Goal: Task Accomplishment & Management: Manage account settings

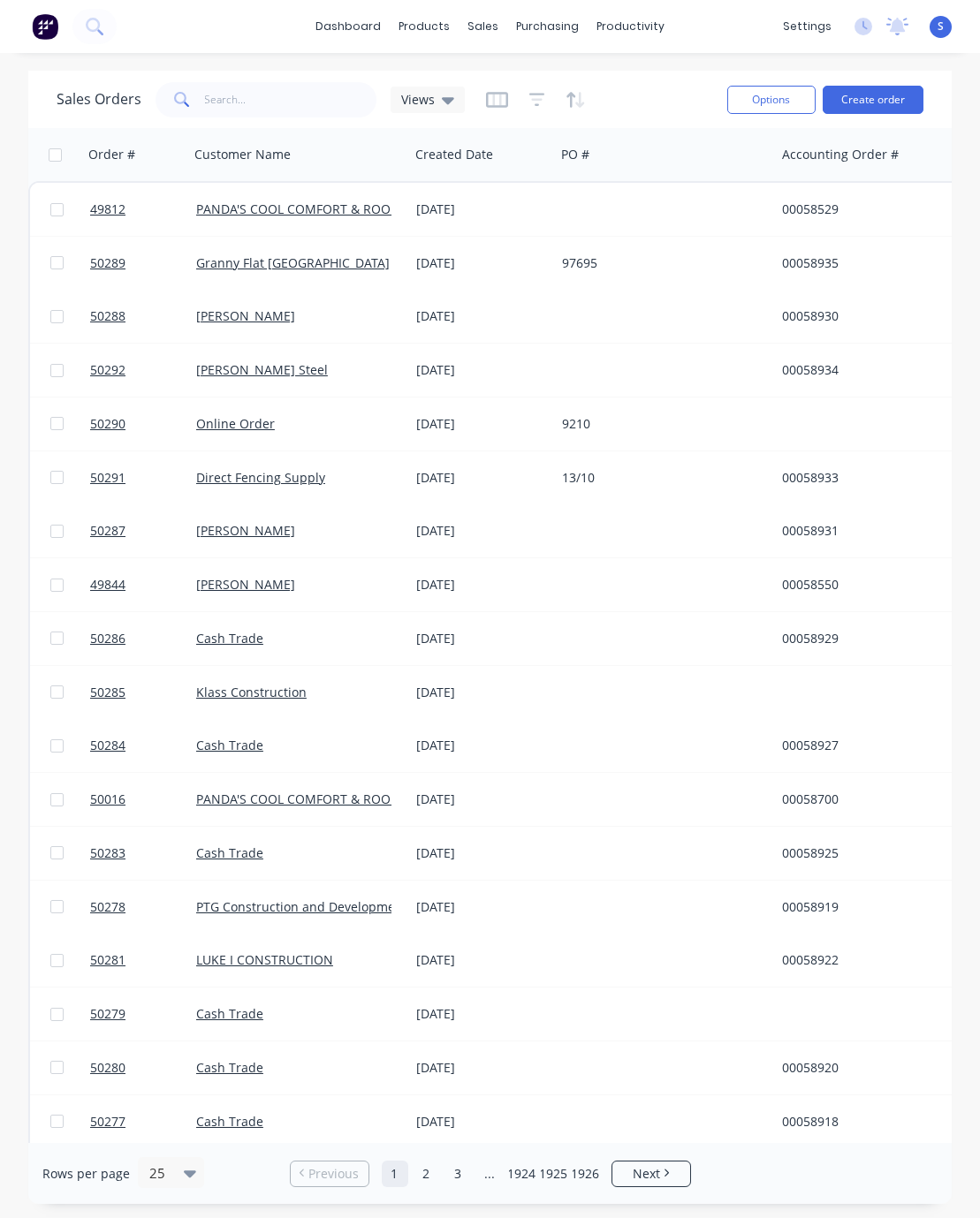
click at [0, 153] on html "dashboard products sales purchasing productivity dashboard products Product Cat…" at bounding box center [490, 609] width 980 height 1218
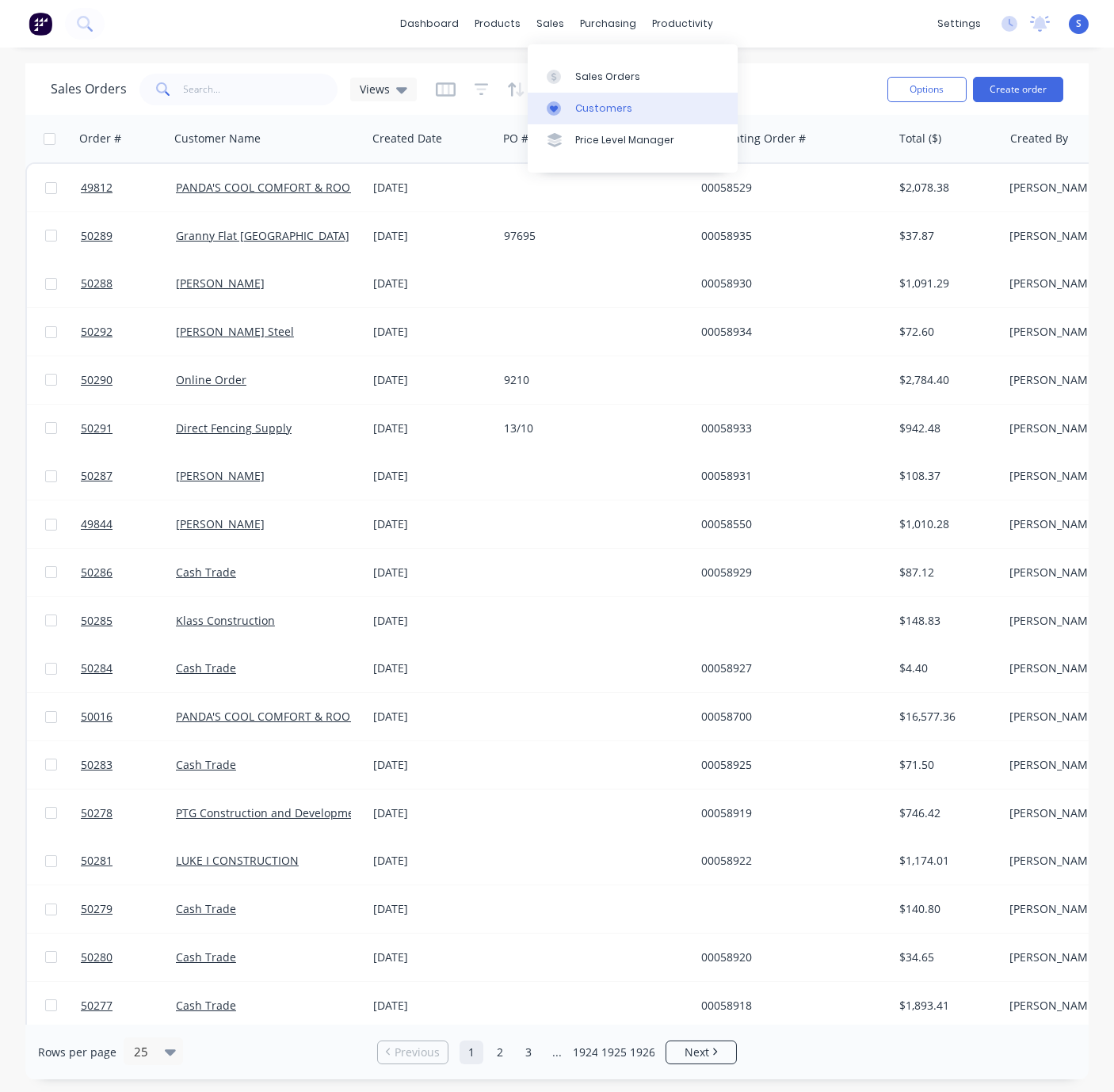
drag, startPoint x: 604, startPoint y: 121, endPoint x: 549, endPoint y: 114, distance: 55.4
click at [604, 121] on link "Customers" at bounding box center [632, 108] width 210 height 32
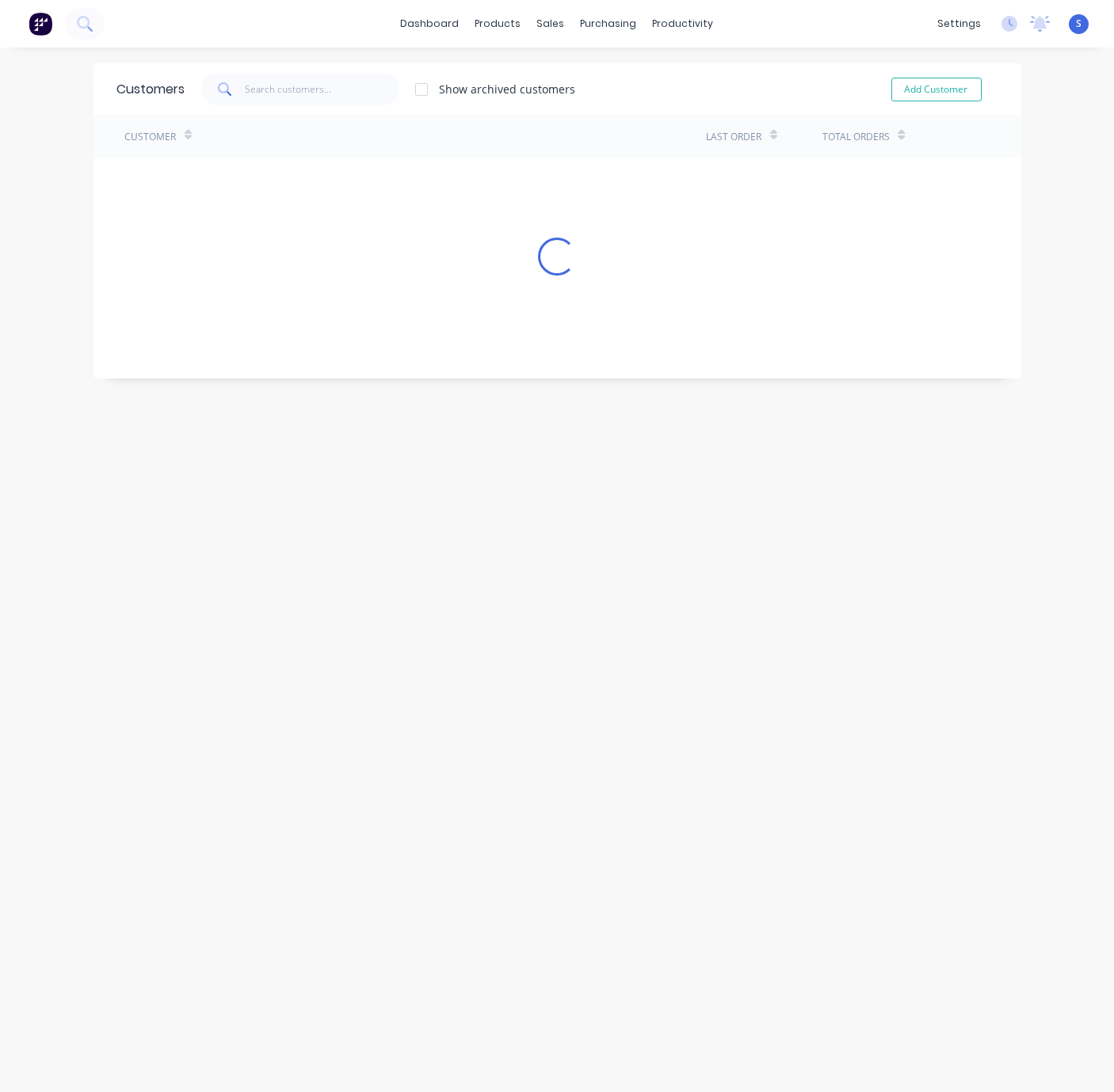
click at [235, 93] on span at bounding box center [223, 89] width 44 height 32
click at [284, 86] on input "text" at bounding box center [322, 89] width 155 height 32
type input "grand"
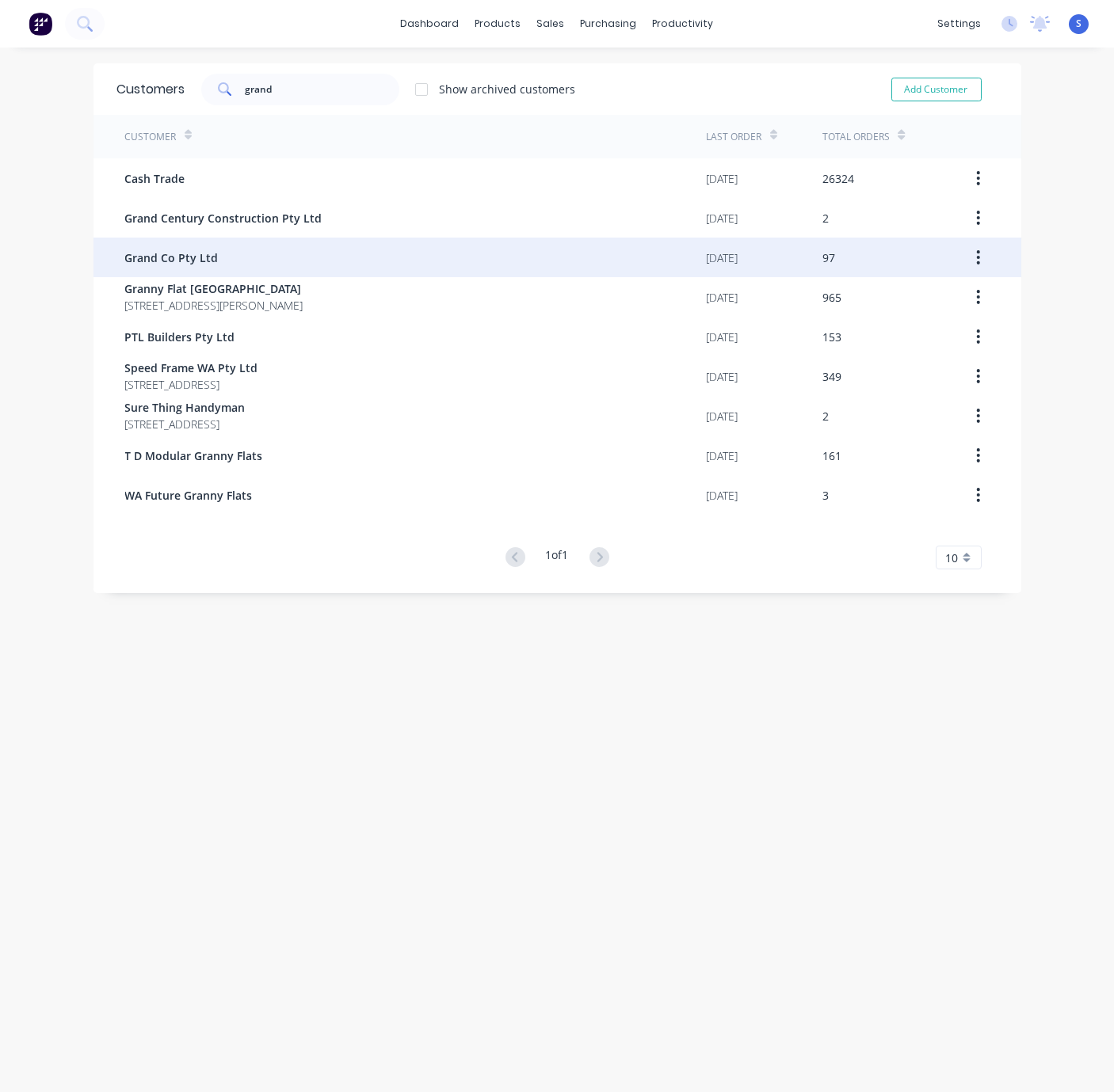
click at [305, 262] on div "Grand Co Pty Ltd" at bounding box center [416, 257] width 582 height 40
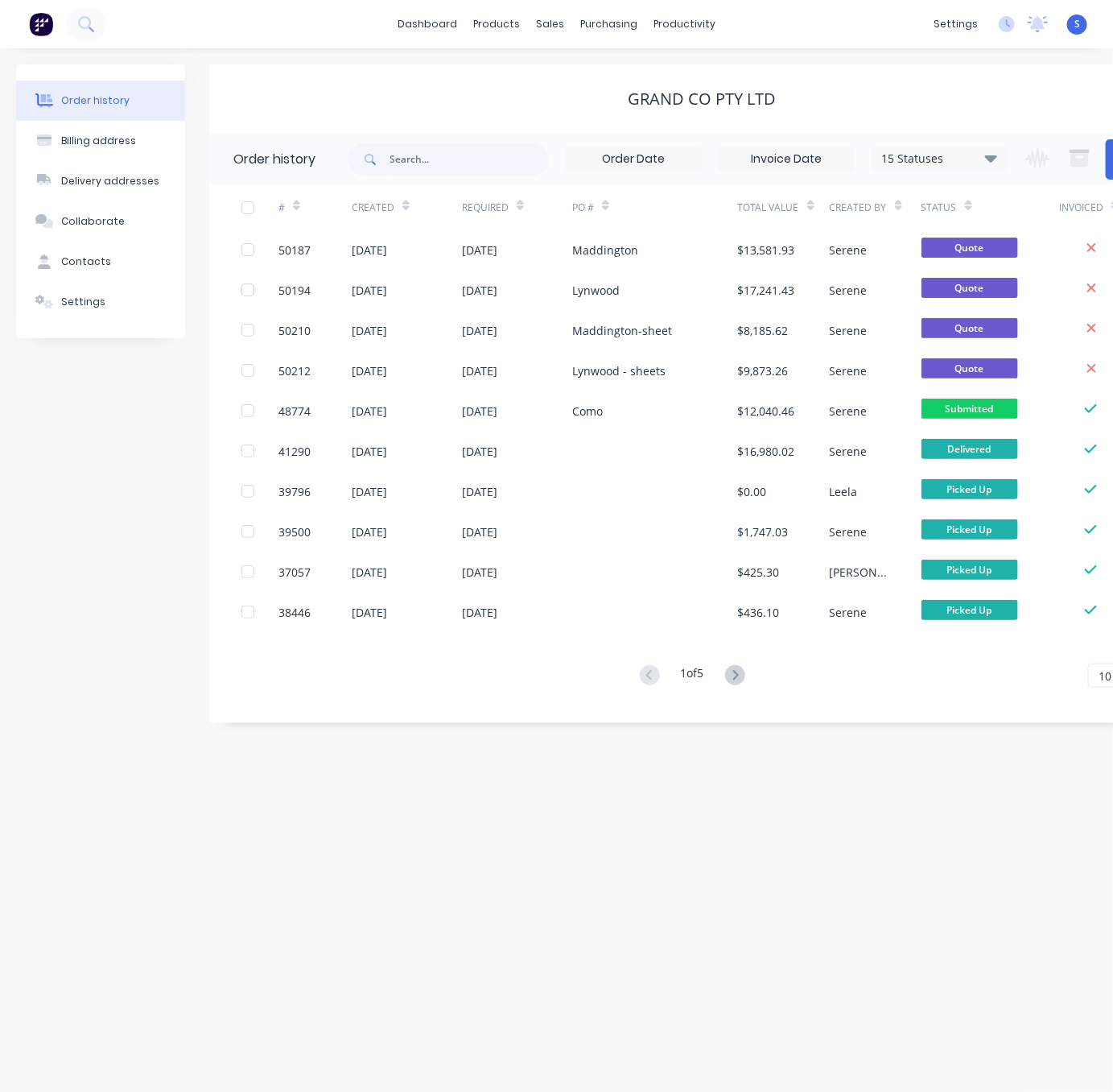
scroll to position [0, 85]
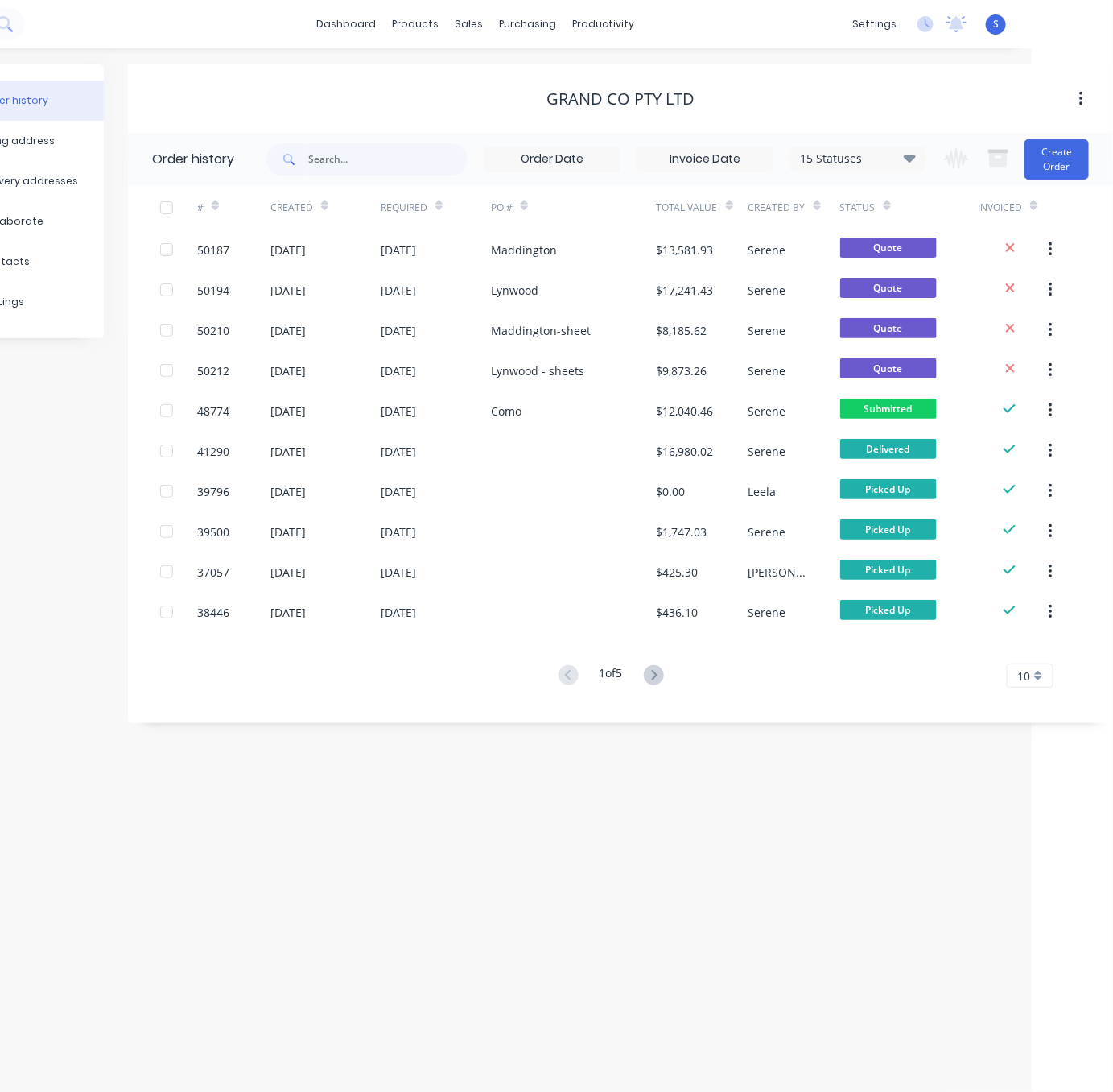
drag, startPoint x: 507, startPoint y: 783, endPoint x: 746, endPoint y: 791, distance: 239.1
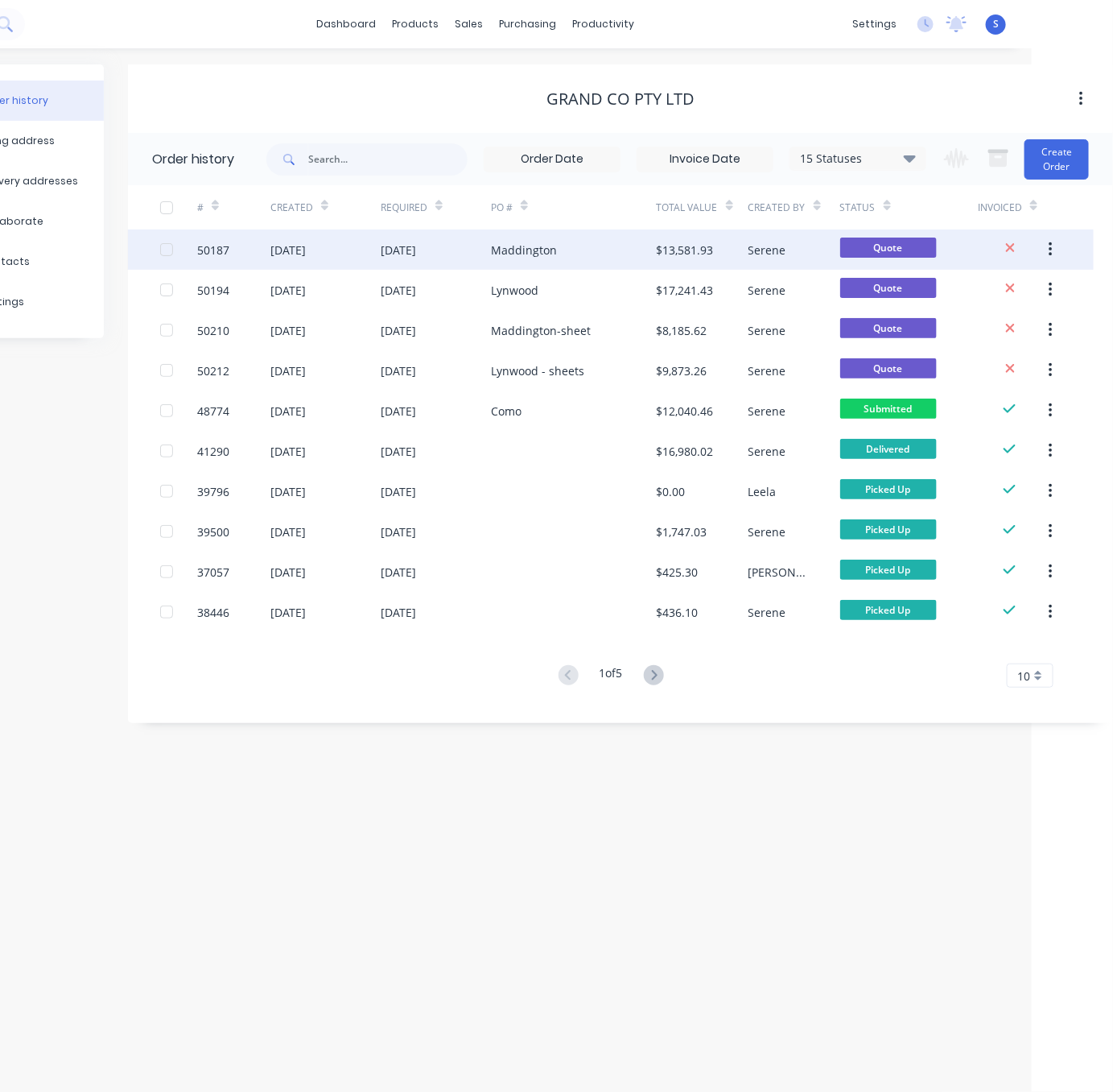
click at [539, 252] on div "Maddington" at bounding box center [524, 250] width 66 height 17
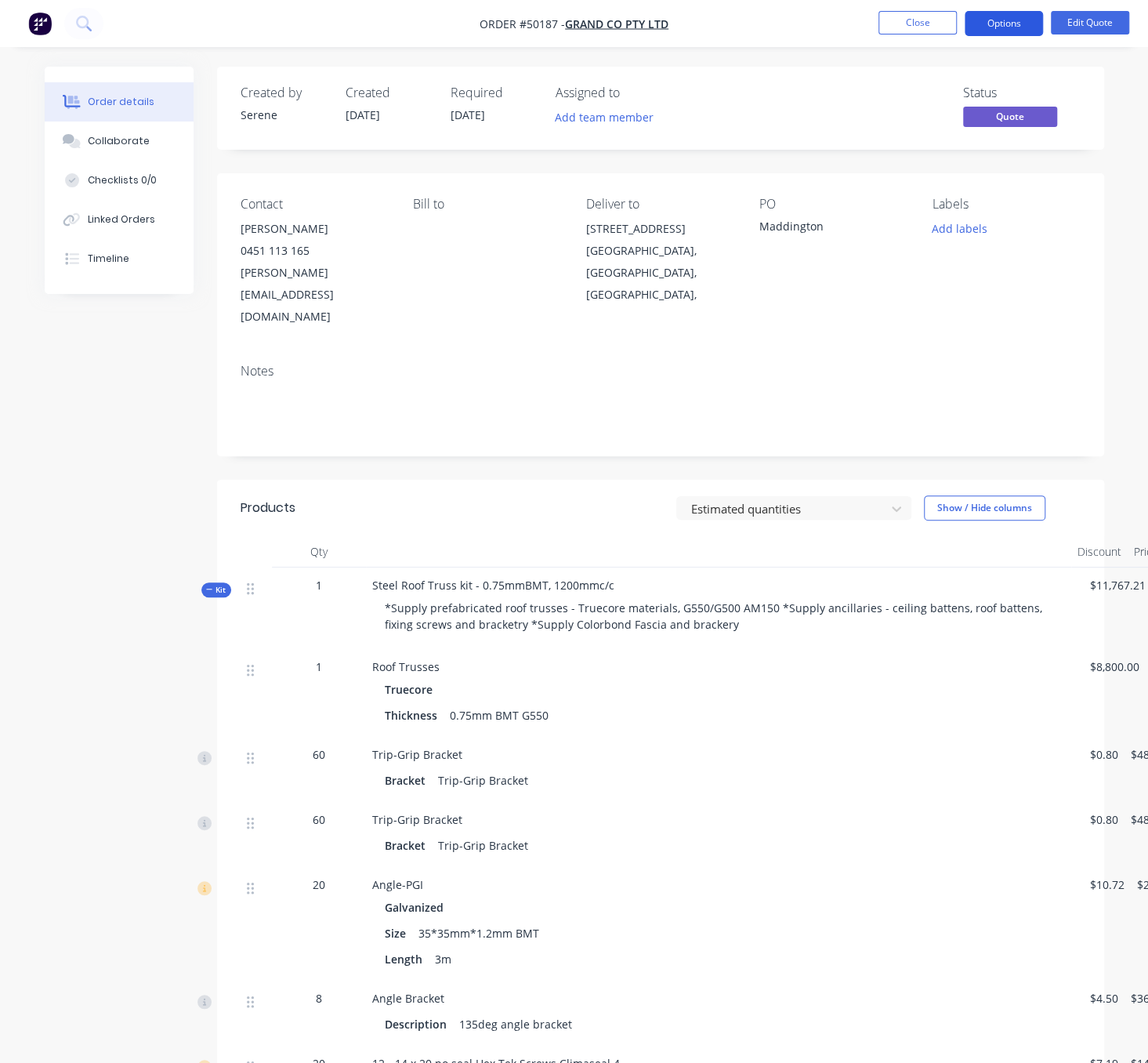
click at [1011, 18] on button "Options" at bounding box center [1004, 23] width 78 height 25
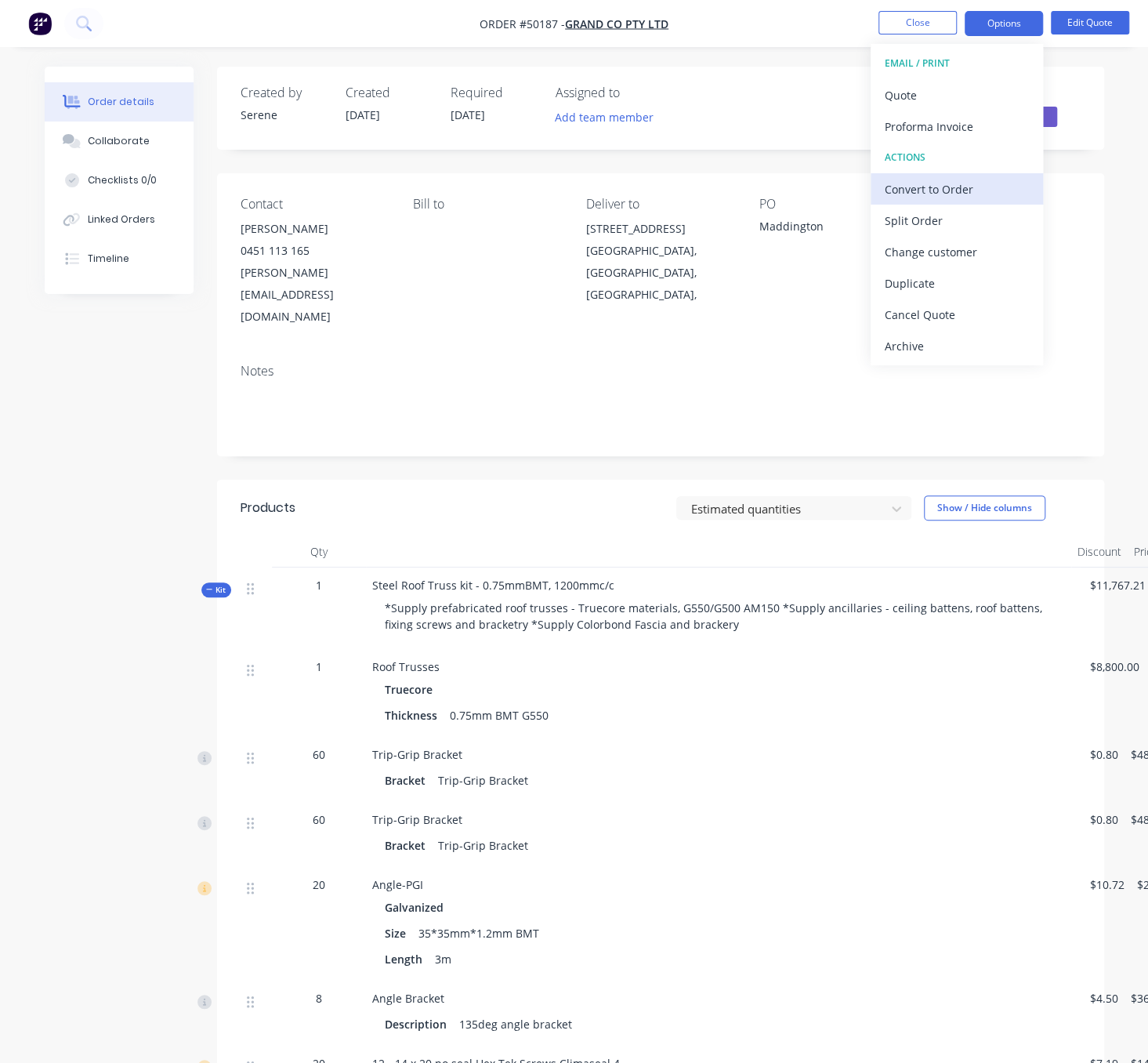
click at [953, 189] on div "Convert to Order" at bounding box center [957, 189] width 144 height 22
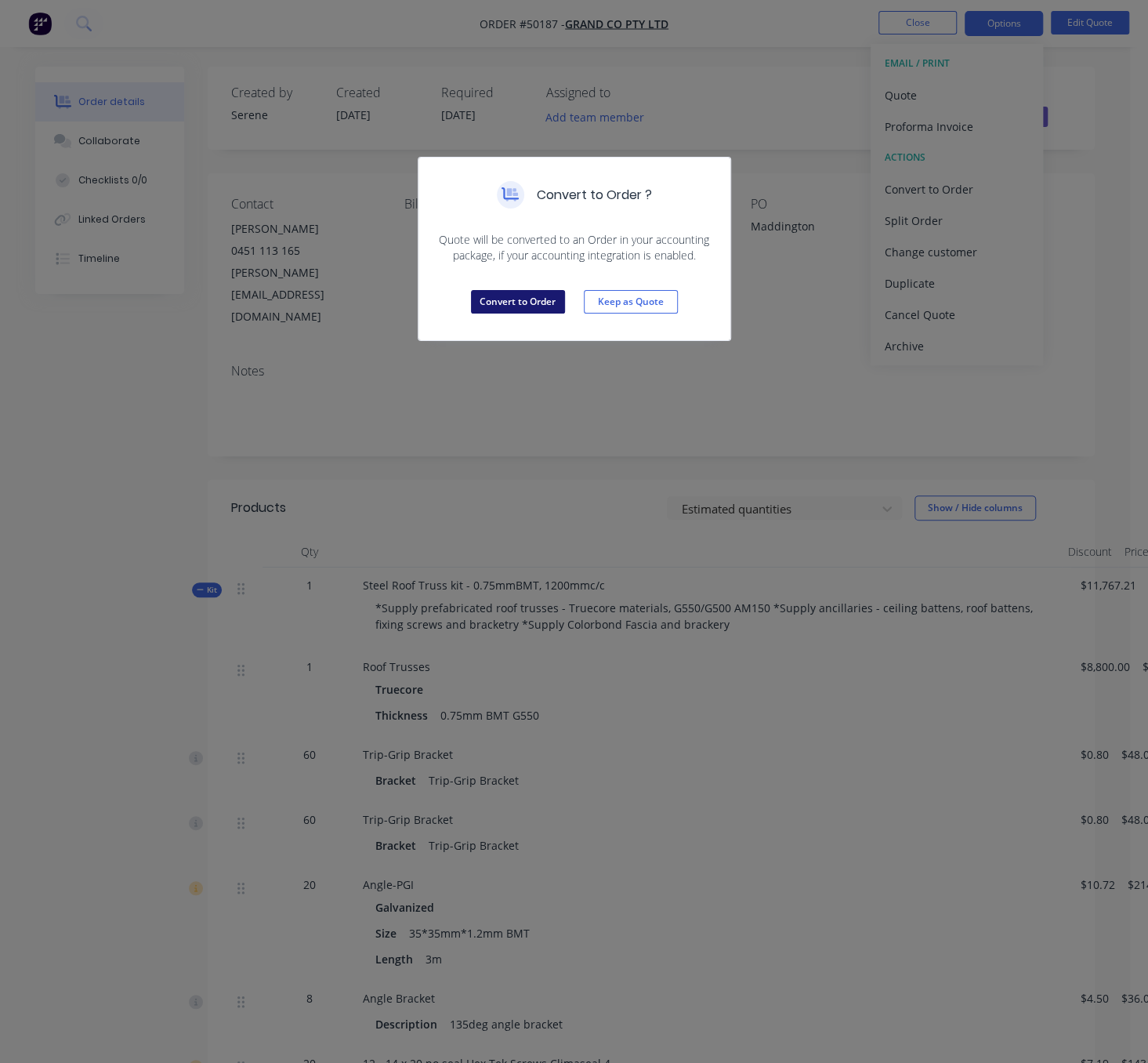
click at [517, 314] on button "Convert to Order" at bounding box center [517, 301] width 94 height 23
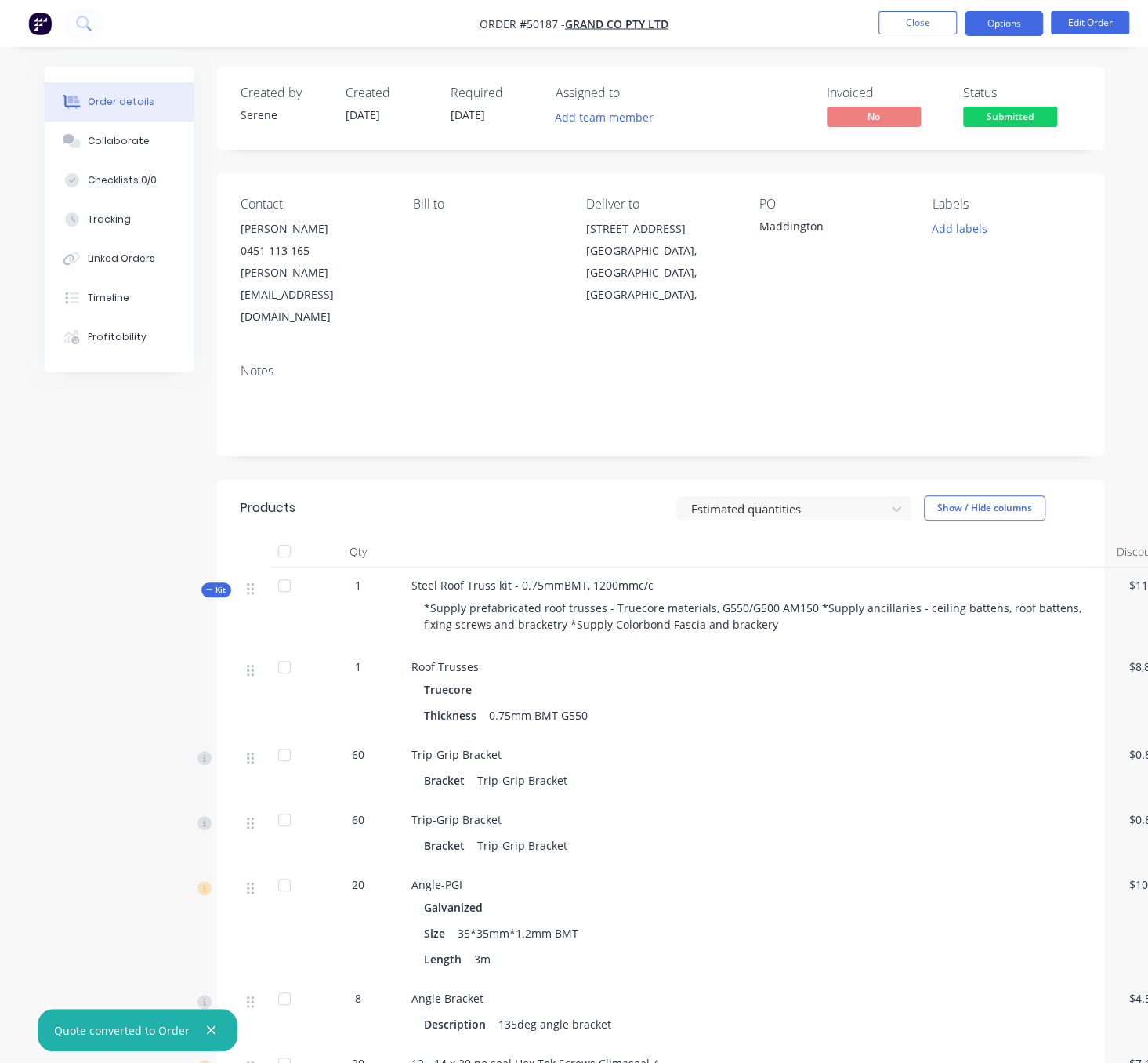
click at [995, 30] on button "Options" at bounding box center [1004, 23] width 78 height 25
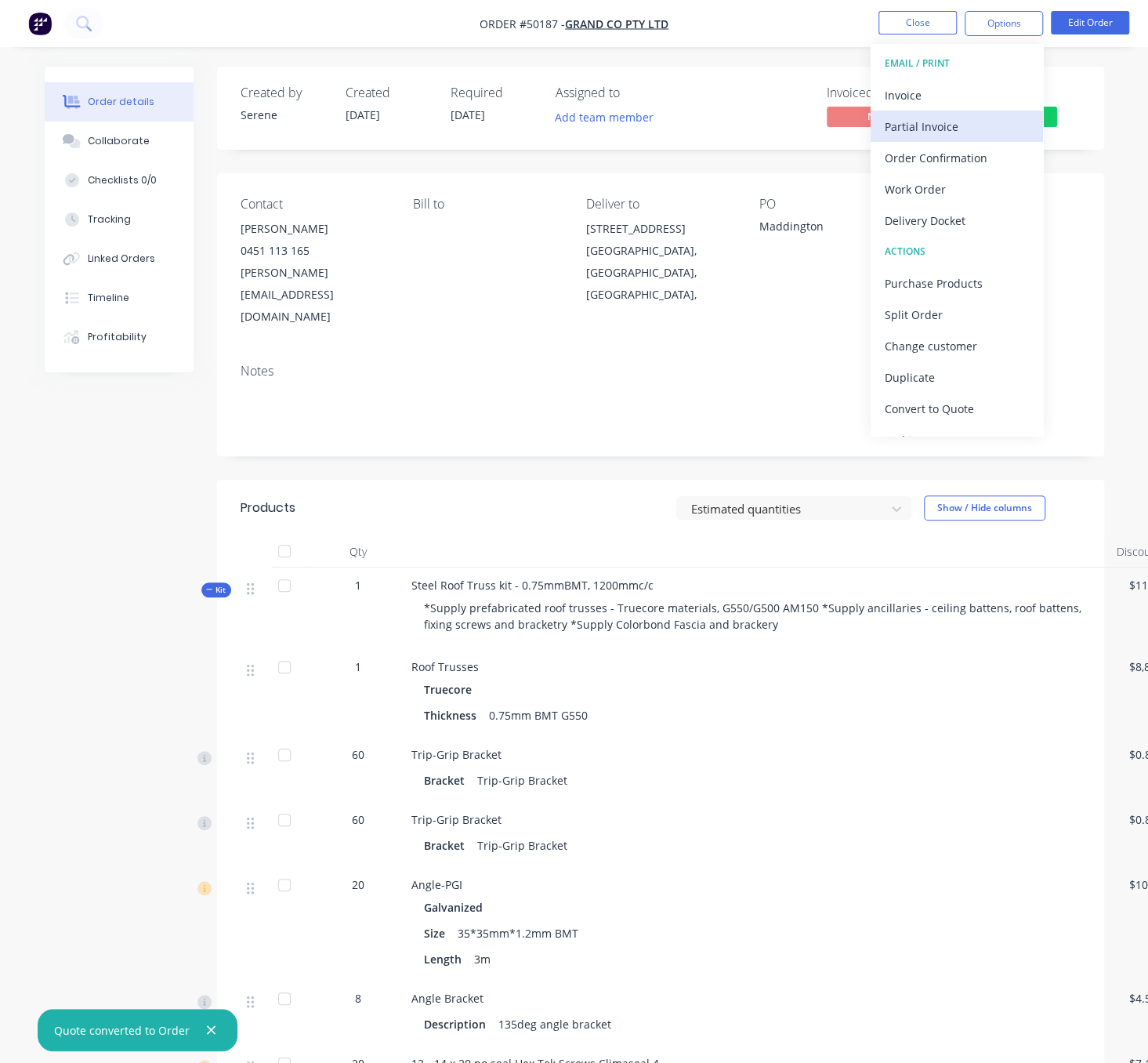
click at [943, 131] on div "Partial Invoice" at bounding box center [957, 126] width 144 height 22
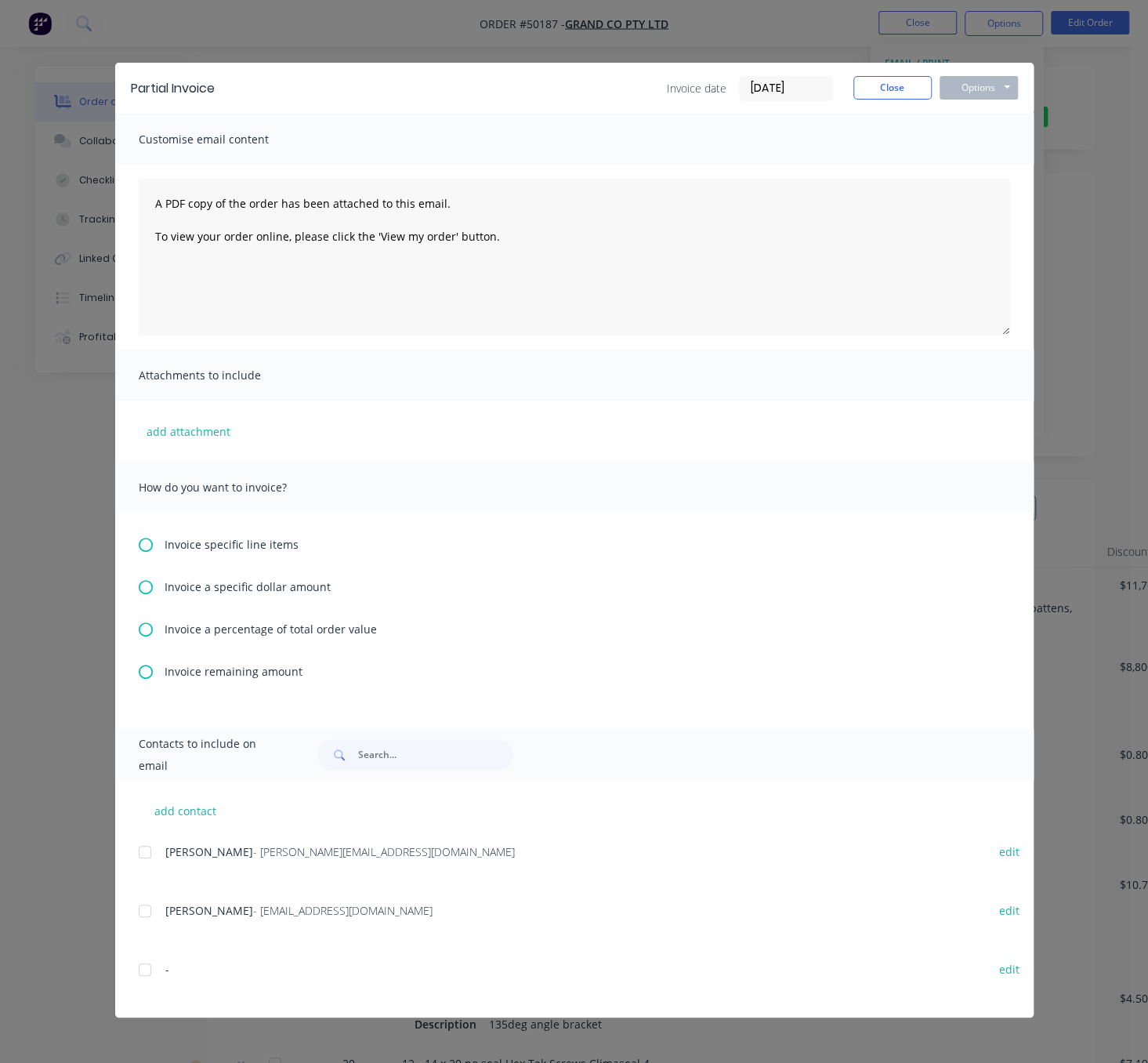
click at [140, 594] on icon at bounding box center [146, 588] width 14 height 14
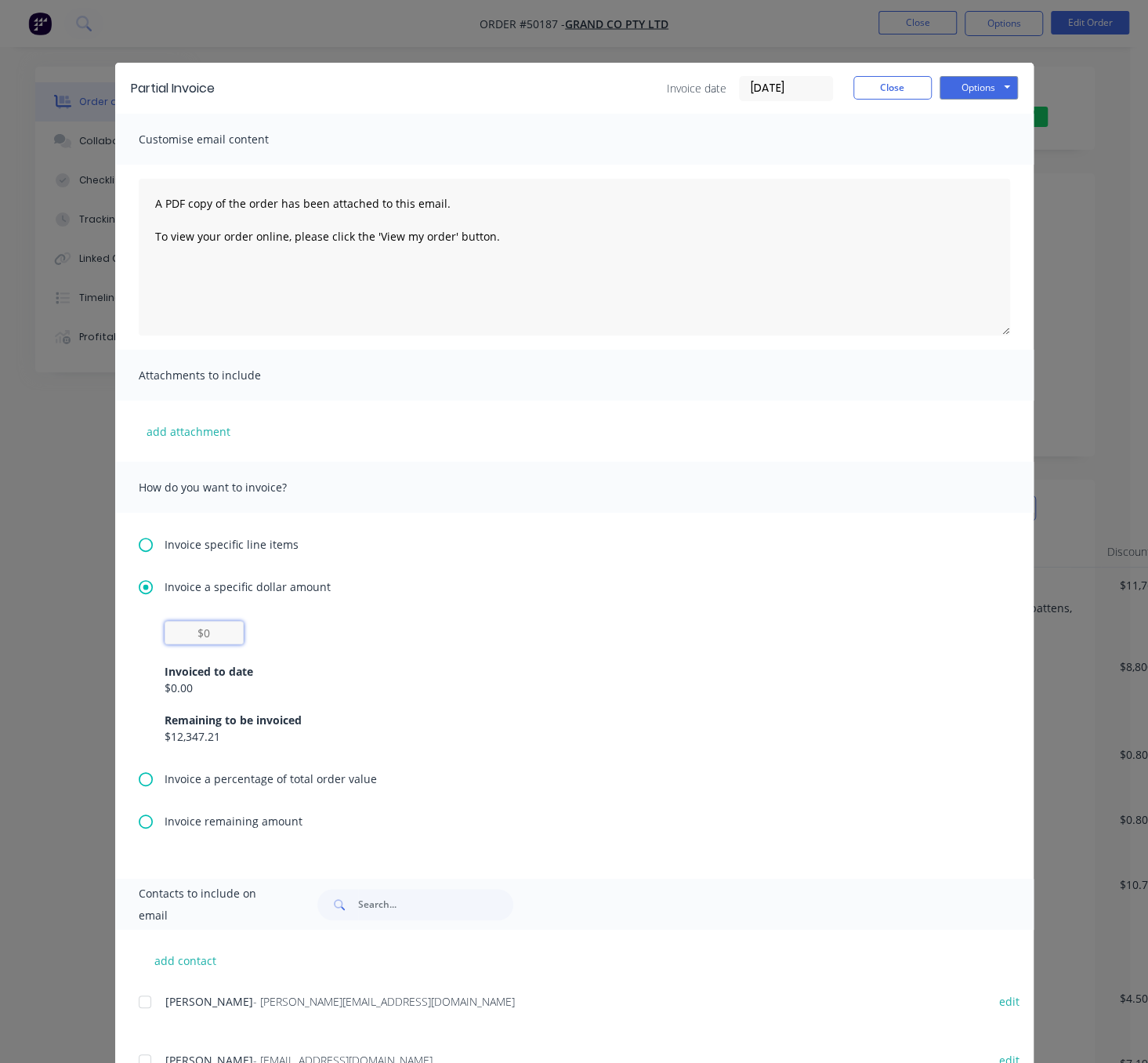
click at [175, 644] on input "text" at bounding box center [204, 632] width 79 height 23
type input "$1,000"
click at [648, 583] on div "Invoice specific line items Invoice a specific dollar amount $1,000 Invoiced to…" at bounding box center [574, 695] width 918 height 366
click at [961, 89] on button "Options" at bounding box center [979, 87] width 78 height 23
click at [972, 150] on button "Print" at bounding box center [989, 141] width 100 height 26
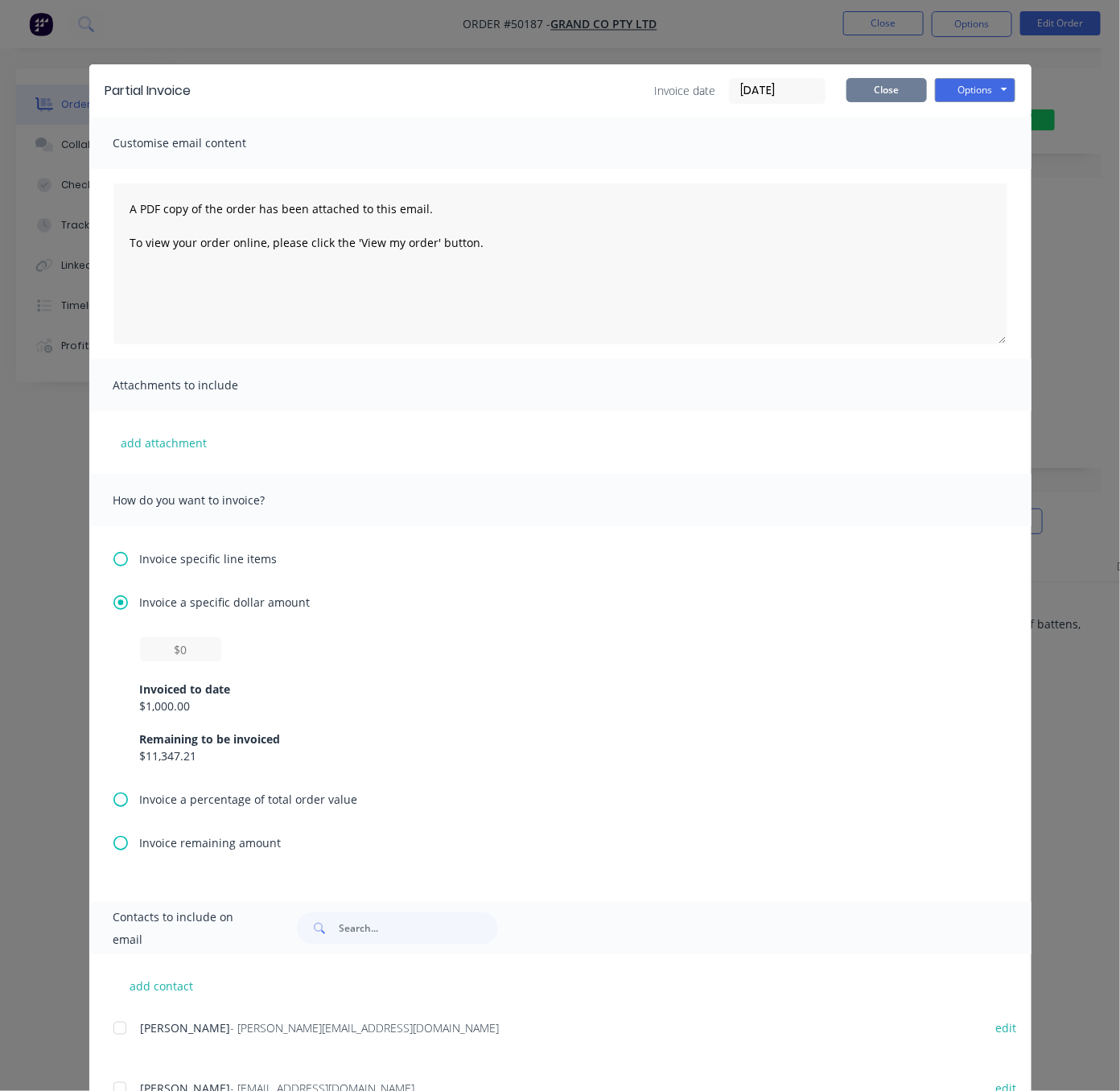
click at [885, 85] on button "Close" at bounding box center [887, 90] width 81 height 24
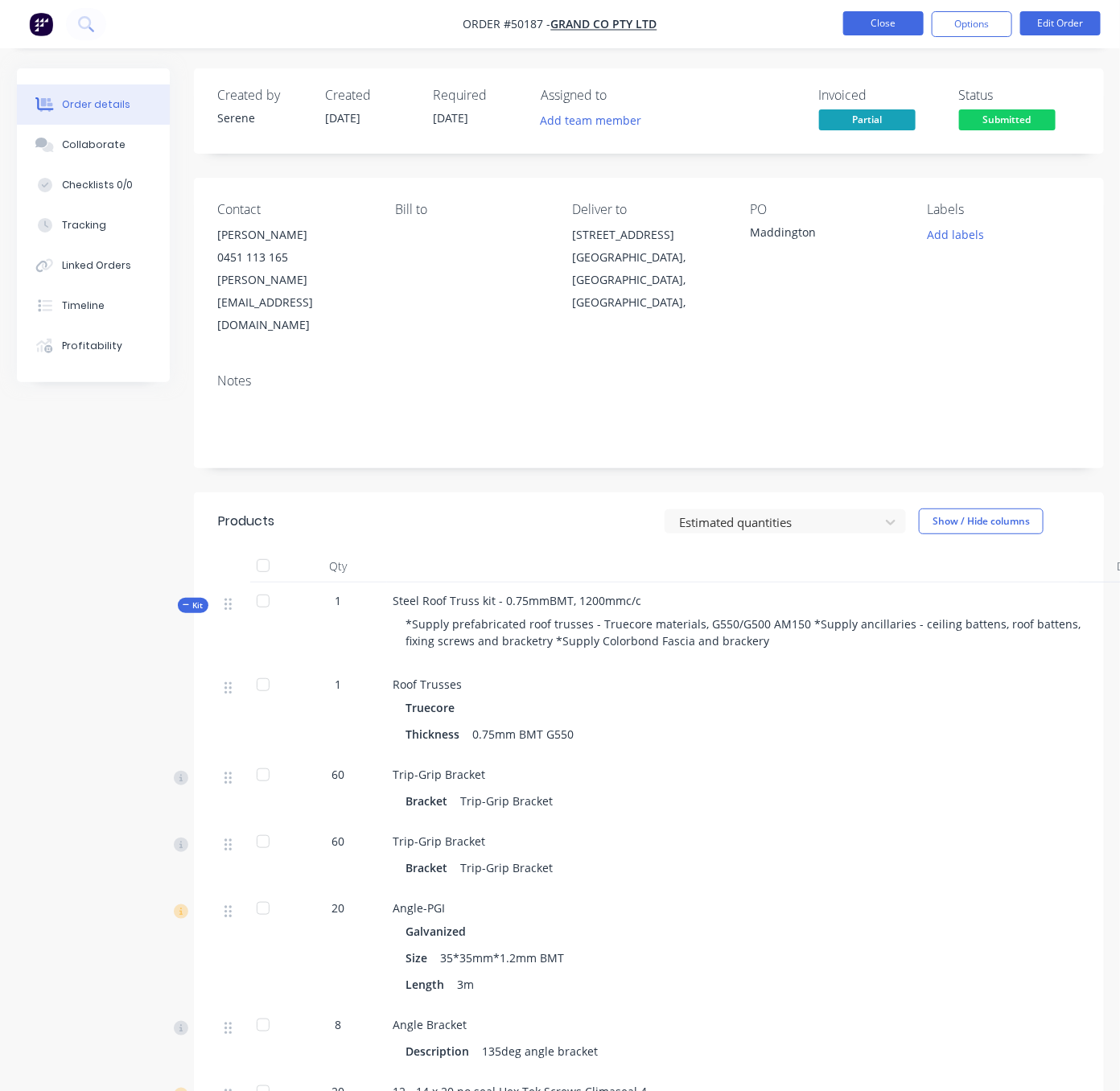
click at [883, 27] on button "Close" at bounding box center [883, 23] width 81 height 24
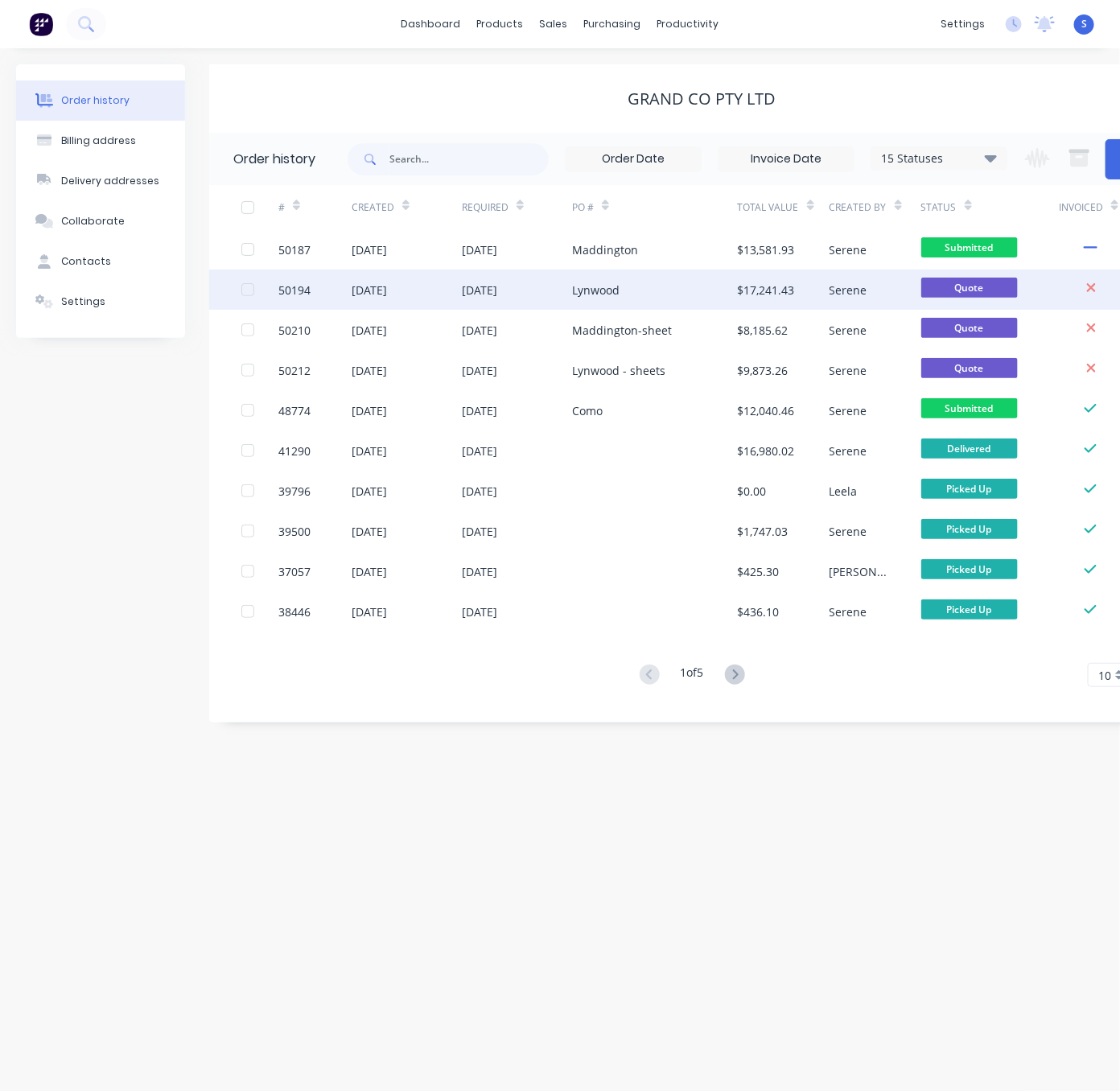
click at [620, 289] on div "Lynwood" at bounding box center [596, 290] width 48 height 17
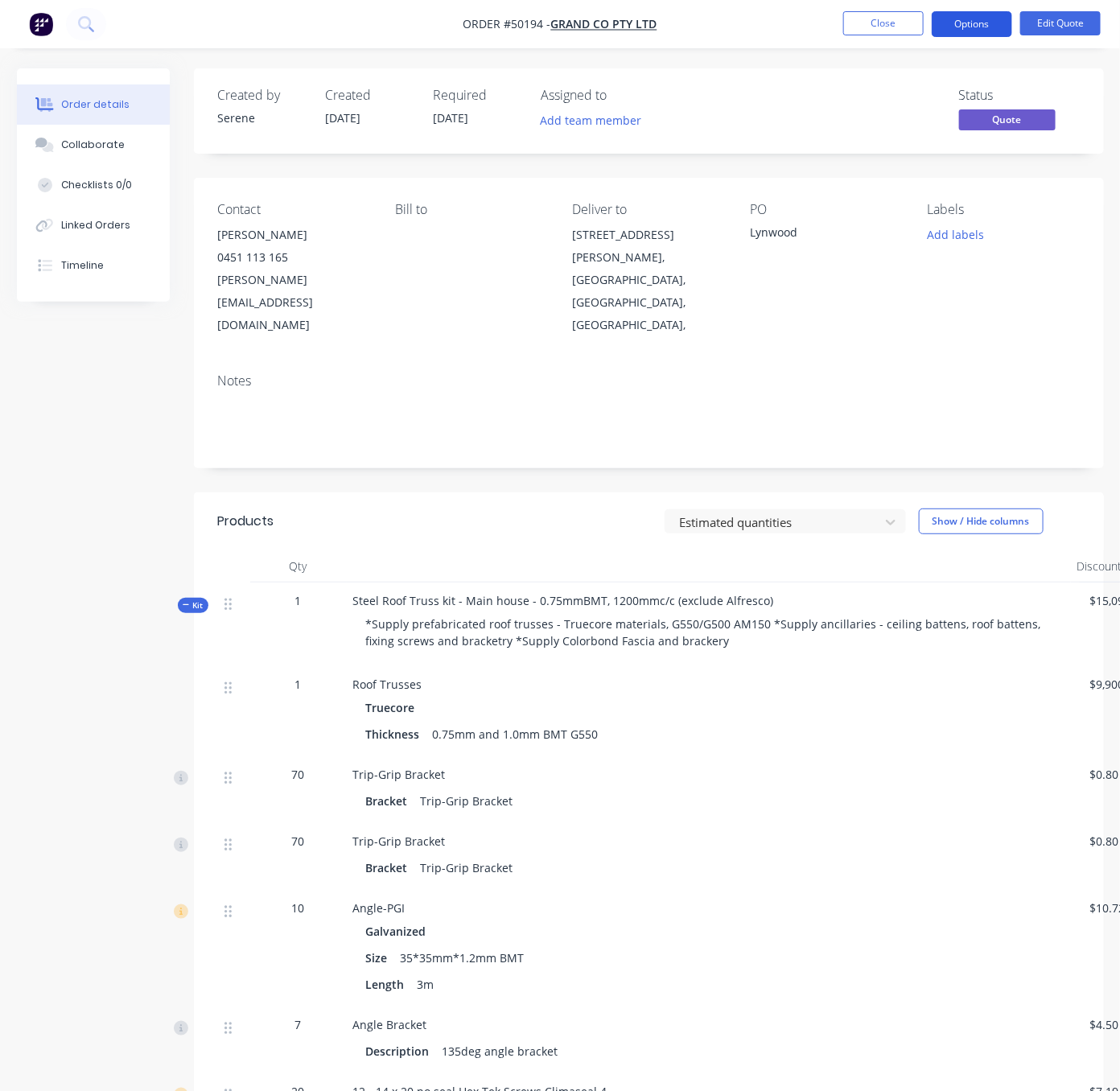
click at [971, 21] on button "Options" at bounding box center [972, 24] width 81 height 25
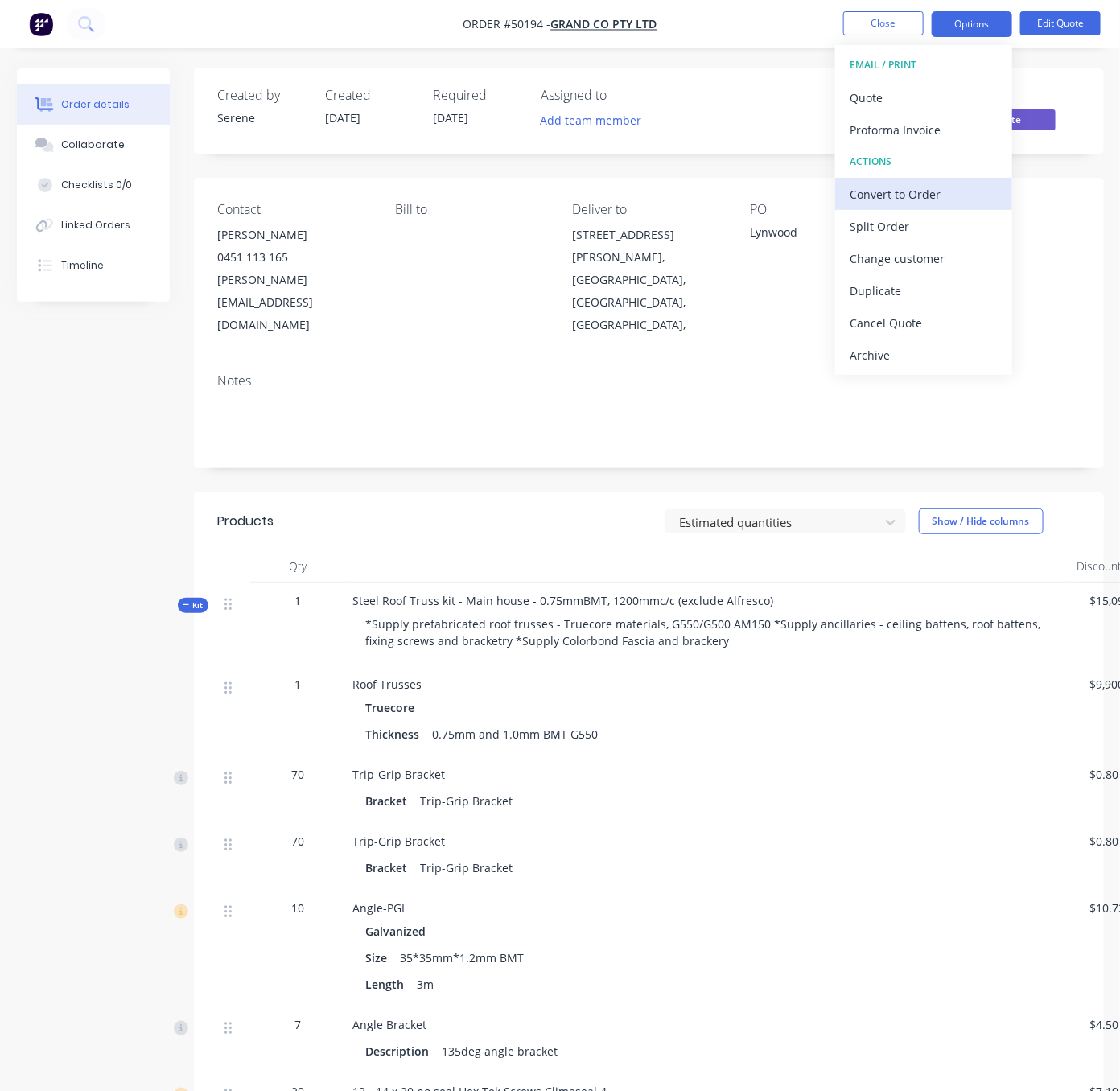
click at [912, 196] on div "Convert to Order" at bounding box center [924, 194] width 148 height 23
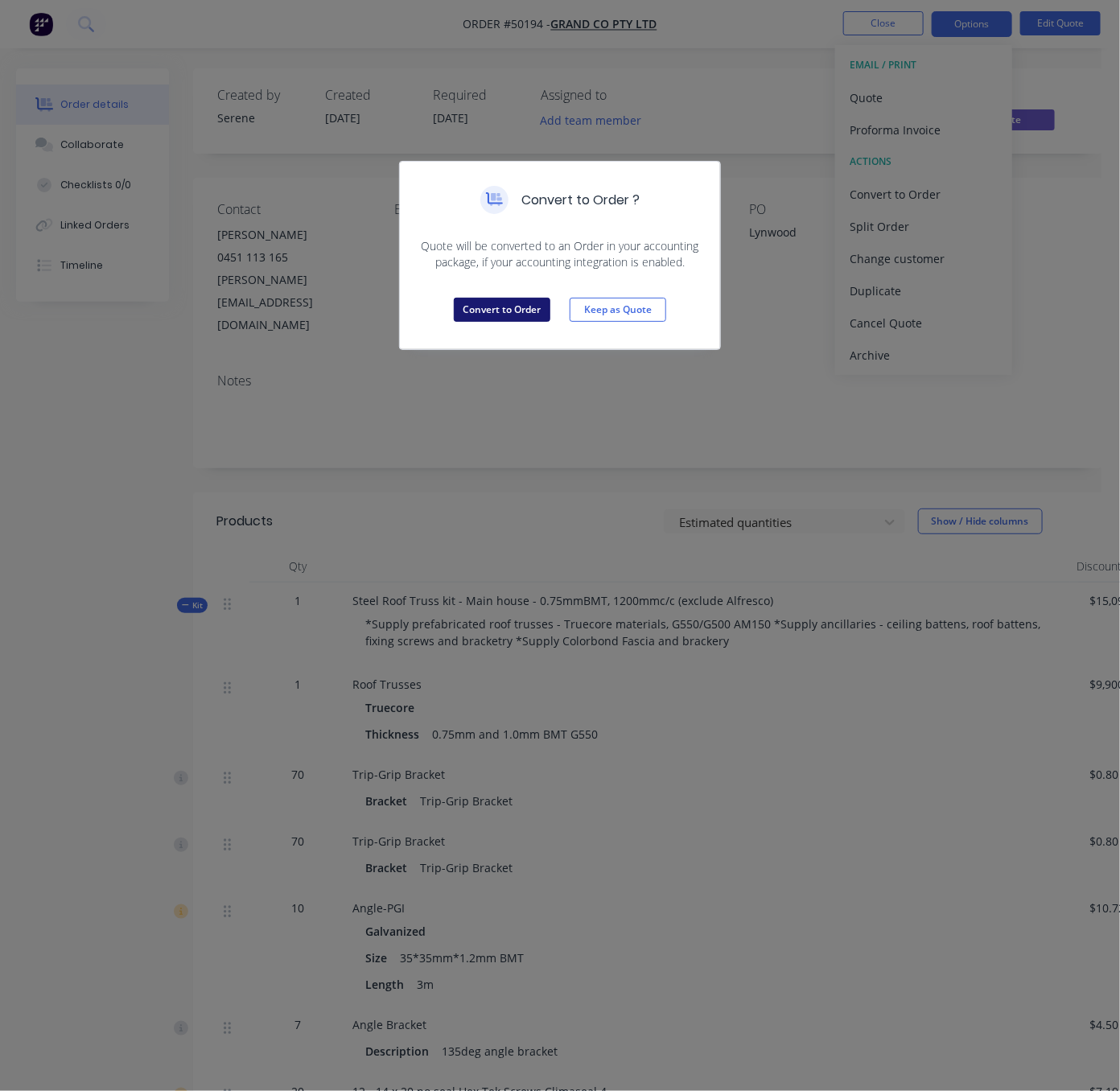
click at [461, 322] on button "Convert to Order" at bounding box center [501, 309] width 96 height 24
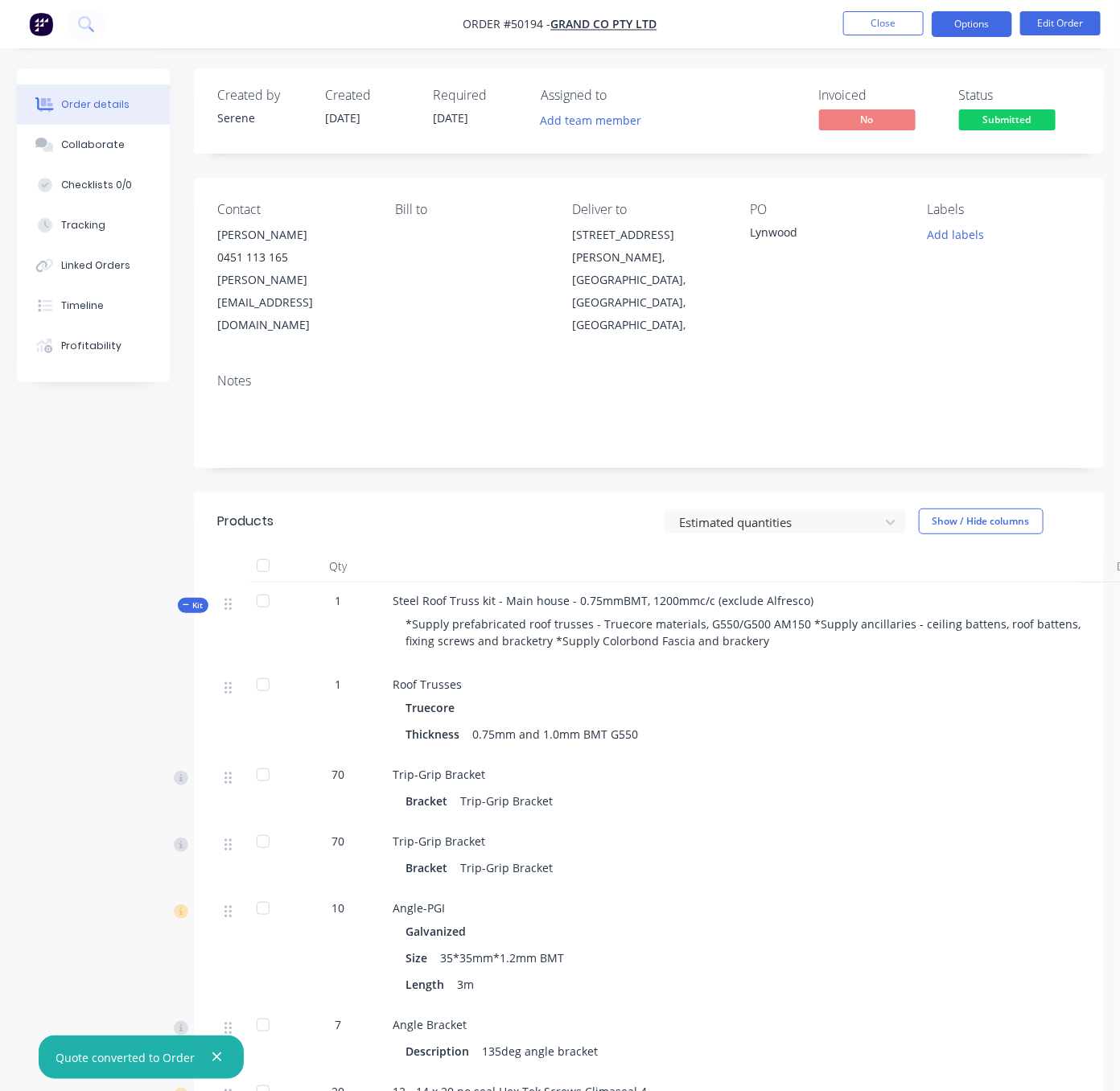
click at [959, 21] on button "Options" at bounding box center [972, 24] width 81 height 25
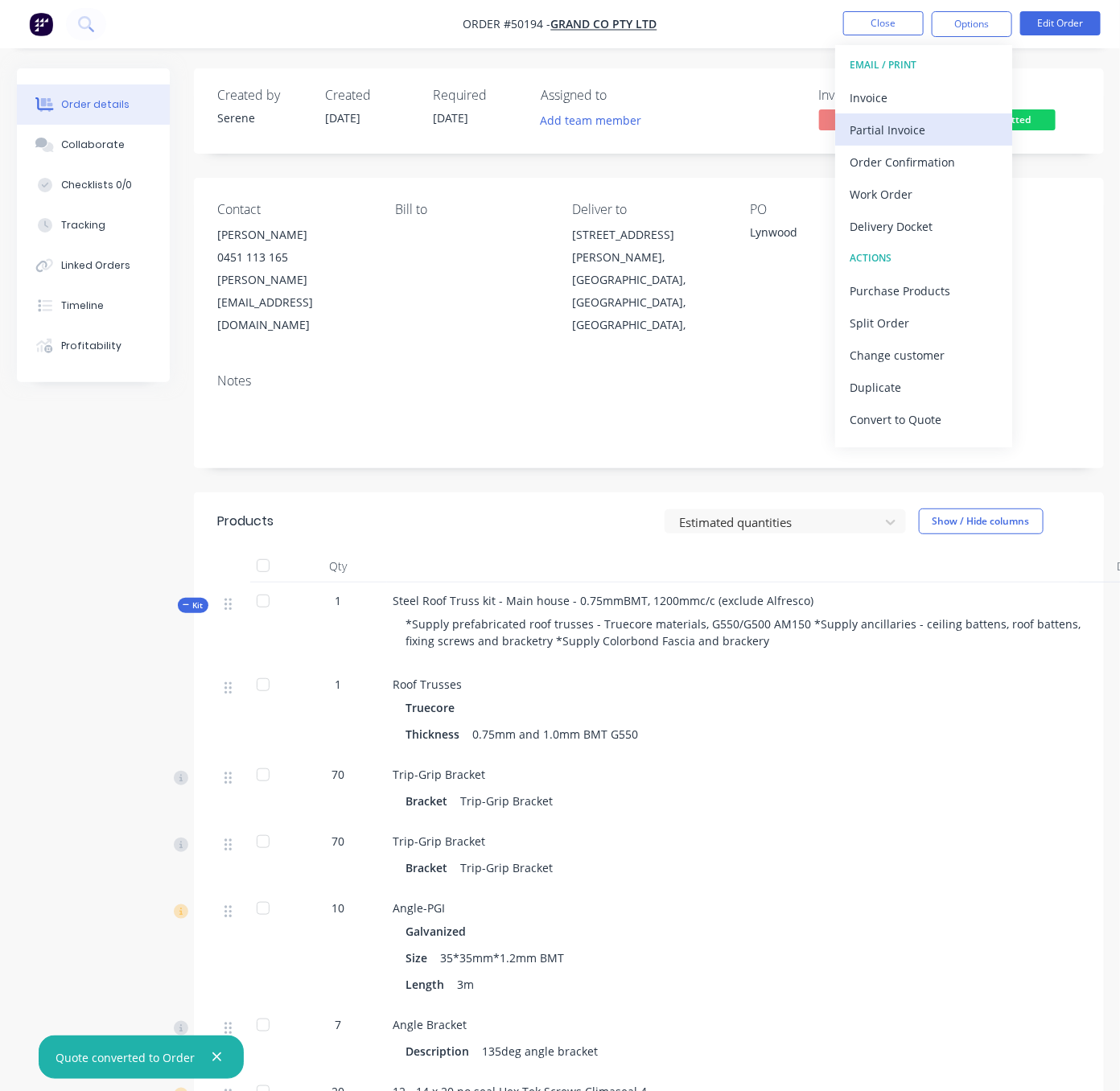
click at [929, 126] on div "Partial Invoice" at bounding box center [924, 130] width 148 height 23
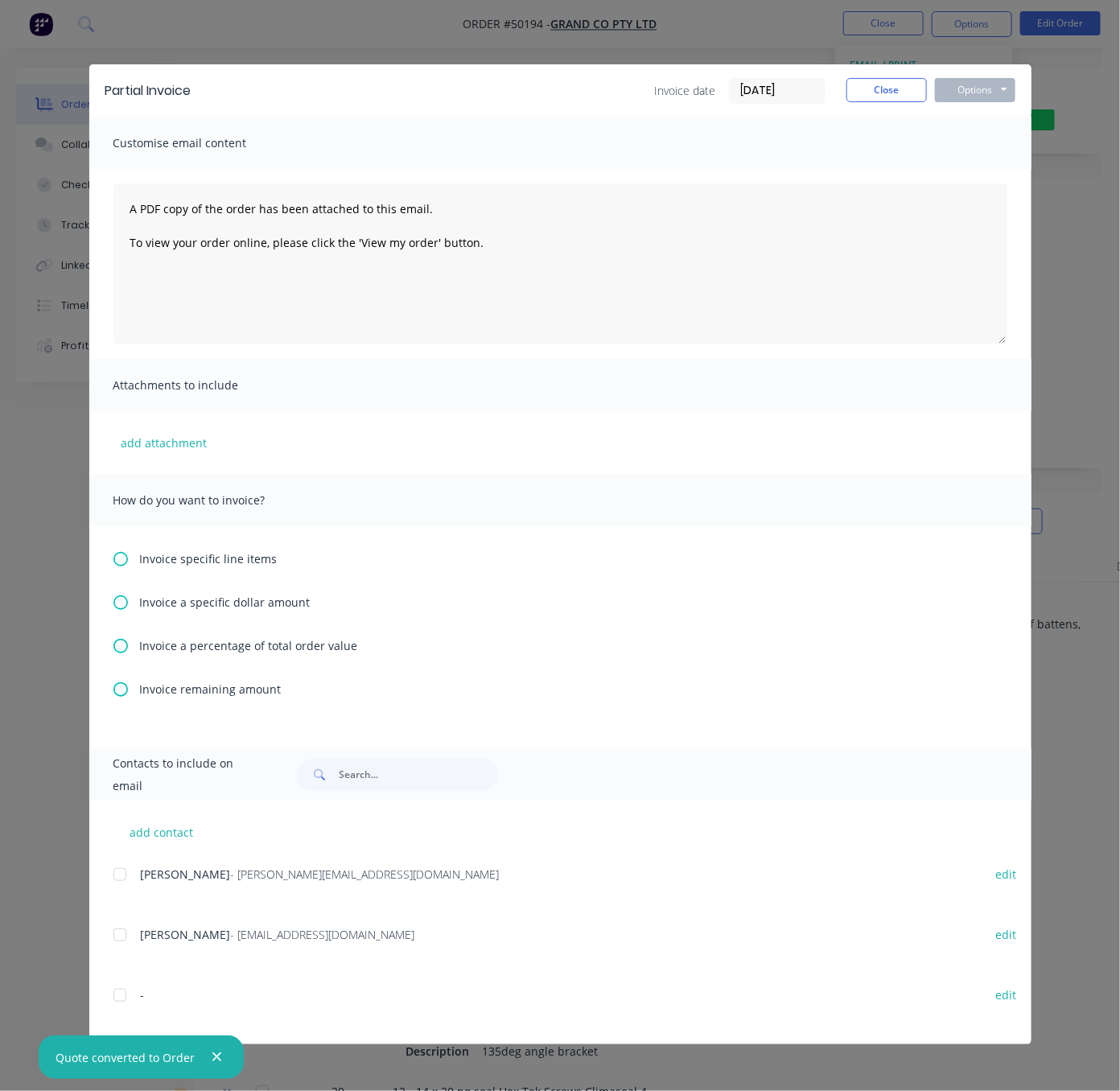
click at [180, 619] on div "Invoice specific line items Invoice a specific dollar amount Invoice a percenta…" at bounding box center [560, 637] width 942 height 222
click at [167, 610] on span "Invoice a specific dollar amount" at bounding box center [225, 602] width 171 height 17
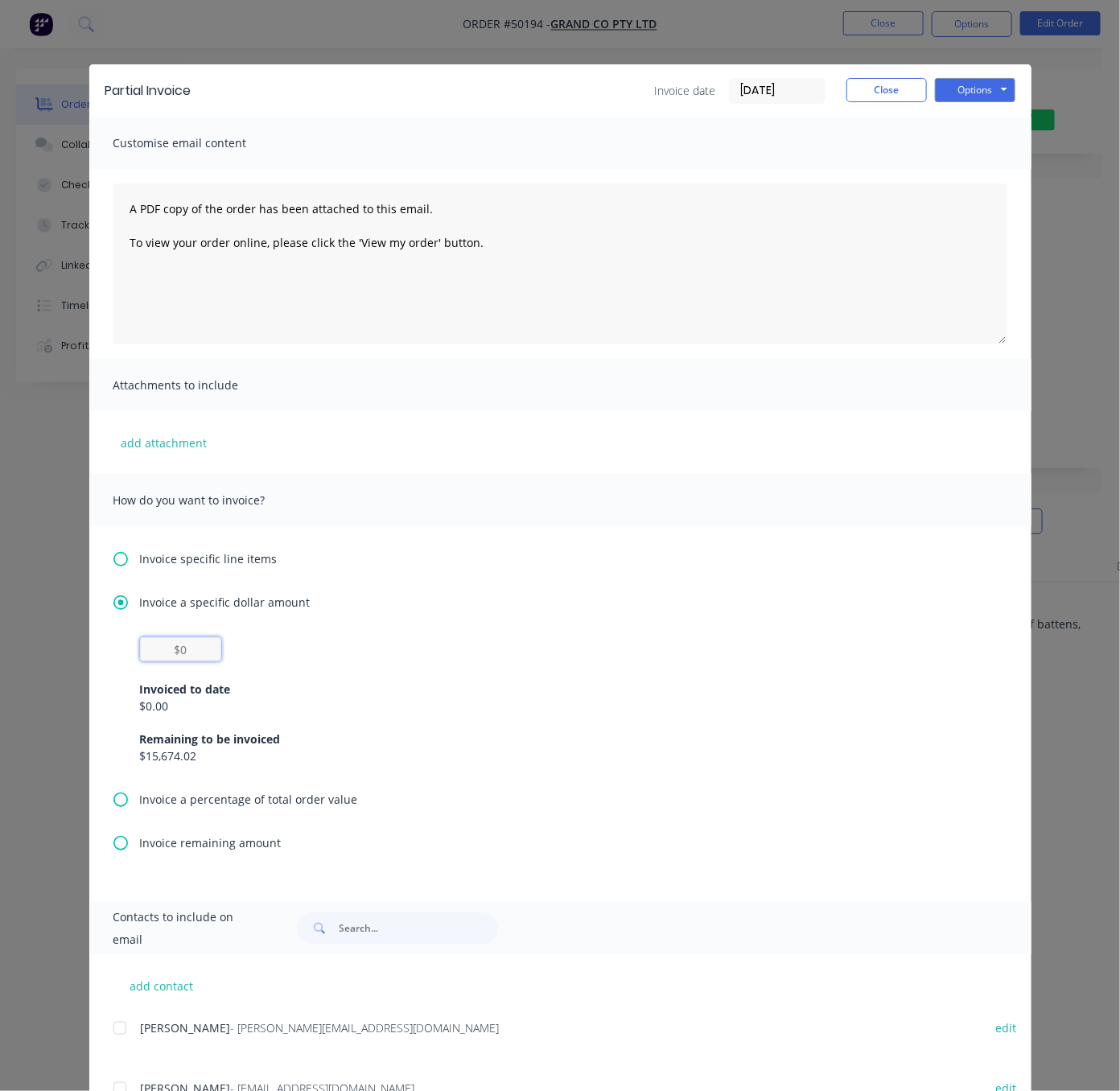
click at [155, 649] on input "text" at bounding box center [180, 648] width 81 height 24
type input "$1,000"
click at [655, 377] on div "Attachments to include" at bounding box center [560, 385] width 942 height 53
click at [946, 102] on button "Options" at bounding box center [975, 90] width 81 height 24
click at [968, 145] on button "Print" at bounding box center [986, 145] width 103 height 26
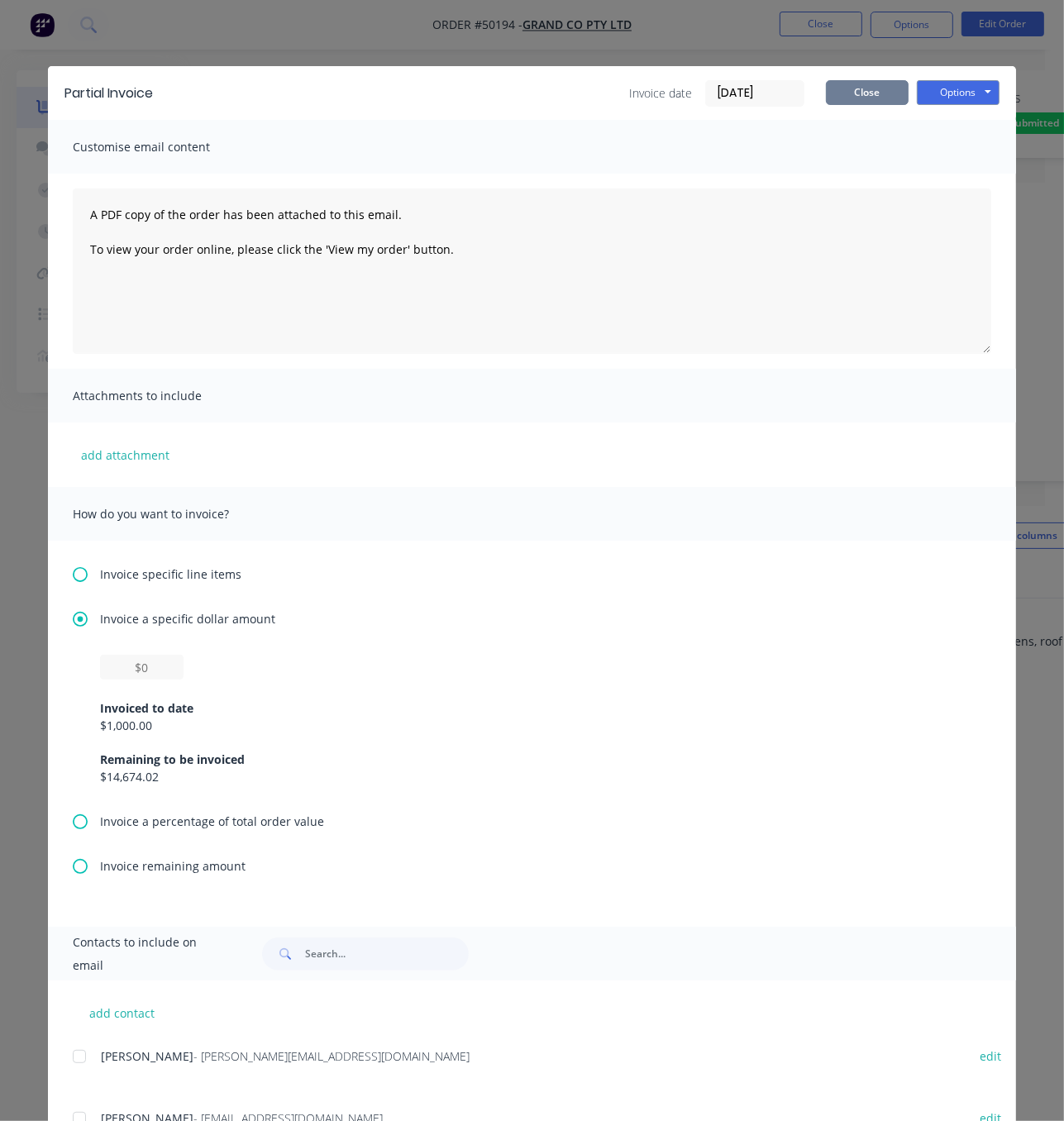
click at [886, 84] on button "Close" at bounding box center [867, 92] width 83 height 24
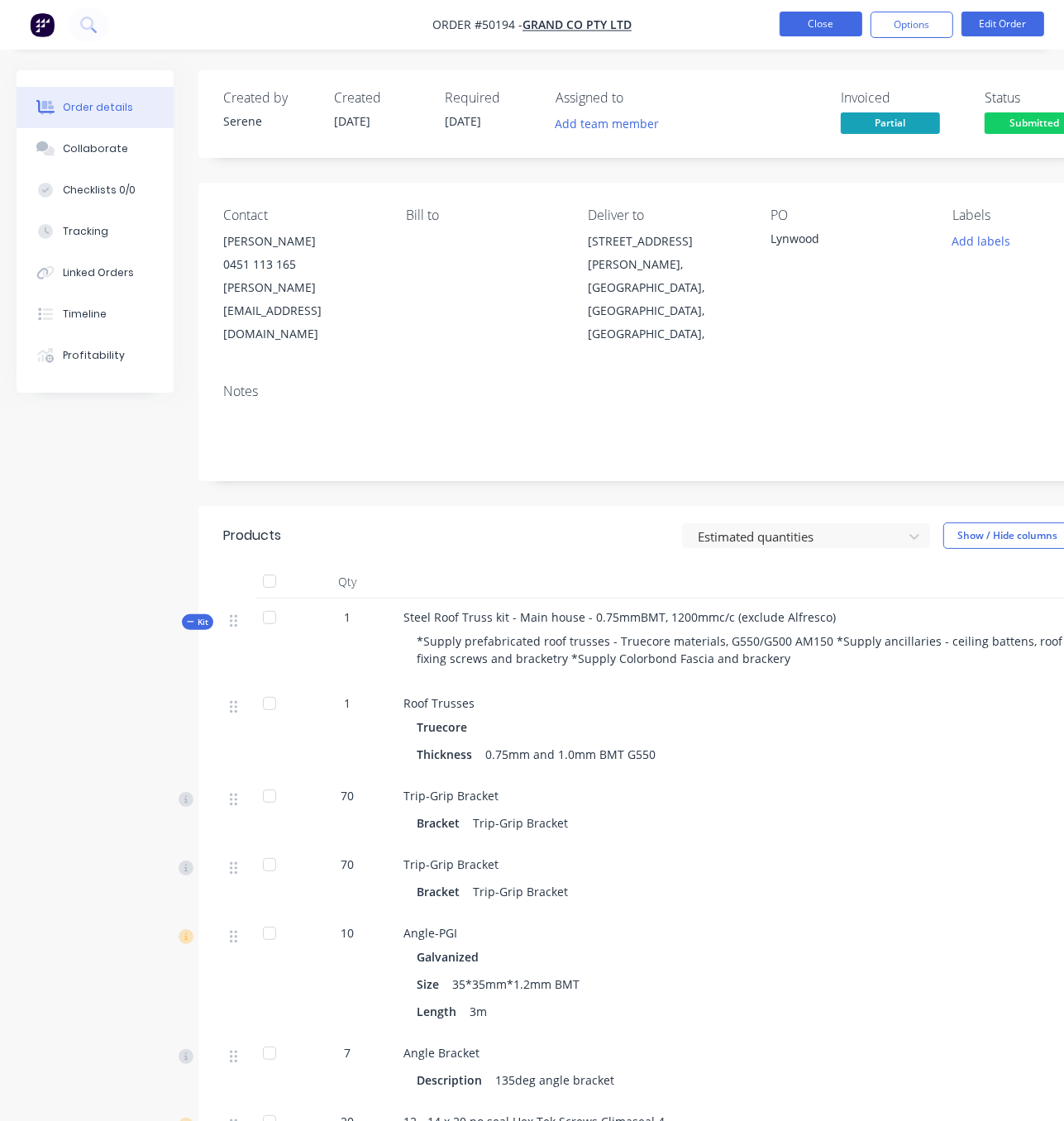
click at [833, 28] on button "Close" at bounding box center [821, 24] width 83 height 24
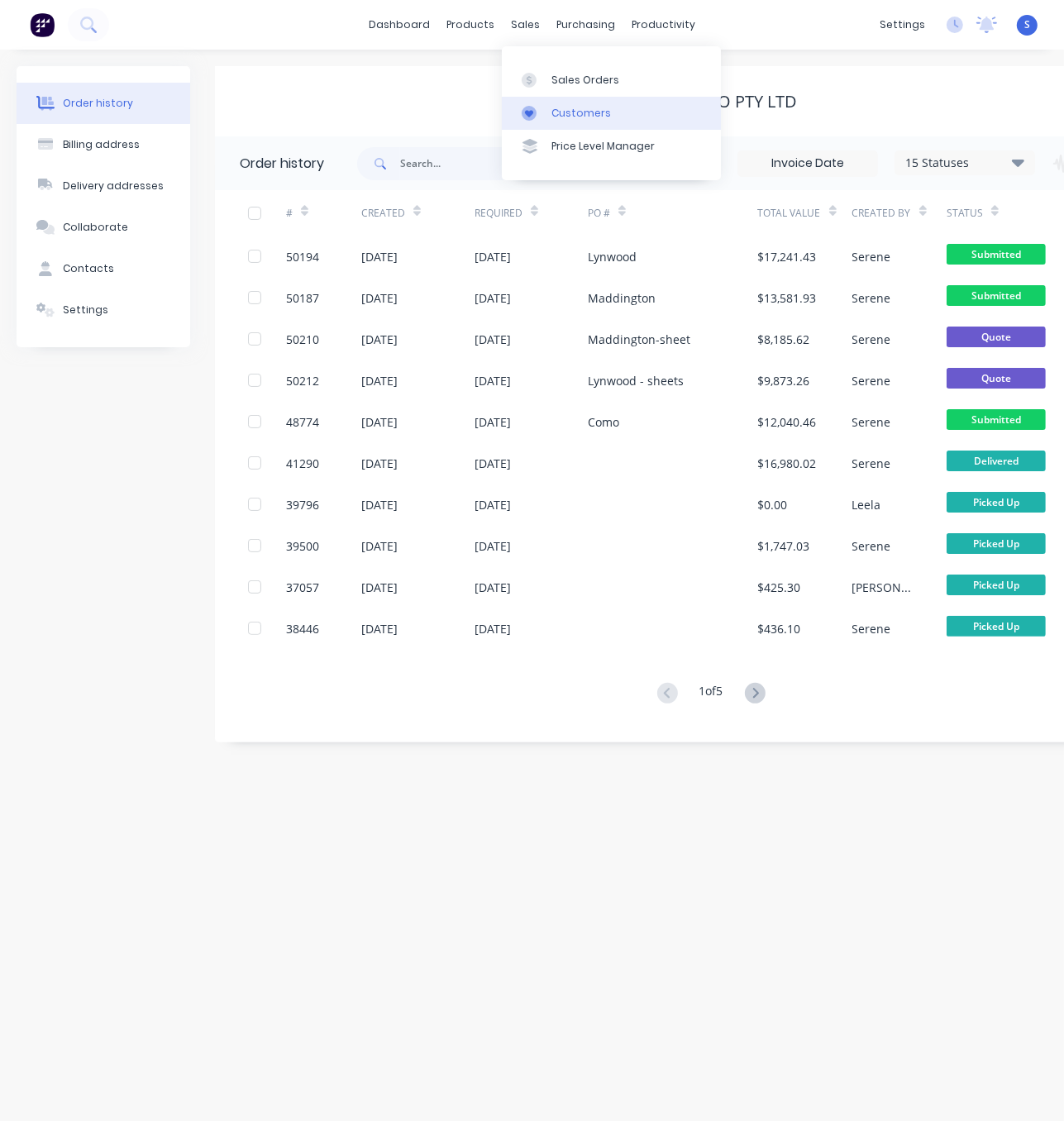
click at [567, 121] on div "Customers" at bounding box center [581, 113] width 59 height 15
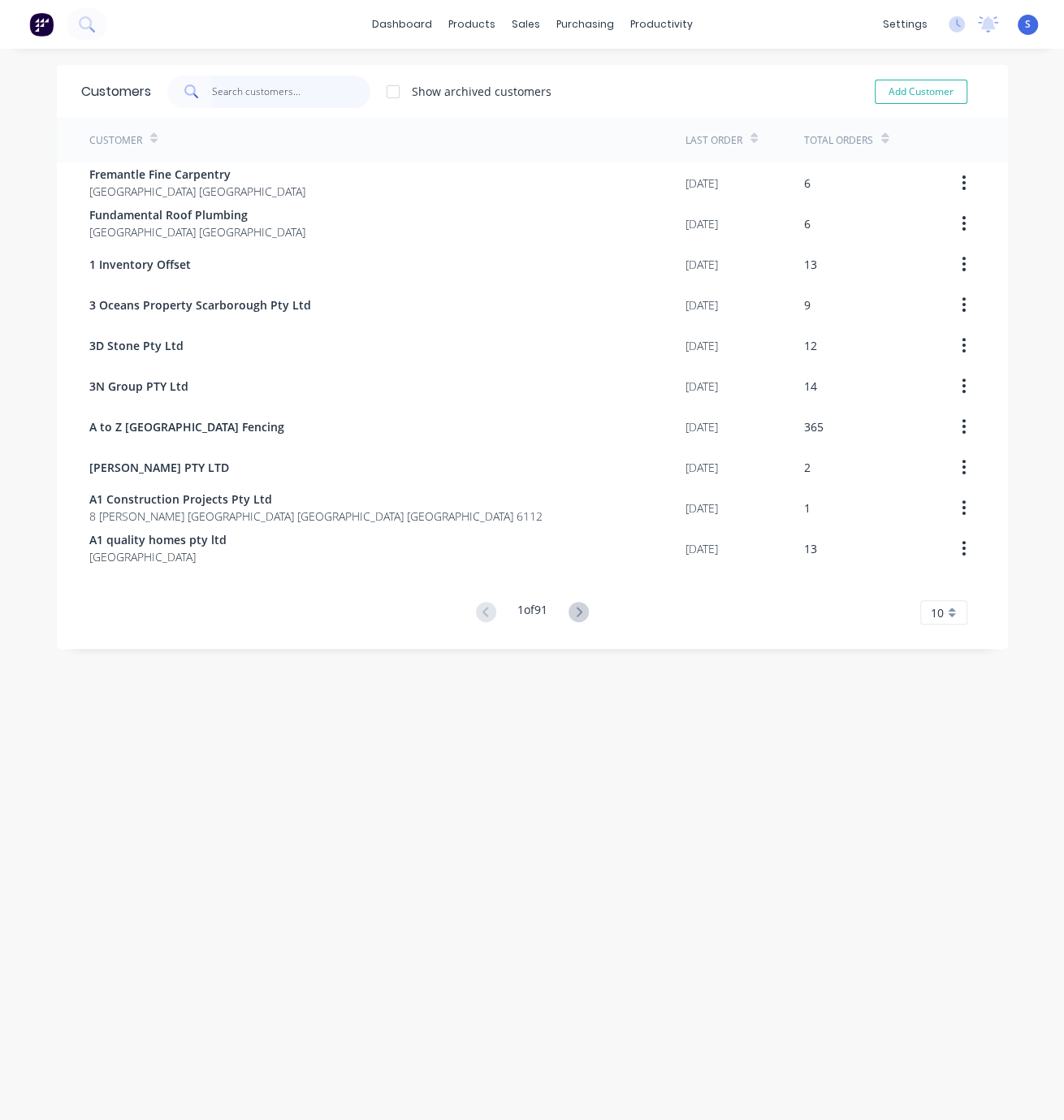
click at [242, 80] on input "text" at bounding box center [291, 91] width 158 height 32
click at [610, 105] on link "Suppliers" at bounding box center [644, 111] width 215 height 32
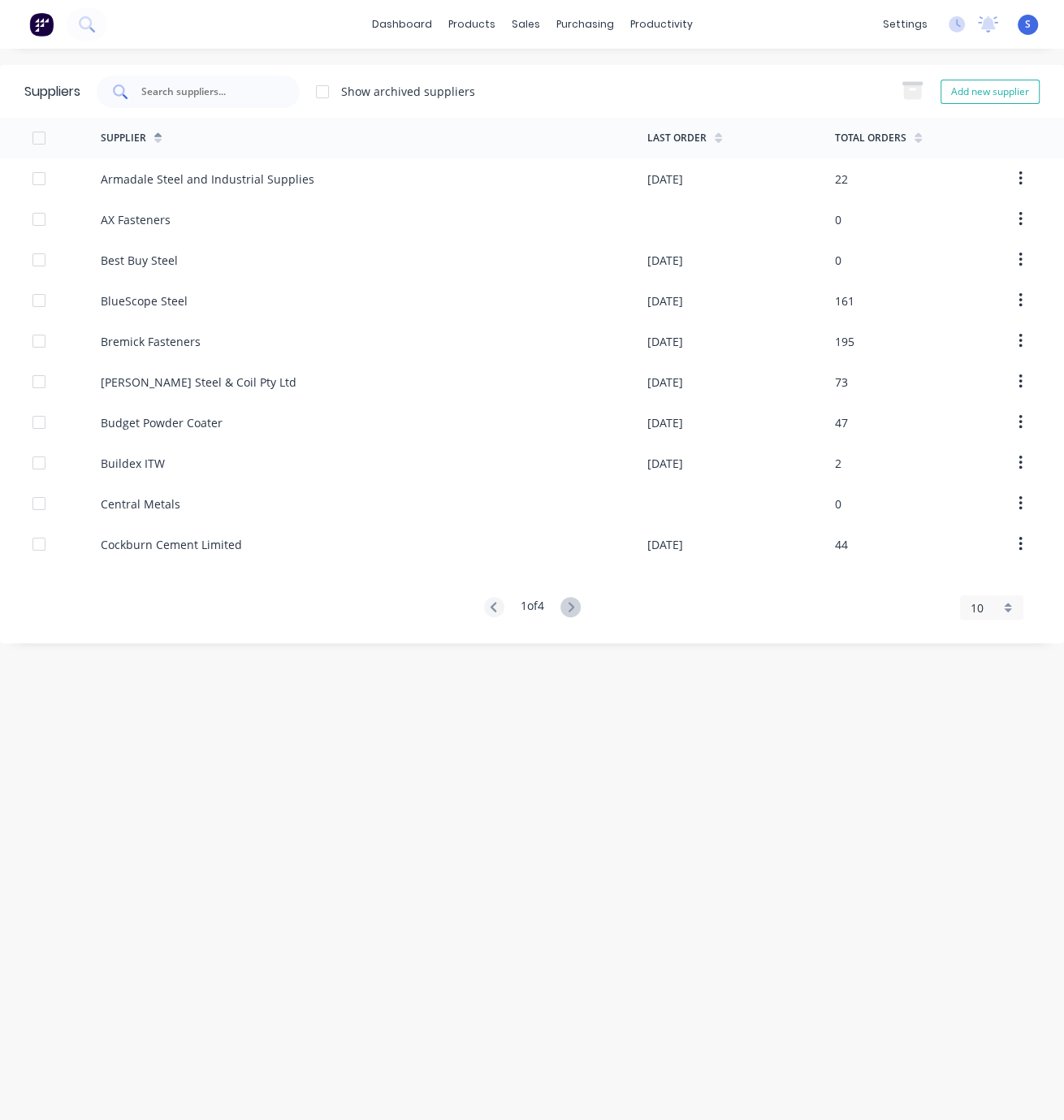
click at [227, 91] on input "text" at bounding box center [206, 92] width 135 height 17
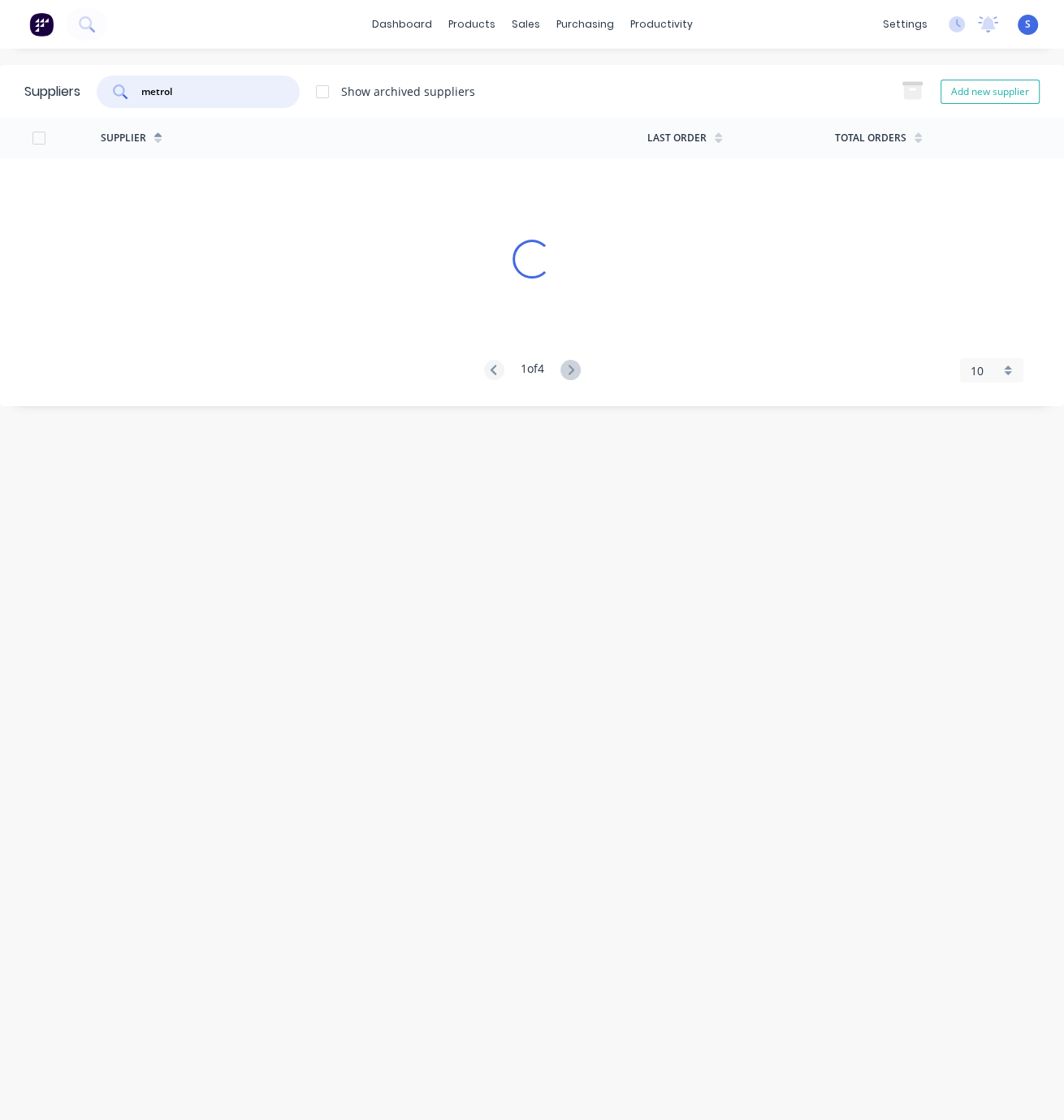
type input "metrol"
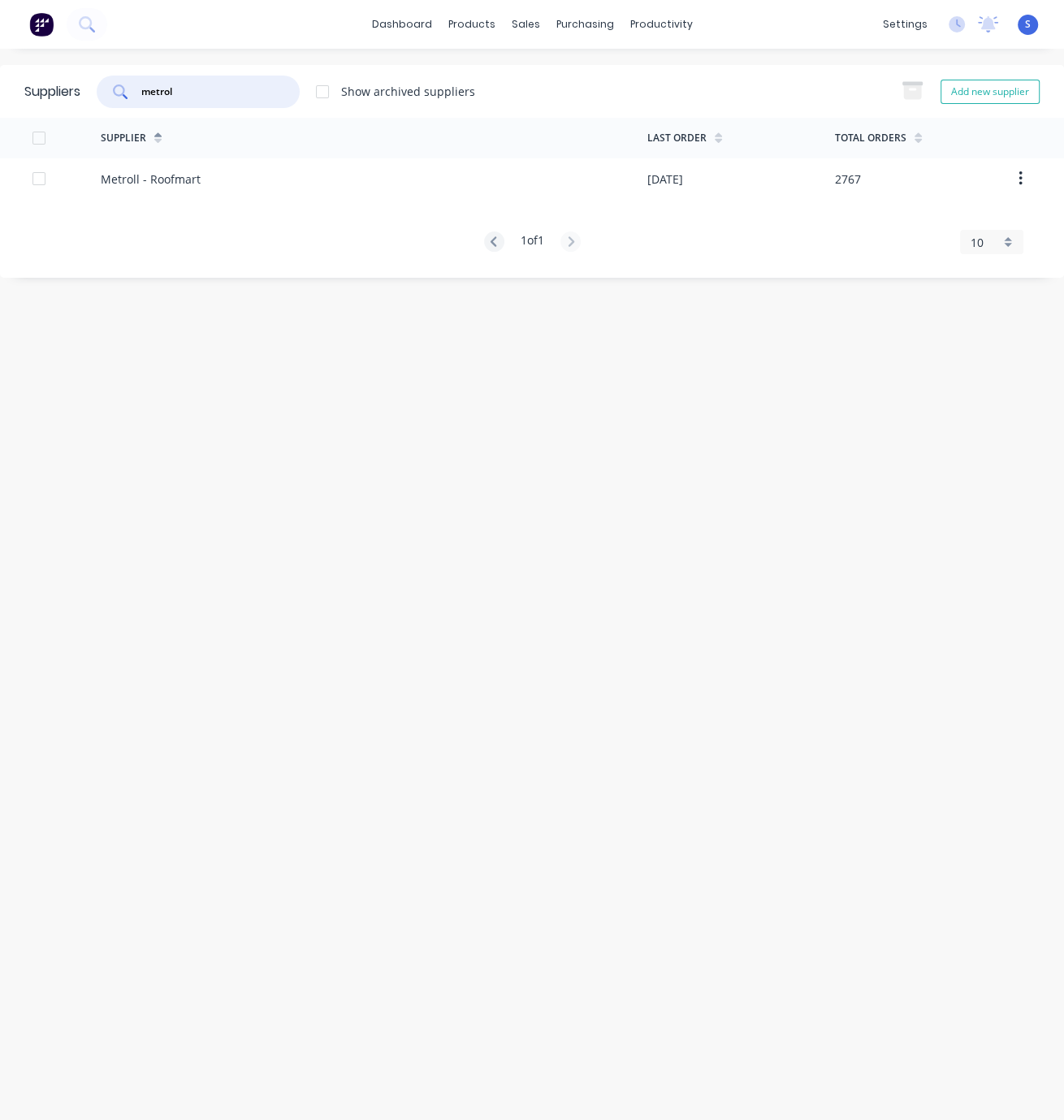
click at [258, 209] on div "Supplier Last Order Total Orders Metroll - Roofmart 09/10/25 2767 1 of 1 10 5 1…" at bounding box center [532, 186] width 1064 height 136
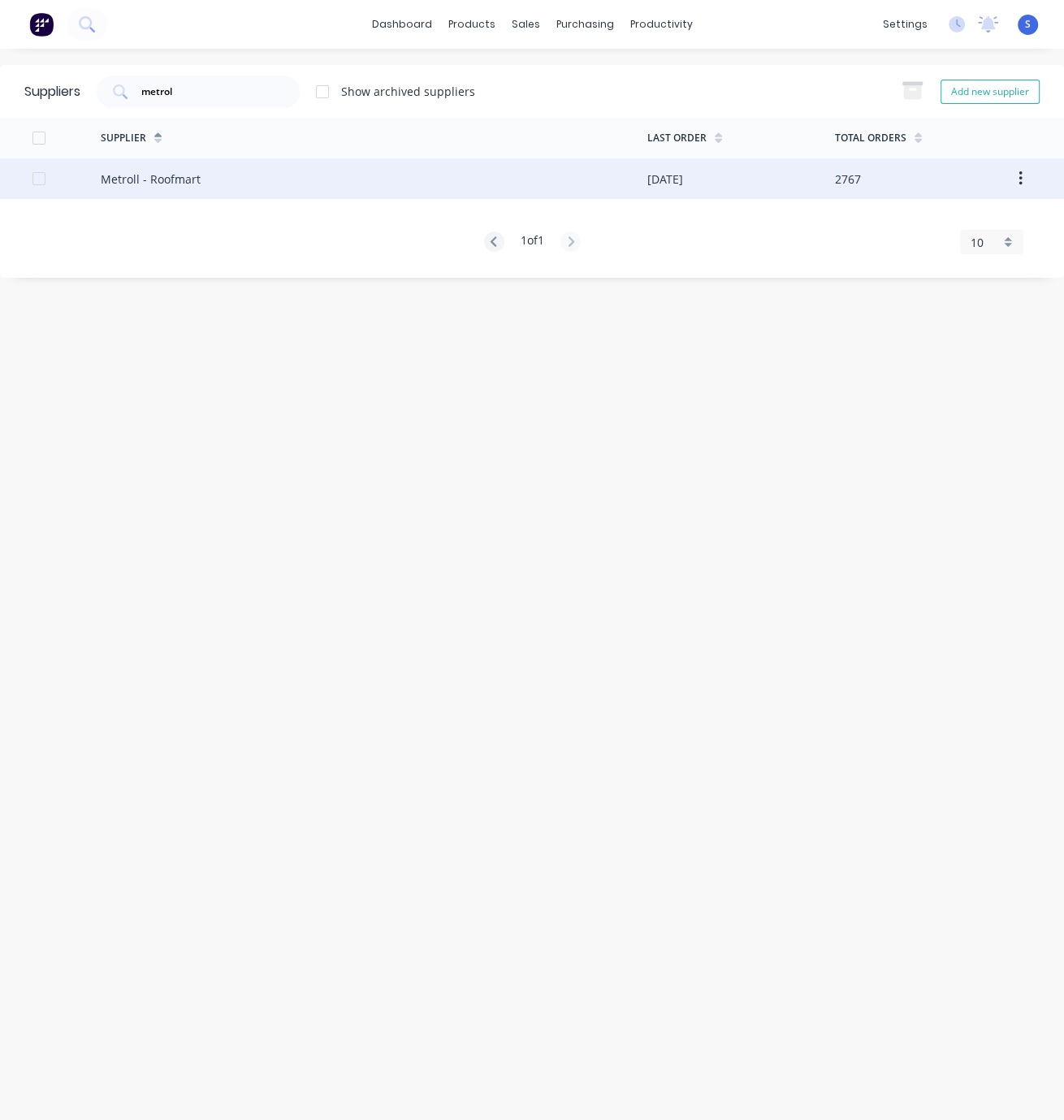
click at [254, 189] on div "Metroll - Roofmart" at bounding box center [373, 178] width 547 height 41
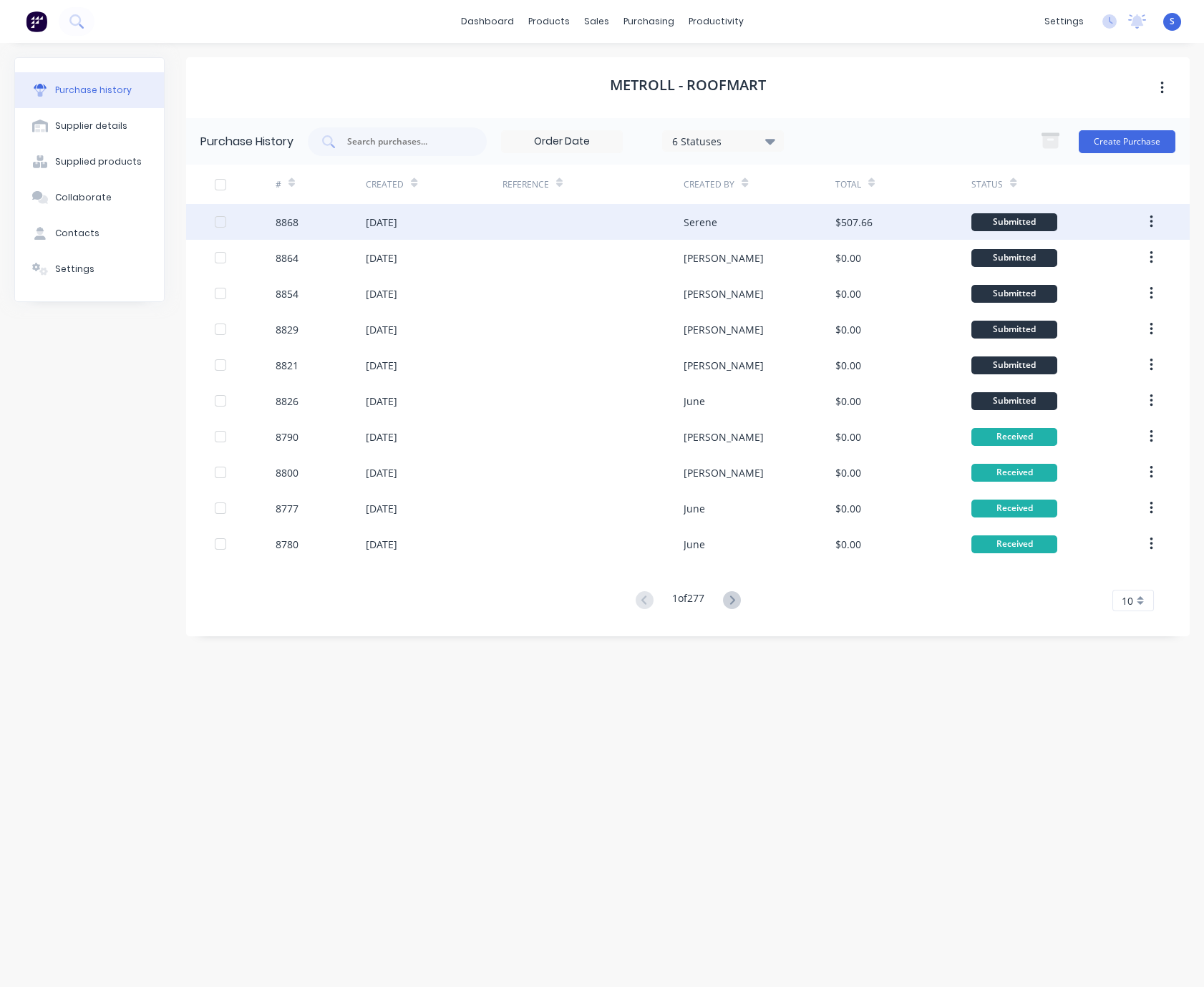
click at [559, 220] on div at bounding box center [593, 222] width 182 height 36
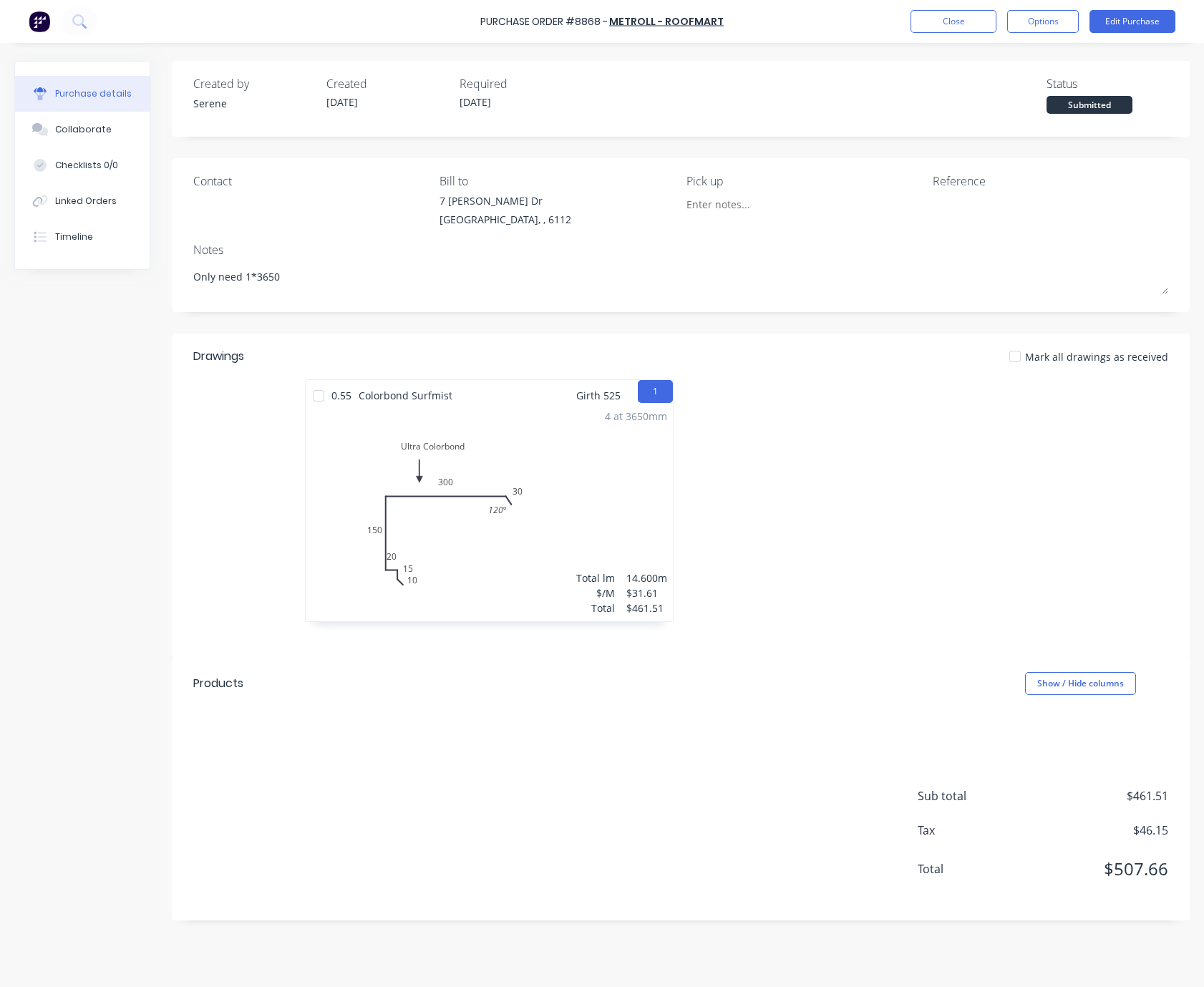
click at [887, 494] on div at bounding box center [872, 507] width 383 height 257
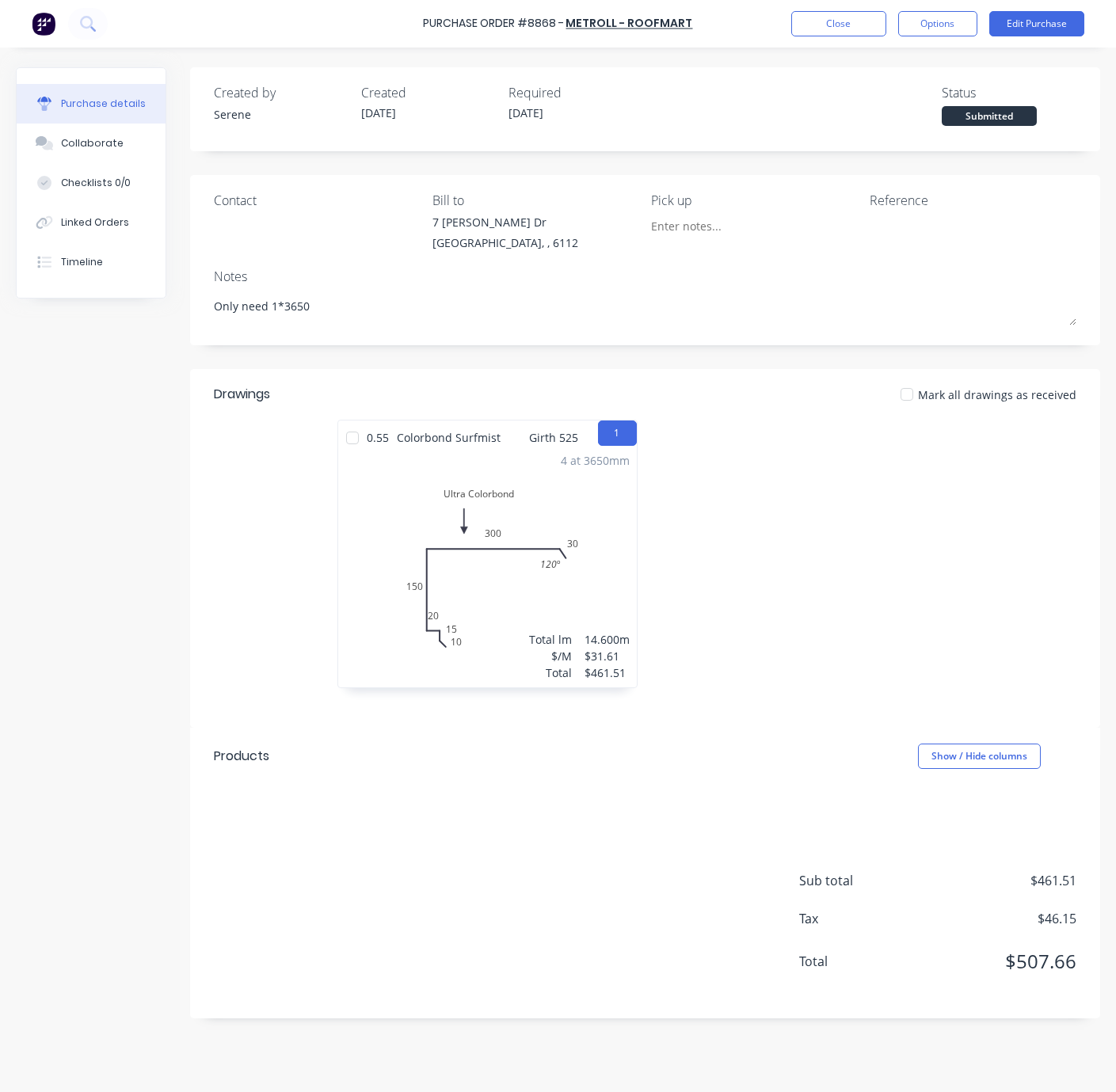
type textarea "x"
click at [264, 214] on div at bounding box center [316, 218] width 206 height 8
click at [843, 25] on button "Close" at bounding box center [834, 23] width 95 height 25
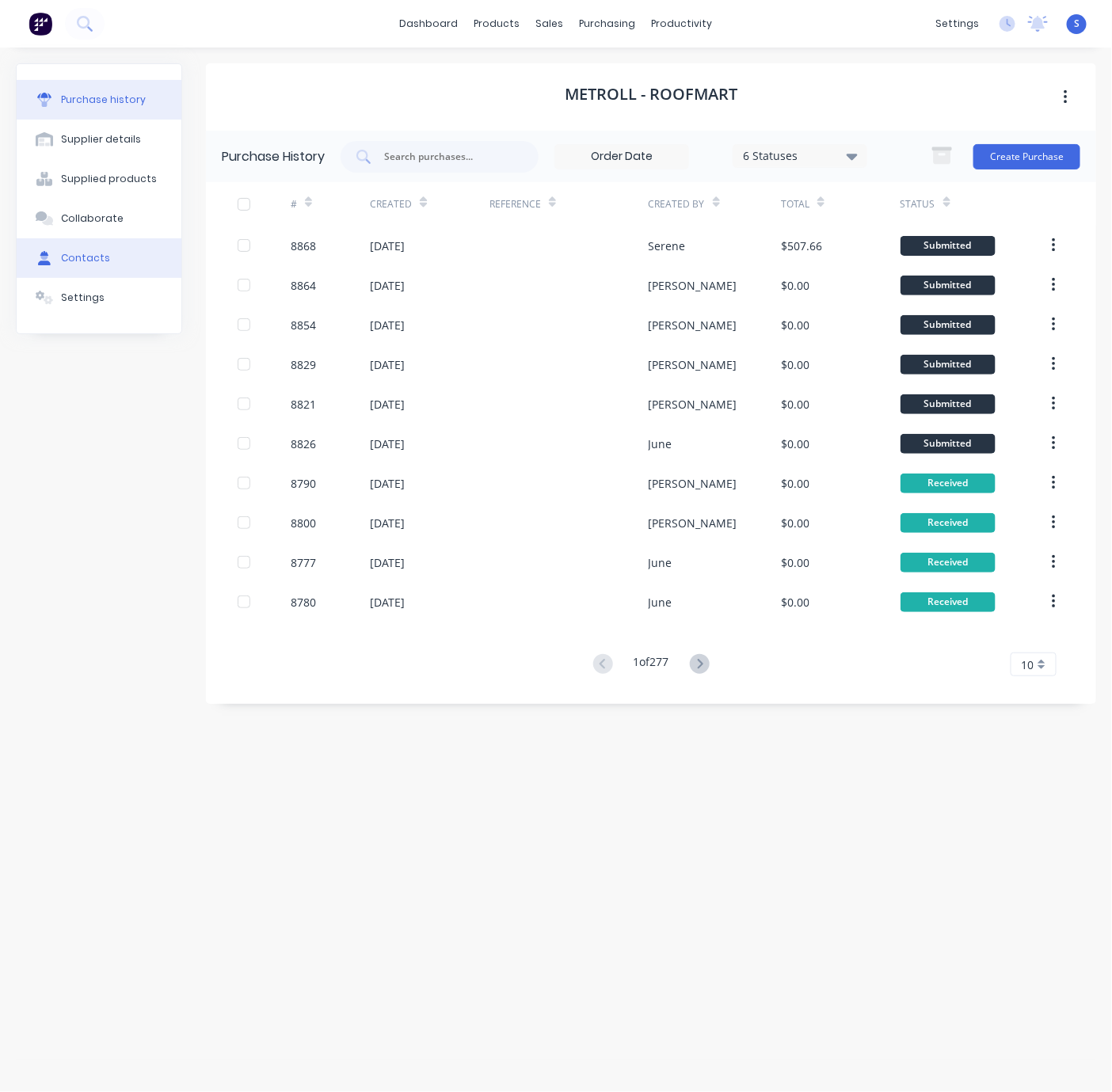
click at [94, 265] on div "Contacts" at bounding box center [85, 258] width 49 height 15
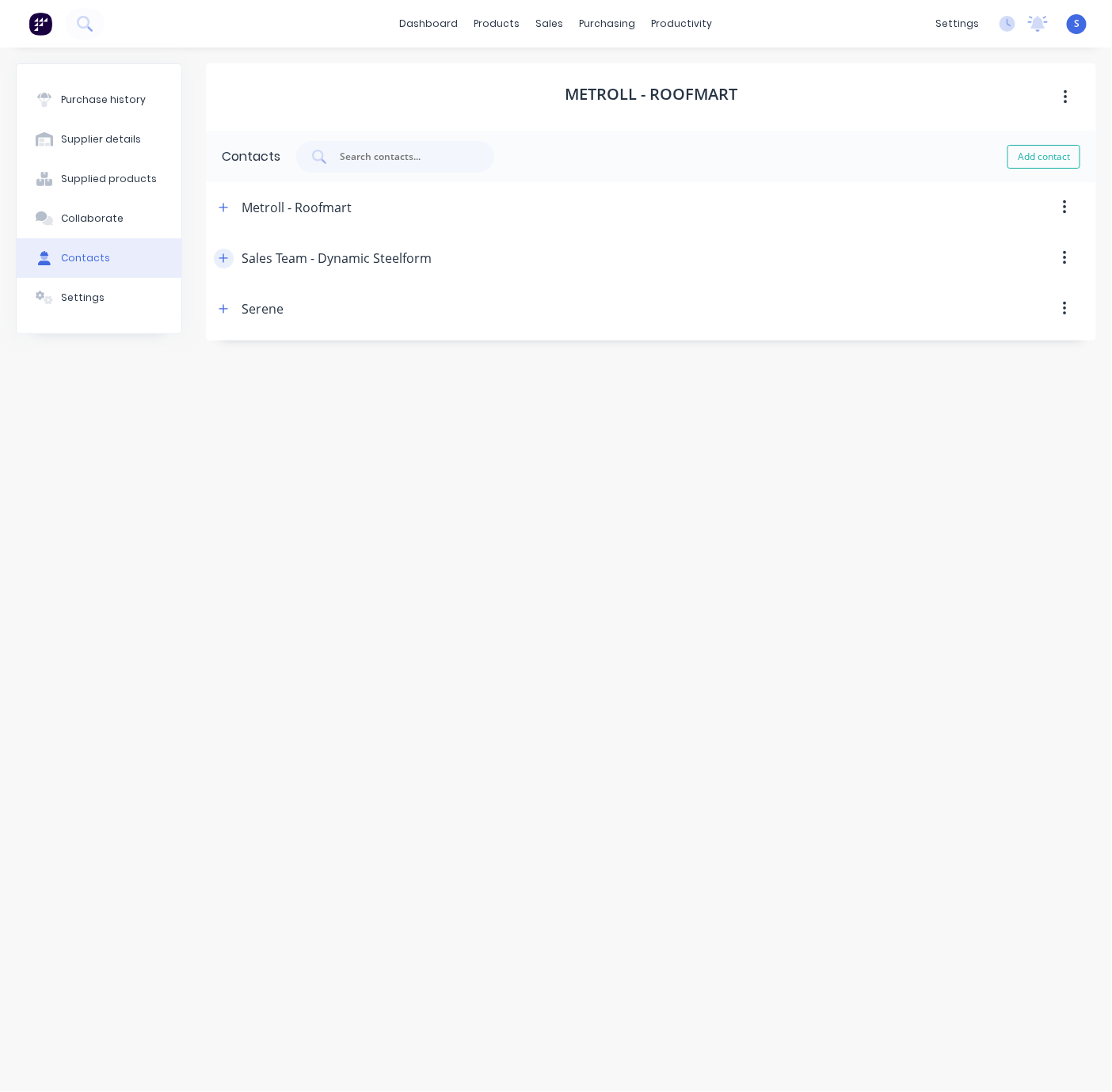
click at [231, 265] on button "button" at bounding box center [223, 258] width 19 height 19
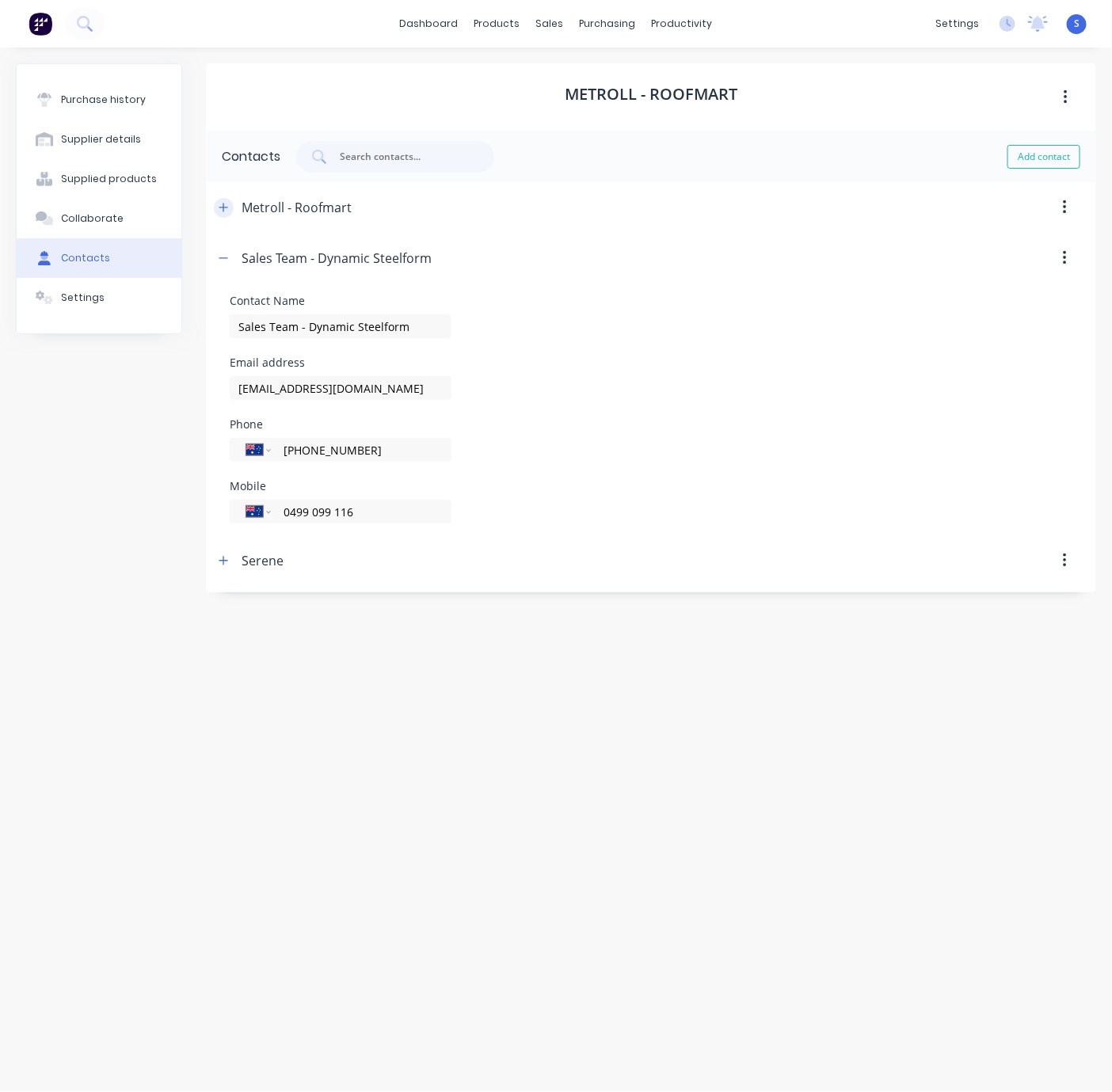
click at [227, 210] on icon "button" at bounding box center [223, 208] width 10 height 11
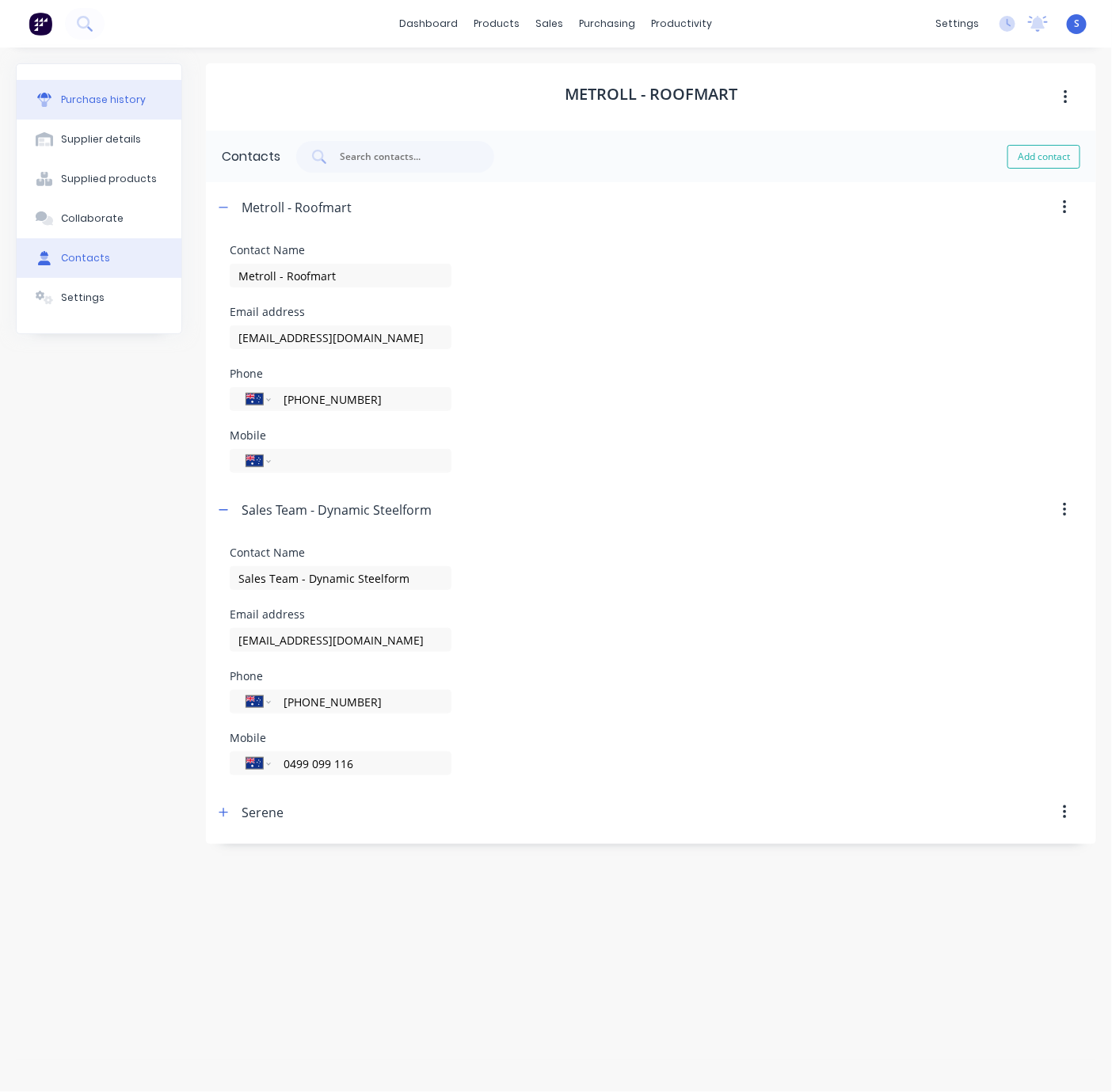
click at [91, 107] on div "Purchase history" at bounding box center [103, 100] width 85 height 15
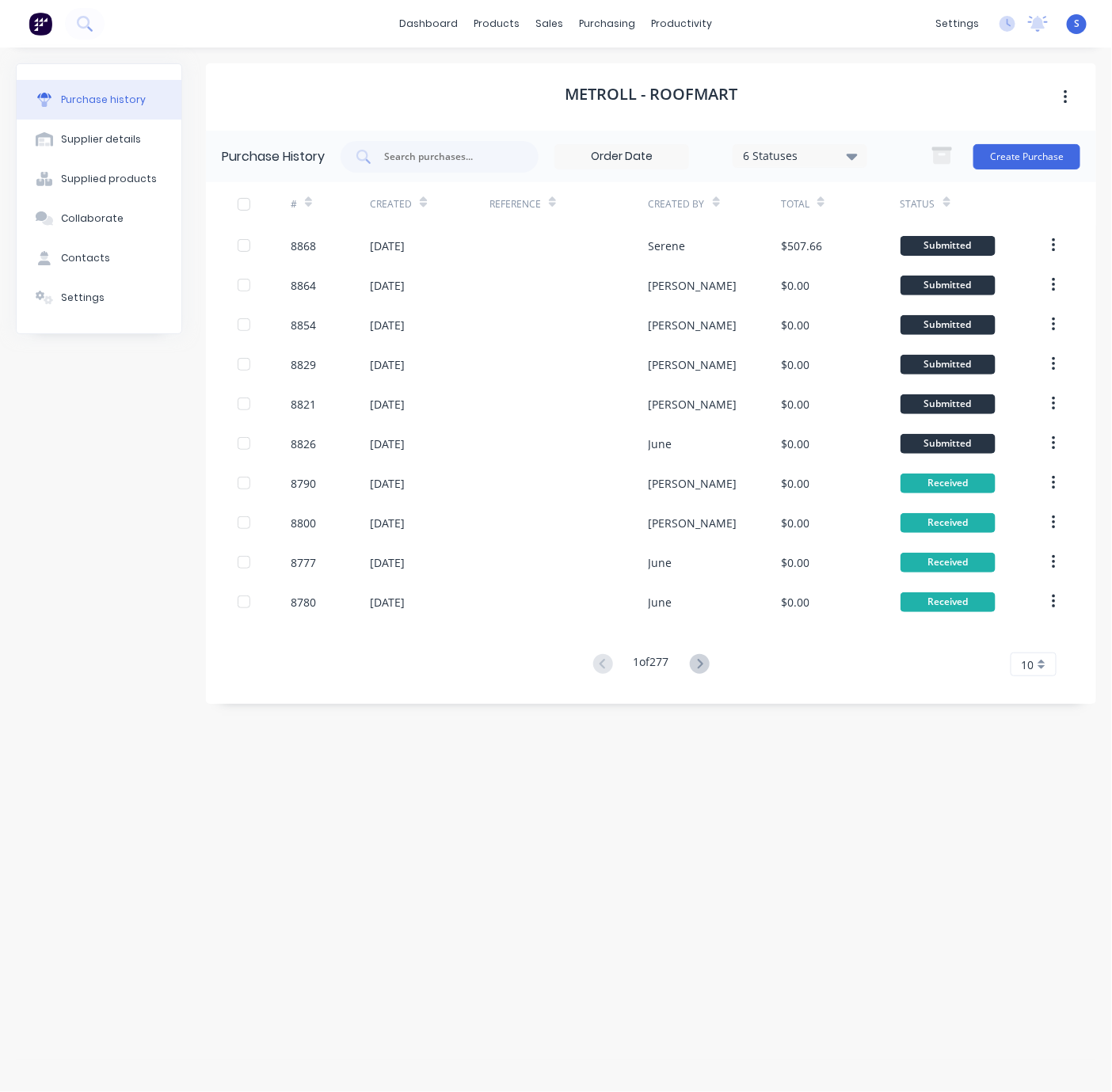
click at [311, 78] on div "Metroll - Roofmart" at bounding box center [651, 96] width 890 height 67
click at [497, 777] on div "Metroll - Roofmart Purchase History 6 Statuses 6 Statuses Create Purchase # Cre…" at bounding box center [651, 561] width 890 height 997
click at [108, 260] on button "Contacts" at bounding box center [99, 258] width 165 height 40
select select "AU"
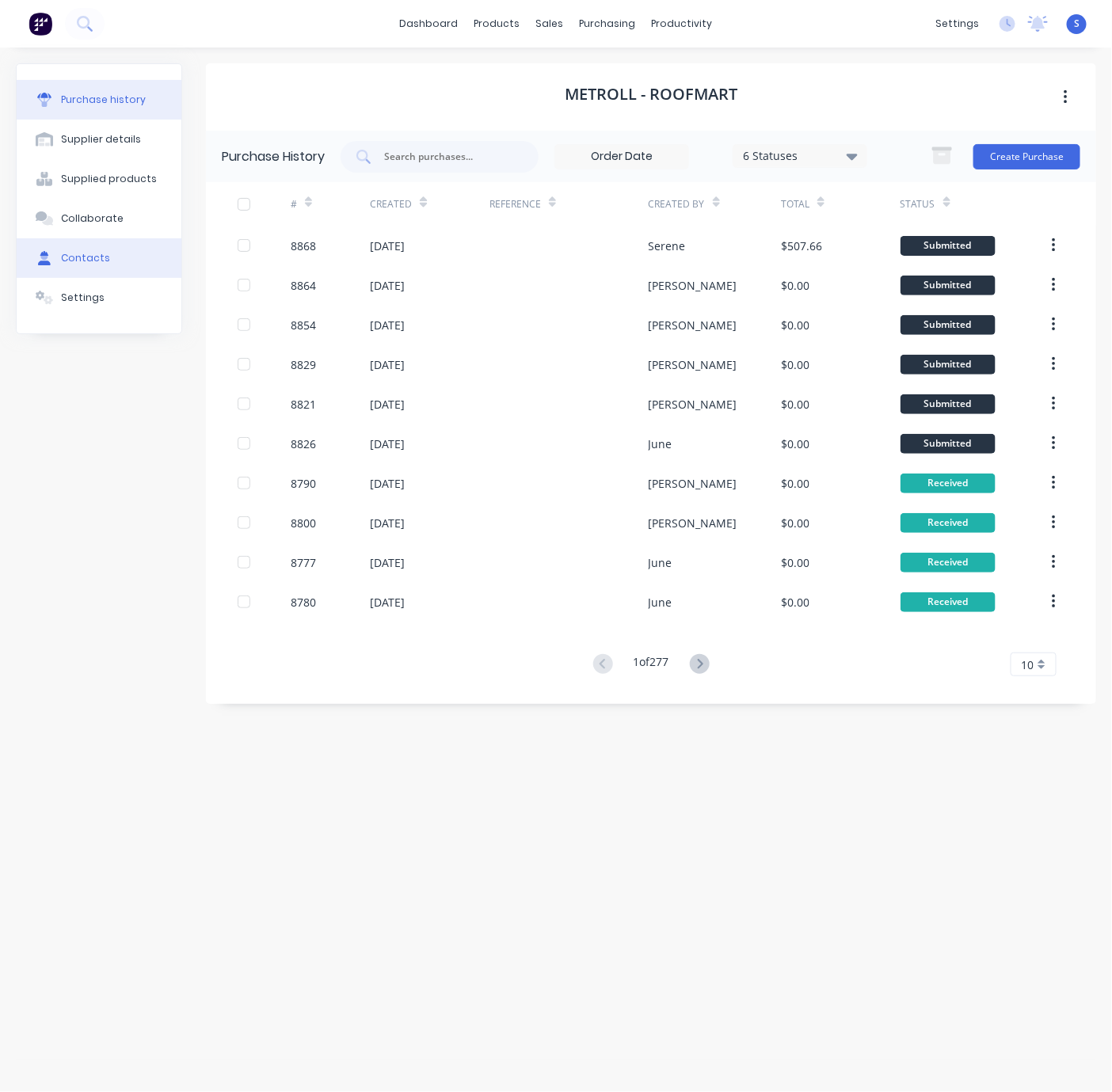
select select "AU"
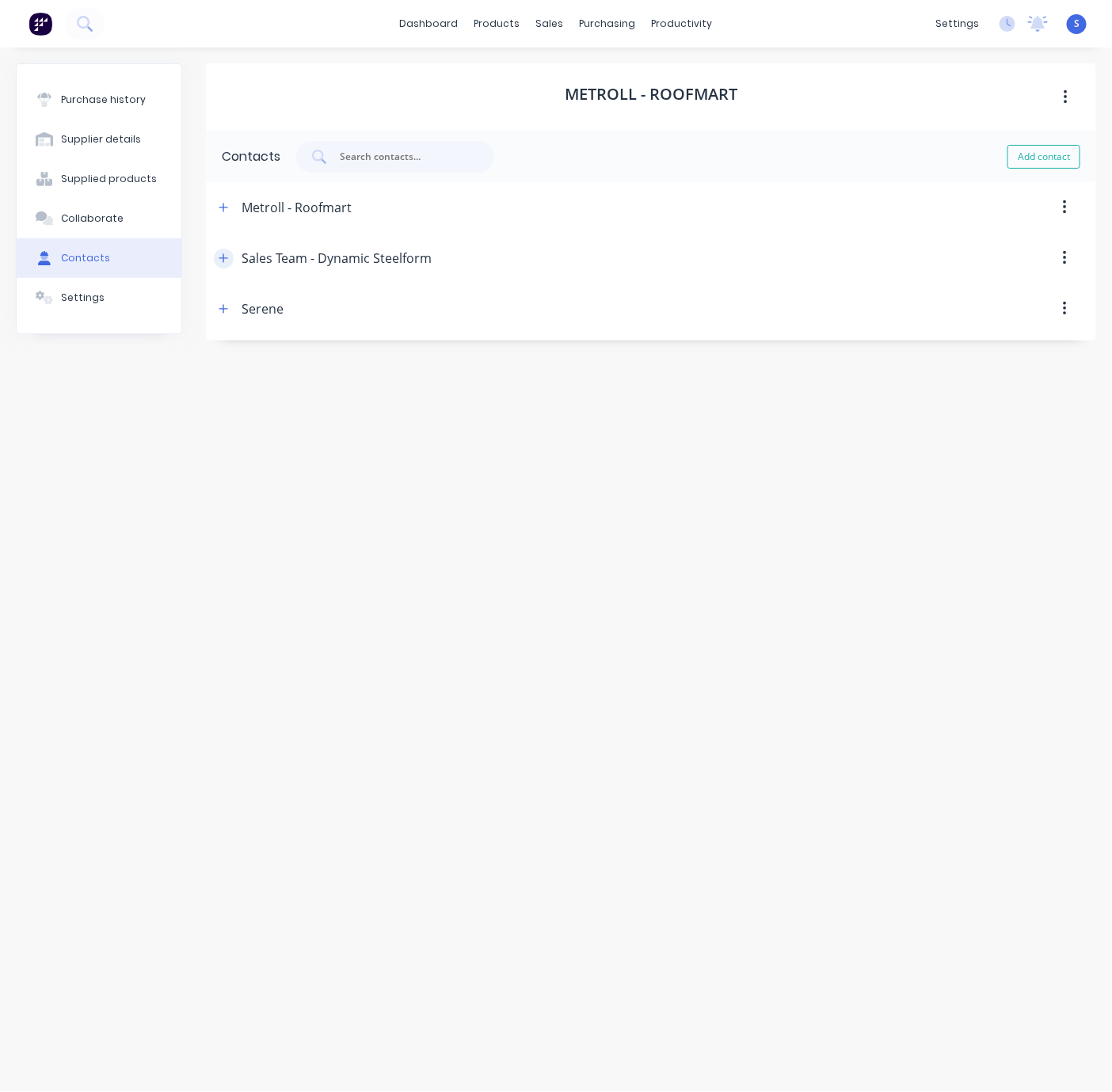
click at [234, 261] on button "button" at bounding box center [223, 258] width 19 height 19
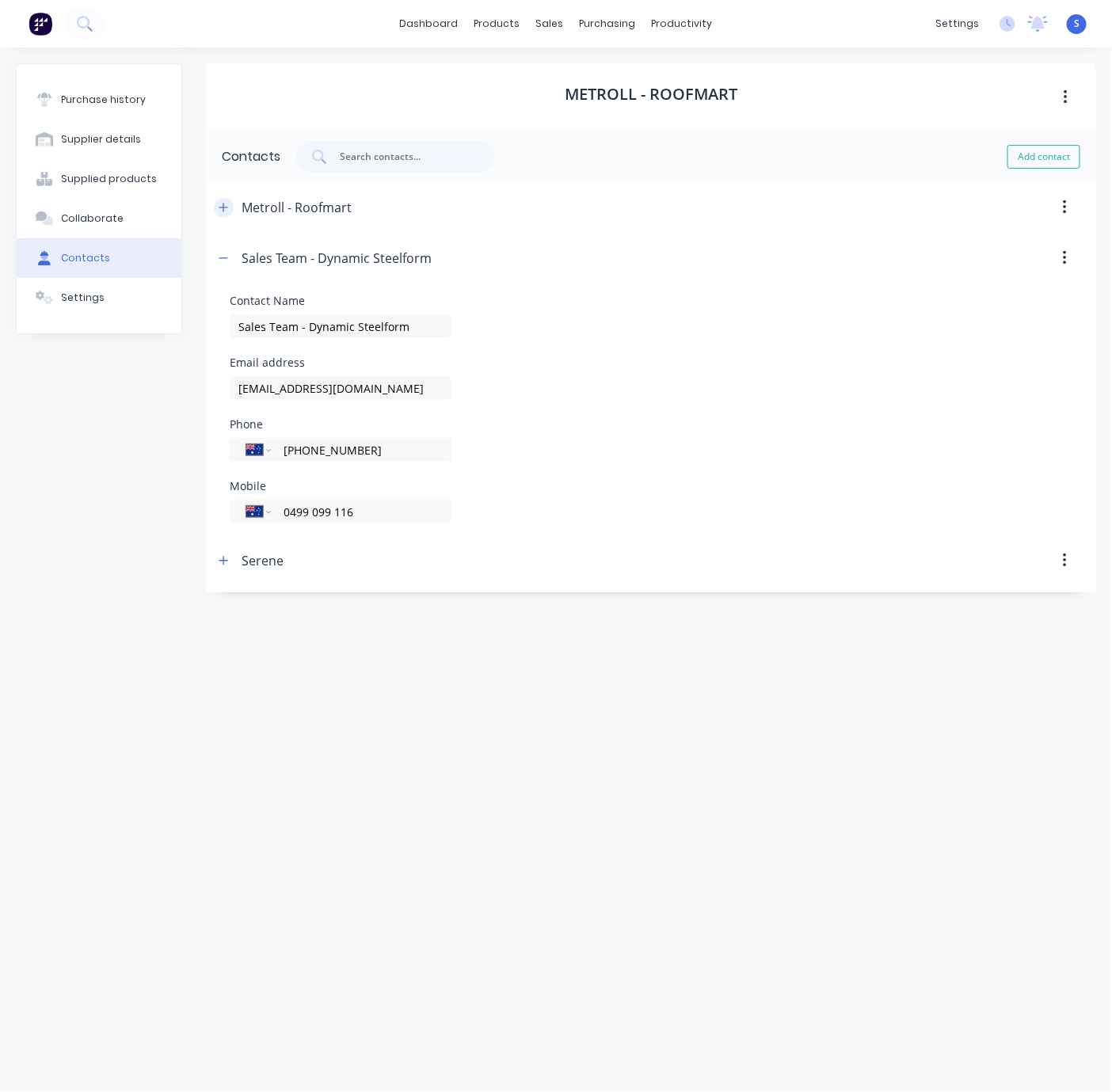
click at [222, 217] on button "button" at bounding box center [223, 208] width 19 height 19
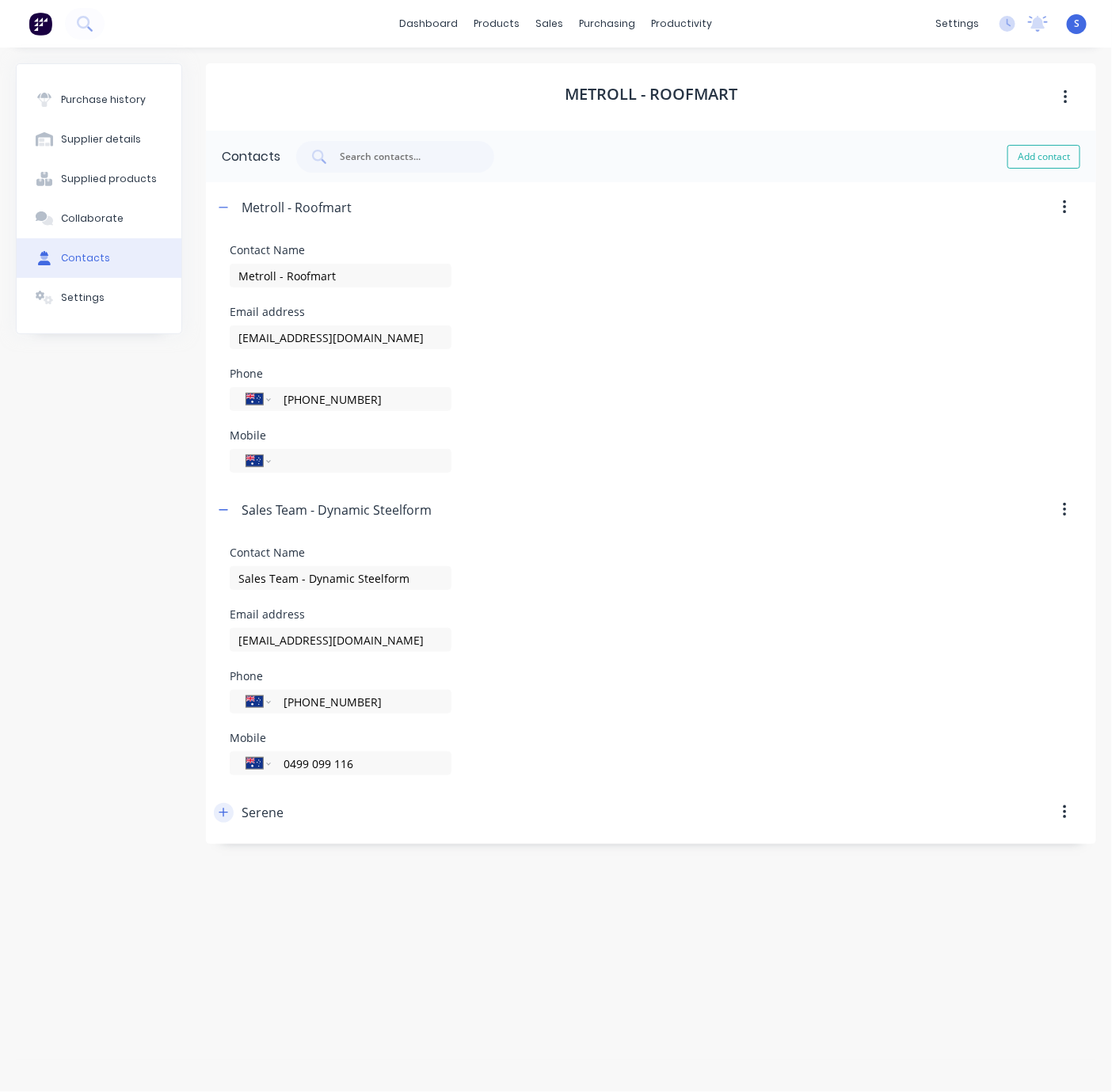
click at [226, 823] on button "button" at bounding box center [223, 813] width 19 height 19
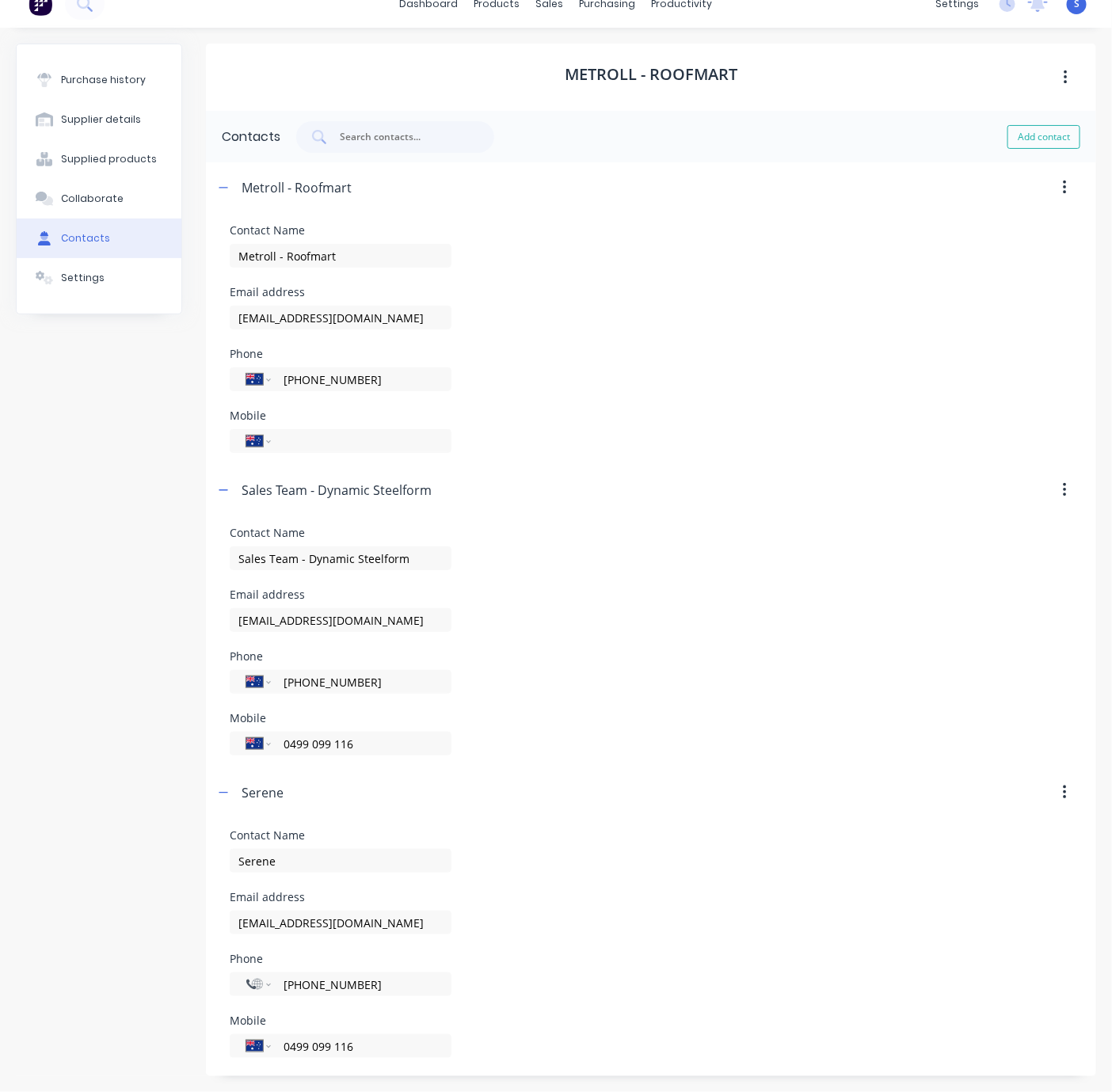
scroll to position [48, 0]
click at [215, 783] on button "button" at bounding box center [223, 793] width 19 height 19
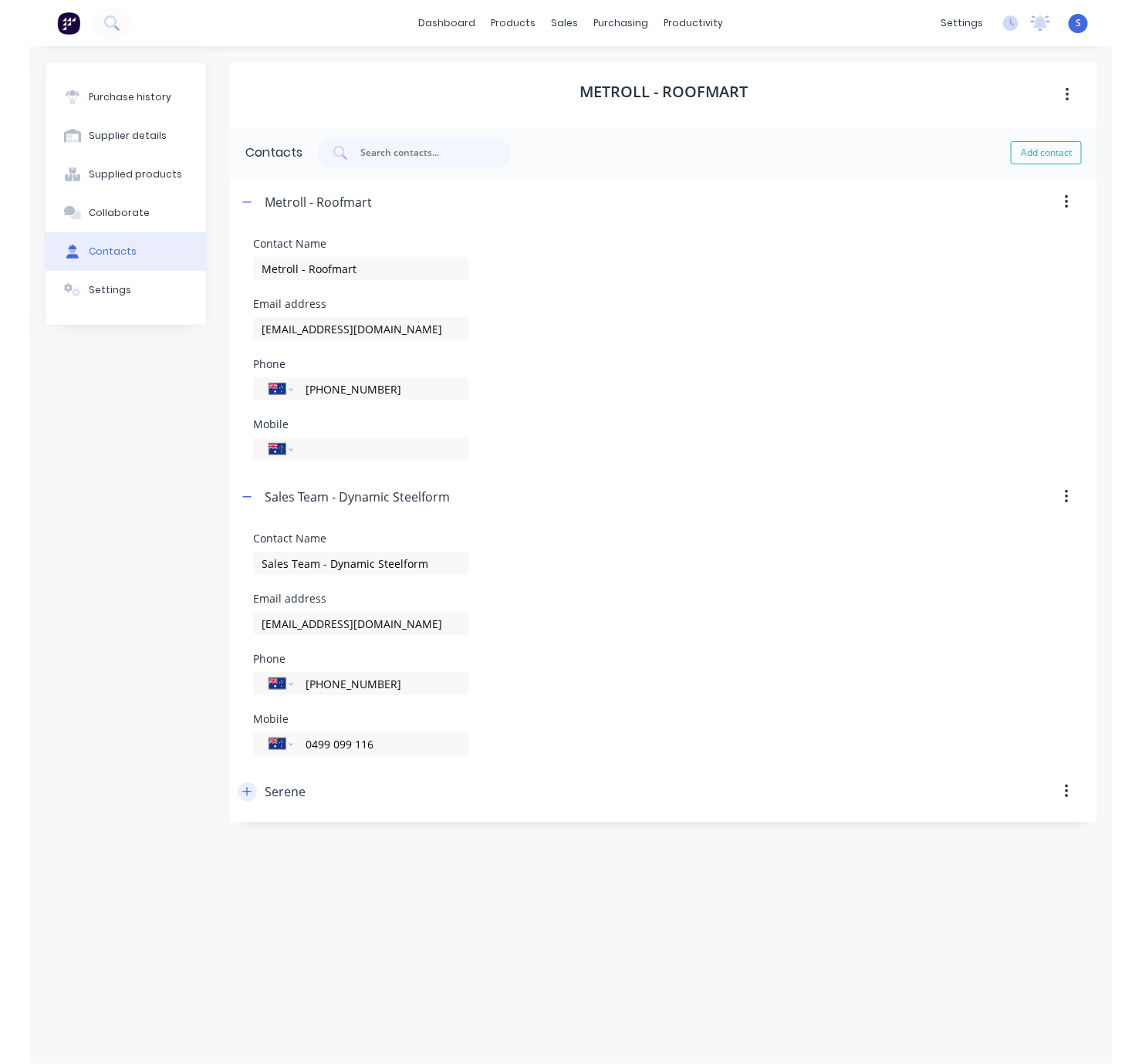
scroll to position [0, 0]
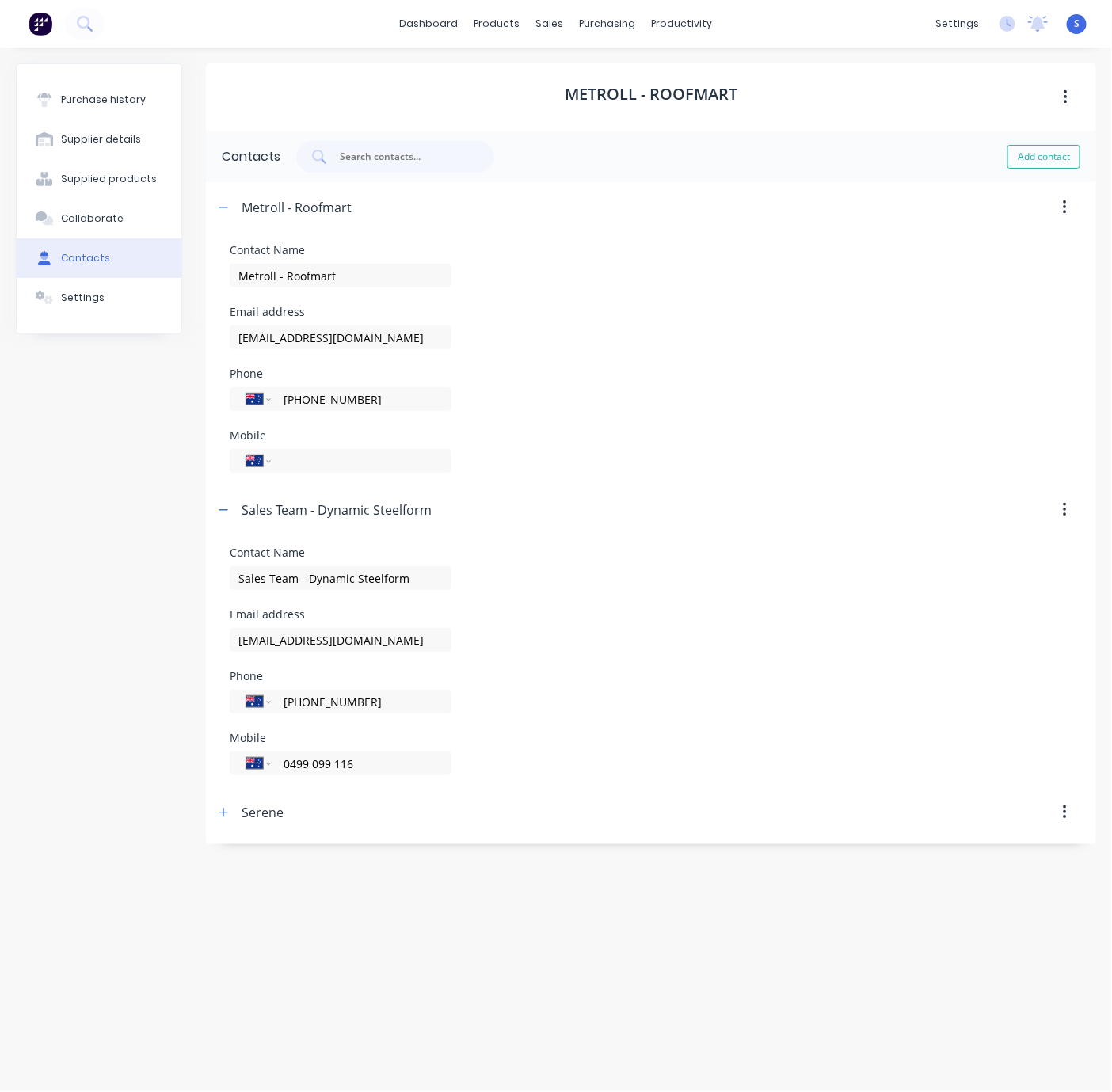
click at [57, 720] on div "Purchase history Supplier details Supplied products Collaborate Contacts Settin…" at bounding box center [99, 561] width 167 height 997
click at [102, 100] on div "Purchase history" at bounding box center [103, 100] width 85 height 15
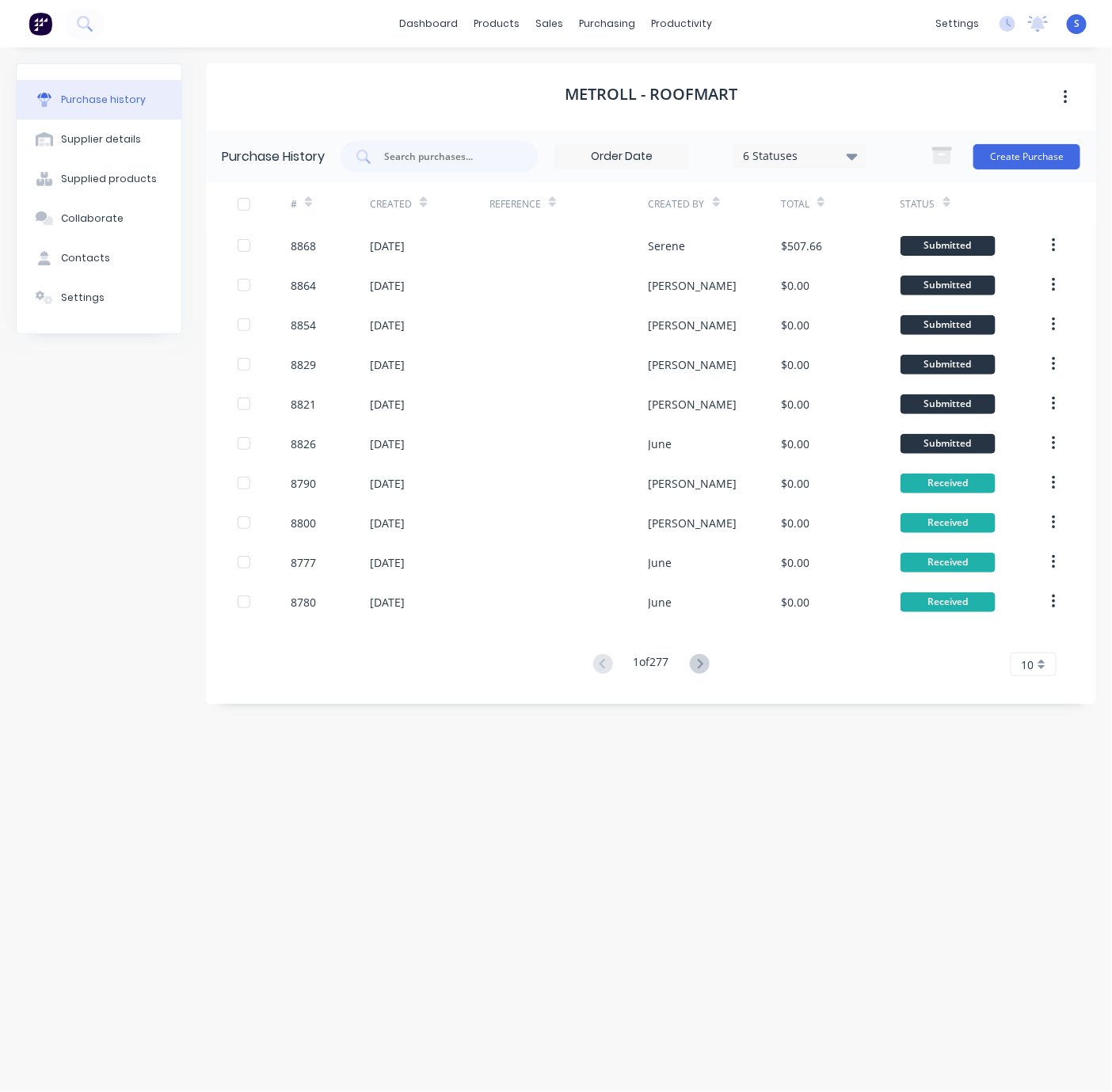
drag, startPoint x: 345, startPoint y: 90, endPoint x: 571, endPoint y: 91, distance: 226.0
click at [506, 87] on div "Metroll - Roofmart" at bounding box center [651, 96] width 890 height 67
click at [442, 83] on div "Metroll - Roofmart" at bounding box center [651, 96] width 890 height 67
click at [441, 872] on div "Metroll - Roofmart Purchase History 6 Statuses 6 Statuses Create Purchase # Cre…" at bounding box center [651, 561] width 890 height 997
click at [410, 113] on div "Metroll - Roofmart" at bounding box center [651, 96] width 890 height 67
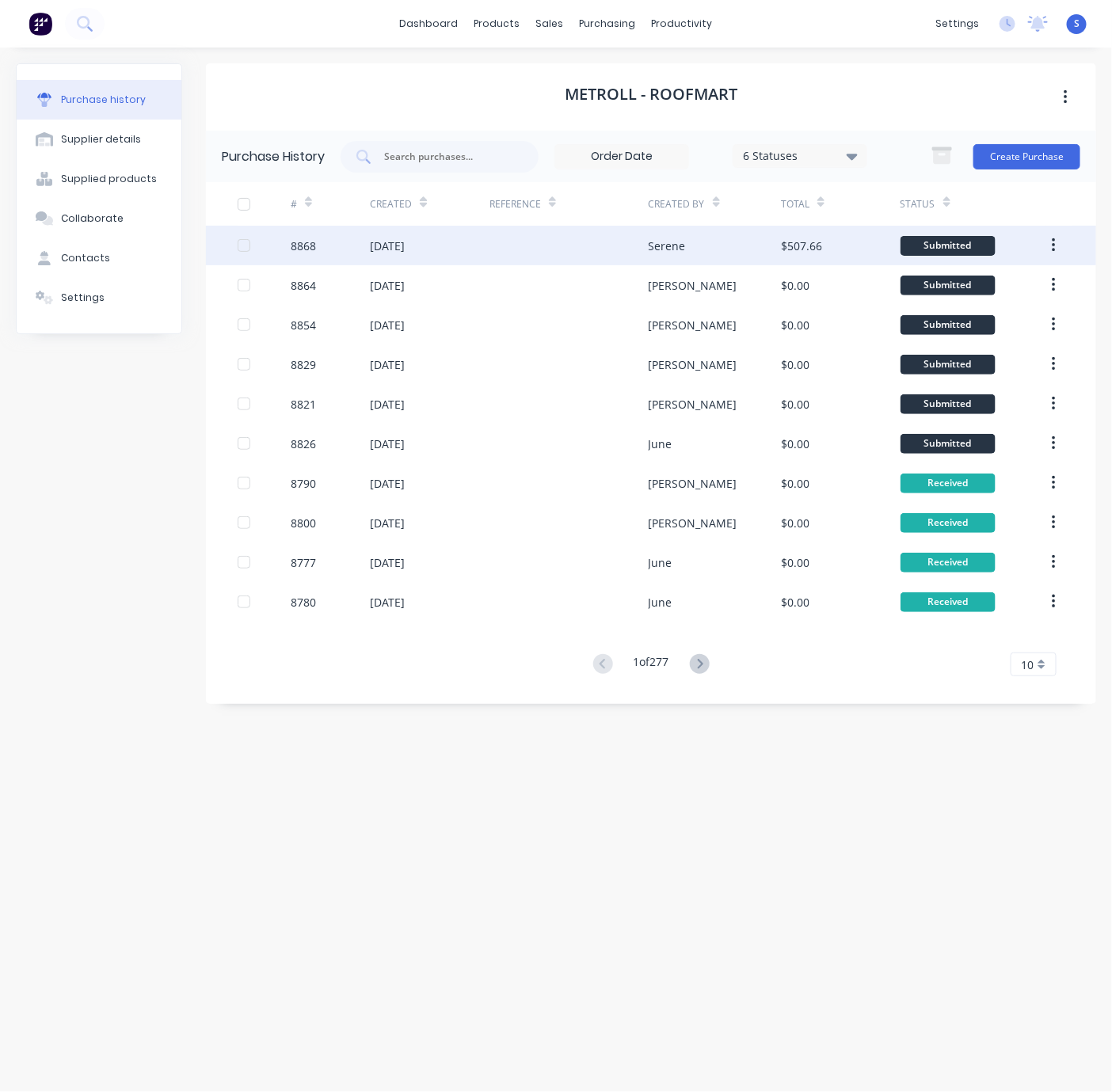
click at [404, 250] on div "[DATE]" at bounding box center [387, 246] width 35 height 17
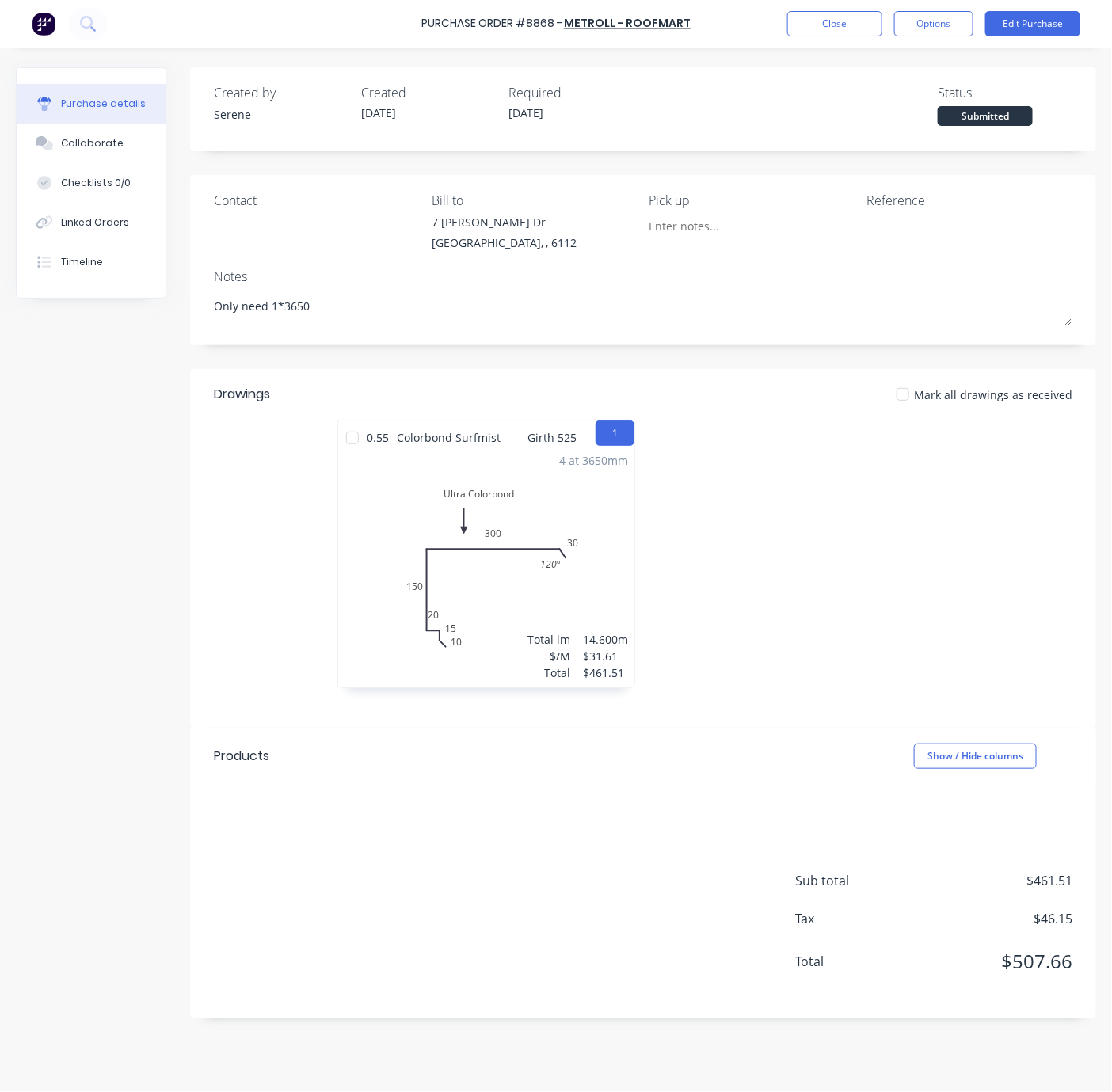
click at [834, 491] on div at bounding box center [800, 561] width 314 height 284
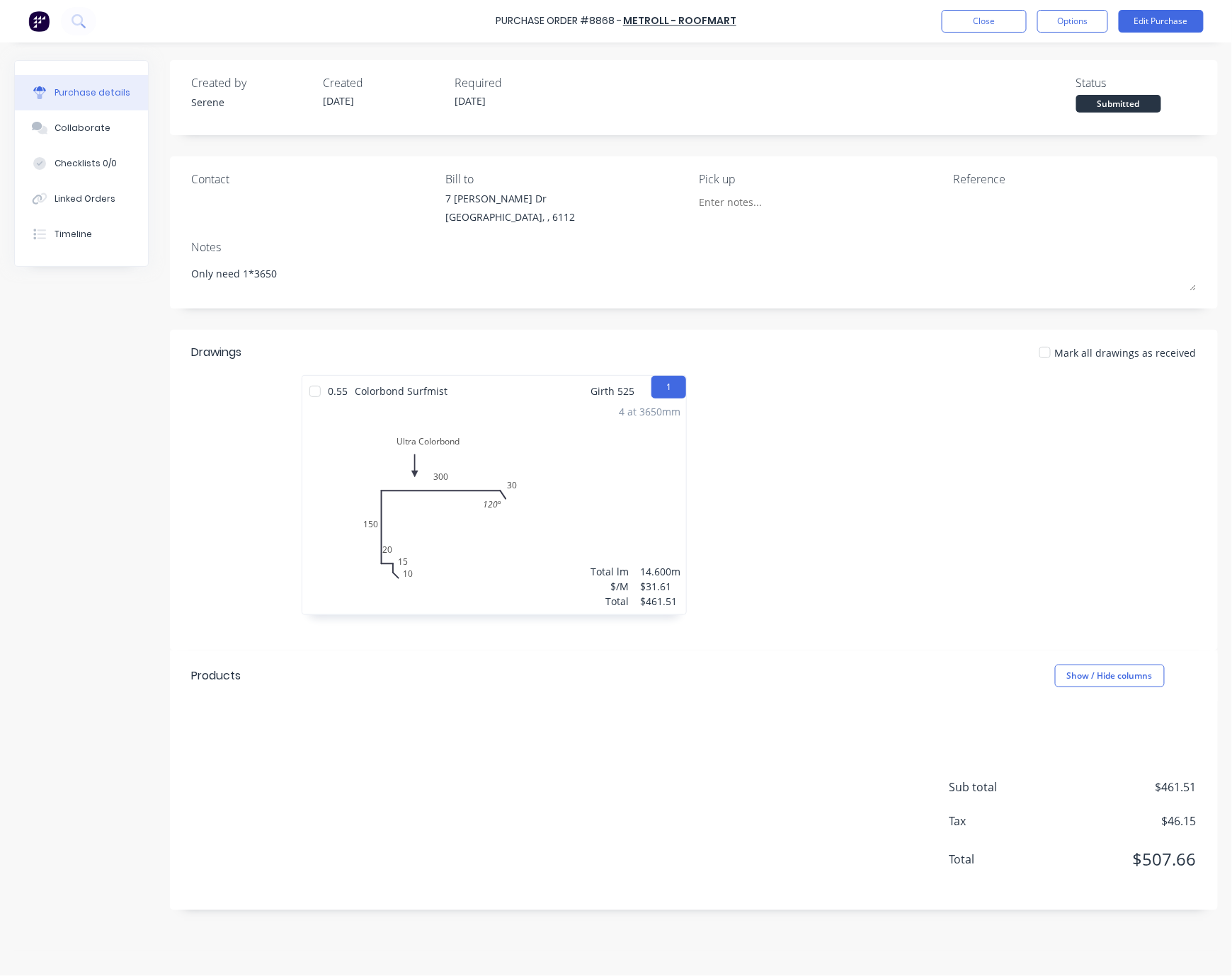
click at [857, 487] on div at bounding box center [893, 502] width 399 height 254
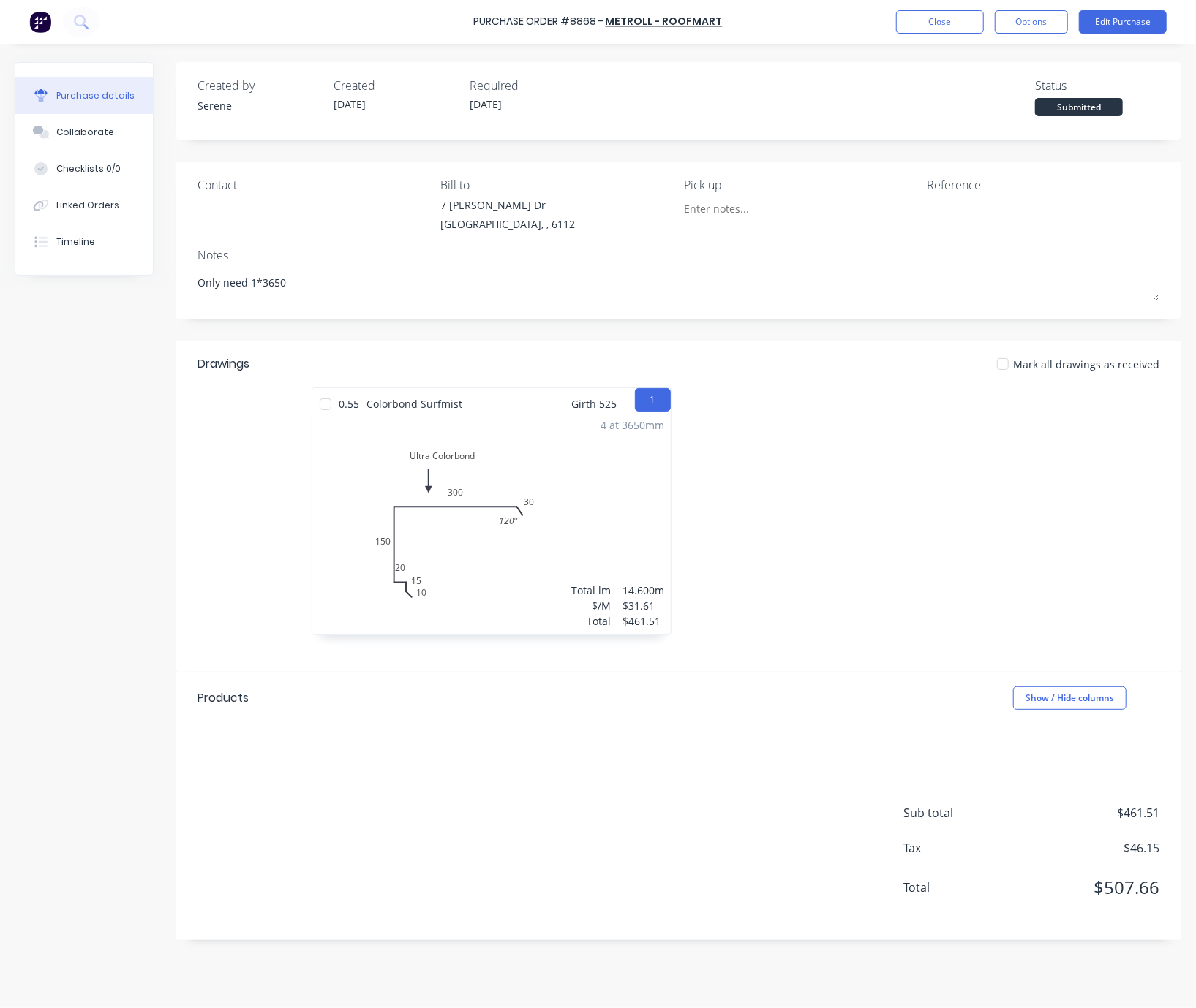
type textarea "x"
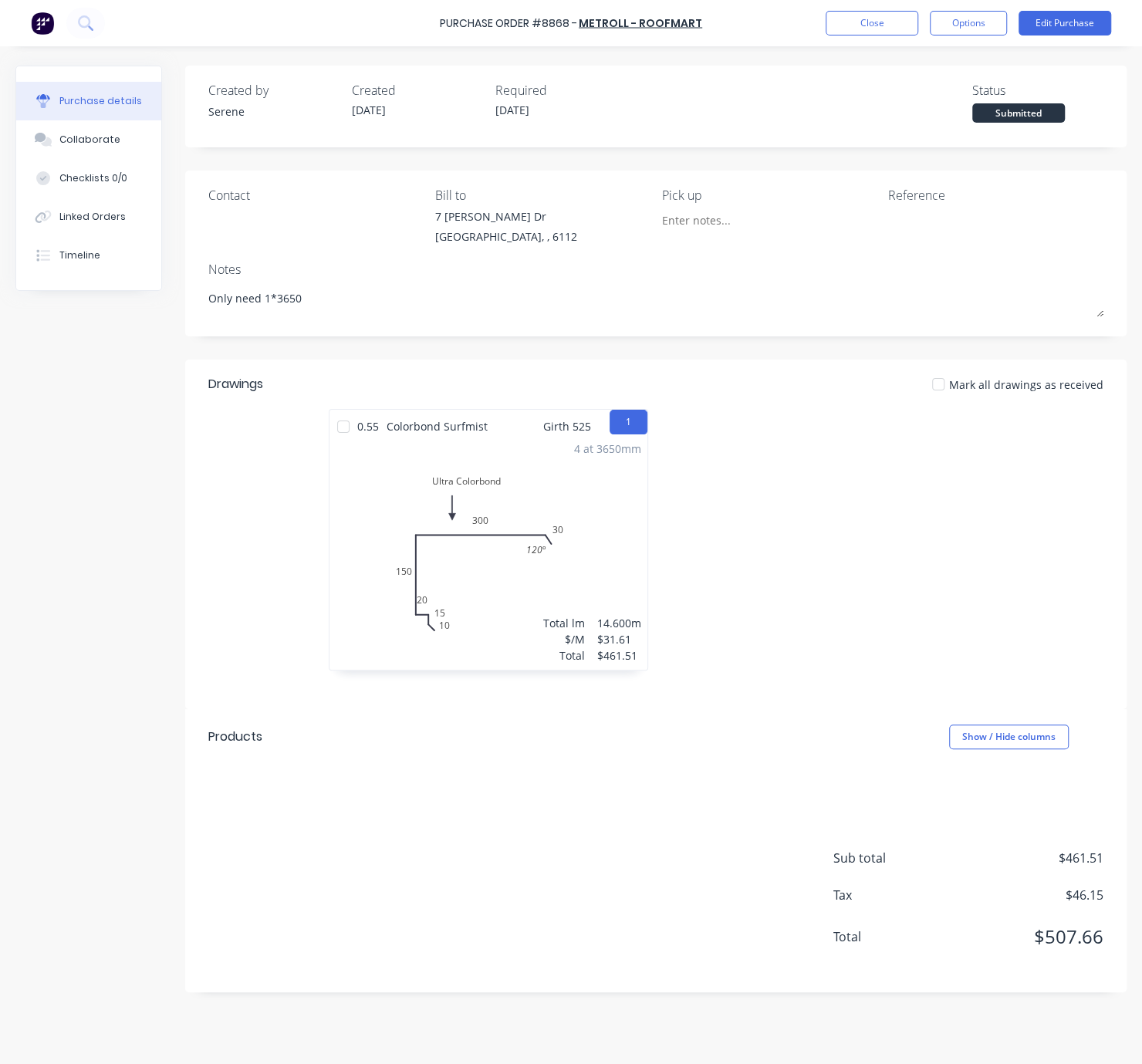
drag, startPoint x: 837, startPoint y: 488, endPoint x: 662, endPoint y: 54, distance: 468.0
click at [837, 488] on div at bounding box center [823, 547] width 335 height 277
click at [846, 538] on div at bounding box center [823, 547] width 335 height 277
drag, startPoint x: 842, startPoint y: 560, endPoint x: 916, endPoint y: 550, distance: 74.7
click at [601, 867] on div "Sub total $461.51 Tax $46.15 Total $507.66" at bounding box center [656, 890] width 941 height 204
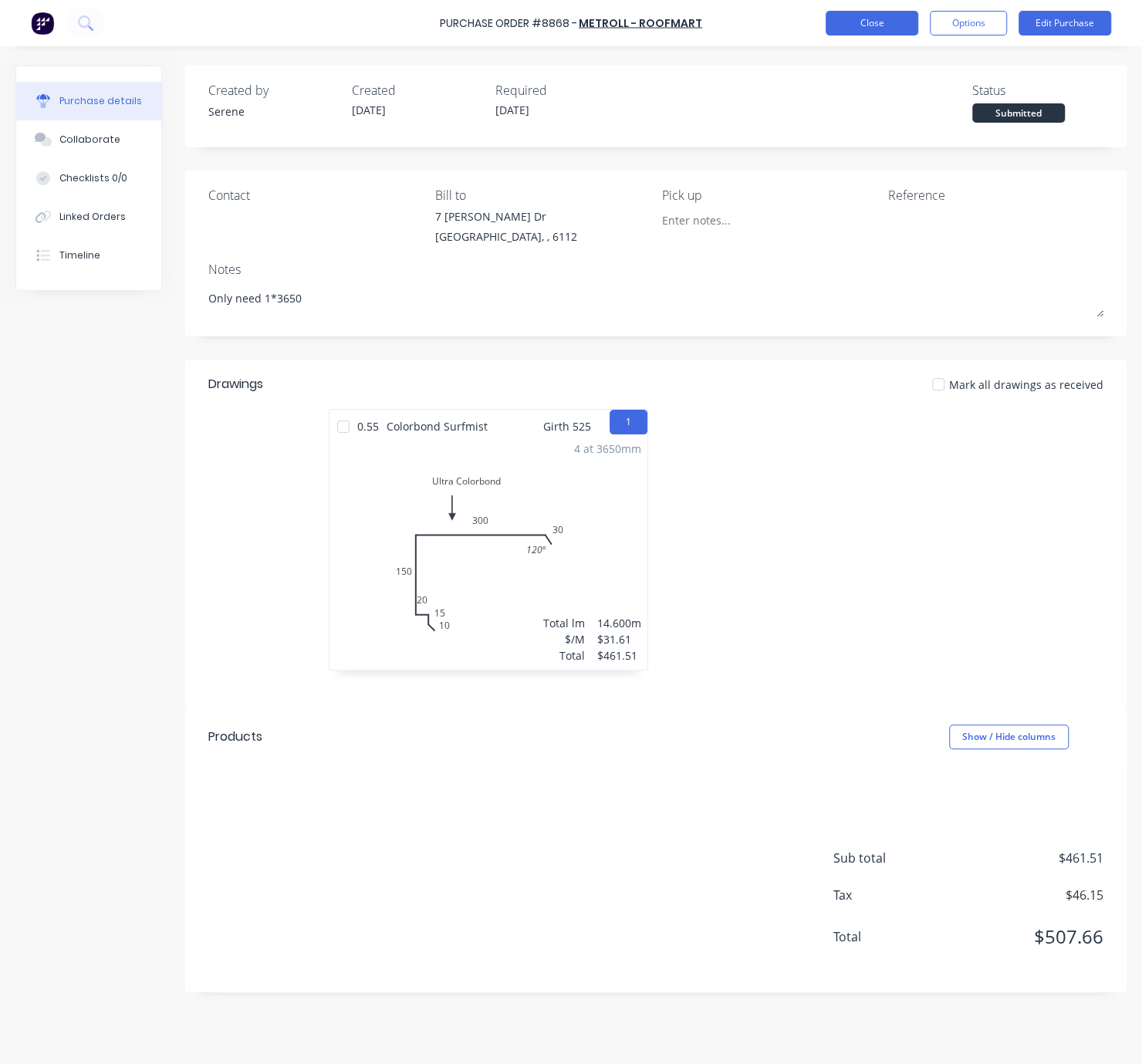
click at [872, 31] on button "Close" at bounding box center [872, 23] width 92 height 24
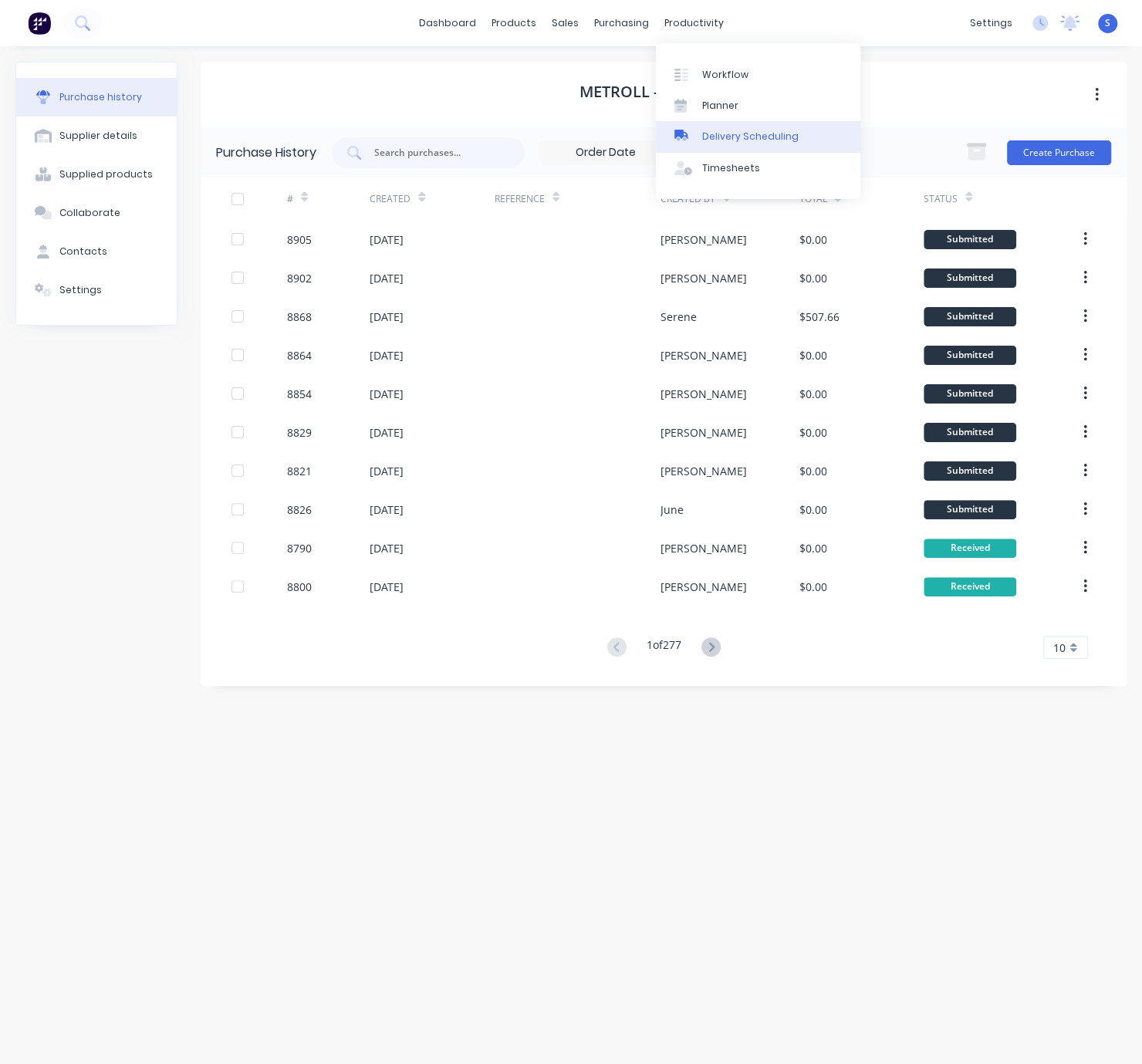
click at [752, 135] on div "Delivery Scheduling" at bounding box center [750, 136] width 96 height 14
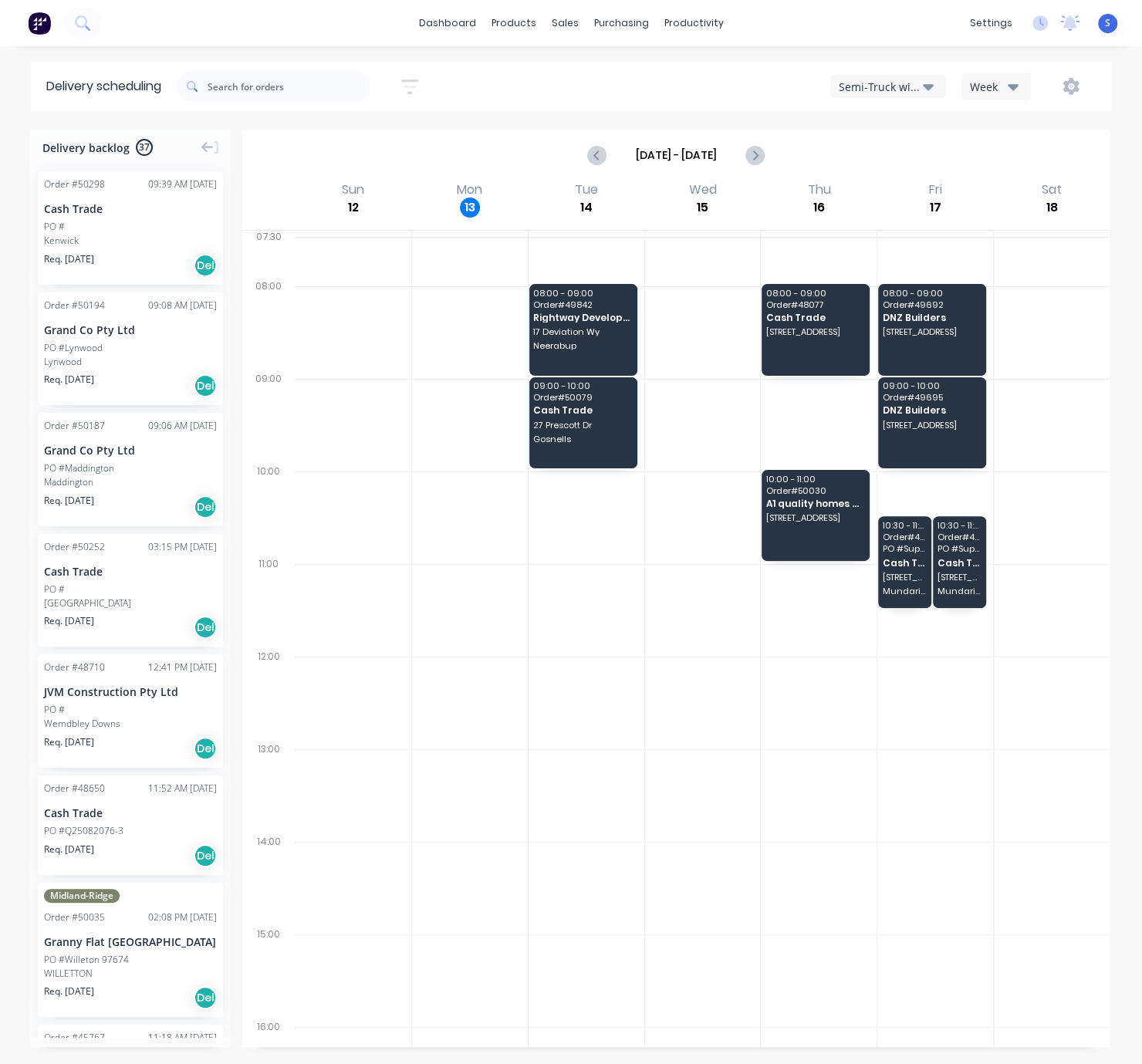
click at [923, 93] on icon "button" at bounding box center [928, 87] width 11 height 17
click at [892, 179] on div "Utes Delivery" at bounding box center [907, 186] width 153 height 31
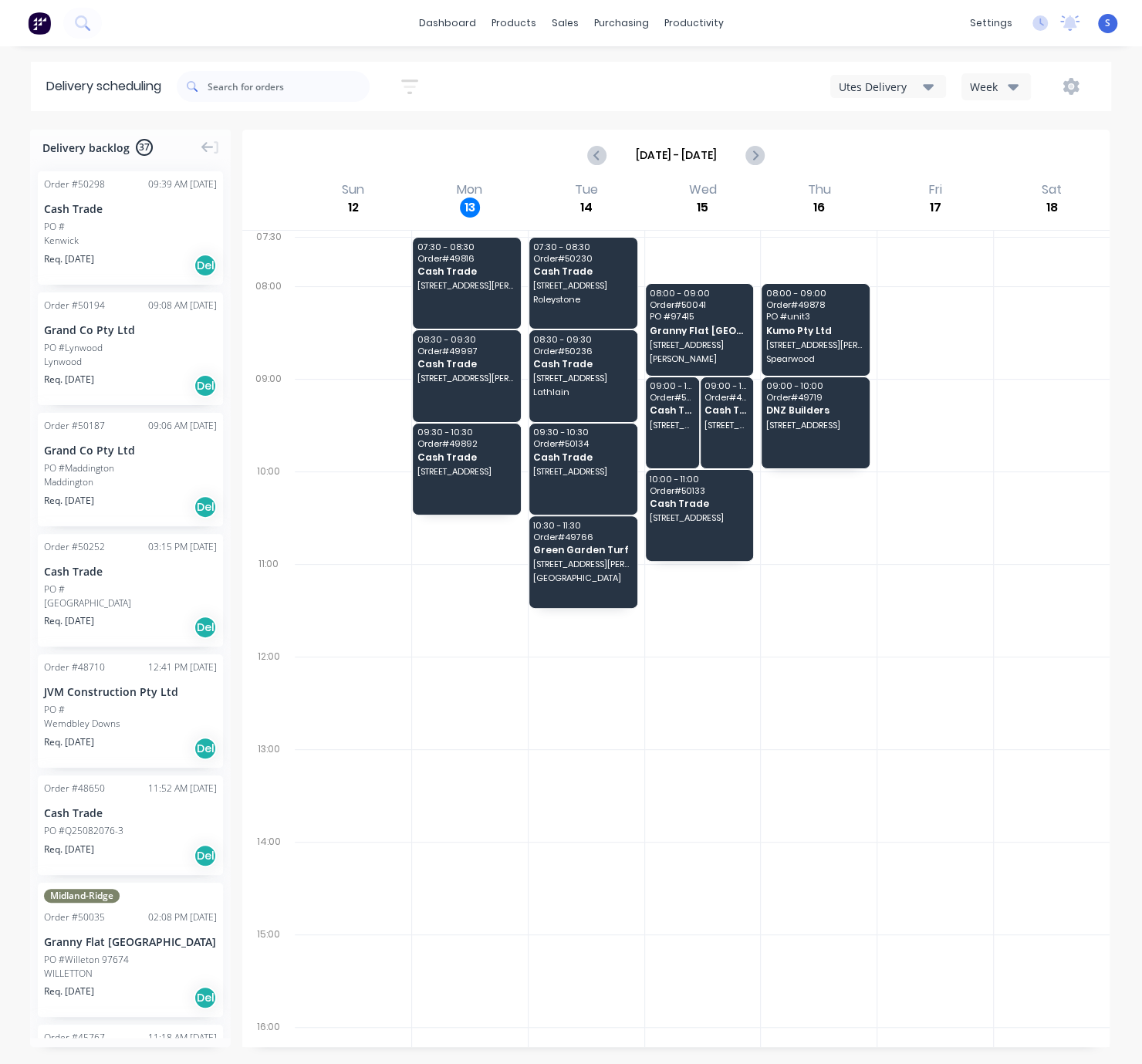
click at [877, 657] on div at bounding box center [935, 610] width 116 height 92
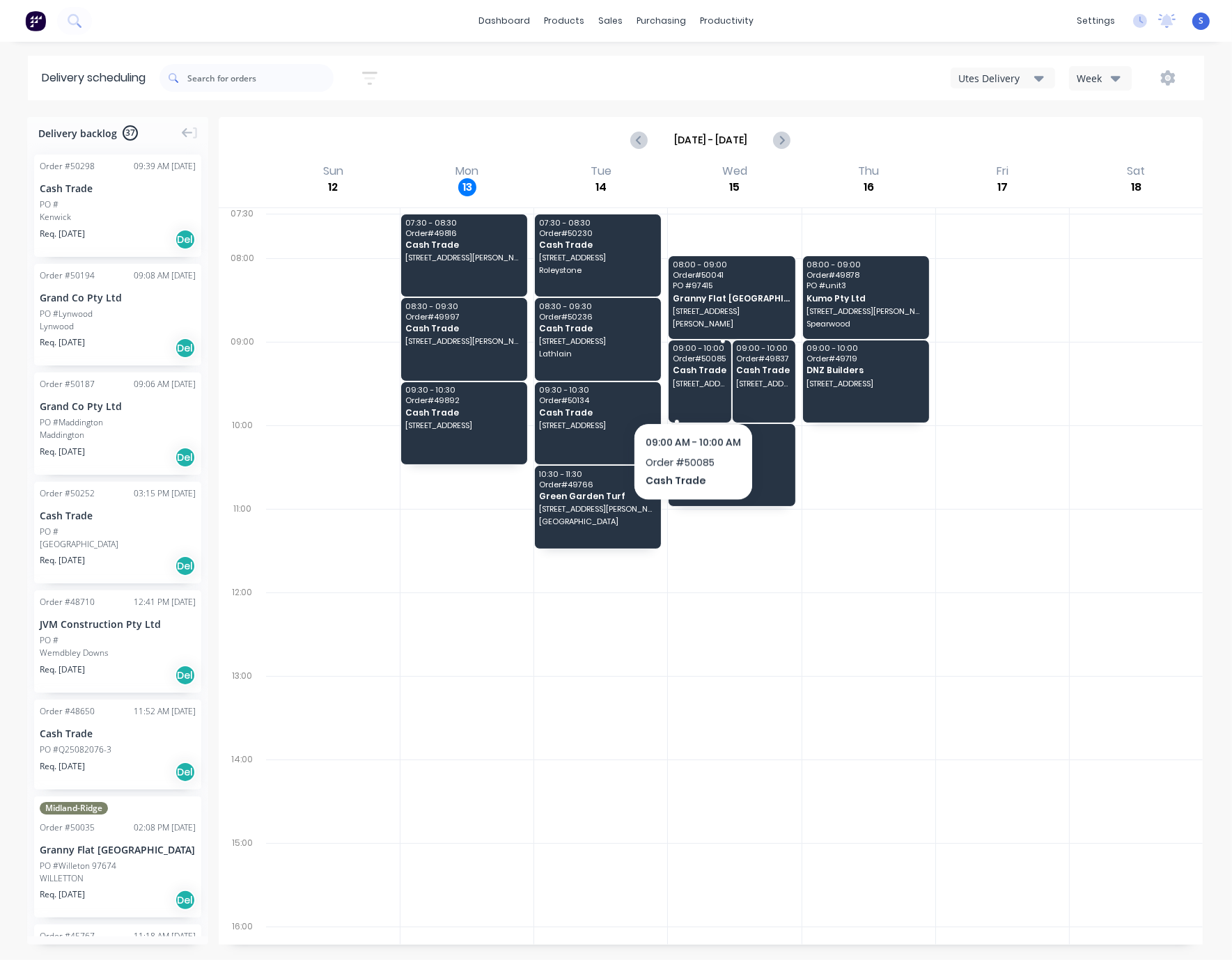
click at [694, 388] on span "99 Brenchley Dr, Atwell WA 6164" at bounding box center [700, 384] width 54 height 9
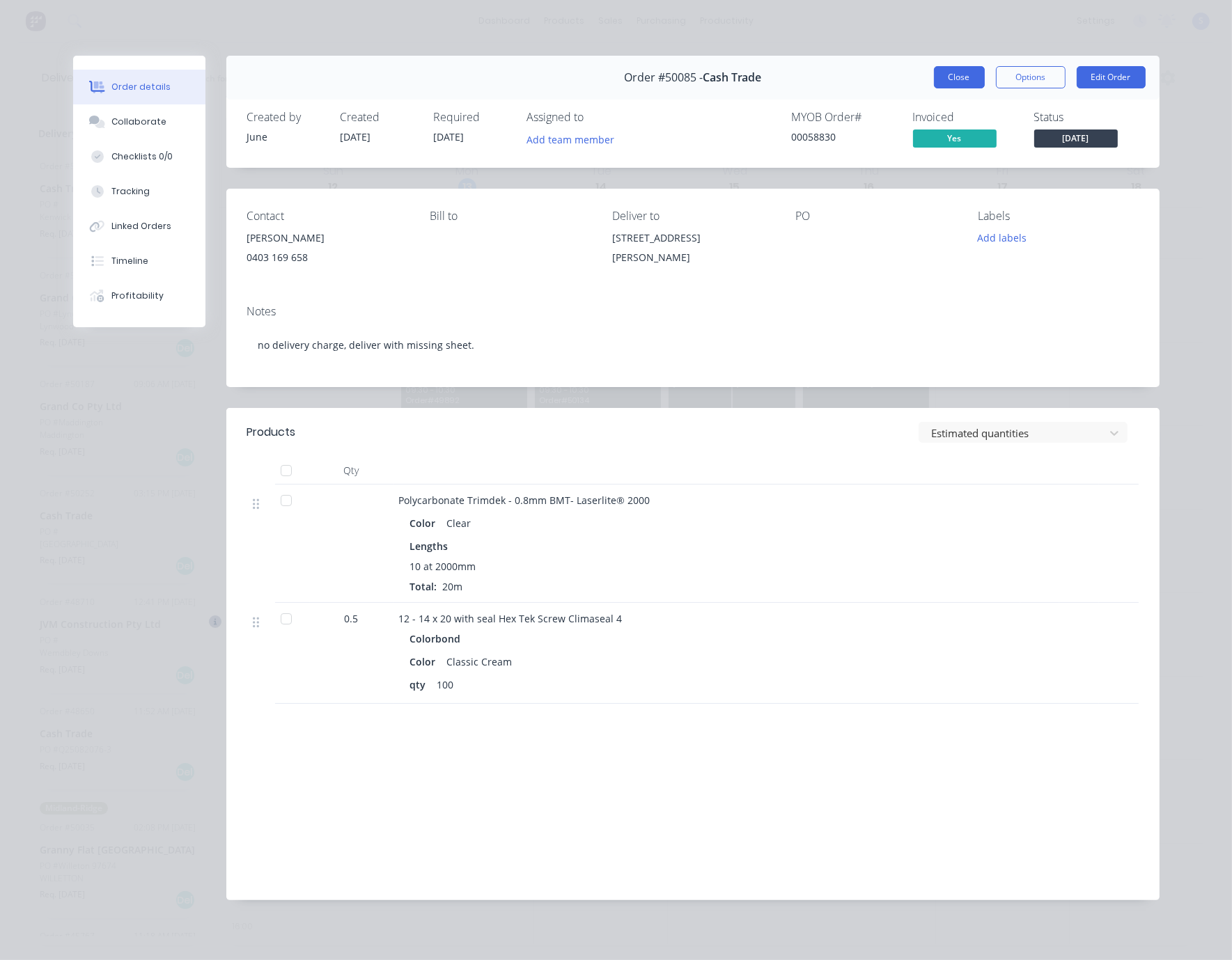
click at [944, 88] on button "Close" at bounding box center [959, 77] width 51 height 22
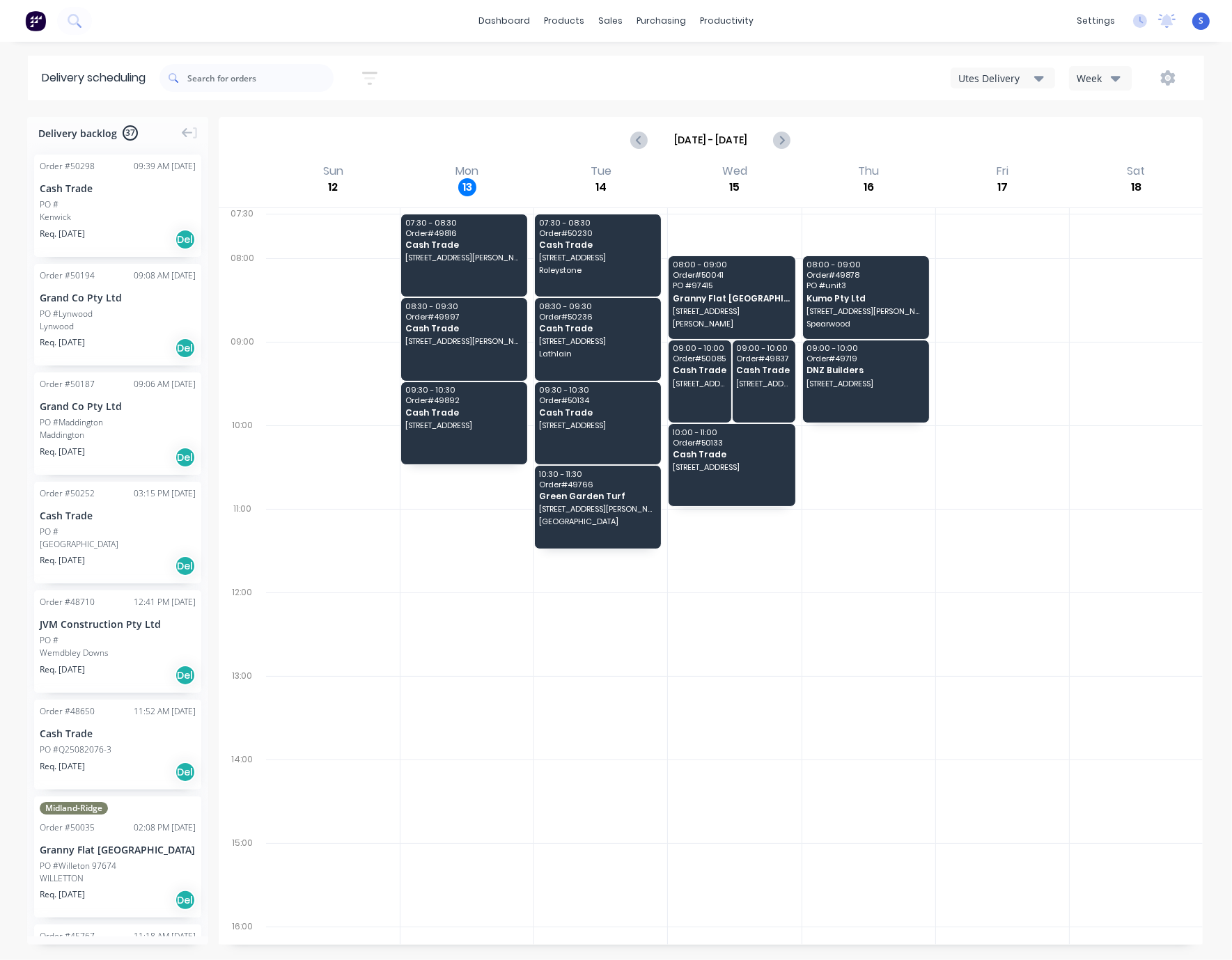
click at [938, 586] on div at bounding box center [1002, 550] width 133 height 83
click at [731, 459] on span "Cash Trade" at bounding box center [731, 454] width 117 height 9
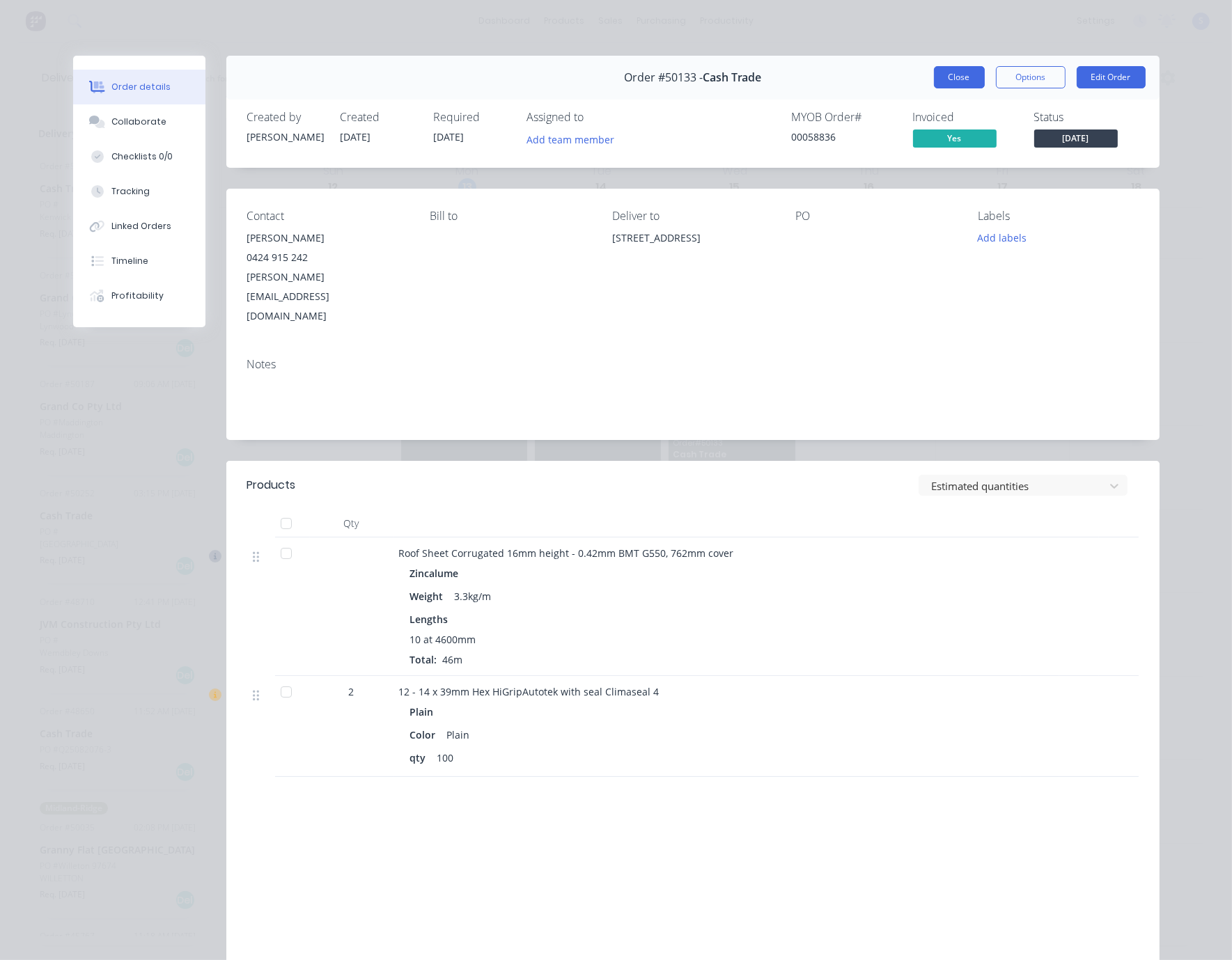
click at [948, 87] on button "Close" at bounding box center [959, 77] width 51 height 22
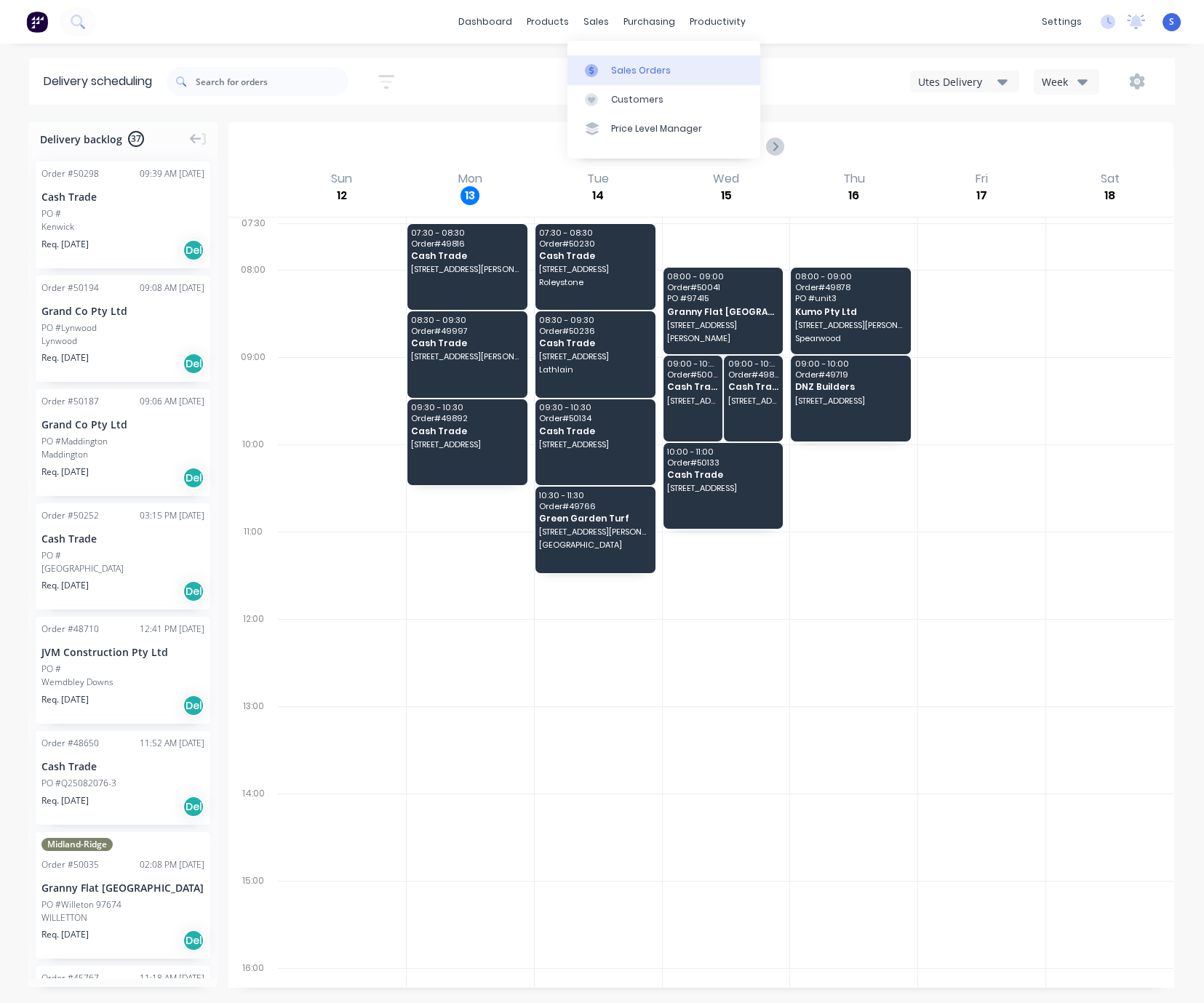
click at [639, 74] on div "Sales Orders" at bounding box center [641, 71] width 59 height 13
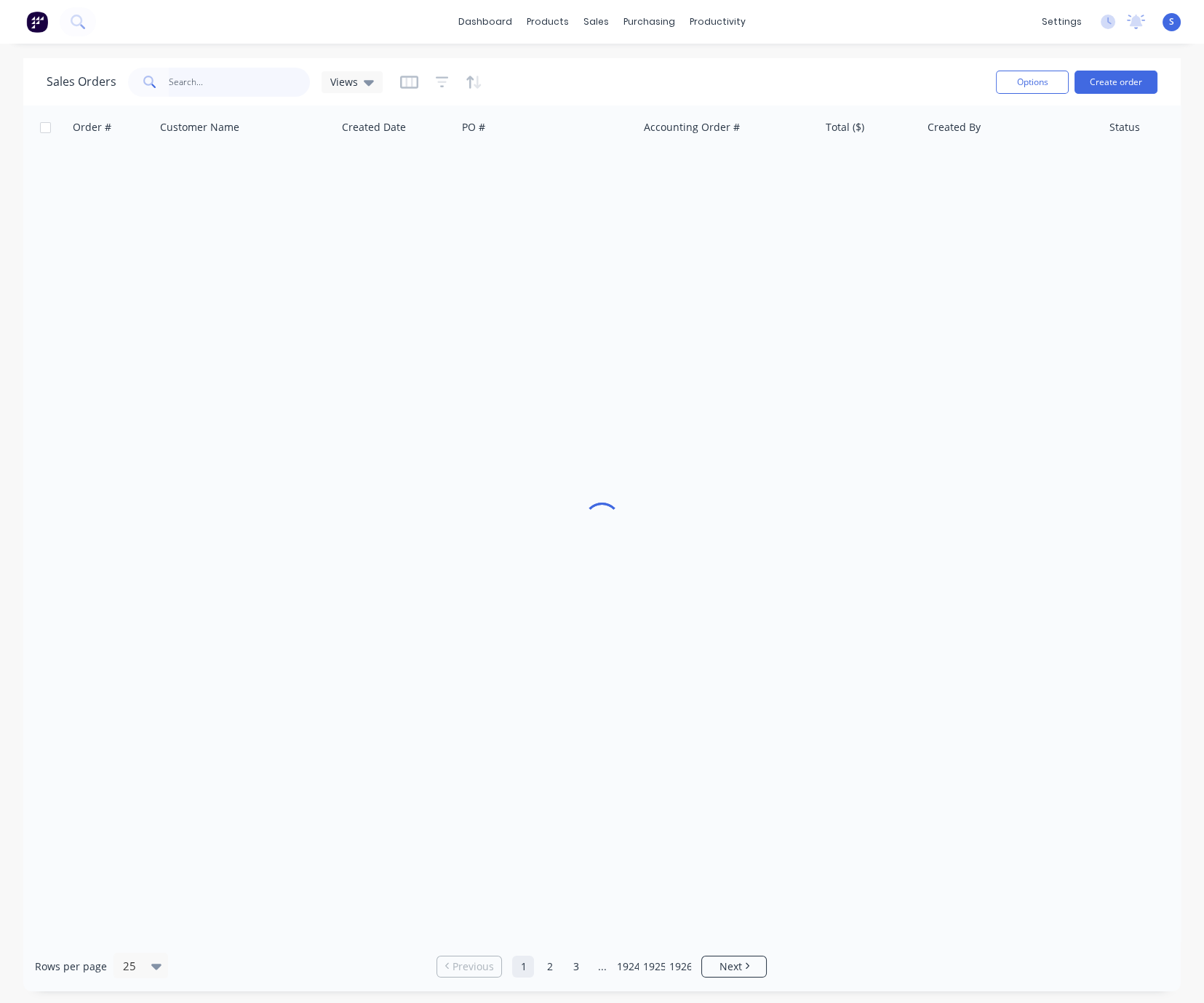
click at [239, 74] on input "text" at bounding box center [239, 82] width 142 height 29
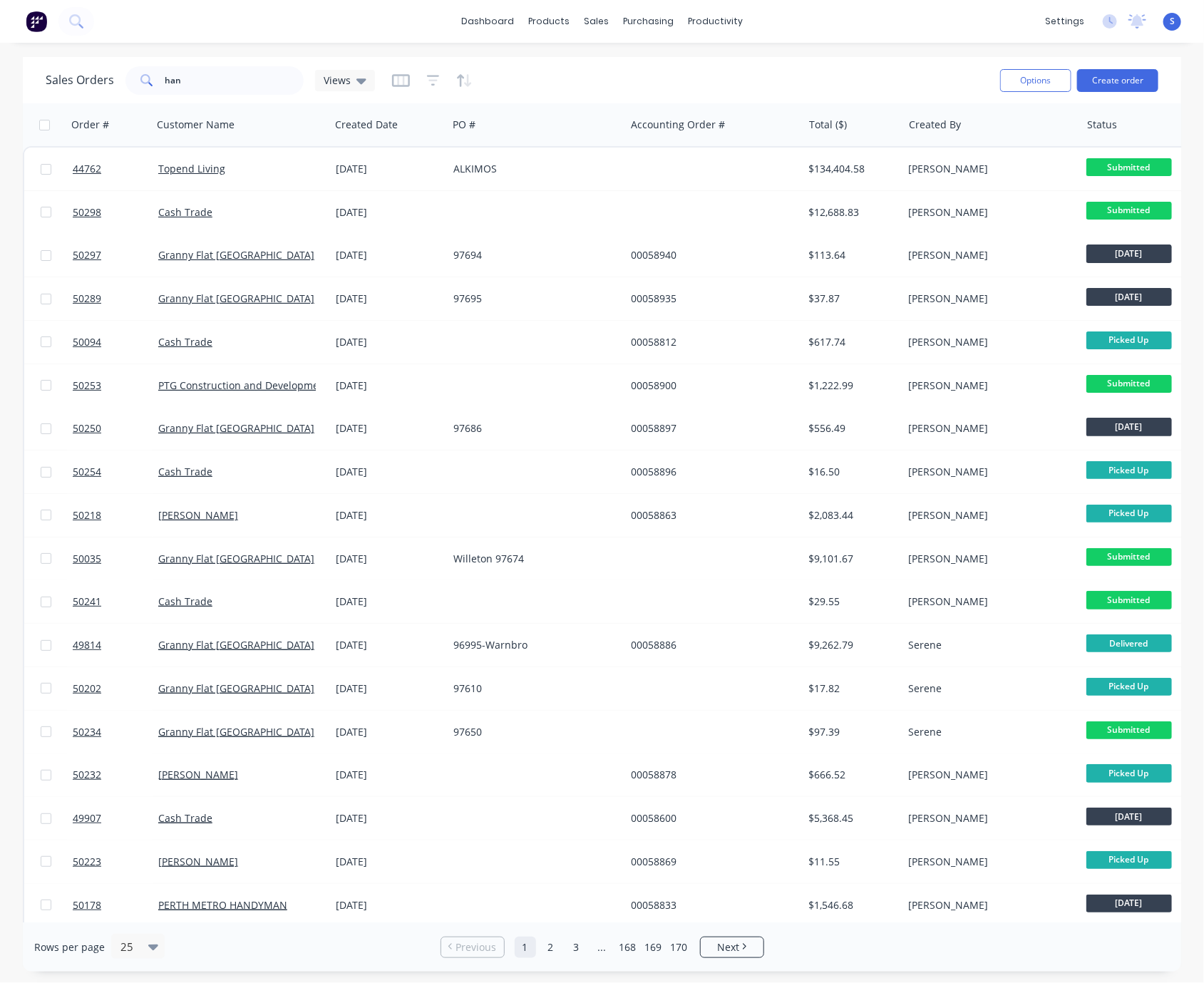
drag, startPoint x: 697, startPoint y: 71, endPoint x: 827, endPoint y: 67, distance: 130.1
drag, startPoint x: 678, startPoint y: 72, endPoint x: 935, endPoint y: 72, distance: 257.0
drag, startPoint x: 209, startPoint y: 72, endPoint x: 157, endPoint y: 73, distance: 52.0
click at [157, 73] on div "han" at bounding box center [214, 80] width 178 height 28
type input "beckenham"
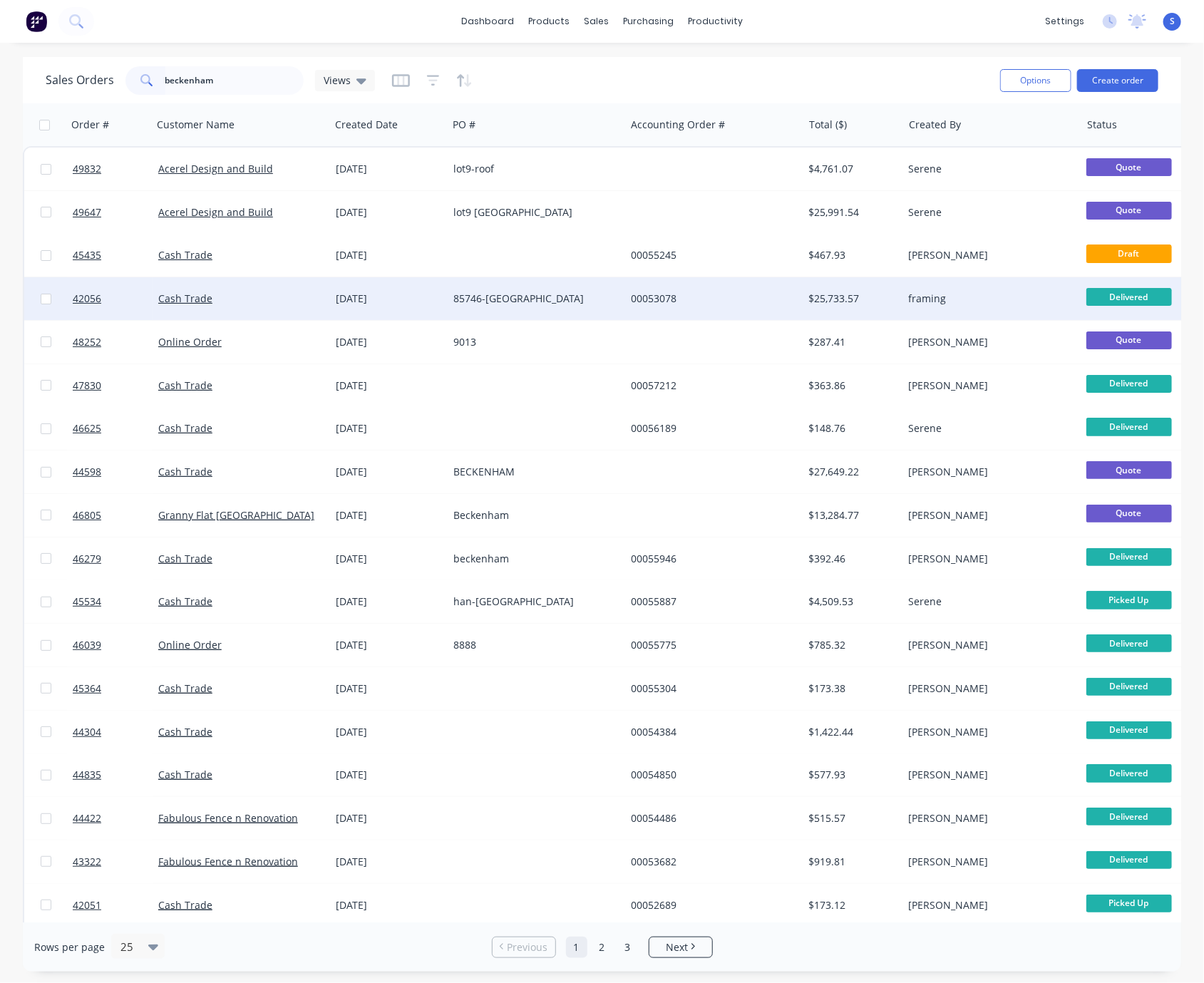
click at [515, 308] on div "85746-BECKENHAM" at bounding box center [536, 299] width 178 height 43
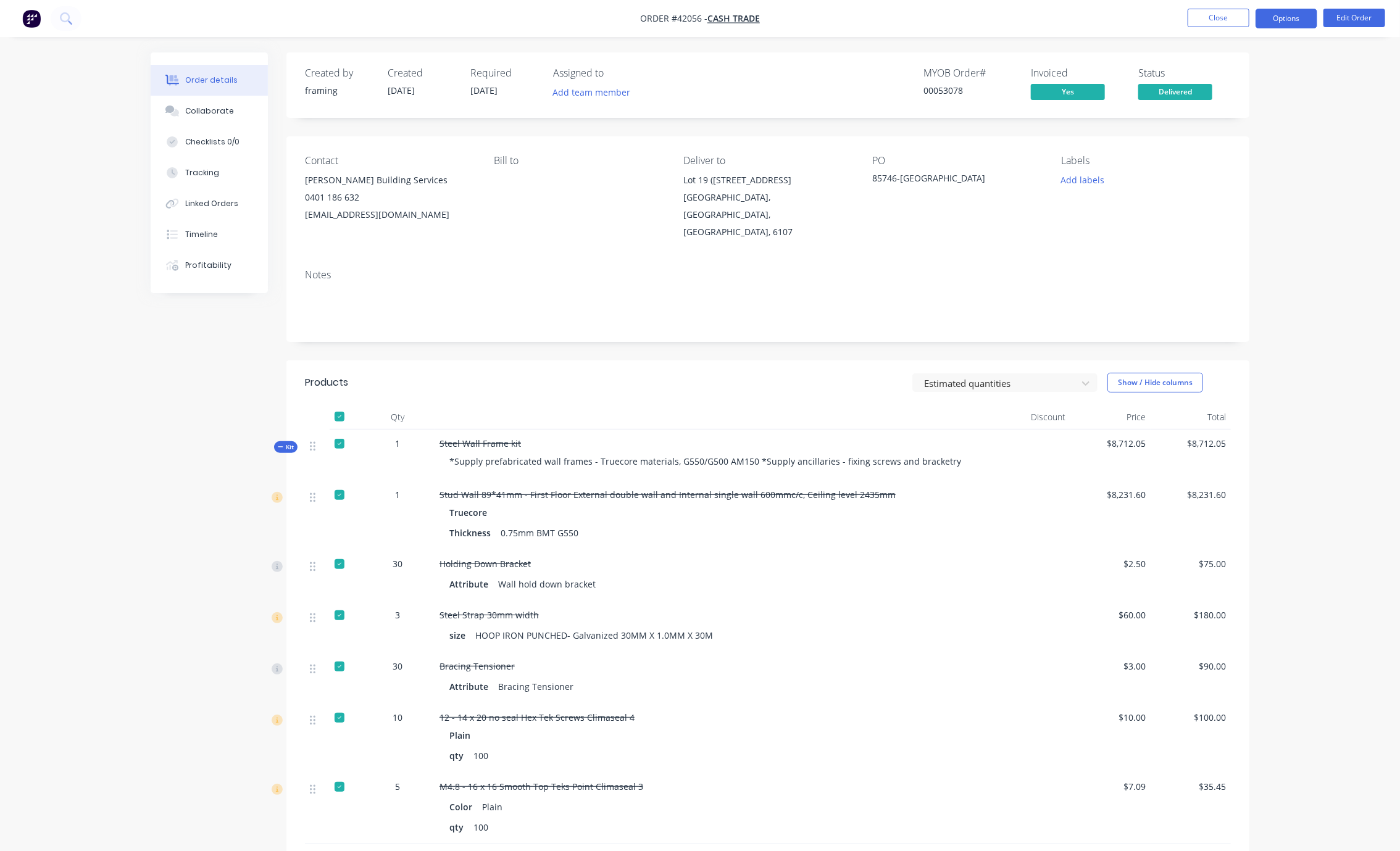
click at [1004, 14] on button "Options" at bounding box center [1286, 18] width 62 height 20
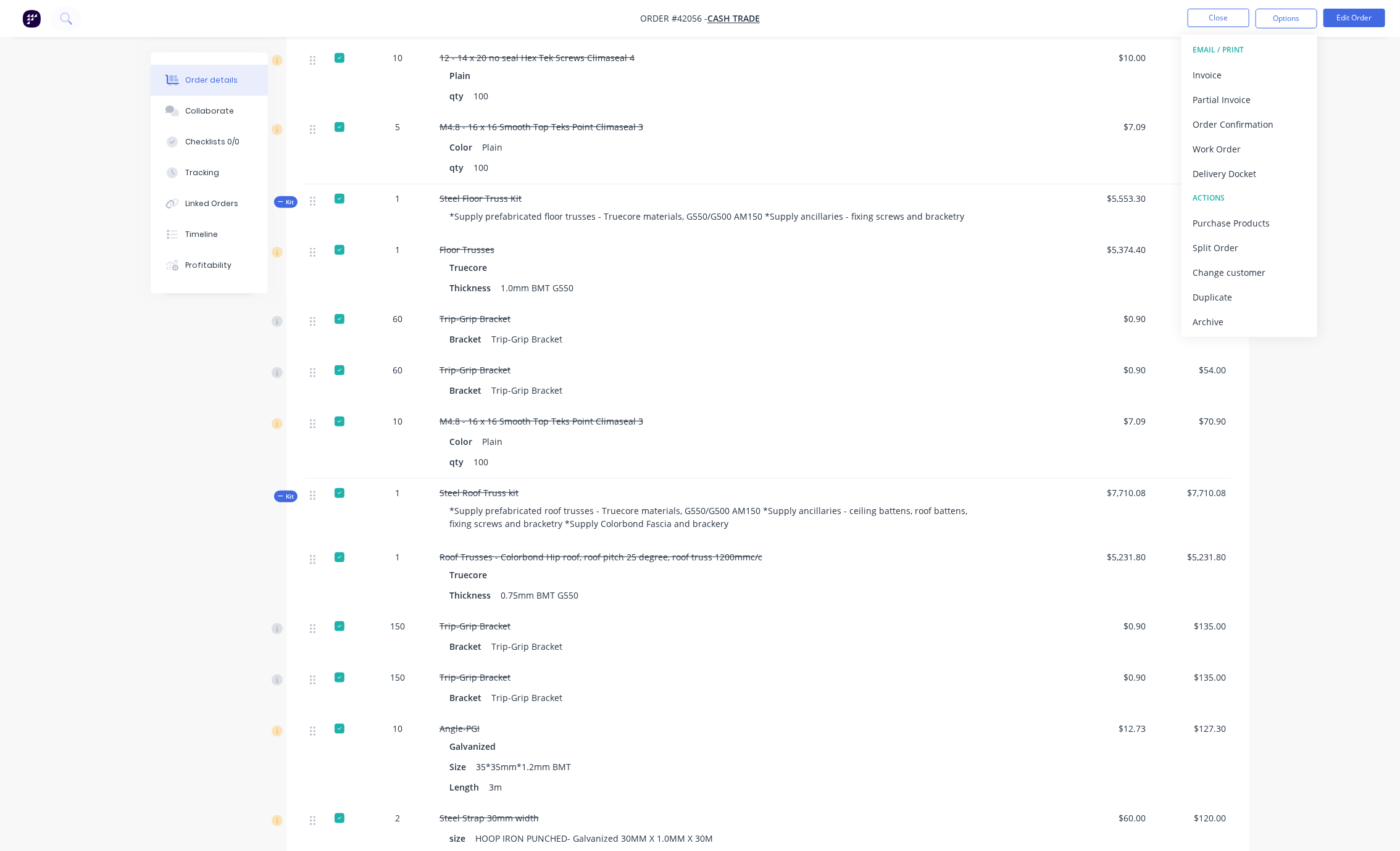
scroll to position [561, 0]
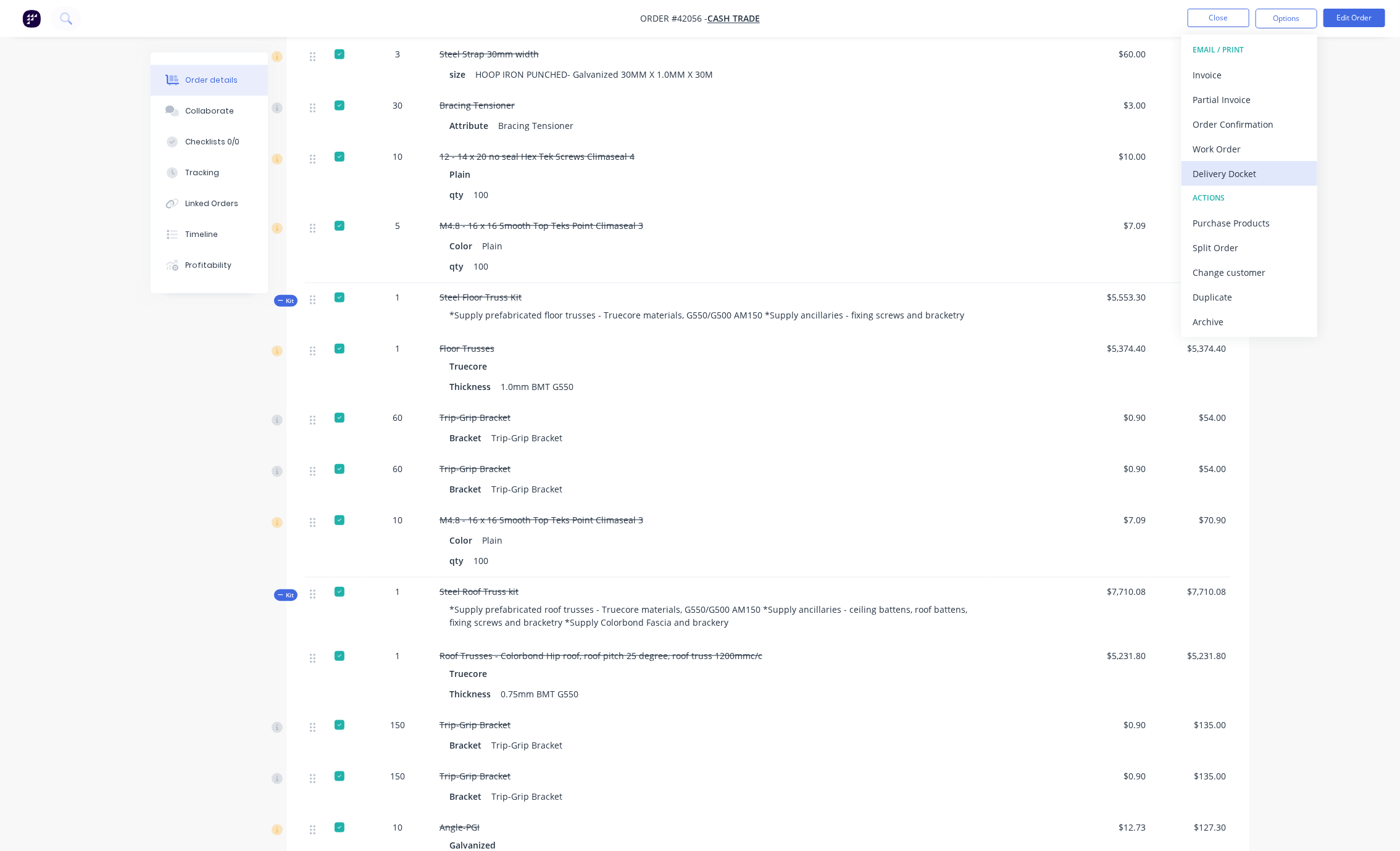
click at [1004, 175] on div "Delivery Docket" at bounding box center [1249, 173] width 113 height 18
click at [1004, 146] on div "Custom" at bounding box center [1249, 149] width 113 height 18
click at [1004, 117] on div "Without pricing" at bounding box center [1249, 124] width 113 height 18
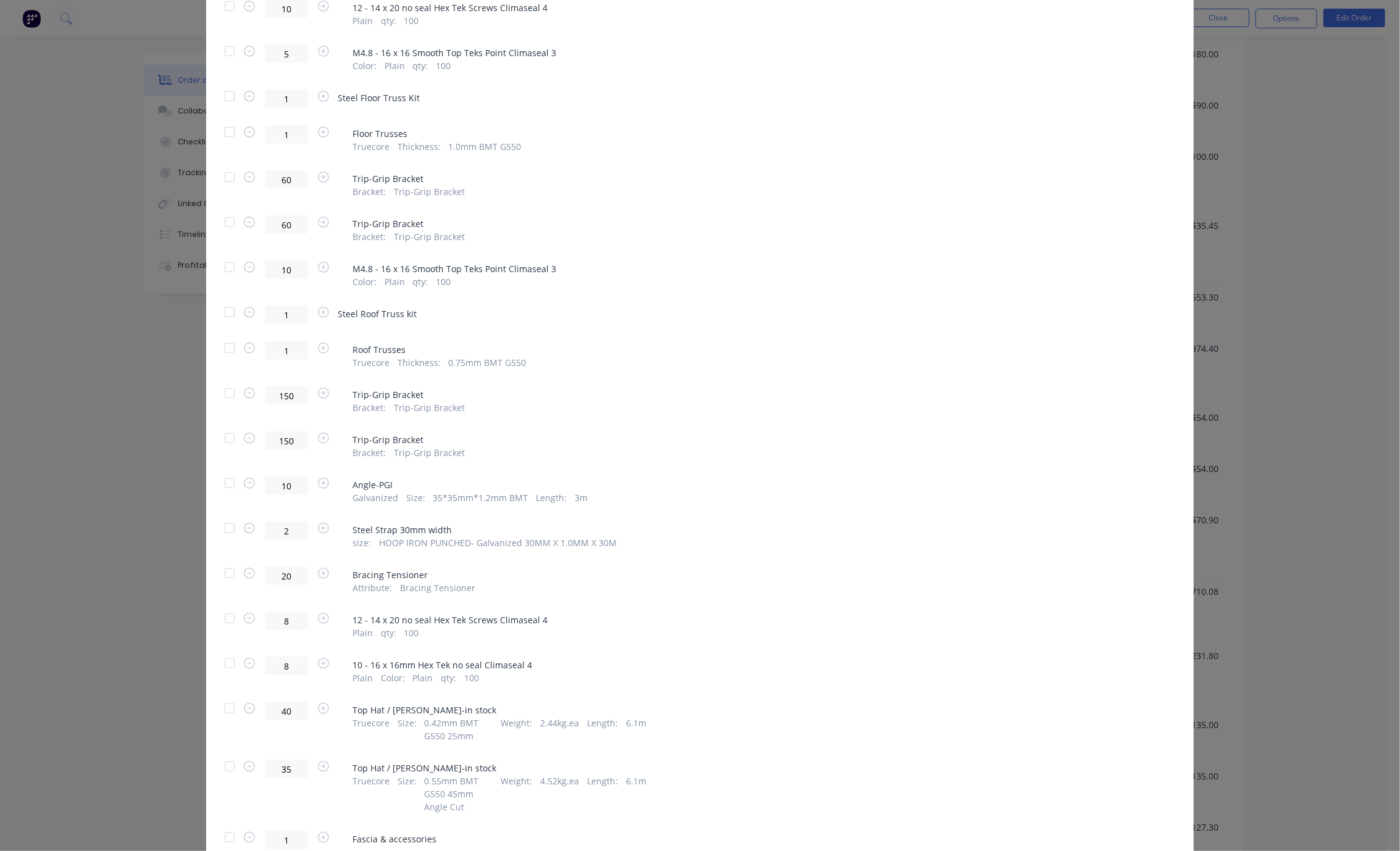
scroll to position [40, 0]
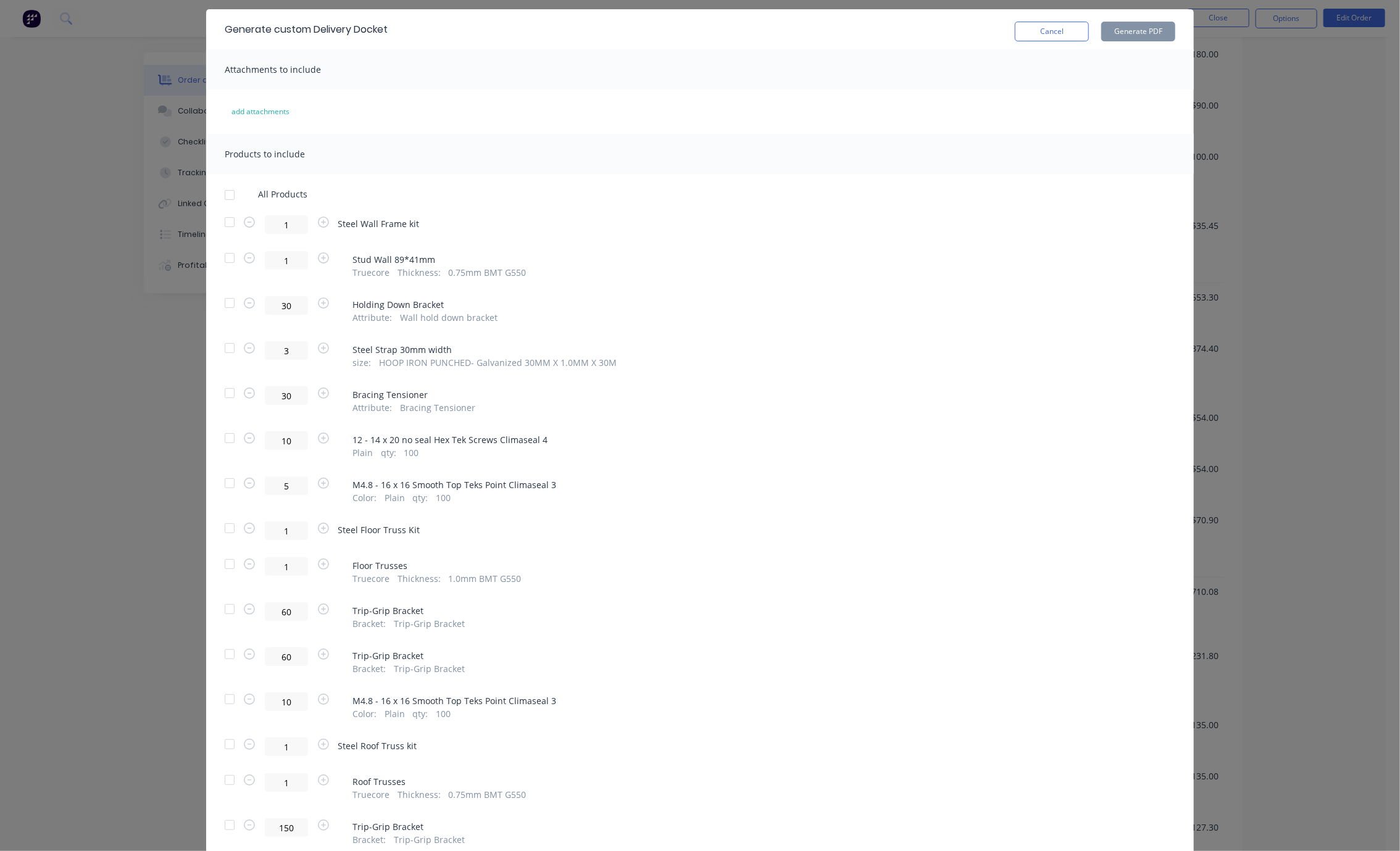
click at [224, 576] on div at bounding box center [229, 564] width 25 height 25
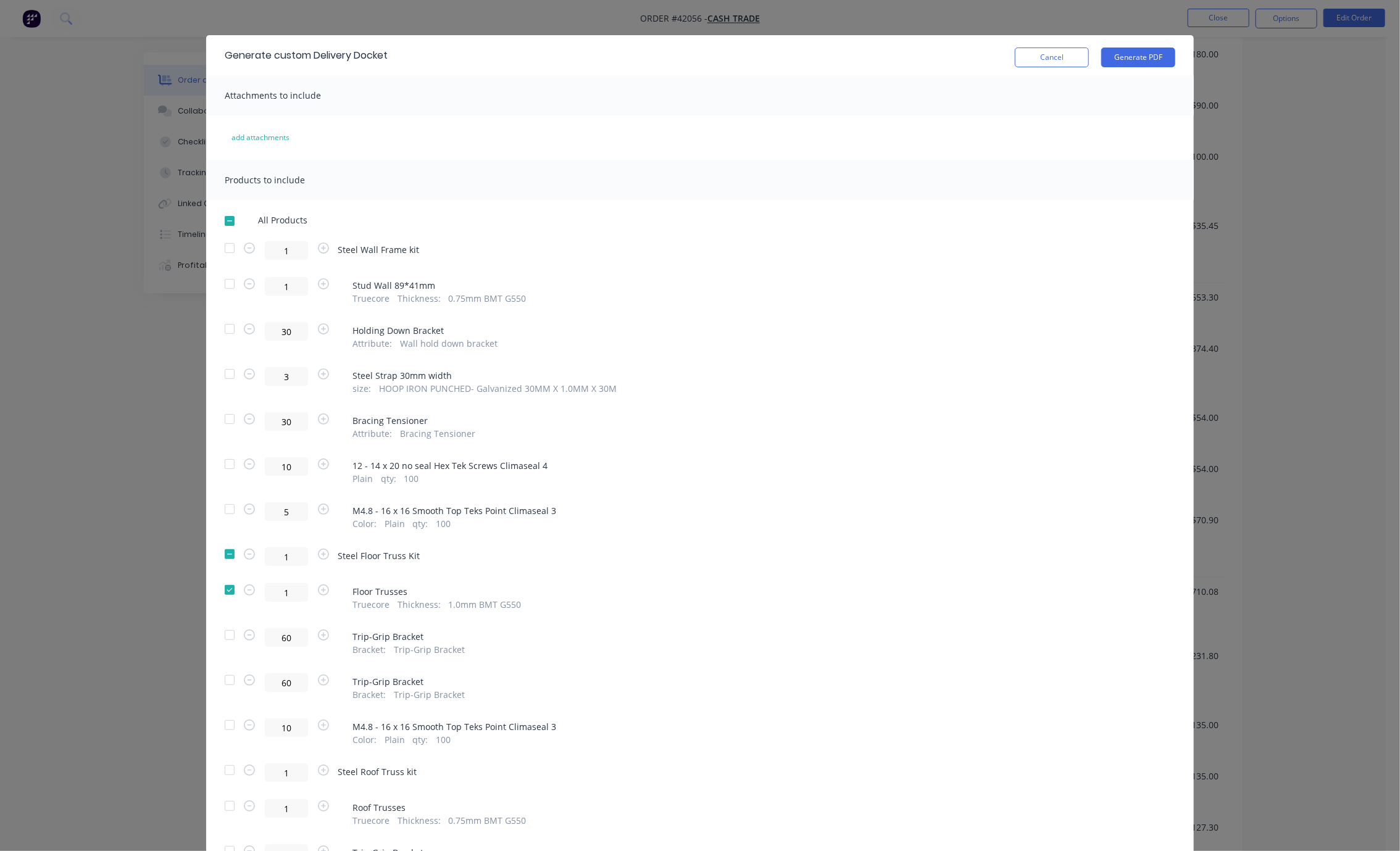
scroll to position [0, 0]
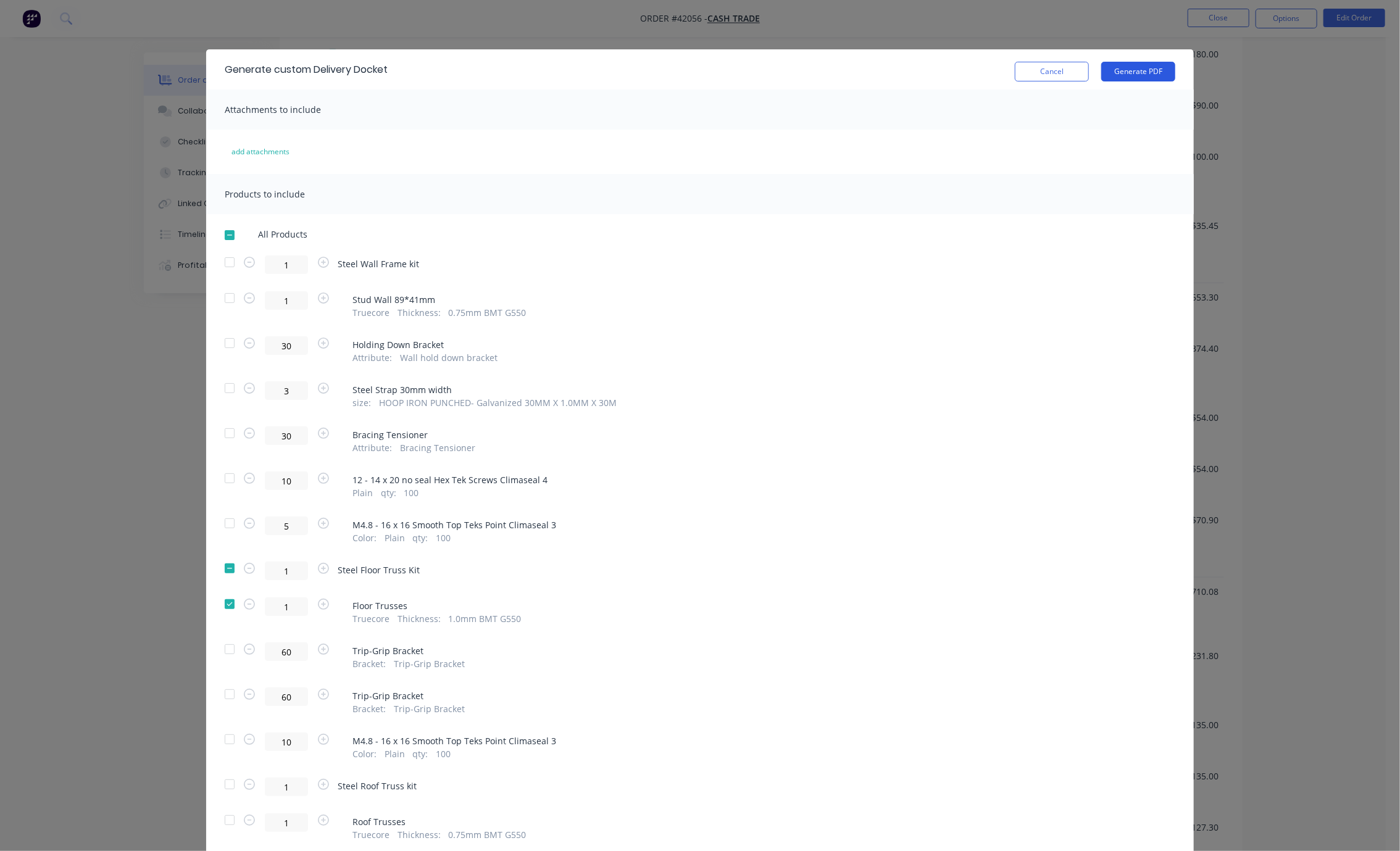
click at [1004, 72] on button "Generate PDF" at bounding box center [1138, 71] width 74 height 20
click at [1004, 72] on button "Cancel" at bounding box center [1051, 71] width 74 height 20
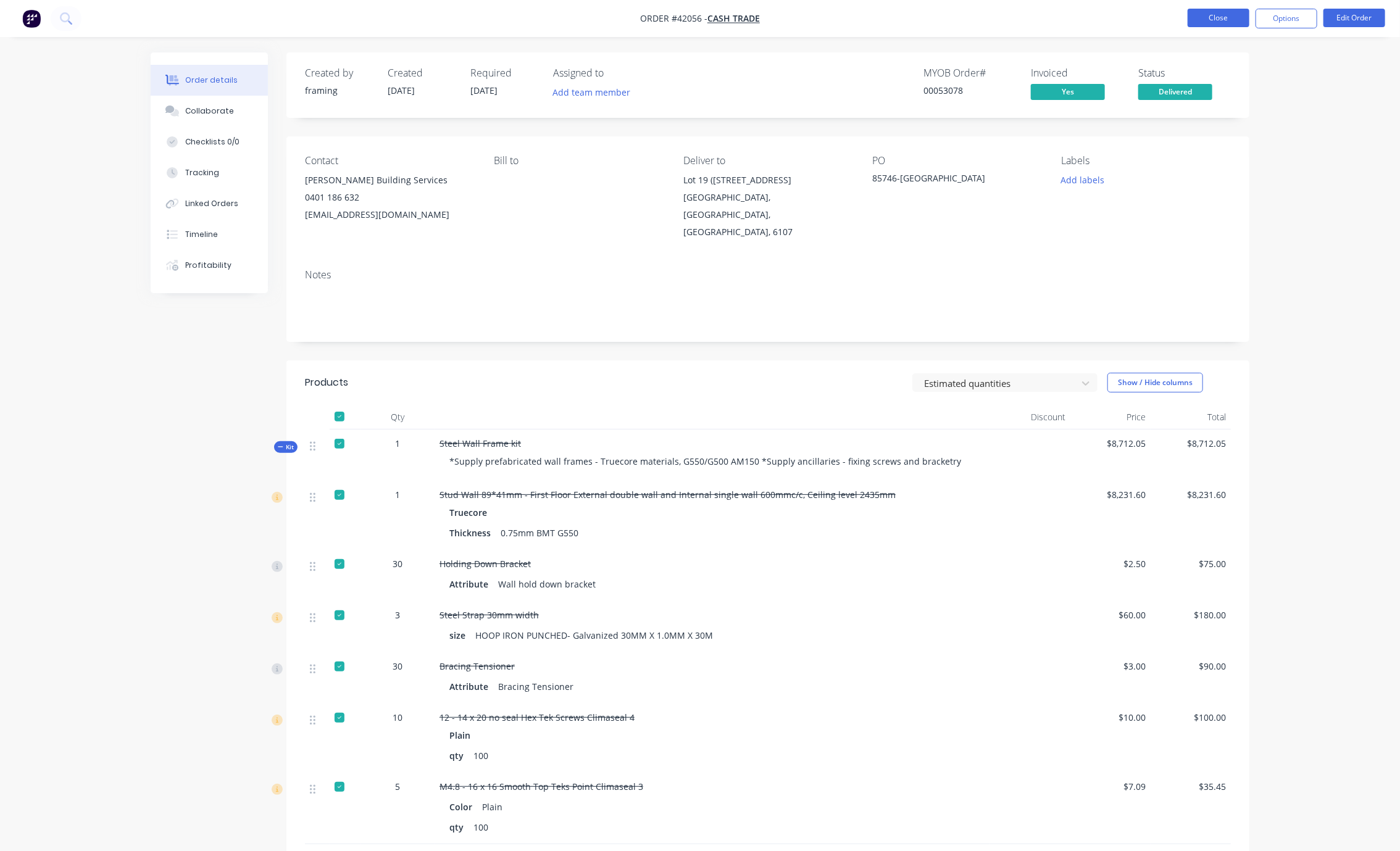
click at [1004, 16] on button "Close" at bounding box center [1218, 18] width 62 height 18
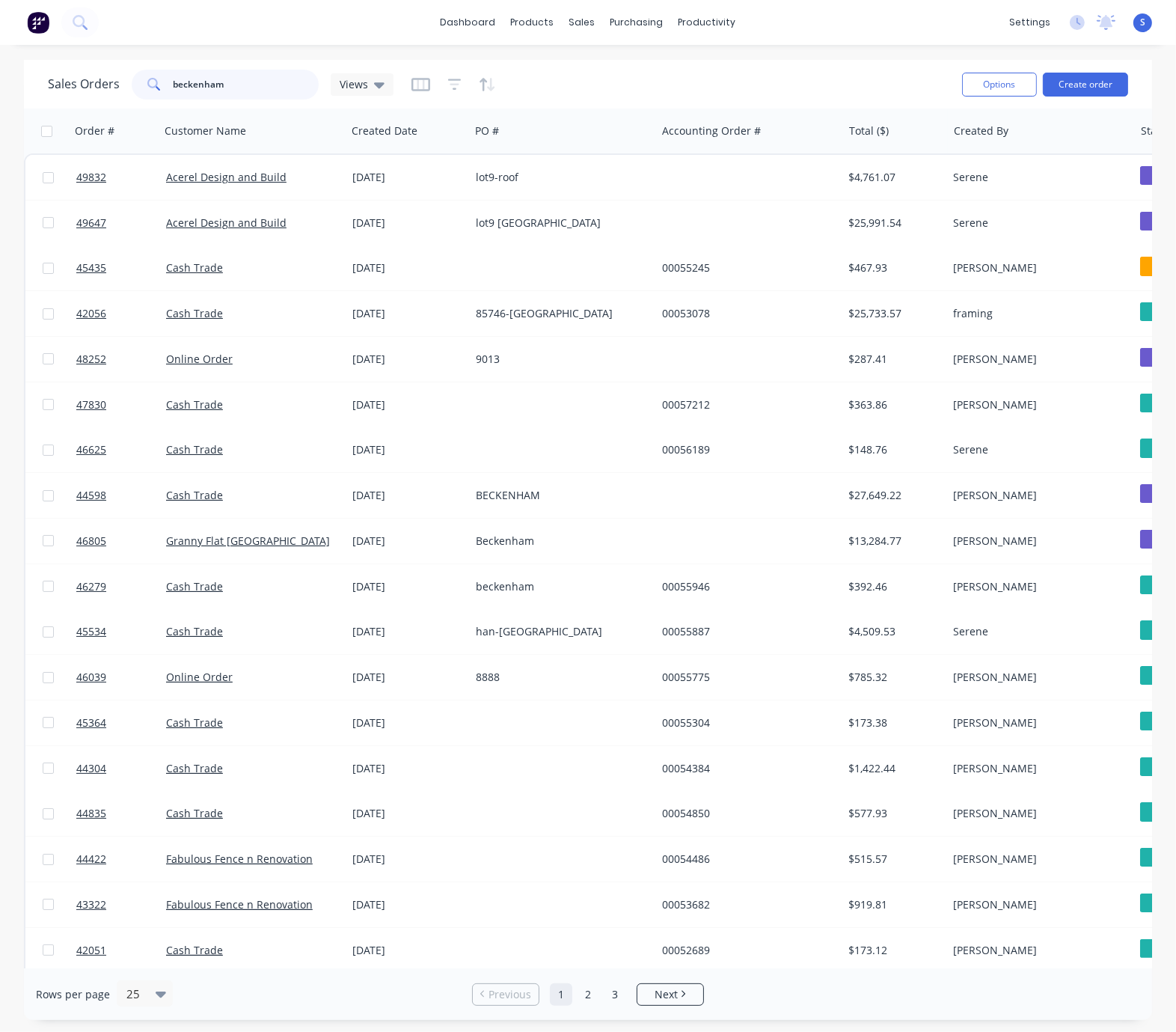
drag, startPoint x: 249, startPoint y: 89, endPoint x: 133, endPoint y: 91, distance: 116.0
click at [133, 91] on div "beckenham" at bounding box center [225, 84] width 187 height 30
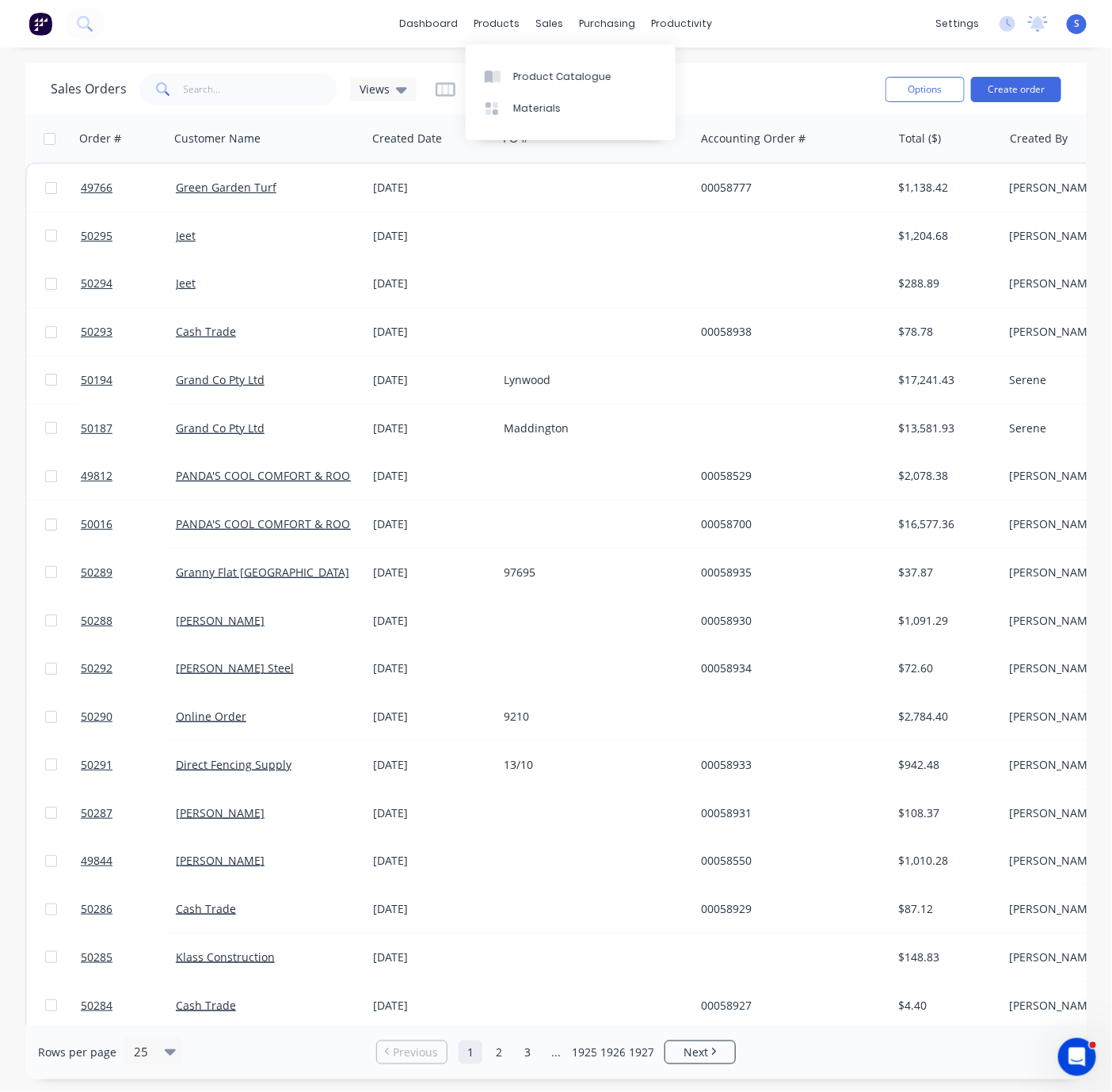
drag, startPoint x: 270, startPoint y: 68, endPoint x: 268, endPoint y: 101, distance: 33.1
click at [270, 68] on div "Sales Orders Views Options Create order" at bounding box center [556, 89] width 1061 height 52
click at [266, 107] on div "Sales Orders Views" at bounding box center [462, 89] width 822 height 39
click at [254, 94] on input "text" at bounding box center [260, 89] width 154 height 32
type input "50201"
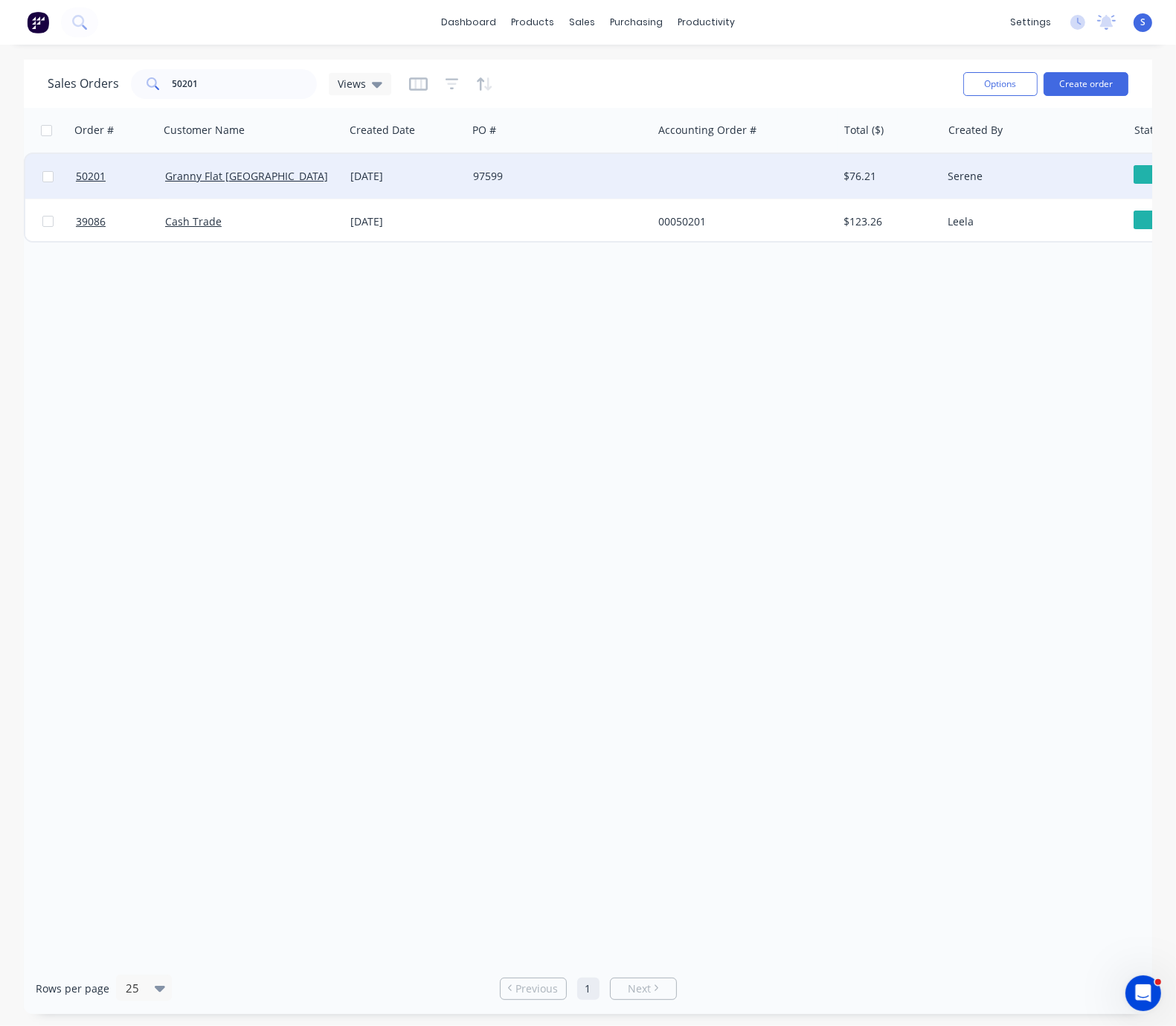
click at [543, 175] on div "97599" at bounding box center [555, 176] width 165 height 15
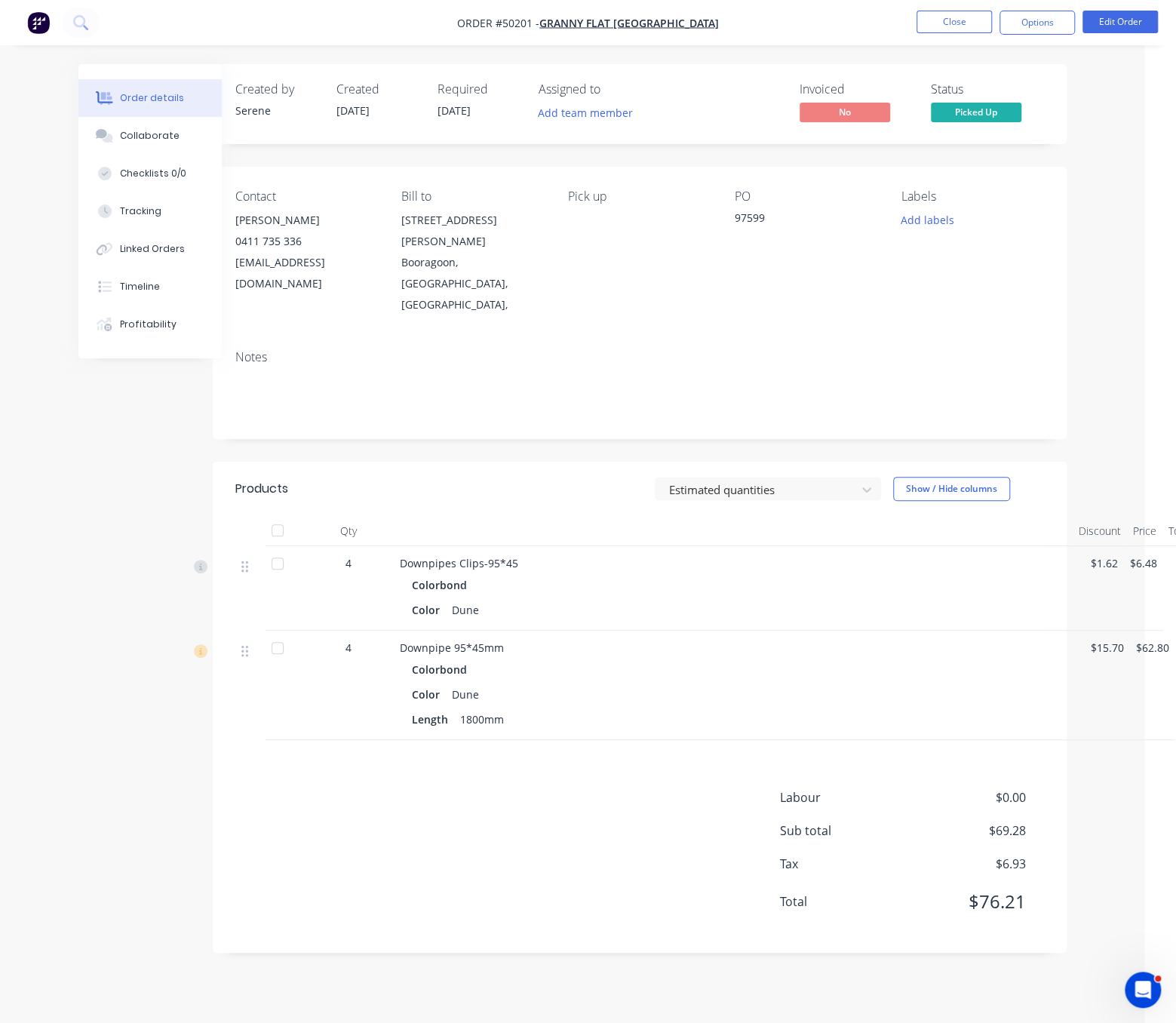
scroll to position [0, 56]
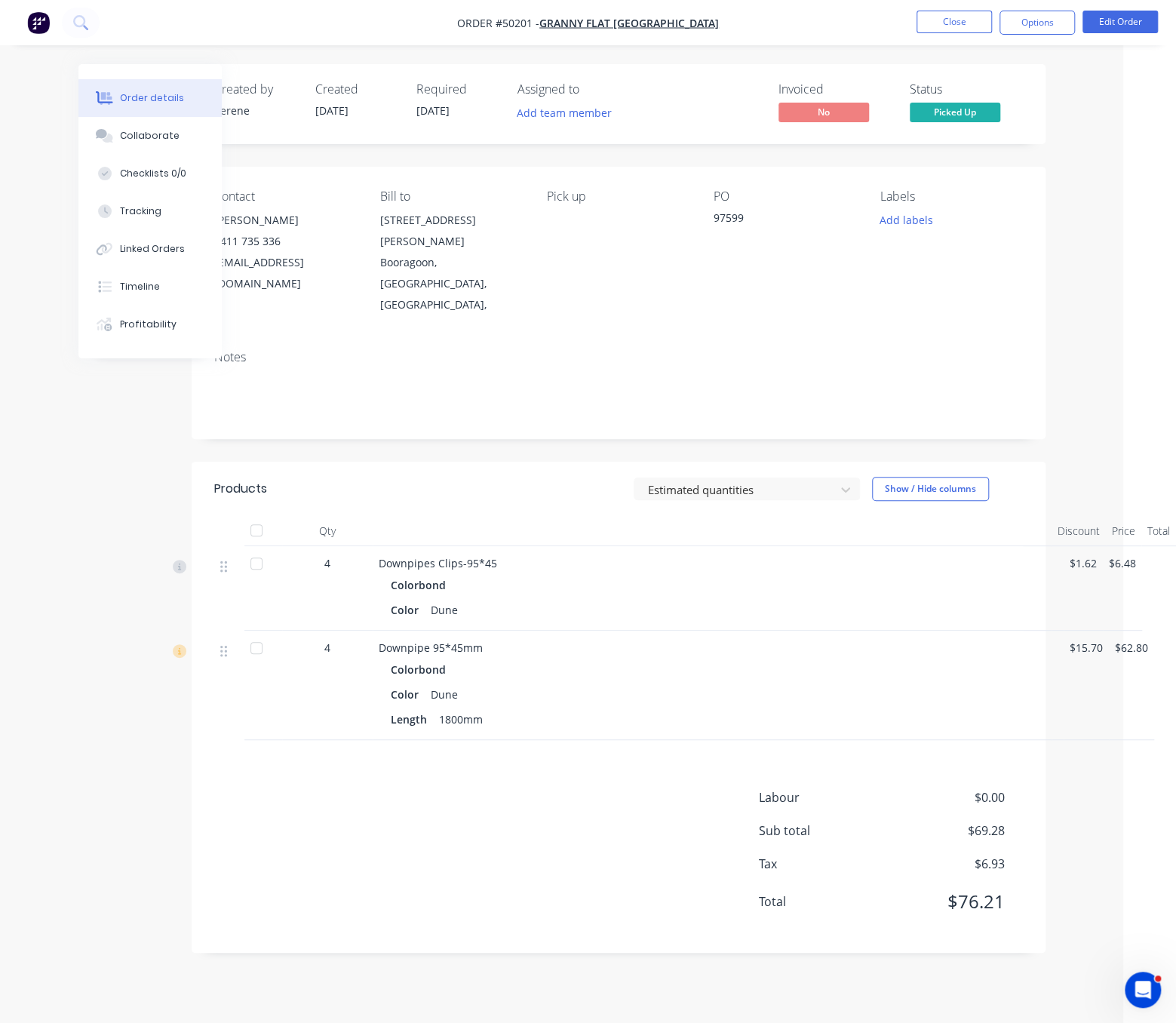
drag, startPoint x: 482, startPoint y: 428, endPoint x: 617, endPoint y: 430, distance: 135.0
click at [1050, 23] on button "Options" at bounding box center [1037, 22] width 76 height 24
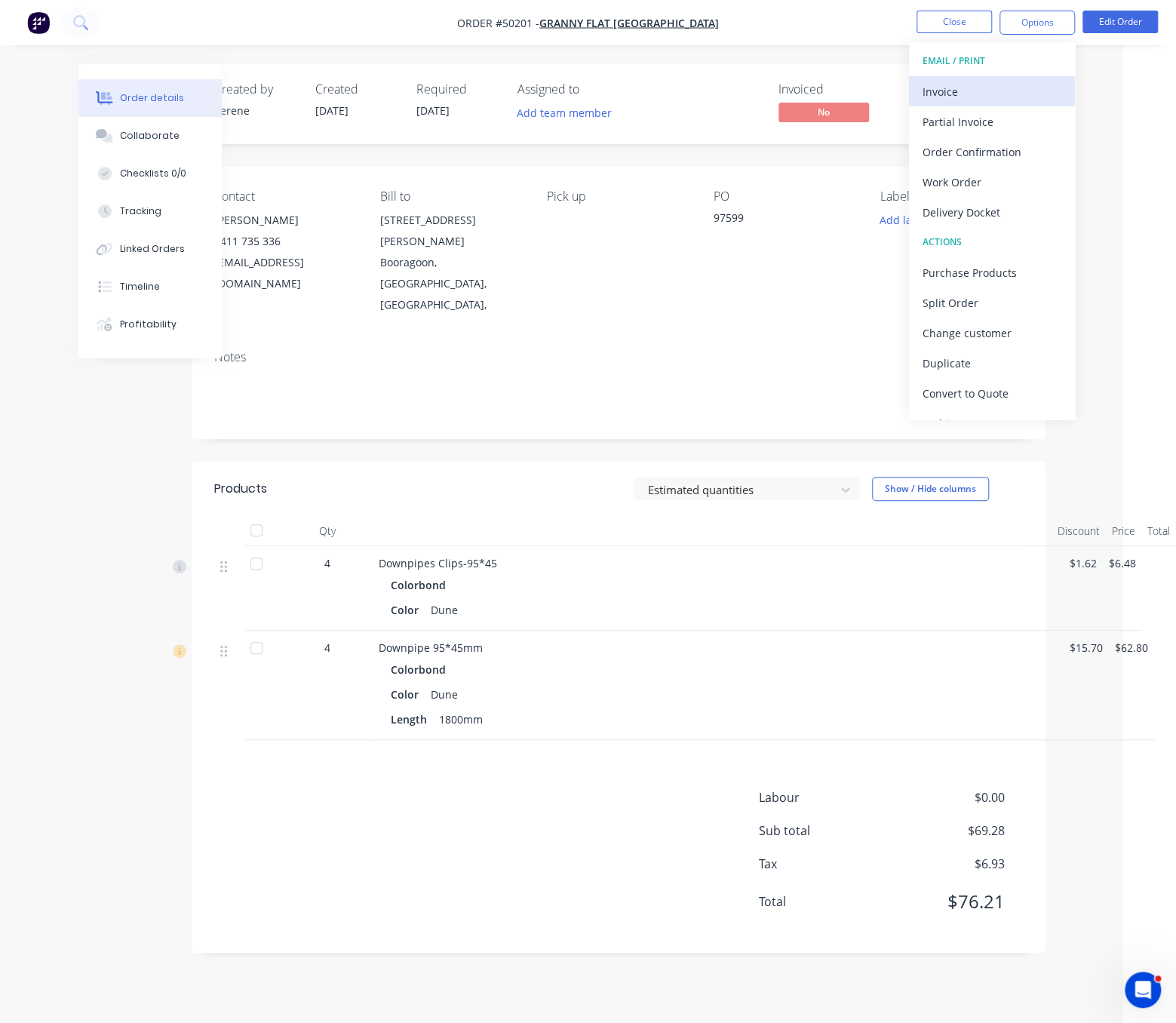
click at [975, 95] on div "Invoice" at bounding box center [992, 92] width 139 height 22
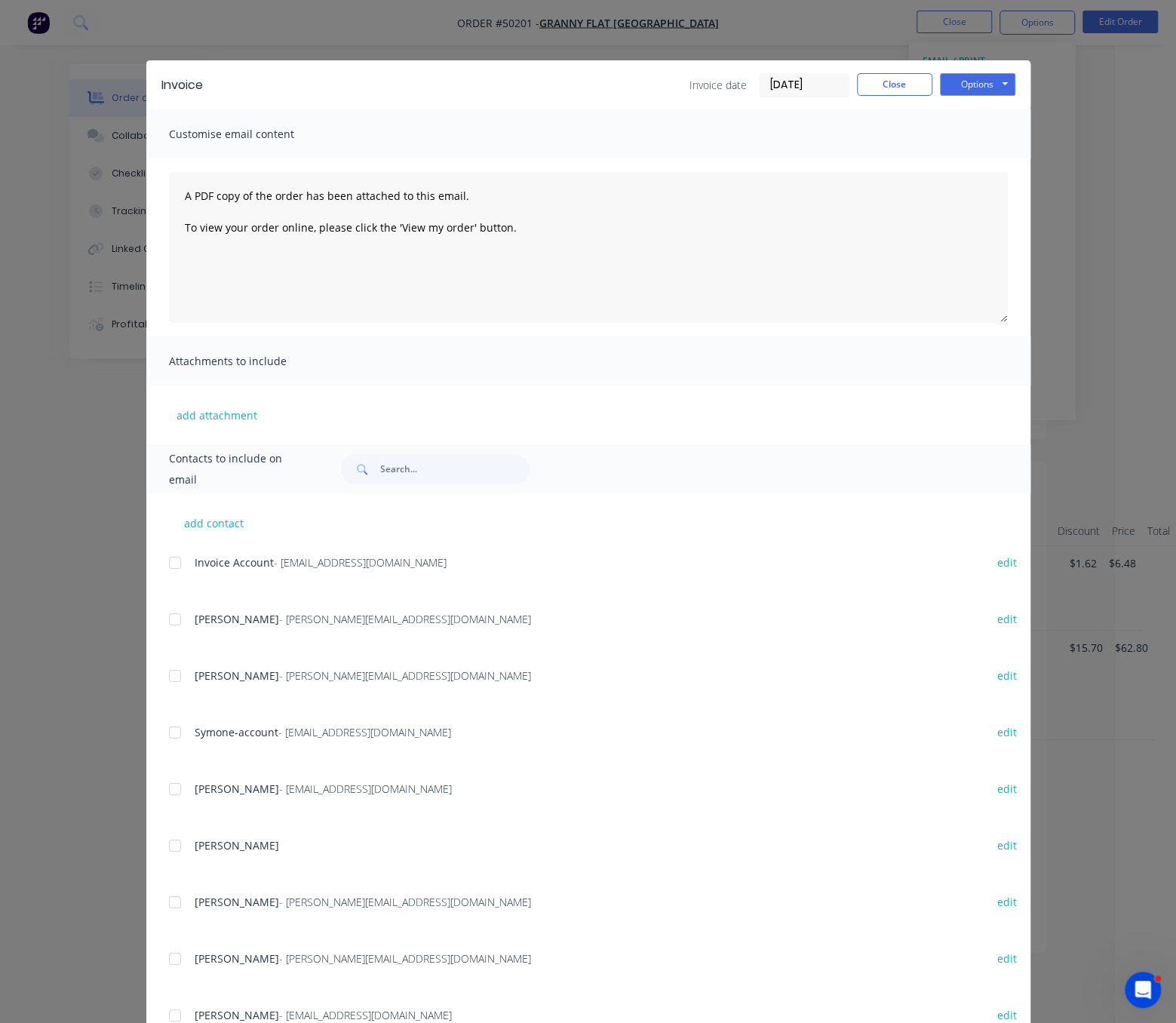
click at [169, 575] on div at bounding box center [175, 562] width 30 height 30
click at [976, 86] on button "Options" at bounding box center [978, 84] width 76 height 22
click at [978, 158] on button "Email" at bounding box center [988, 160] width 96 height 25
click at [885, 89] on button "Close" at bounding box center [895, 84] width 76 height 22
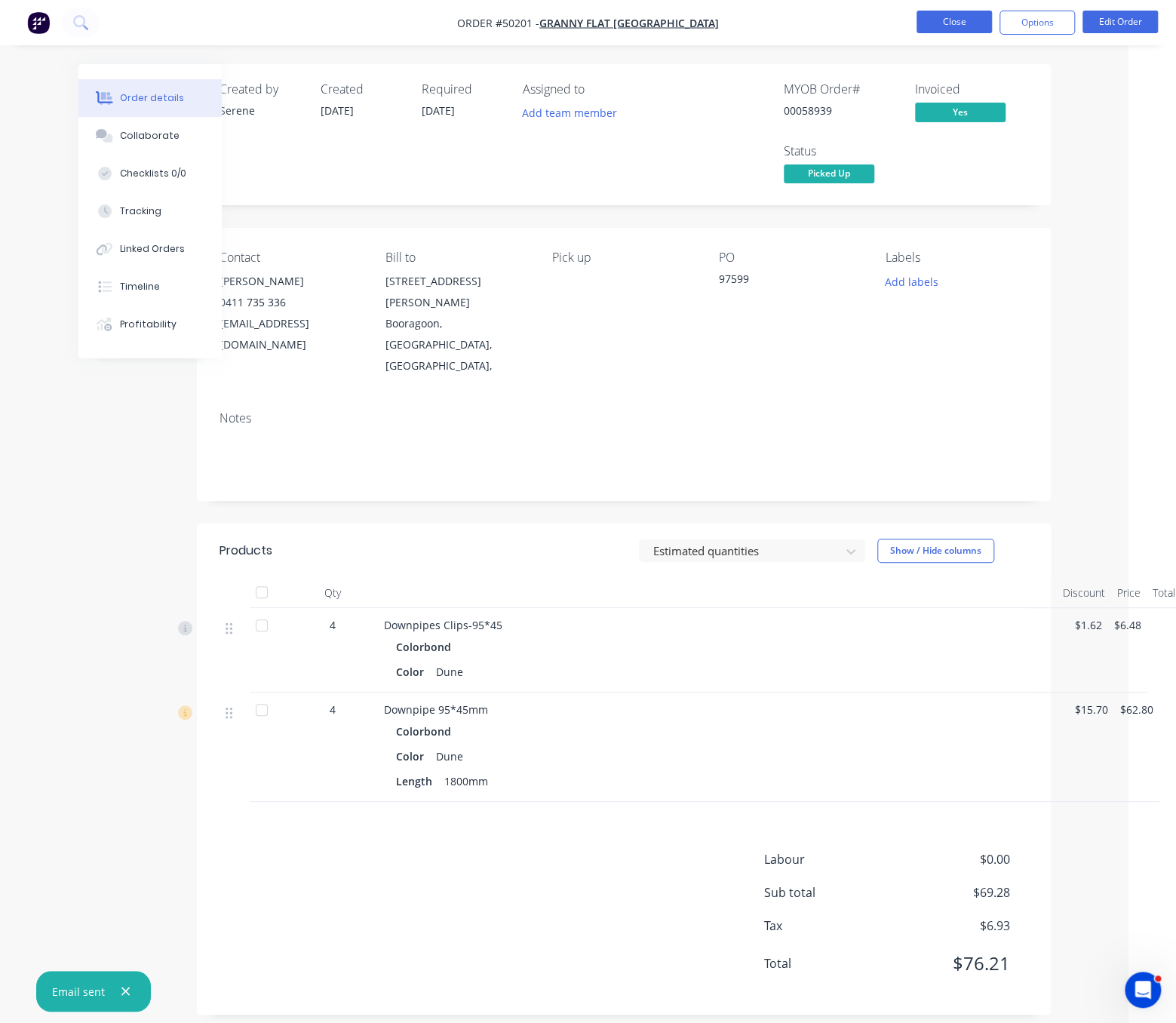
click at [959, 33] on button "Close" at bounding box center [955, 22] width 76 height 22
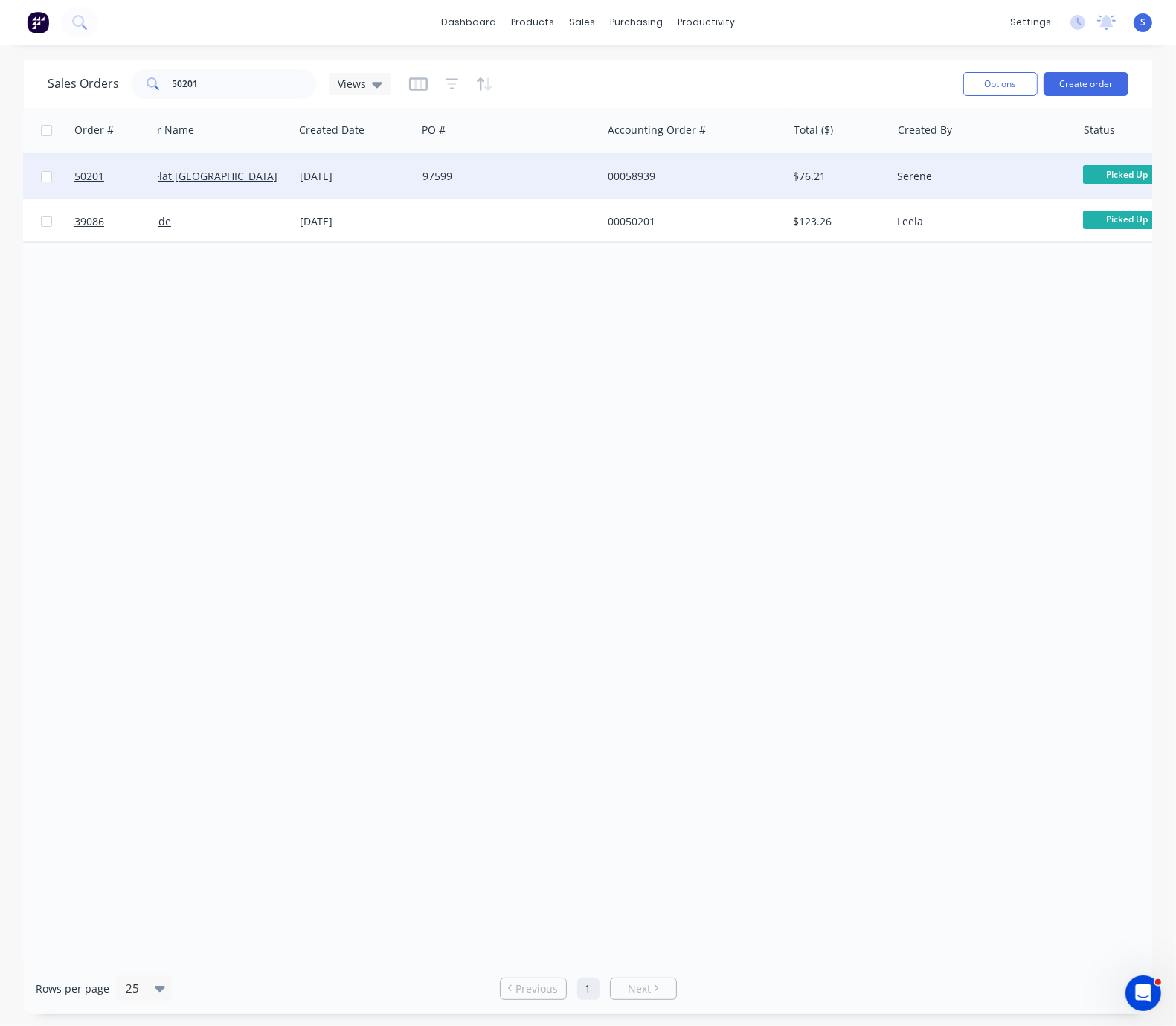
drag, startPoint x: 375, startPoint y: 355, endPoint x: 419, endPoint y: 190, distance: 170.8
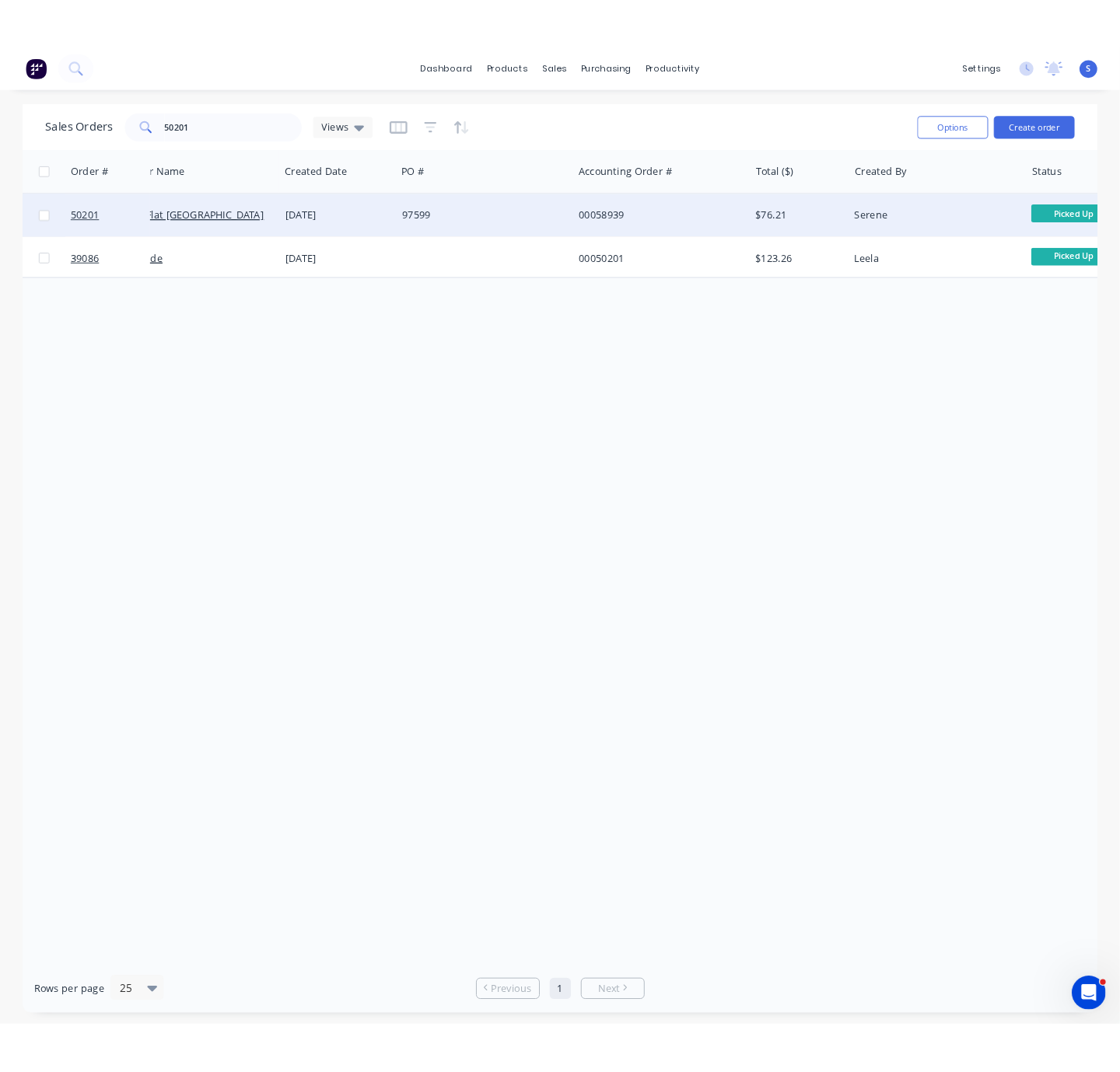
scroll to position [0, 75]
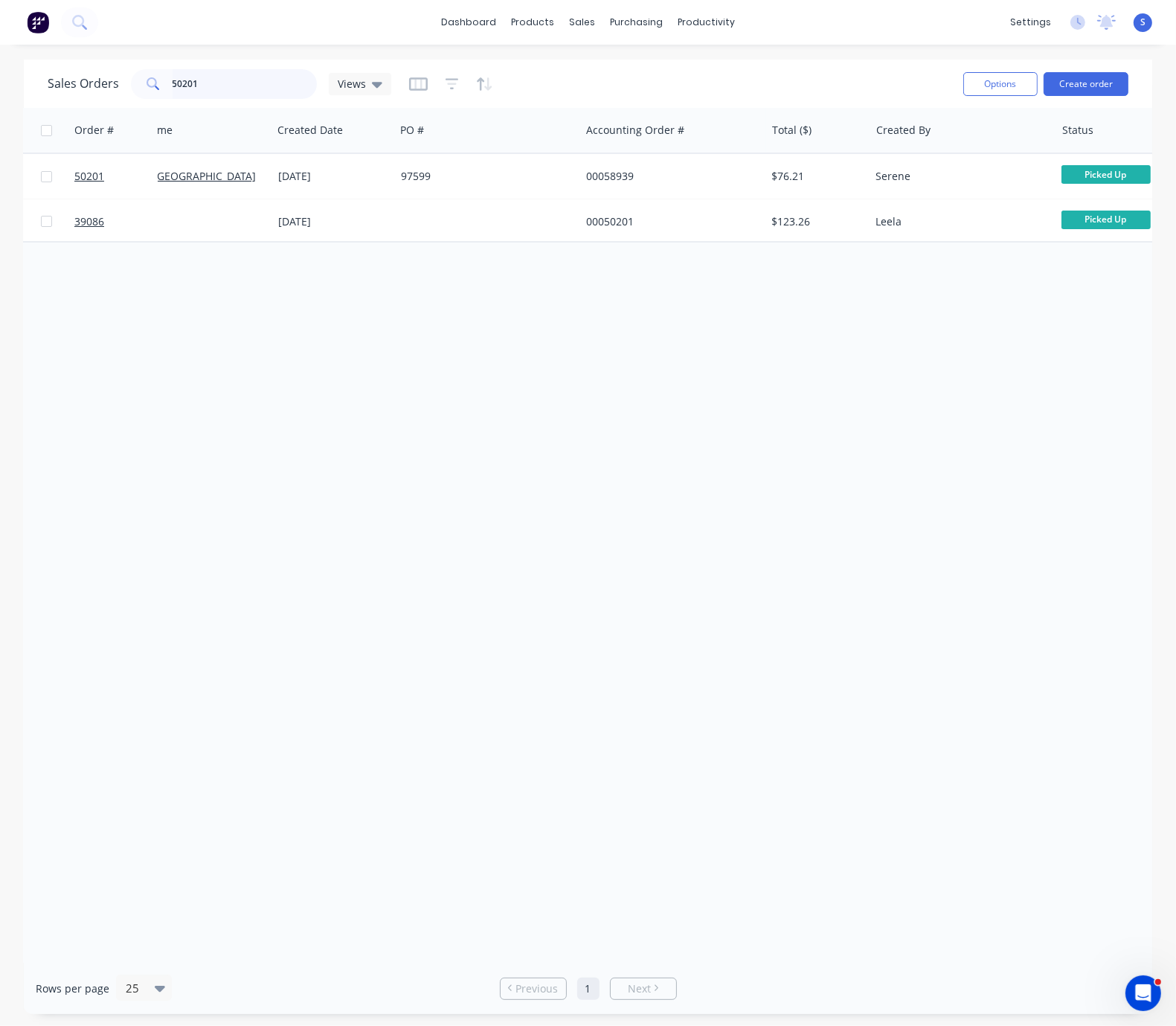
drag, startPoint x: 254, startPoint y: 70, endPoint x: 93, endPoint y: 78, distance: 161.2
click at [109, 74] on div "Sales Orders 50201 Views" at bounding box center [220, 84] width 343 height 30
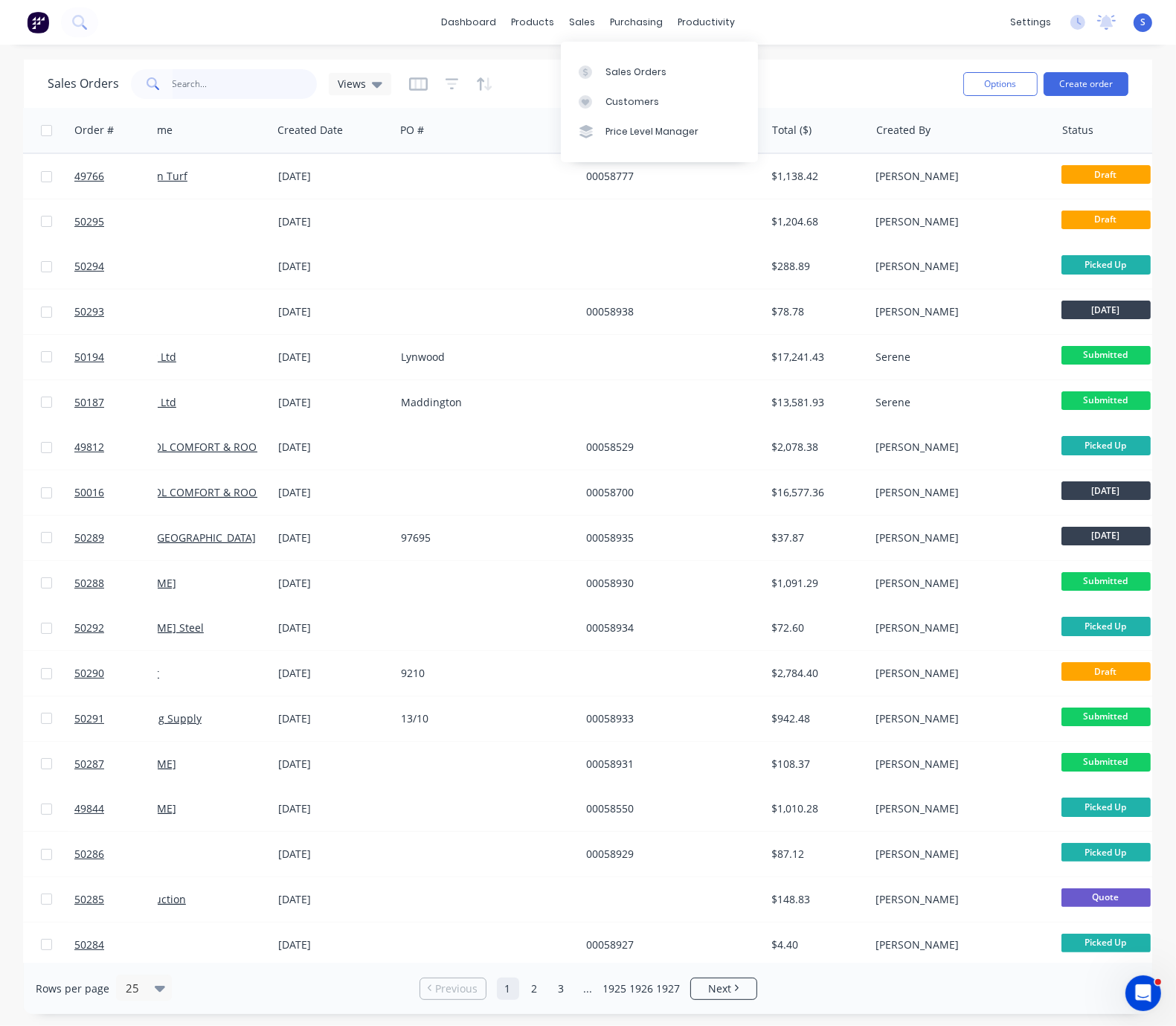
click at [216, 84] on input "text" at bounding box center [245, 84] width 145 height 30
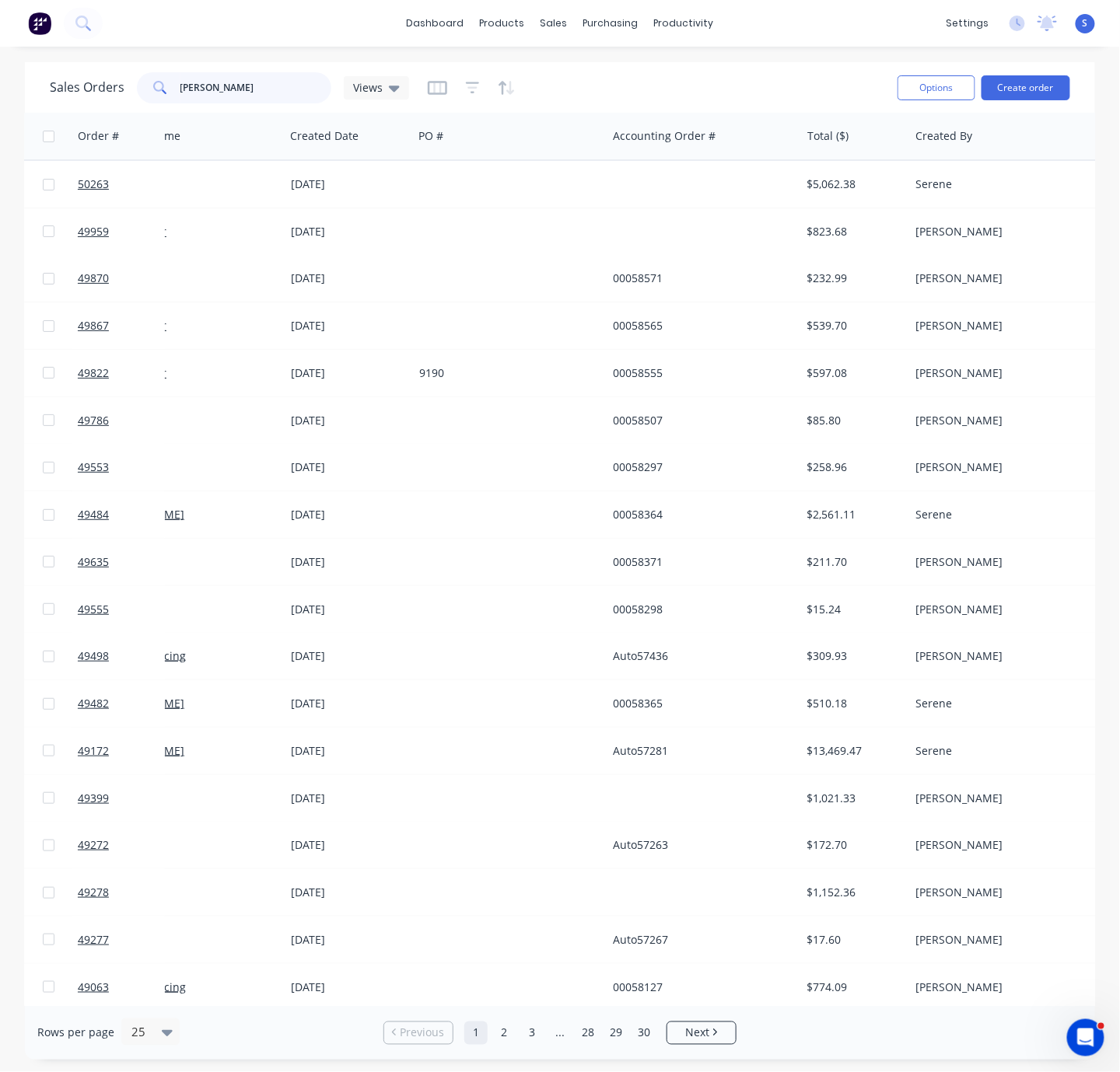
type input "[PERSON_NAME]"
drag, startPoint x: 659, startPoint y: 78, endPoint x: 764, endPoint y: 79, distance: 105.0
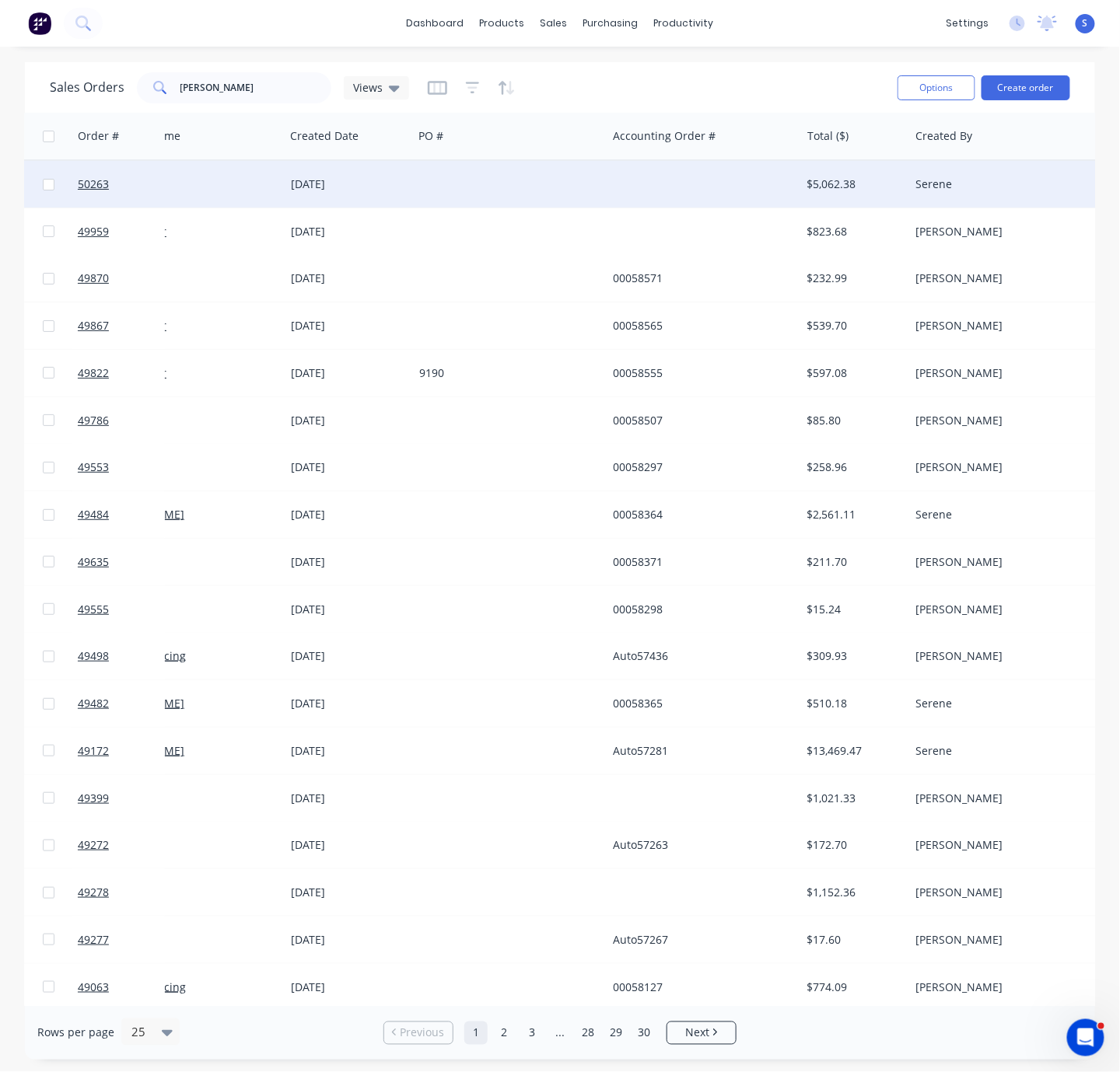
click at [520, 181] on div at bounding box center [510, 184] width 194 height 47
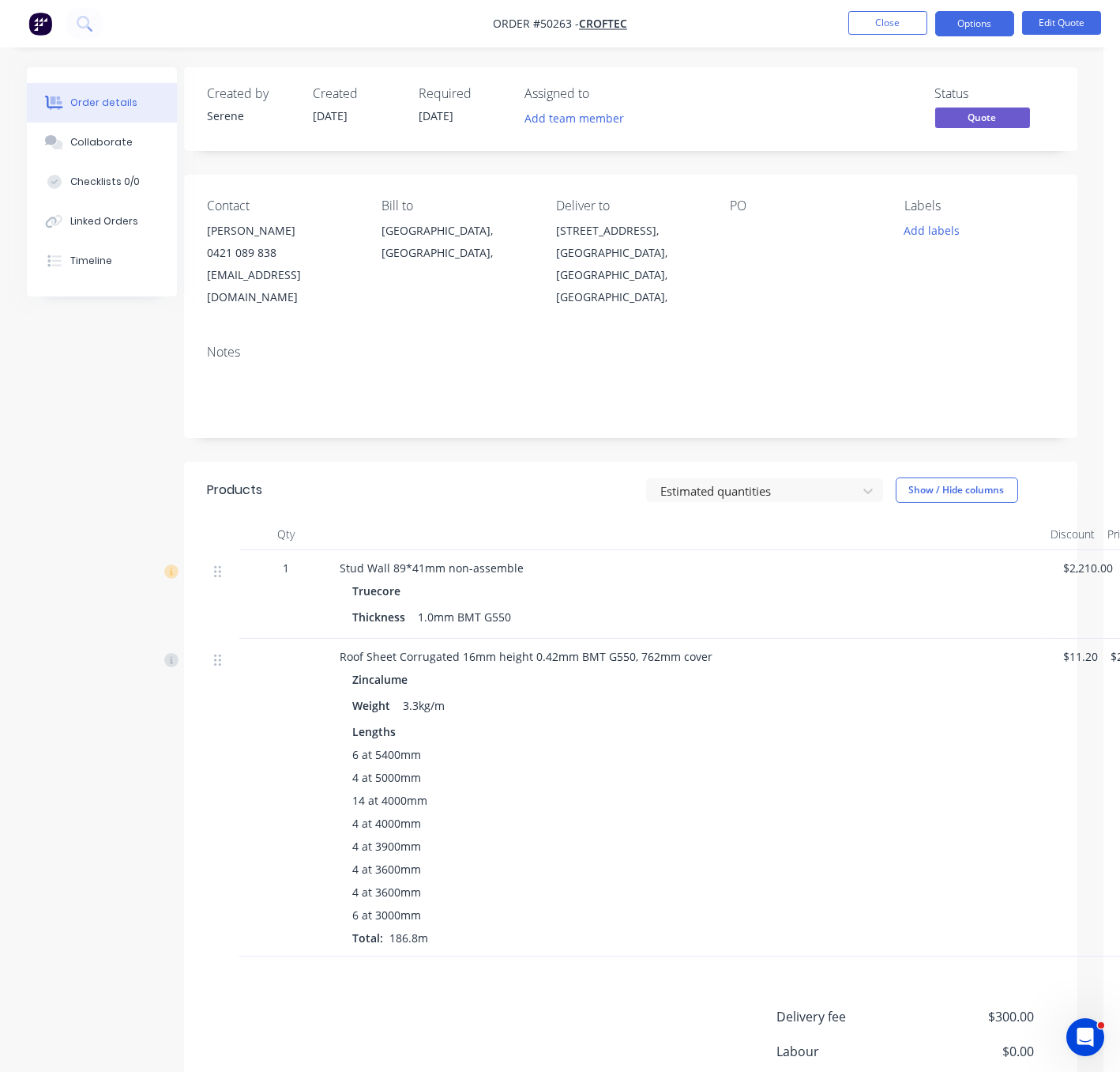
scroll to position [0, 90]
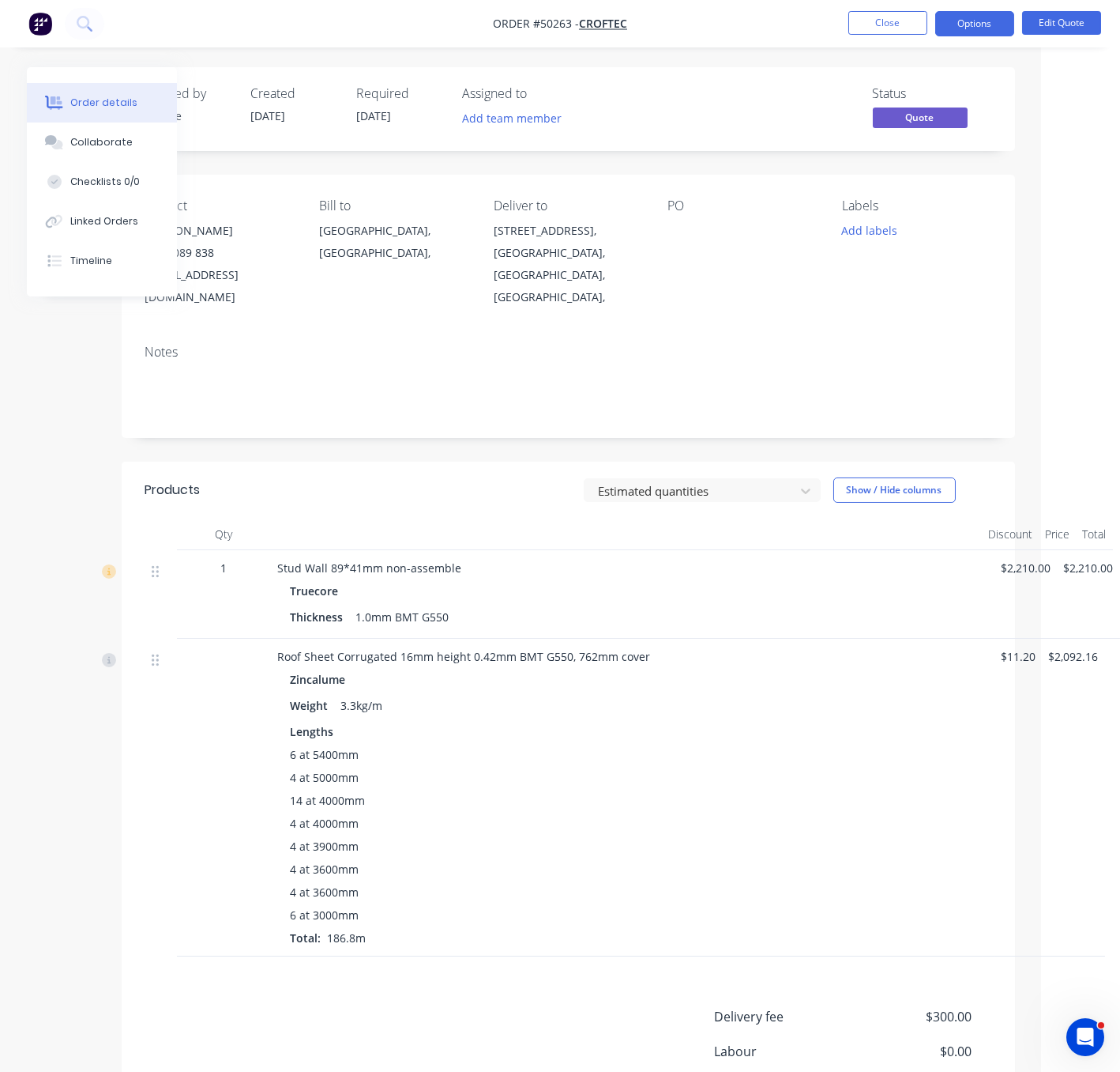
drag, startPoint x: 444, startPoint y: 486, endPoint x: 644, endPoint y: 465, distance: 201.1
click at [1056, 23] on button "Edit Quote" at bounding box center [1062, 23] width 79 height 23
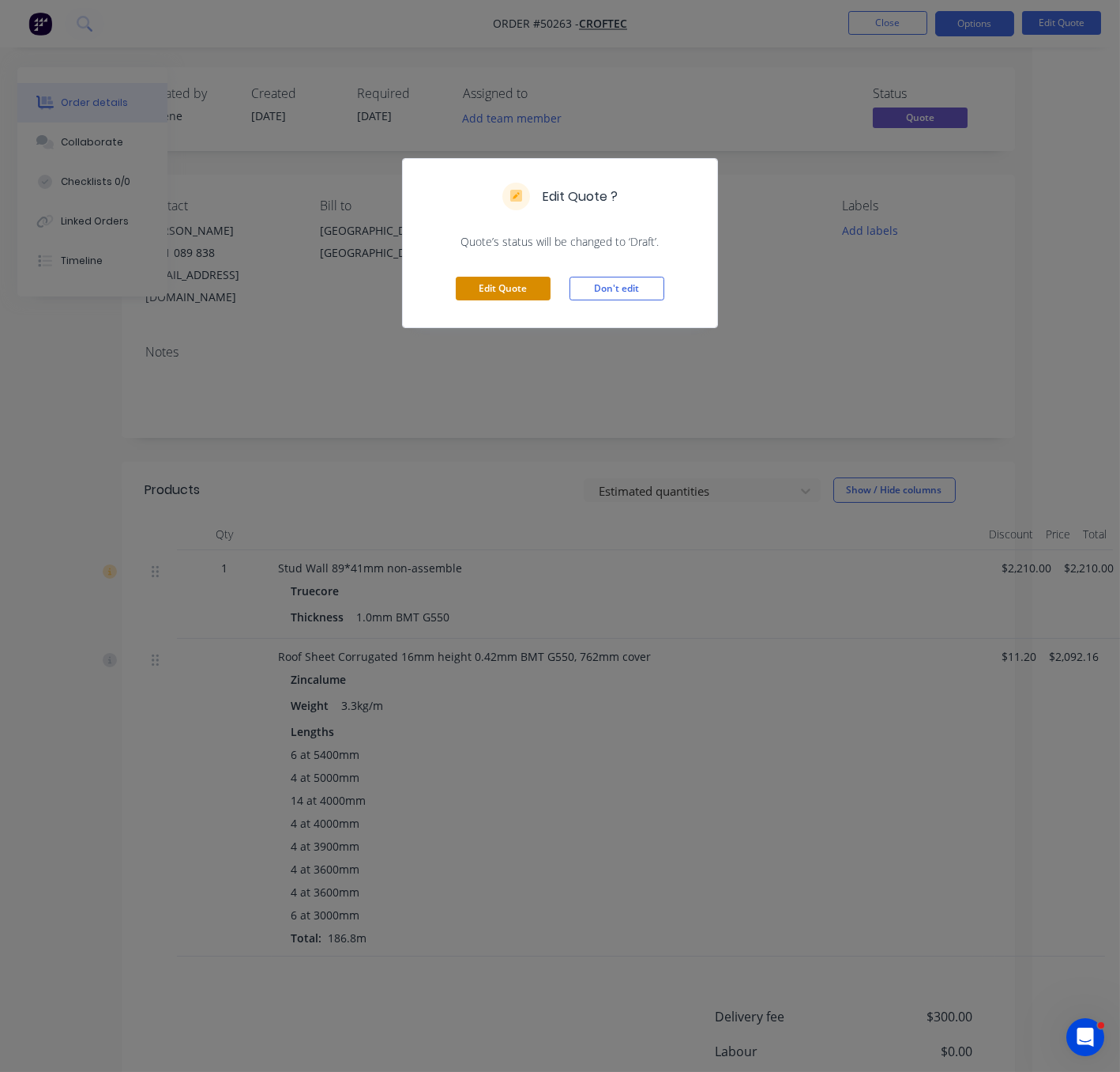
click at [517, 300] on button "Edit Quote" at bounding box center [503, 288] width 94 height 23
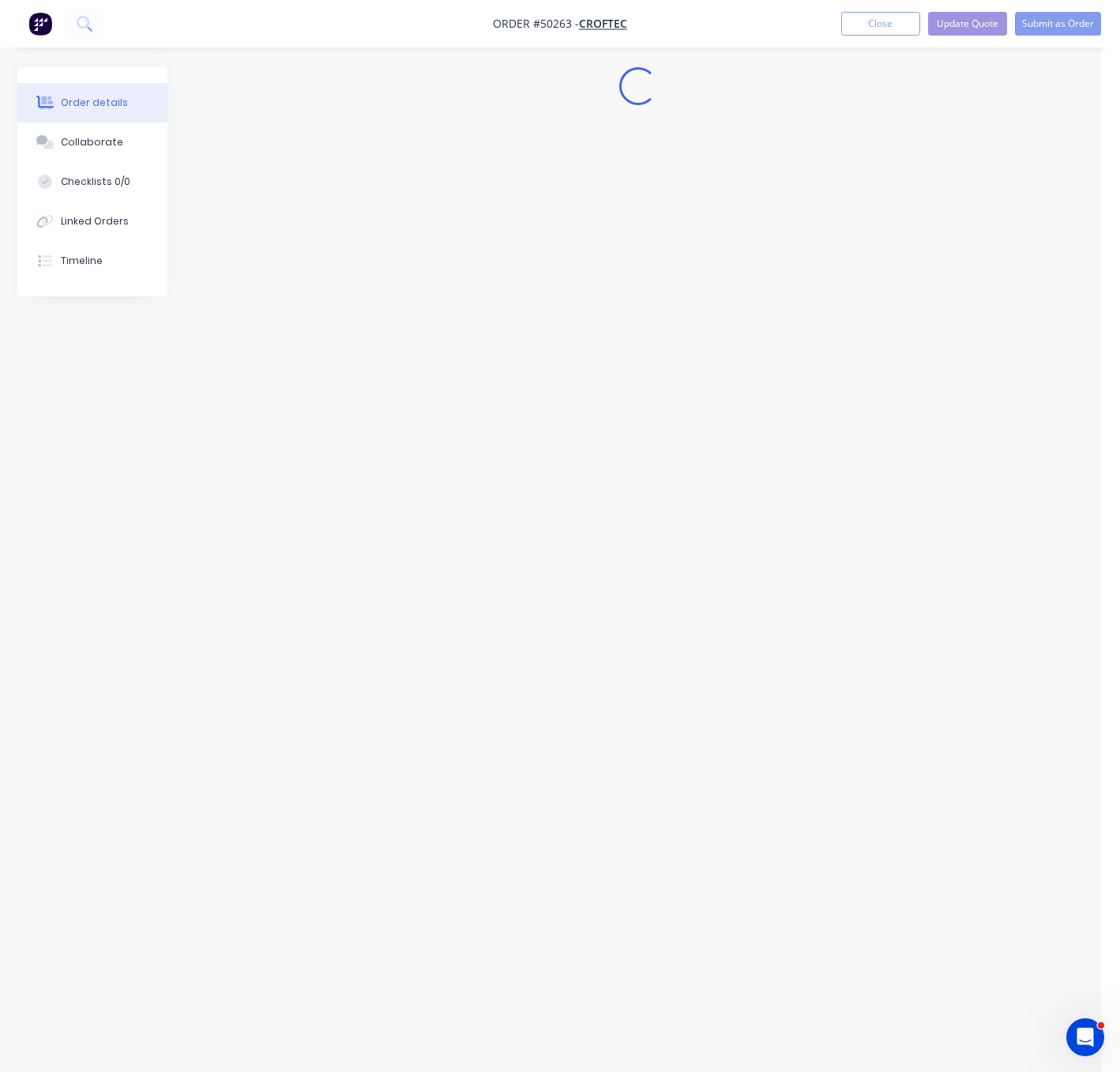
scroll to position [0, 0]
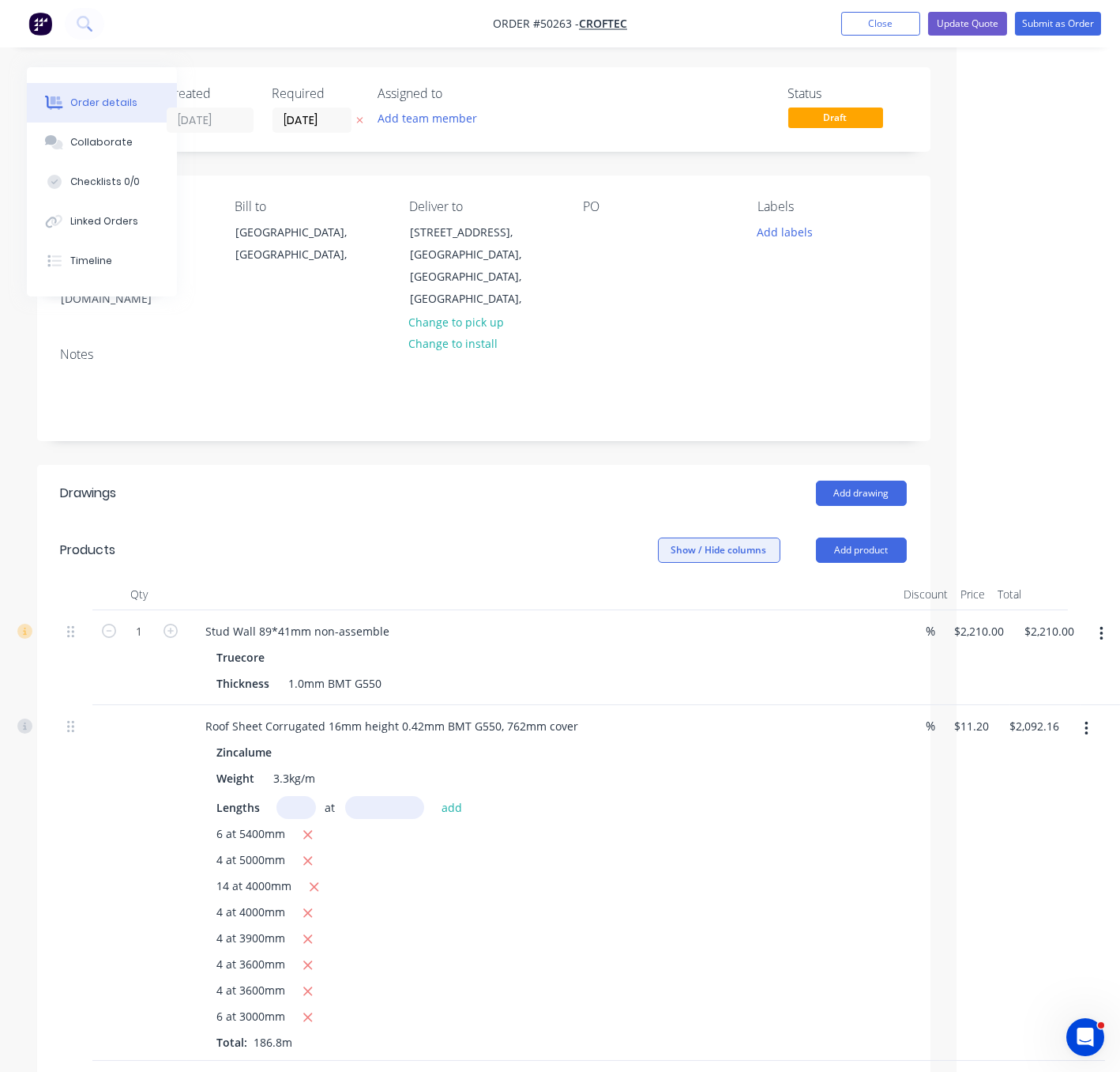
drag, startPoint x: 424, startPoint y: 554, endPoint x: 748, endPoint y: 547, distance: 324.1
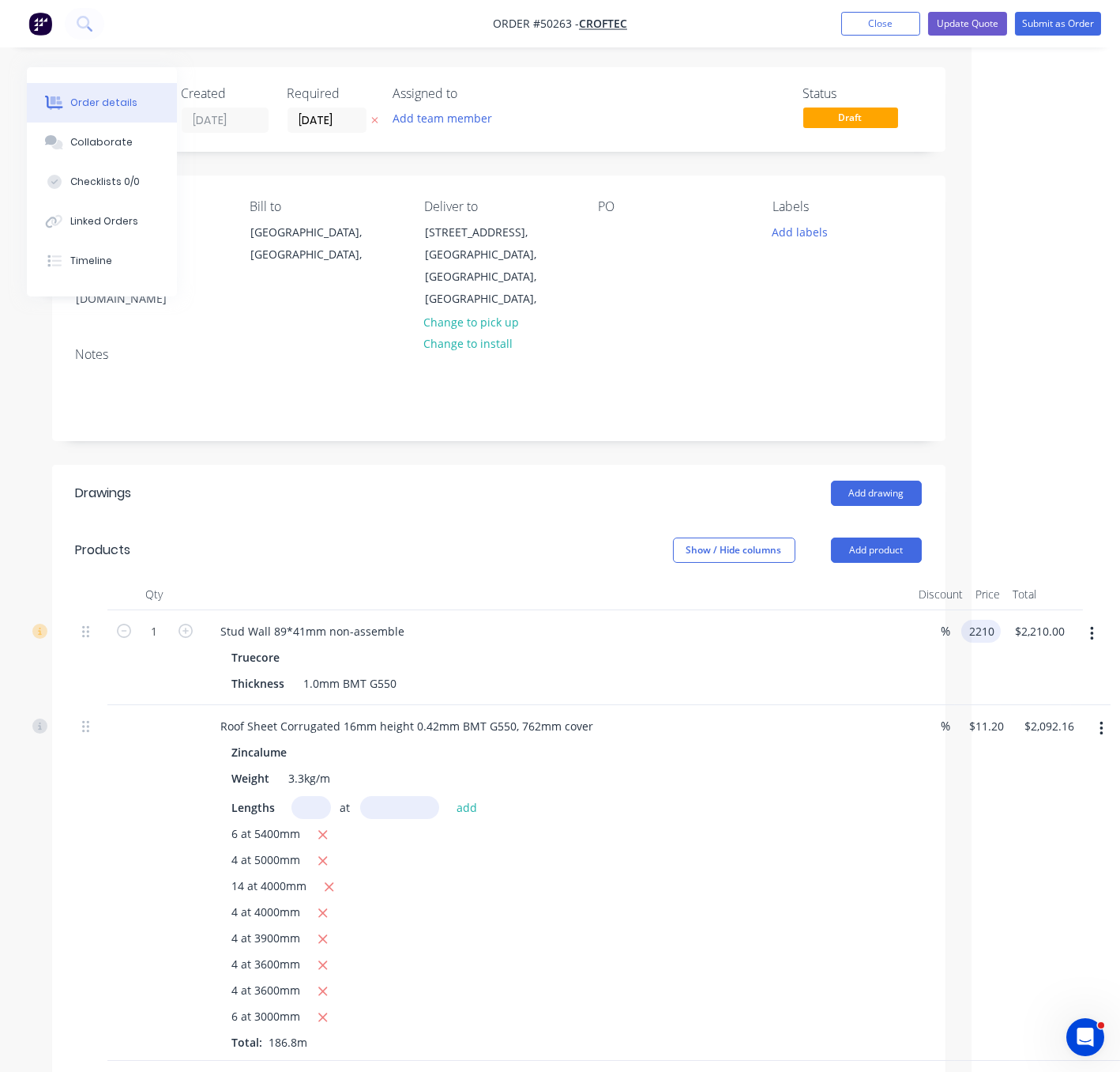
scroll to position [0, 154]
click at [977, 630] on input "2210" at bounding box center [984, 631] width 33 height 23
type input "5"
type input "$2,520.00"
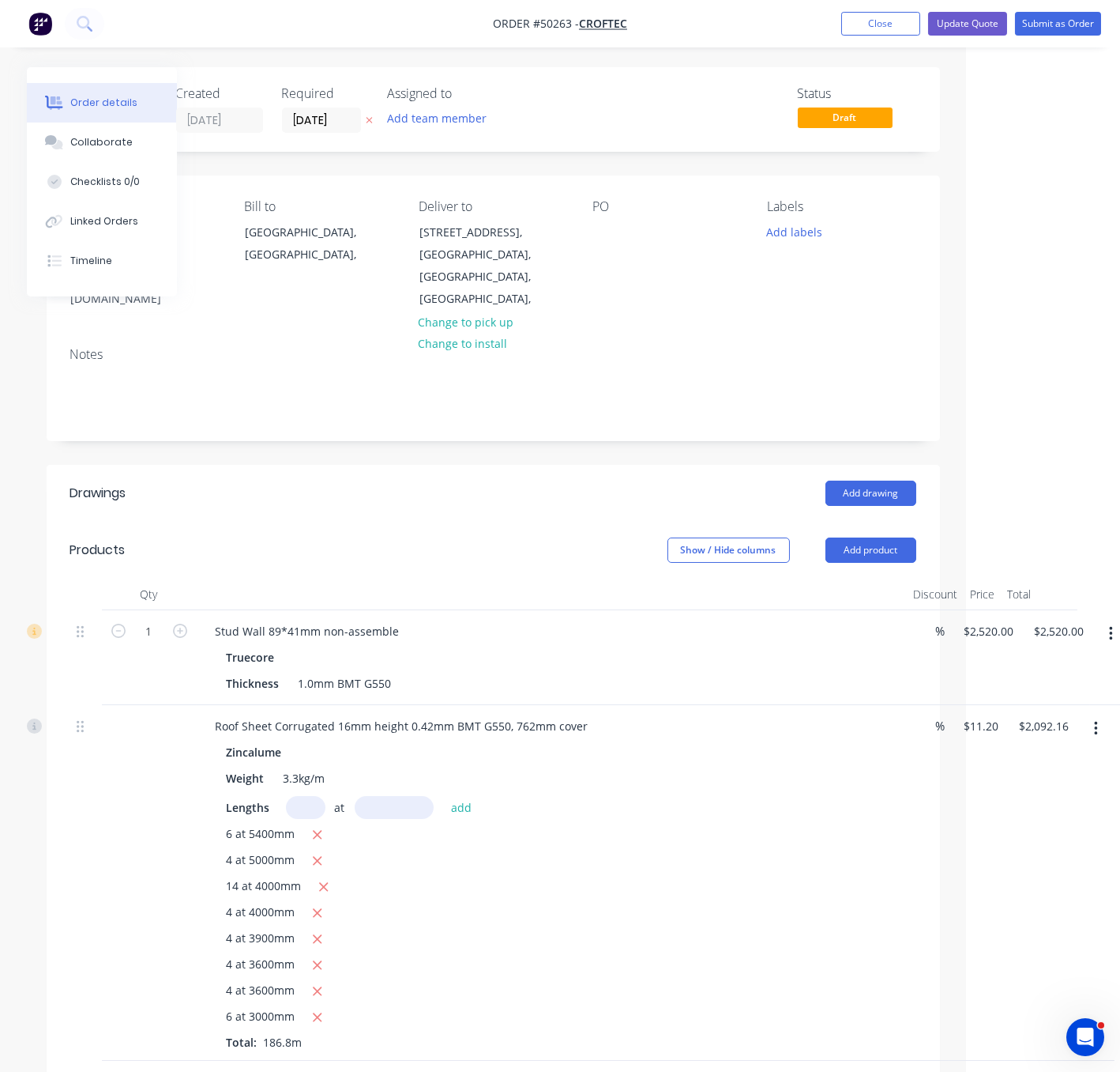
click at [966, 530] on html "Order #50263 - Croftec Add product Close Update Quote Submit as Order Order det…" at bounding box center [406, 736] width 1120 height 1472
click at [967, 32] on button "Update Quote" at bounding box center [967, 23] width 79 height 23
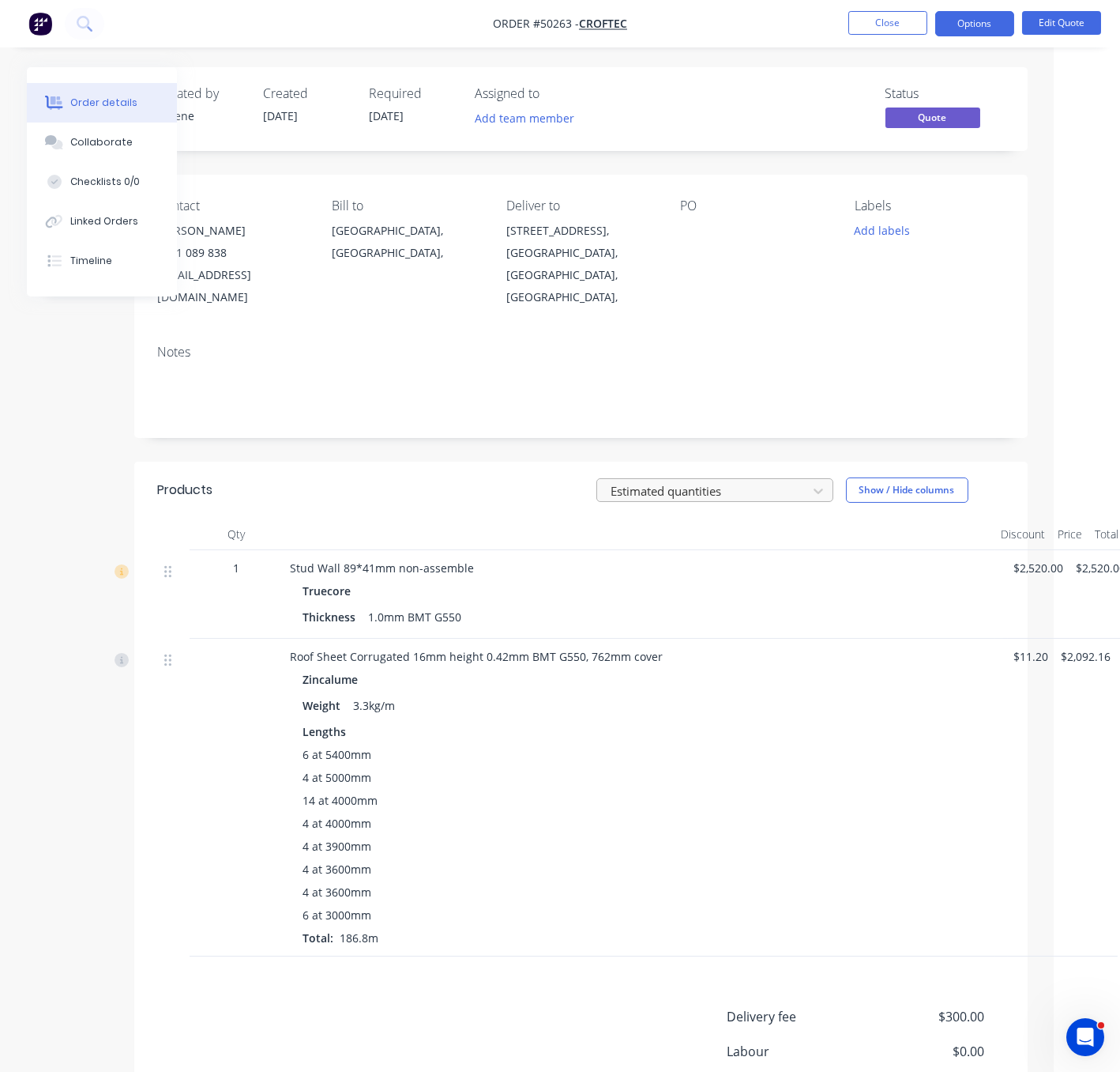
scroll to position [0, 90]
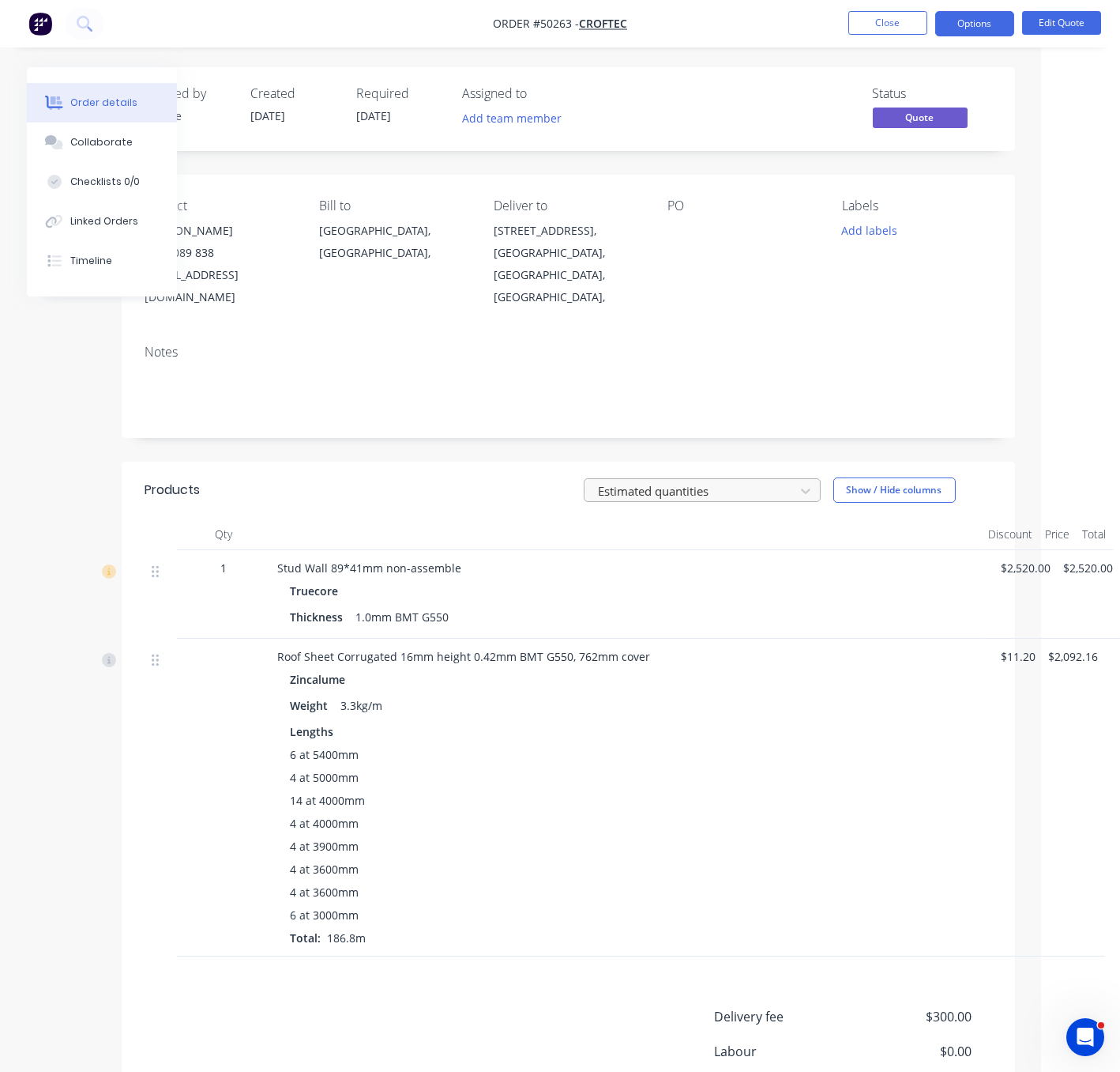
drag, startPoint x: 469, startPoint y: 501, endPoint x: 678, endPoint y: 489, distance: 209.3
drag, startPoint x: 385, startPoint y: 495, endPoint x: 622, endPoint y: 478, distance: 237.6
drag, startPoint x: 524, startPoint y: 456, endPoint x: 626, endPoint y: 455, distance: 102.0
click at [1030, 32] on button "Edit Quote" at bounding box center [1062, 23] width 79 height 23
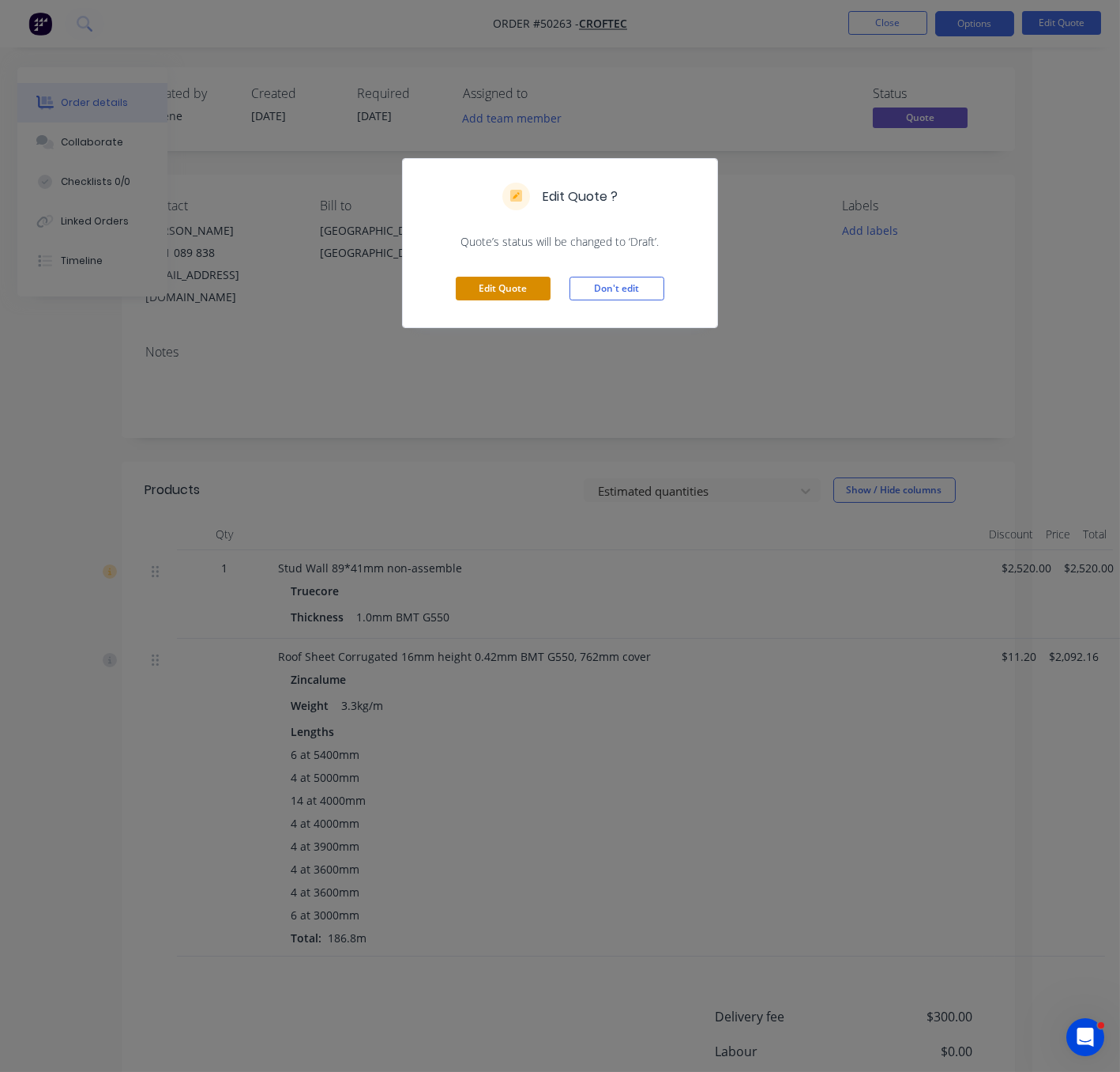
click at [520, 300] on button "Edit Quote" at bounding box center [503, 288] width 94 height 23
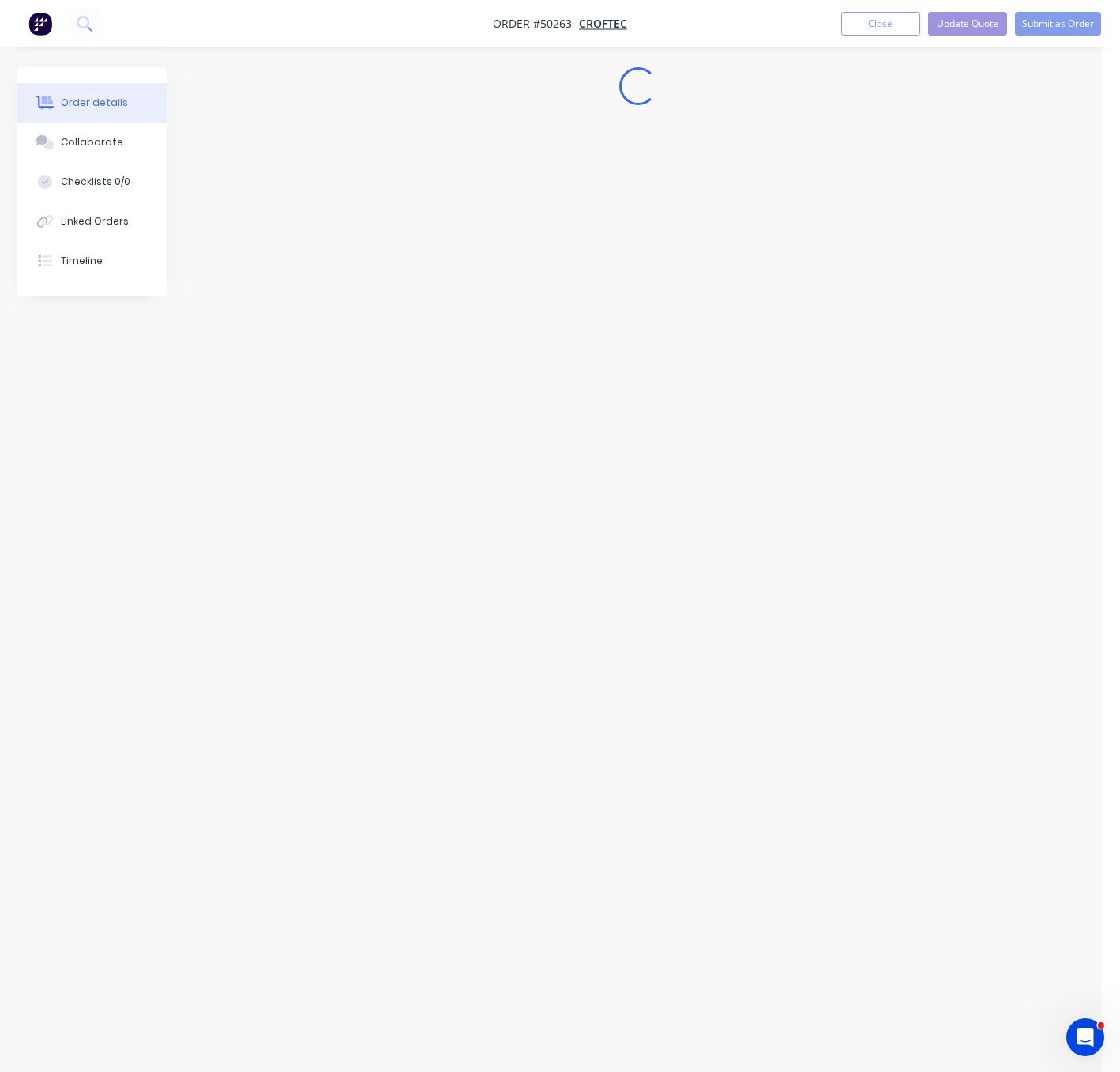
scroll to position [0, 0]
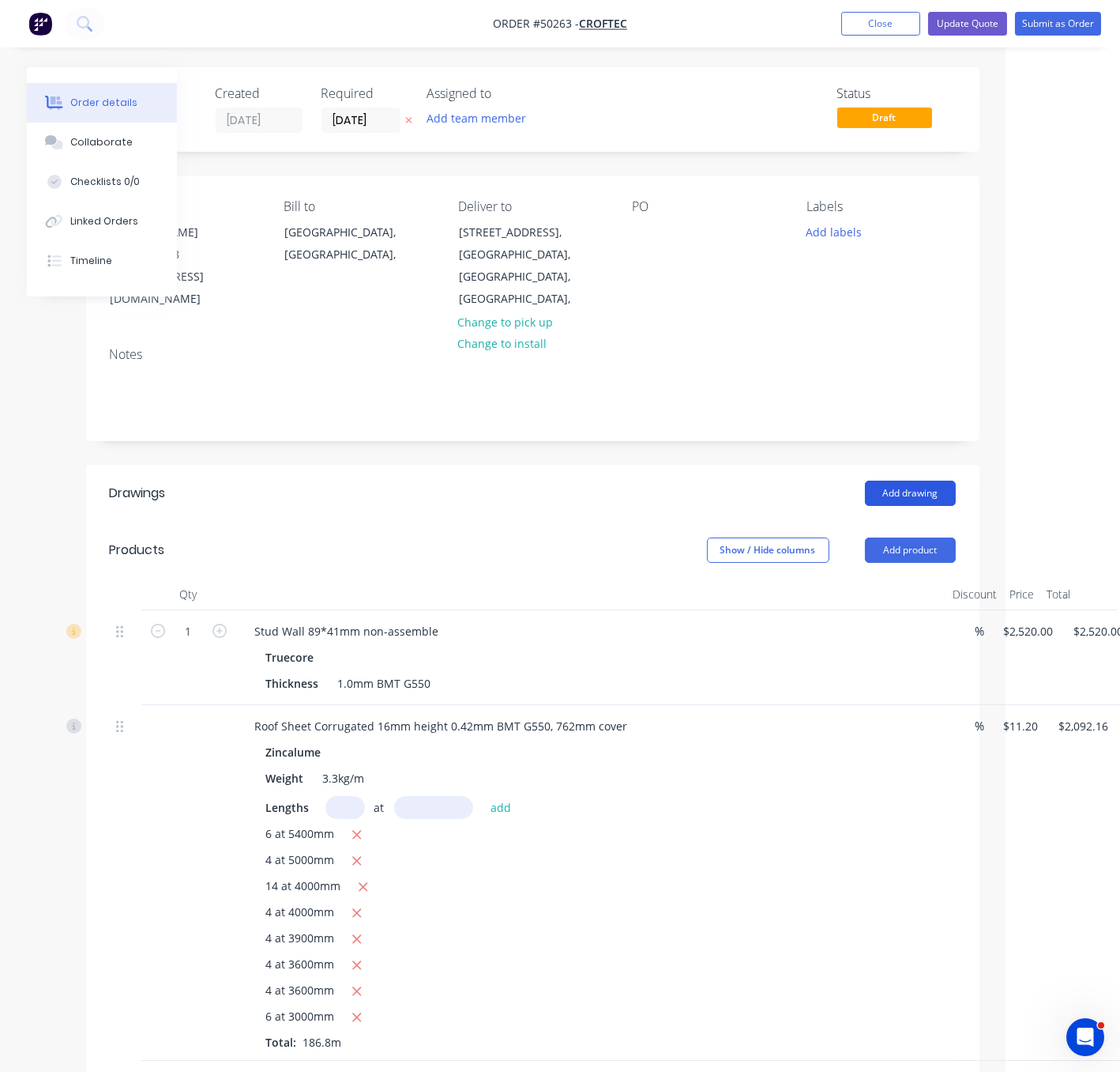
drag, startPoint x: 725, startPoint y: 528, endPoint x: 842, endPoint y: 501, distance: 120.1
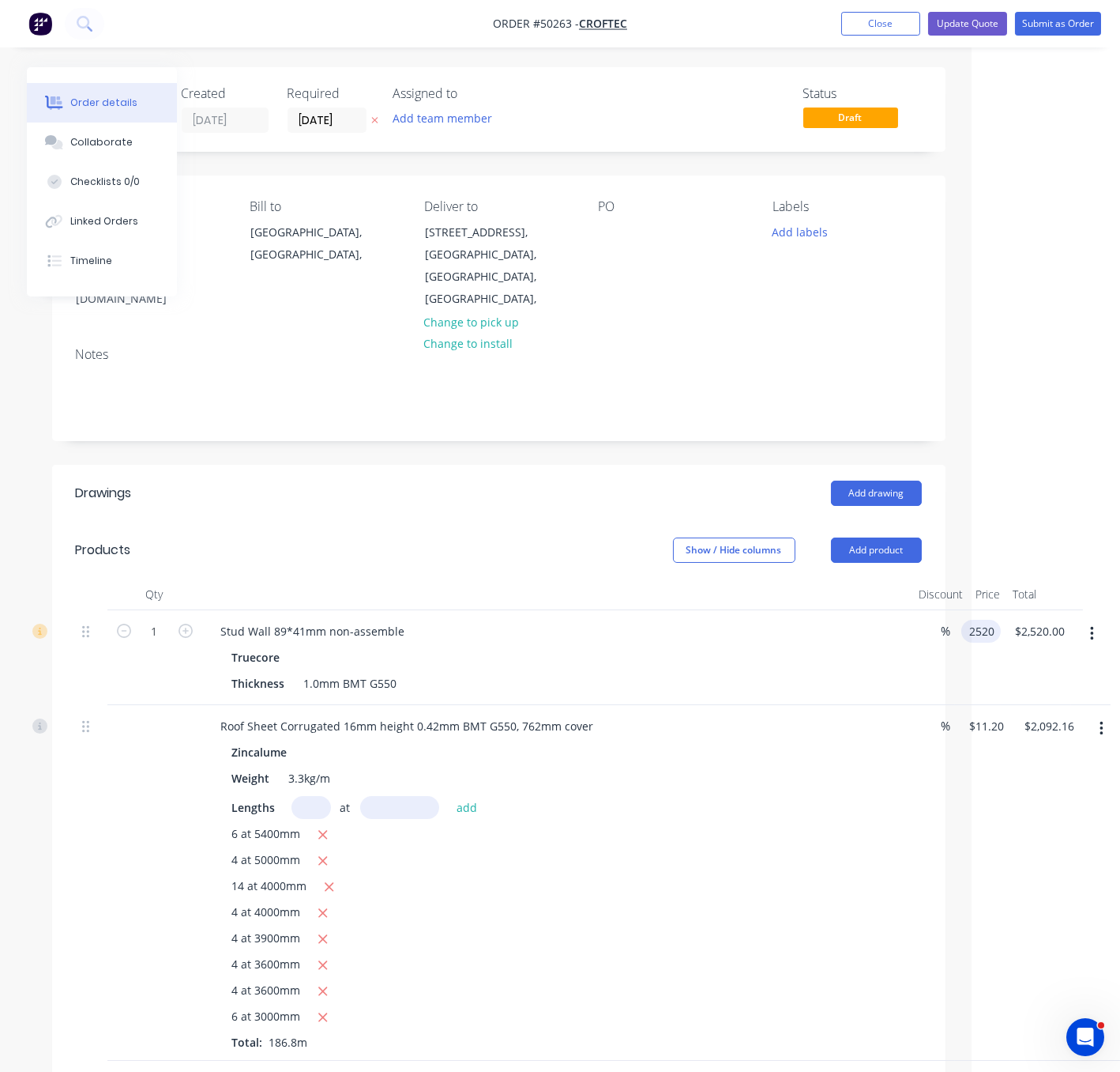
click at [974, 635] on input "2520" at bounding box center [984, 631] width 33 height 23
click at [976, 633] on input "2520" at bounding box center [984, 631] width 33 height 23
click at [986, 635] on input "2520" at bounding box center [984, 631] width 33 height 23
click at [979, 640] on input "2520" at bounding box center [984, 631] width 33 height 23
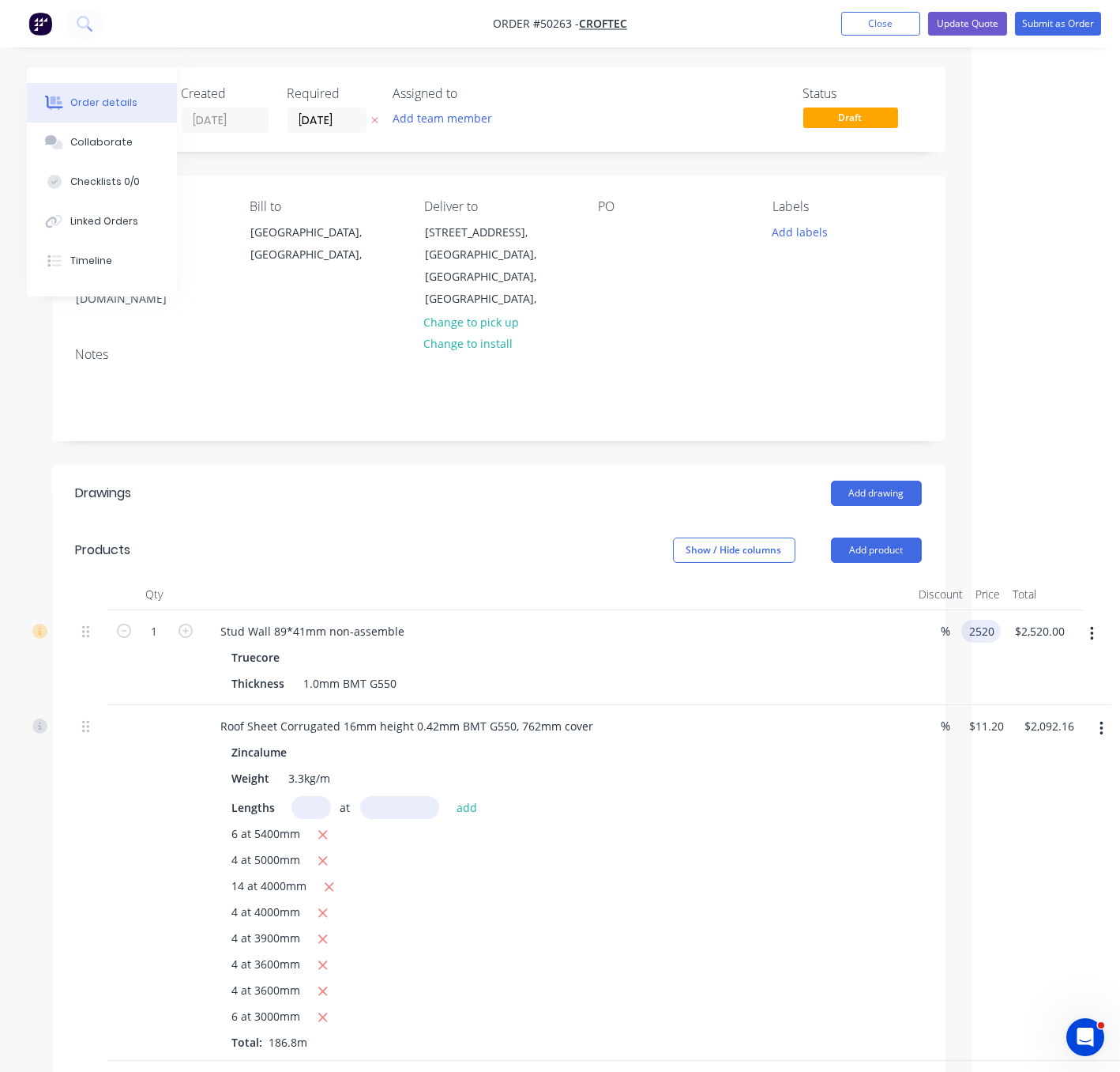
click at [983, 638] on input "2520" at bounding box center [984, 631] width 33 height 23
click at [981, 637] on input "2520" at bounding box center [984, 631] width 33 height 23
click at [983, 633] on input "2520" at bounding box center [984, 631] width 33 height 23
click at [989, 633] on input "2520" at bounding box center [984, 631] width 33 height 23
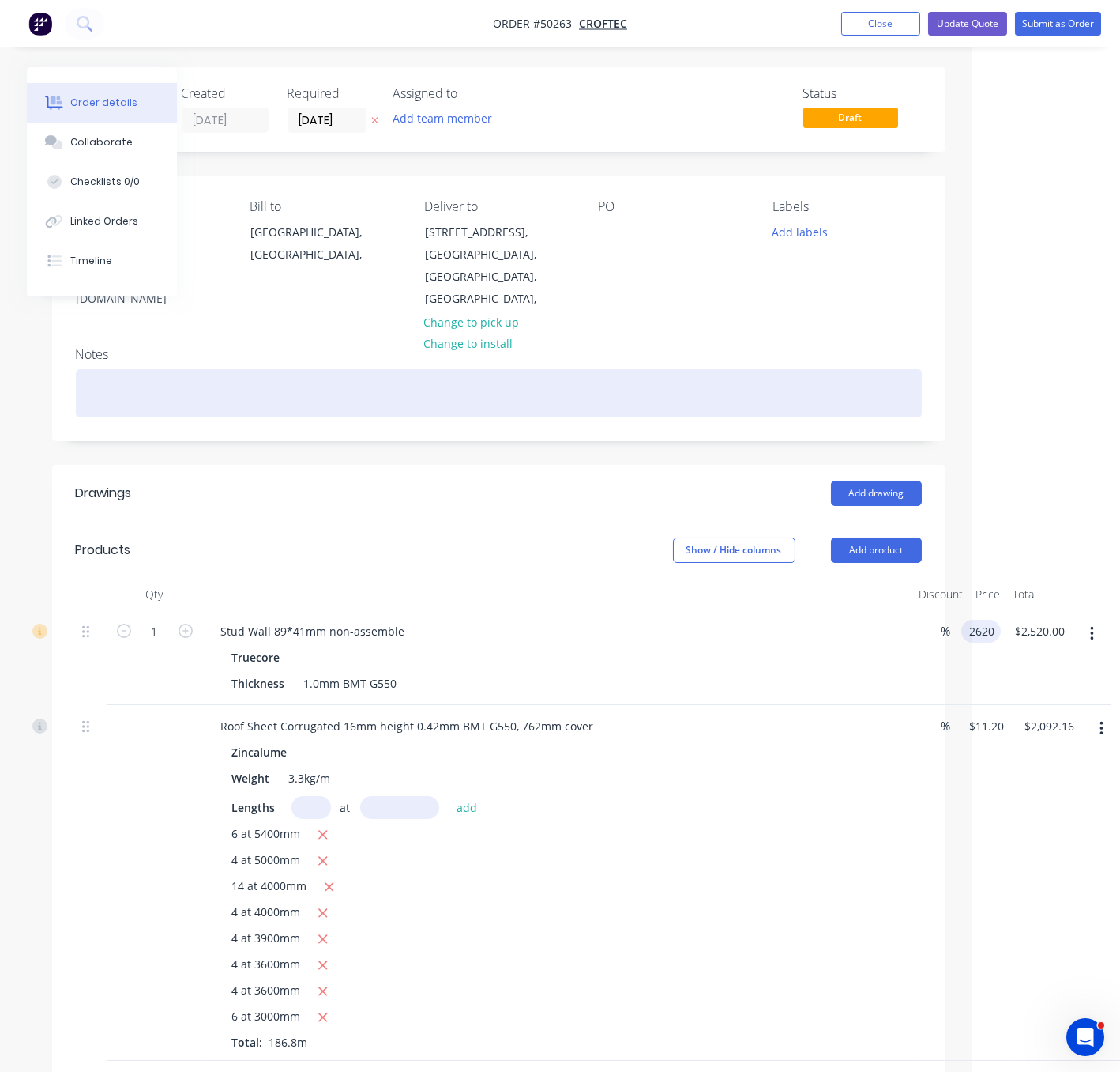
type input "$2,620.00"
click at [586, 375] on div at bounding box center [499, 393] width 846 height 48
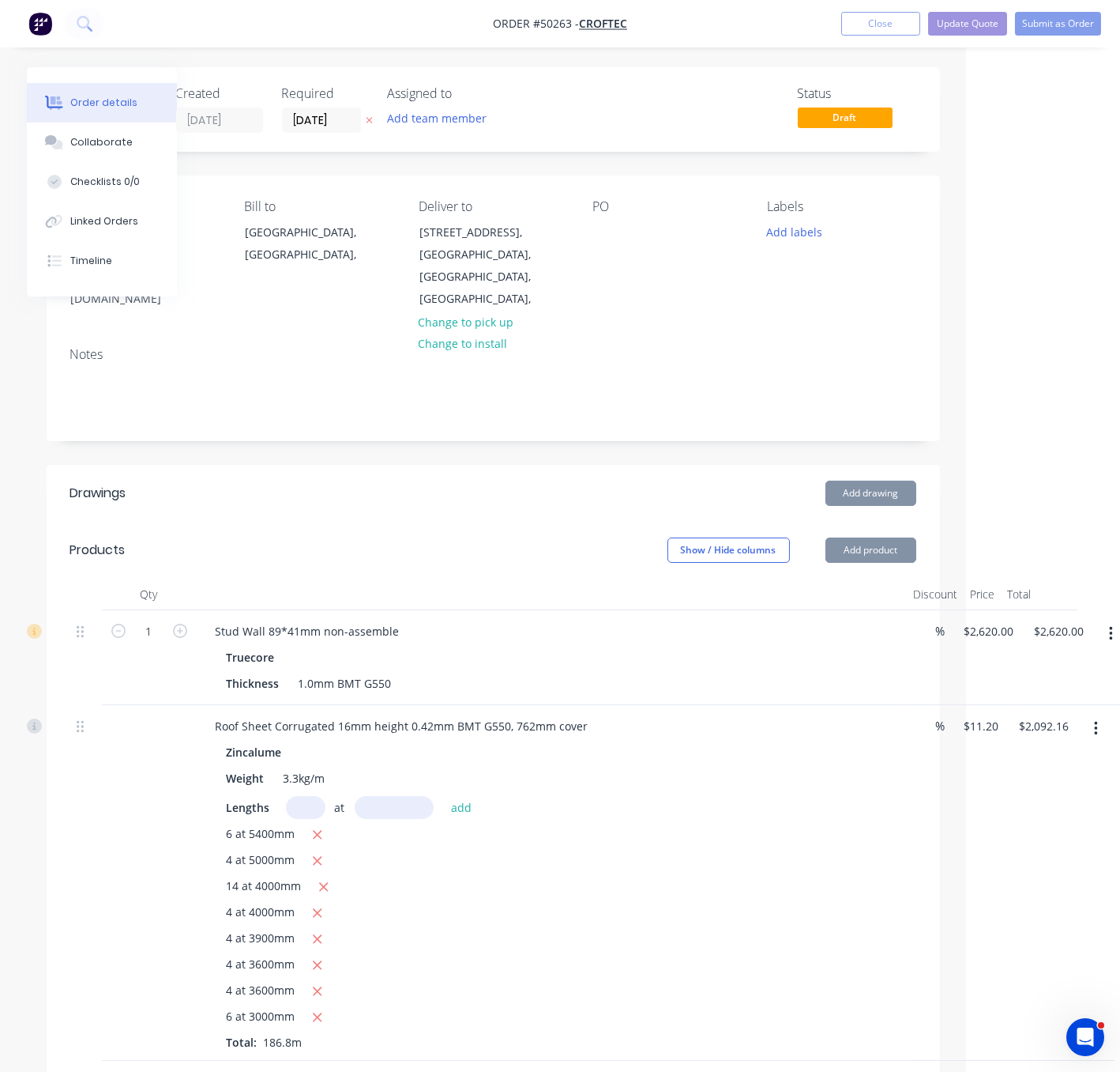
click at [623, 480] on div "Add drawing" at bounding box center [582, 492] width 666 height 25
click at [967, 22] on button "Update Quote" at bounding box center [967, 23] width 79 height 23
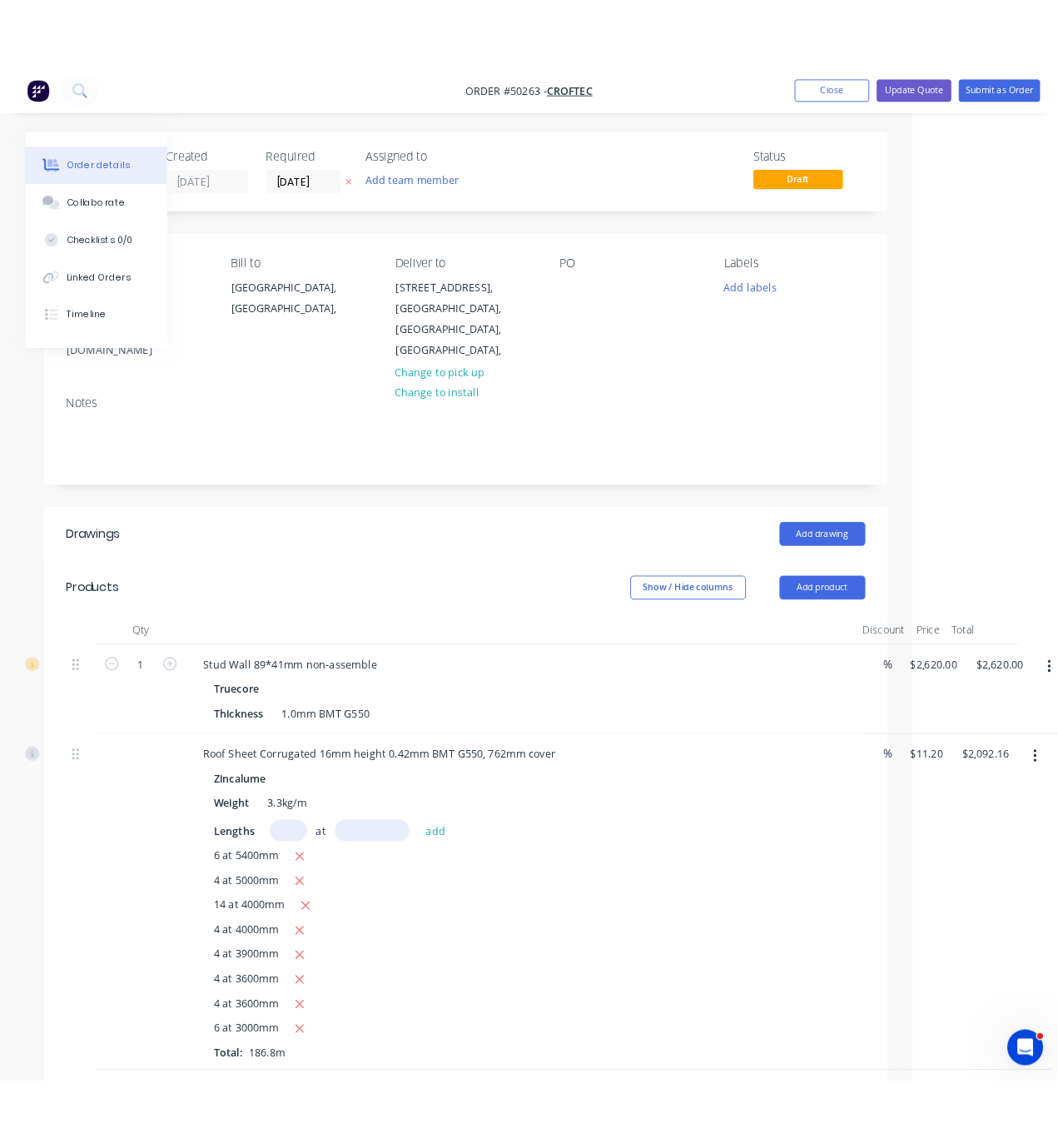
scroll to position [0, 0]
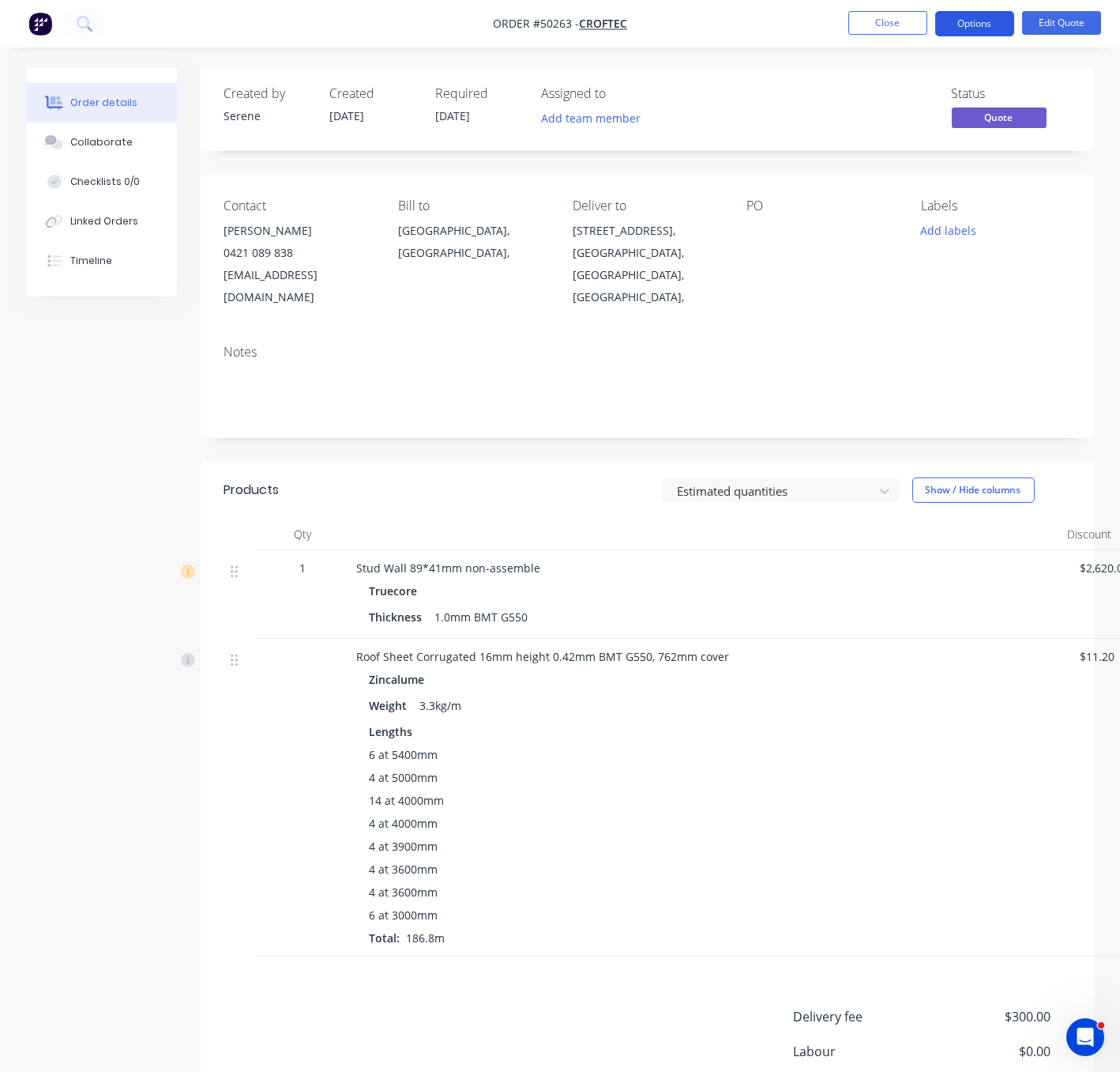
click at [967, 26] on button "Options" at bounding box center [975, 23] width 79 height 25
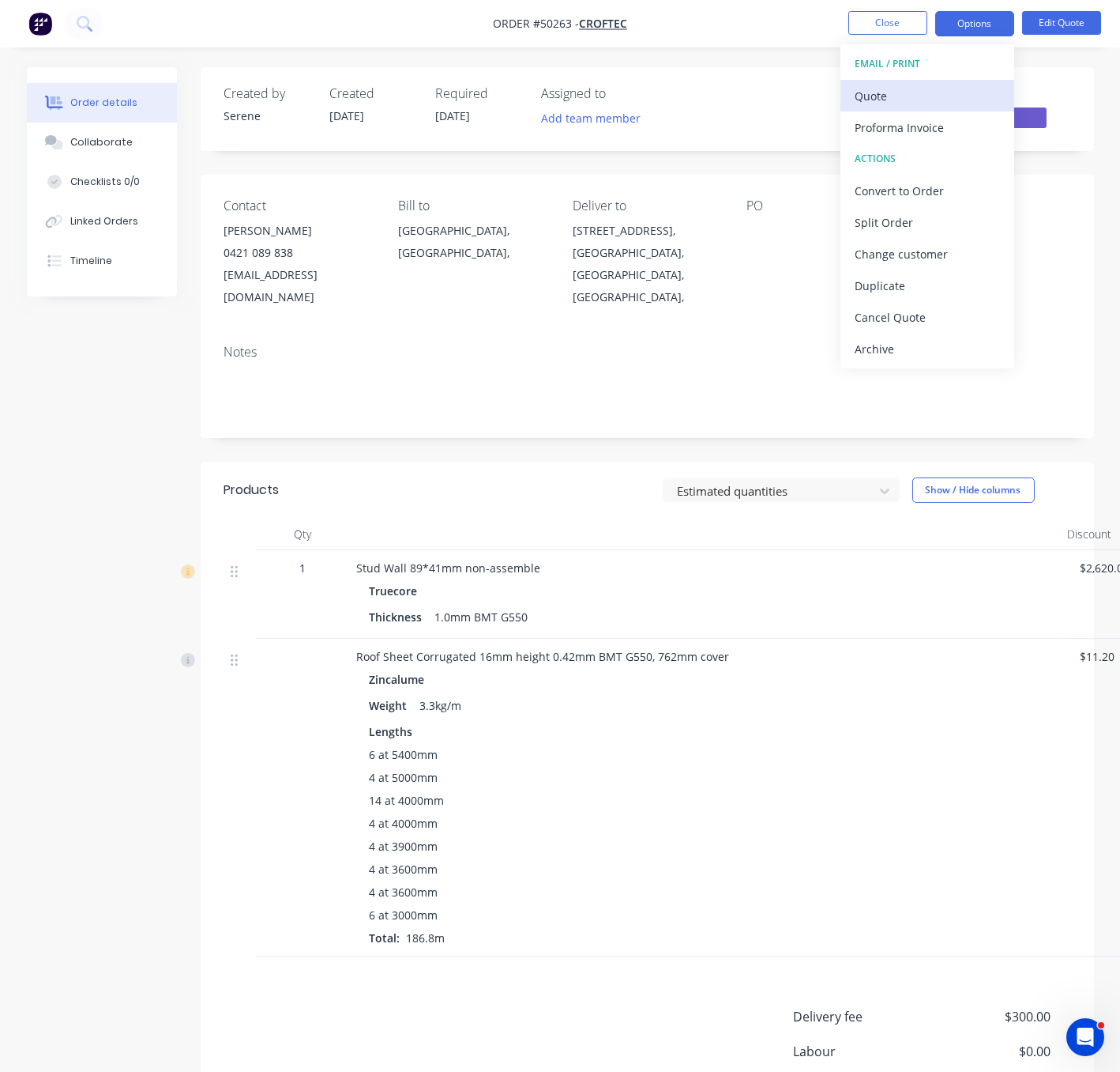
click at [892, 96] on div "Quote" at bounding box center [927, 96] width 145 height 23
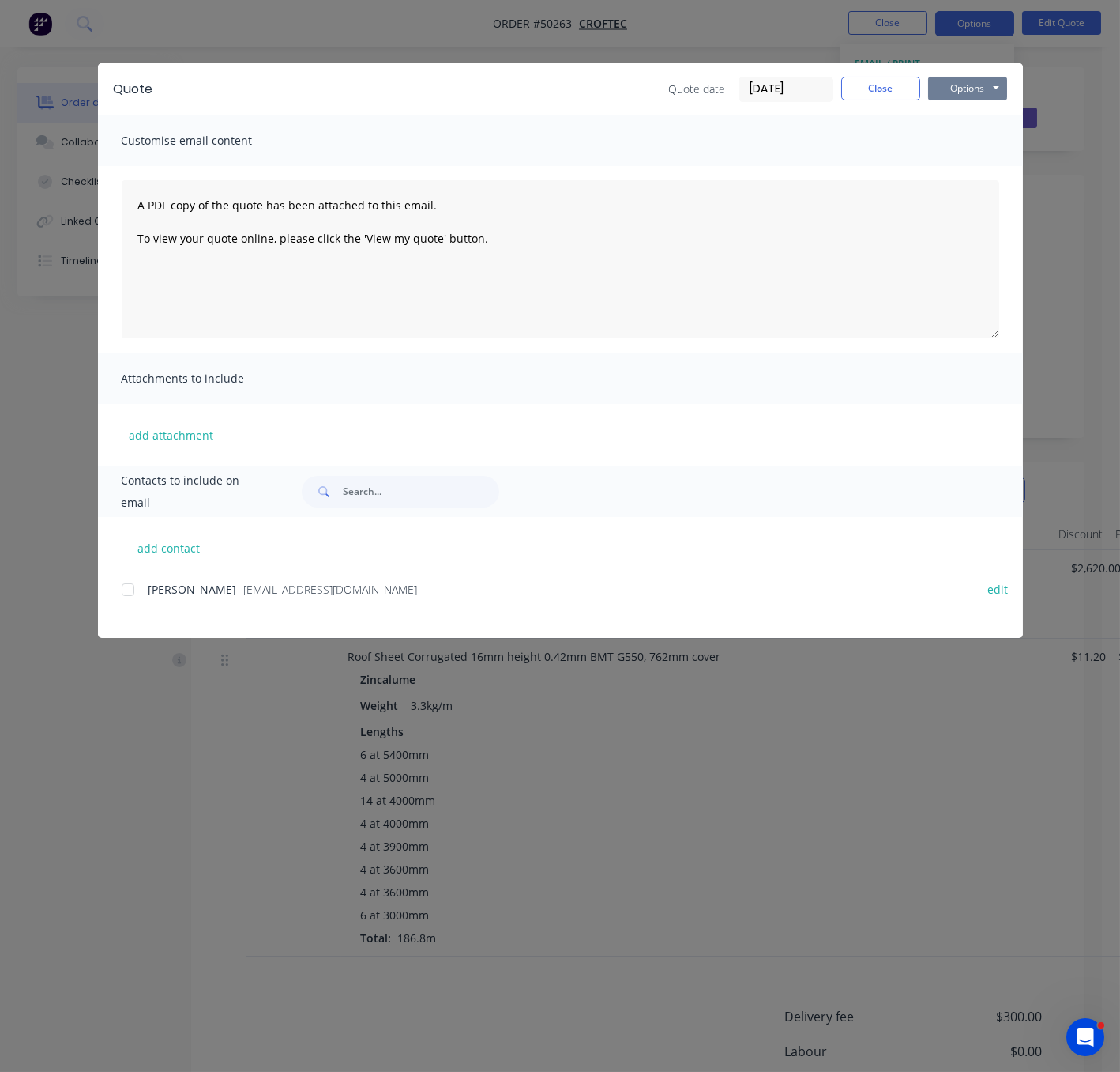
click at [972, 97] on button "Options" at bounding box center [967, 88] width 79 height 23
click at [977, 139] on button "Print" at bounding box center [978, 142] width 101 height 26
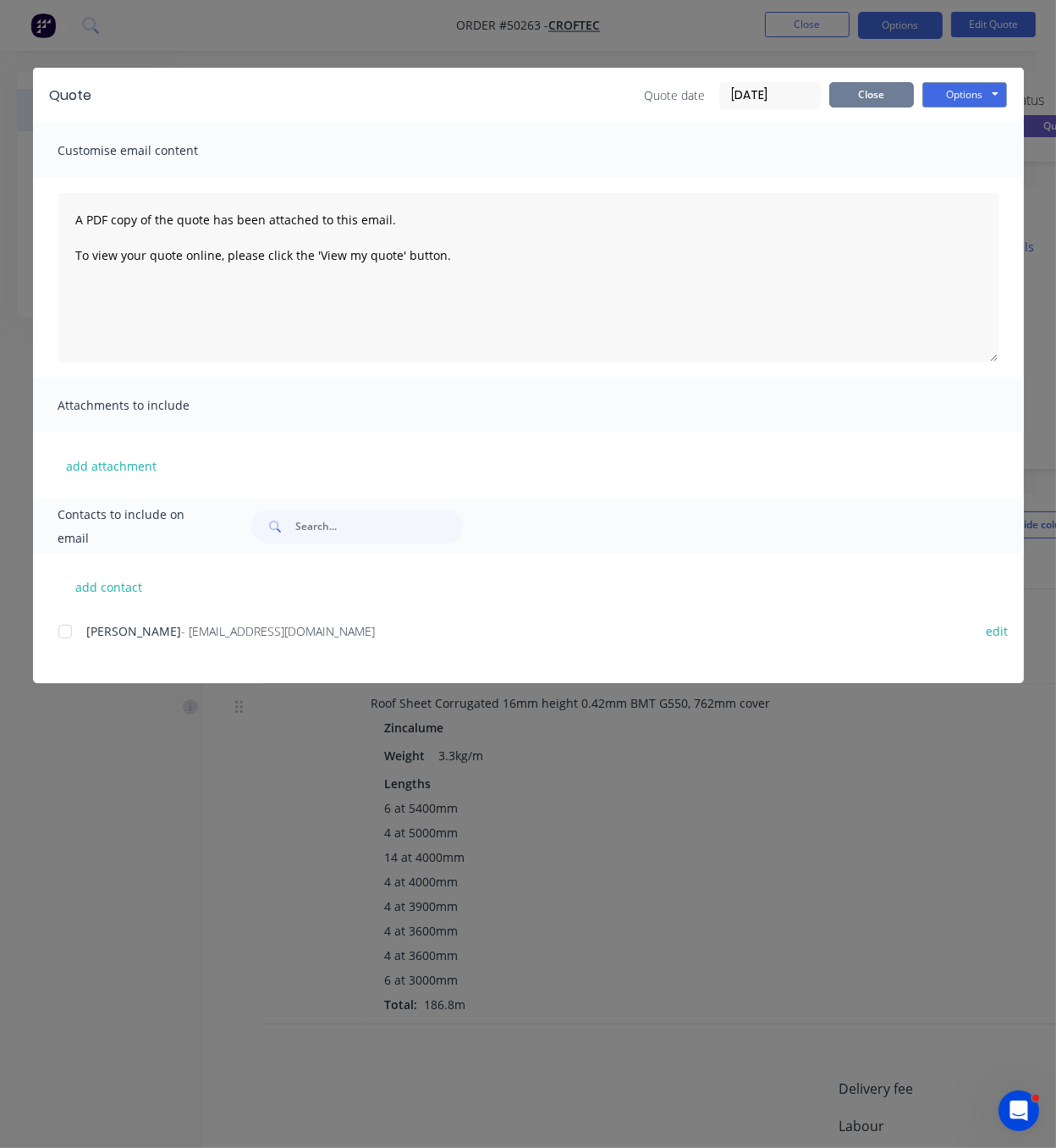
click at [867, 101] on button "Close" at bounding box center [871, 94] width 85 height 25
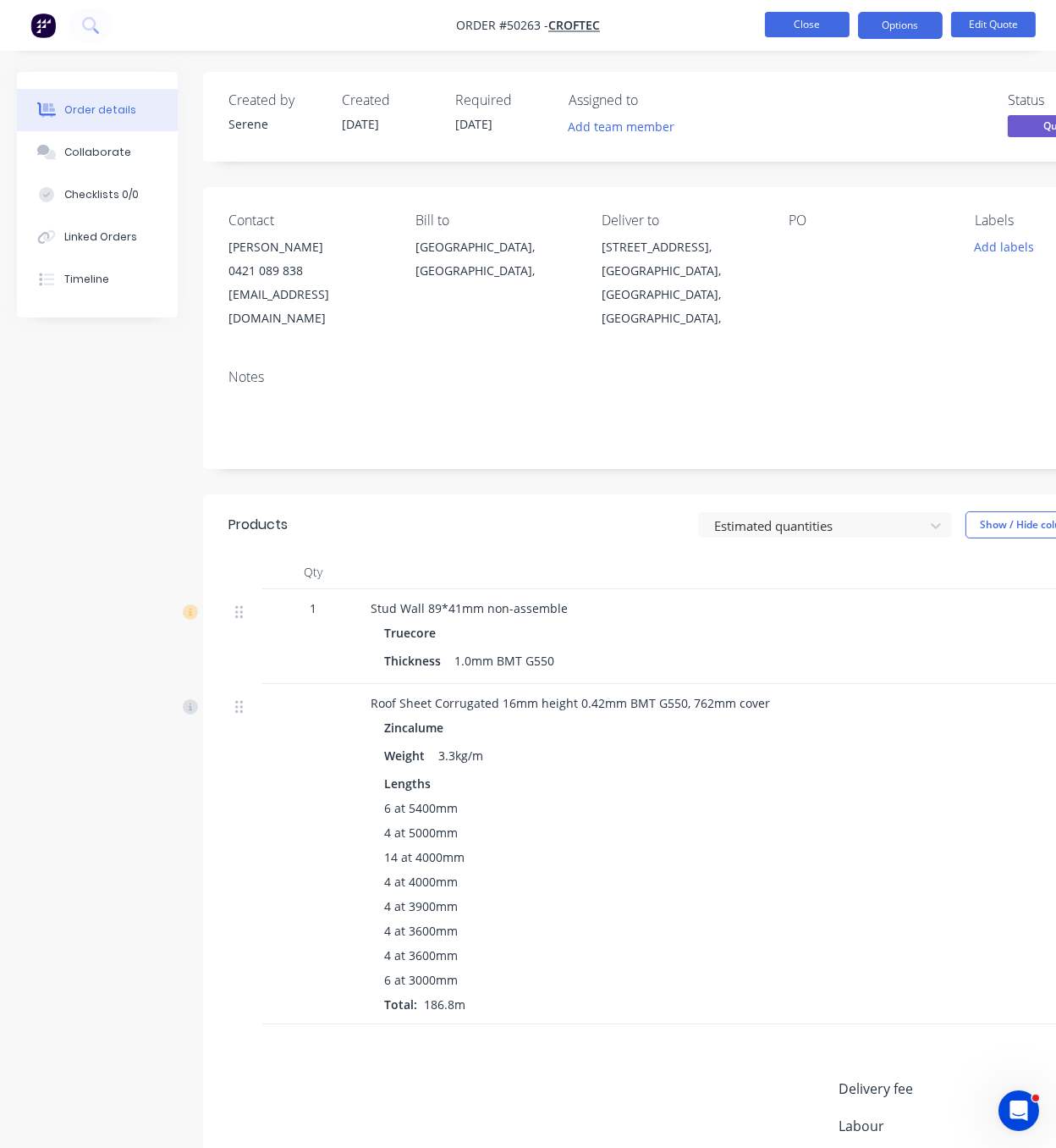
click at [803, 27] on button "Close" at bounding box center [807, 24] width 85 height 25
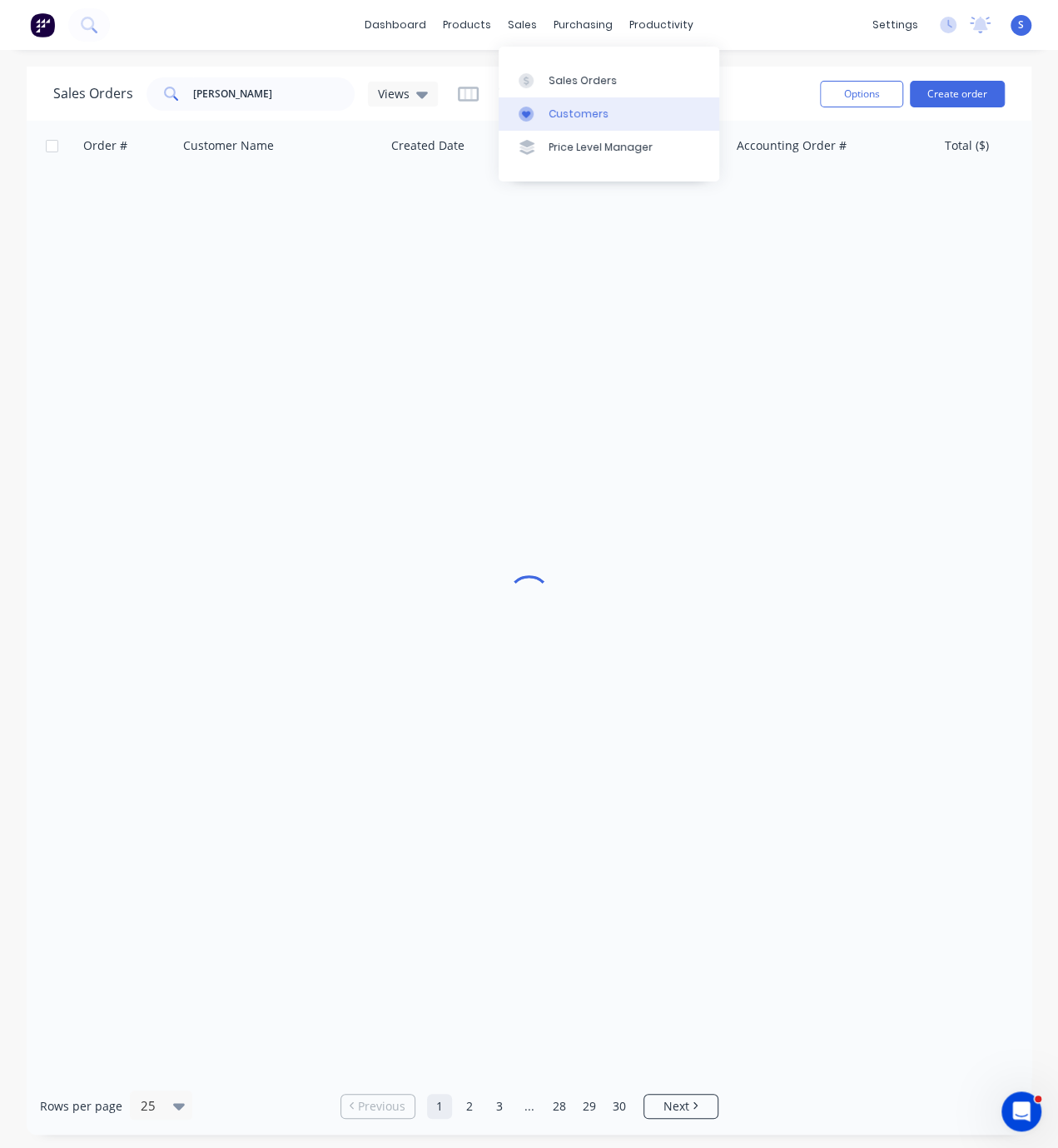
click at [583, 105] on link "Customers" at bounding box center [608, 114] width 220 height 33
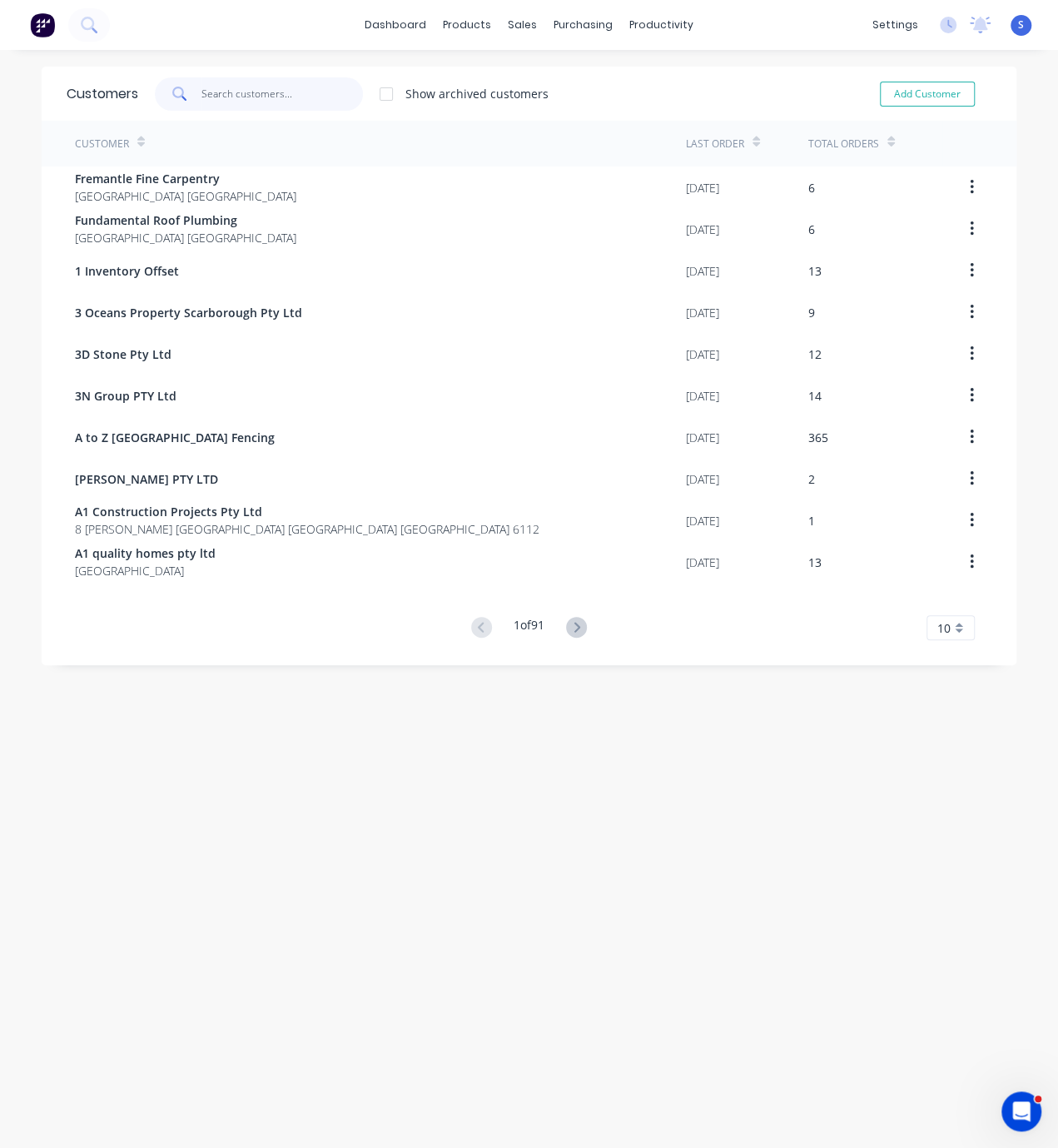
click at [229, 89] on input "text" at bounding box center [282, 94] width 162 height 33
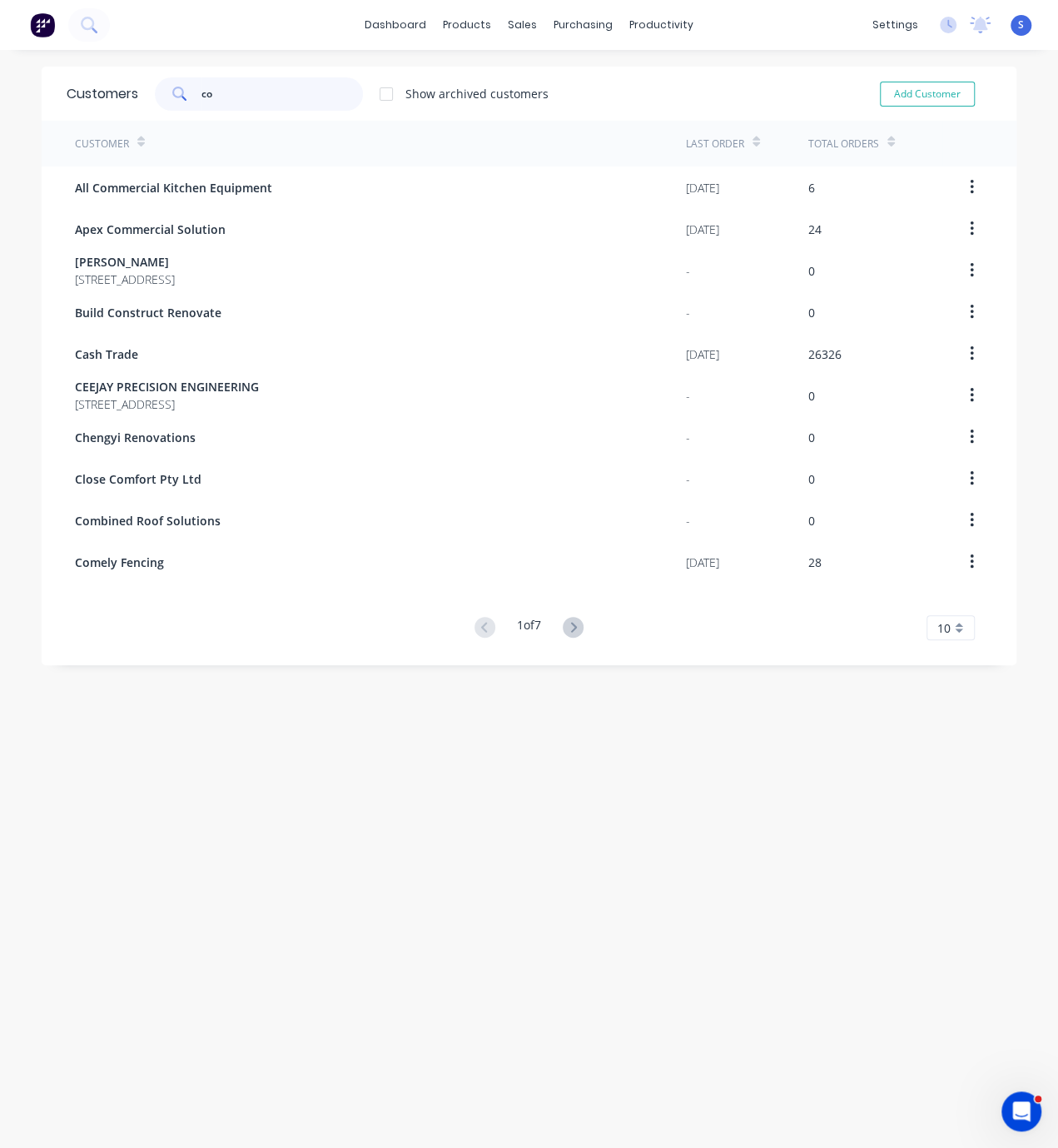
type input "c"
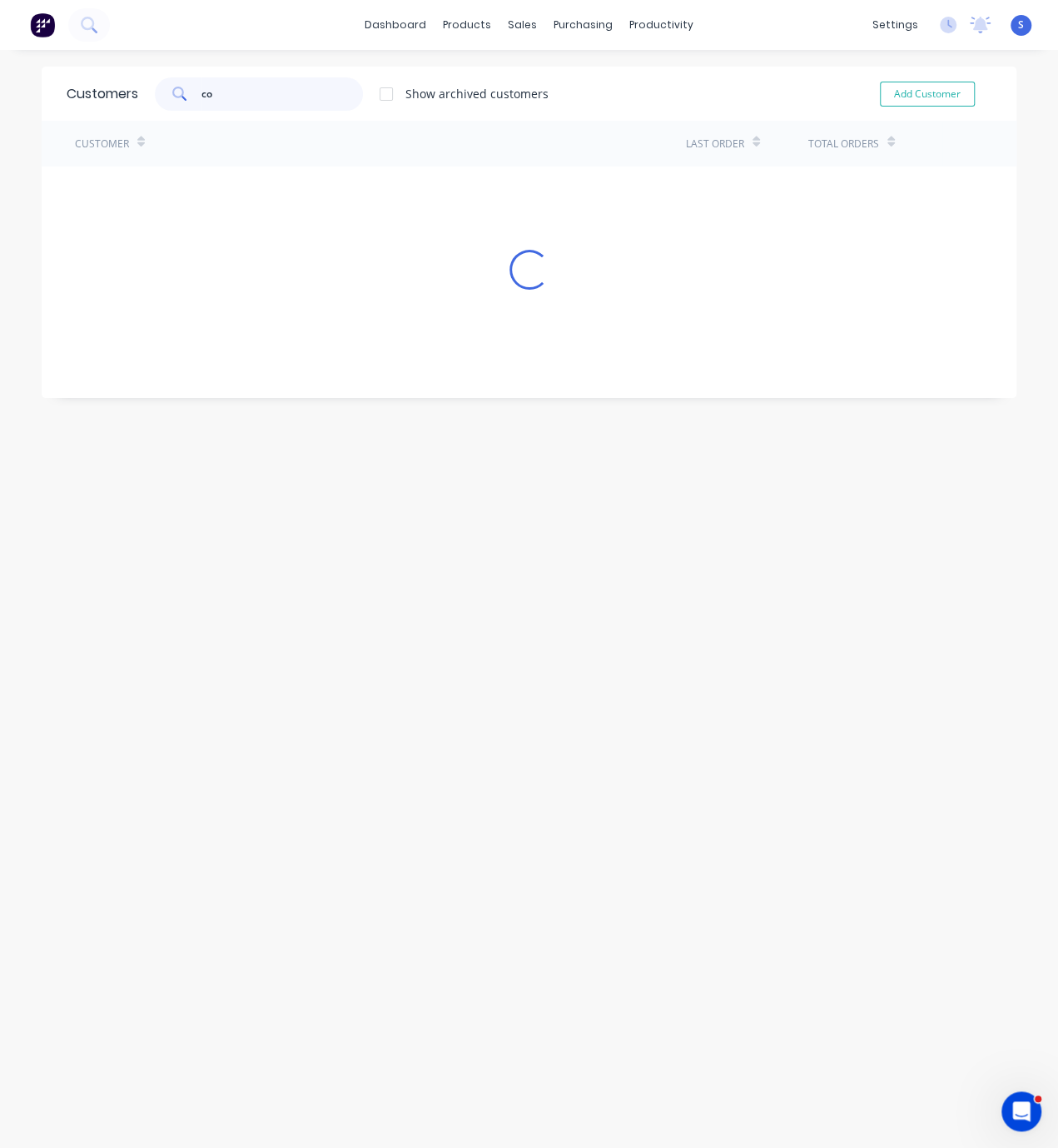
type input "c"
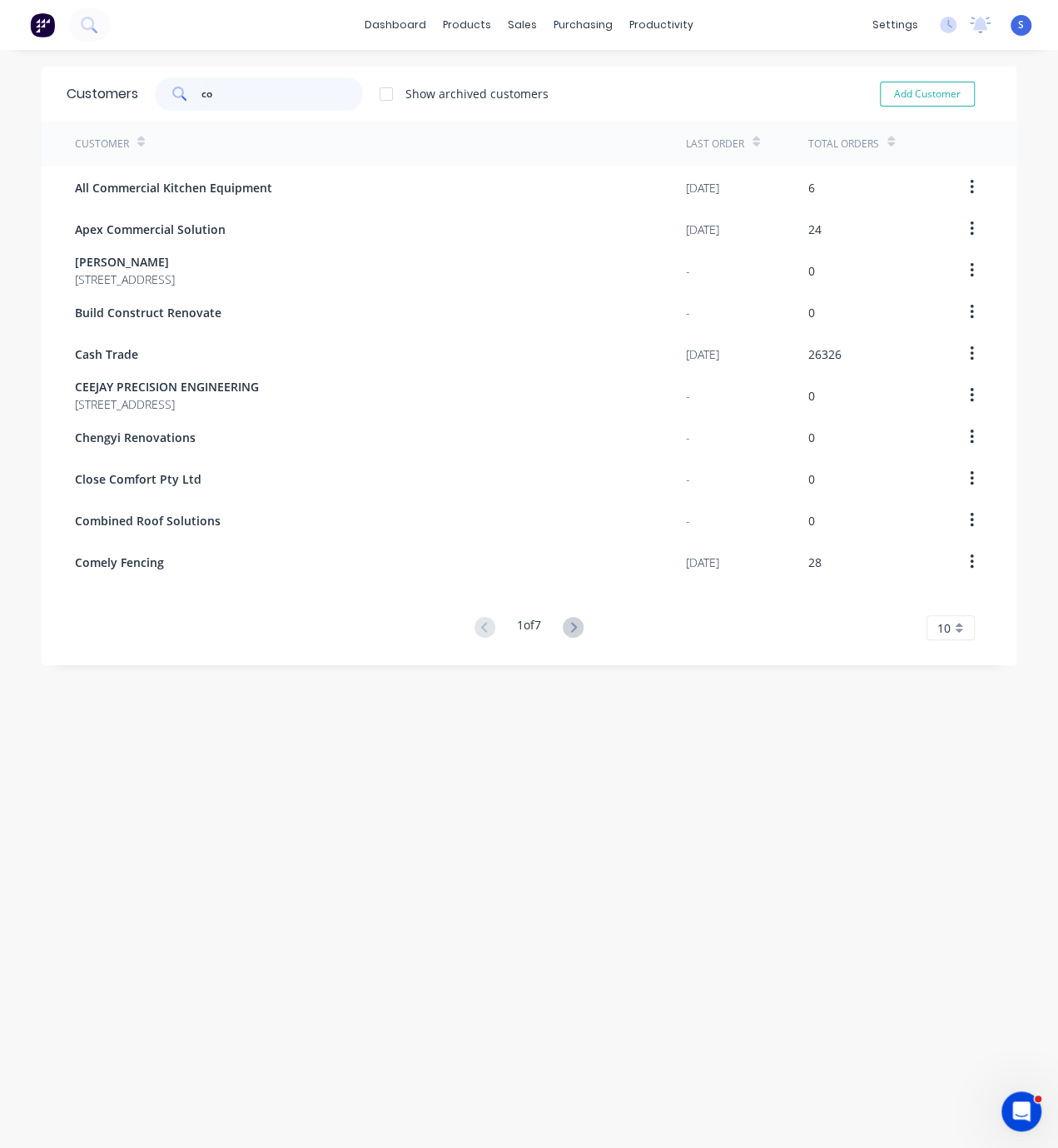
type input "c"
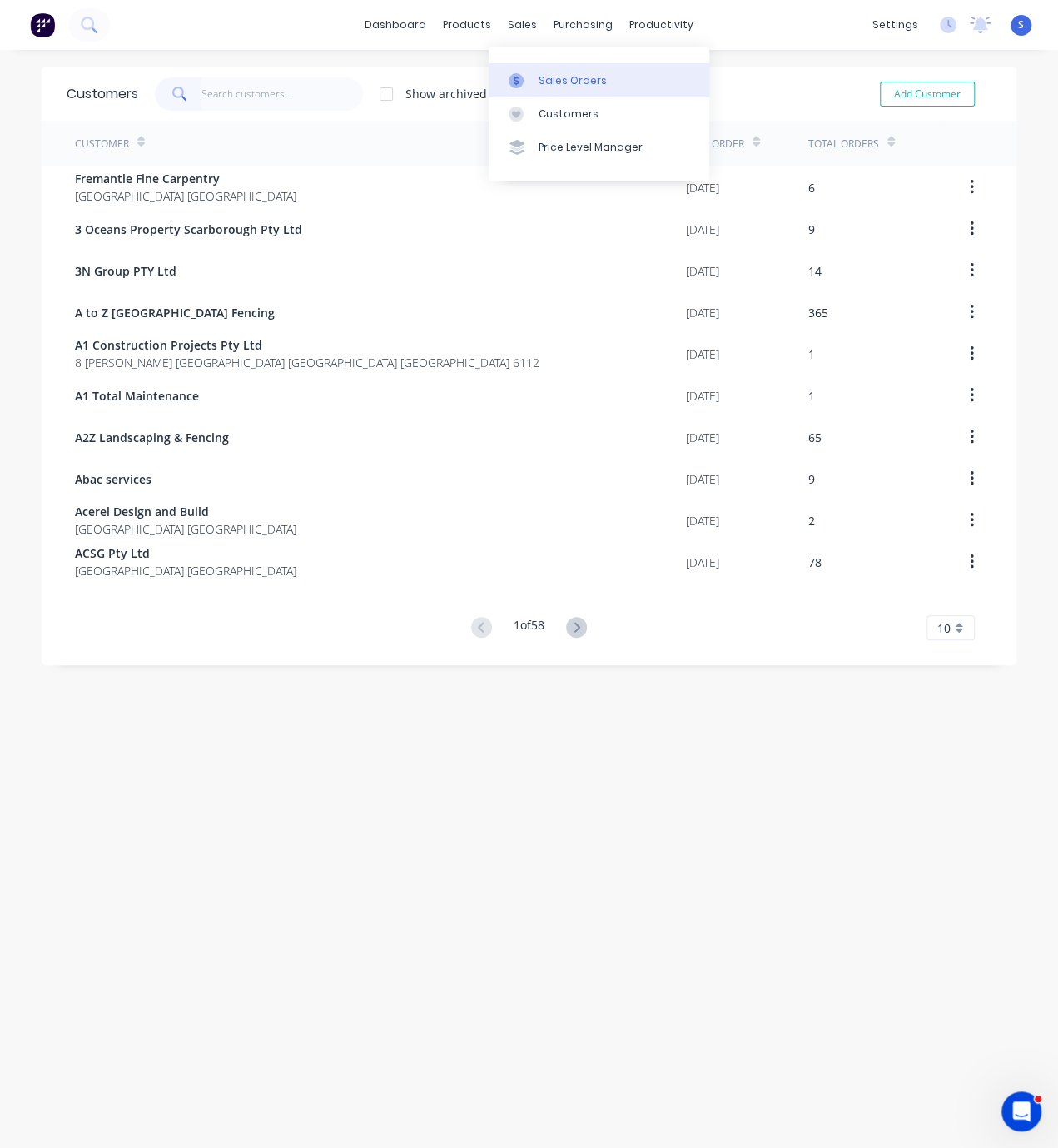
click at [550, 82] on div "Sales Orders" at bounding box center [572, 81] width 68 height 15
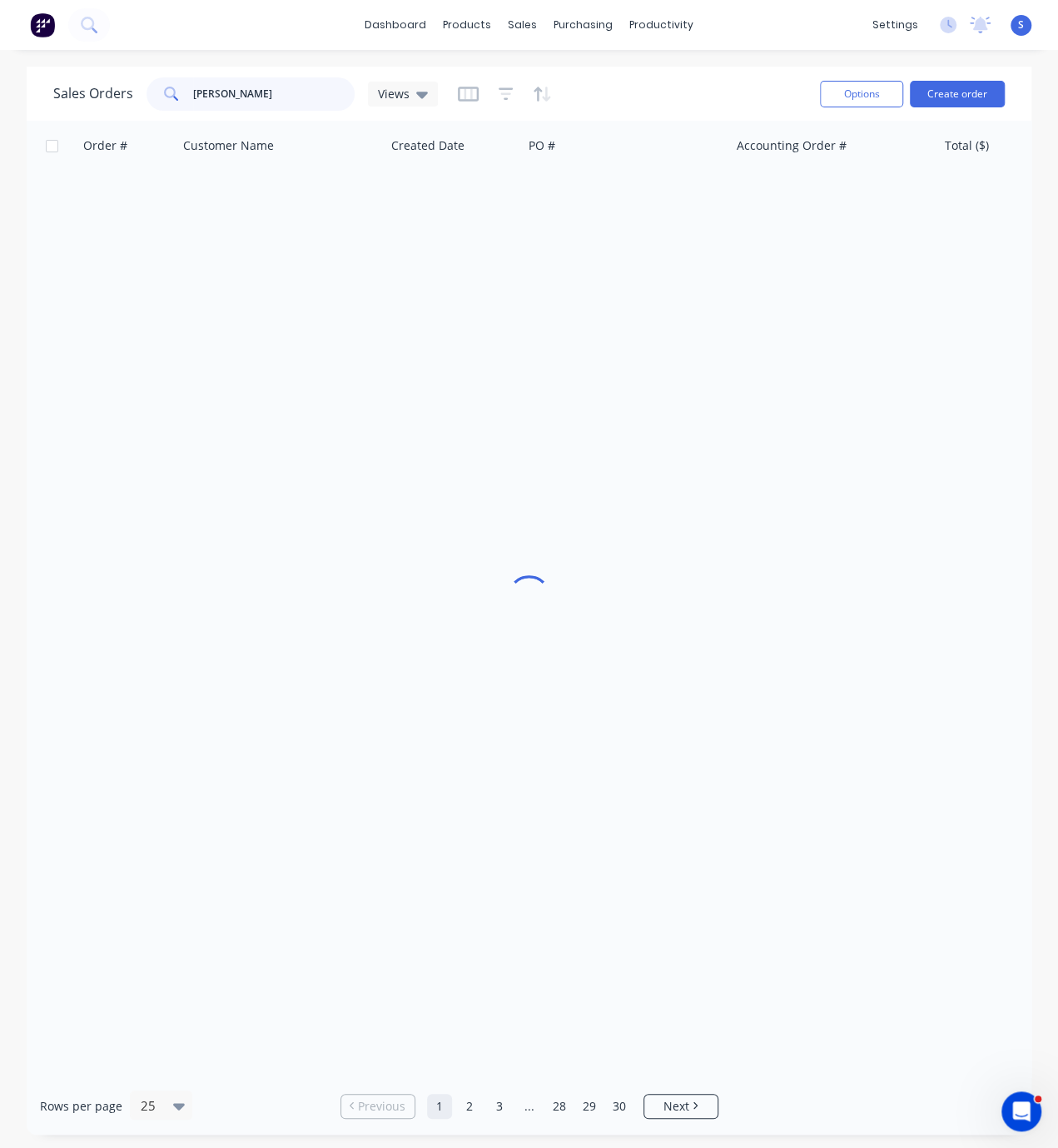
drag, startPoint x: 265, startPoint y: 93, endPoint x: 106, endPoint y: 94, distance: 159.0
click at [109, 94] on div "Sales Orders [PERSON_NAME] Views" at bounding box center [246, 94] width 384 height 33
type input "[PERSON_NAME]"
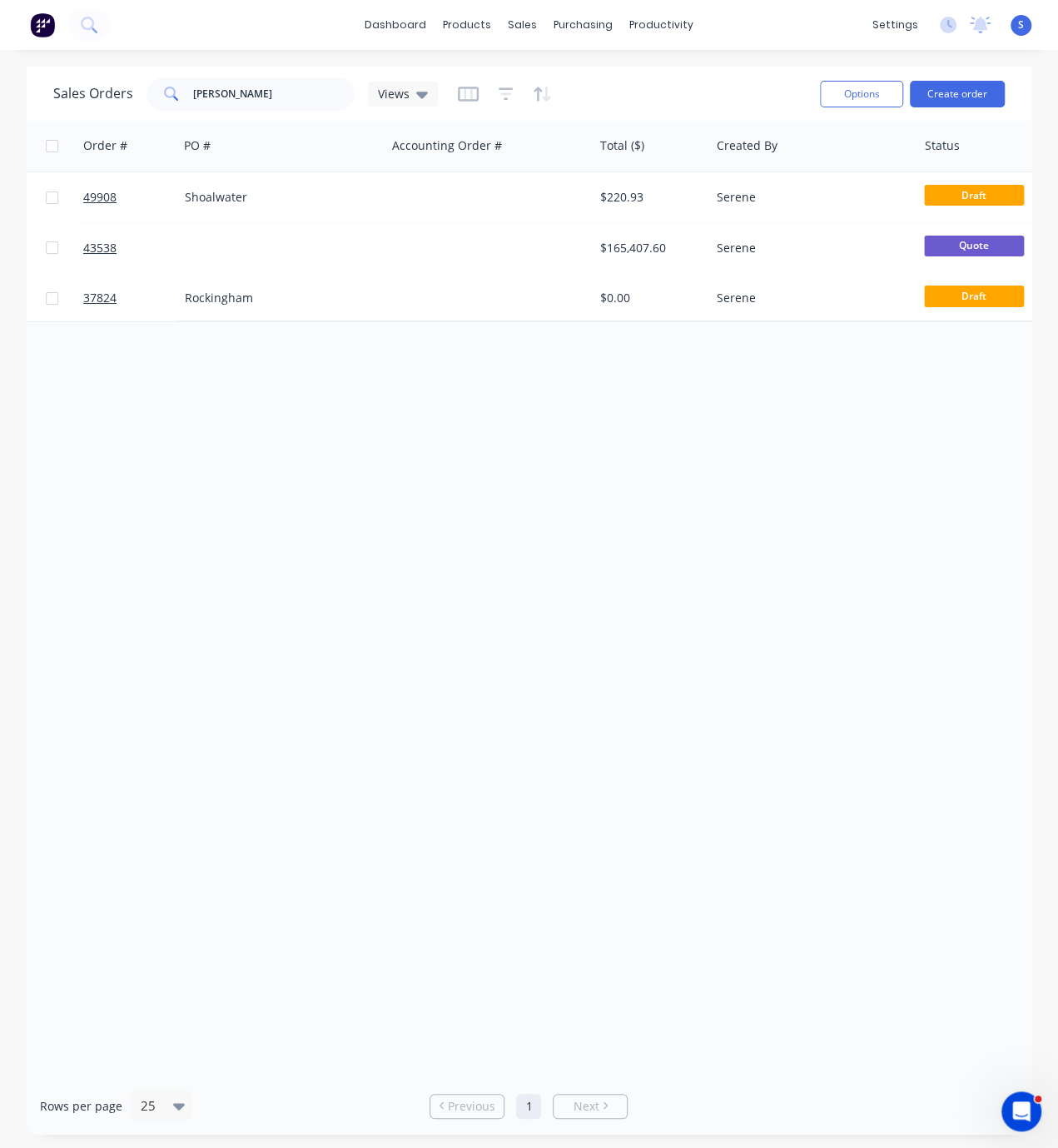
scroll to position [0, 558]
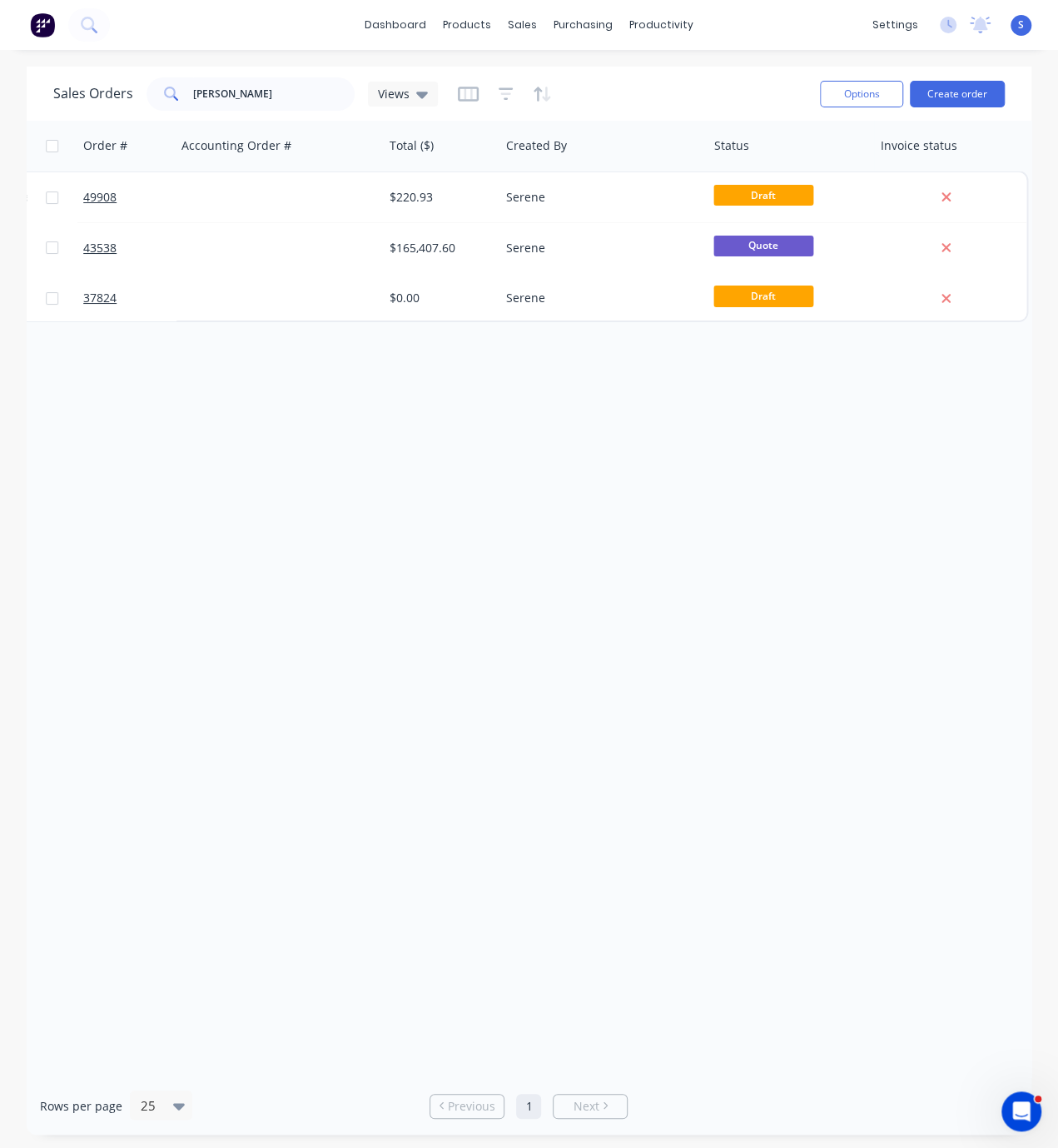
drag, startPoint x: 419, startPoint y: 362, endPoint x: 772, endPoint y: 383, distance: 353.6
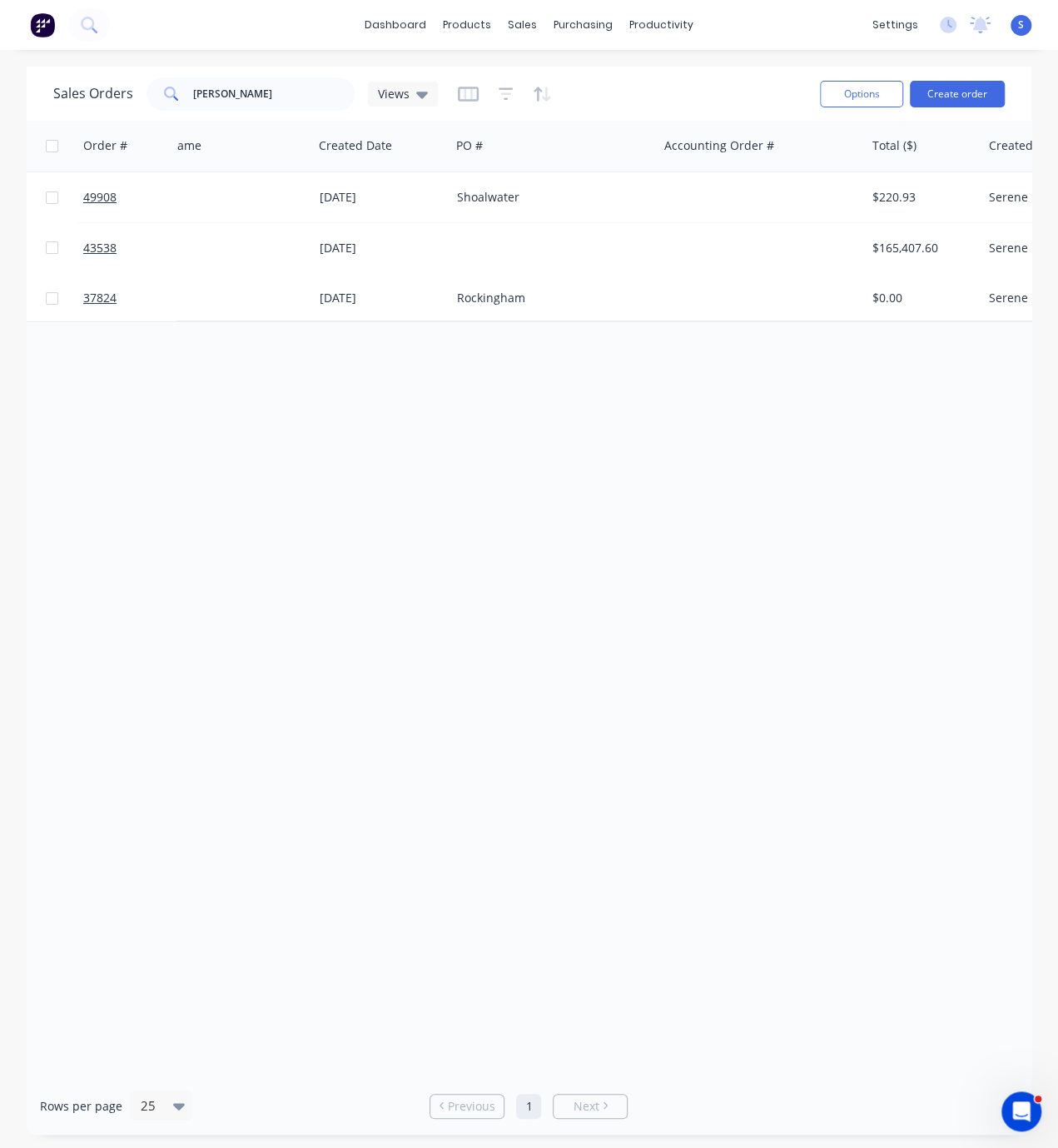
scroll to position [0, 0]
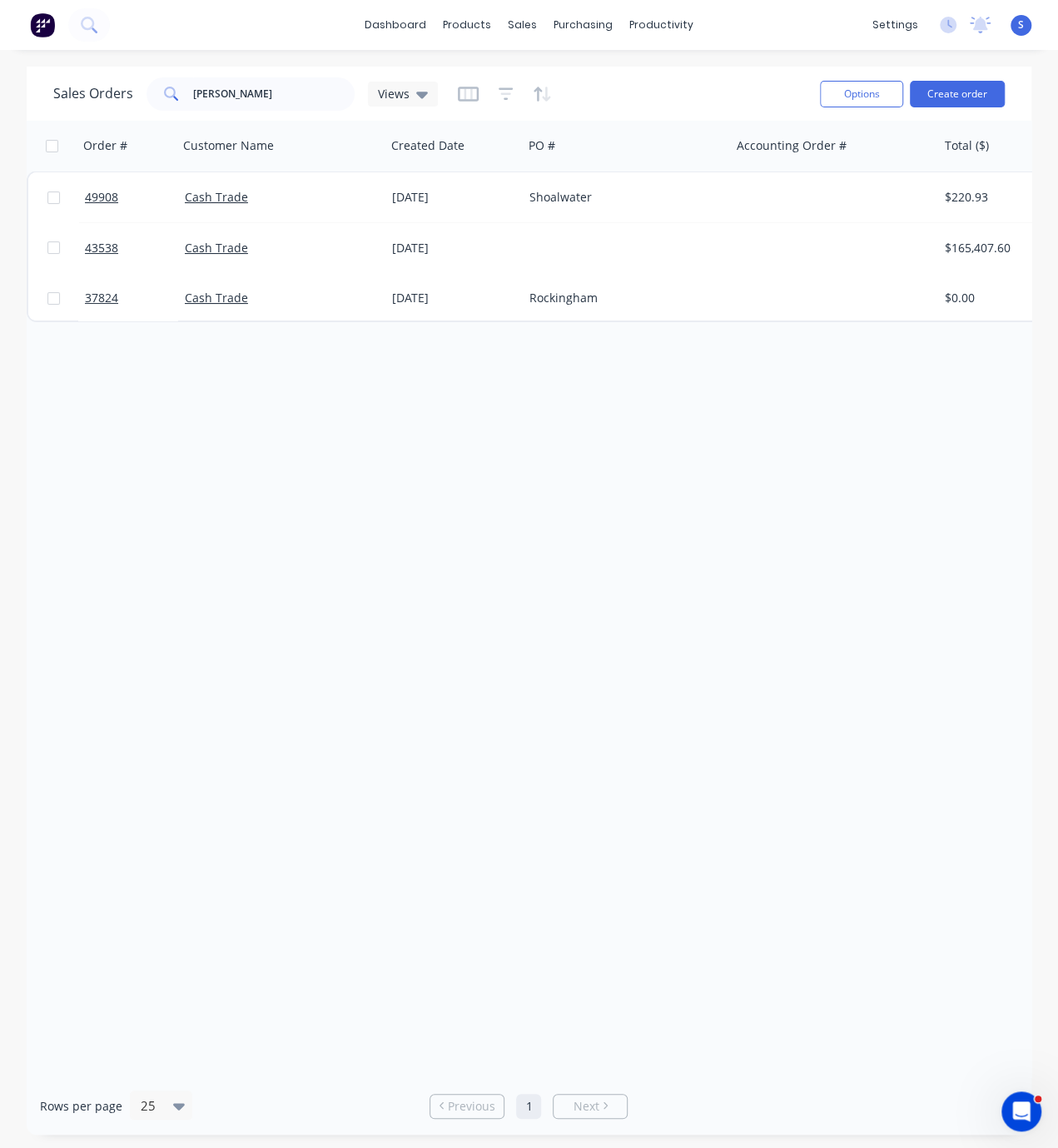
drag, startPoint x: 666, startPoint y: 414, endPoint x: 299, endPoint y: 406, distance: 367.1
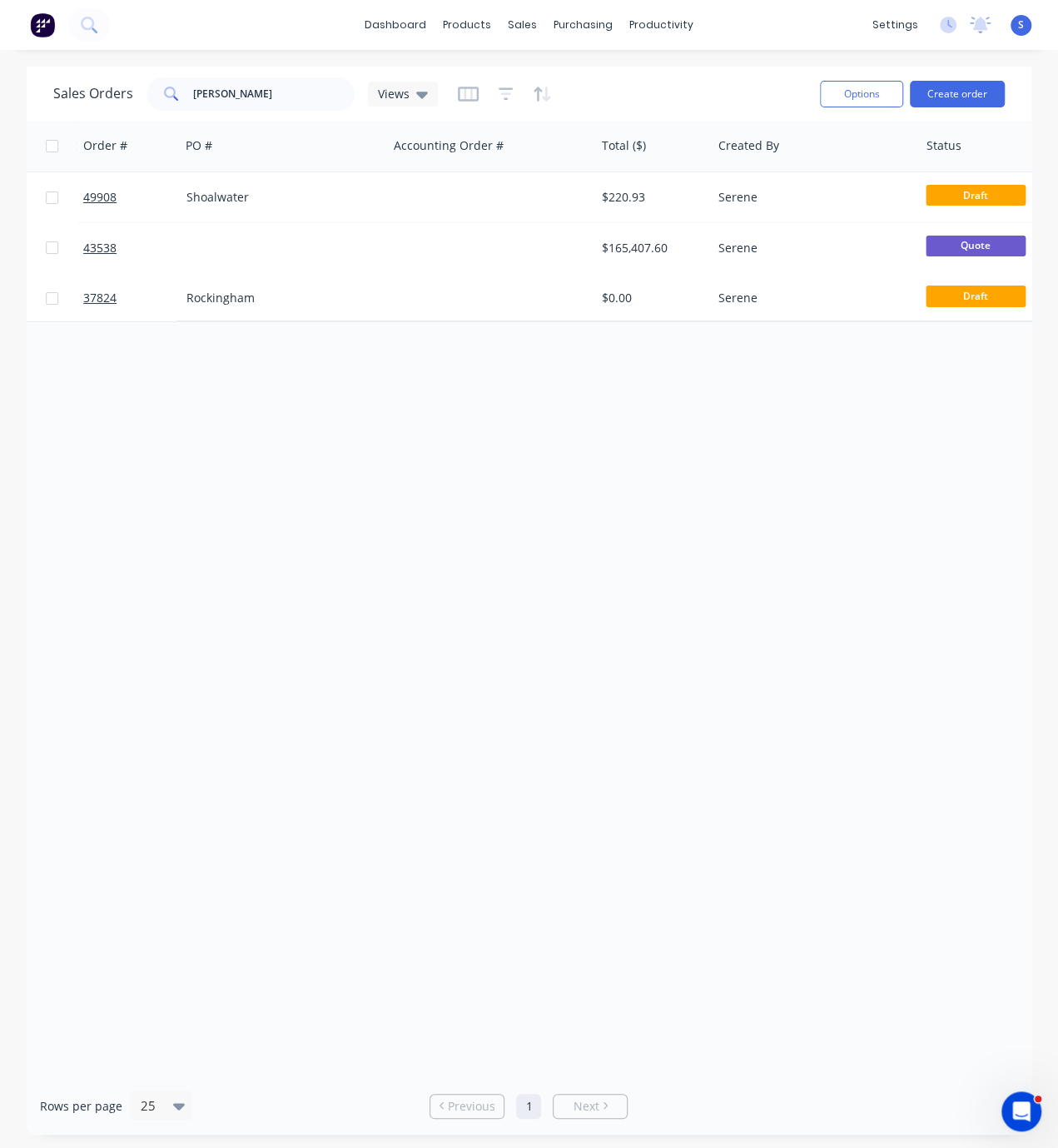
drag, startPoint x: 297, startPoint y: 406, endPoint x: 492, endPoint y: 404, distance: 195.0
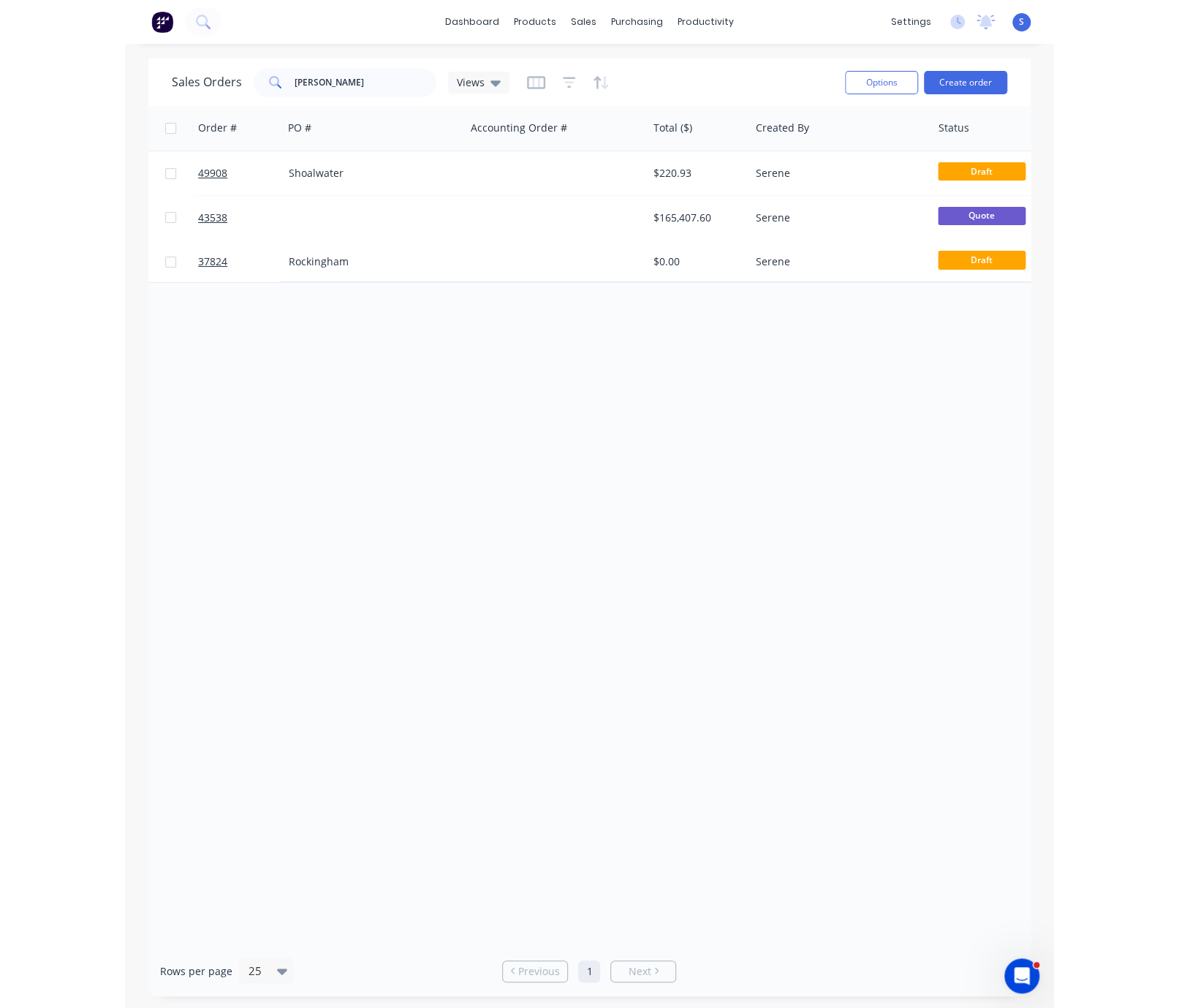
scroll to position [0, 405]
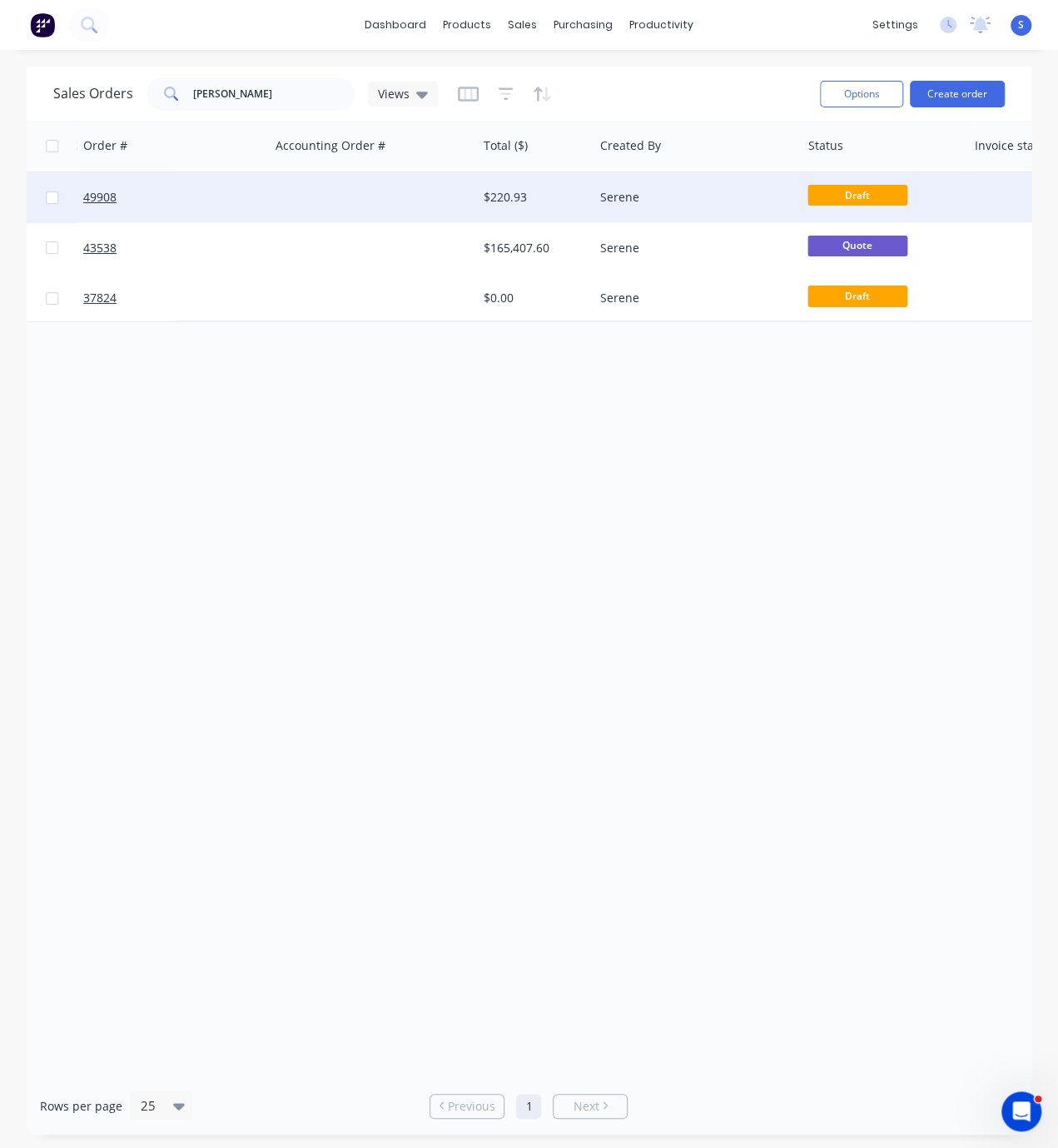
click at [503, 190] on div "$220.93" at bounding box center [532, 197] width 98 height 17
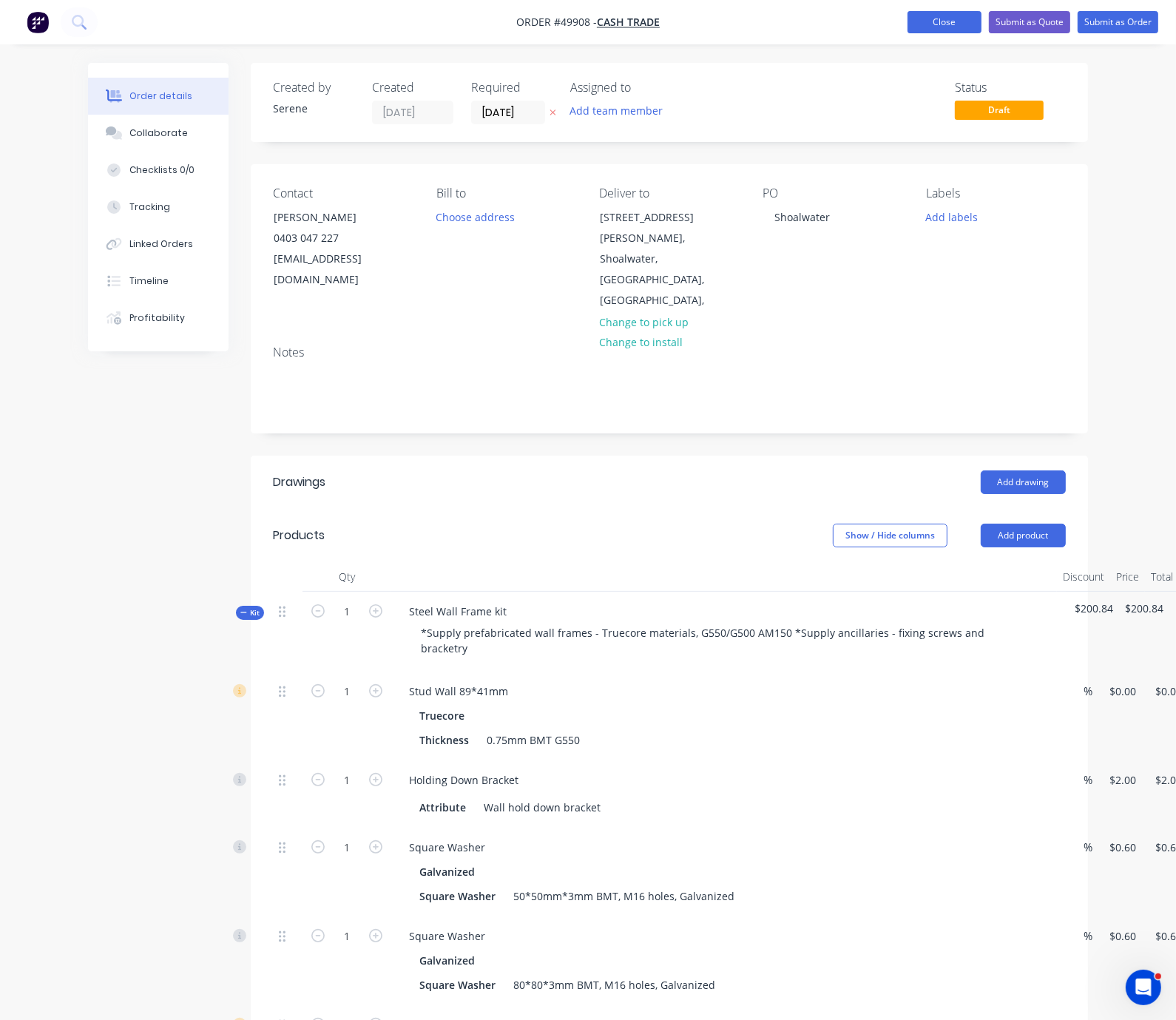
click at [958, 19] on button "Close" at bounding box center [944, 22] width 74 height 22
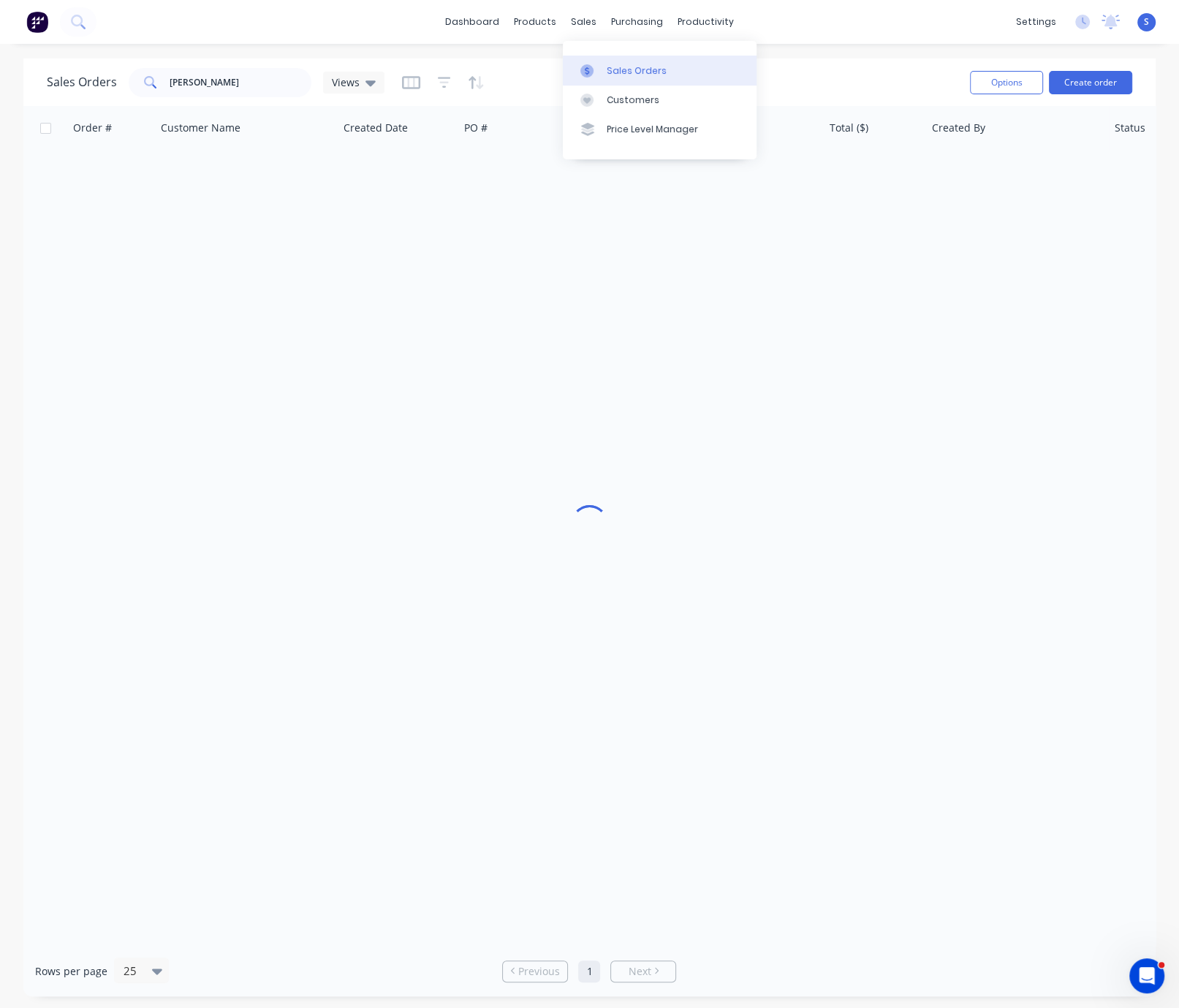
click at [618, 85] on link "Sales Orders" at bounding box center [659, 69] width 193 height 29
click at [640, 107] on div "Customers" at bounding box center [633, 100] width 52 height 13
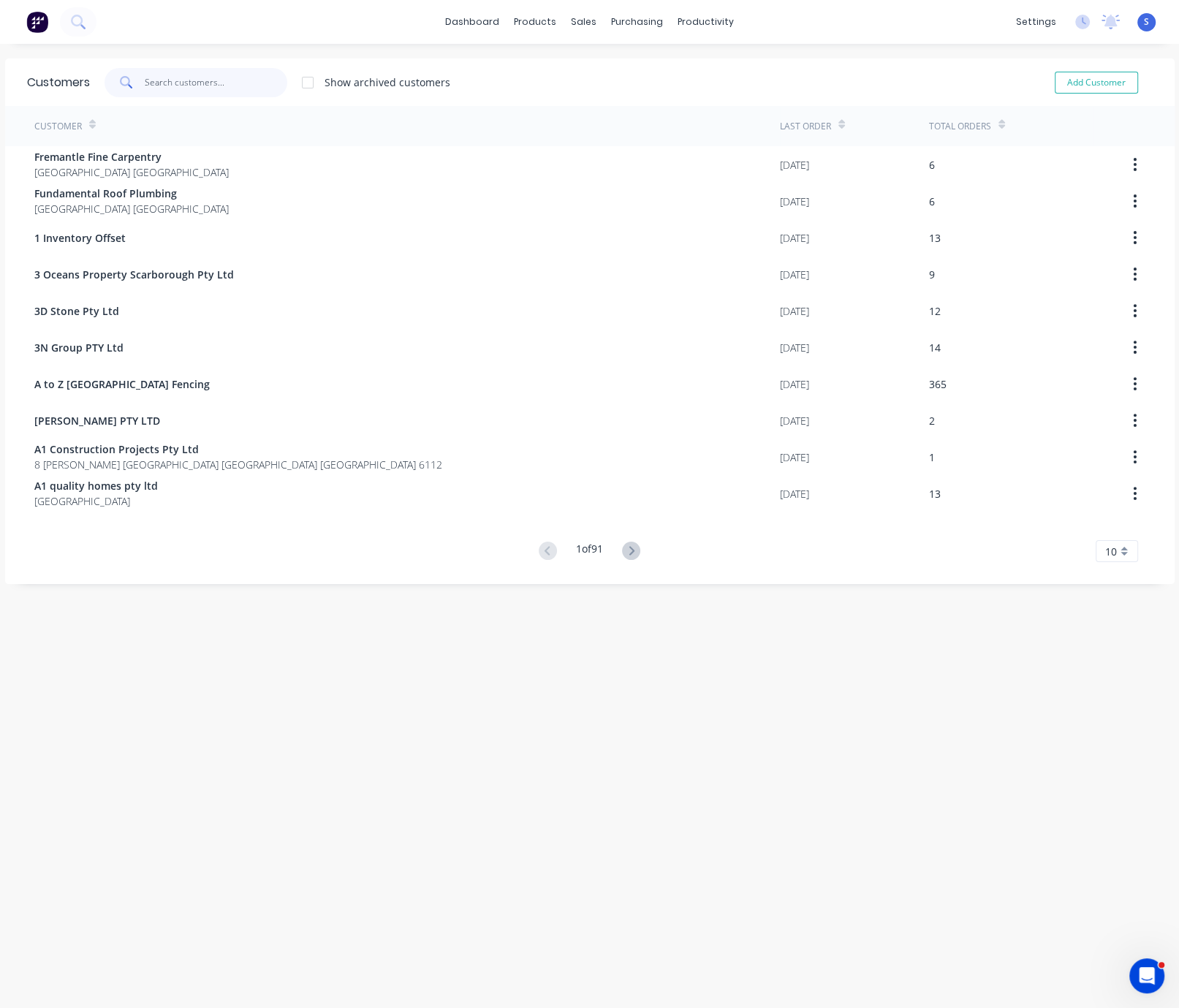
click at [169, 72] on input "text" at bounding box center [216, 82] width 143 height 29
click at [1026, 89] on button "Add Customer" at bounding box center [1097, 82] width 84 height 22
select select "AU"
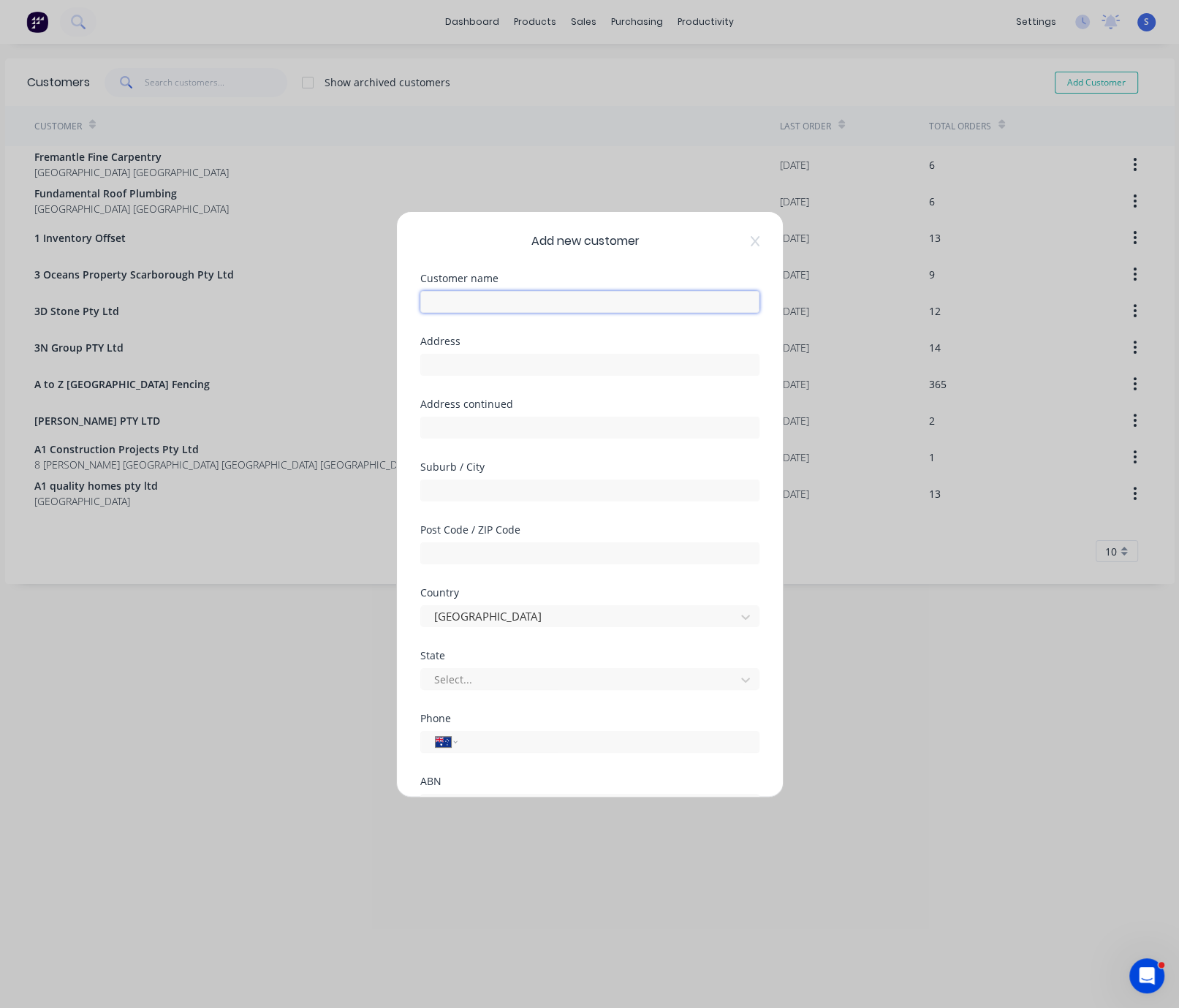
click at [454, 307] on input "text" at bounding box center [590, 302] width 339 height 22
type input "Comet Bay Pty Ltd"
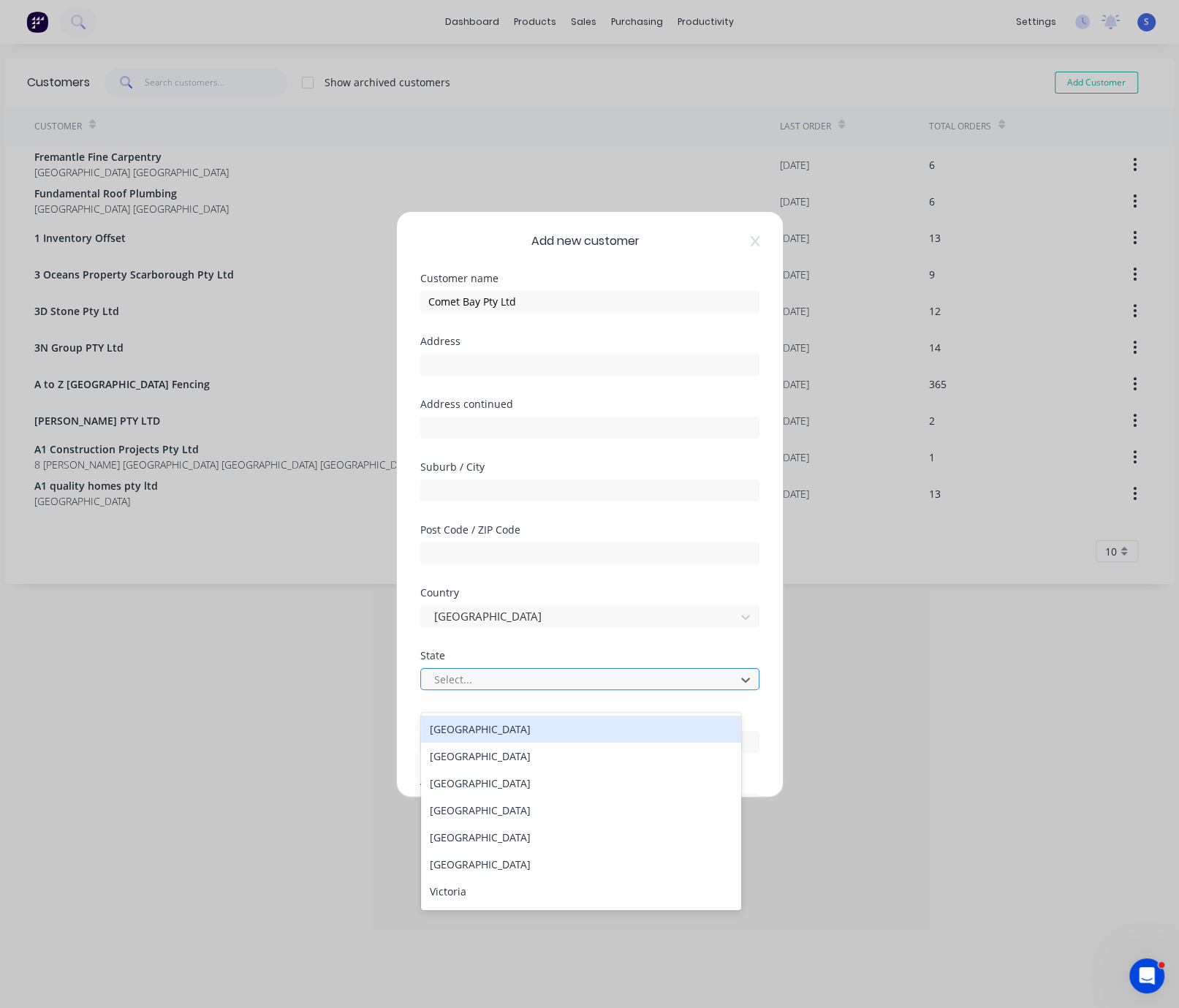
click at [460, 688] on div at bounding box center [581, 679] width 296 height 18
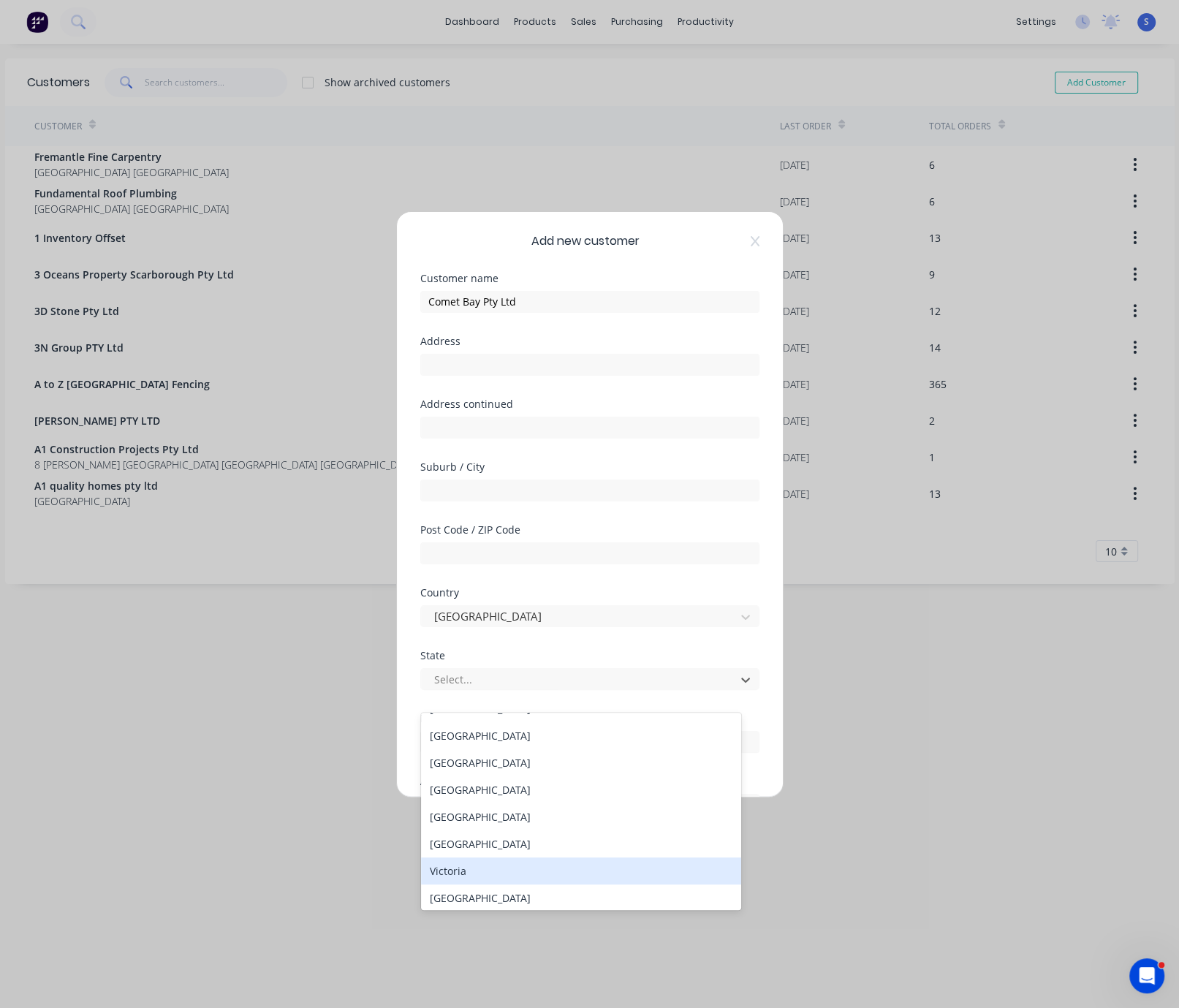
scroll to position [32, 0]
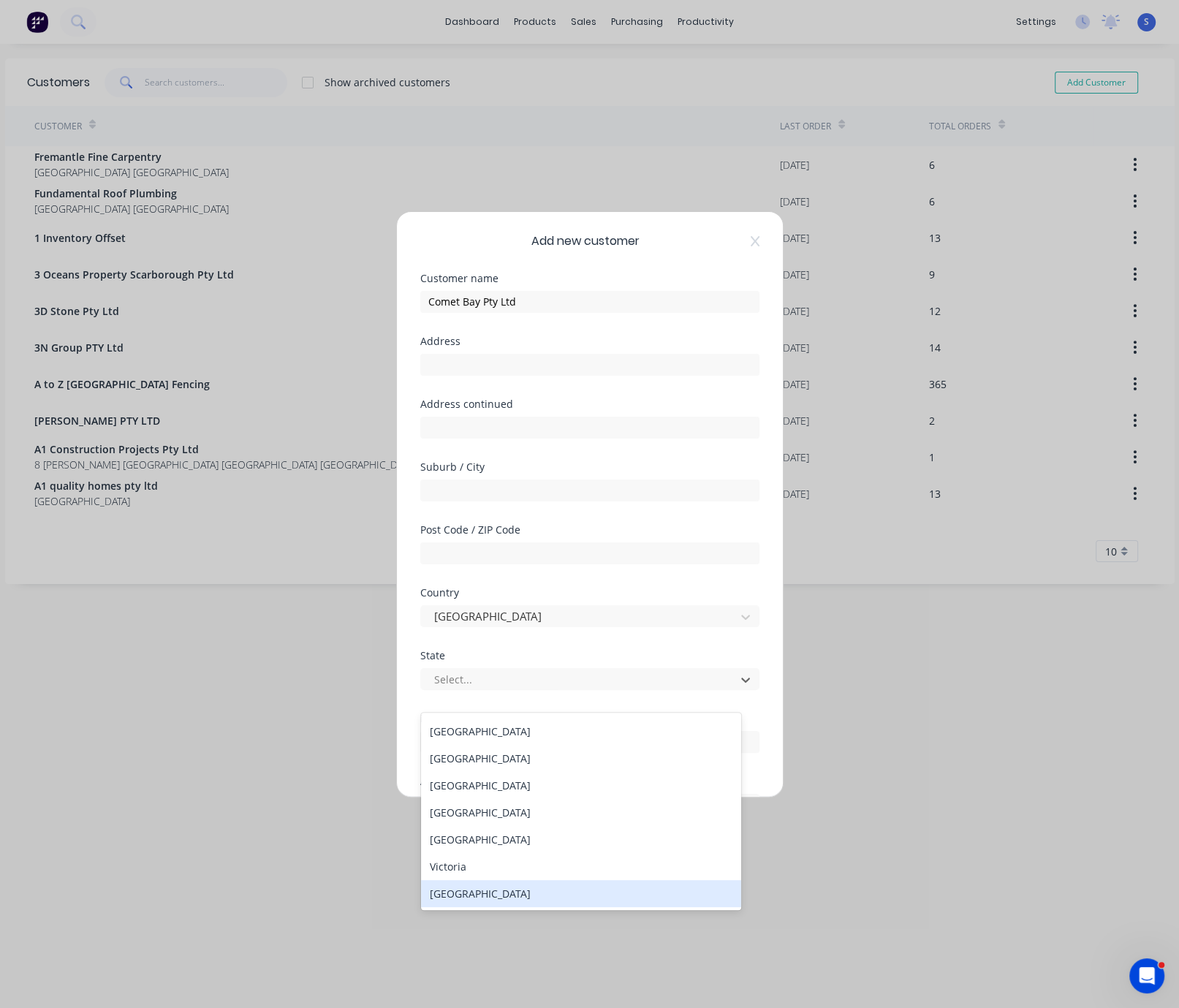
click at [477, 883] on div "[GEOGRAPHIC_DATA]" at bounding box center [581, 894] width 320 height 27
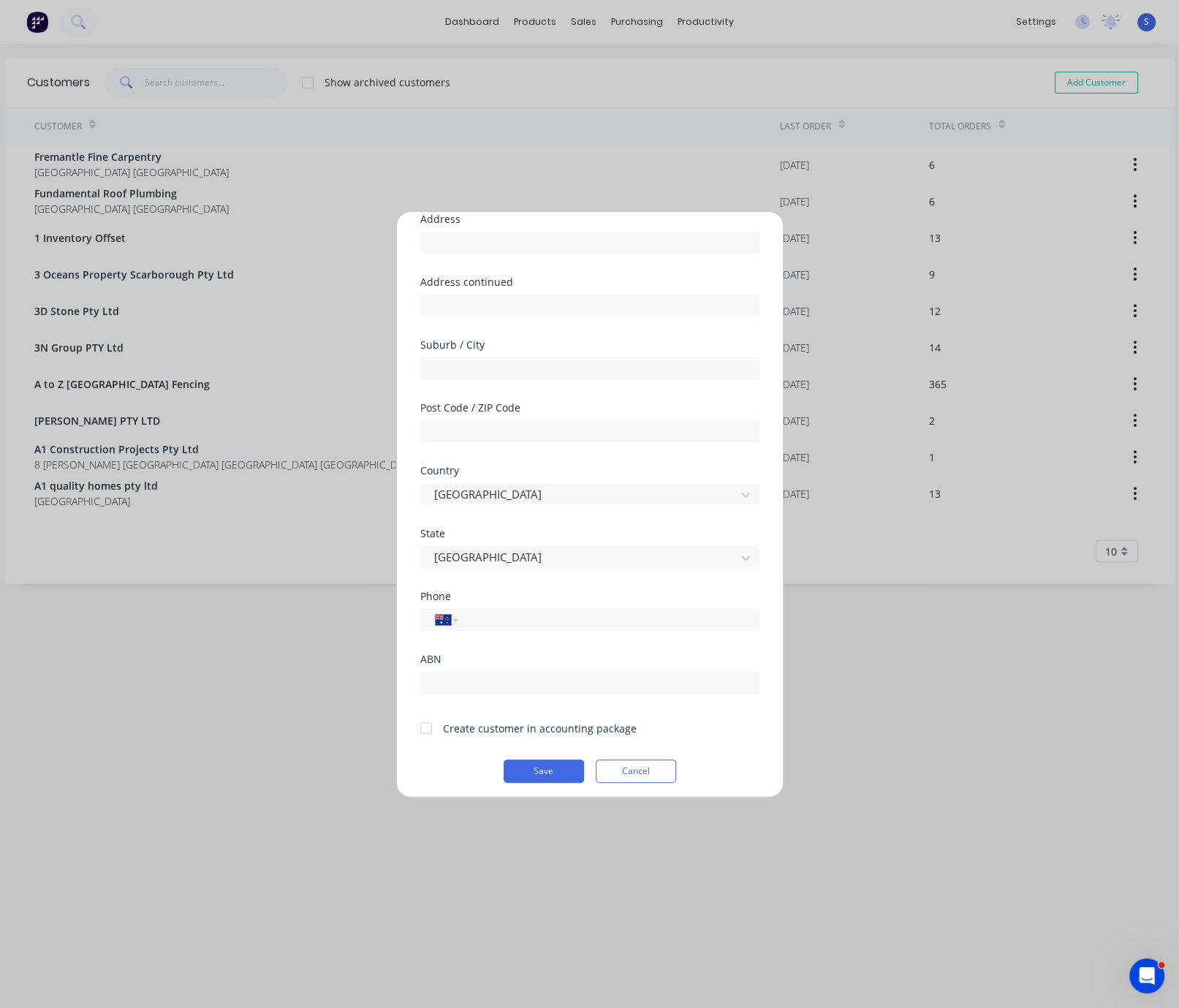
scroll to position [155, 0]
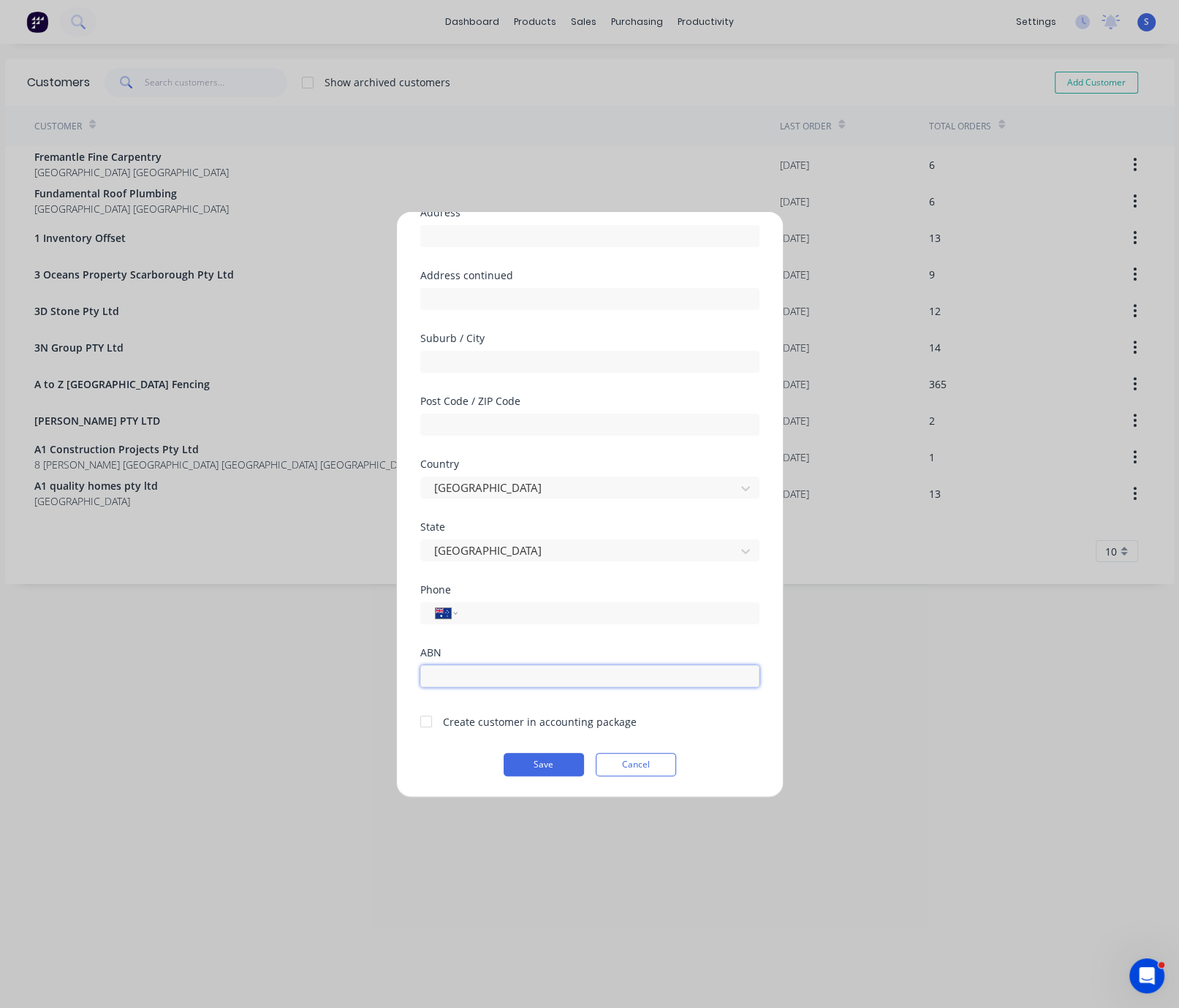
click at [444, 677] on input "text" at bounding box center [590, 676] width 339 height 22
type input "33009138765"
click at [432, 720] on div at bounding box center [426, 721] width 29 height 29
click at [542, 762] on button "Save" at bounding box center [544, 764] width 81 height 23
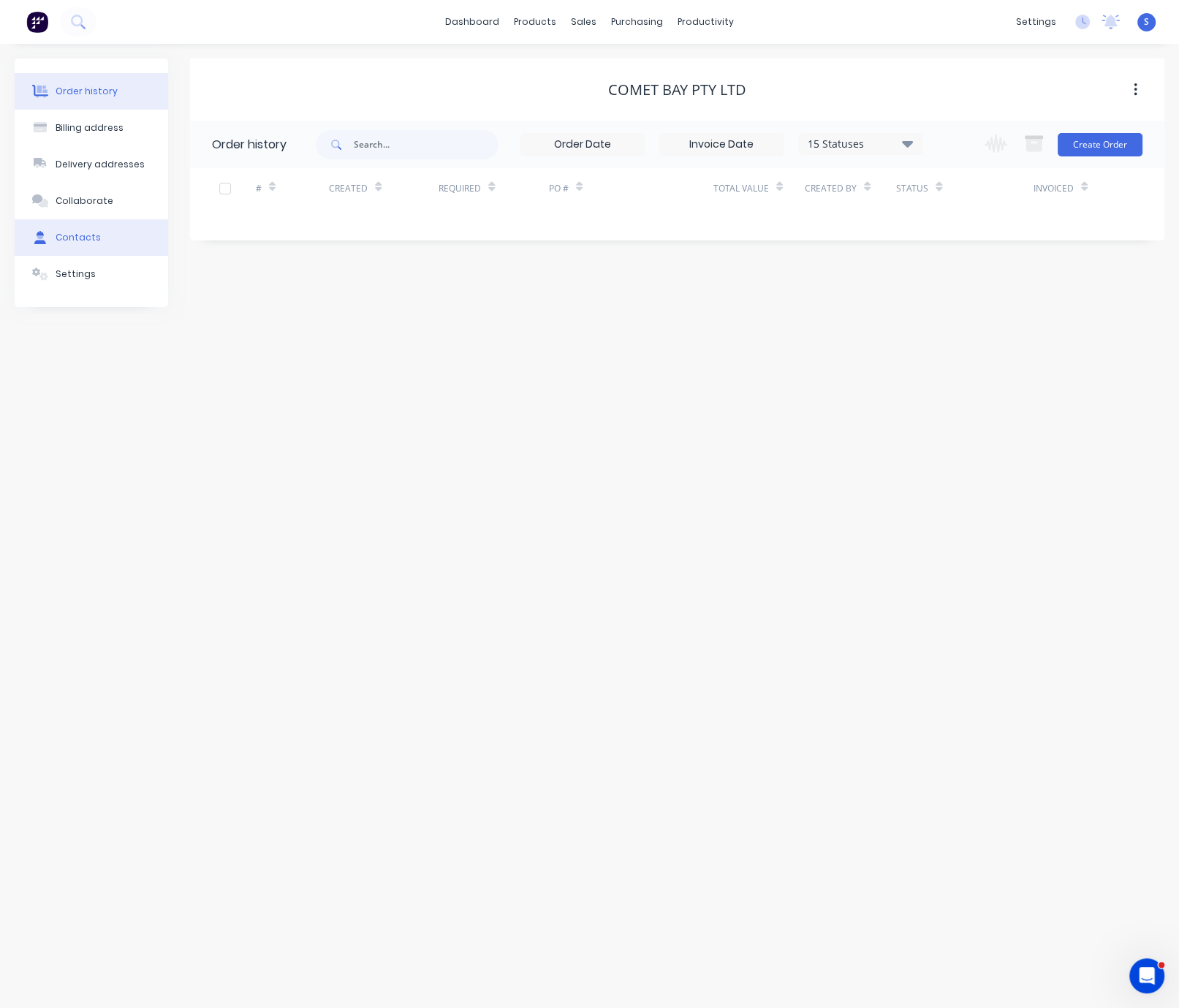
click at [95, 244] on div "Contacts" at bounding box center [78, 237] width 46 height 13
click at [1026, 135] on button "Add contact" at bounding box center [1119, 143] width 67 height 22
select select "AU"
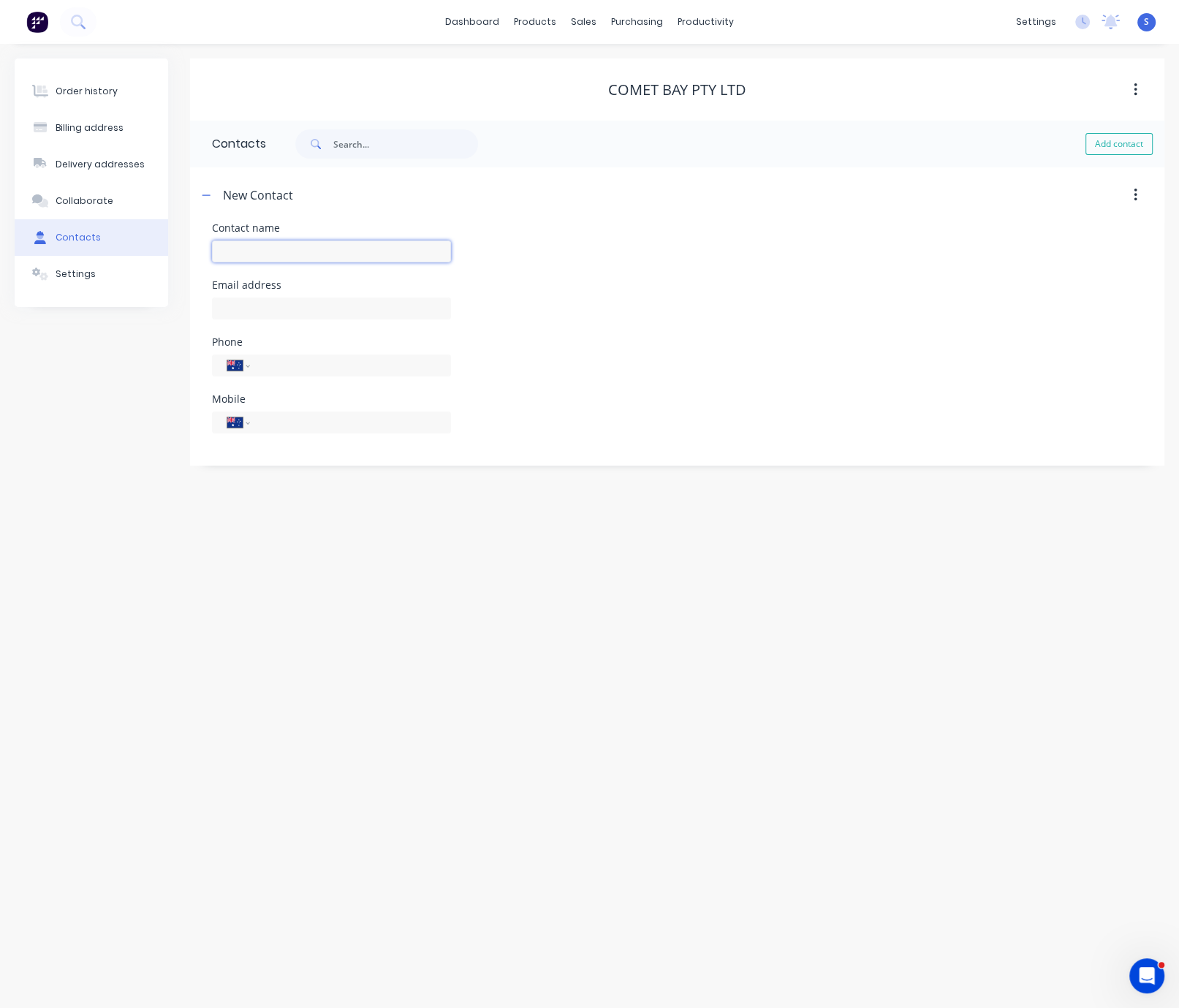
click at [246, 249] on input "text" at bounding box center [332, 251] width 239 height 22
type input "[PERSON_NAME]"
select select "AU"
click at [254, 311] on input "text" at bounding box center [332, 308] width 239 height 22
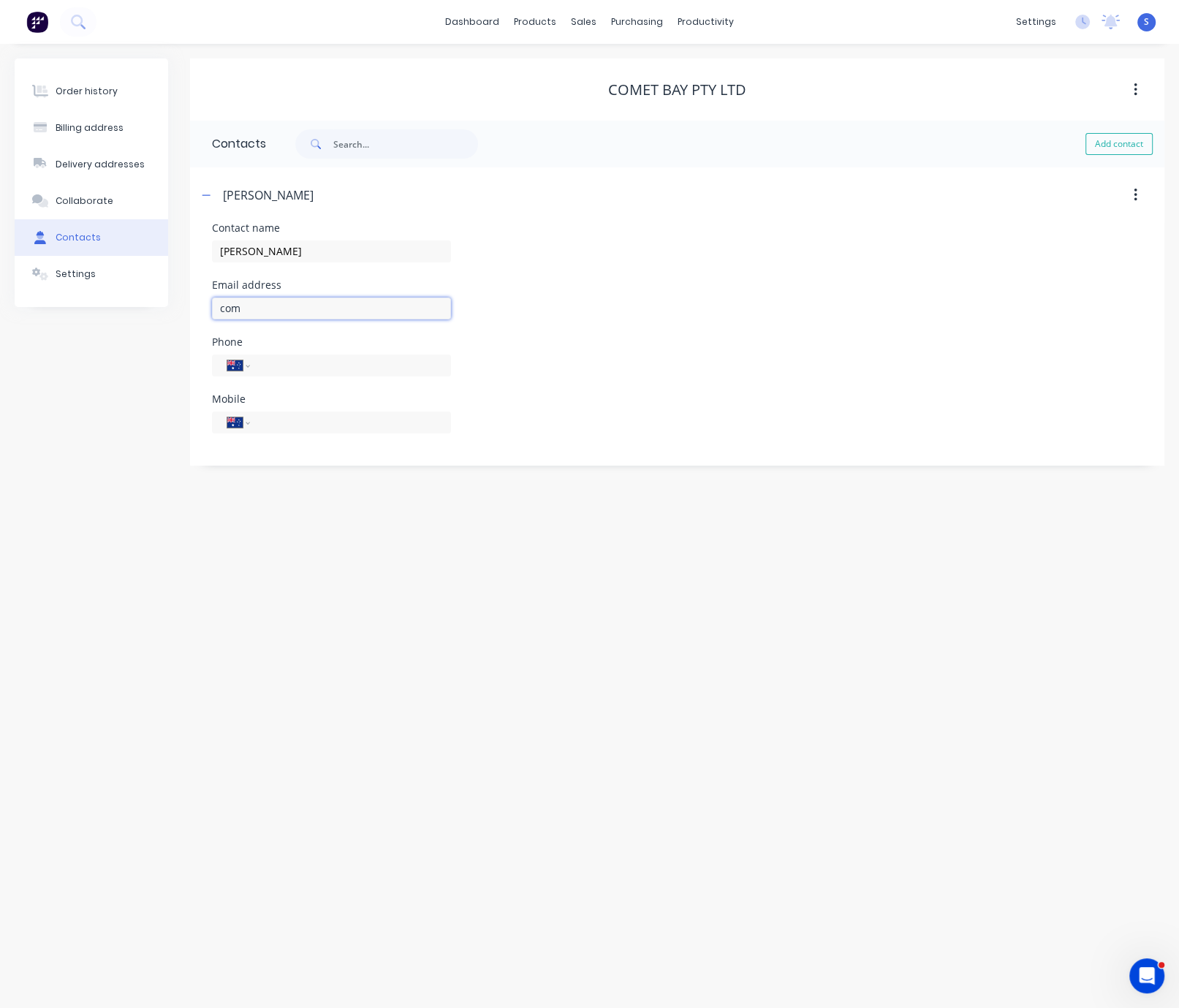
type input "[EMAIL_ADDRESS][DOMAIN_NAME]"
click at [286, 426] on input "tel" at bounding box center [348, 422] width 175 height 17
type input "0403 047 227"
click at [423, 644] on div "Order history Billing address Delivery addresses Collaborate Contacts Settings …" at bounding box center [589, 526] width 1179 height 964
click at [210, 200] on icon "button" at bounding box center [206, 196] width 9 height 10
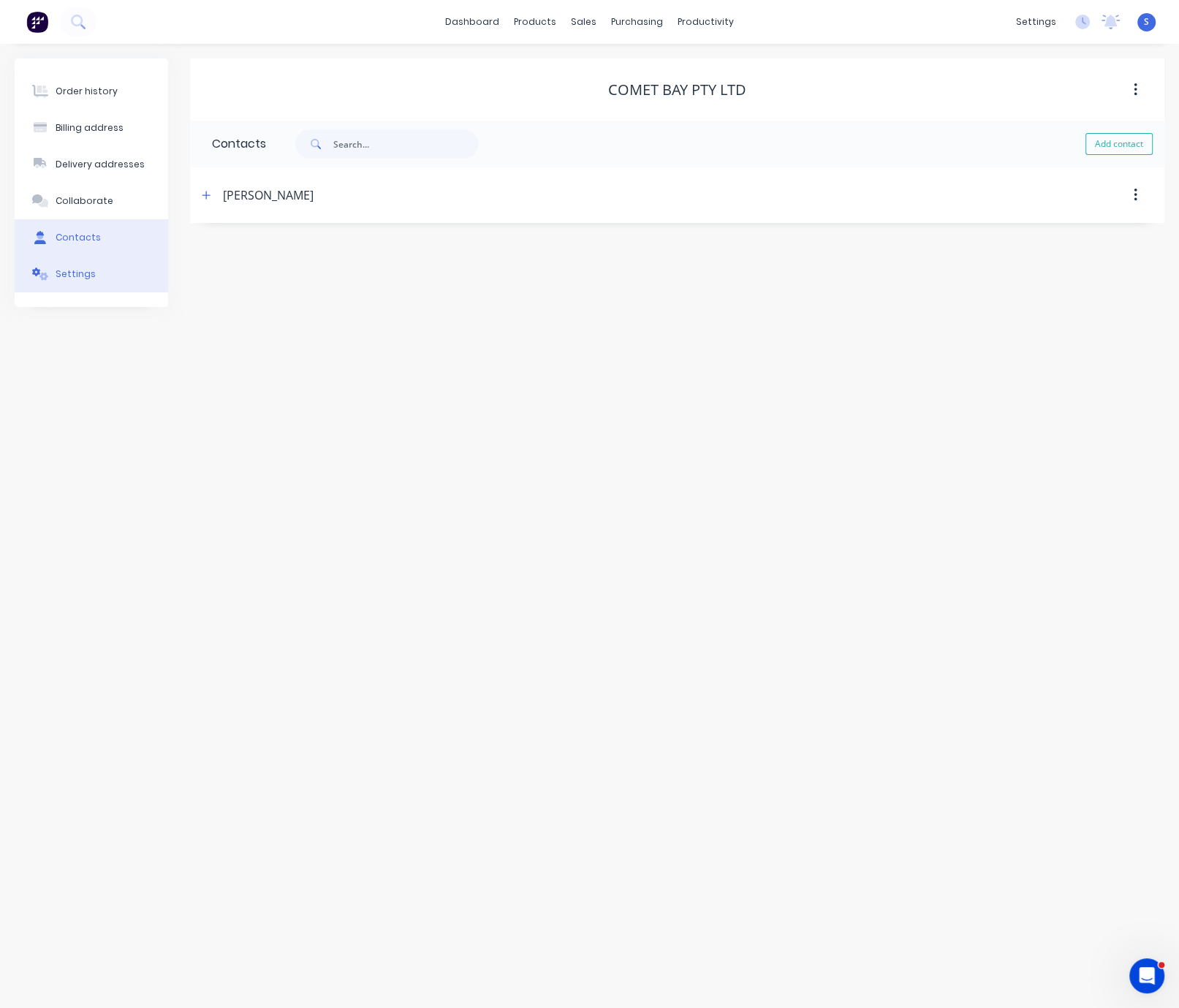
click at [104, 281] on button "Settings" at bounding box center [92, 274] width 154 height 37
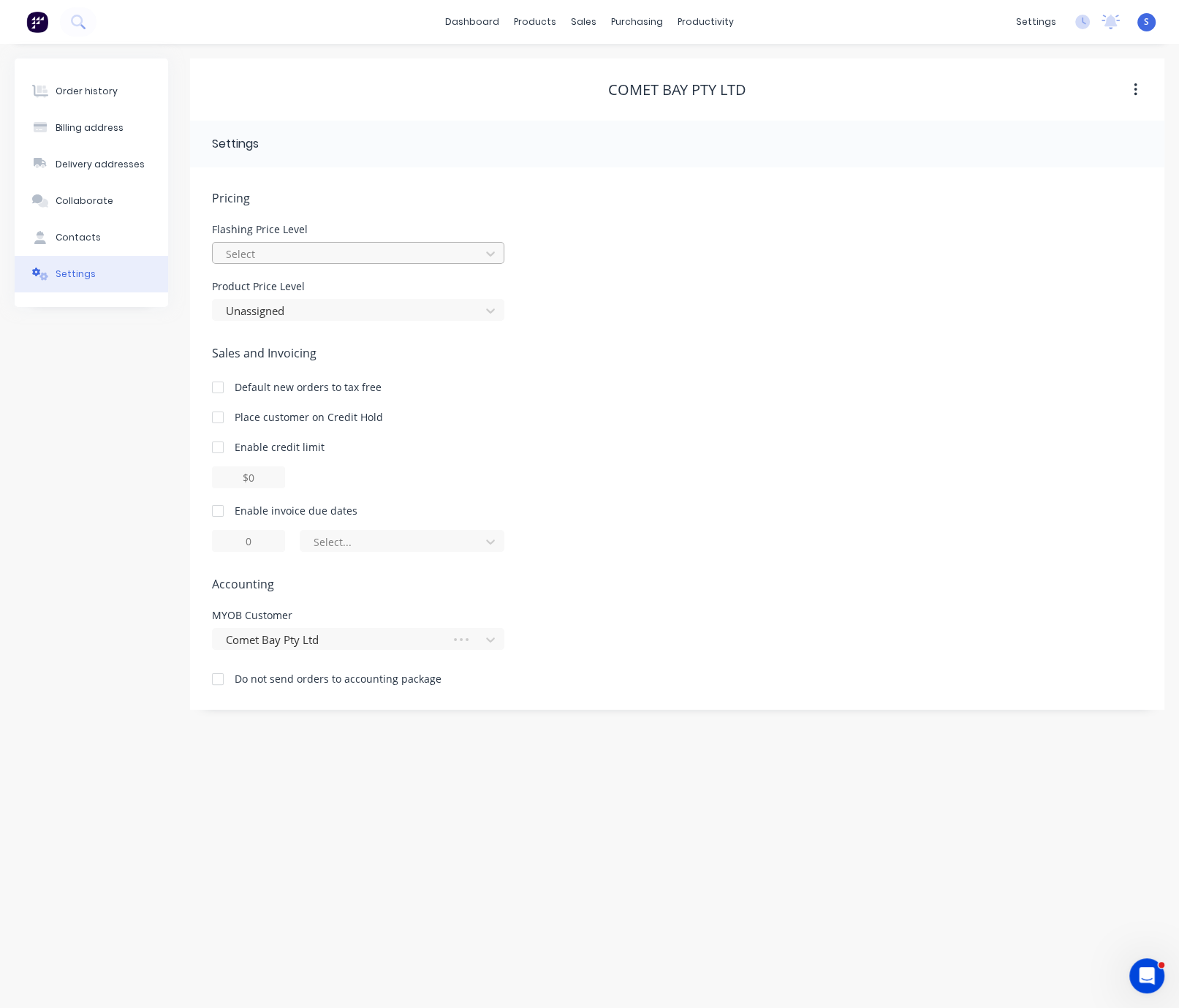
click at [340, 263] on div at bounding box center [349, 254] width 249 height 18
click at [295, 312] on div at bounding box center [349, 311] width 249 height 18
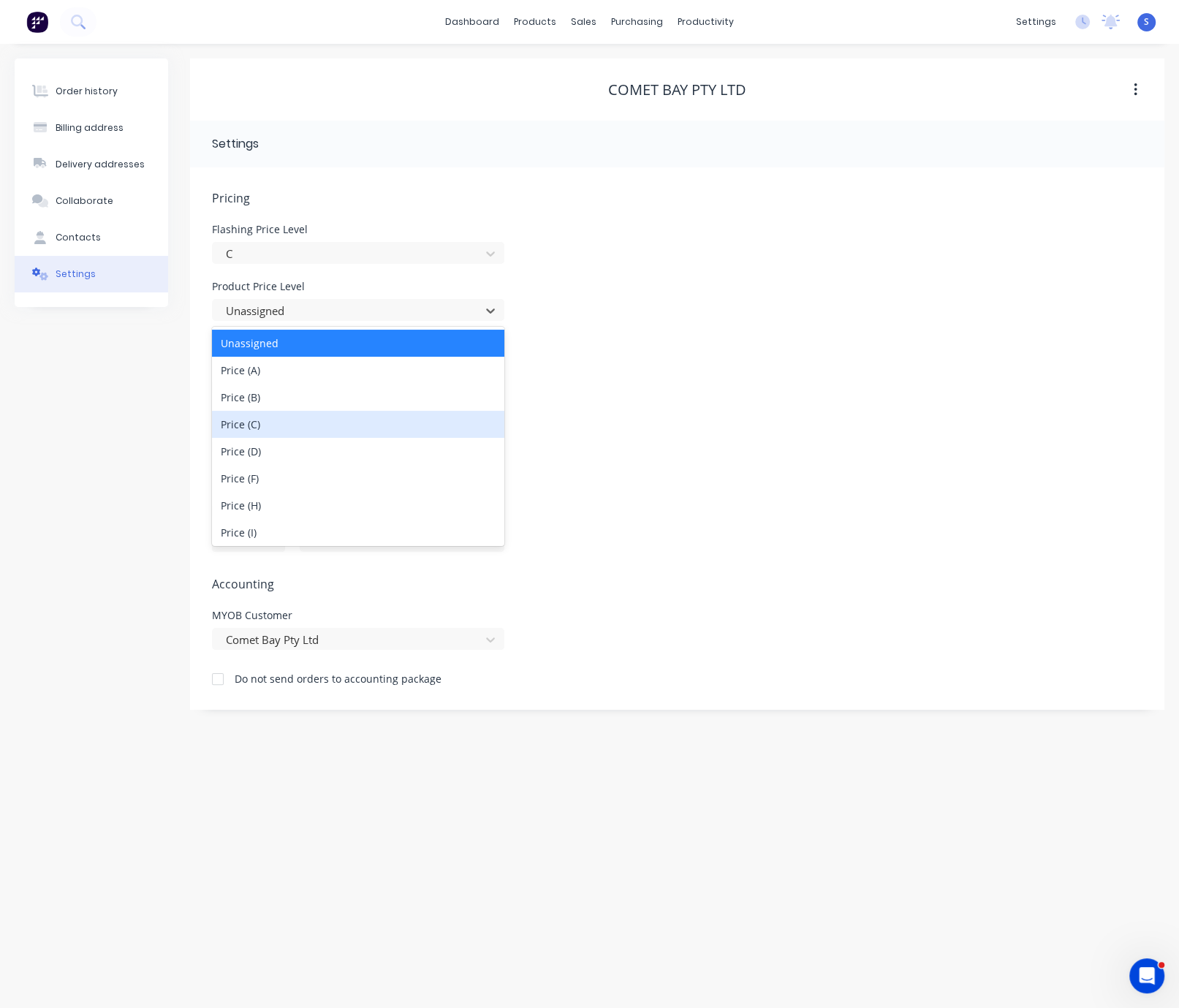
click at [273, 434] on div "Price (C)" at bounding box center [358, 424] width 293 height 27
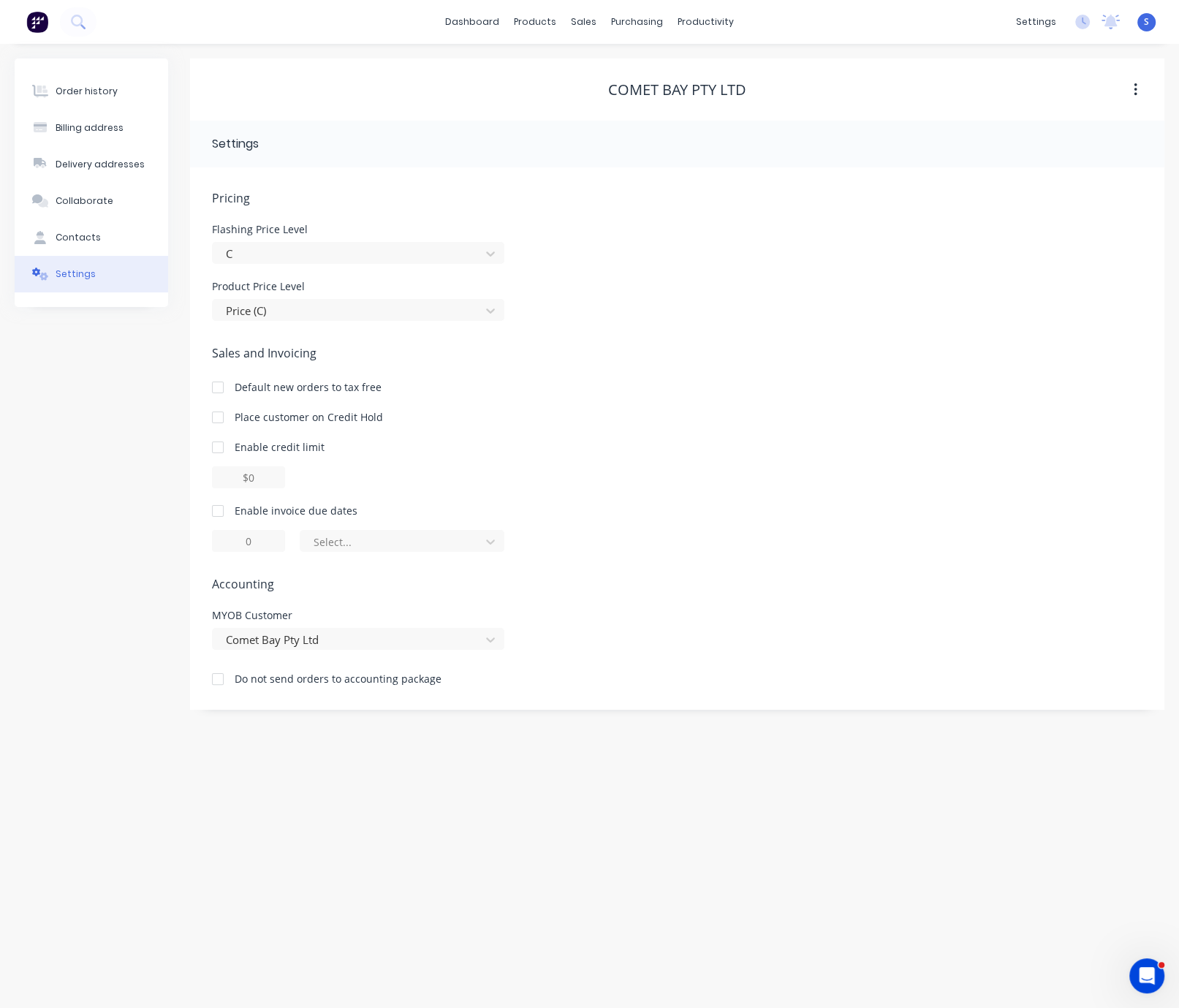
click at [79, 474] on div "Order history Billing address Delivery addresses Collaborate Contacts Settings" at bounding box center [92, 384] width 154 height 651
click at [134, 476] on div "Order history Billing address Delivery addresses Collaborate Contacts Settings" at bounding box center [92, 384] width 154 height 651
click at [66, 107] on button "Order history" at bounding box center [92, 91] width 154 height 37
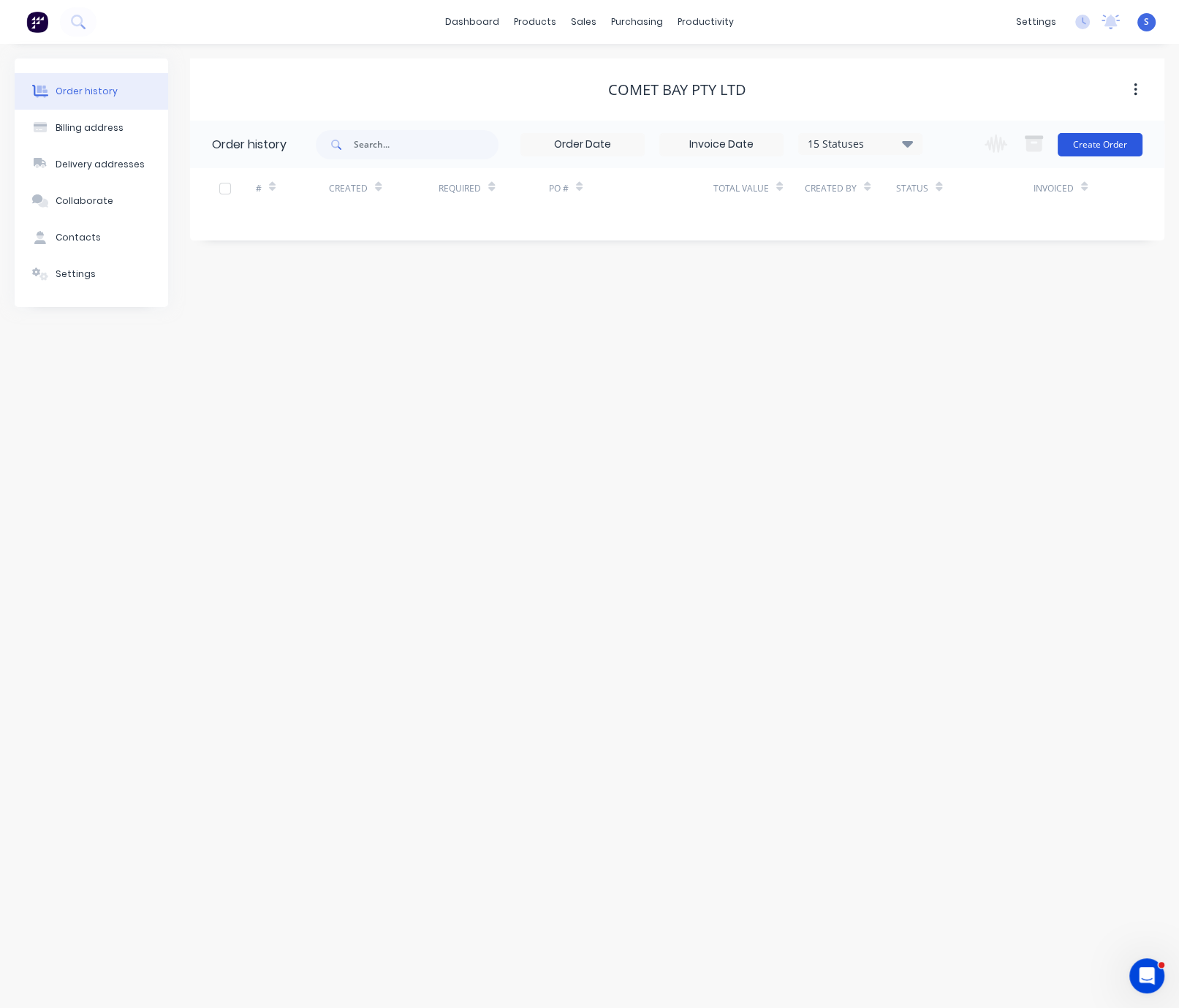
click at [1026, 143] on button "Create Order" at bounding box center [1101, 144] width 85 height 23
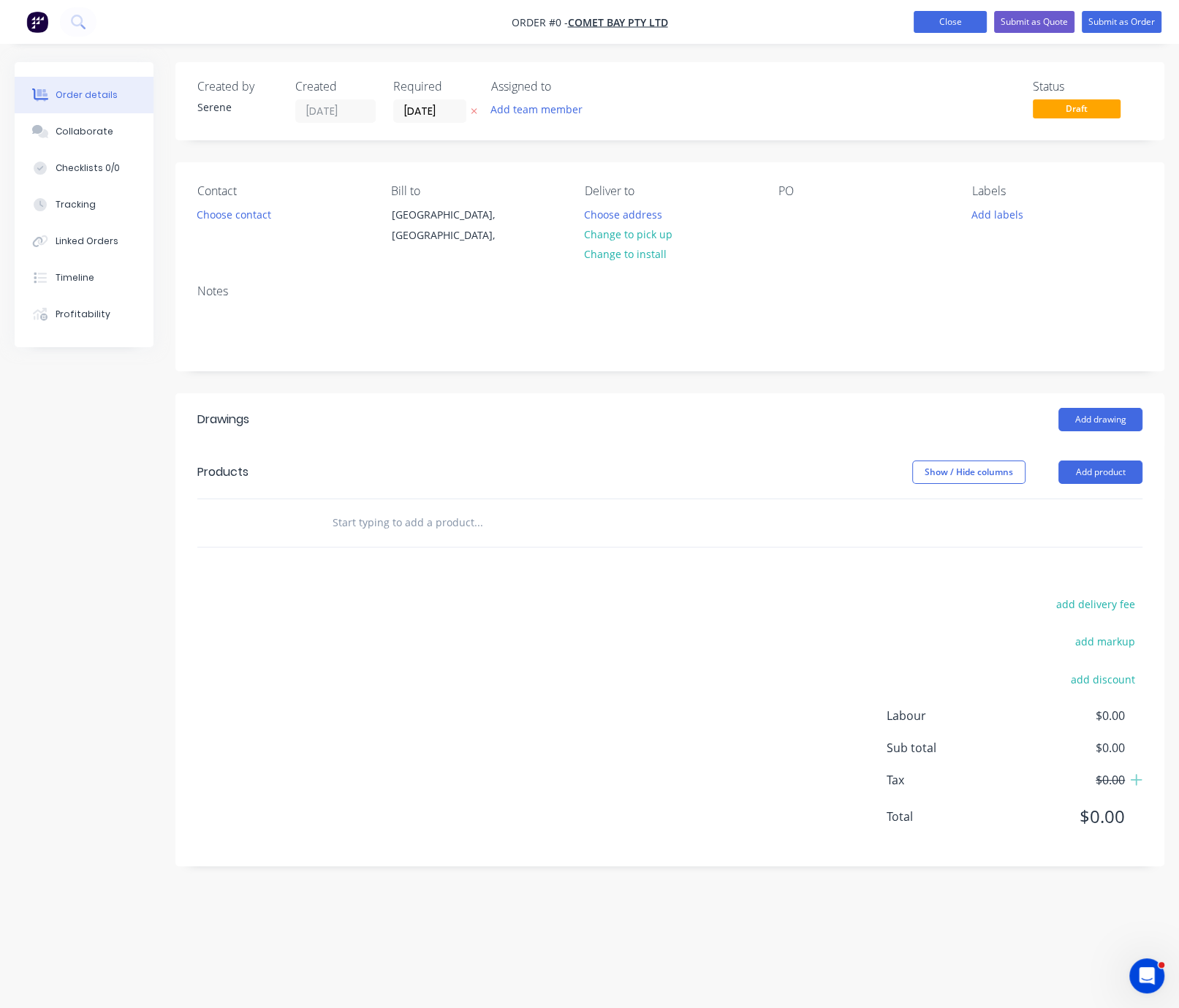
click at [941, 21] on button "Close" at bounding box center [951, 22] width 73 height 22
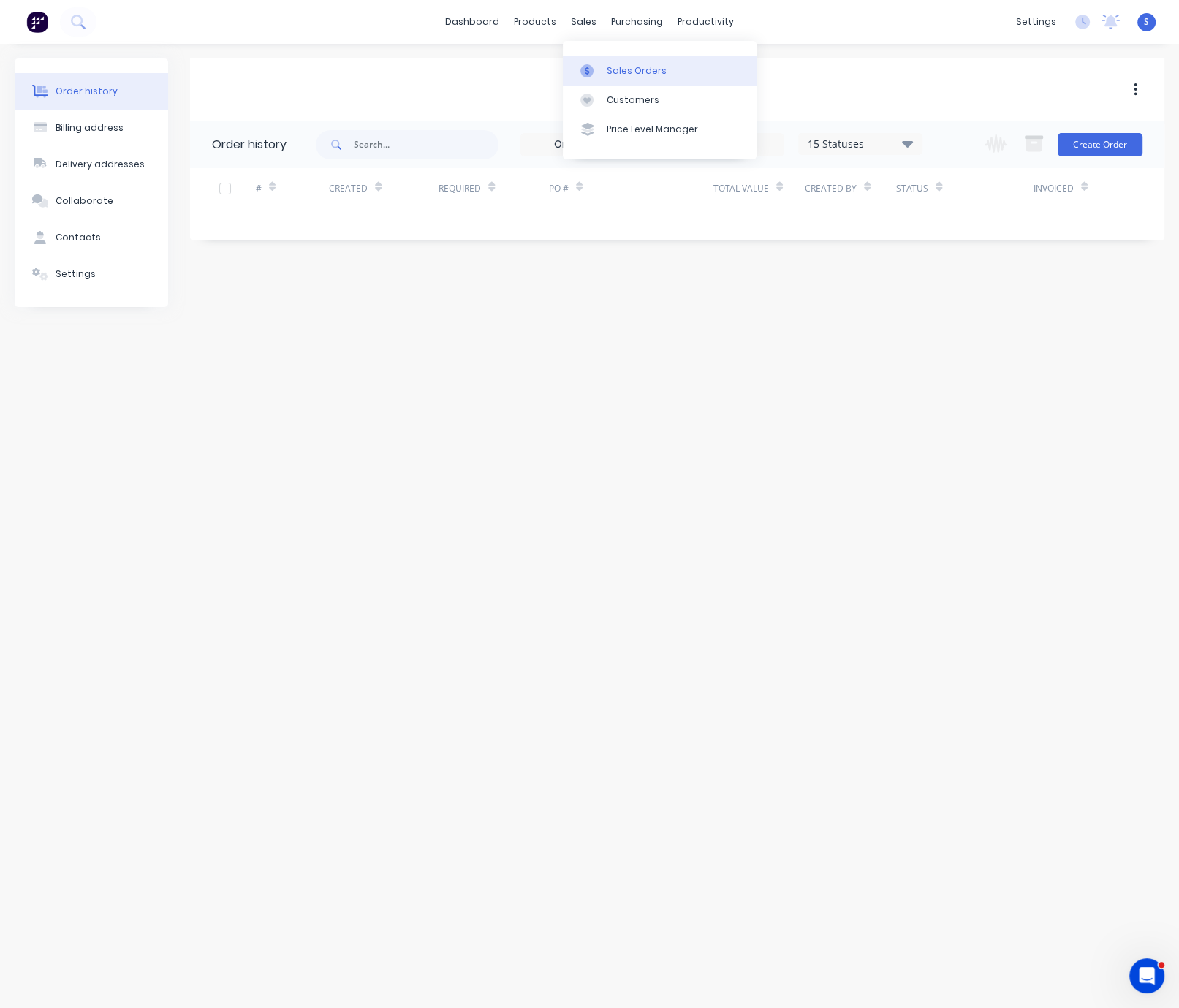
click at [627, 69] on div "Sales Orders" at bounding box center [637, 71] width 60 height 13
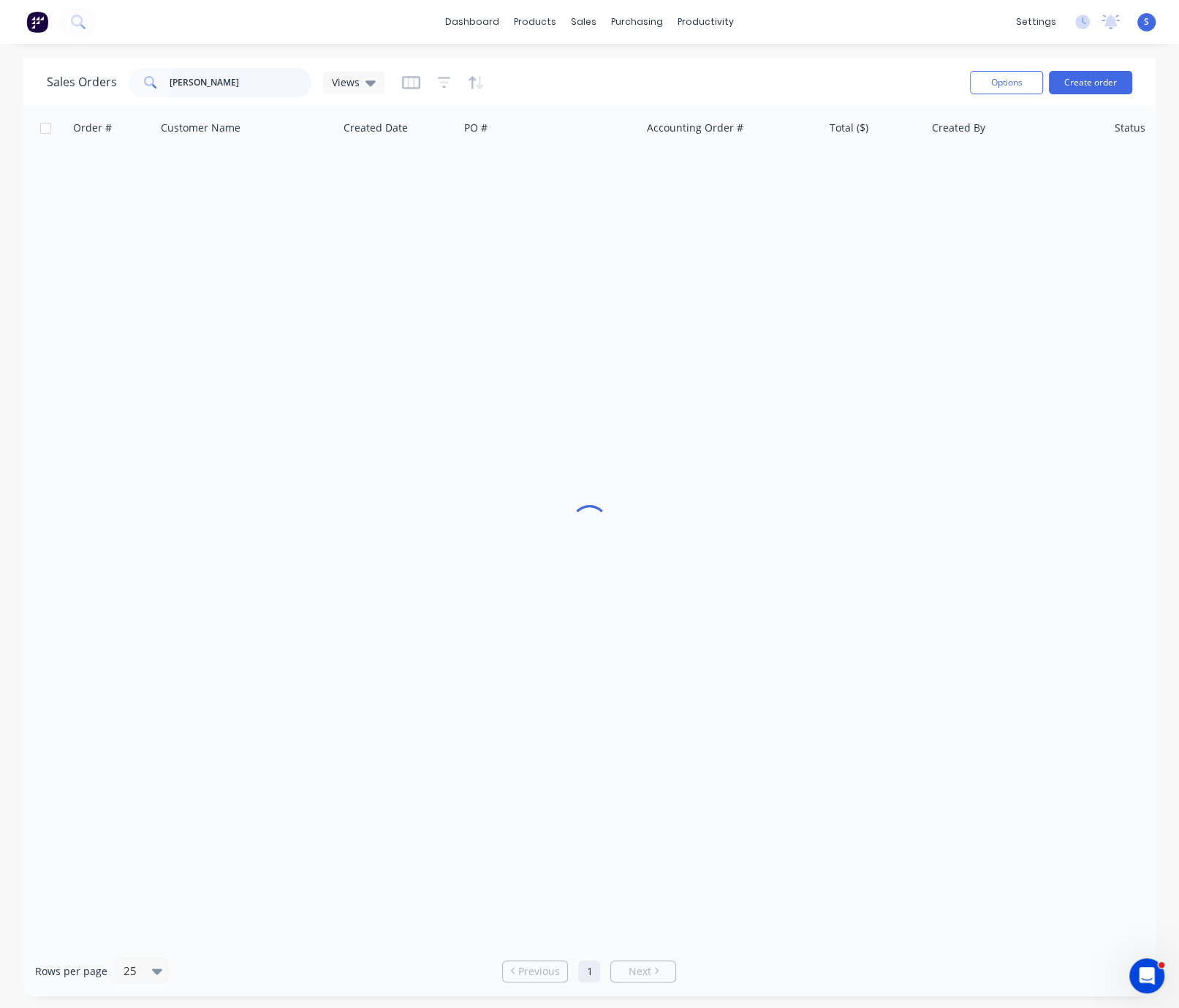
click at [255, 88] on input "[PERSON_NAME]" at bounding box center [240, 82] width 143 height 29
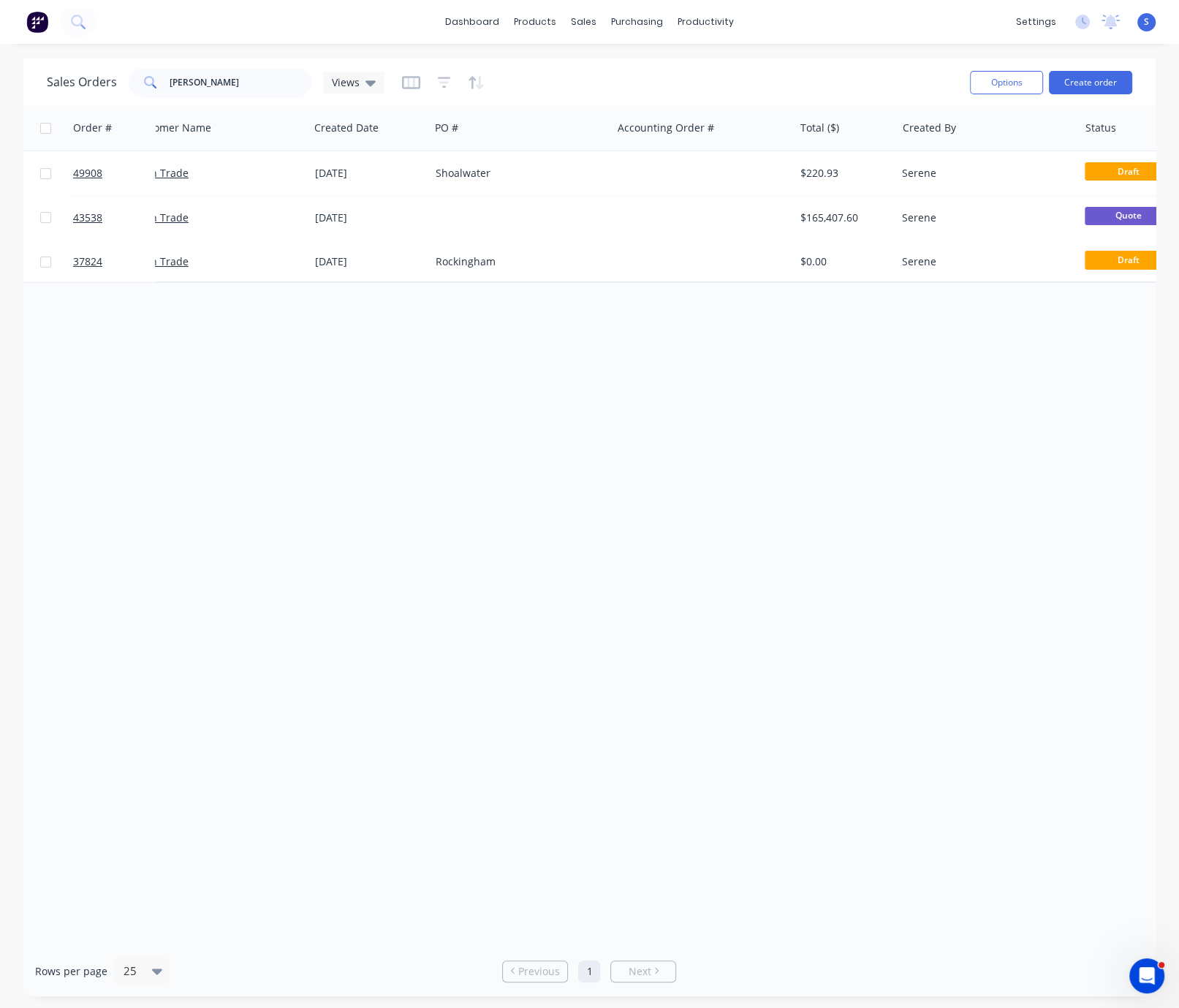
drag, startPoint x: 436, startPoint y: 447, endPoint x: 556, endPoint y: 420, distance: 123.0
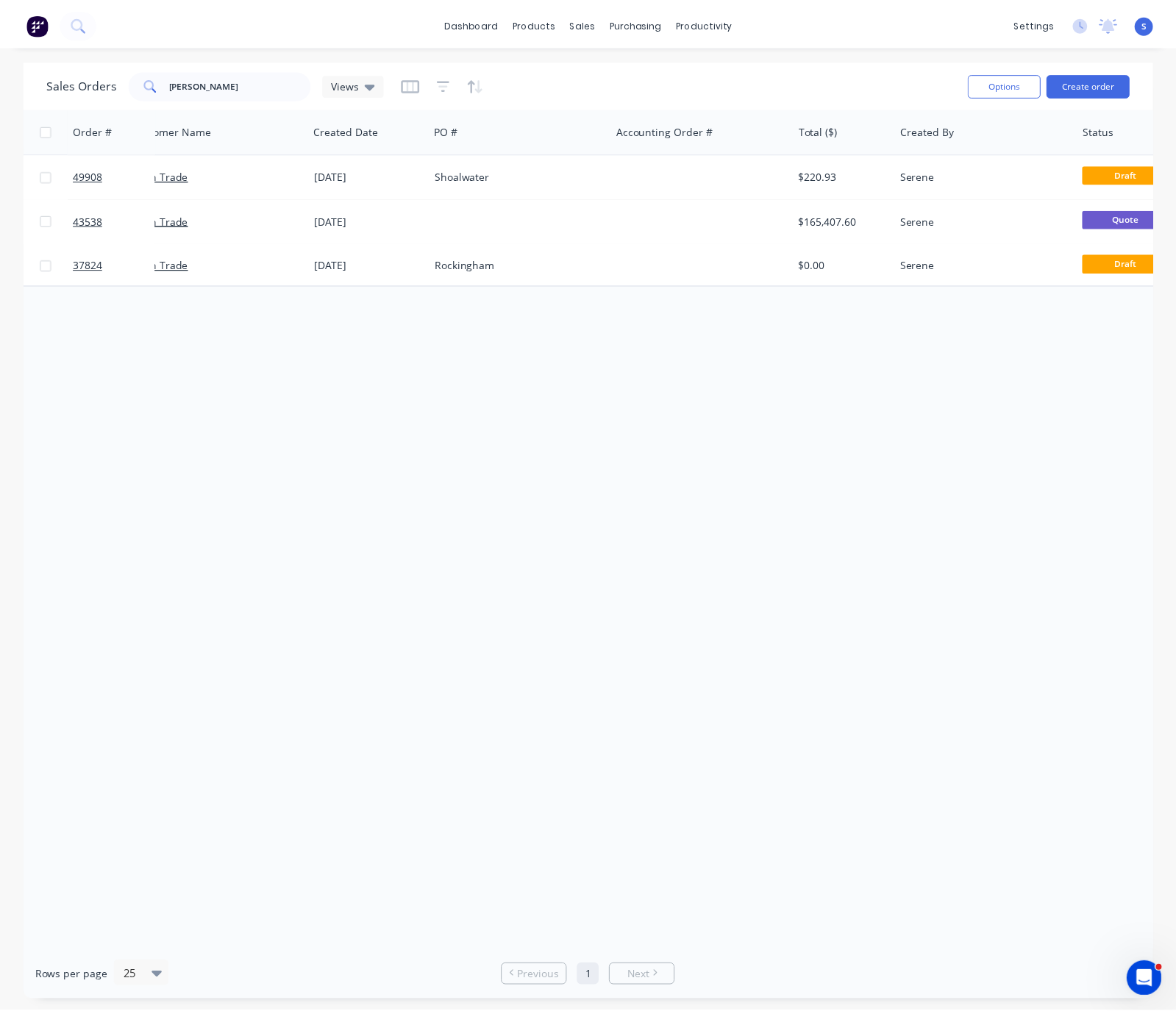
scroll to position [0, 50]
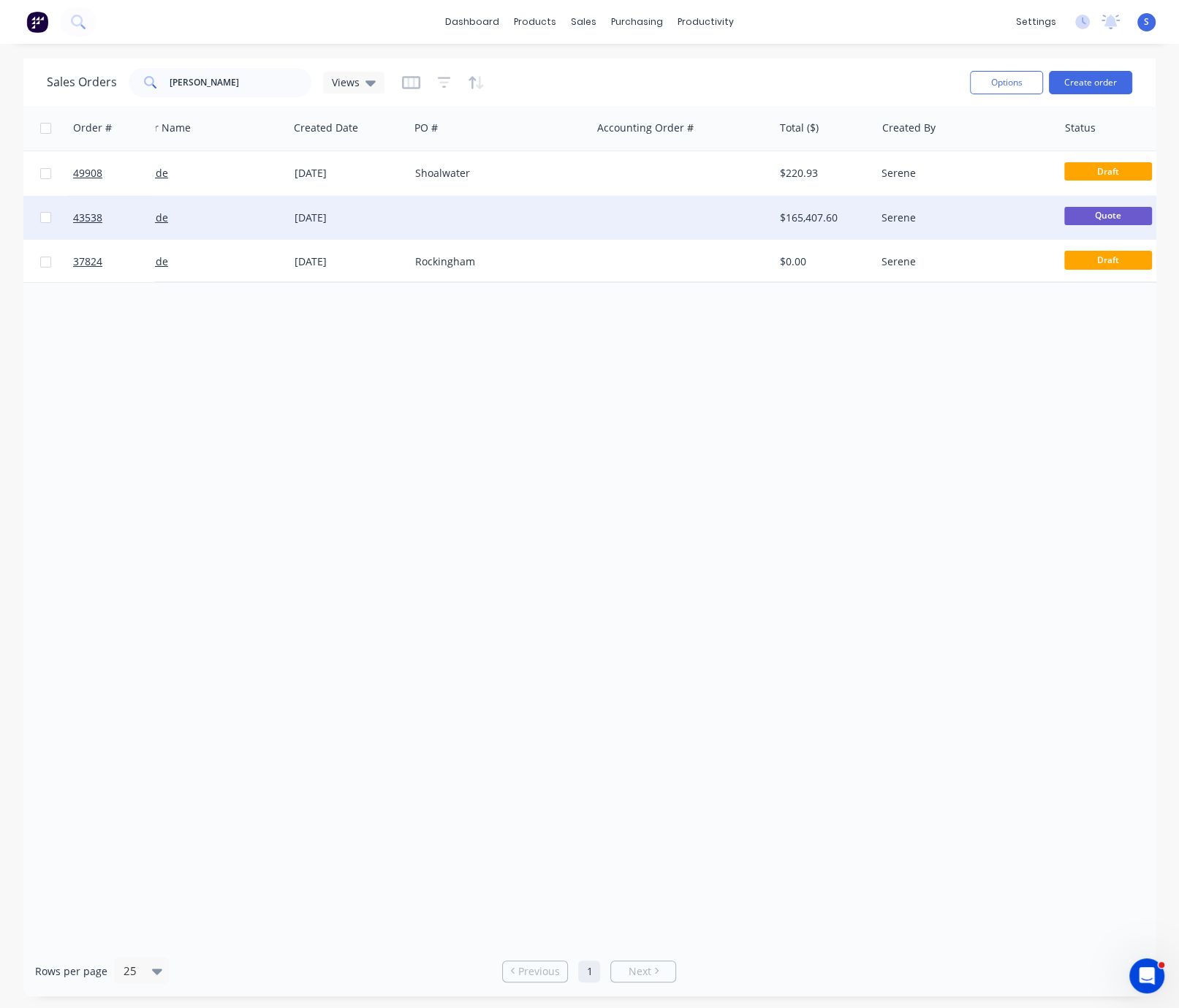
click at [452, 216] on div at bounding box center [500, 217] width 182 height 44
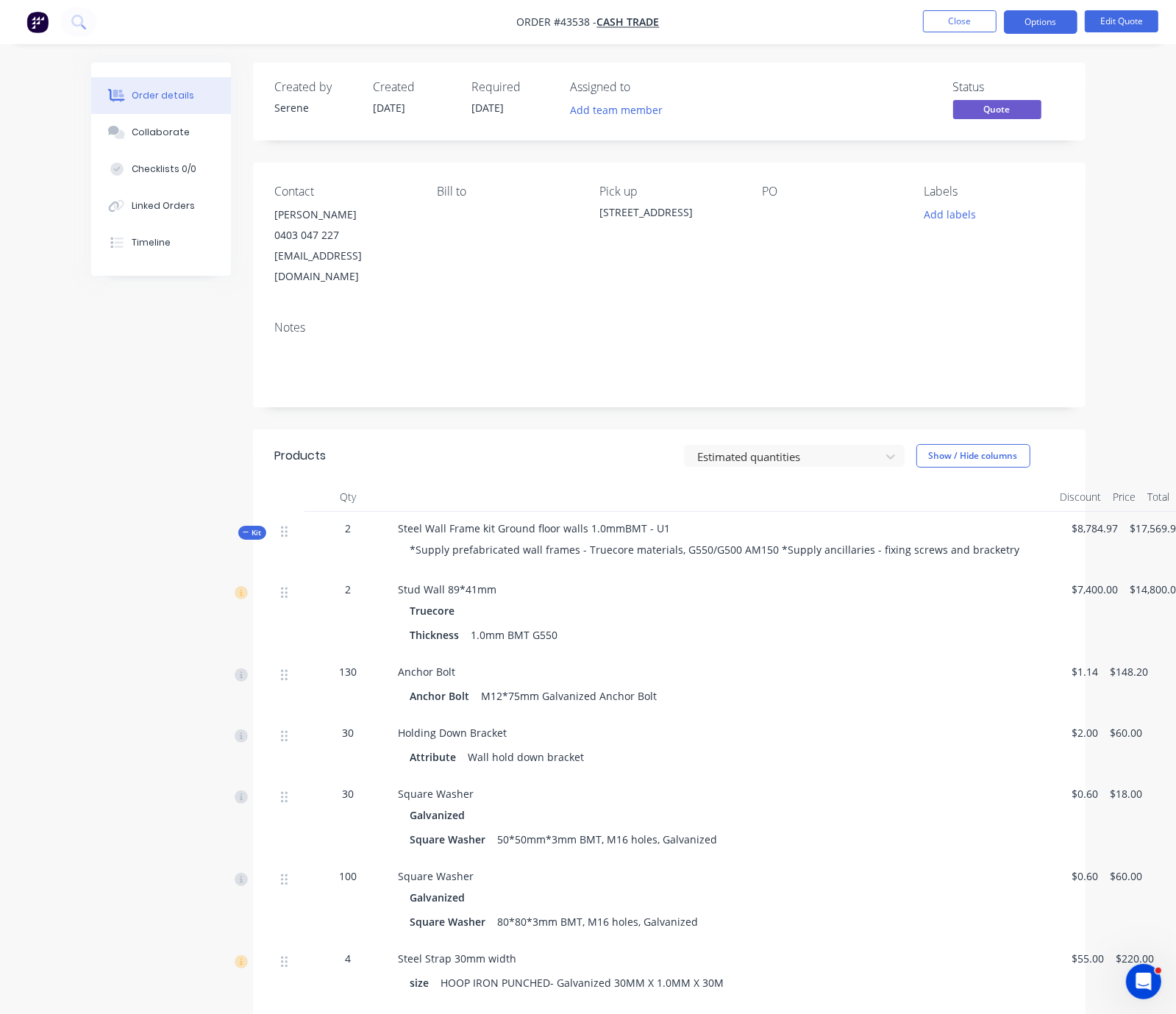
drag, startPoint x: 494, startPoint y: 451, endPoint x: 800, endPoint y: 321, distance: 332.5
click at [1032, 19] on button "Options" at bounding box center [1040, 22] width 74 height 23
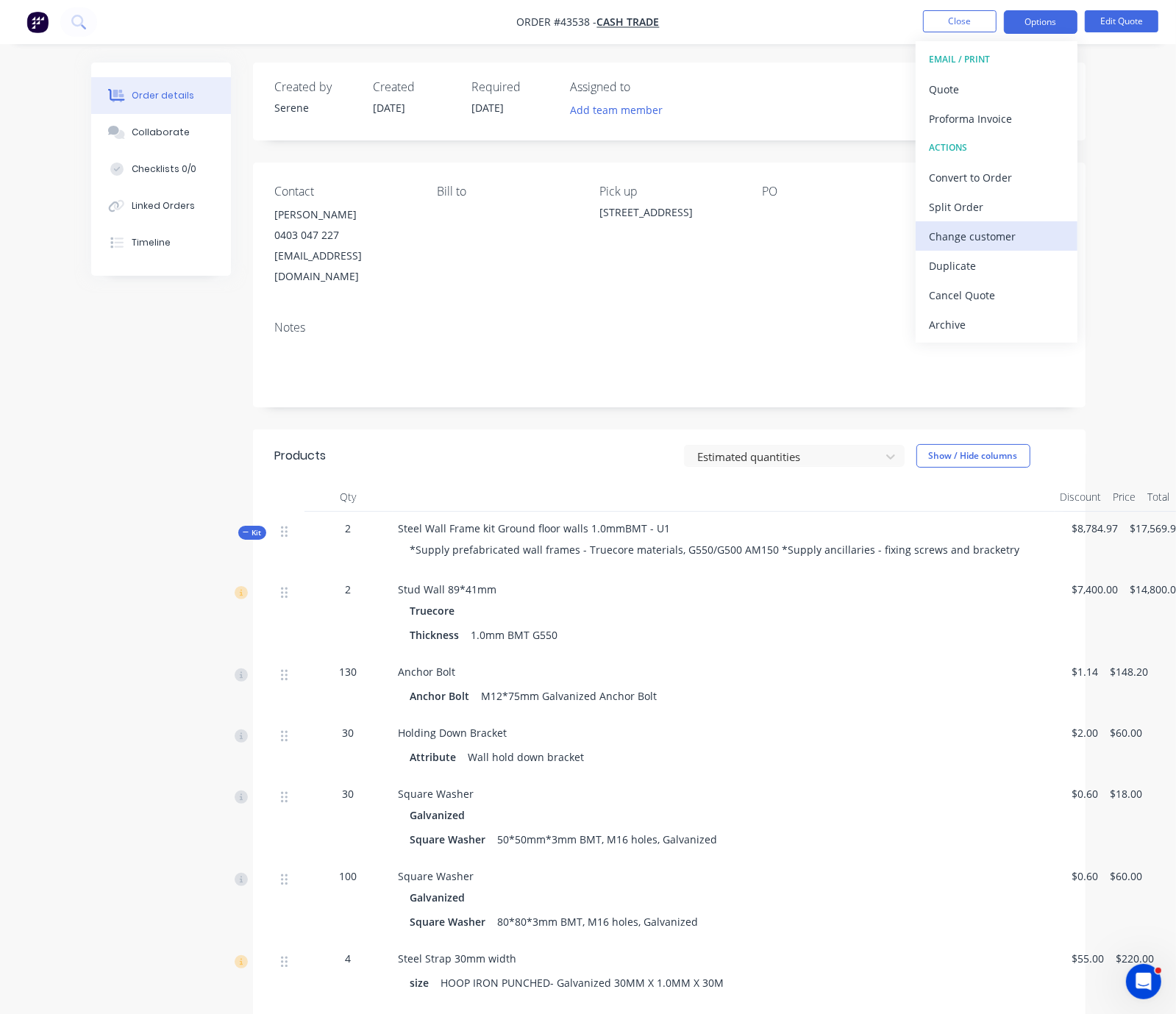
click at [985, 243] on div "Change customer" at bounding box center [997, 237] width 135 height 21
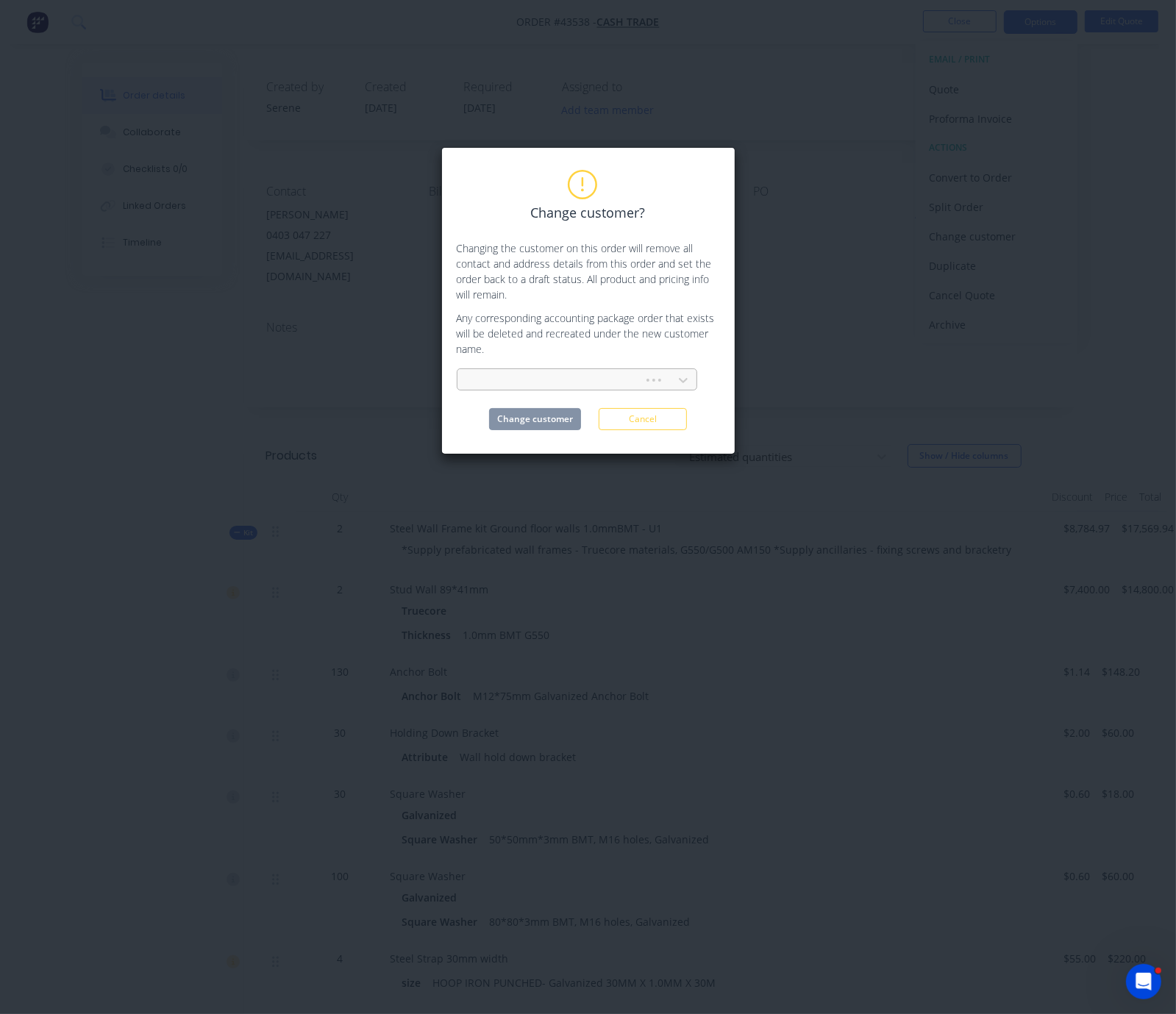
click at [529, 389] on div at bounding box center [553, 380] width 167 height 18
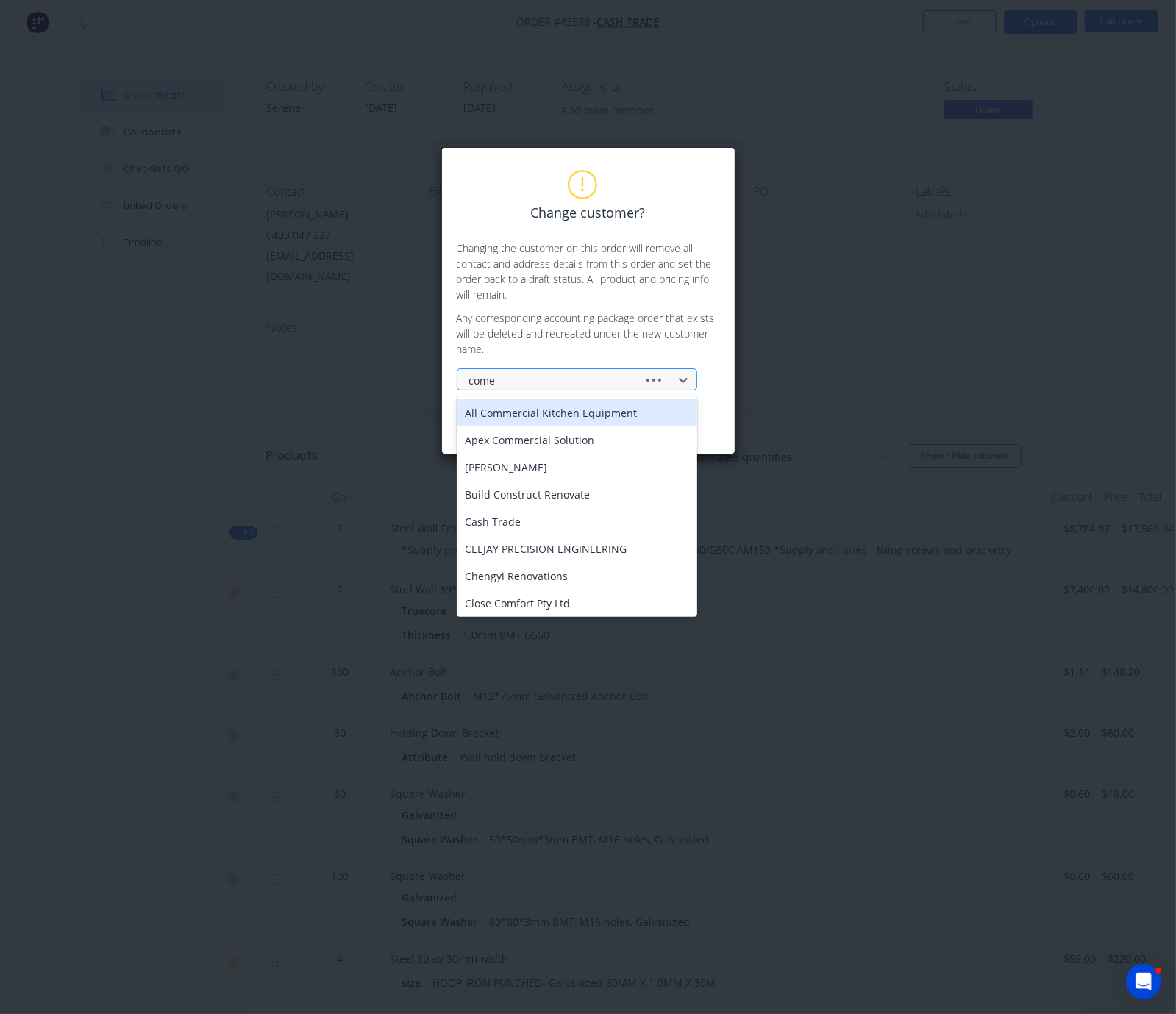
type input "comet"
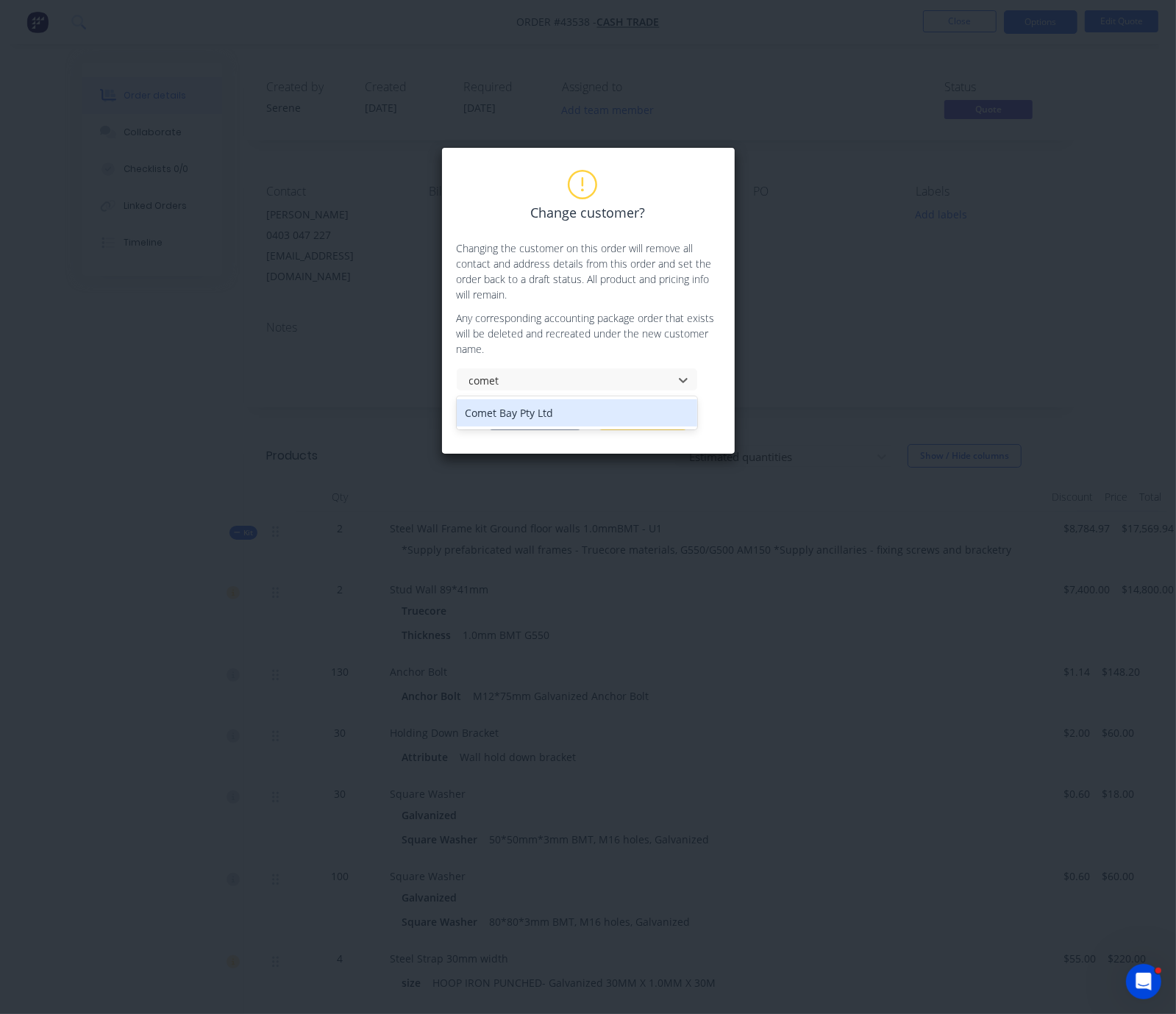
click at [529, 424] on div "Comet Bay Pty Ltd" at bounding box center [577, 413] width 240 height 27
click at [535, 427] on button "Change customer" at bounding box center [535, 418] width 92 height 22
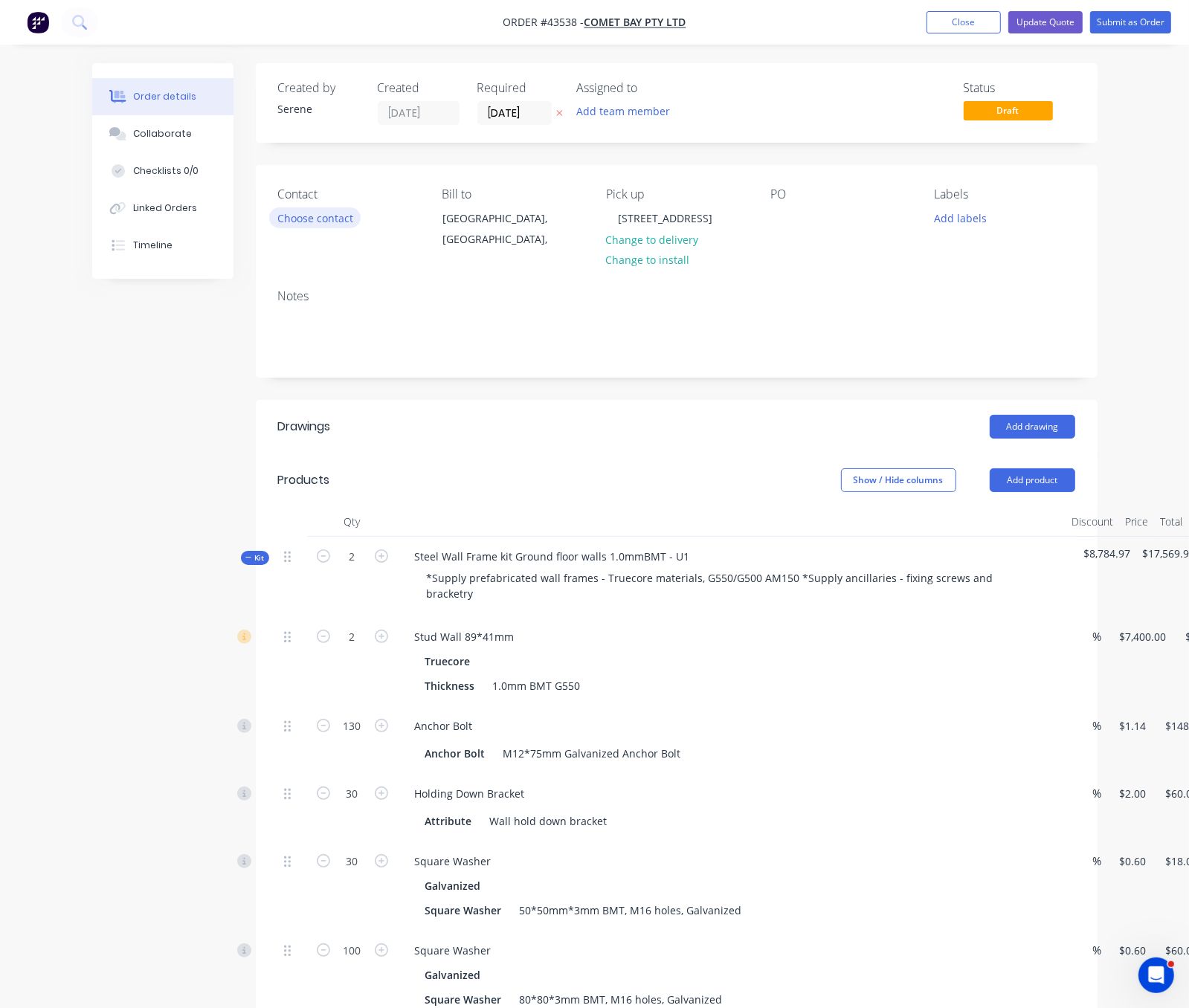
click at [269, 221] on button "Choose contact" at bounding box center [314, 217] width 91 height 20
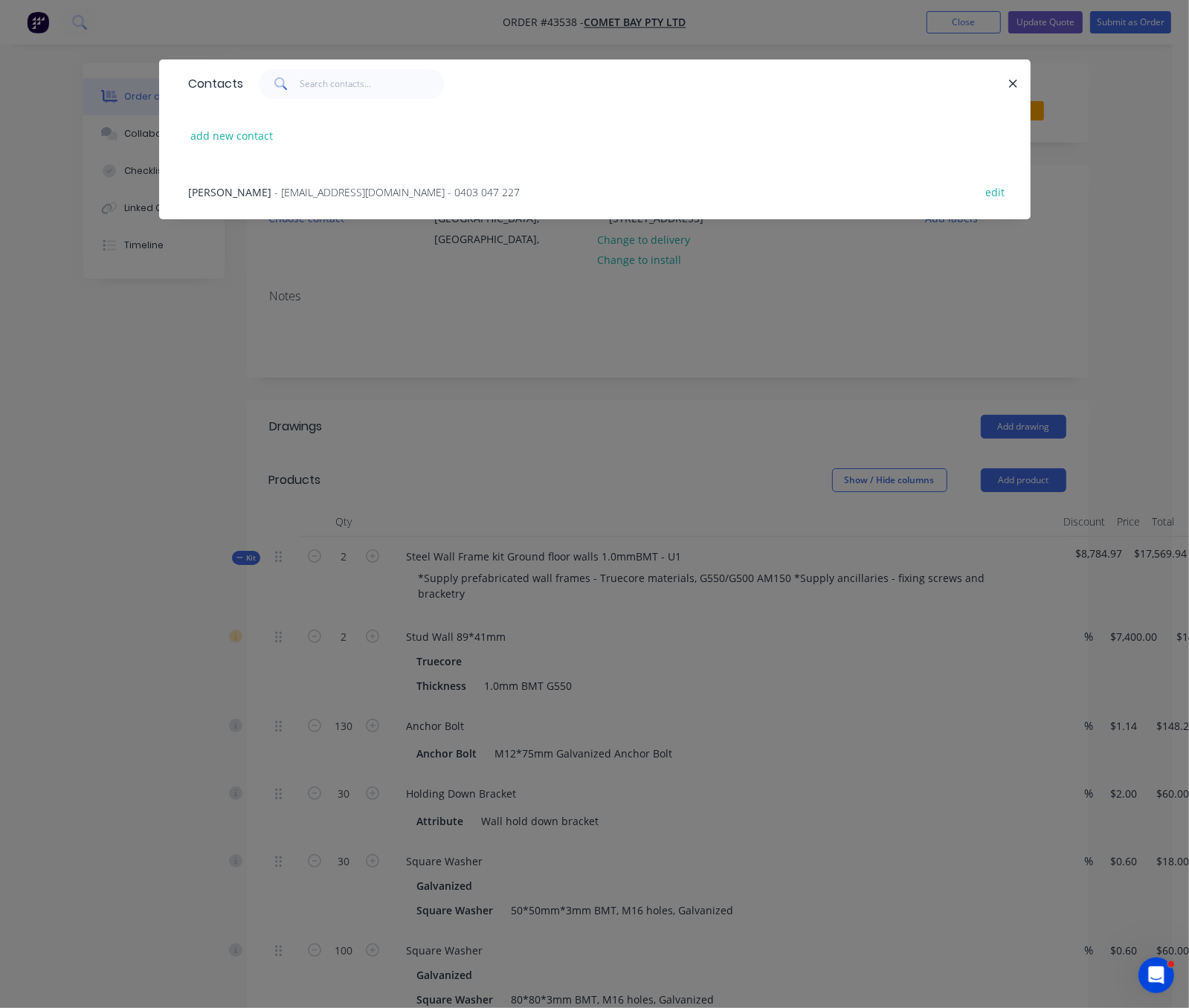
click at [275, 199] on span "- [EMAIL_ADDRESS][DOMAIN_NAME] - 0403 047 227" at bounding box center [397, 192] width 245 height 14
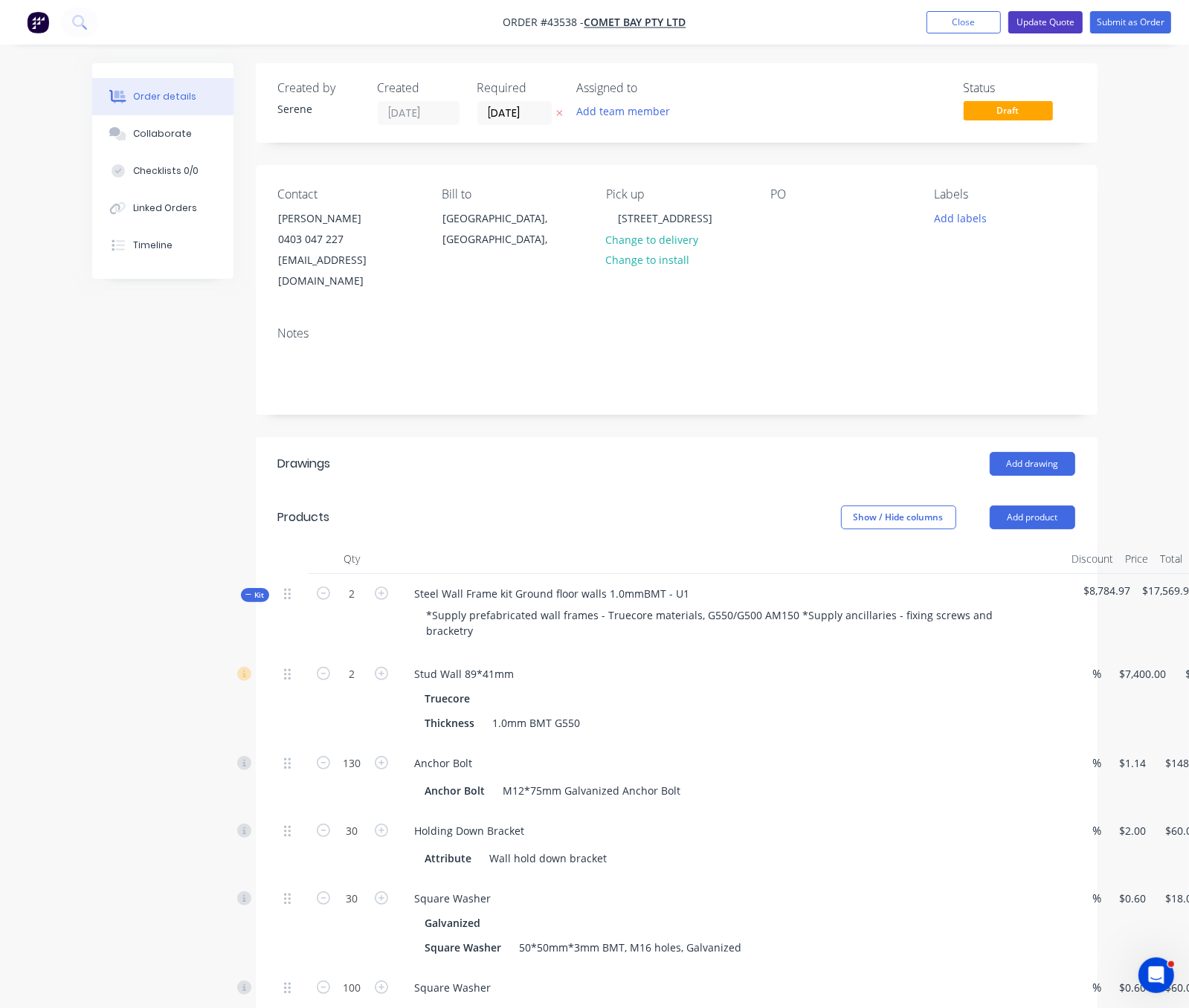
click at [1042, 24] on button "Update Quote" at bounding box center [1046, 22] width 74 height 22
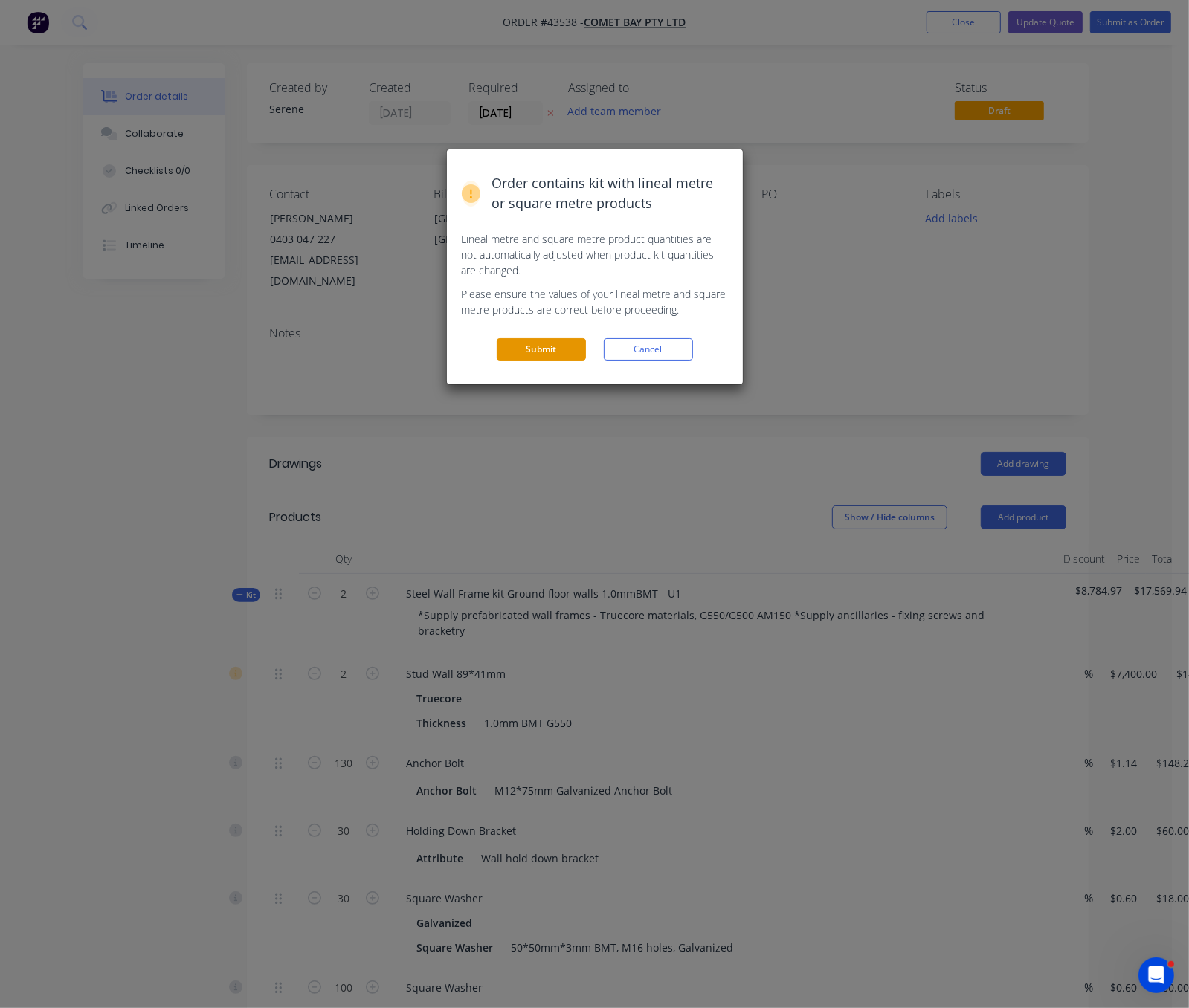
click at [509, 361] on button "Submit" at bounding box center [541, 348] width 89 height 22
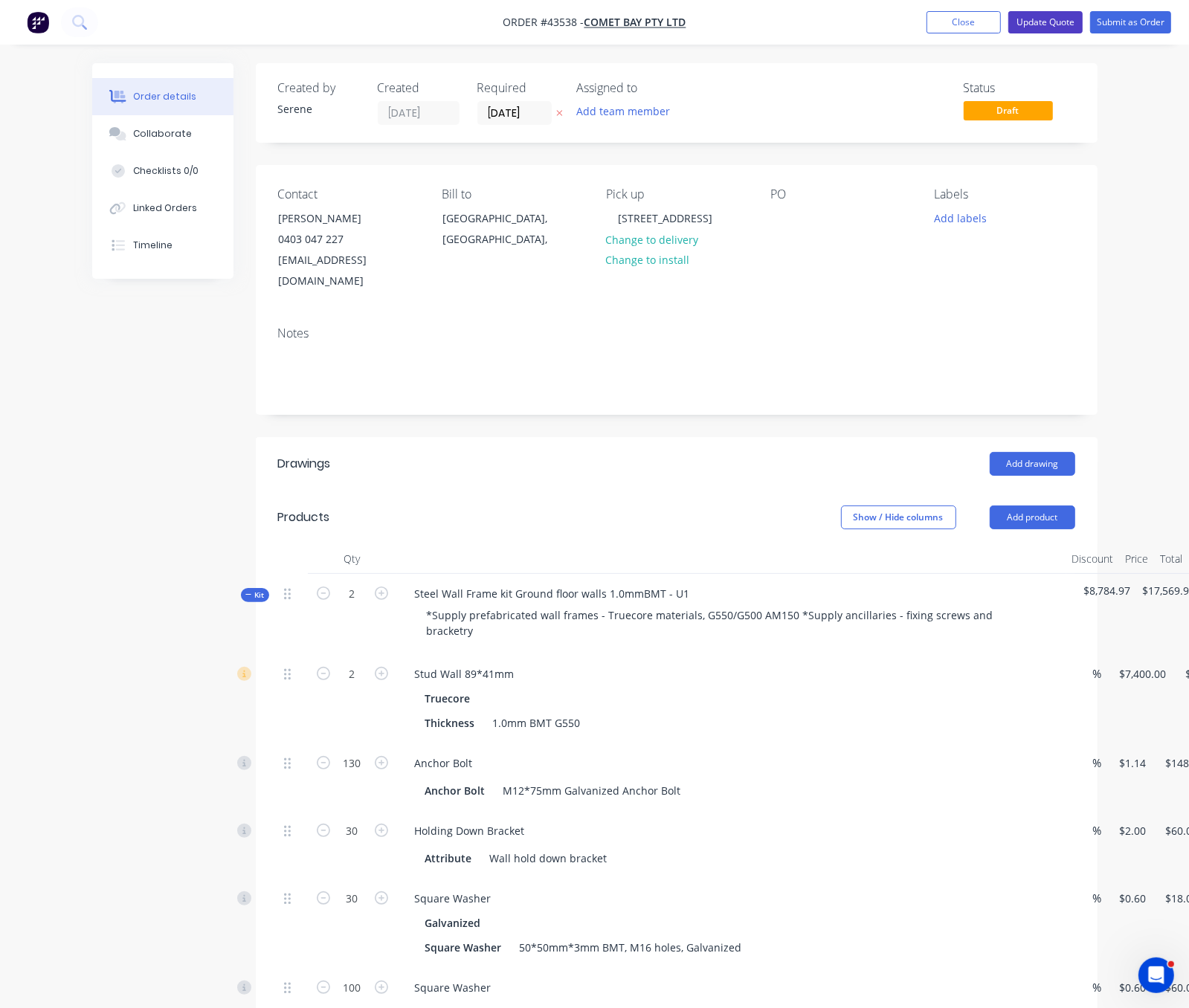
click at [1031, 14] on button "Update Quote" at bounding box center [1046, 22] width 74 height 22
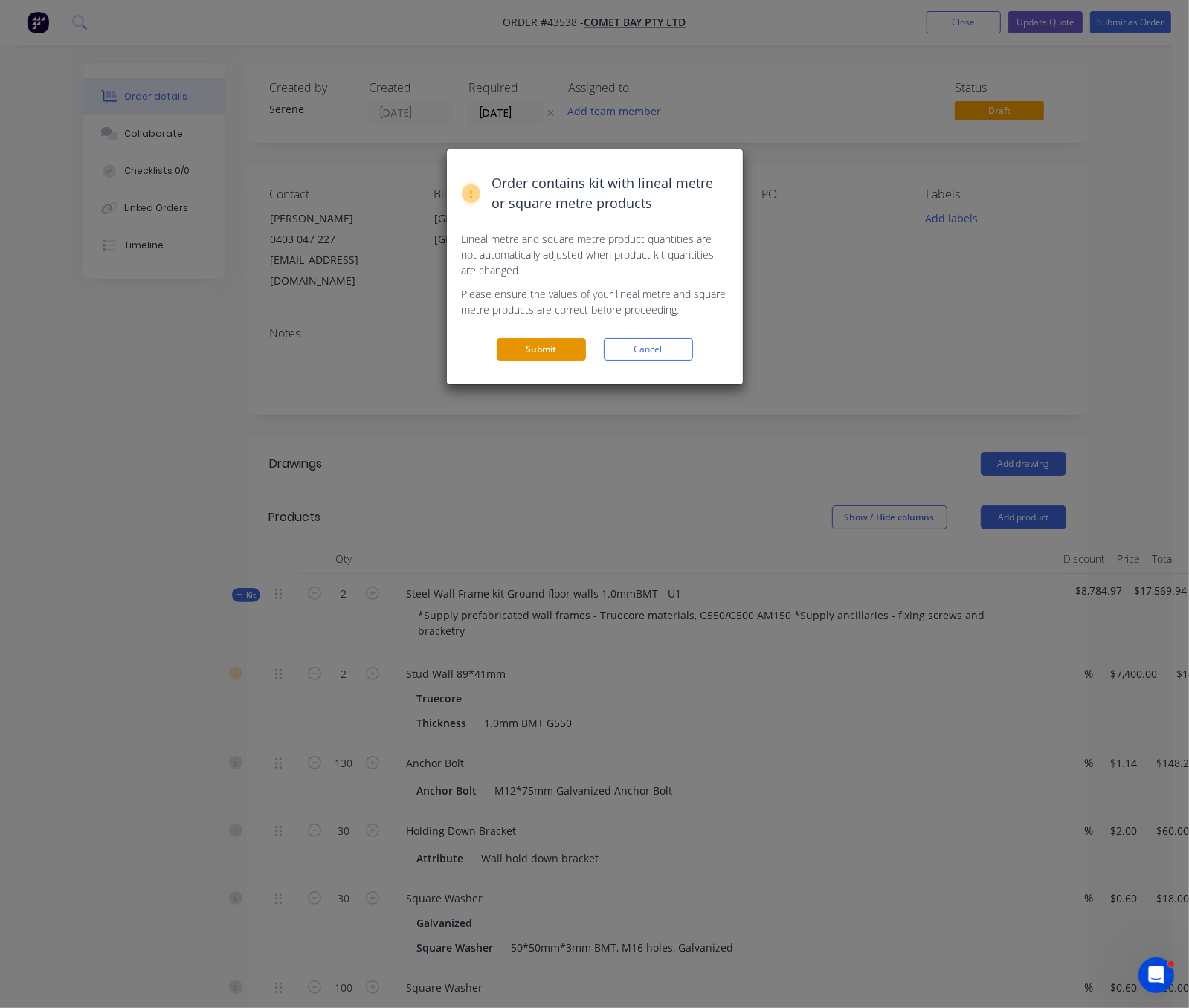
click at [566, 361] on button "Submit" at bounding box center [541, 348] width 89 height 22
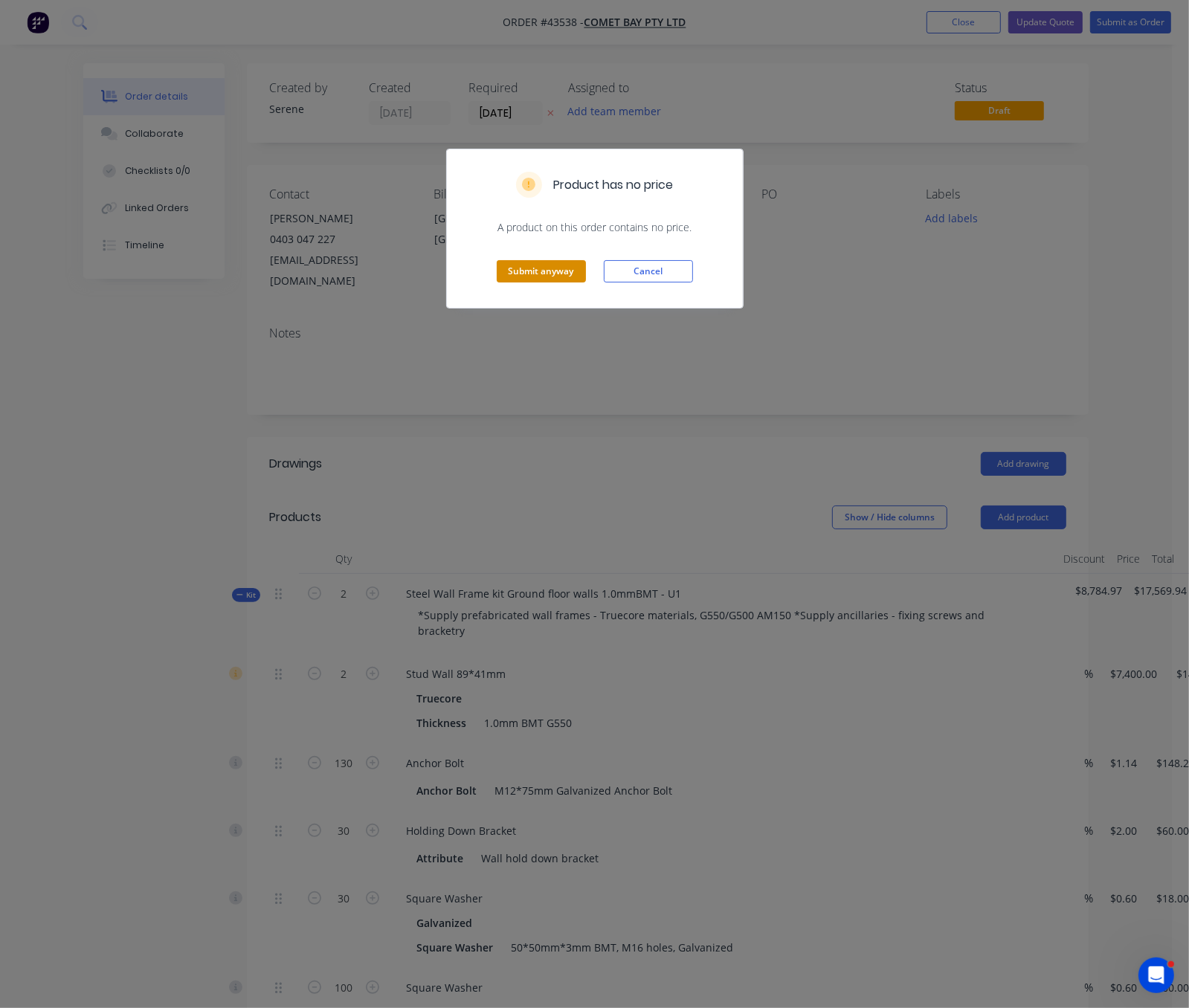
click at [545, 282] on button "Submit anyway" at bounding box center [541, 271] width 89 height 22
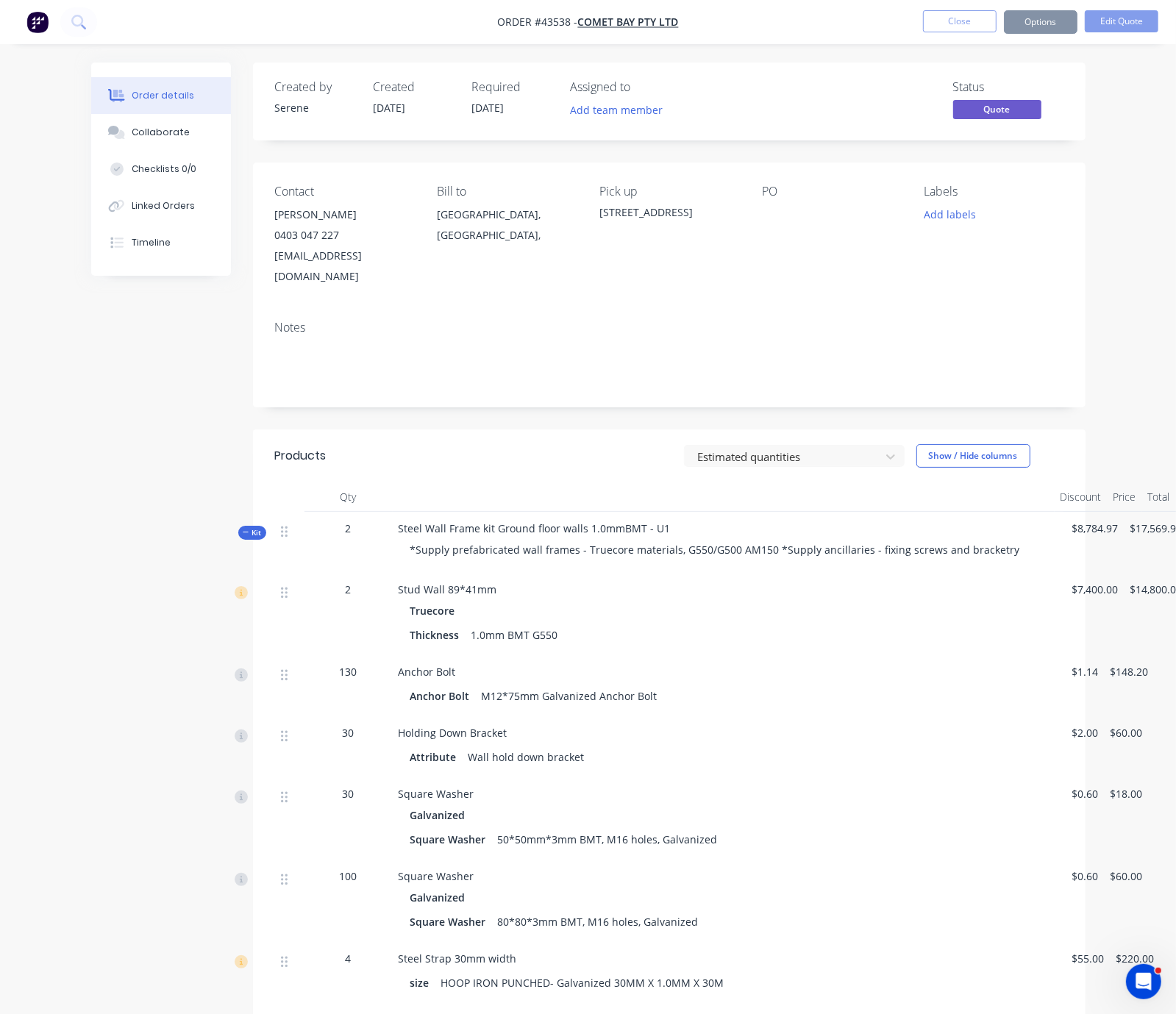
drag, startPoint x: 544, startPoint y: 457, endPoint x: 693, endPoint y: 447, distance: 149.3
click at [960, 26] on button "Close" at bounding box center [960, 21] width 74 height 22
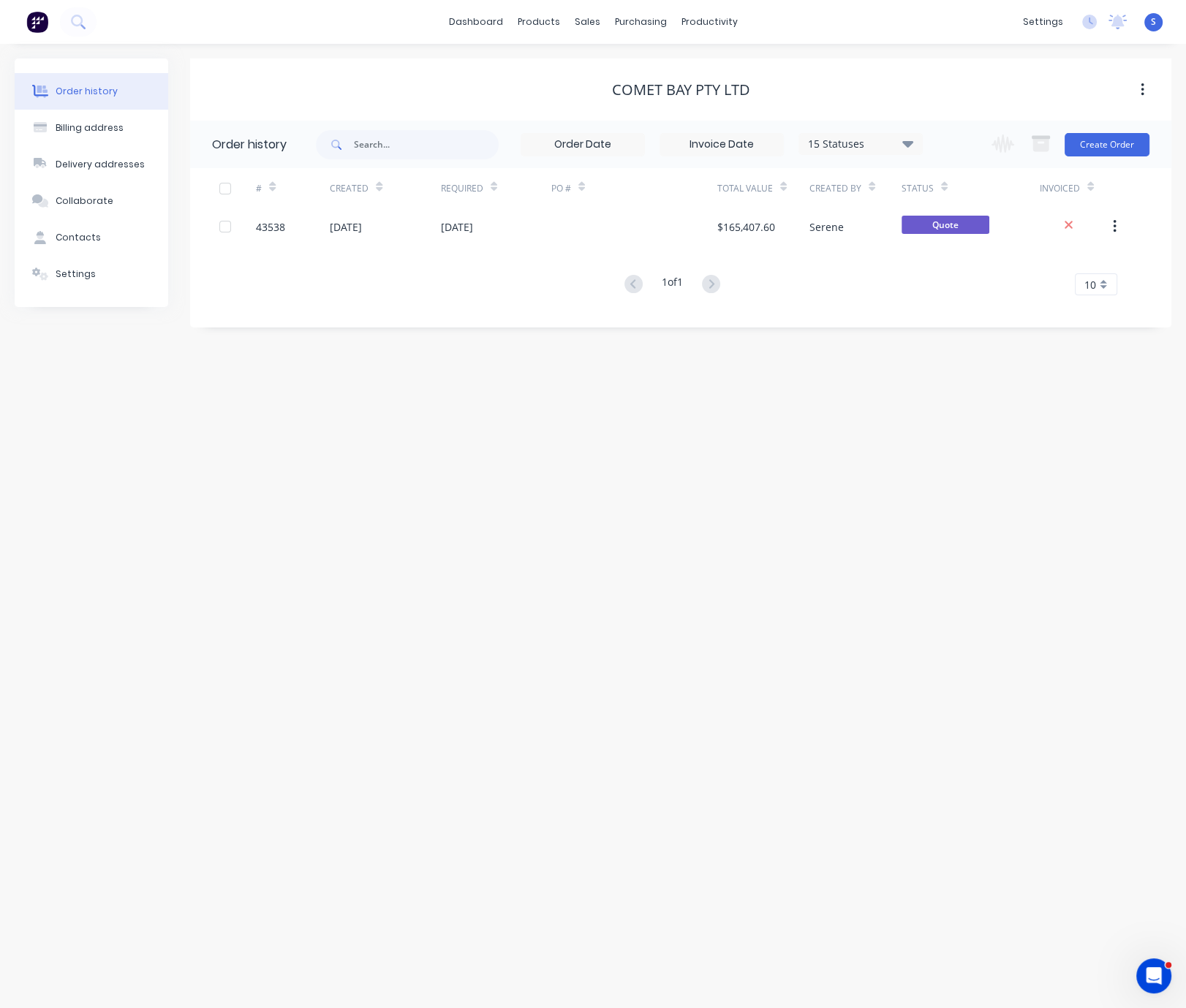
drag, startPoint x: 470, startPoint y: 108, endPoint x: 541, endPoint y: 99, distance: 71.6
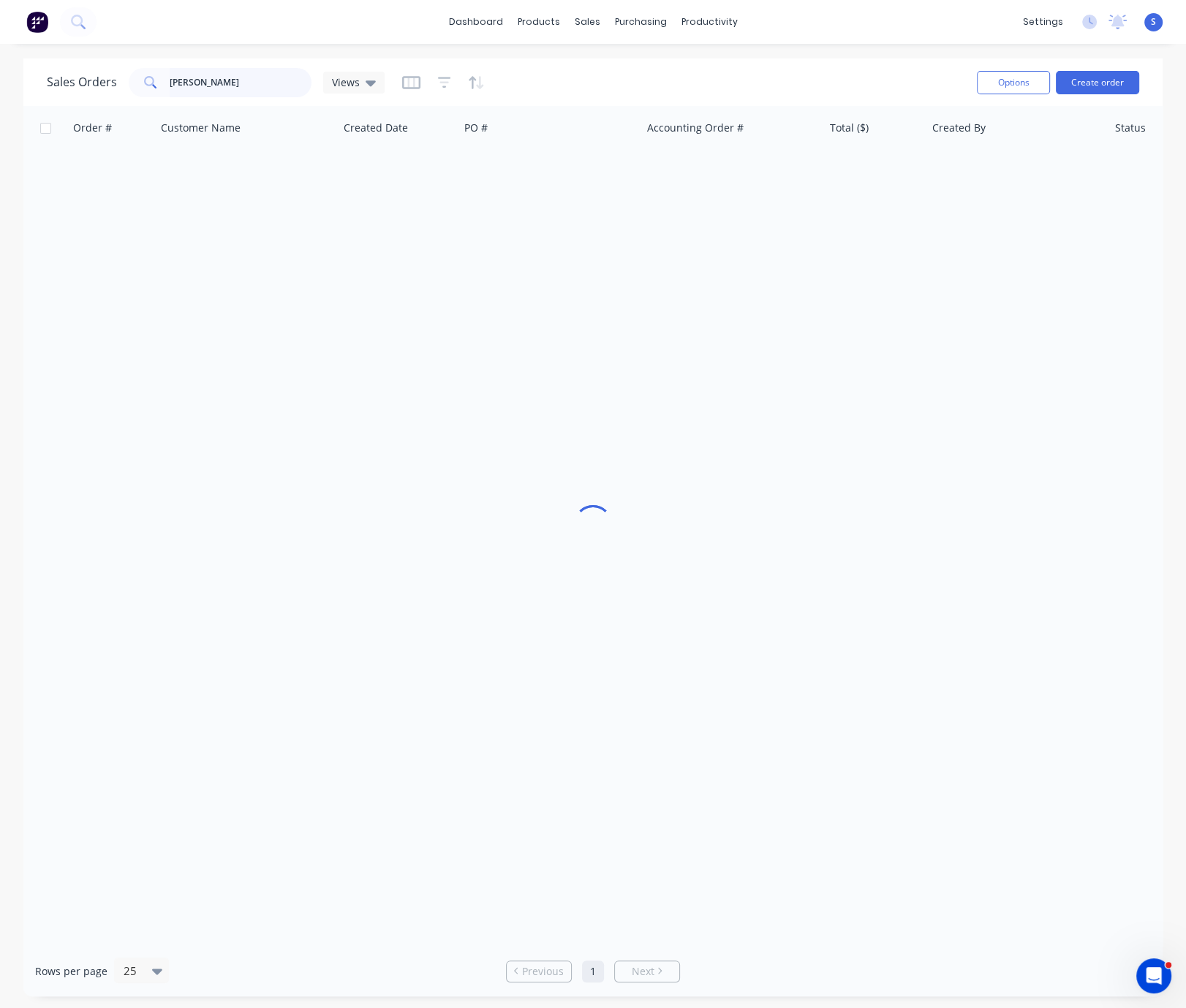
click at [264, 84] on input "[PERSON_NAME]" at bounding box center [240, 82] width 143 height 29
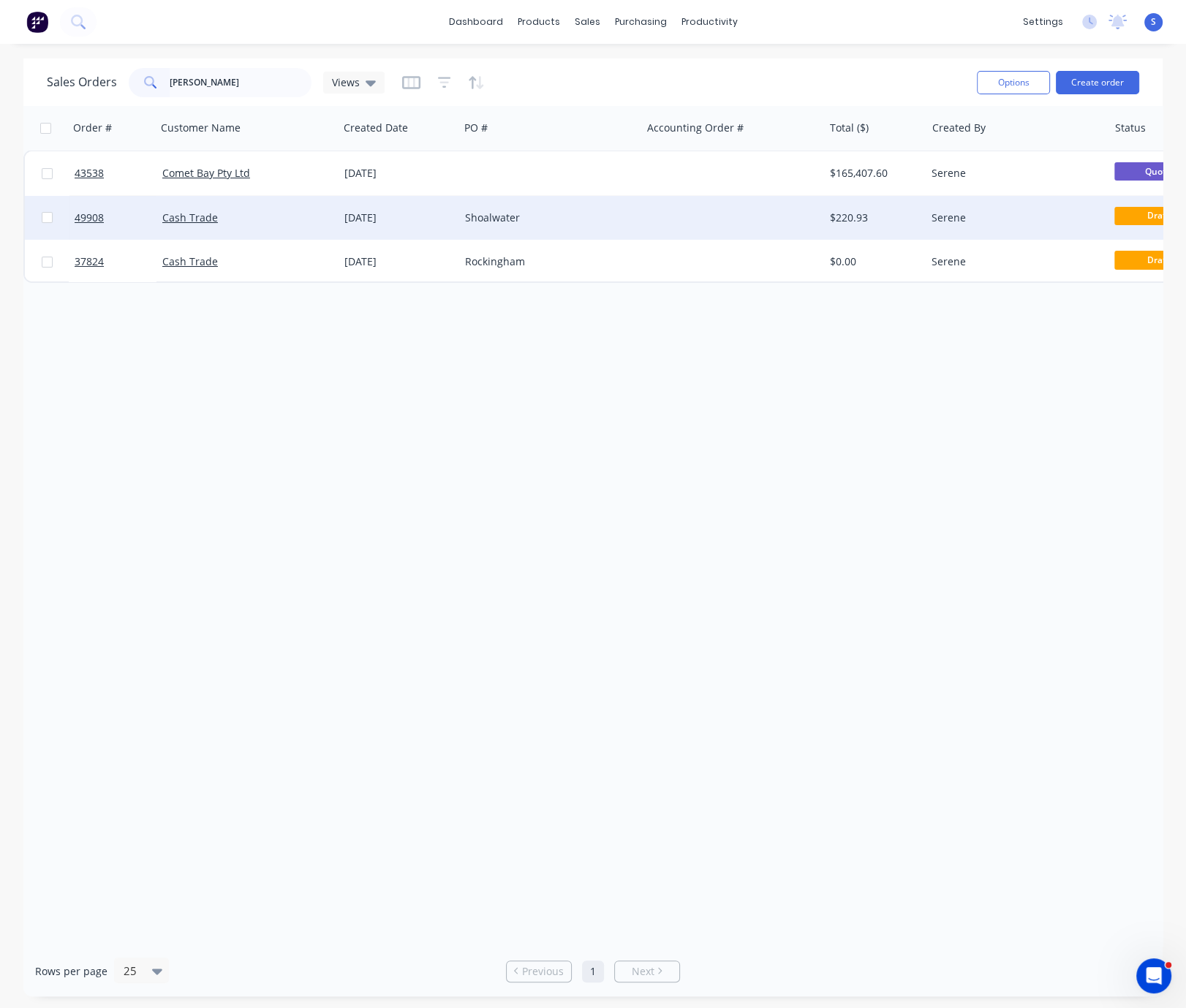
click at [270, 212] on div "Cash Trade" at bounding box center [243, 218] width 162 height 15
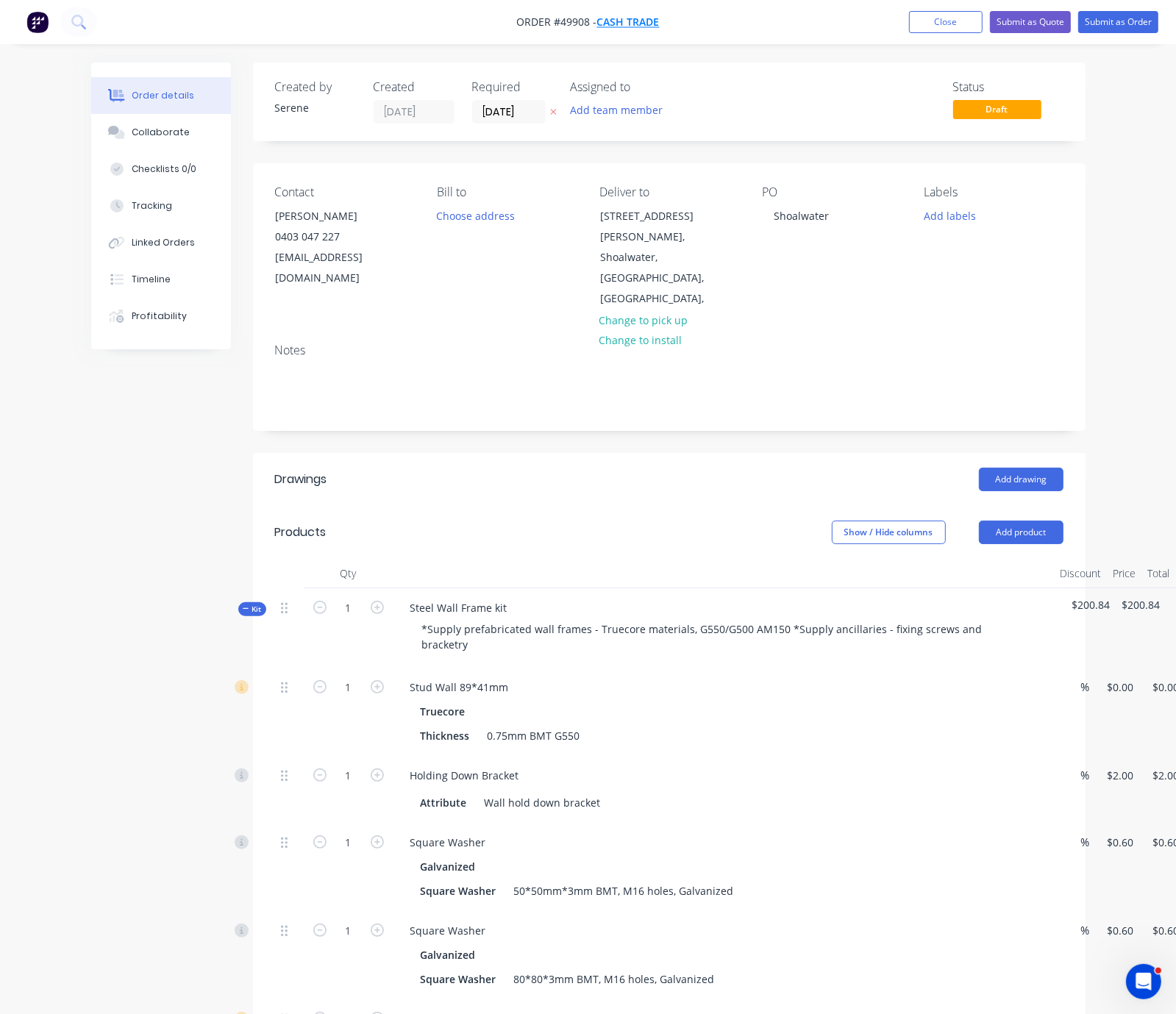
click at [623, 23] on span "Cash Trade" at bounding box center [628, 23] width 62 height 14
click at [1021, 28] on button "Submit as Quote" at bounding box center [1030, 22] width 81 height 22
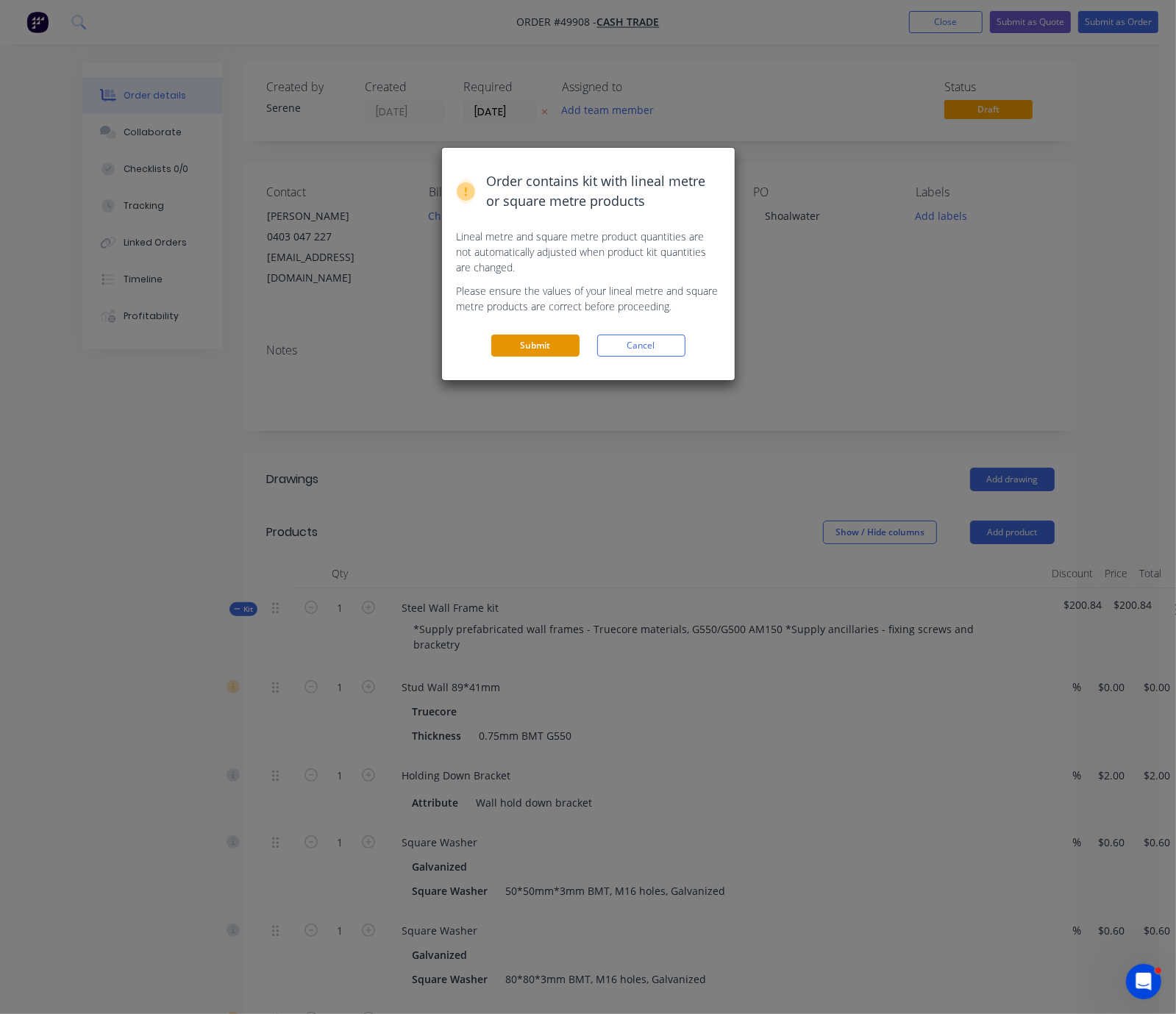
click at [542, 357] on button "Submit" at bounding box center [535, 345] width 88 height 22
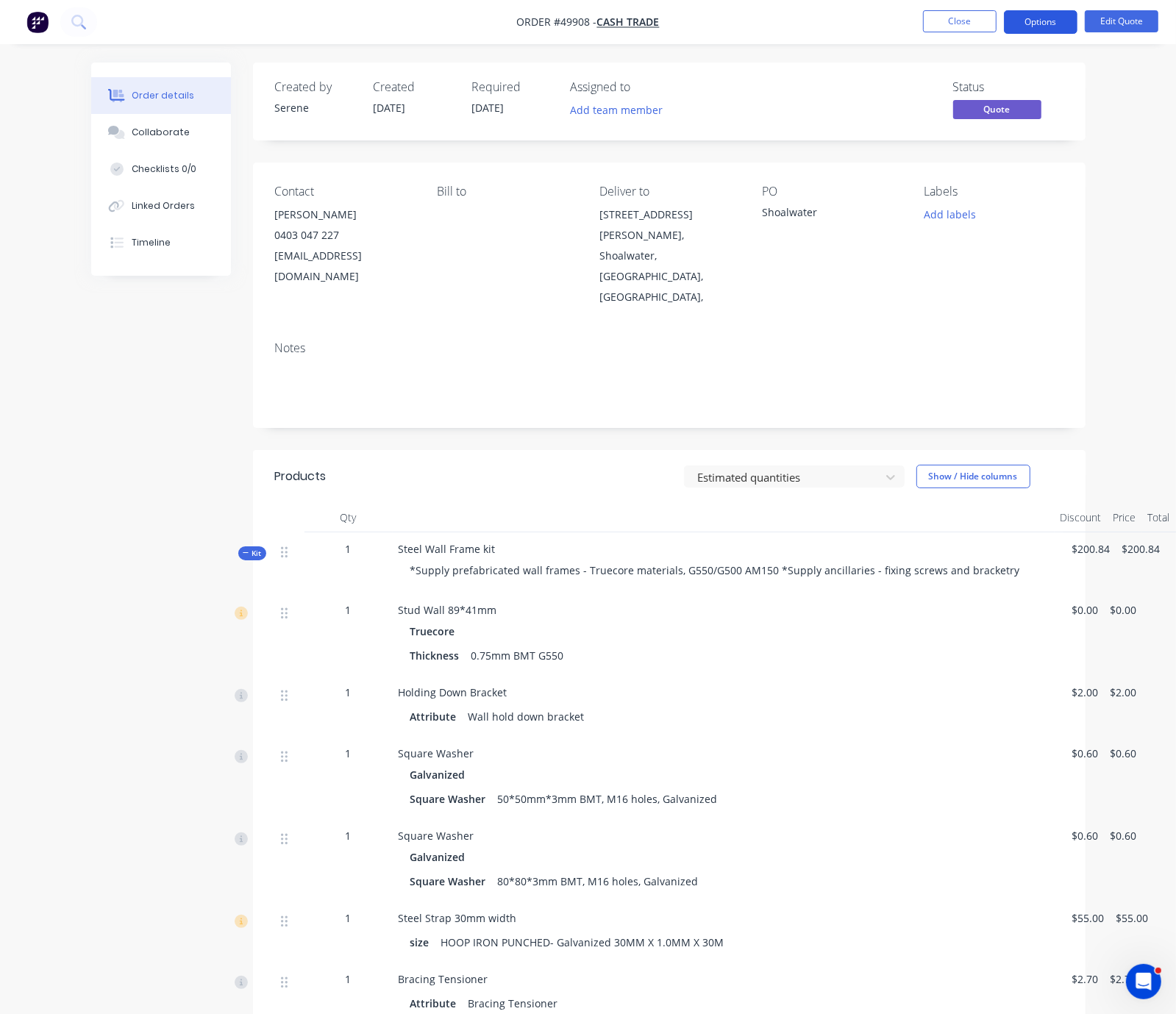
click at [1030, 19] on button "Options" at bounding box center [1040, 22] width 74 height 23
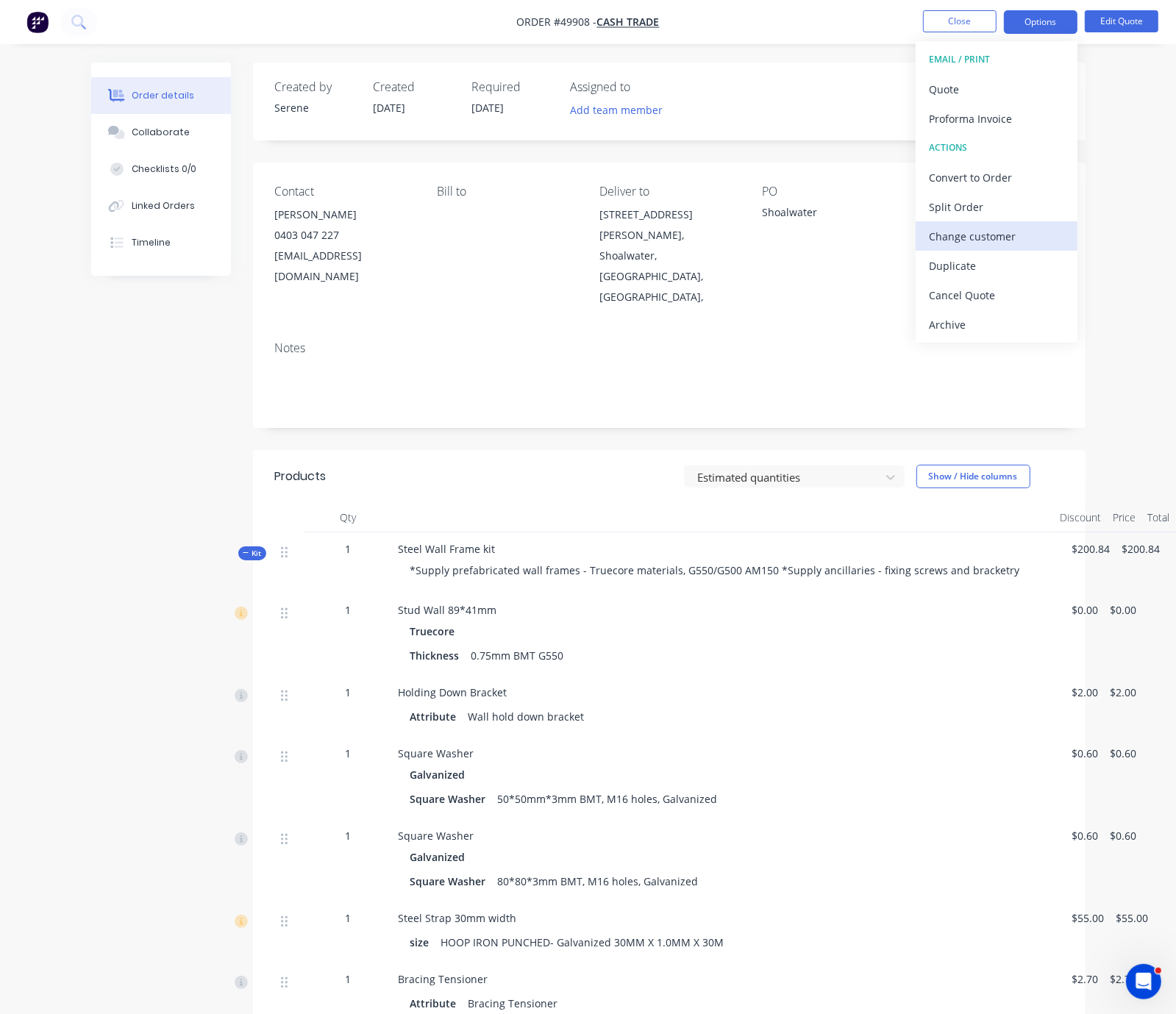
click at [1005, 235] on div "Change customer" at bounding box center [997, 237] width 135 height 21
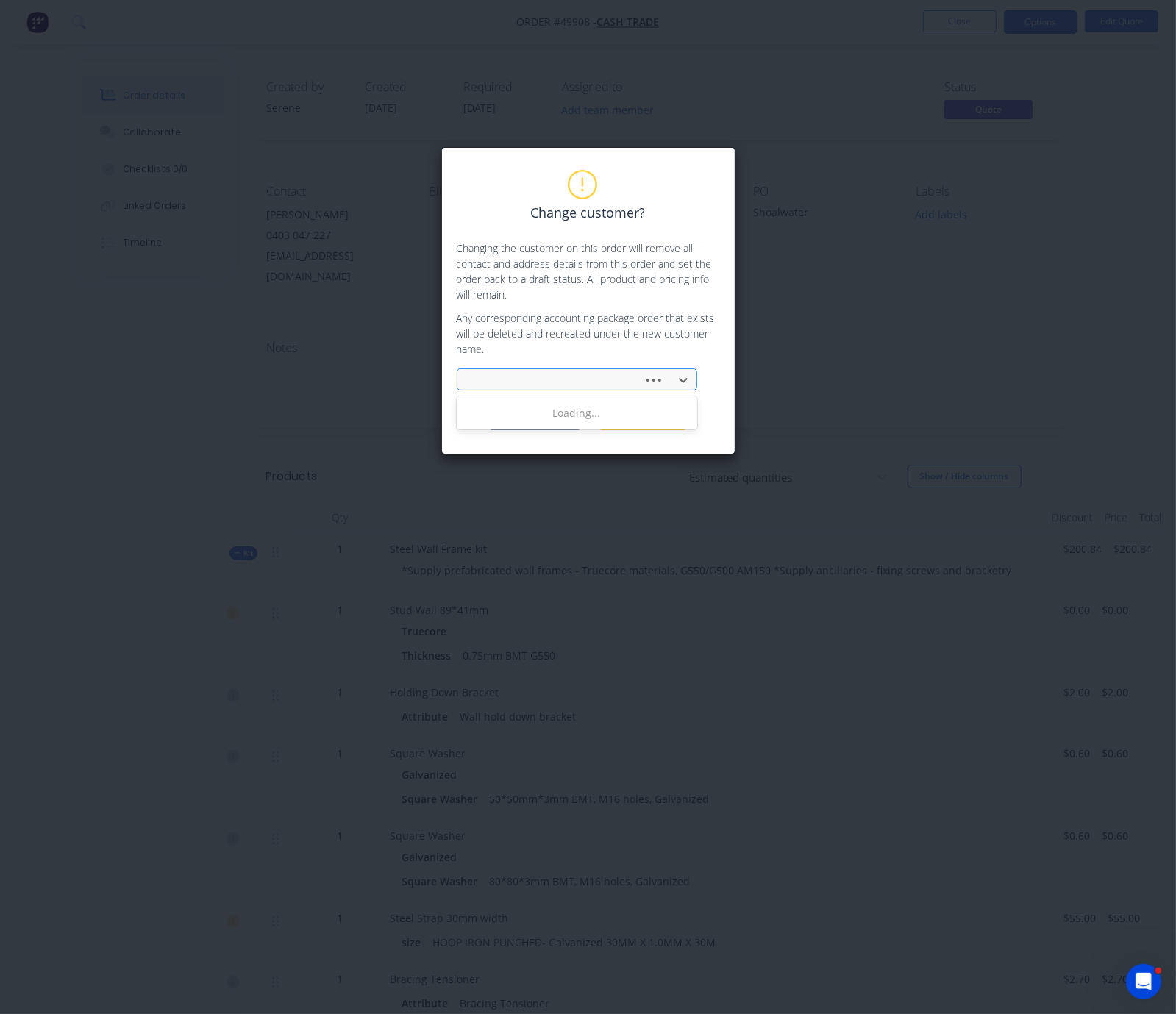
click at [499, 389] on div at bounding box center [553, 380] width 167 height 18
type input "come"
click at [529, 451] on div "Comet Bay Pty Ltd" at bounding box center [577, 440] width 240 height 27
click at [516, 430] on button "Change customer" at bounding box center [535, 418] width 92 height 22
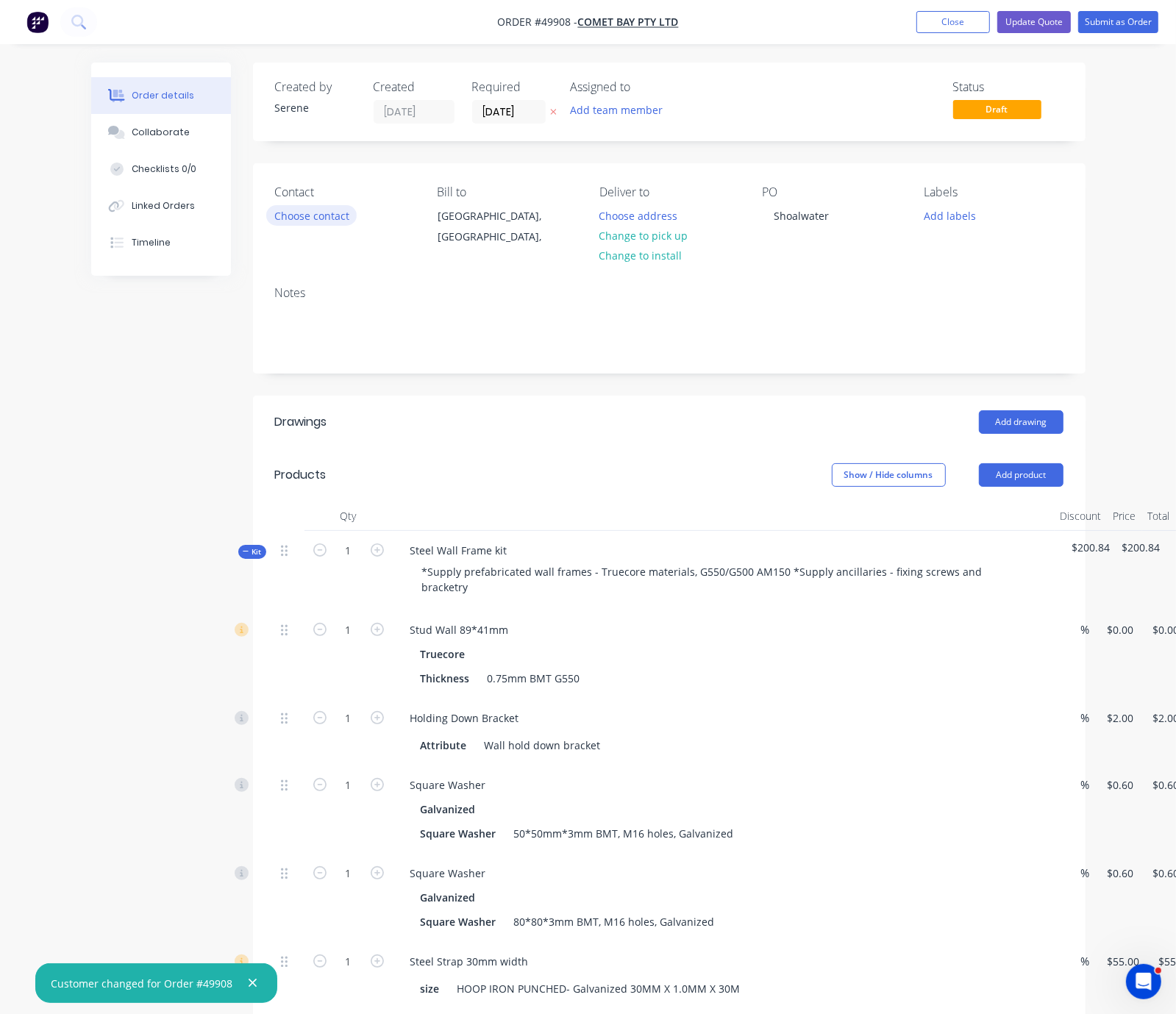
click at [266, 225] on button "Choose contact" at bounding box center [311, 215] width 90 height 20
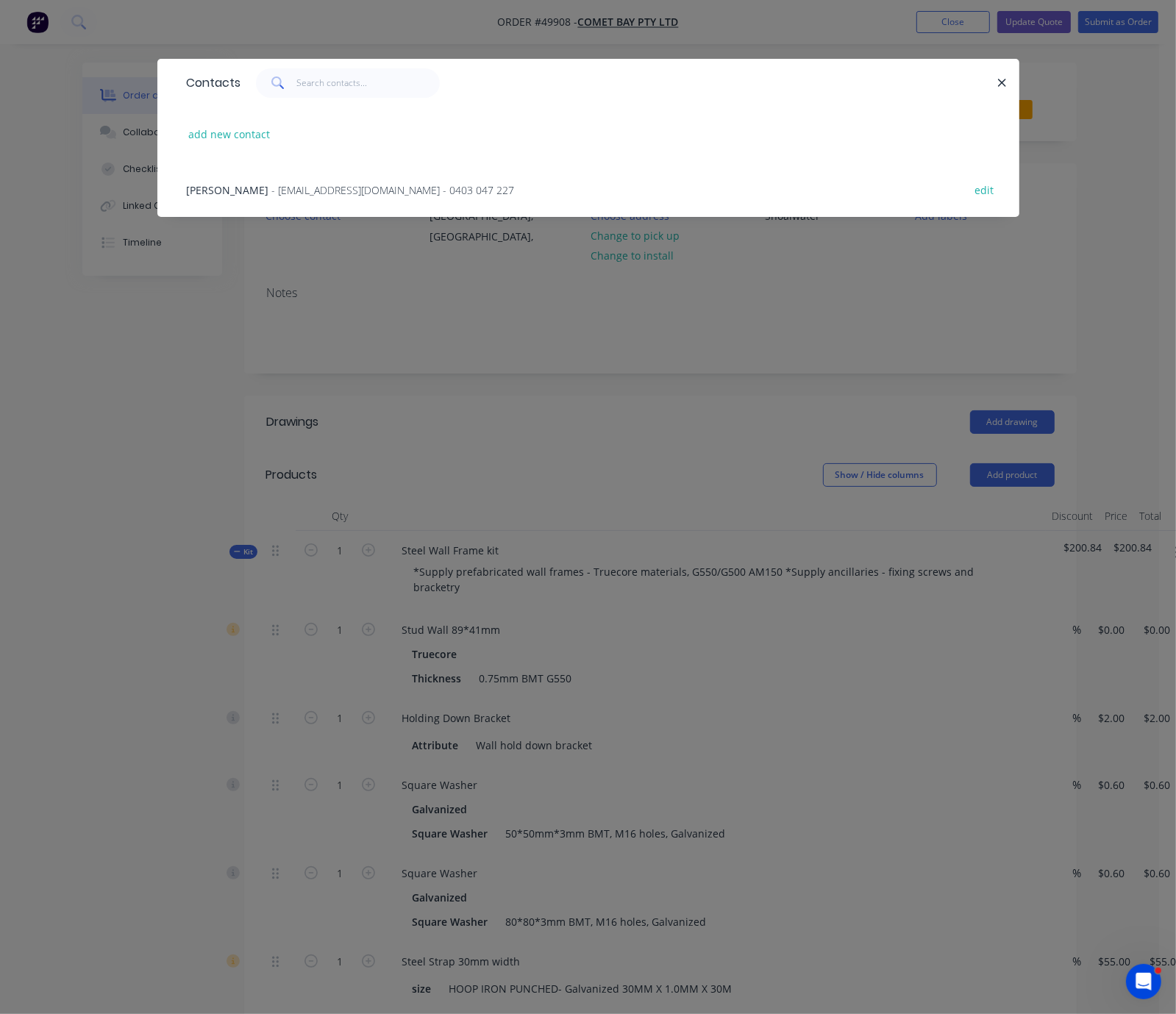
click at [272, 197] on span "- [EMAIL_ADDRESS][DOMAIN_NAME] - 0403 047 227" at bounding box center [393, 190] width 243 height 14
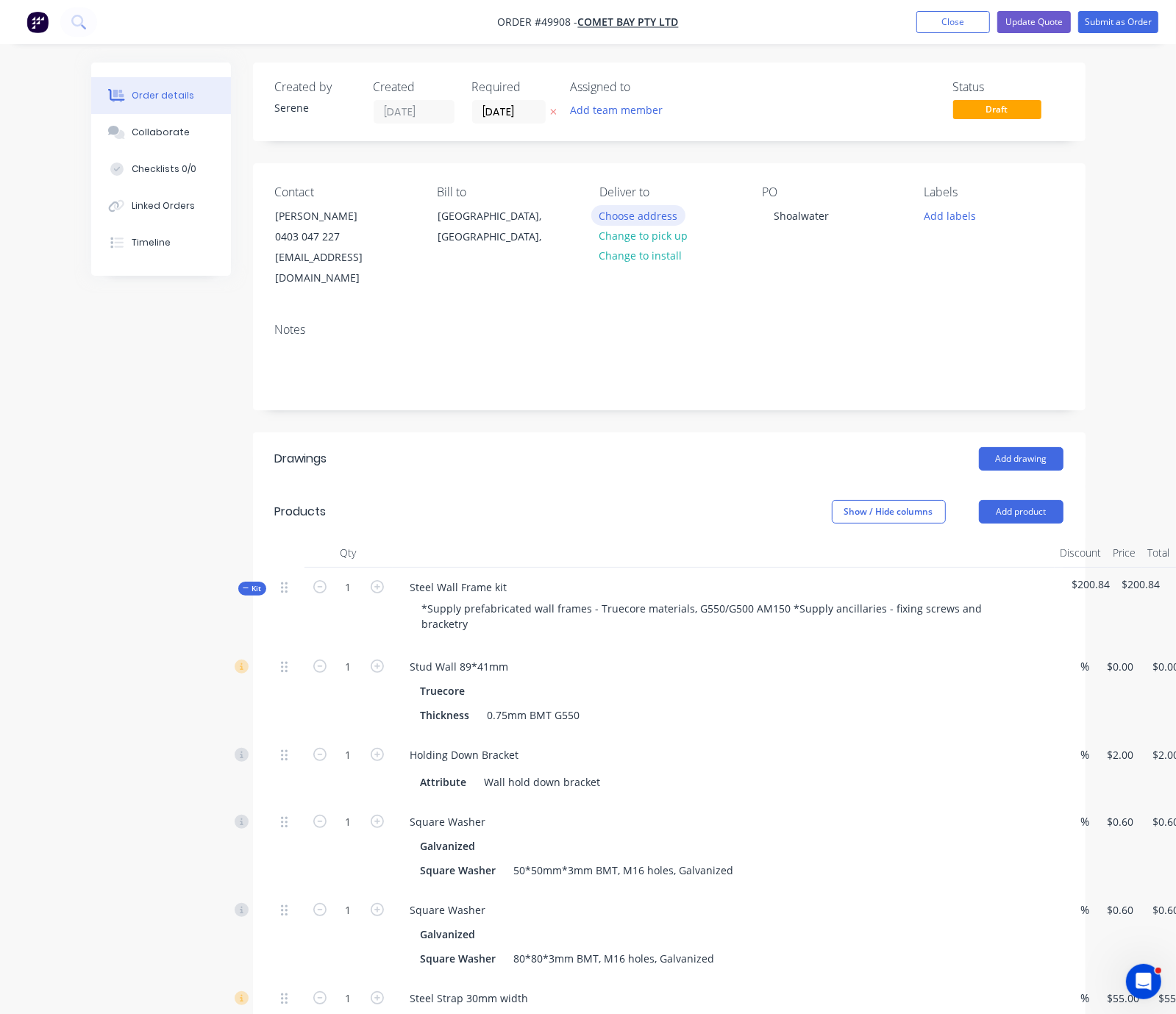
click at [654, 224] on button "Choose address" at bounding box center [638, 215] width 94 height 20
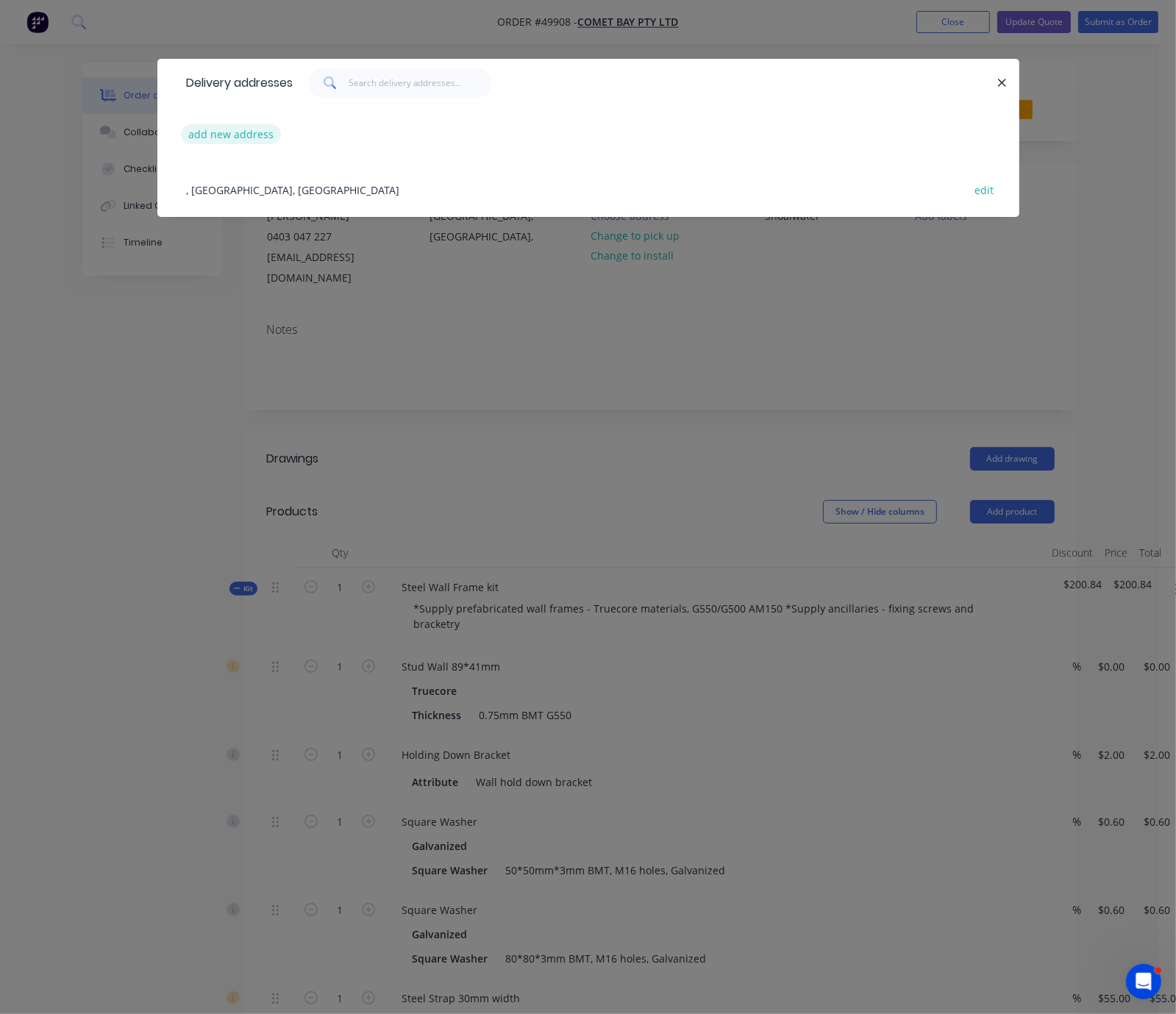
click at [181, 134] on button "add new address" at bounding box center [231, 134] width 101 height 20
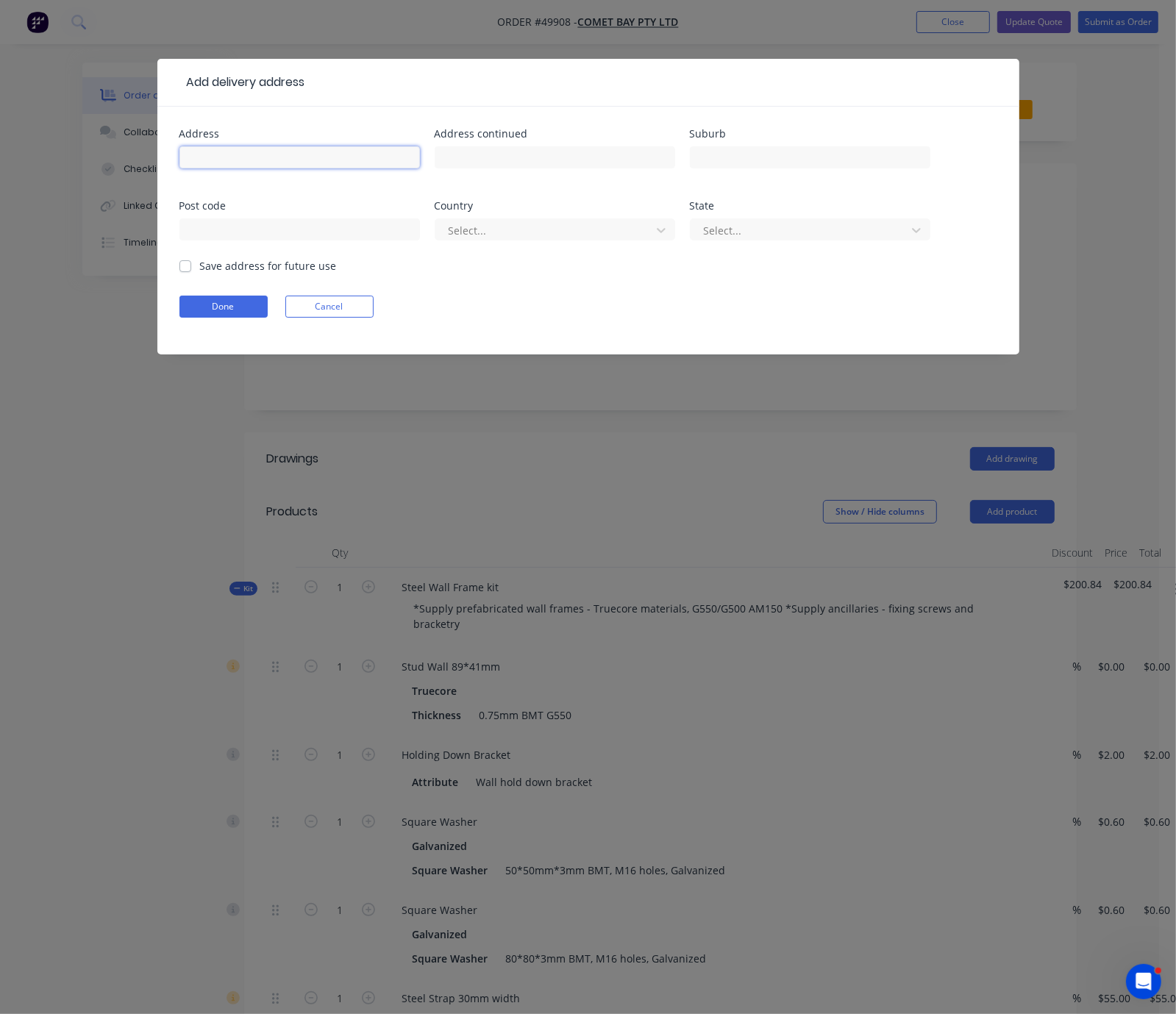
click at [179, 158] on input "text" at bounding box center [300, 157] width 240 height 22
type input "[STREET_ADDRESS][PERSON_NAME],"
click at [689, 168] on input "text" at bounding box center [810, 157] width 240 height 22
type input "Shoalwater"
click at [447, 240] on div at bounding box center [544, 231] width 196 height 18
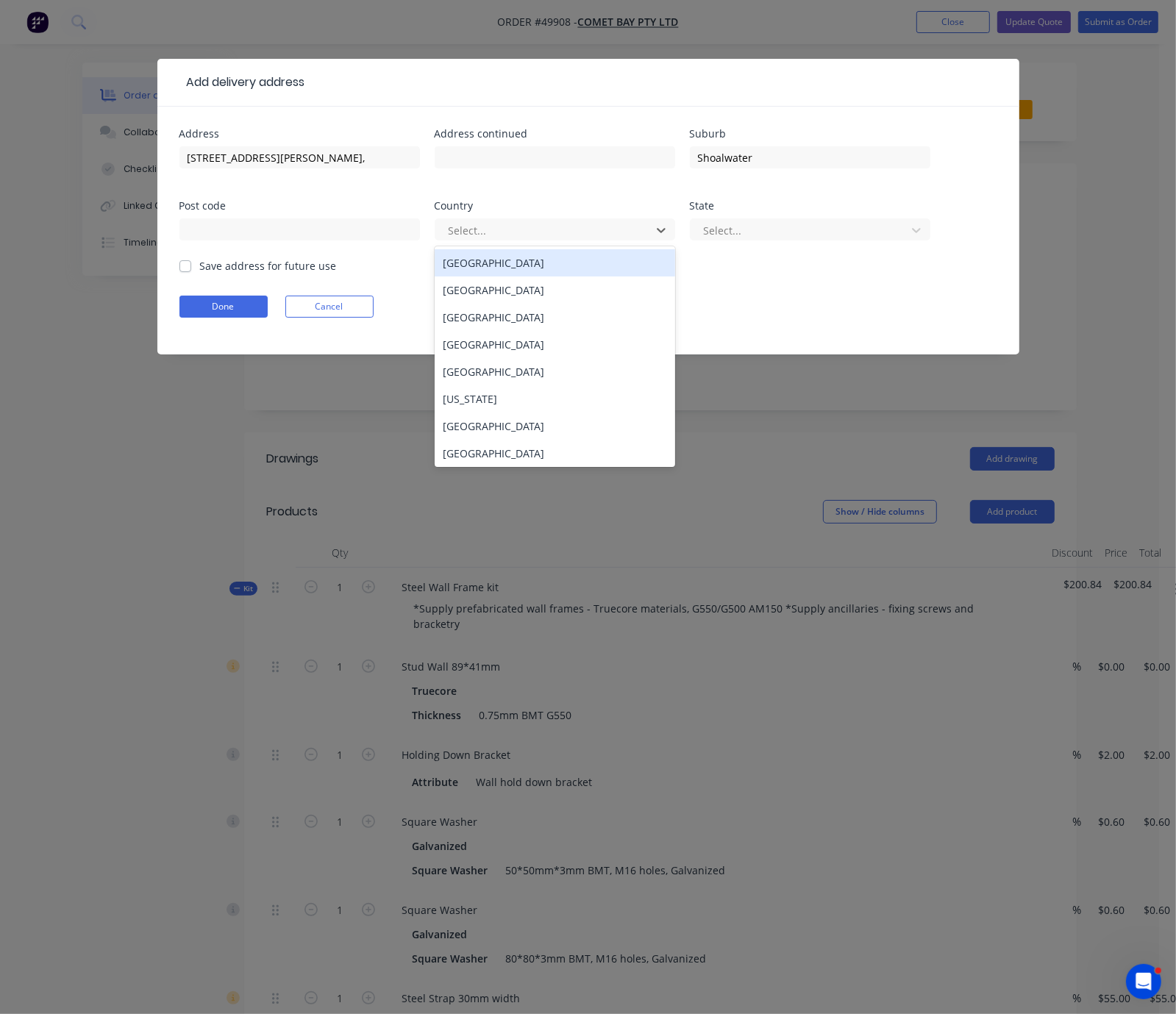
click at [435, 275] on div "[GEOGRAPHIC_DATA]" at bounding box center [555, 263] width 240 height 27
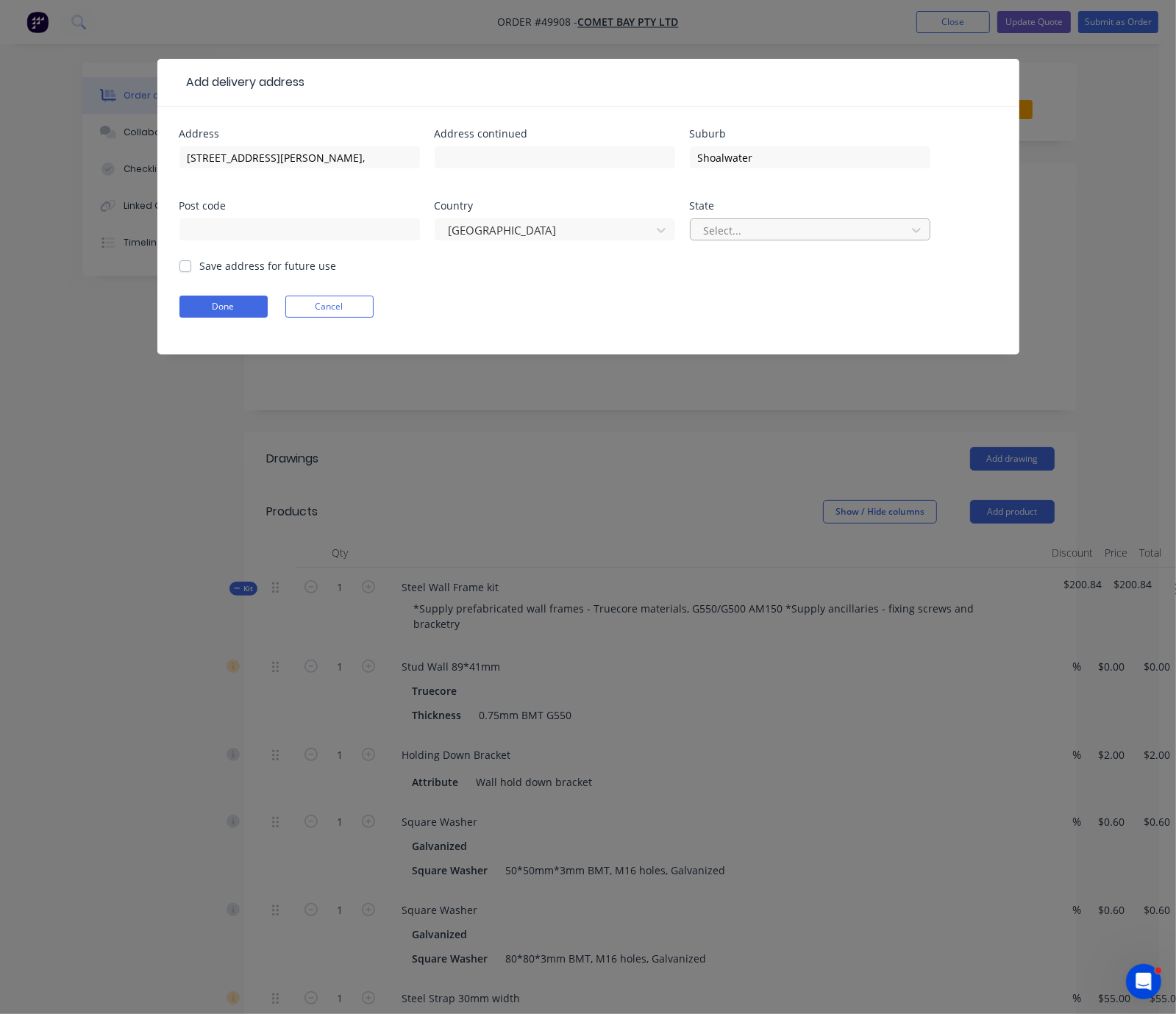
click at [702, 237] on div at bounding box center [800, 231] width 196 height 18
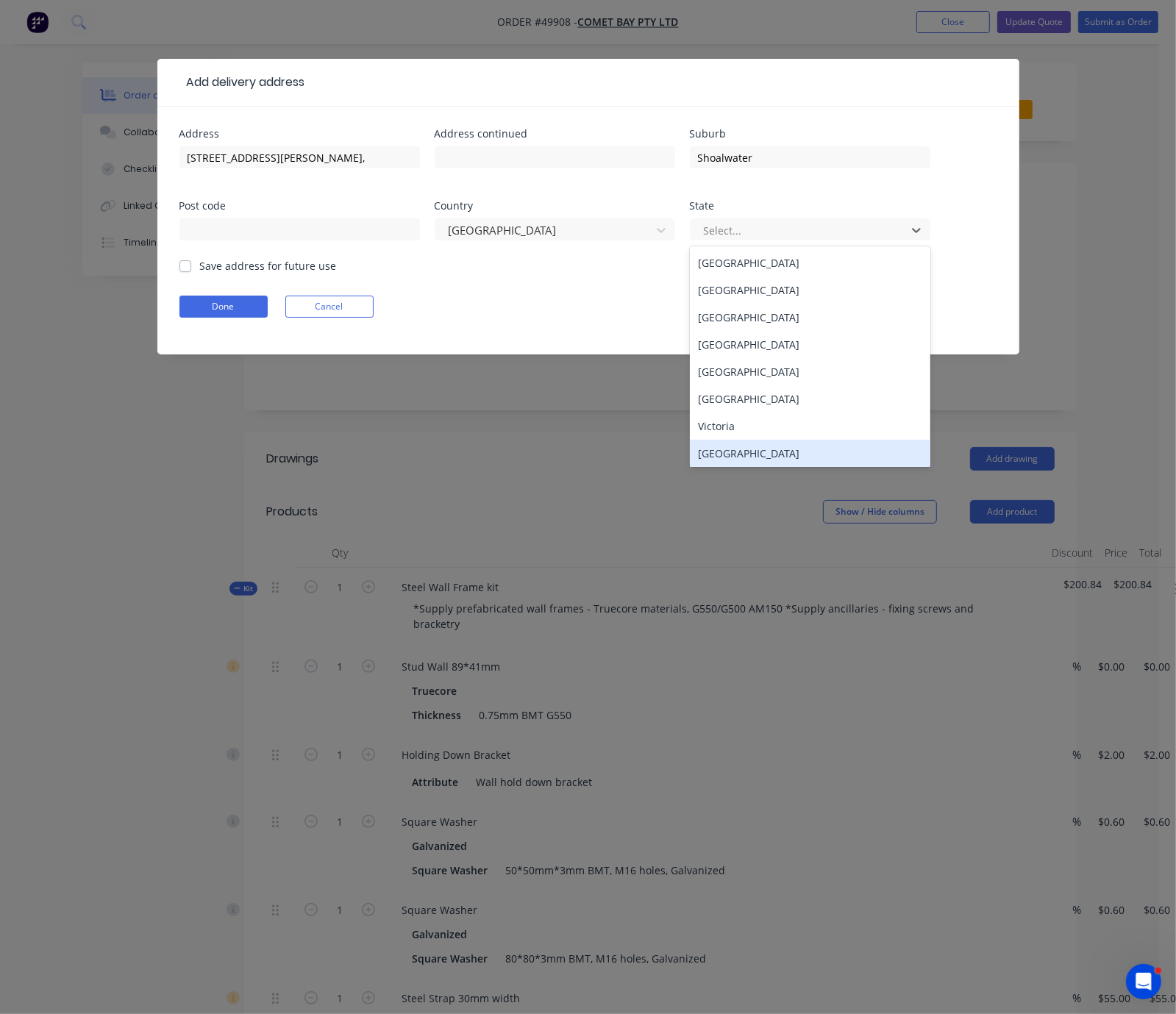
click at [689, 458] on div "[GEOGRAPHIC_DATA]" at bounding box center [810, 453] width 240 height 27
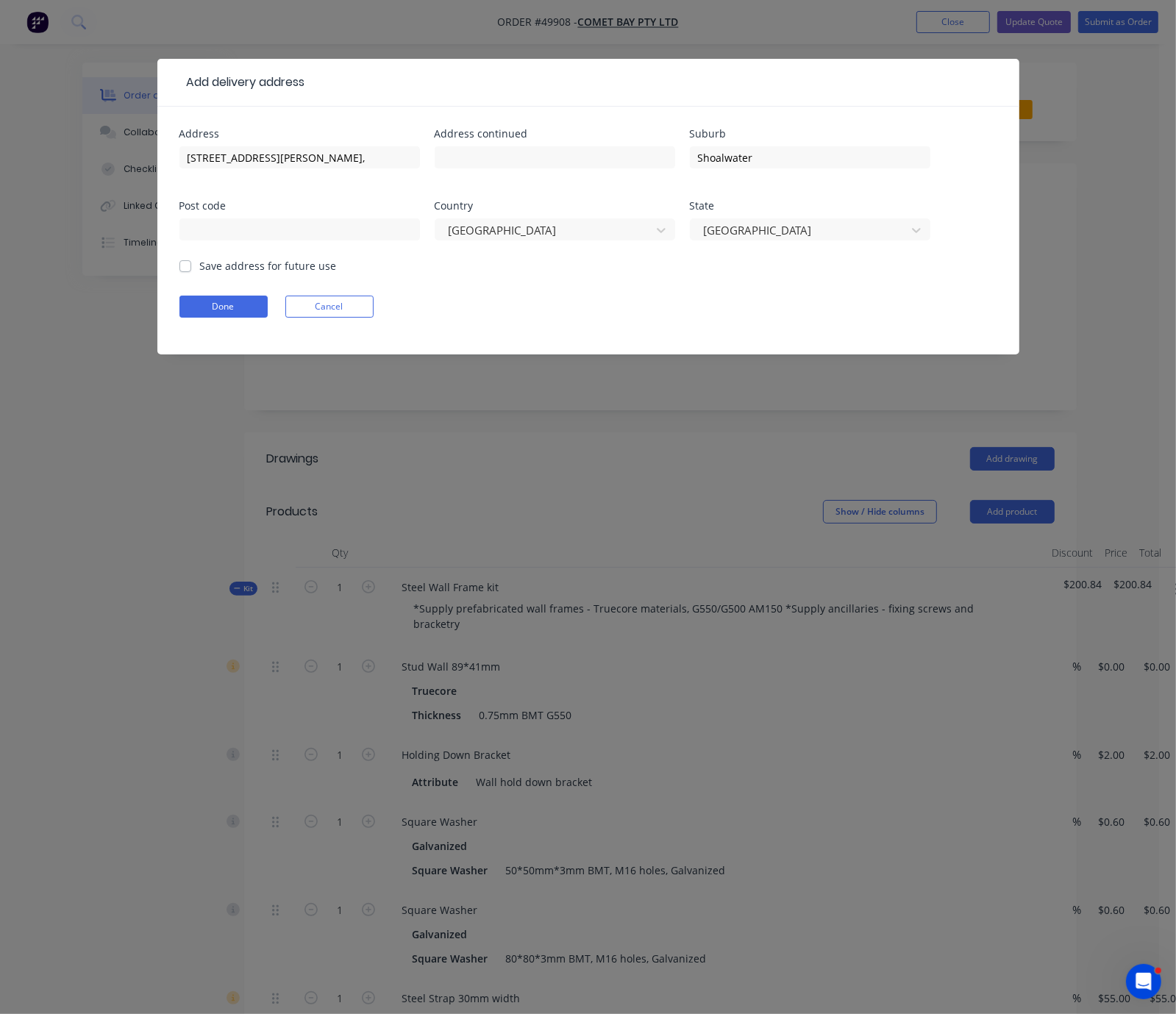
click at [179, 273] on div "Save address for future use" at bounding box center [258, 266] width 158 height 16
click at [158, 273] on div "Address [STREET_ADDRESS][PERSON_NAME], Address continued Suburb Shoalwater Post…" at bounding box center [588, 231] width 861 height 248
drag, startPoint x: 40, startPoint y: 277, endPoint x: 62, endPoint y: 291, distance: 26.1
click at [200, 273] on label "Save address for future use" at bounding box center [268, 266] width 137 height 16
click at [179, 272] on input "Save address for future use" at bounding box center [185, 265] width 12 height 14
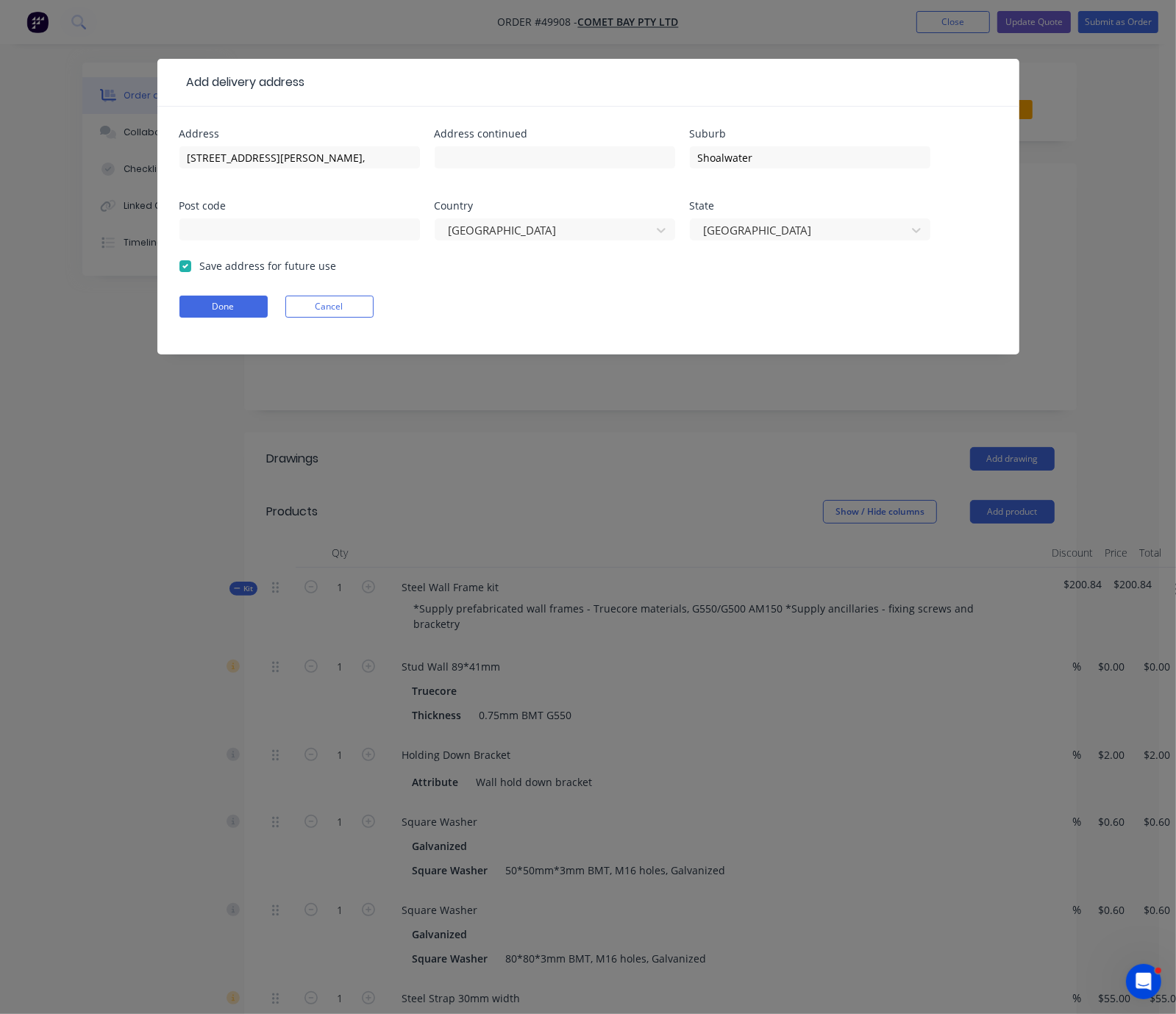
checkbox input "true"
click at [179, 318] on button "Done" at bounding box center [223, 306] width 88 height 22
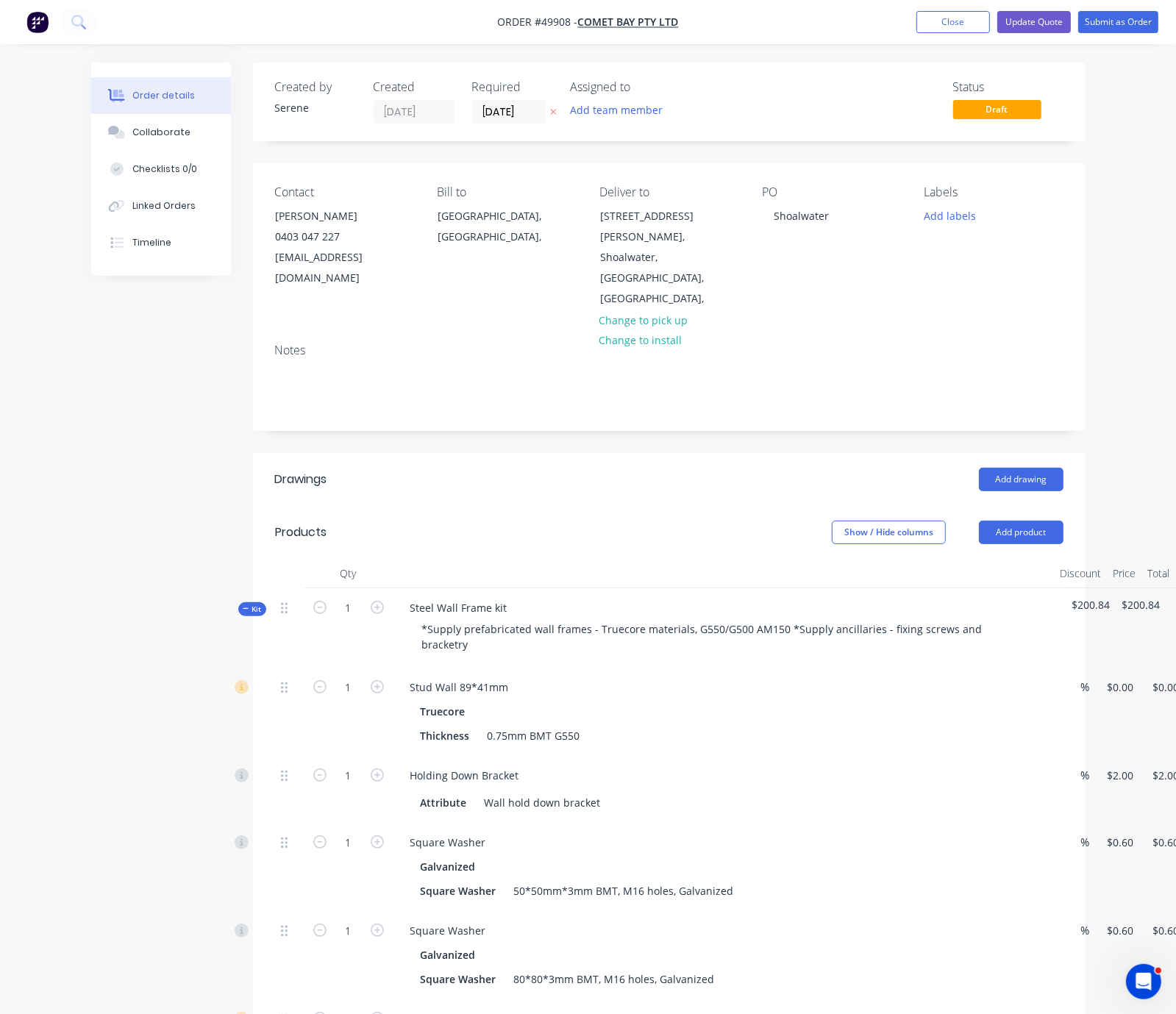
drag, startPoint x: 552, startPoint y: 505, endPoint x: 754, endPoint y: 502, distance: 202.0
drag, startPoint x: 520, startPoint y: 454, endPoint x: 805, endPoint y: 454, distance: 285.0
click at [482, 506] on header "Products Show / Hide columns Add product" at bounding box center [669, 533] width 832 height 53
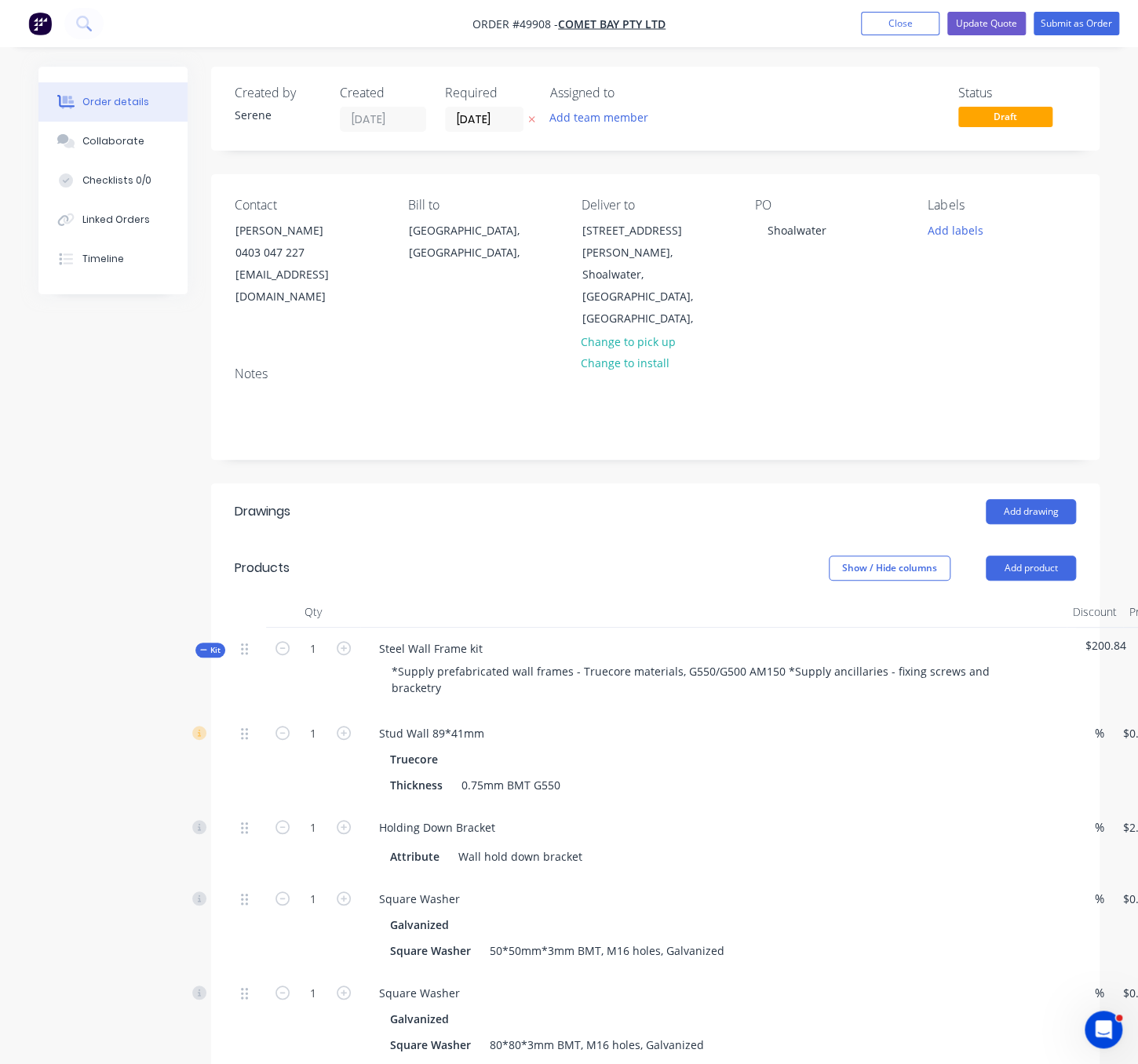
drag, startPoint x: 94, startPoint y: 460, endPoint x: 52, endPoint y: 420, distance: 58.0
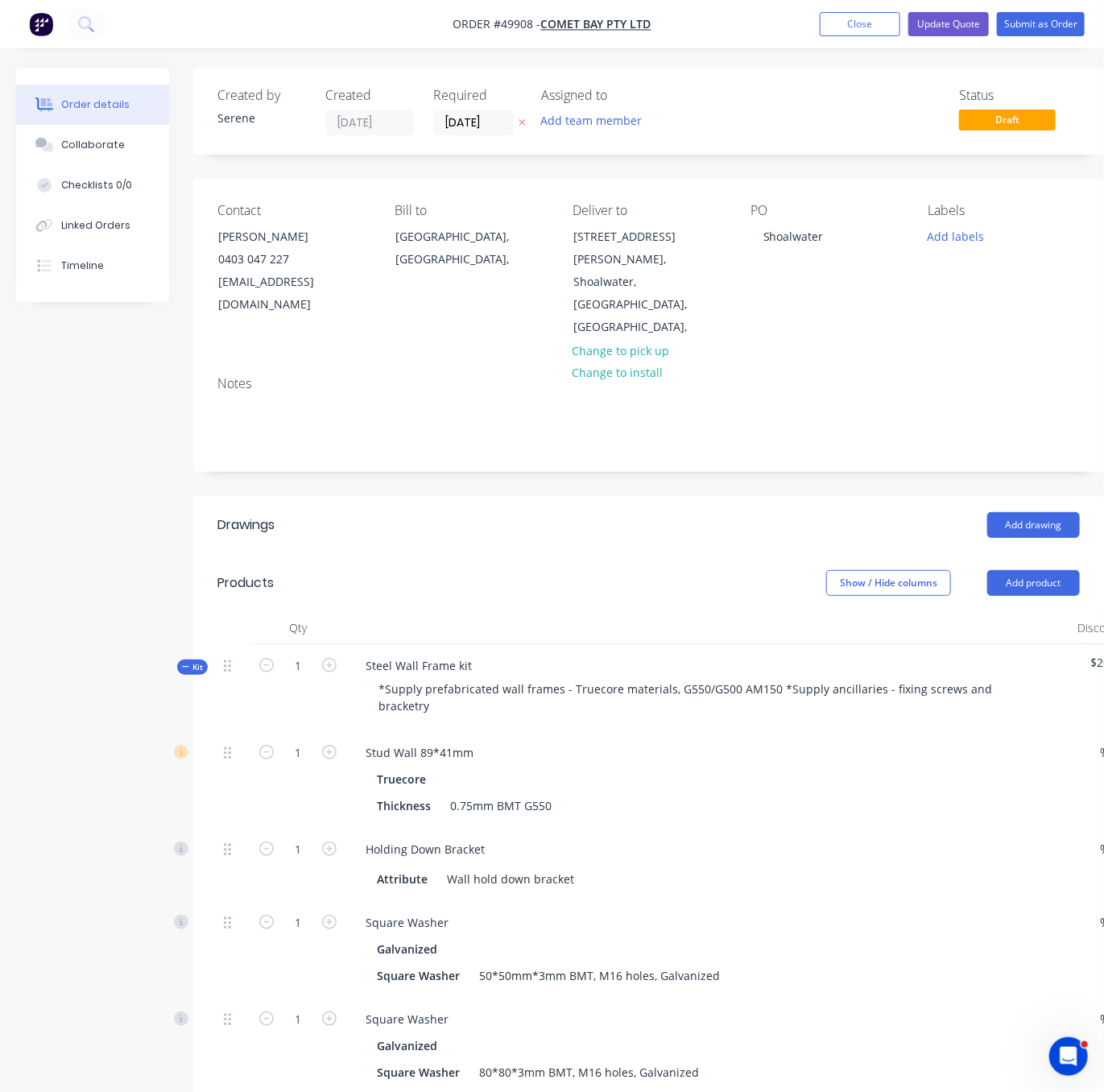
drag, startPoint x: 36, startPoint y: 447, endPoint x: 41, endPoint y: 428, distance: 19.6
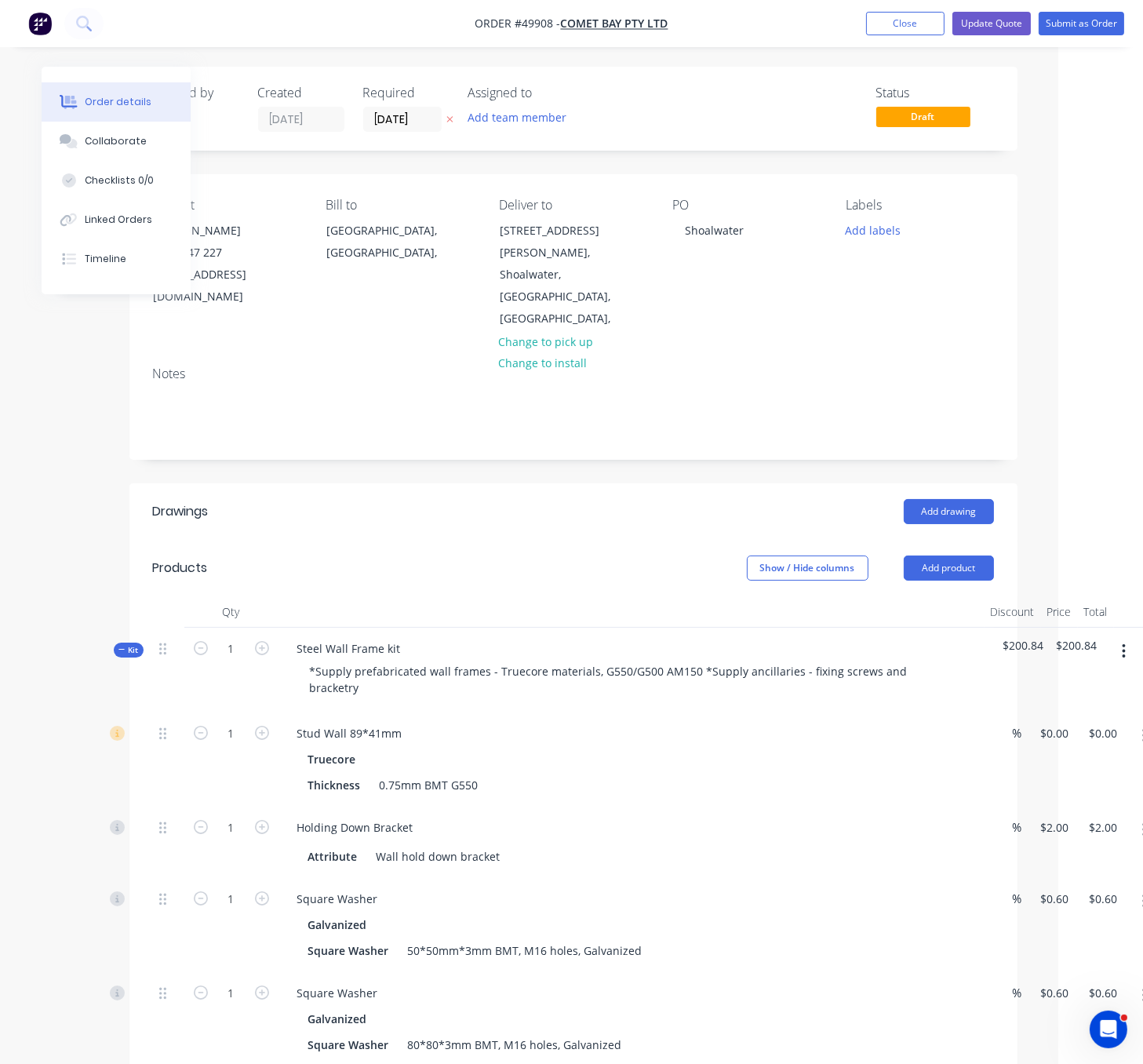
scroll to position [0, 123]
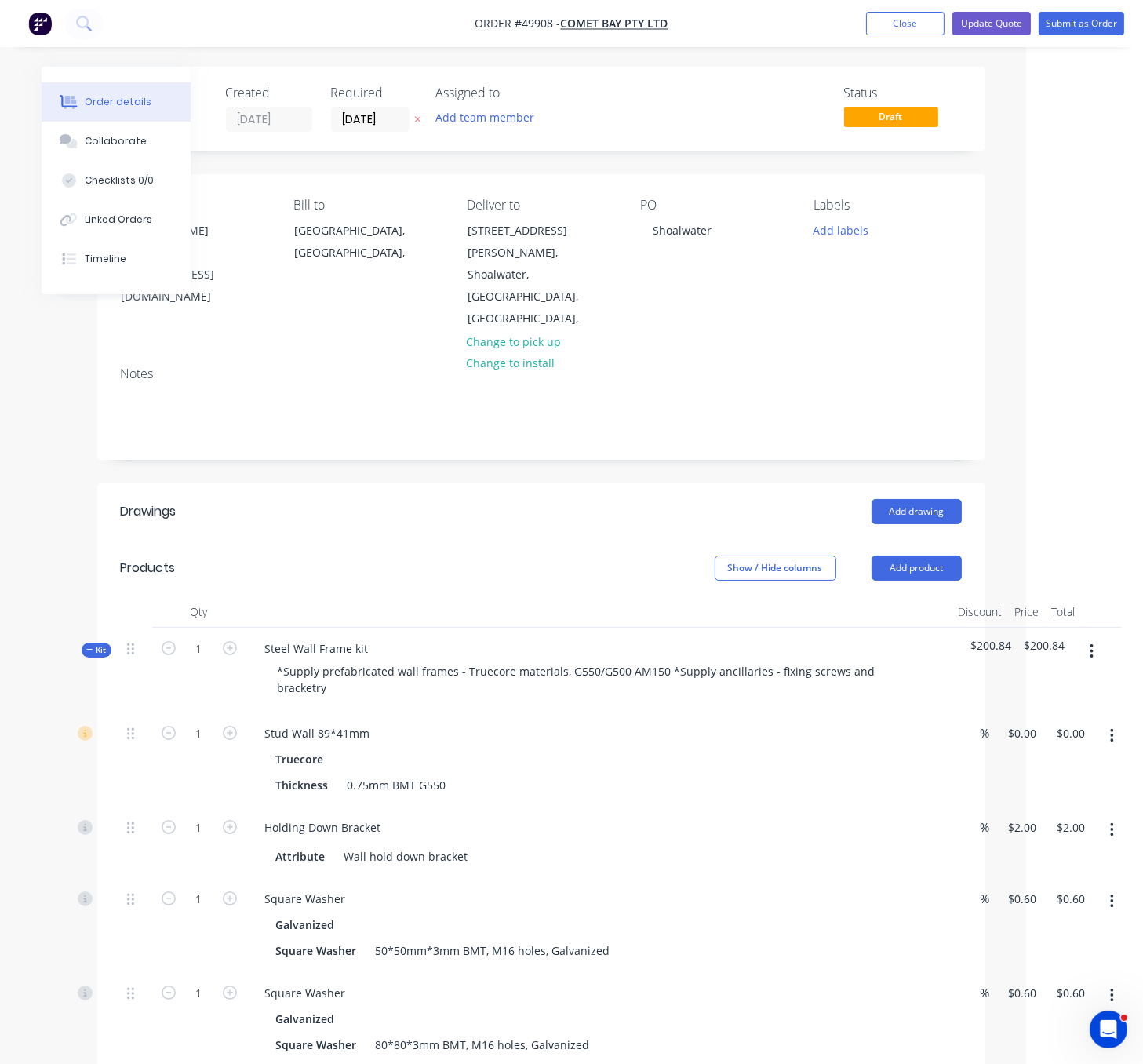
drag, startPoint x: 480, startPoint y: 558, endPoint x: 733, endPoint y: 533, distance: 254.2
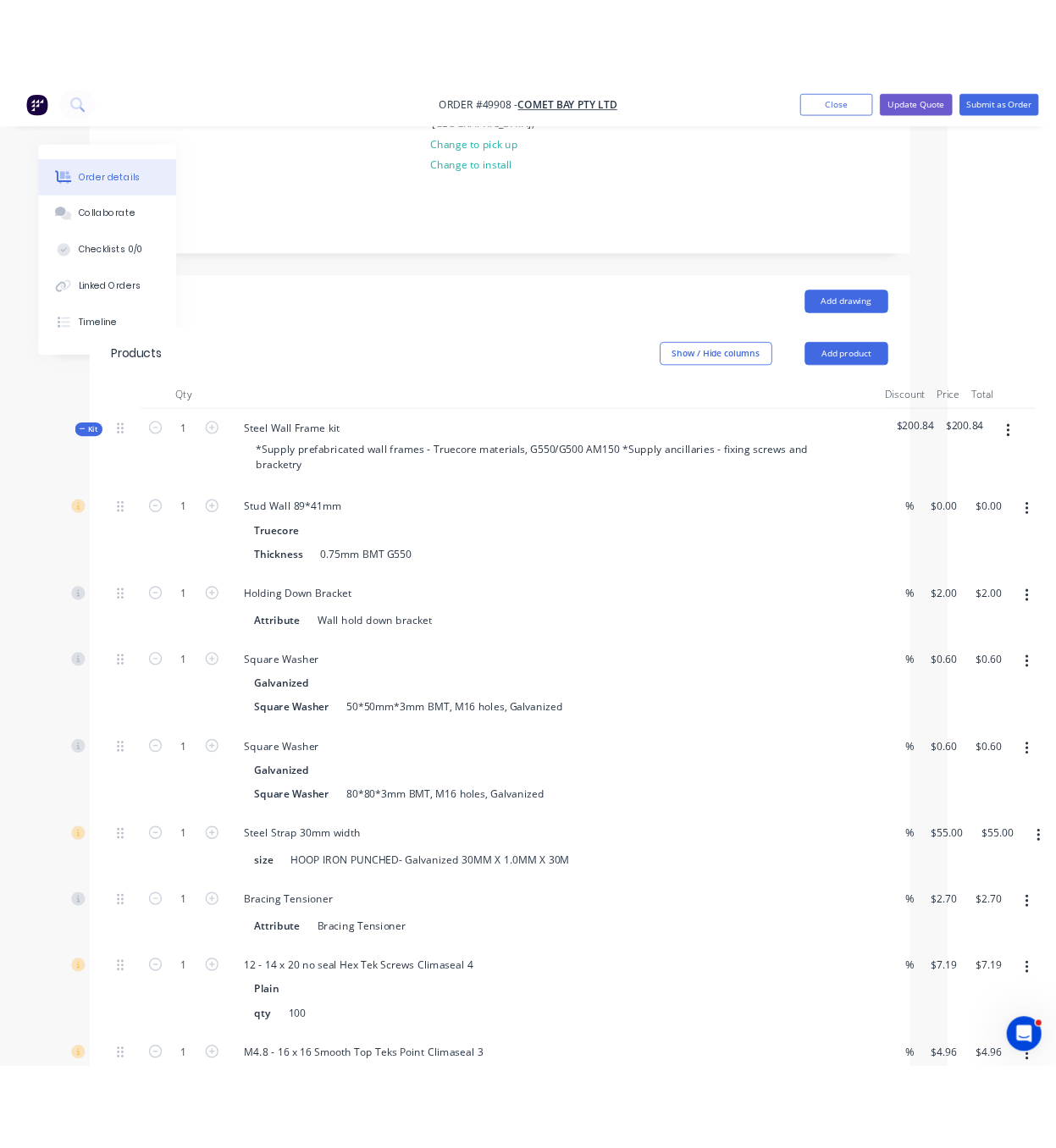
scroll to position [297, 0]
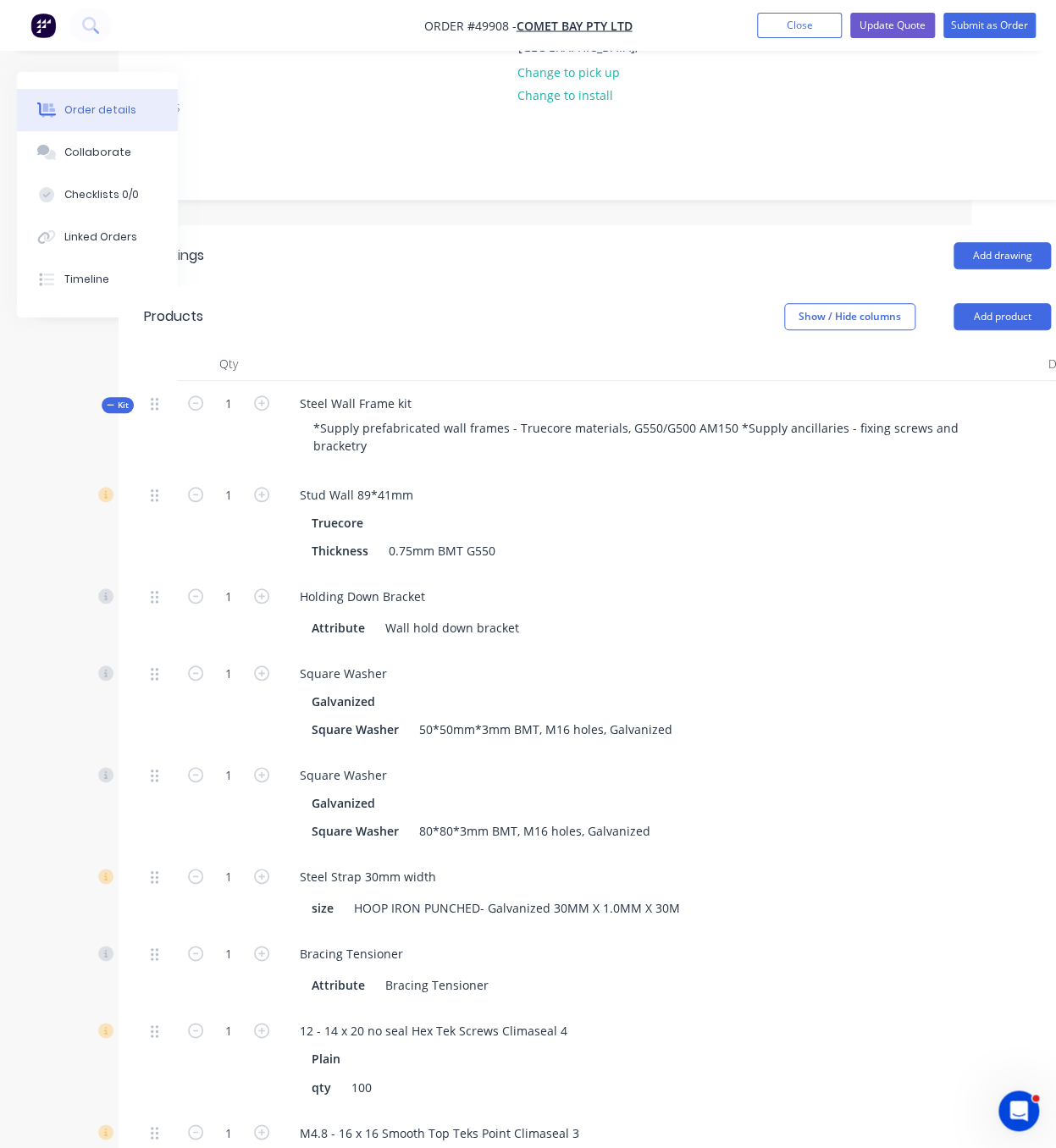
drag, startPoint x: 483, startPoint y: 272, endPoint x: 680, endPoint y: 281, distance: 197.2
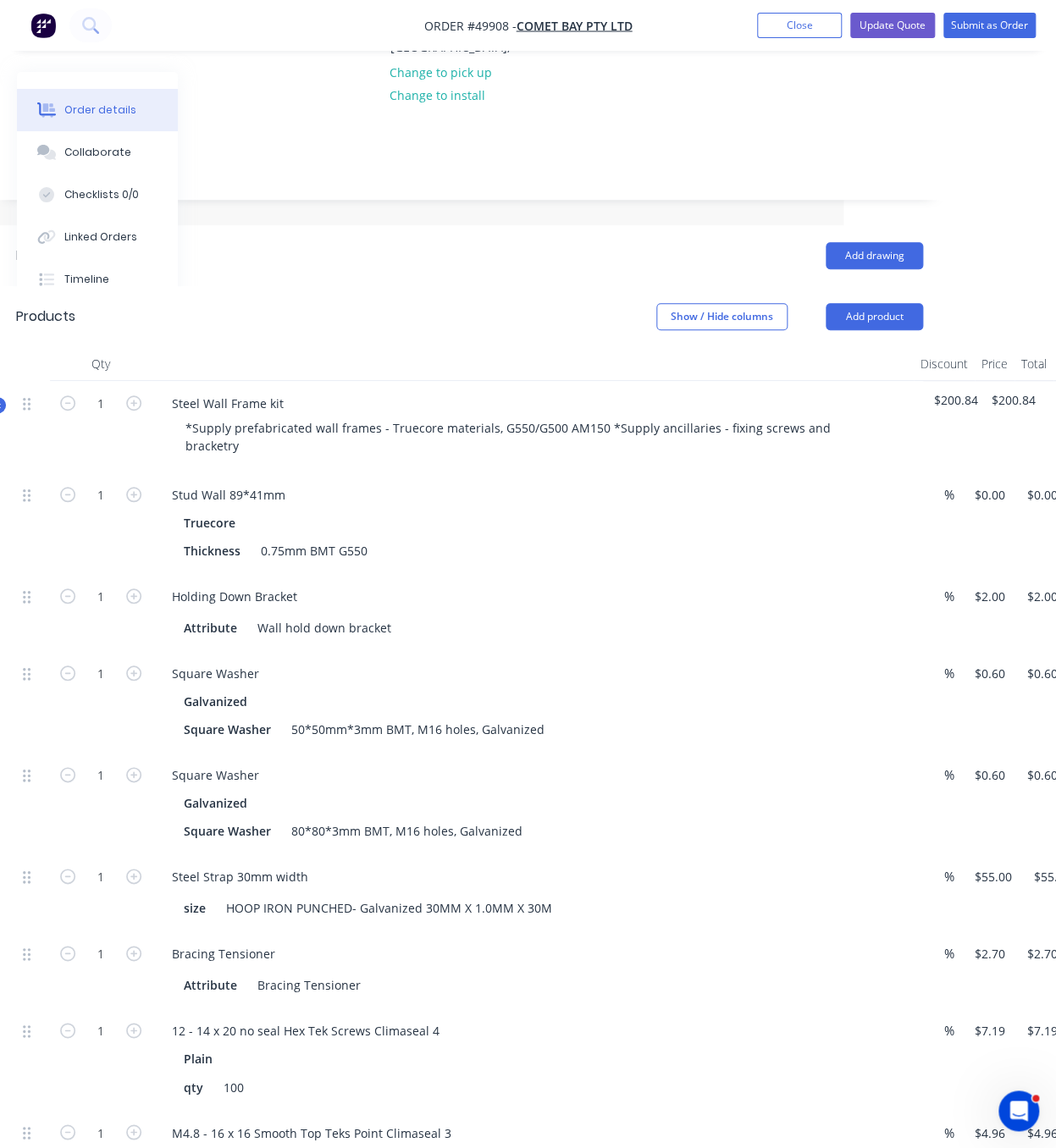
drag, startPoint x: 431, startPoint y: 273, endPoint x: 538, endPoint y: 274, distance: 107.0
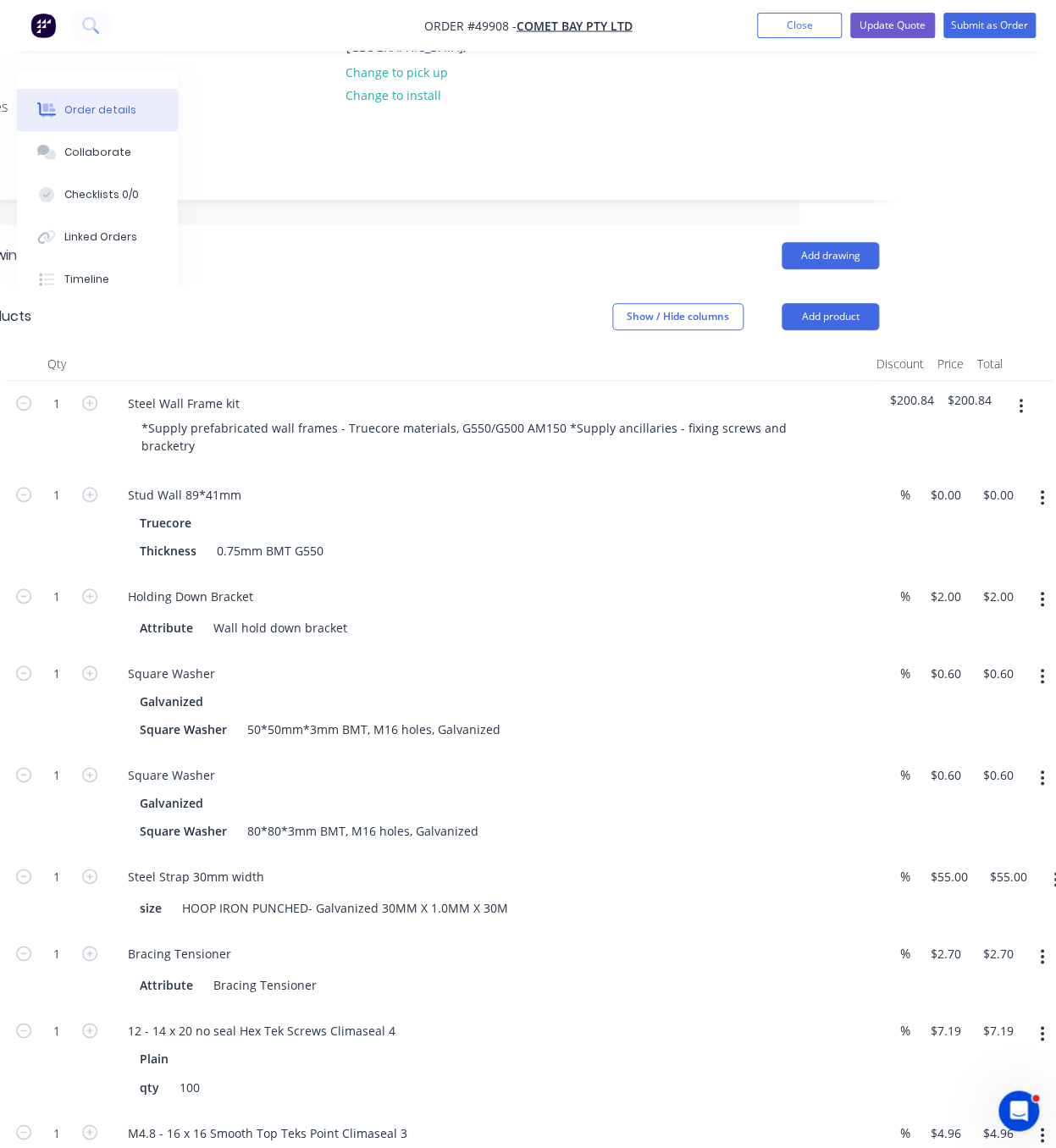
click at [506, 1043] on div "12 - 14 x 20 no seal Hex Tek Screws Climaseal 4" at bounding box center [488, 1030] width 748 height 24
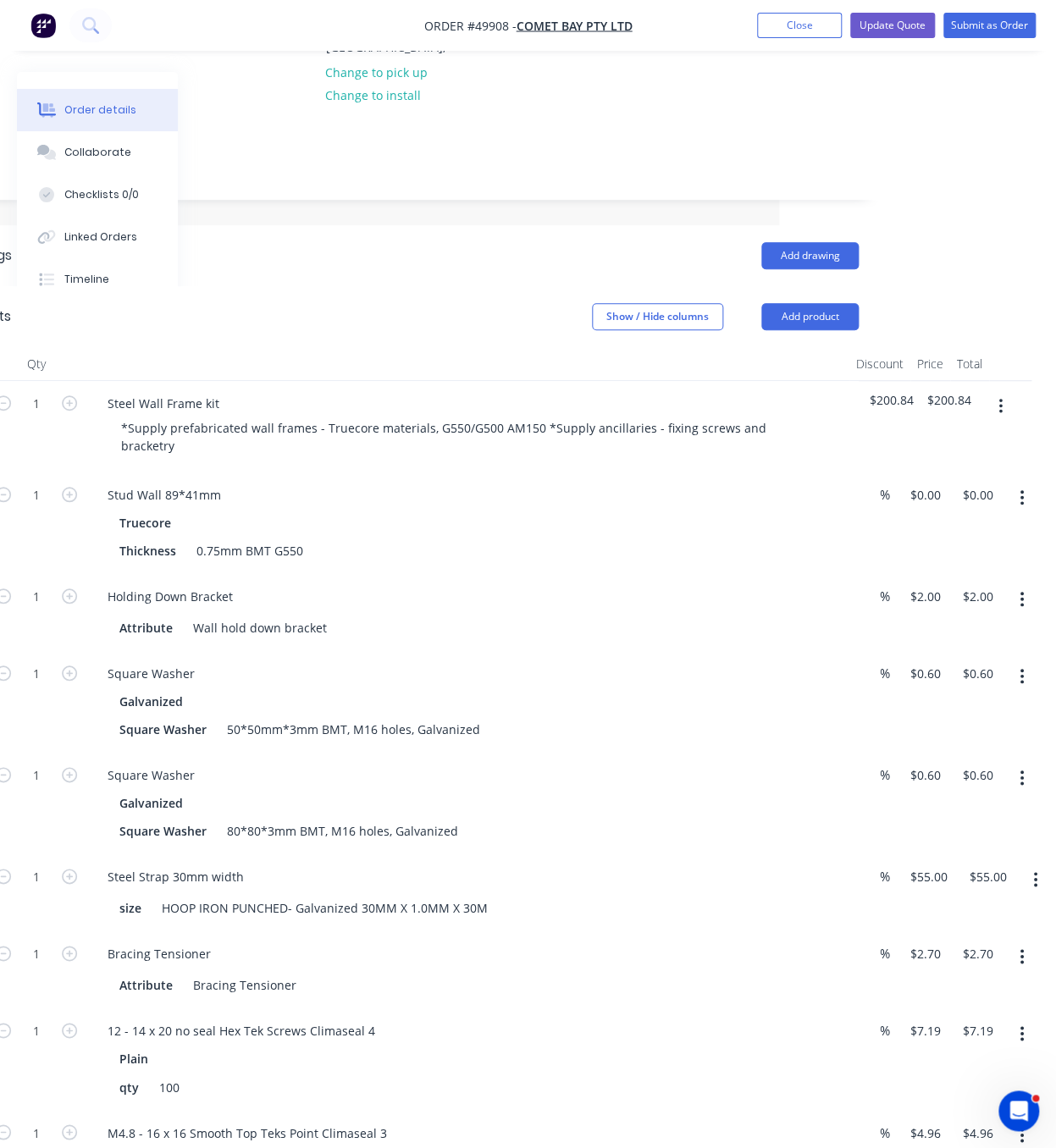
drag, startPoint x: 369, startPoint y: 341, endPoint x: 325, endPoint y: 355, distance: 46.2
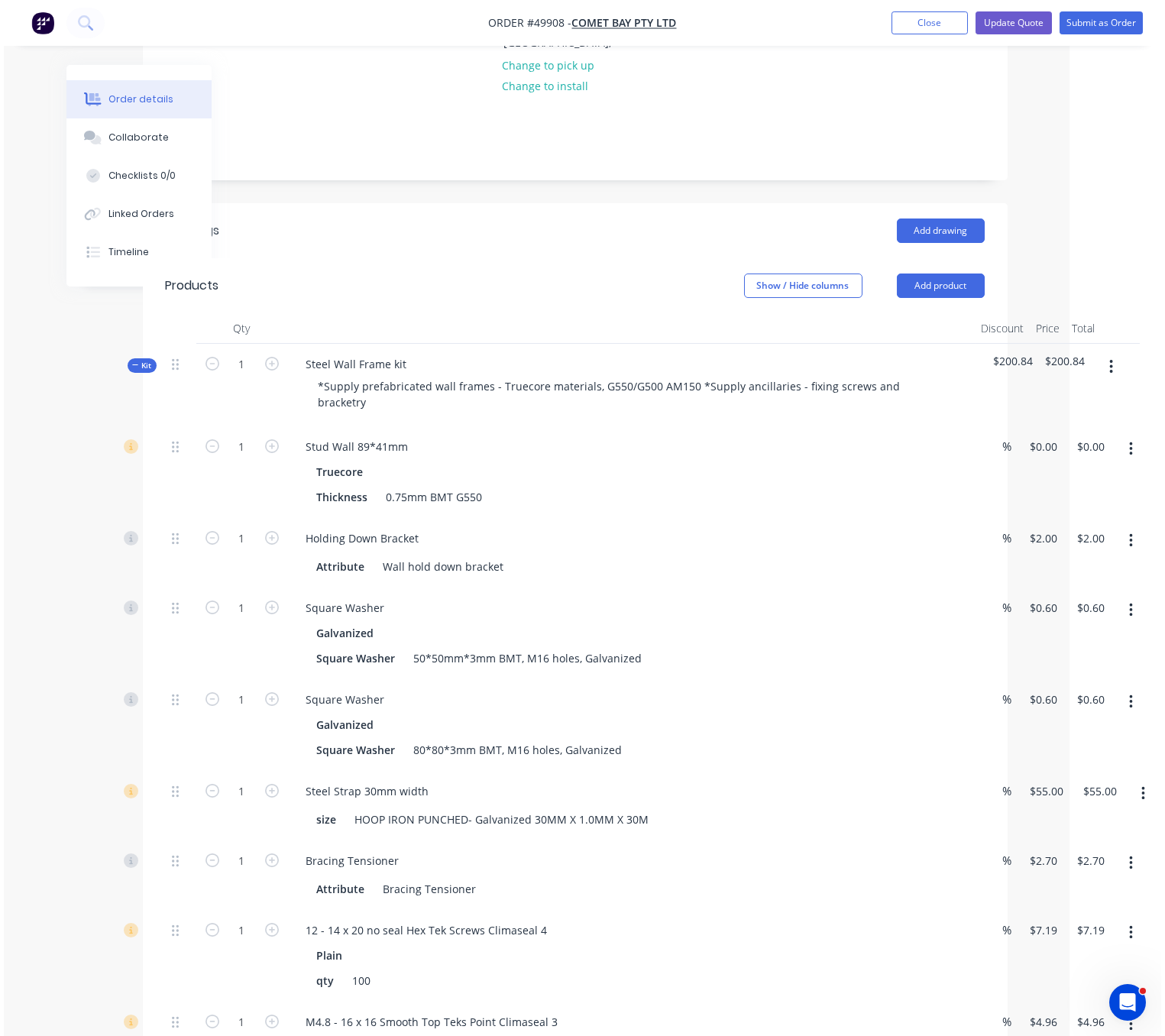
scroll to position [268, 93]
drag, startPoint x: 623, startPoint y: 264, endPoint x: 685, endPoint y: 281, distance: 64.3
click at [1072, 353] on button "button" at bounding box center [1115, 366] width 36 height 27
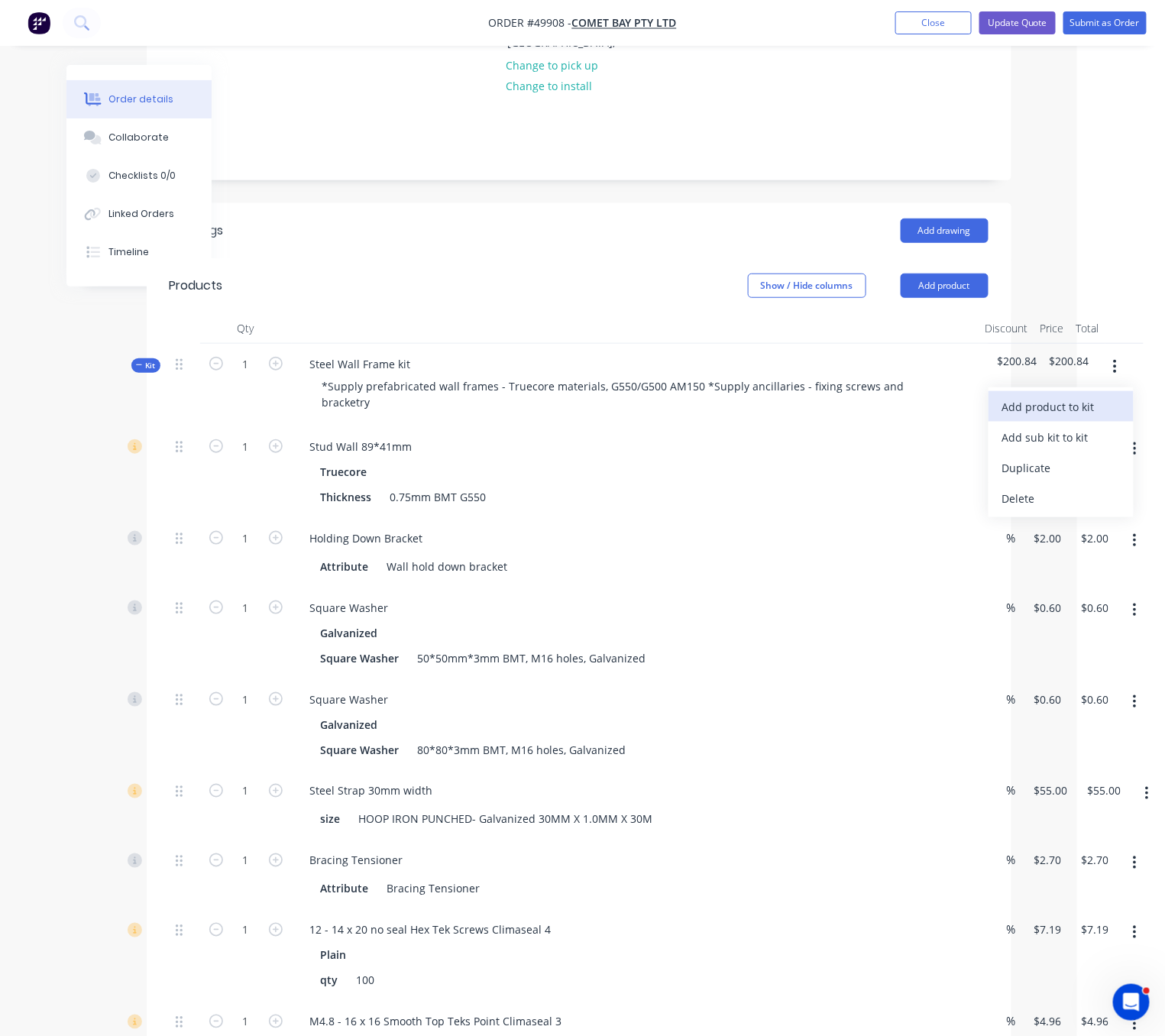
click at [1058, 396] on div "Add product to kit" at bounding box center [1061, 406] width 118 height 22
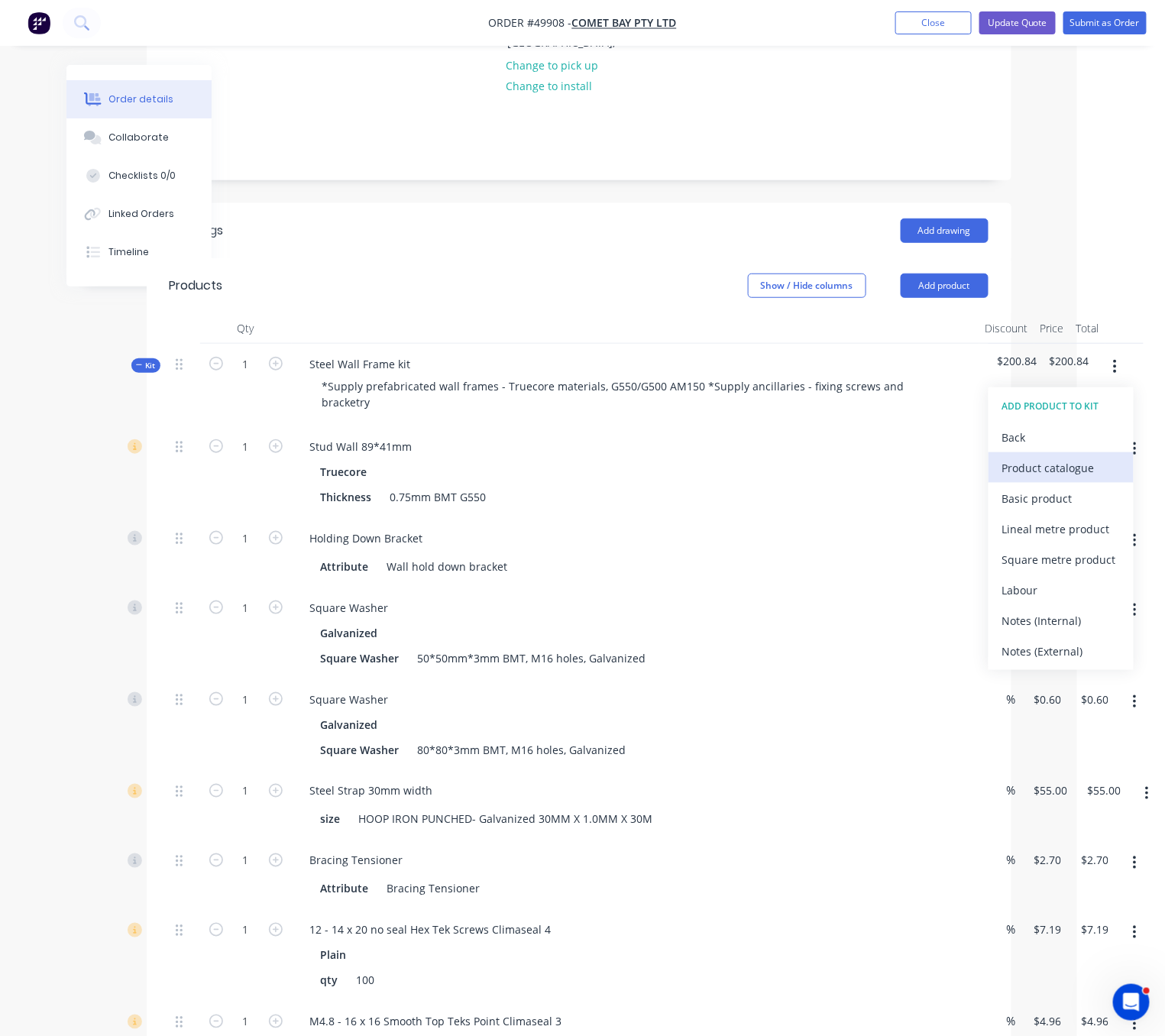
click at [1072, 458] on div "Product catalogue" at bounding box center [1061, 467] width 118 height 22
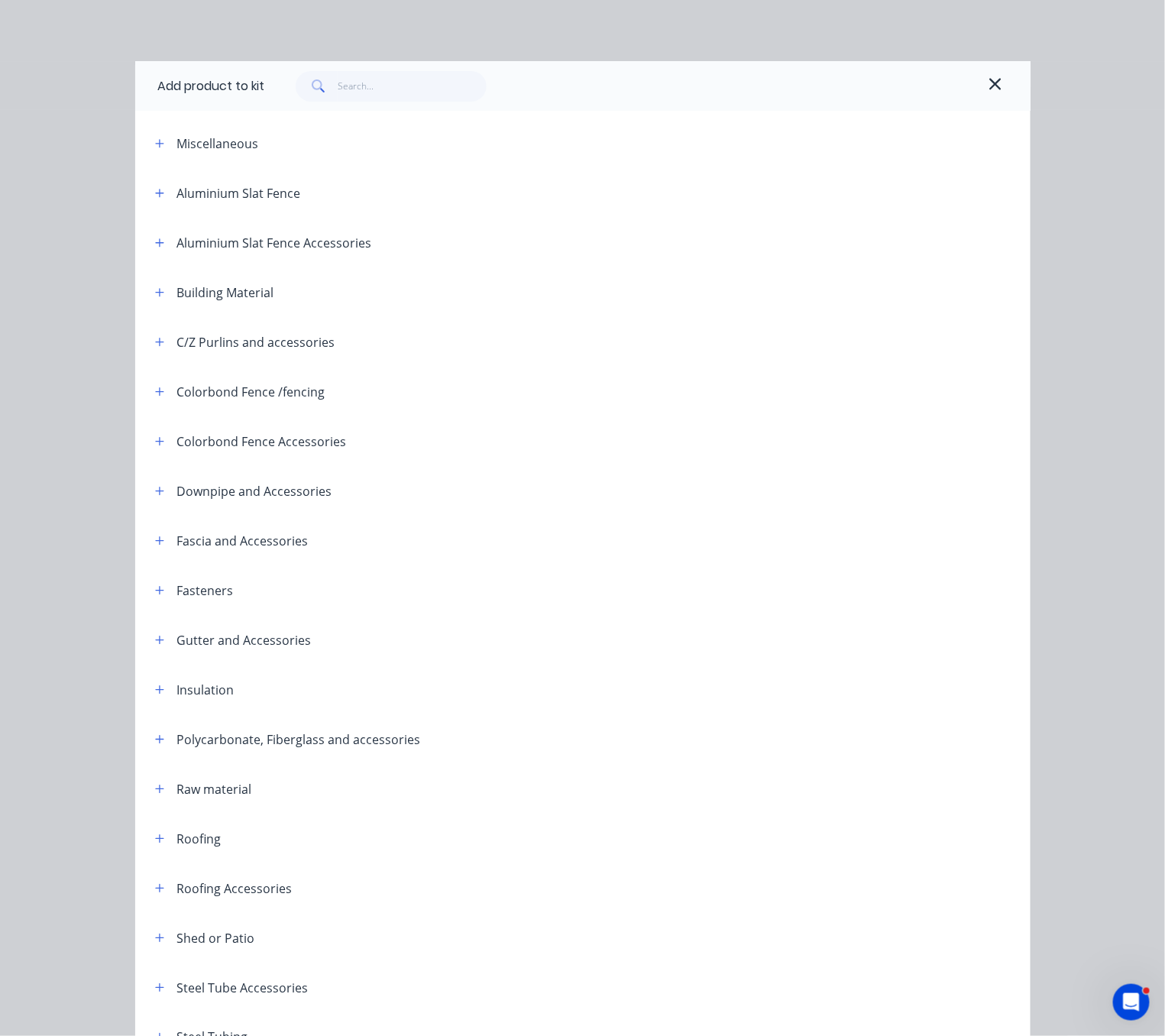
scroll to position [212, 0]
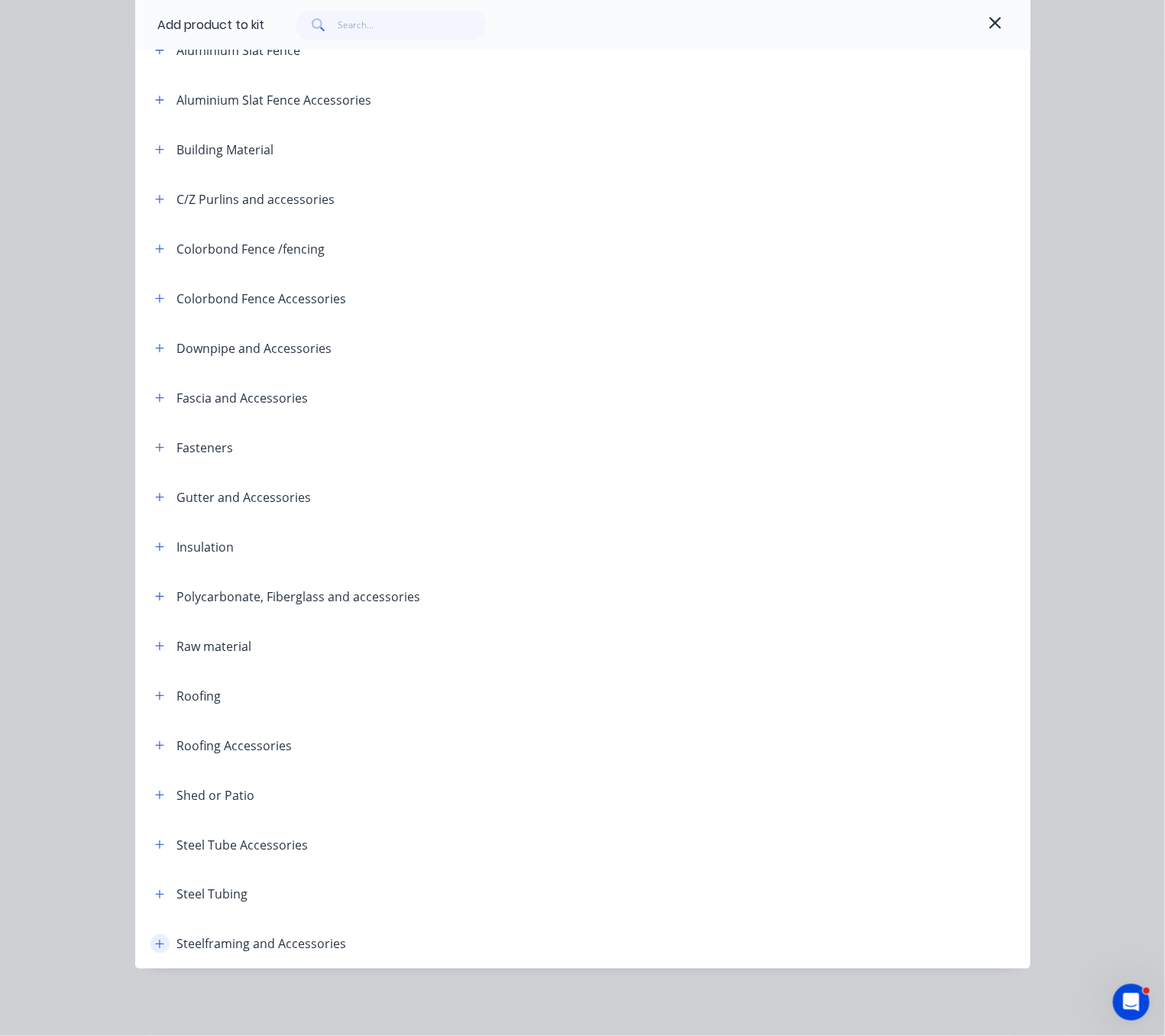
click at [158, 944] on button "button" at bounding box center [160, 943] width 19 height 19
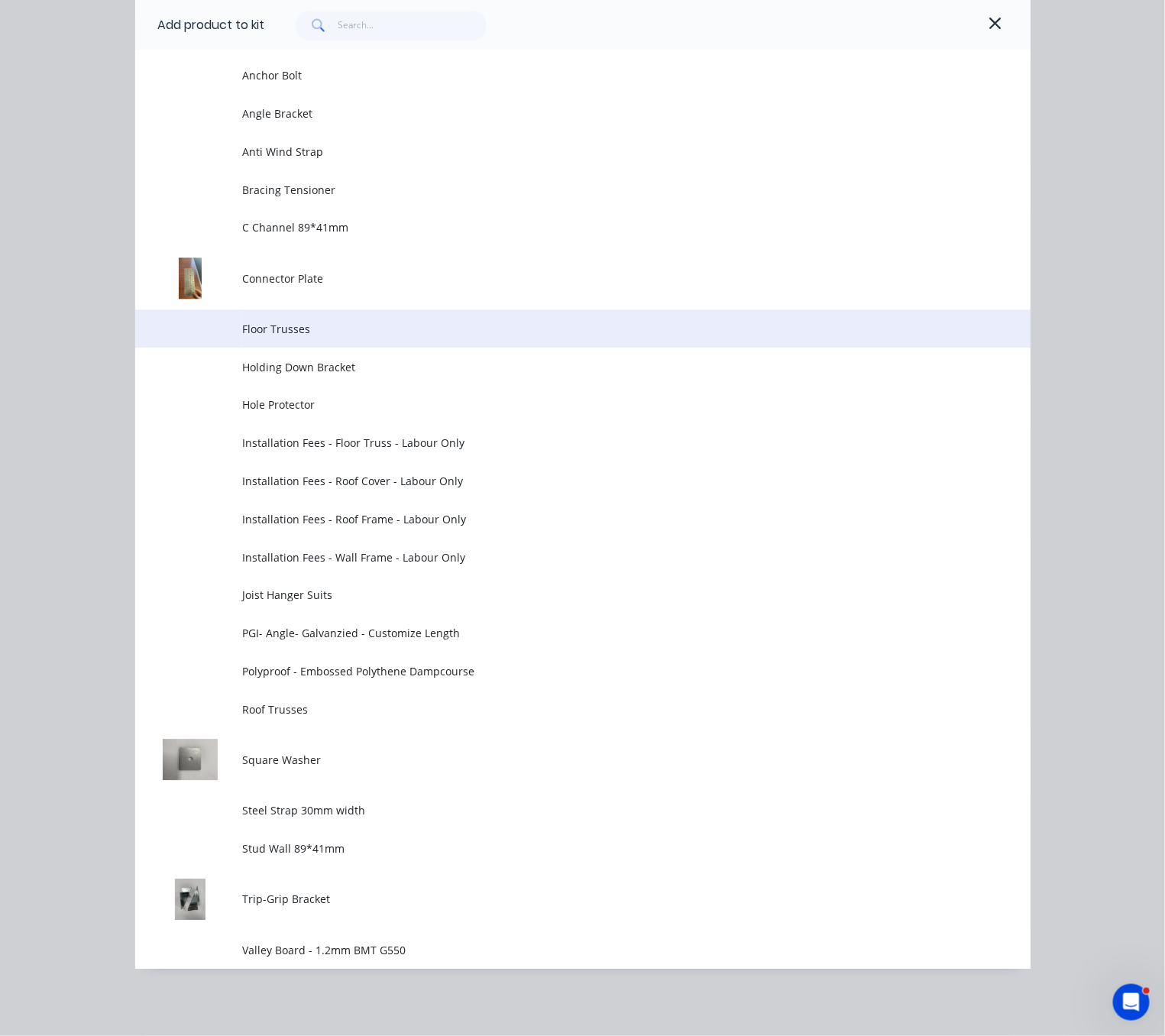
scroll to position [1215, 0]
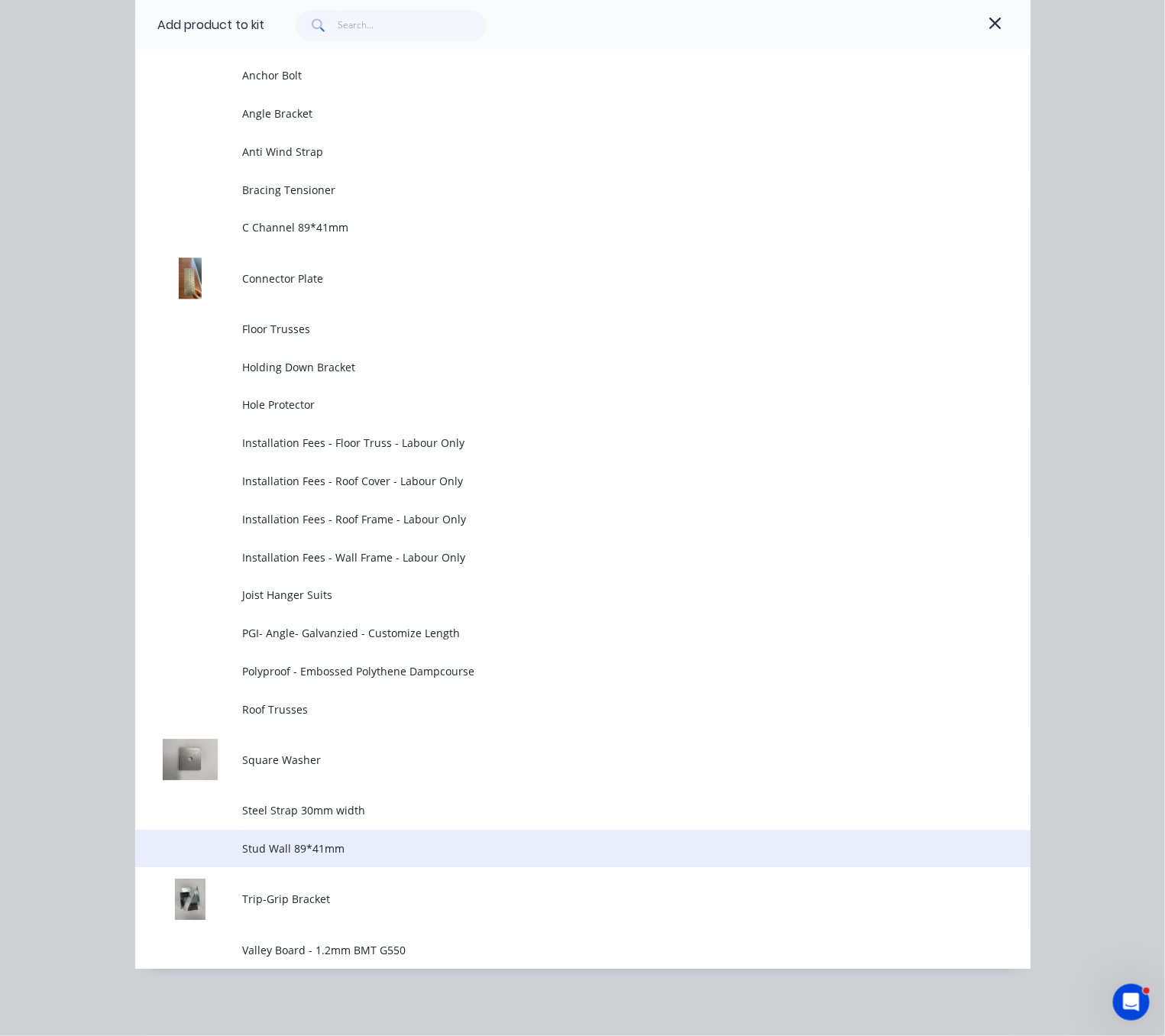
click at [363, 829] on td "Stud Wall 89*41mm" at bounding box center [635, 848] width 787 height 38
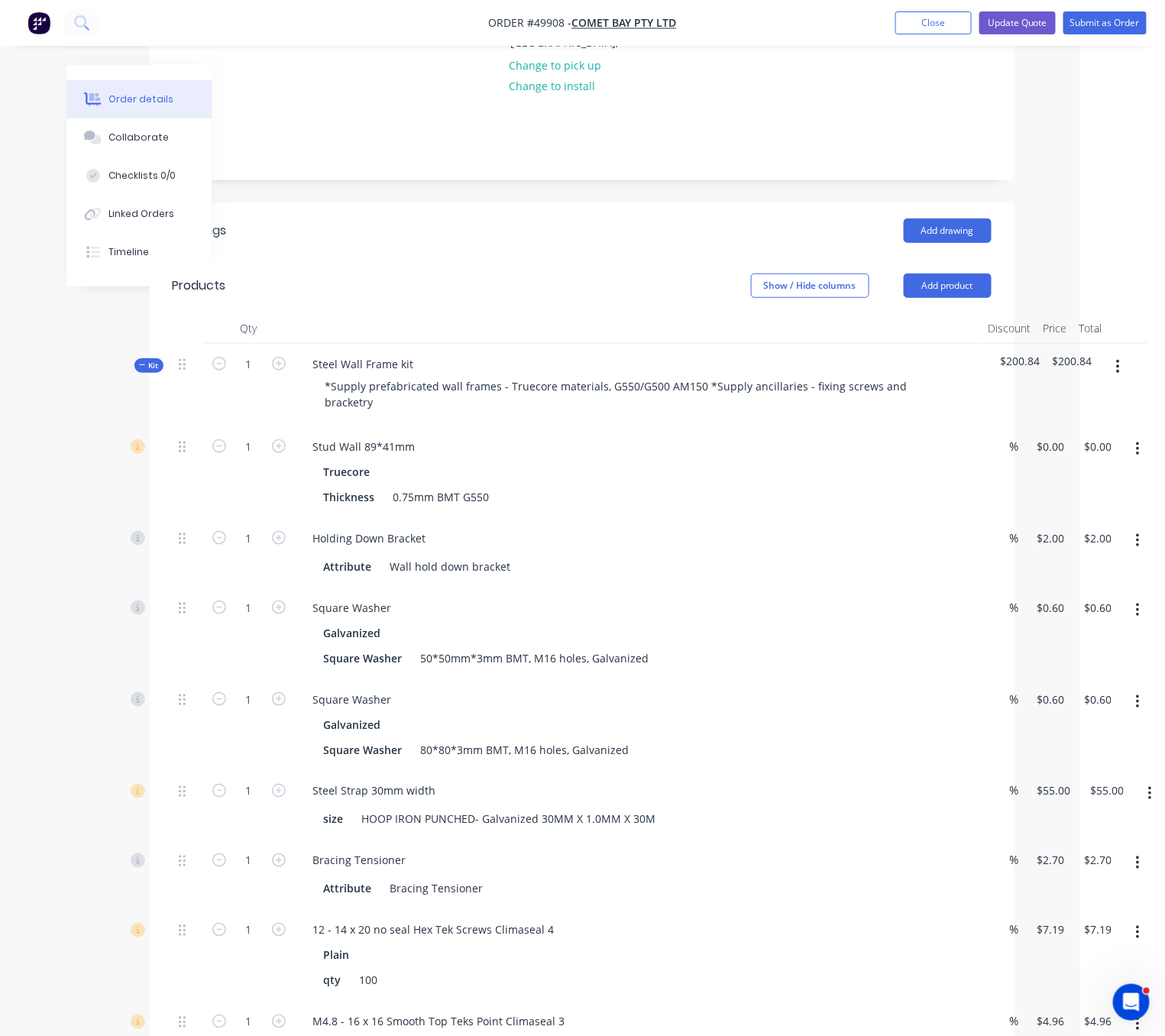
click at [518, 222] on header "Drawings Add drawing" at bounding box center [582, 230] width 865 height 55
drag, startPoint x: 486, startPoint y: 258, endPoint x: 584, endPoint y: 260, distance: 98.0
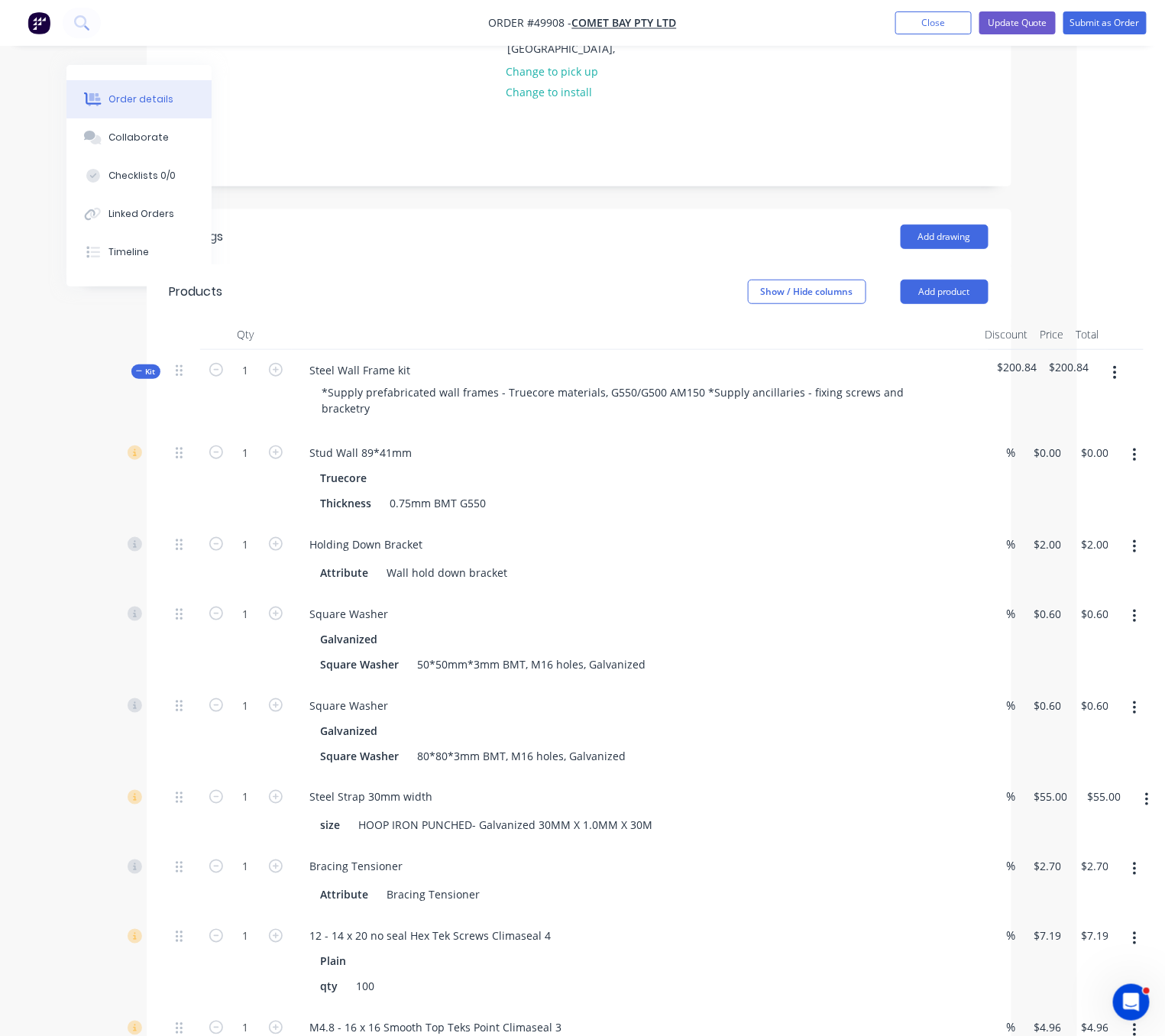
drag, startPoint x: 602, startPoint y: 229, endPoint x: 655, endPoint y: 218, distance: 54.1
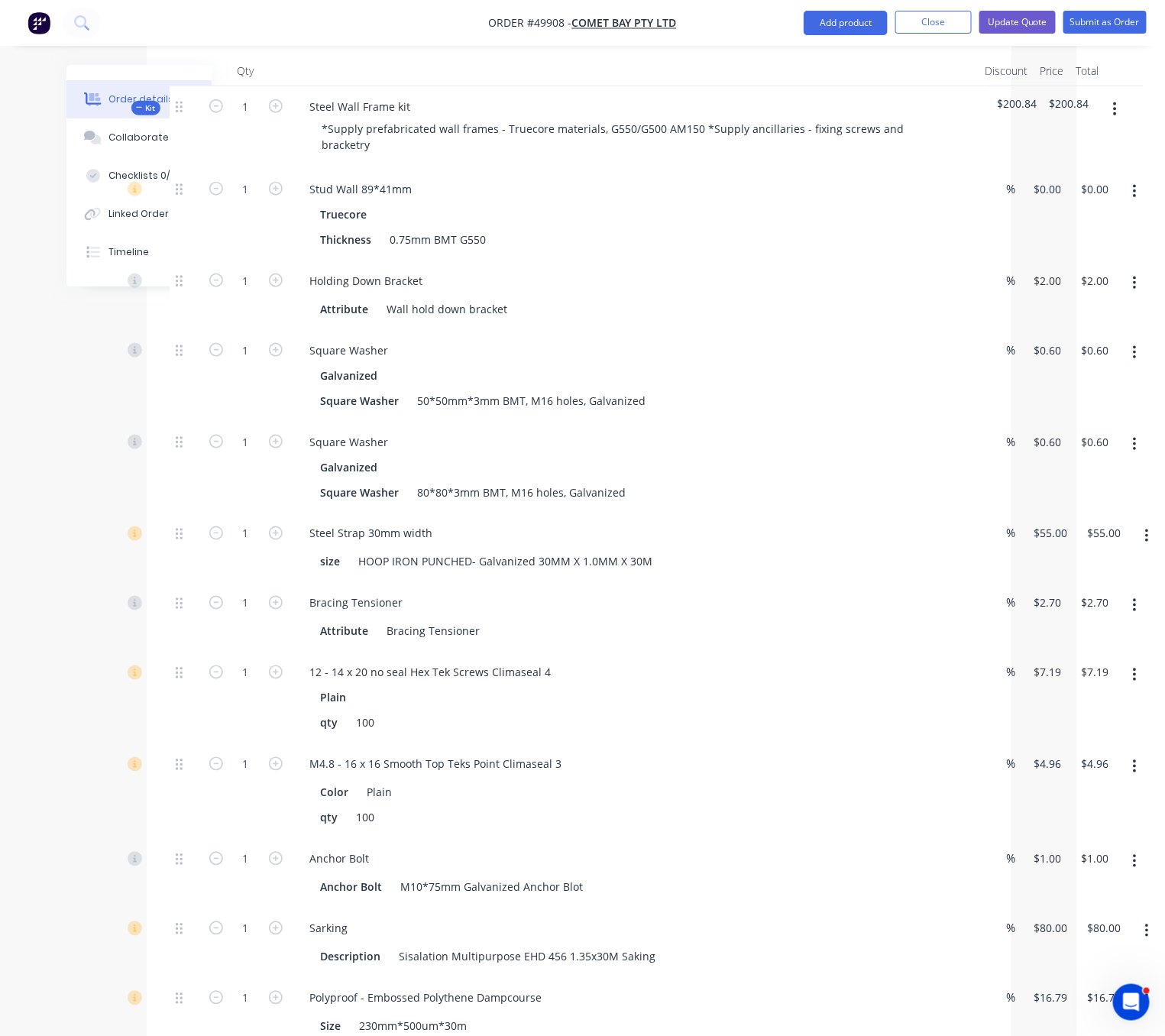
scroll to position [257, 93]
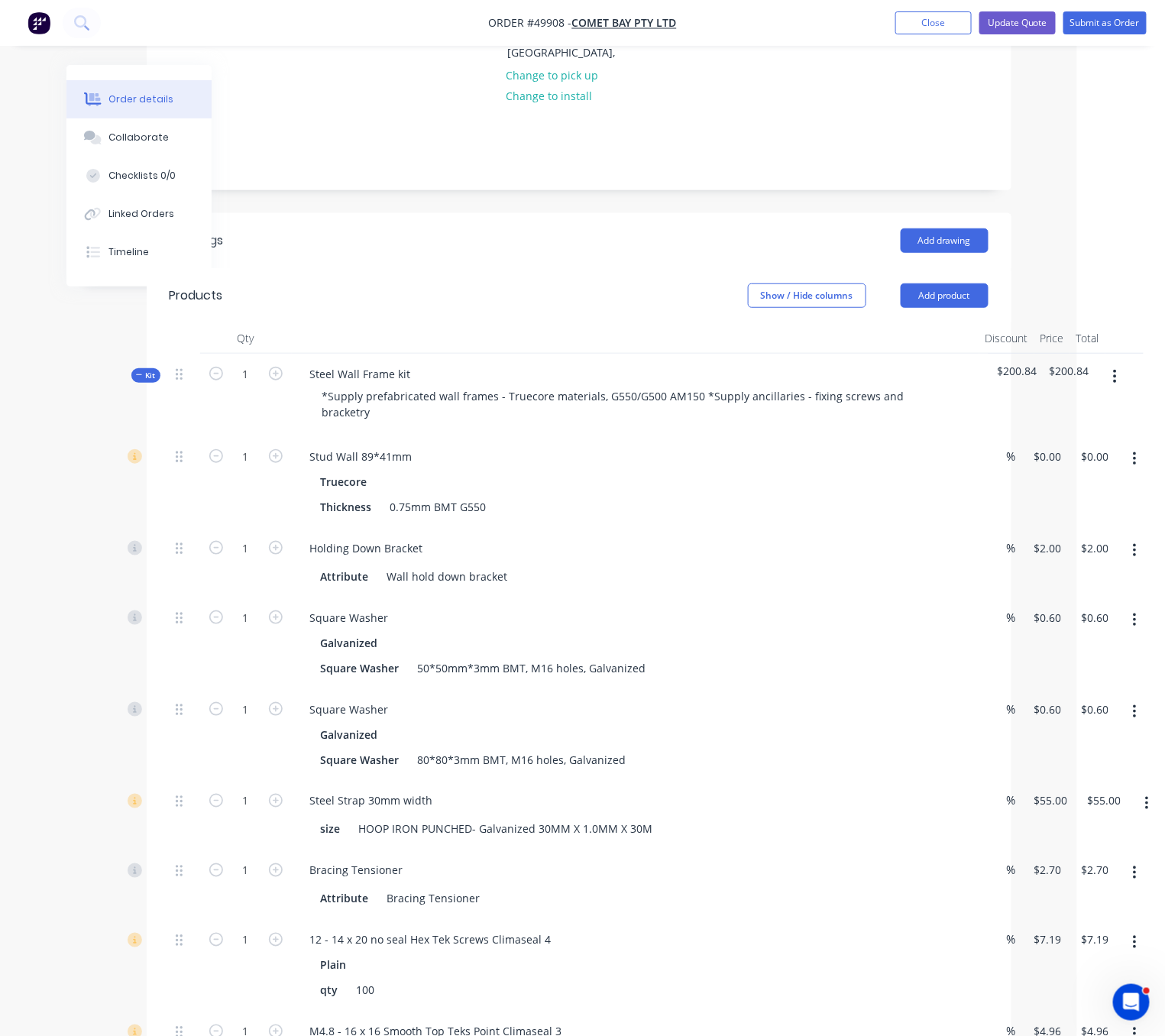
drag, startPoint x: 565, startPoint y: 214, endPoint x: 611, endPoint y: 225, distance: 47.3
drag, startPoint x: 659, startPoint y: 263, endPoint x: 760, endPoint y: 235, distance: 104.8
click at [1040, 448] on input "0" at bounding box center [1050, 459] width 35 height 22
type input "$3,200.00"
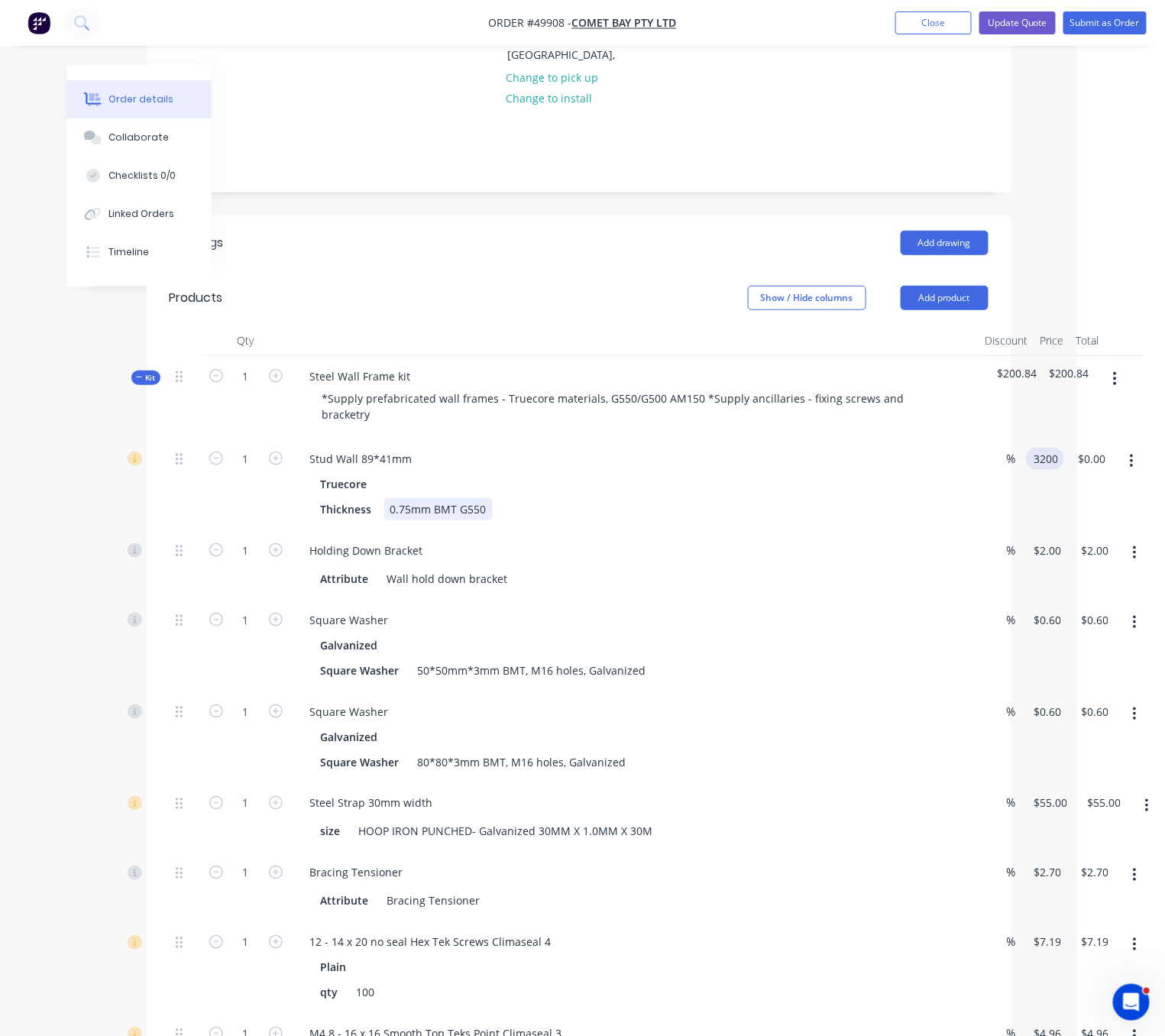
type input "$3,200.00"
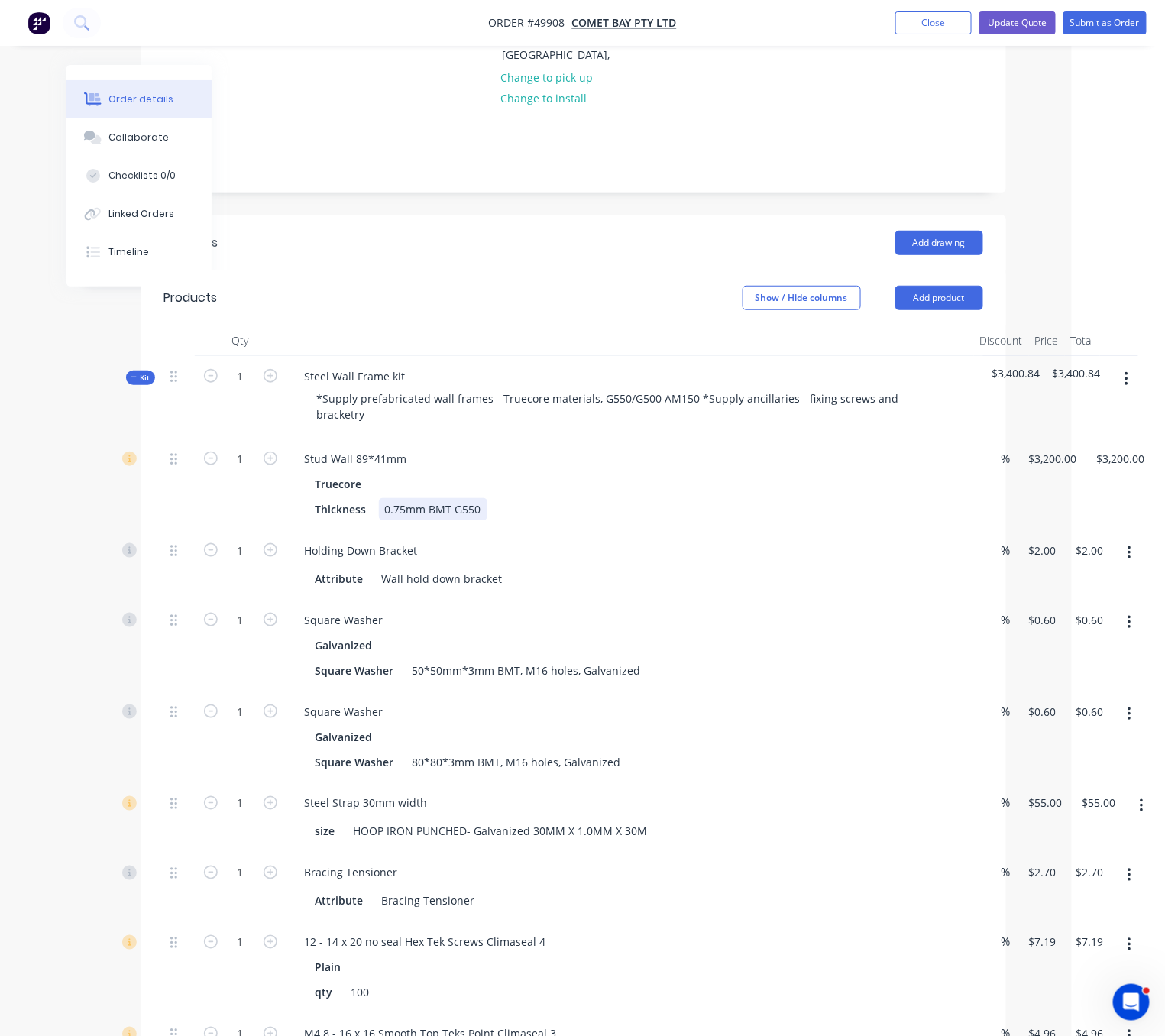
click at [925, 498] on div "Thickness 0.75mm BMT G550" at bounding box center [627, 509] width 636 height 22
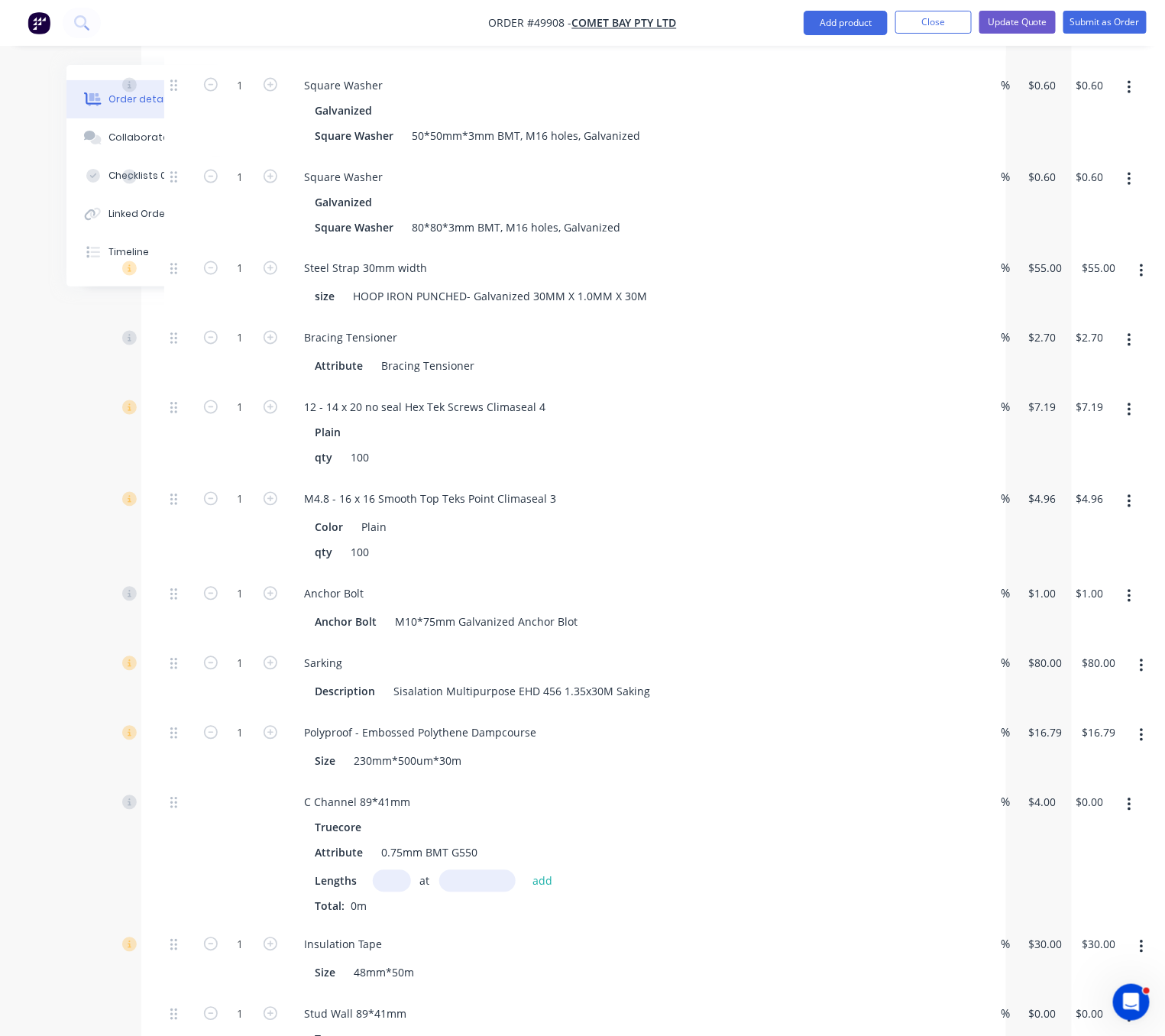
scroll to position [1057, 93]
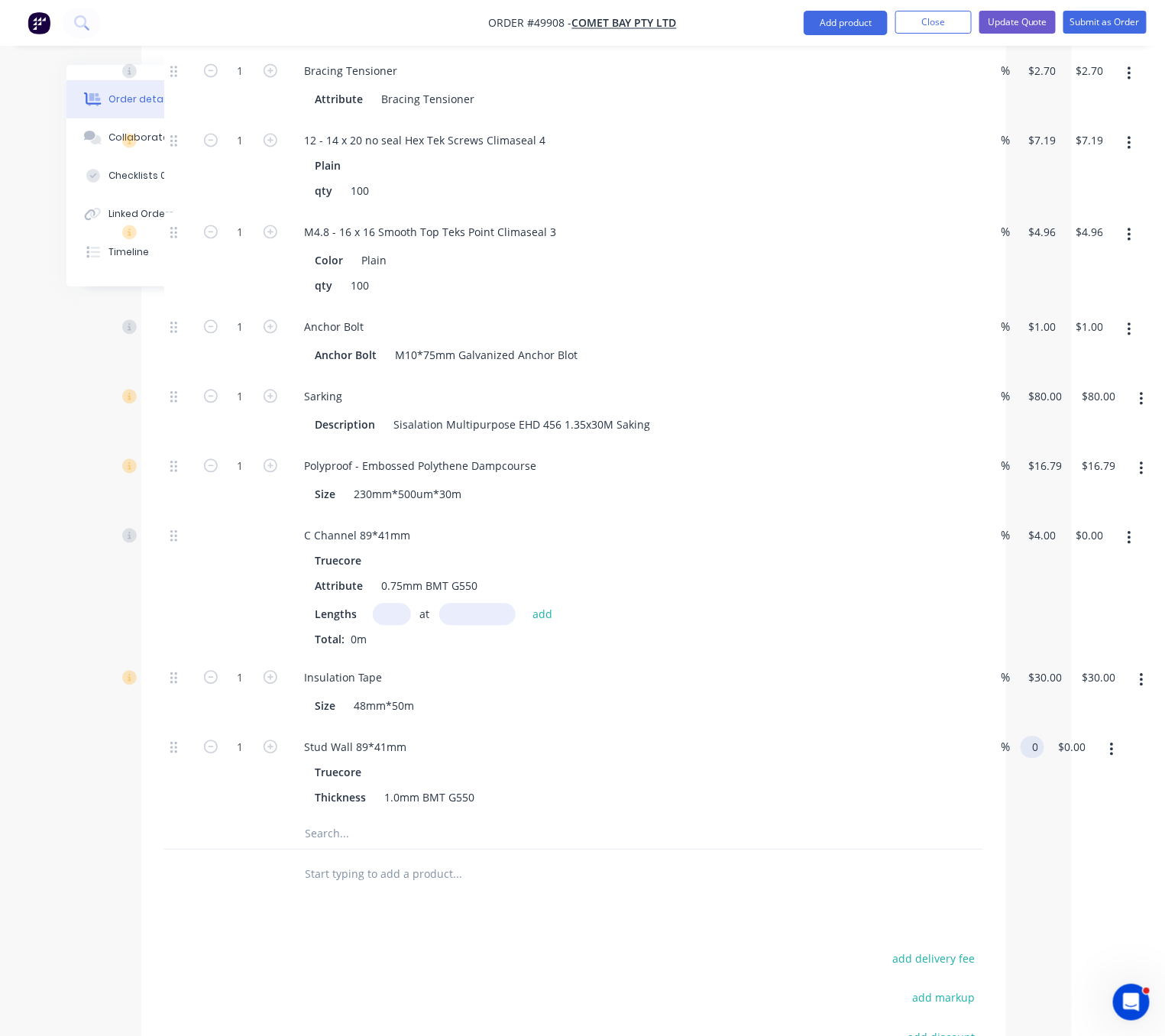
click at [1044, 757] on div "0 0" at bounding box center [1035, 747] width 18 height 22
type input "$3,200.00"
click at [1002, 899] on div "Qty Discount Price Total Kit 1 Steel Wall Frame kit *Supply prefabricated wall …" at bounding box center [574, 211] width 865 height 1375
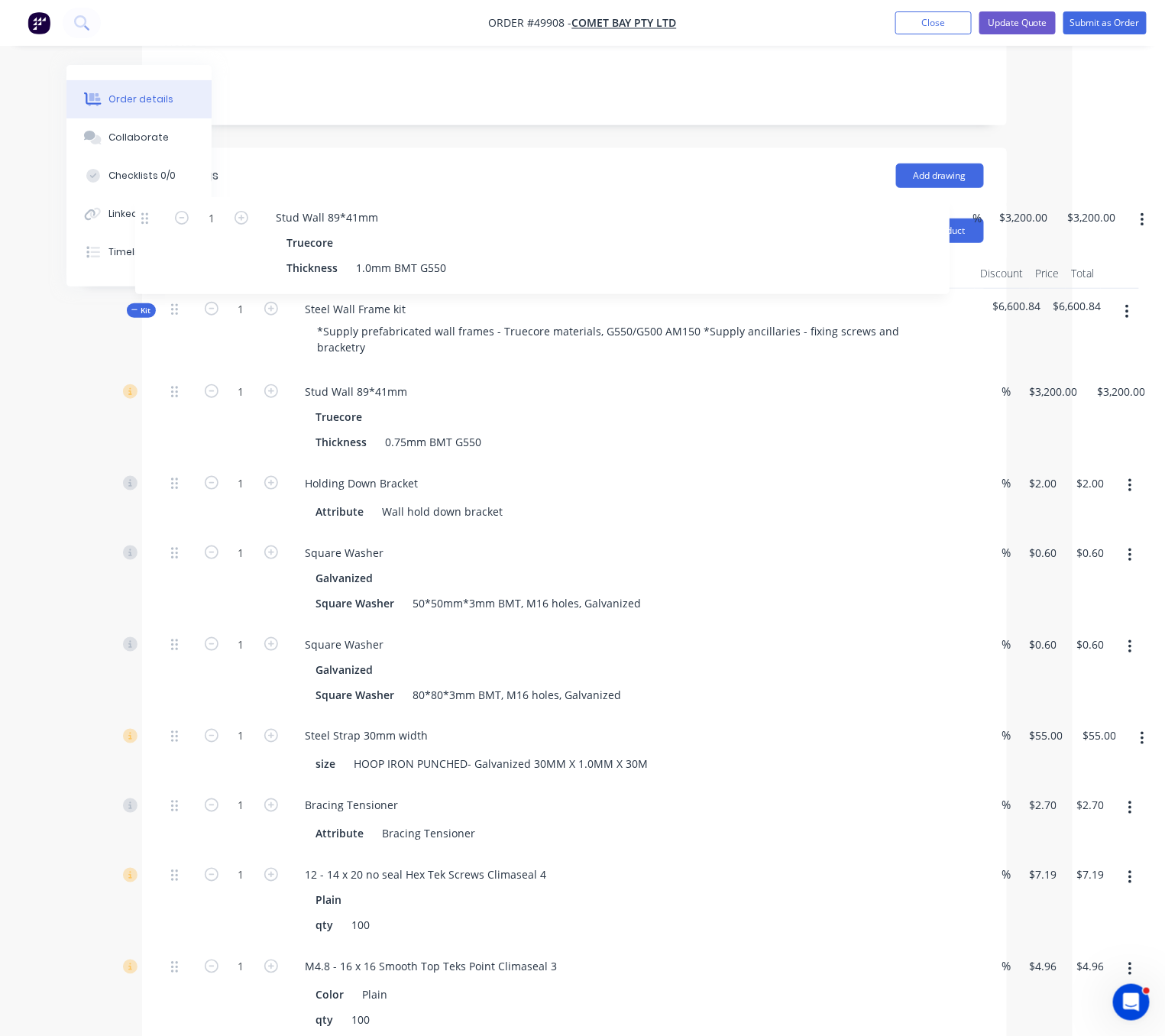
scroll to position [307, 92]
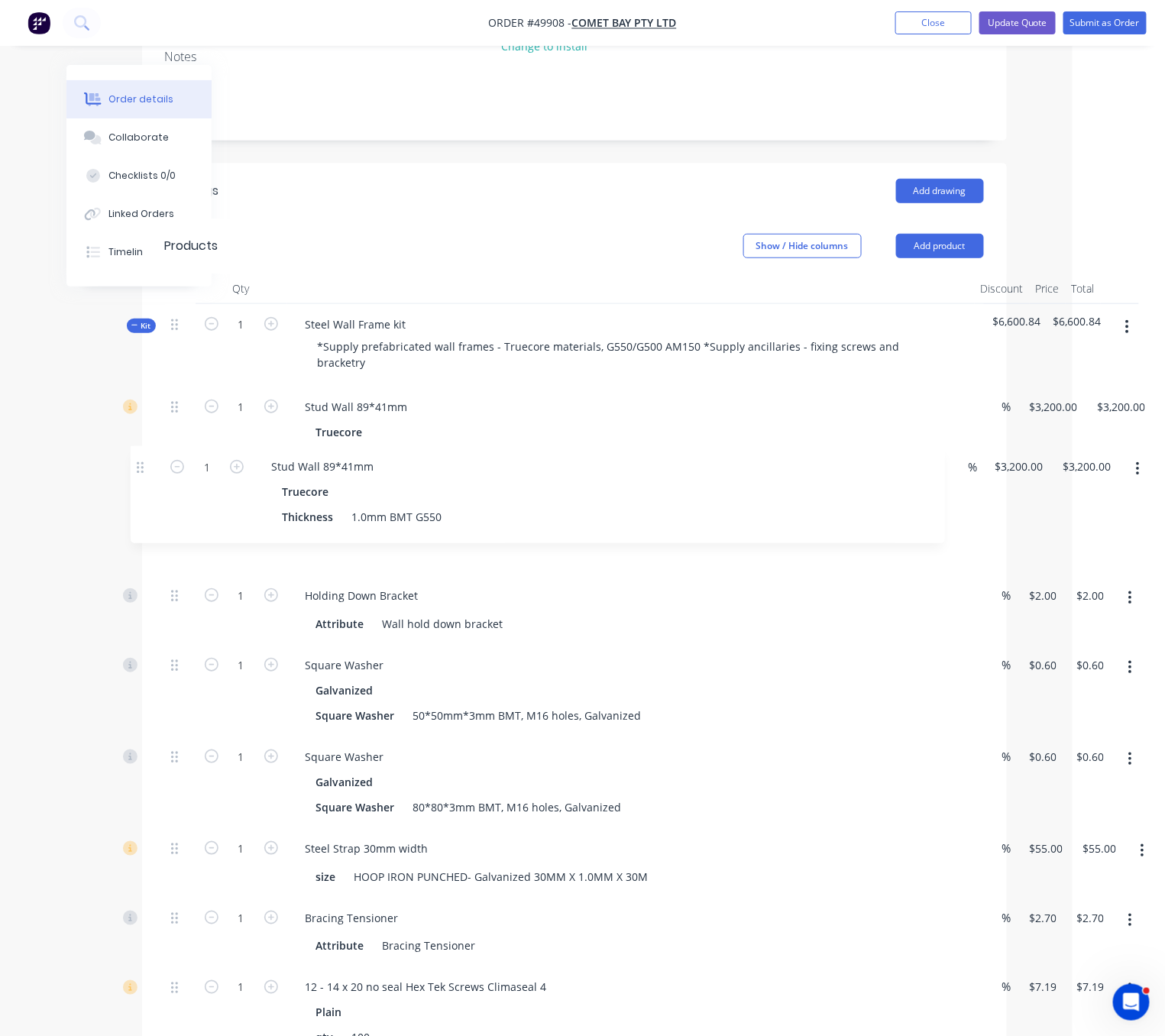
drag, startPoint x: 179, startPoint y: 774, endPoint x: 145, endPoint y: 456, distance: 319.8
click at [145, 456] on div "Qty Discount Price Total Kit 1 Steel Wall Frame kit *Supply prefabricated wall …" at bounding box center [574, 964] width 865 height 1381
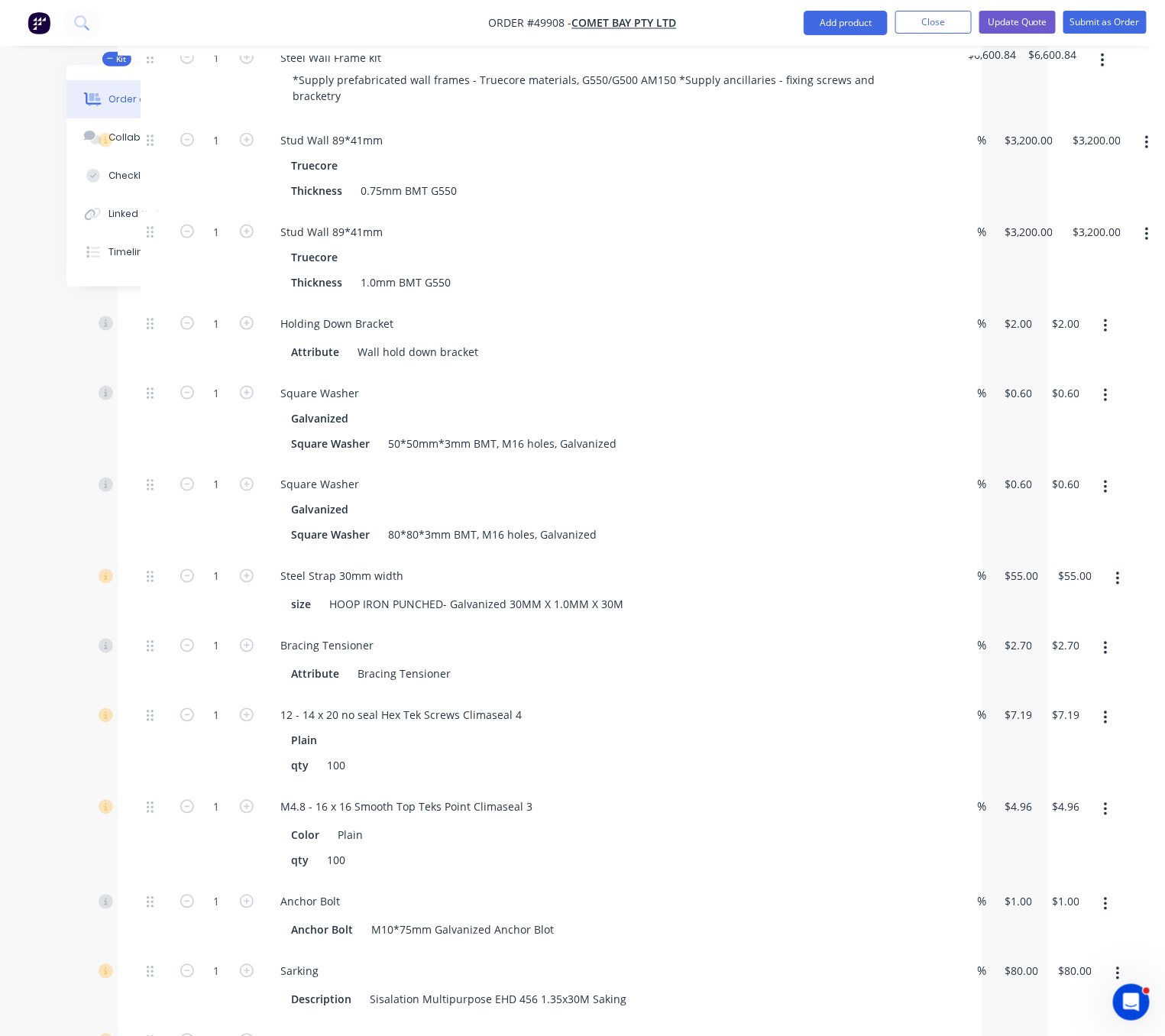
scroll to position [573, 123]
drag, startPoint x: 88, startPoint y: 464, endPoint x: 229, endPoint y: 459, distance: 141.1
click at [229, 275] on div "1" at bounding box center [216, 257] width 91 height 91
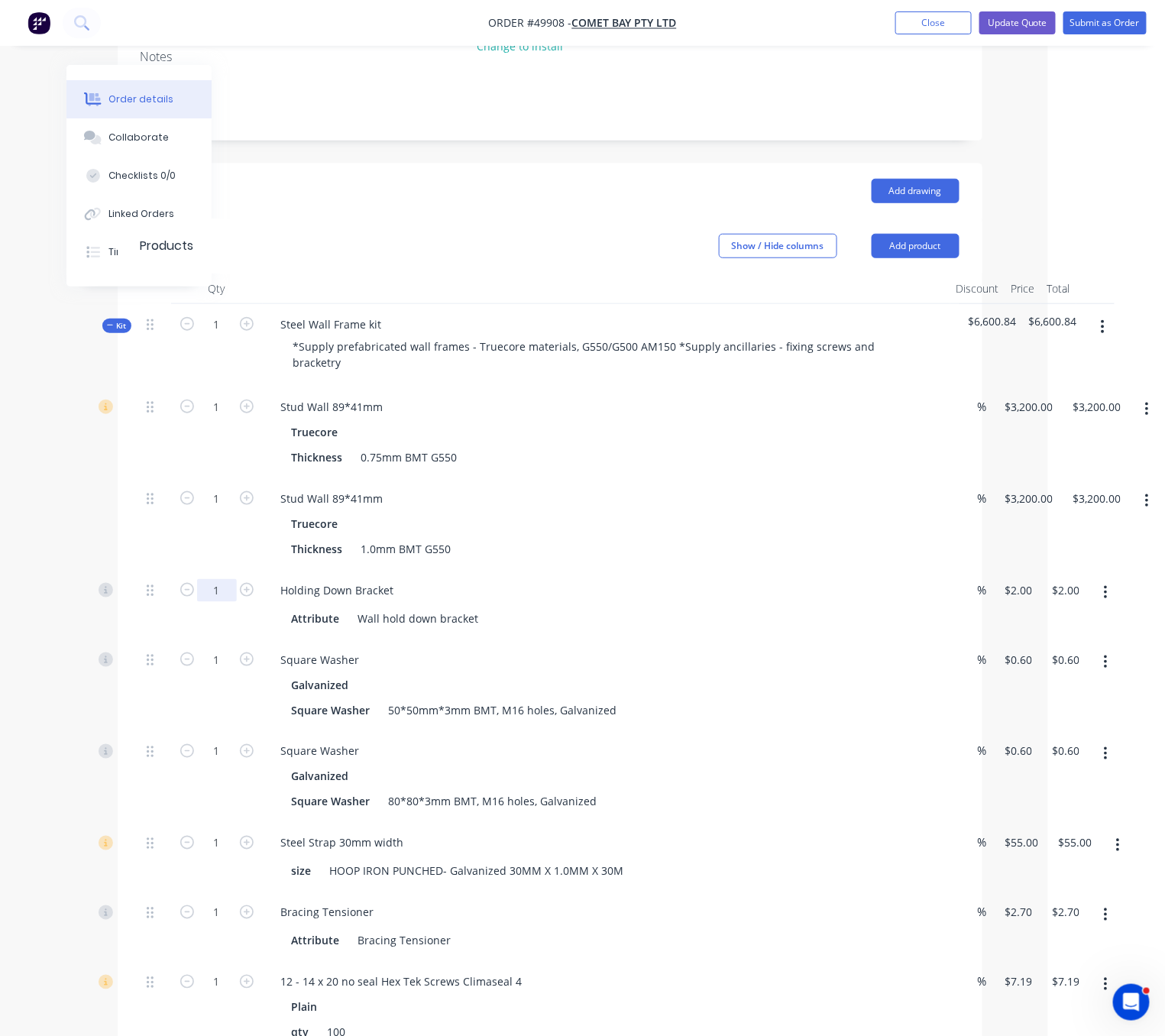
drag, startPoint x: 205, startPoint y: 591, endPoint x: 217, endPoint y: 591, distance: 12.0
click at [205, 591] on input "1" at bounding box center [217, 590] width 40 height 23
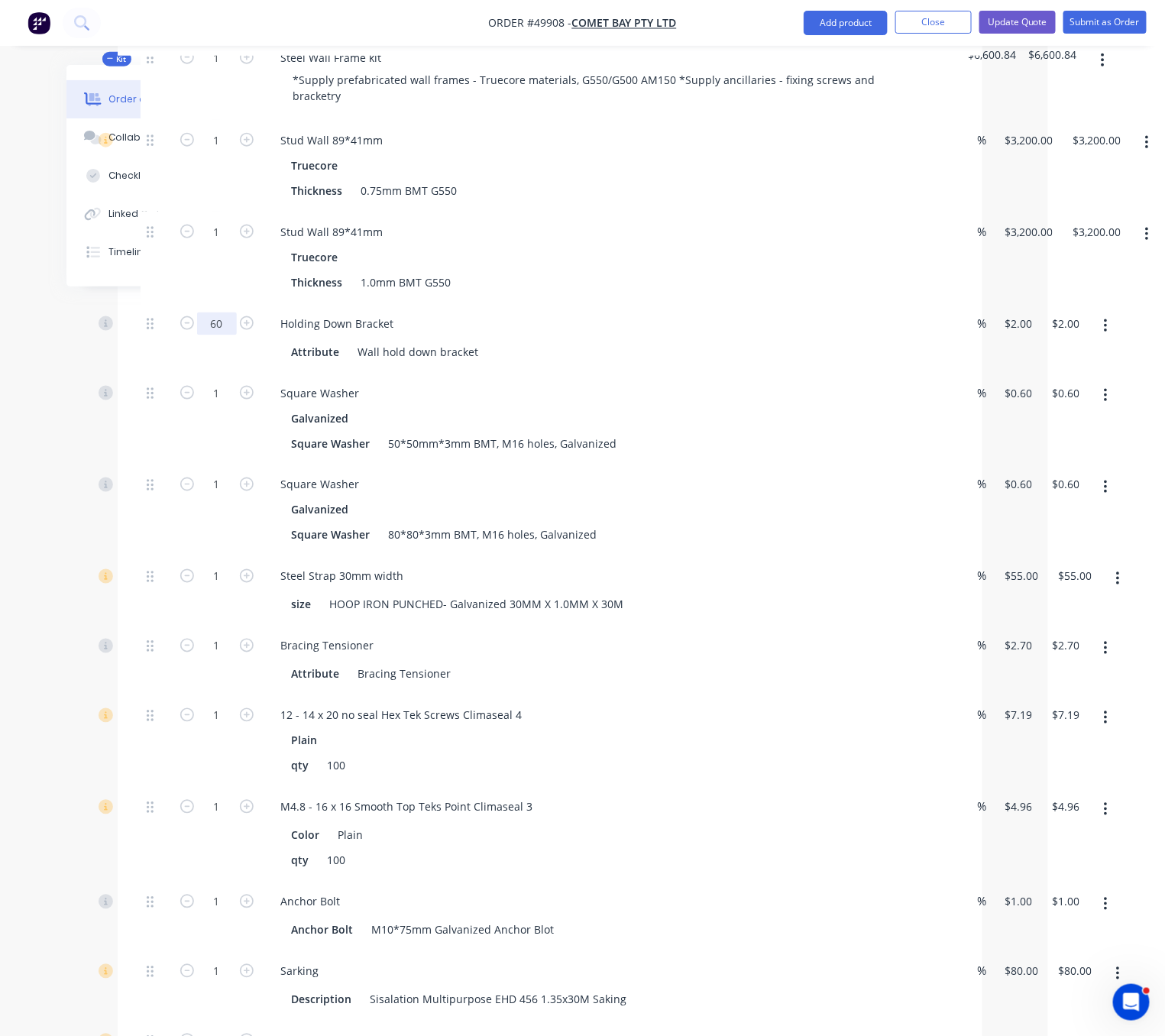
type input "60"
type input "$120.00"
click at [208, 441] on div "1" at bounding box center [216, 418] width 91 height 91
click at [217, 914] on input "1" at bounding box center [217, 902] width 40 height 23
type input "60"
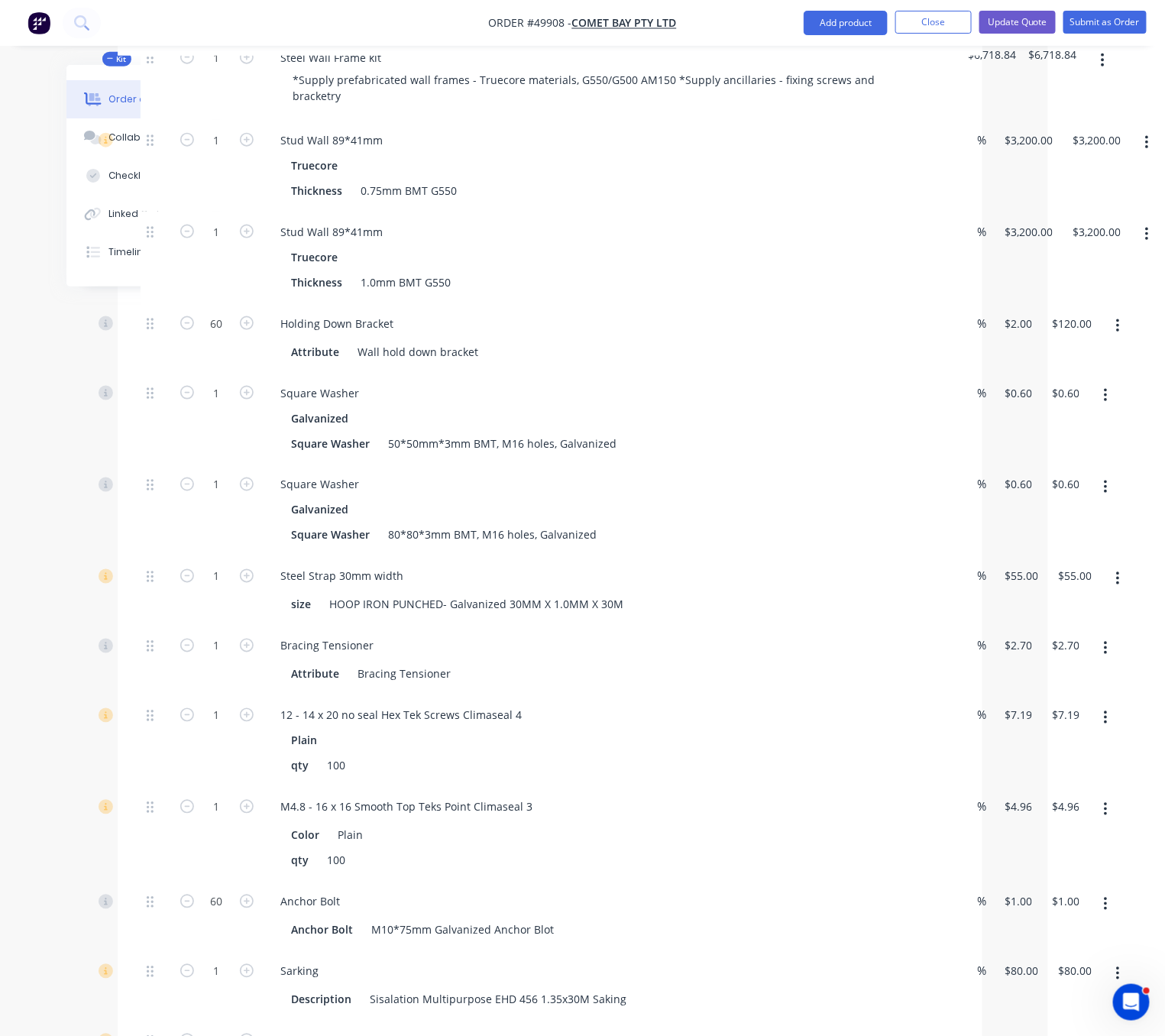
type input "$60.00"
click at [76, 542] on div "Created by Serene Created [DATE] Required [DATE] Assigned to Add team member St…" at bounding box center [466, 615] width 1033 height 2247
click at [216, 334] on input "60" at bounding box center [217, 323] width 40 height 23
click at [226, 350] on div "60" at bounding box center [216, 338] width 91 height 69
click at [219, 321] on input "60" at bounding box center [217, 323] width 40 height 23
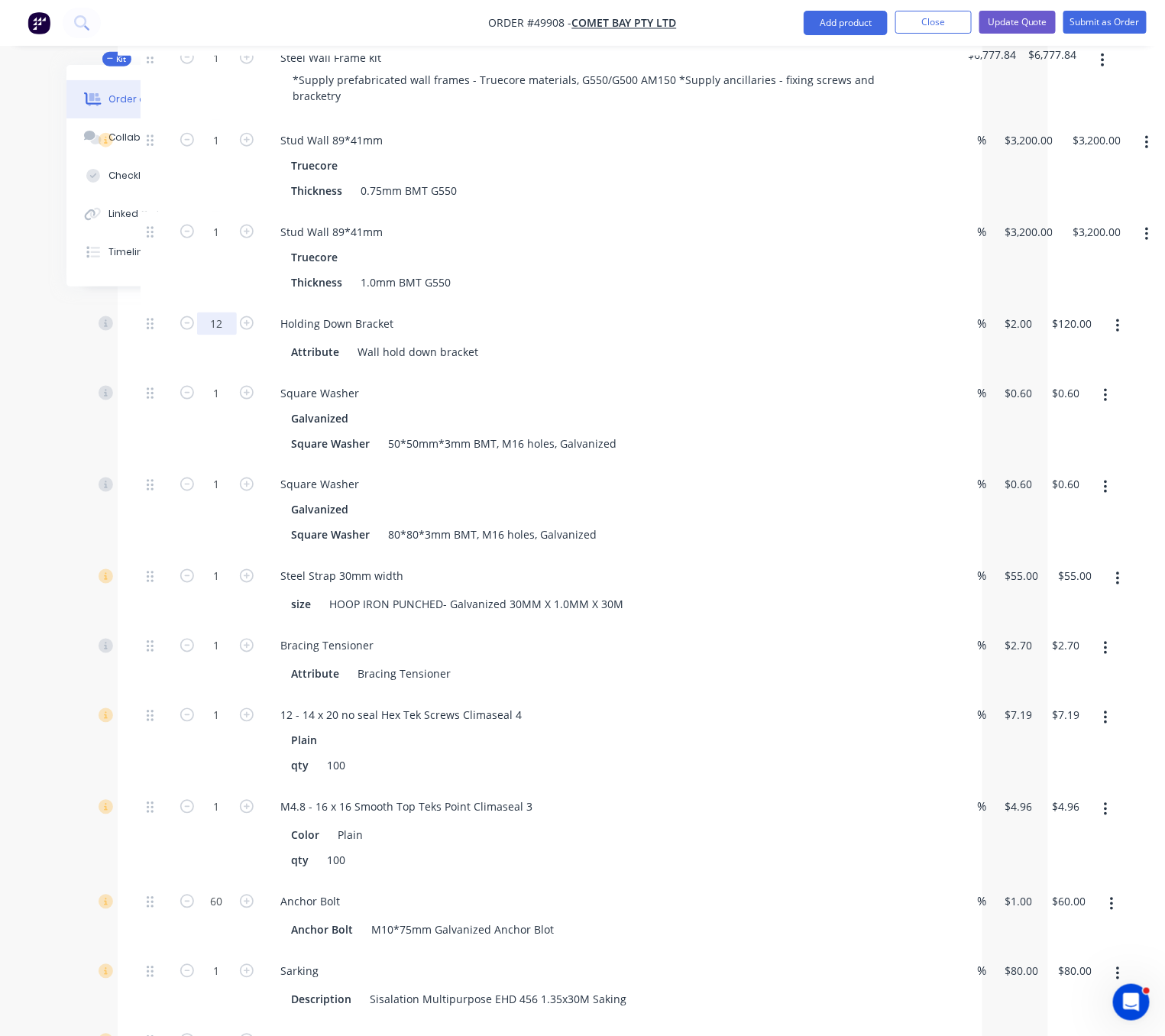
type input "12"
type input "$24.00"
click at [133, 466] on div "Qty Discount Price Total Kit 1 Steel Wall Frame kit *Supply prefabricated wall …" at bounding box center [550, 694] width 865 height 1375
click at [226, 405] on input "1" at bounding box center [217, 393] width 40 height 23
type input "12"
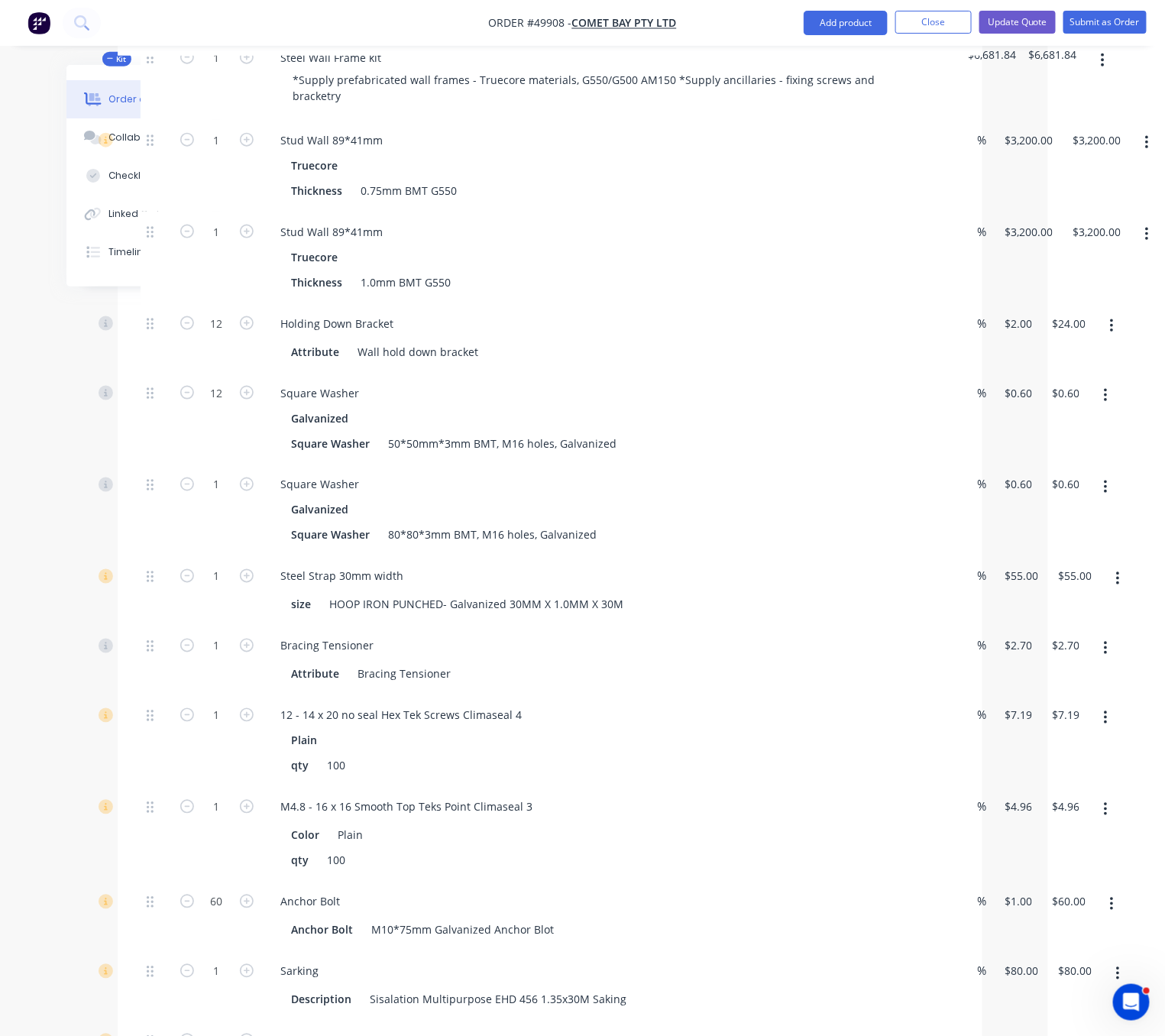
type input "$7.20"
click at [119, 456] on div "Qty Discount Price Total Kit 1 Steel Wall Frame kit *Supply prefabricated wall …" at bounding box center [550, 694] width 865 height 1375
click at [212, 505] on div "1" at bounding box center [216, 509] width 91 height 91
click at [211, 496] on input "1" at bounding box center [217, 484] width 40 height 23
type input "48"
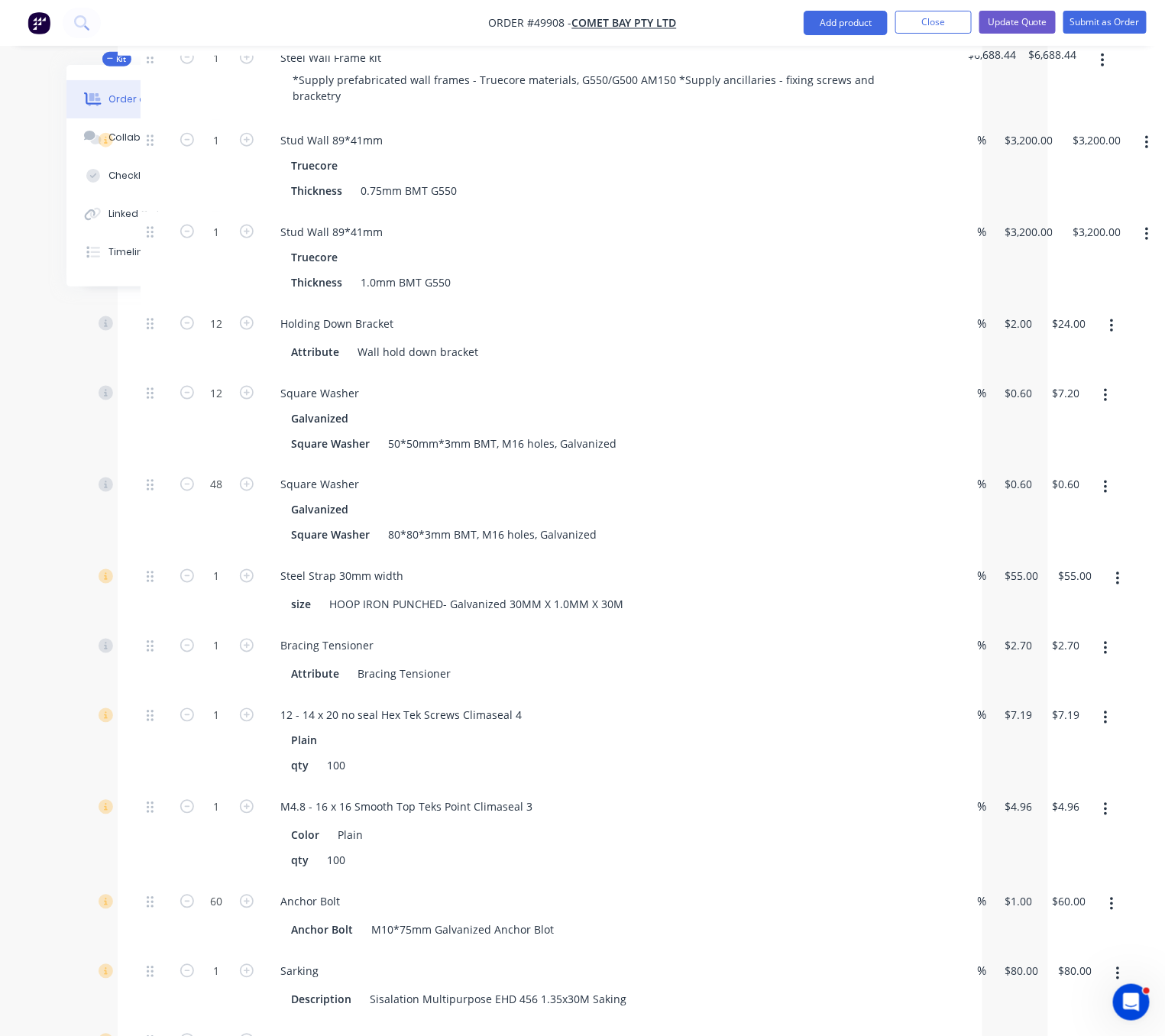
click at [203, 542] on div "48" at bounding box center [216, 509] width 91 height 91
type input "$28.80"
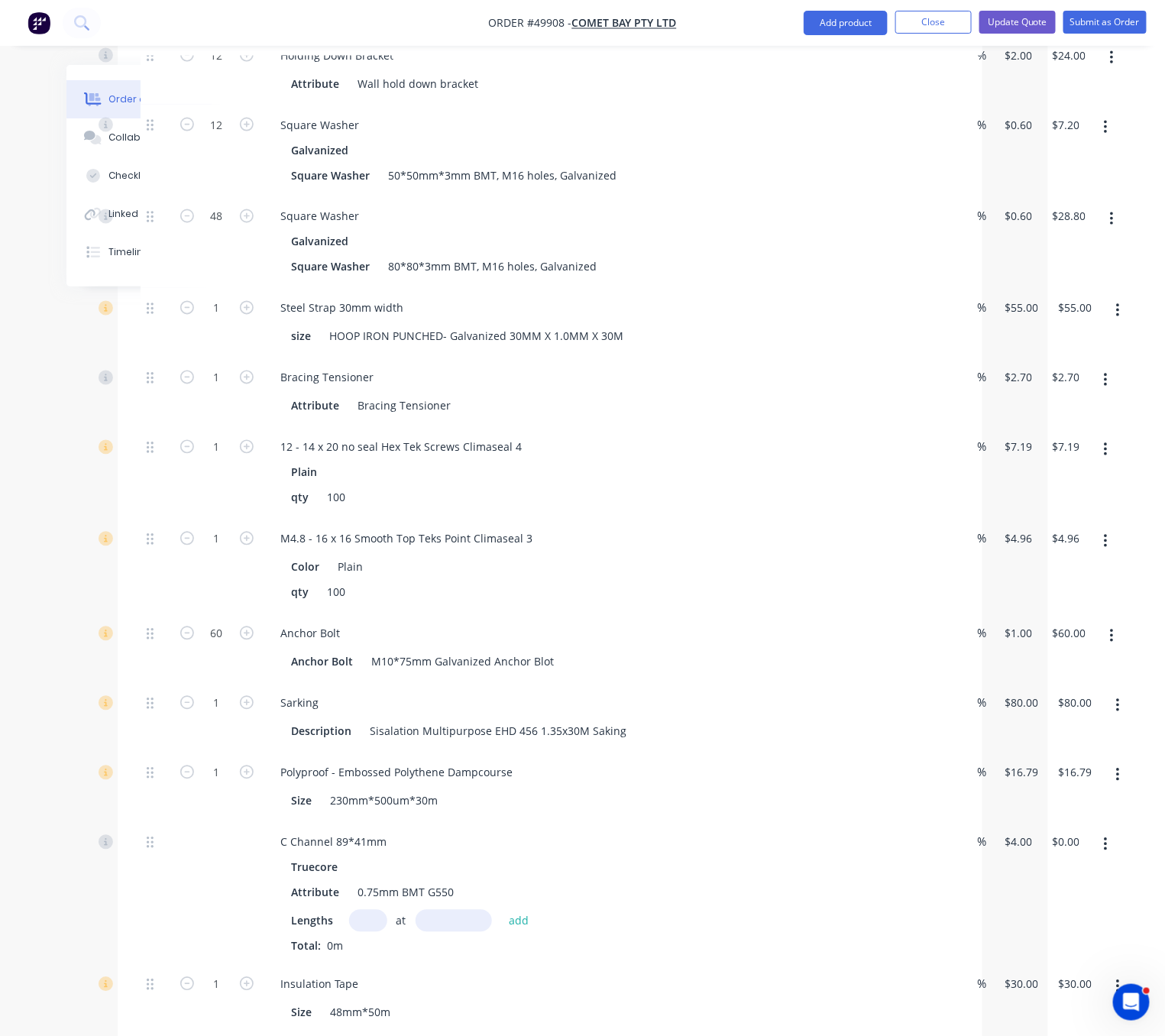
click at [222, 519] on div "1" at bounding box center [216, 472] width 91 height 91
click at [205, 389] on input "1" at bounding box center [217, 378] width 40 height 23
type input "30"
type input "$81.00"
click at [224, 339] on div "1" at bounding box center [216, 322] width 91 height 69
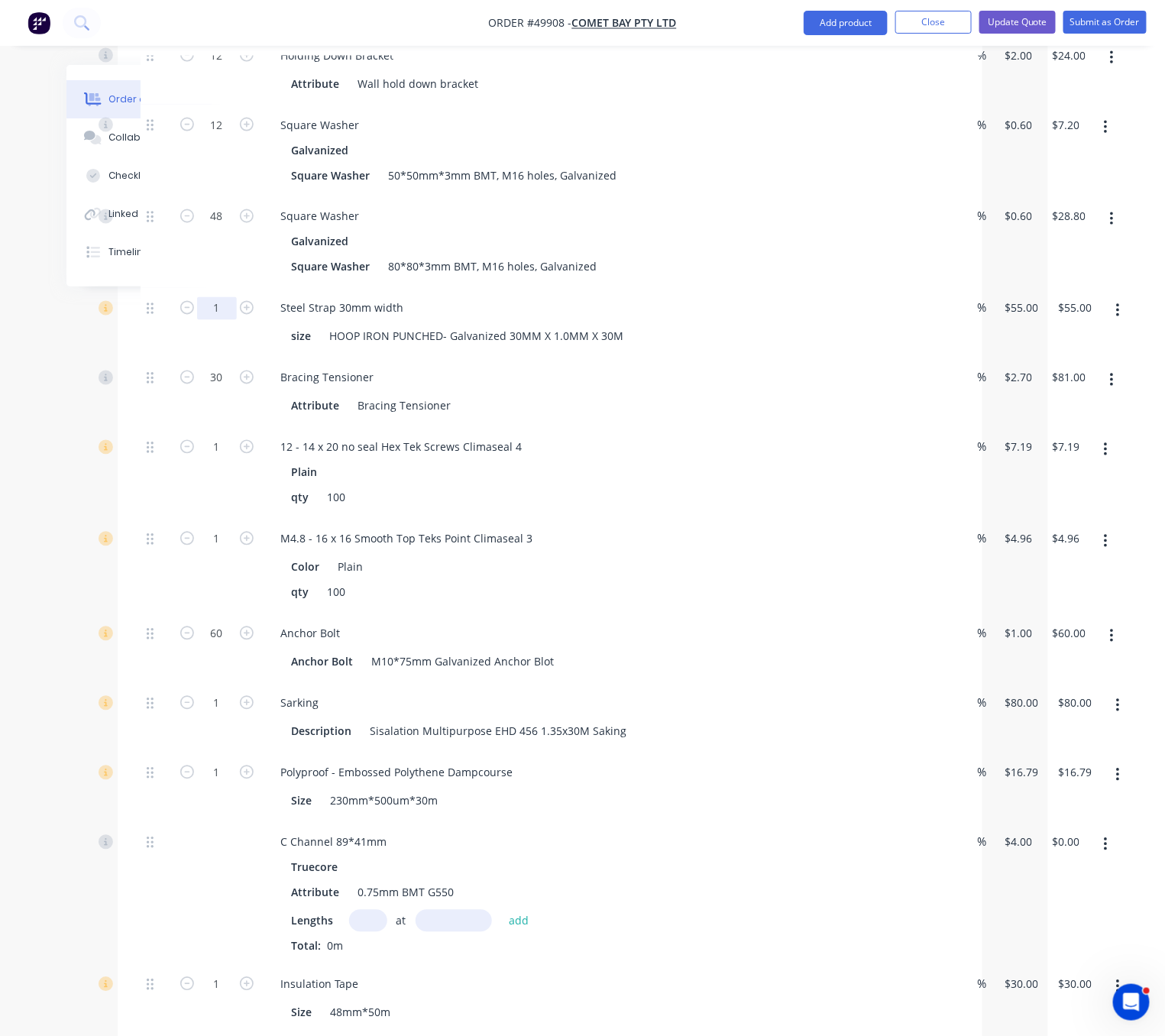
click at [218, 319] on input "1" at bounding box center [217, 308] width 40 height 23
type input "2"
type input "$110.00"
click at [89, 343] on div "Created by Serene Created [DATE] Required [DATE] Assigned to Add team member St…" at bounding box center [466, 346] width 1033 height 2247
click at [240, 314] on icon "button" at bounding box center [247, 308] width 14 height 14
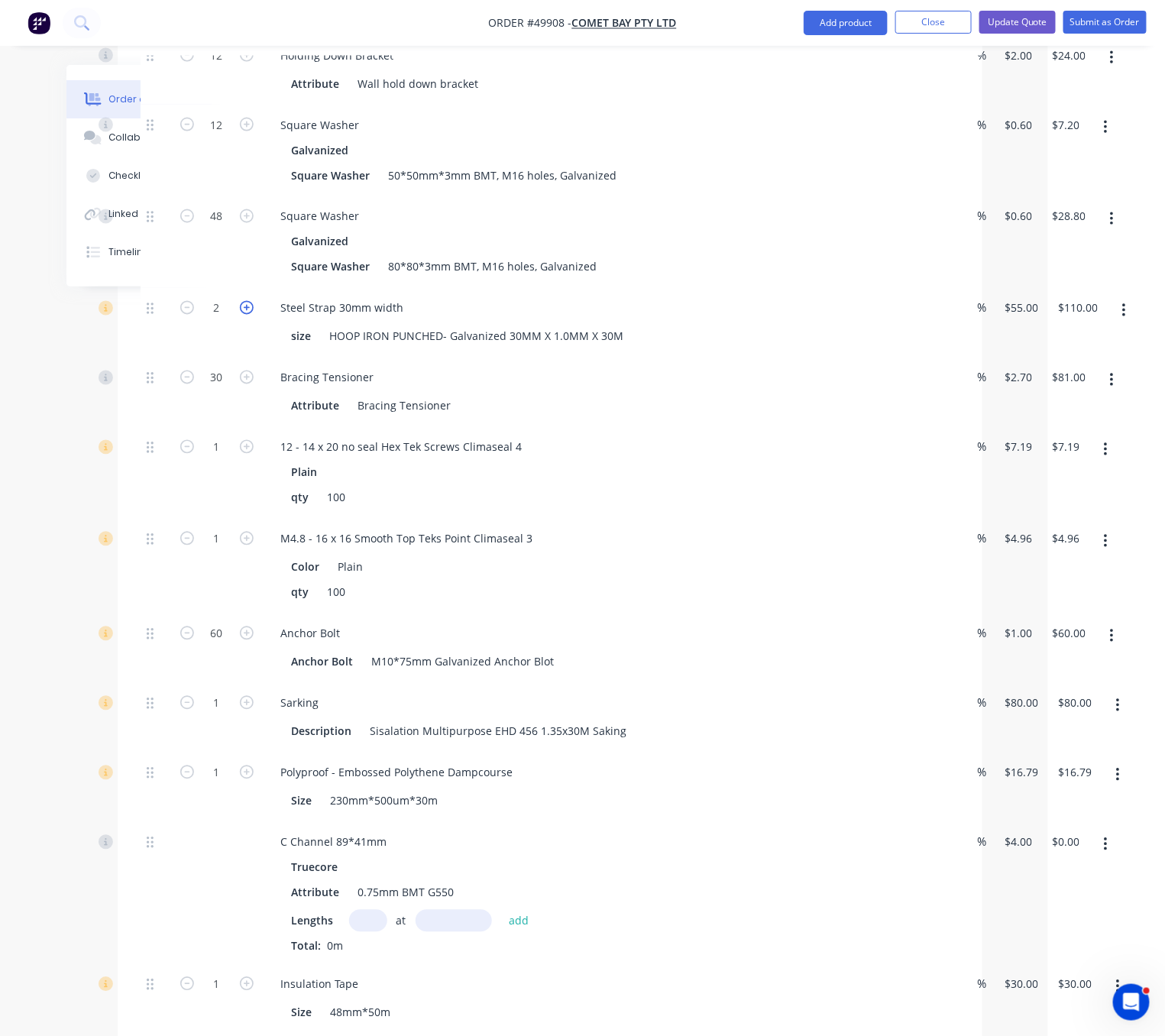
type input "3"
type input "$165.00"
click at [171, 427] on div "30" at bounding box center [216, 392] width 91 height 69
click at [207, 459] on input "1" at bounding box center [217, 447] width 40 height 23
click at [140, 517] on div at bounding box center [155, 472] width 30 height 91
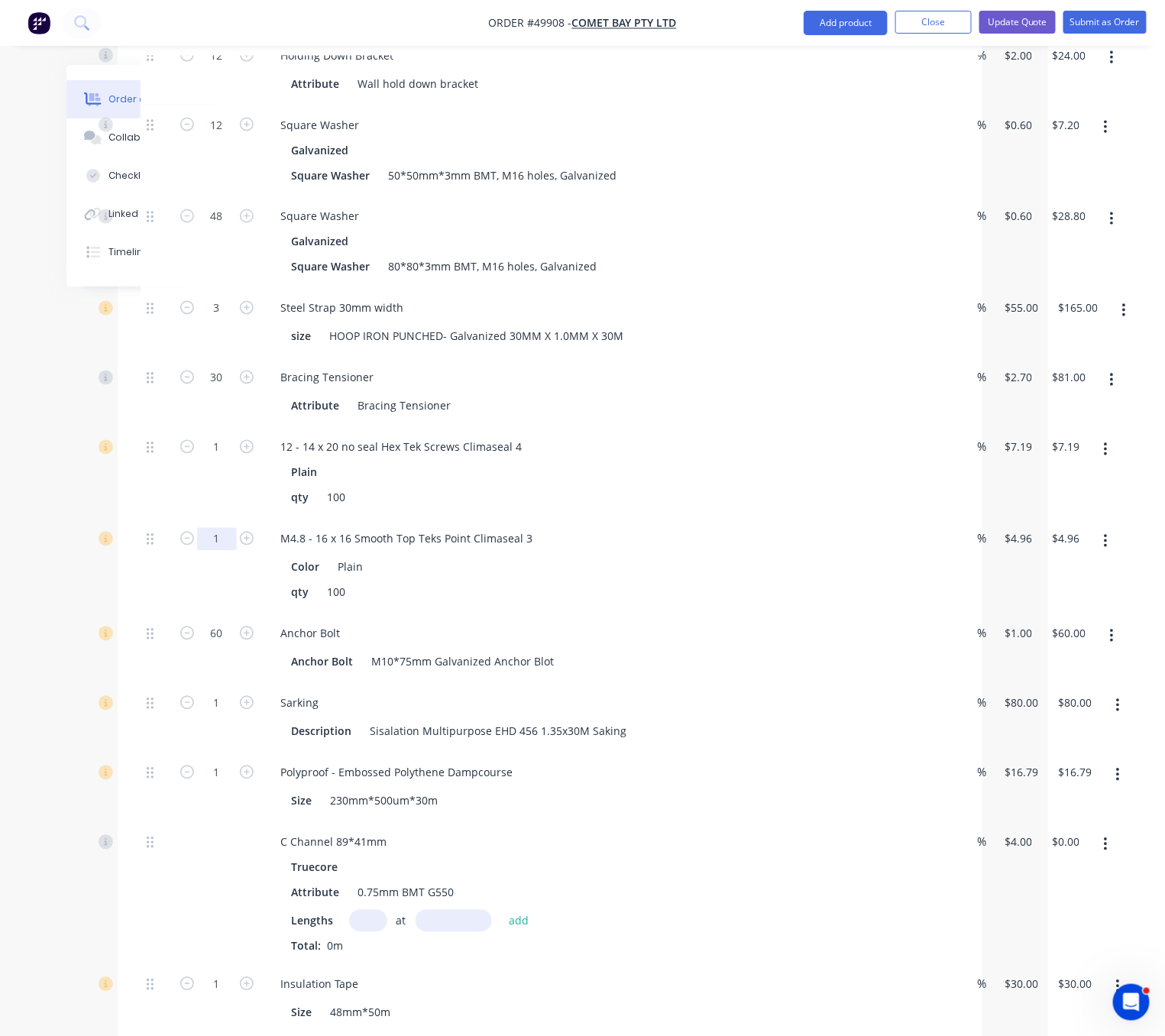
click at [207, 551] on input "1" at bounding box center [217, 539] width 40 height 23
type input "5"
type input "$24.80"
click at [217, 510] on div "1" at bounding box center [216, 472] width 91 height 91
click at [240, 710] on icon "button" at bounding box center [247, 703] width 14 height 14
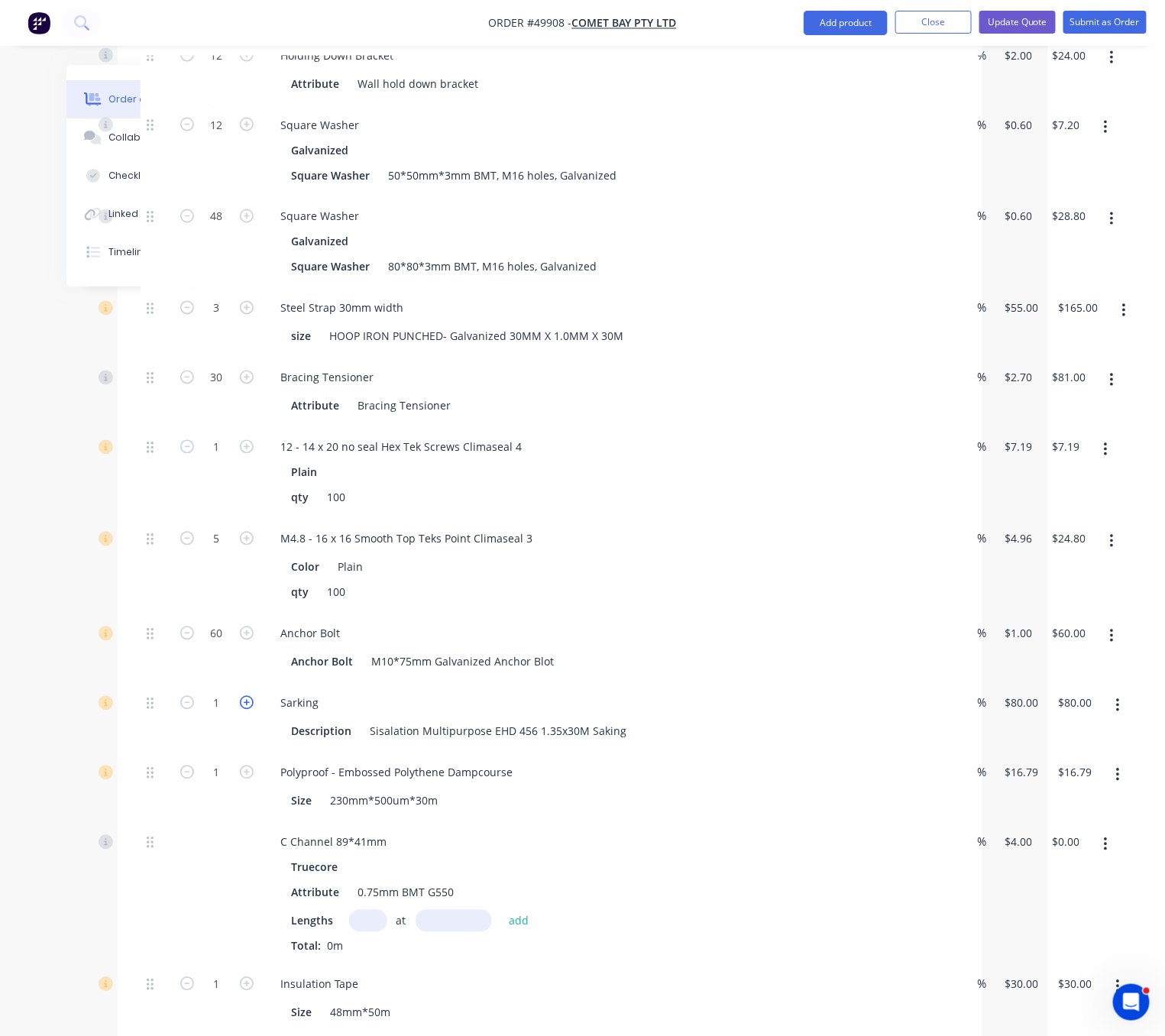
type input "2"
type input "$160.00"
click at [240, 710] on icon "button" at bounding box center [247, 703] width 14 height 14
type input "3"
type input "$240.00"
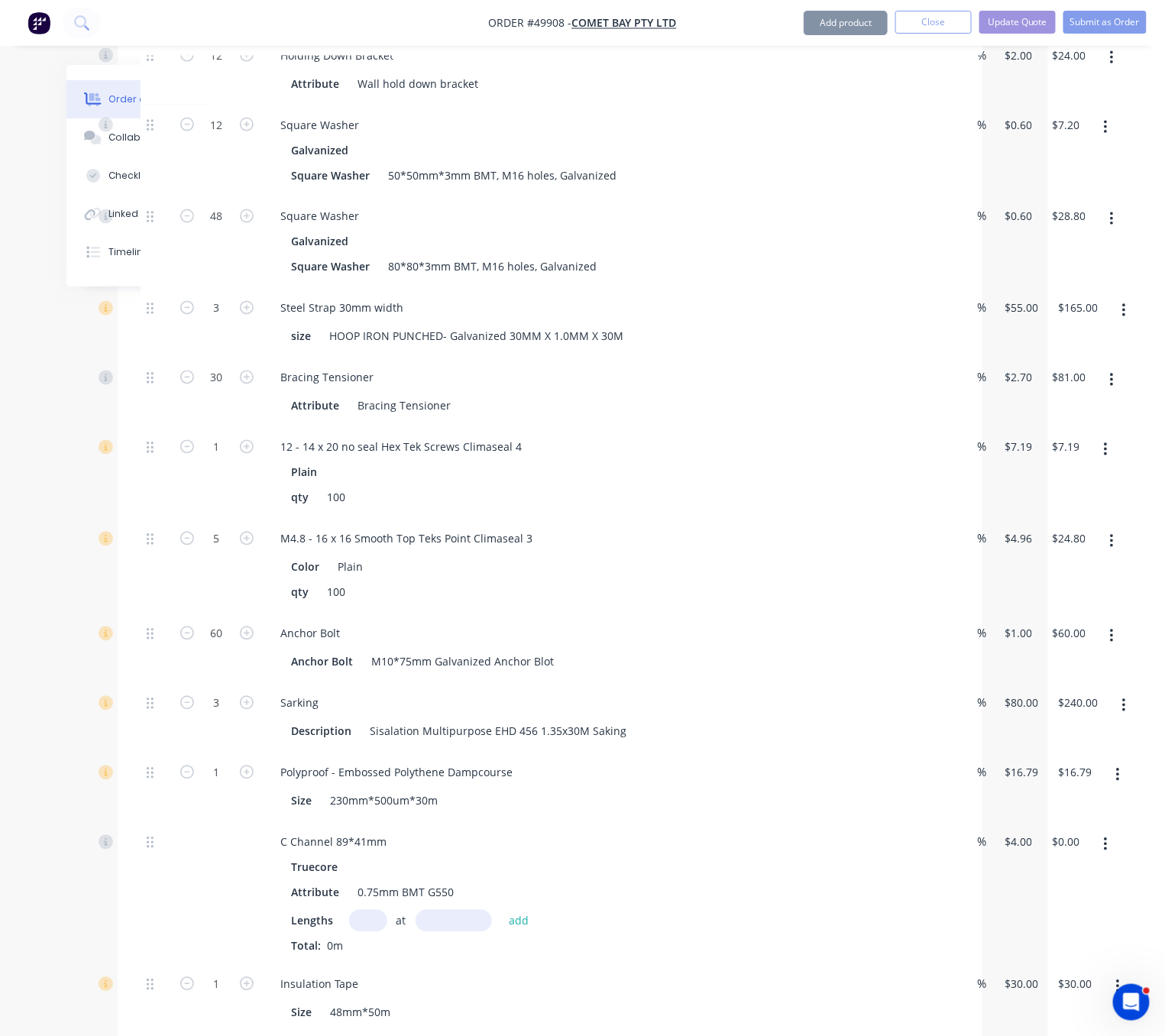
scroll to position [1109, 123]
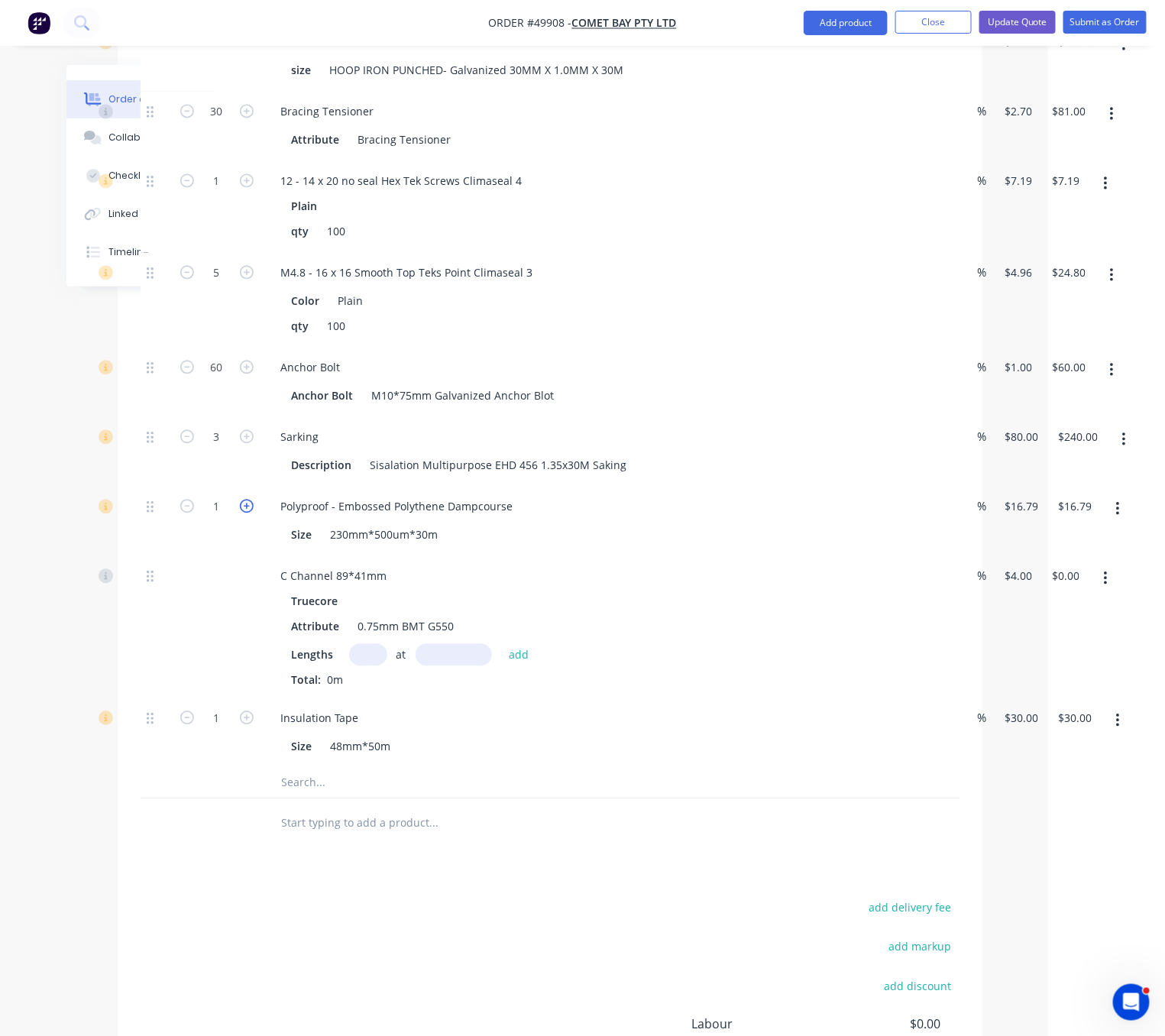
click at [240, 513] on icon "button" at bounding box center [247, 506] width 14 height 14
type input "2"
type input "$33.58"
click at [208, 697] on div at bounding box center [216, 626] width 91 height 142
click at [375, 665] on input "text" at bounding box center [368, 654] width 38 height 22
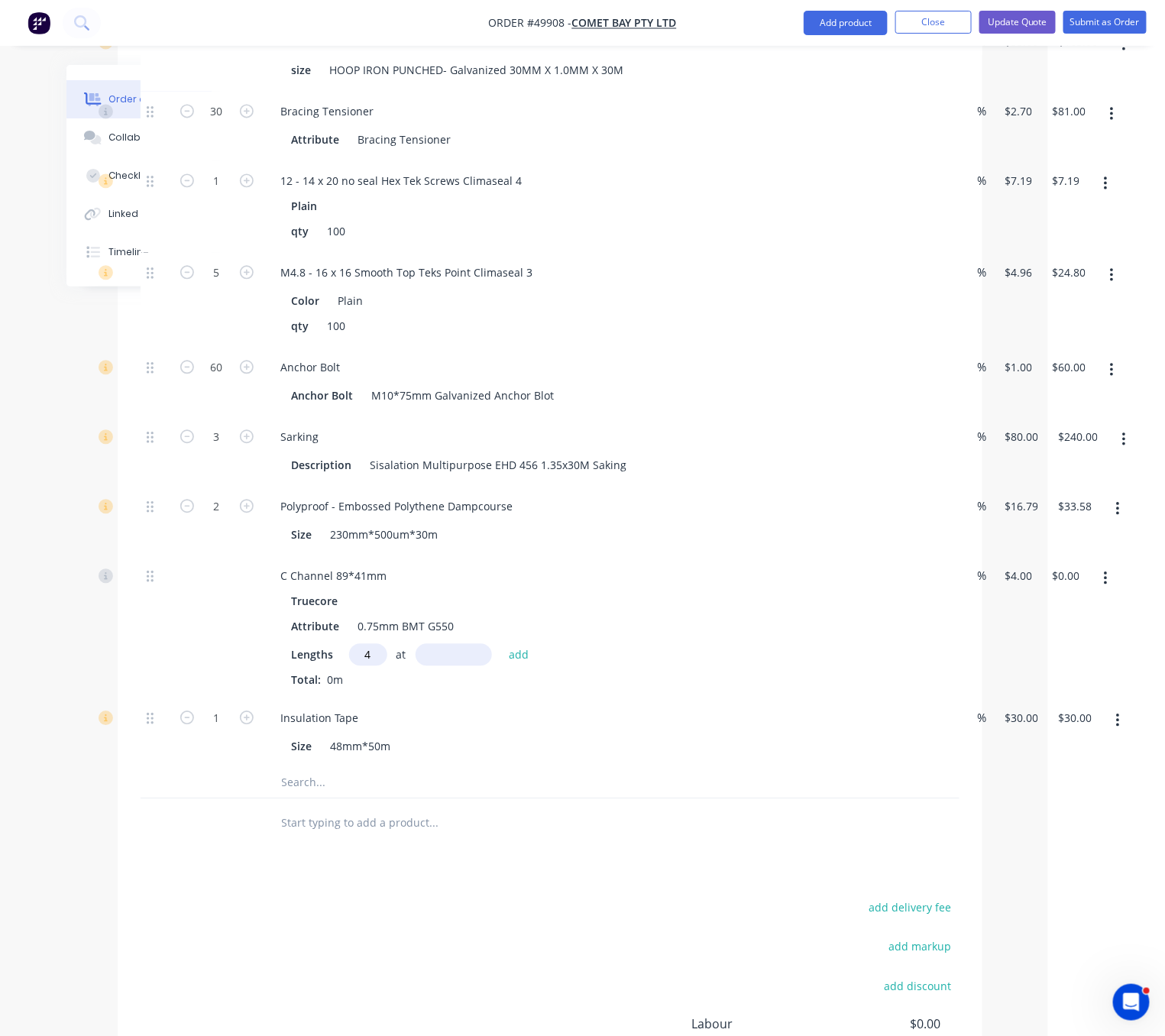
type input "4"
type input "5000"
click at [501, 643] on button "add" at bounding box center [519, 653] width 36 height 20
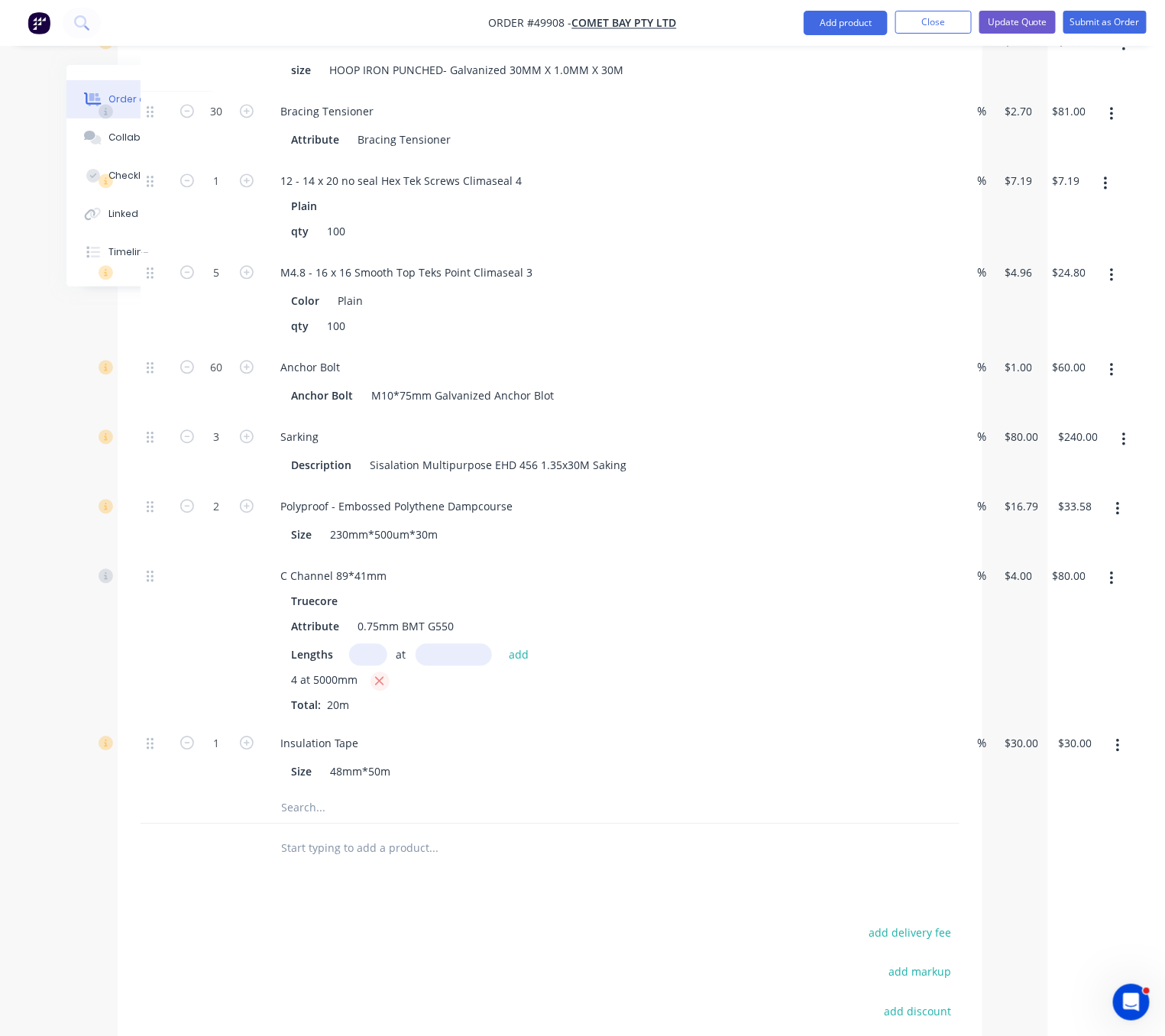
click at [383, 687] on icon "button" at bounding box center [379, 681] width 10 height 14
type input "$0.00"
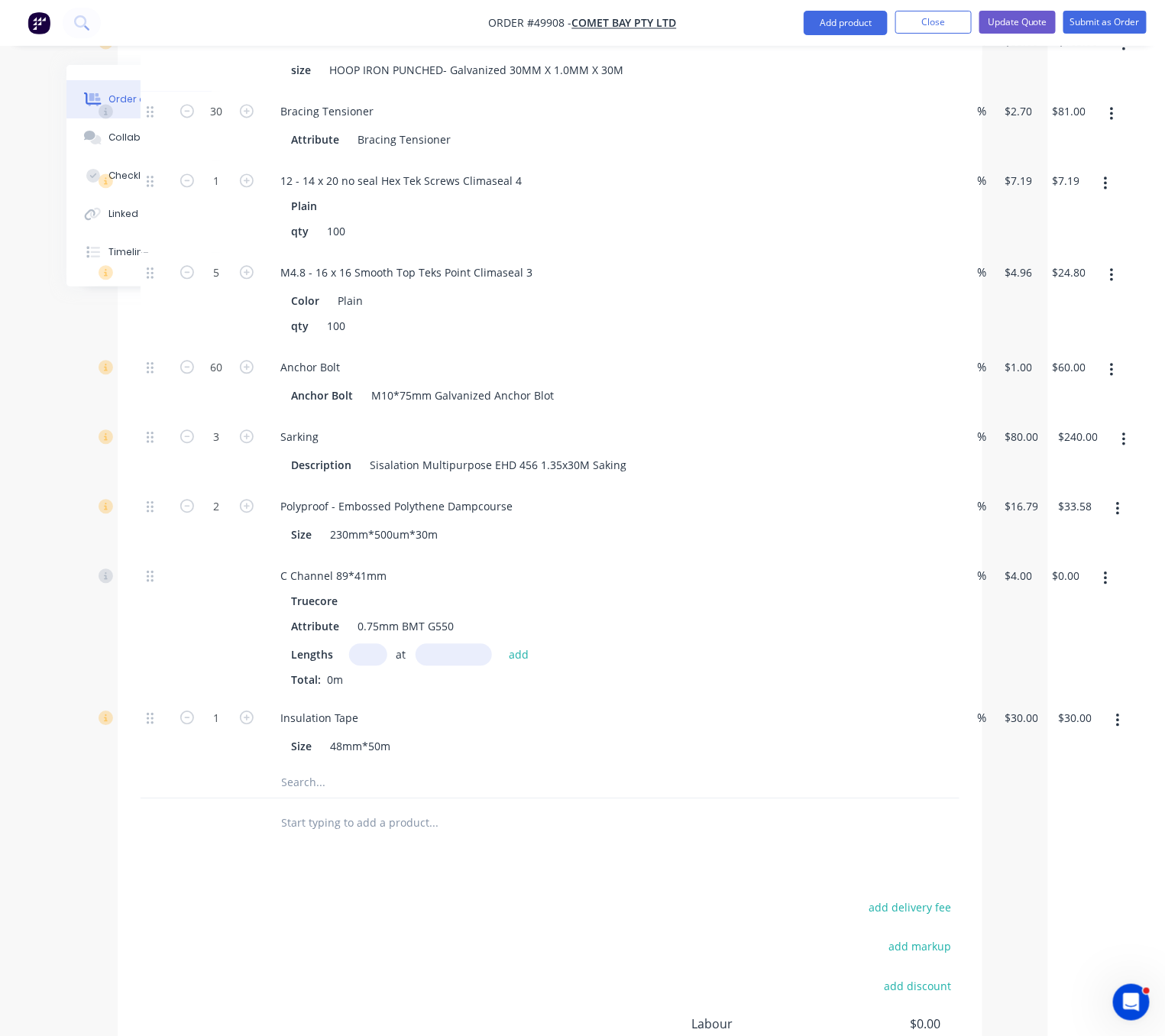
click at [364, 665] on input "text" at bounding box center [368, 654] width 38 height 22
type input "4"
type input "4000"
click at [501, 643] on button "add" at bounding box center [519, 653] width 36 height 20
type input "$64.00"
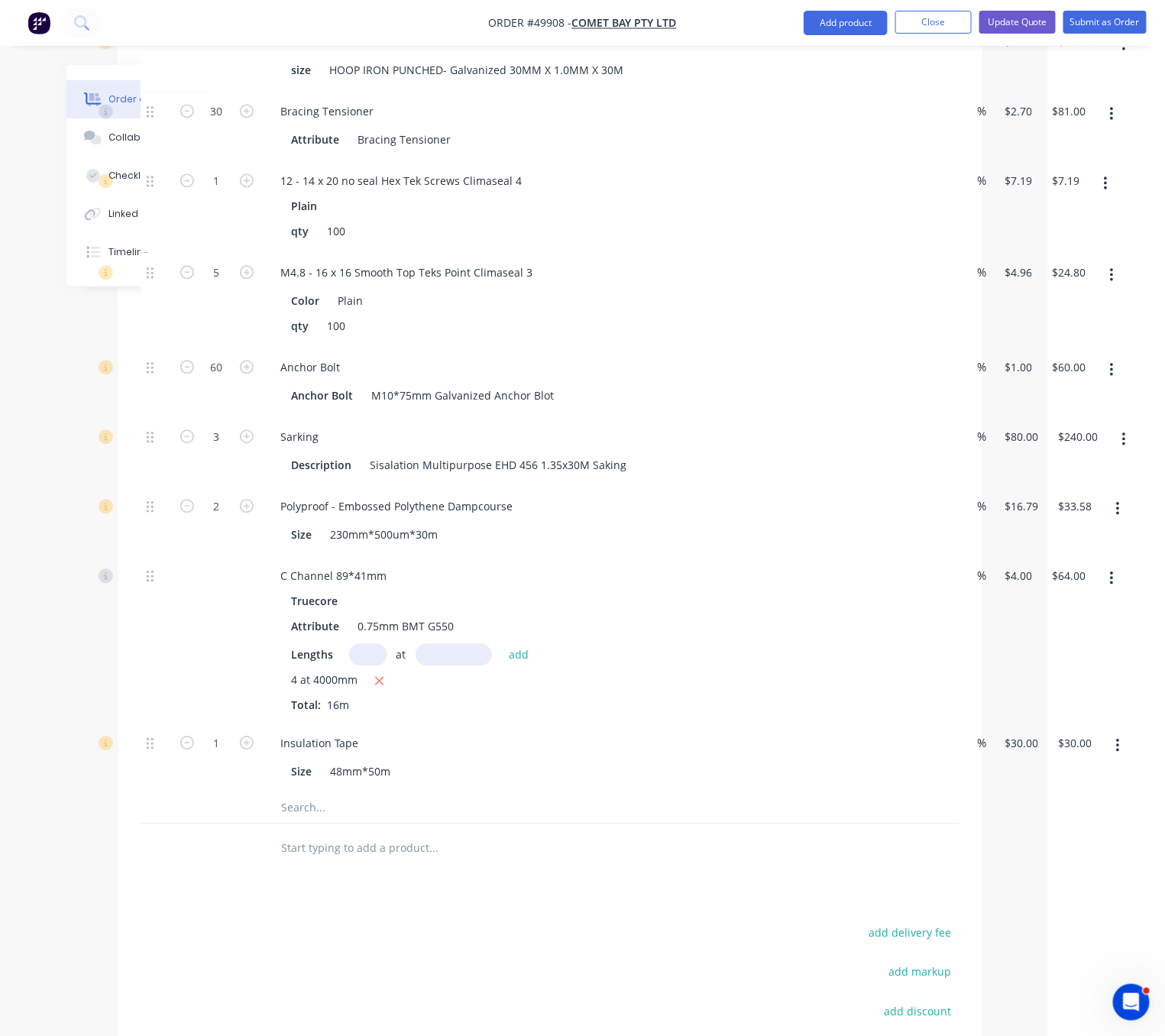
click at [140, 721] on div at bounding box center [155, 639] width 30 height 167
click at [960, 619] on div "C Channel 89*41mm Truecore Attribute 0.75mm BMT G550 Lengths at add 4 at 4000mm…" at bounding box center [550, 639] width 819 height 167
type input "$5.00"
type input "$80.00"
click at [960, 705] on div "C Channel 89*41mm Truecore Attribute 0.75mm BMT G550 Lengths at add 4 at 4000mm…" at bounding box center [550, 639] width 819 height 167
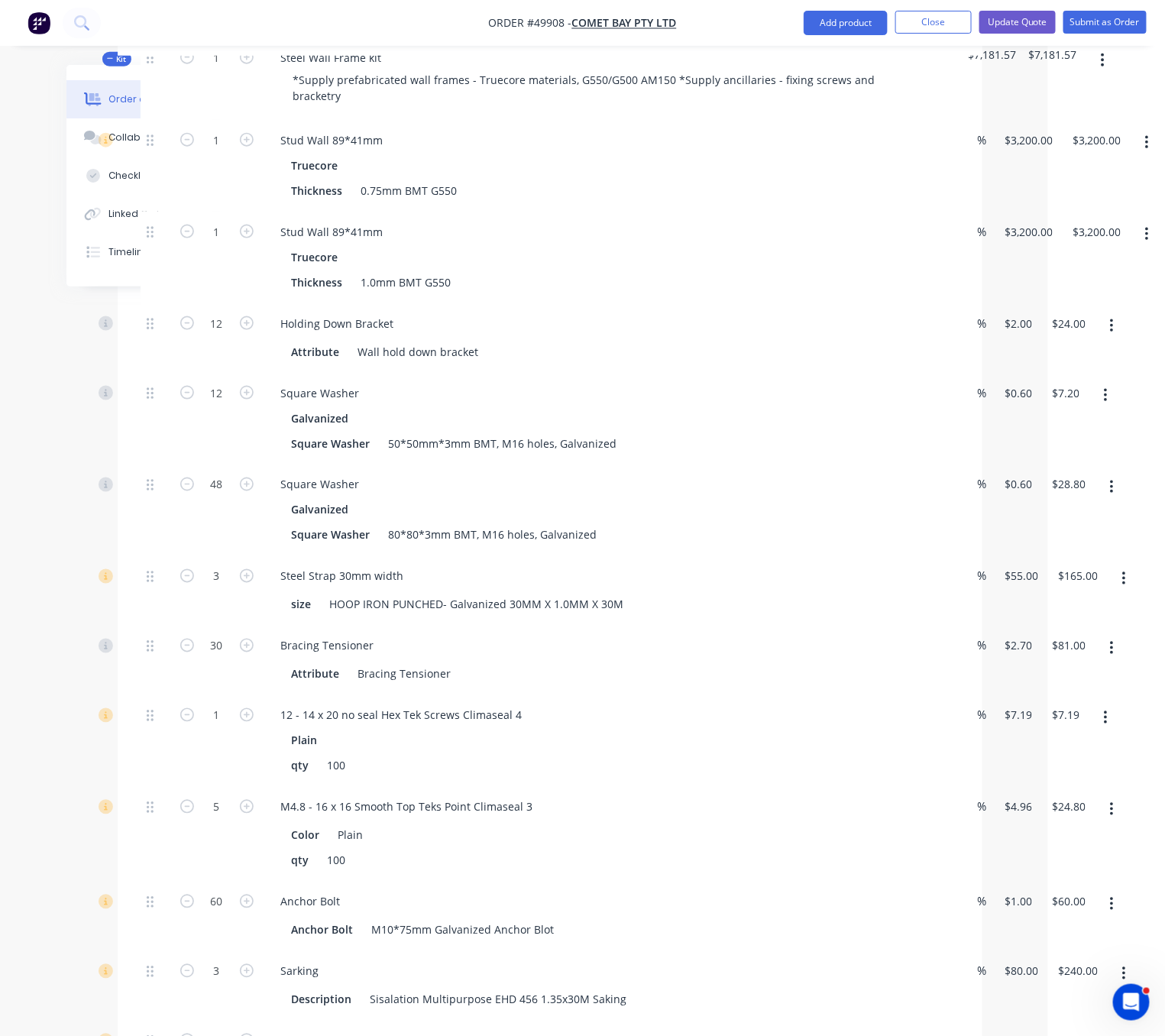
scroll to position [842, 123]
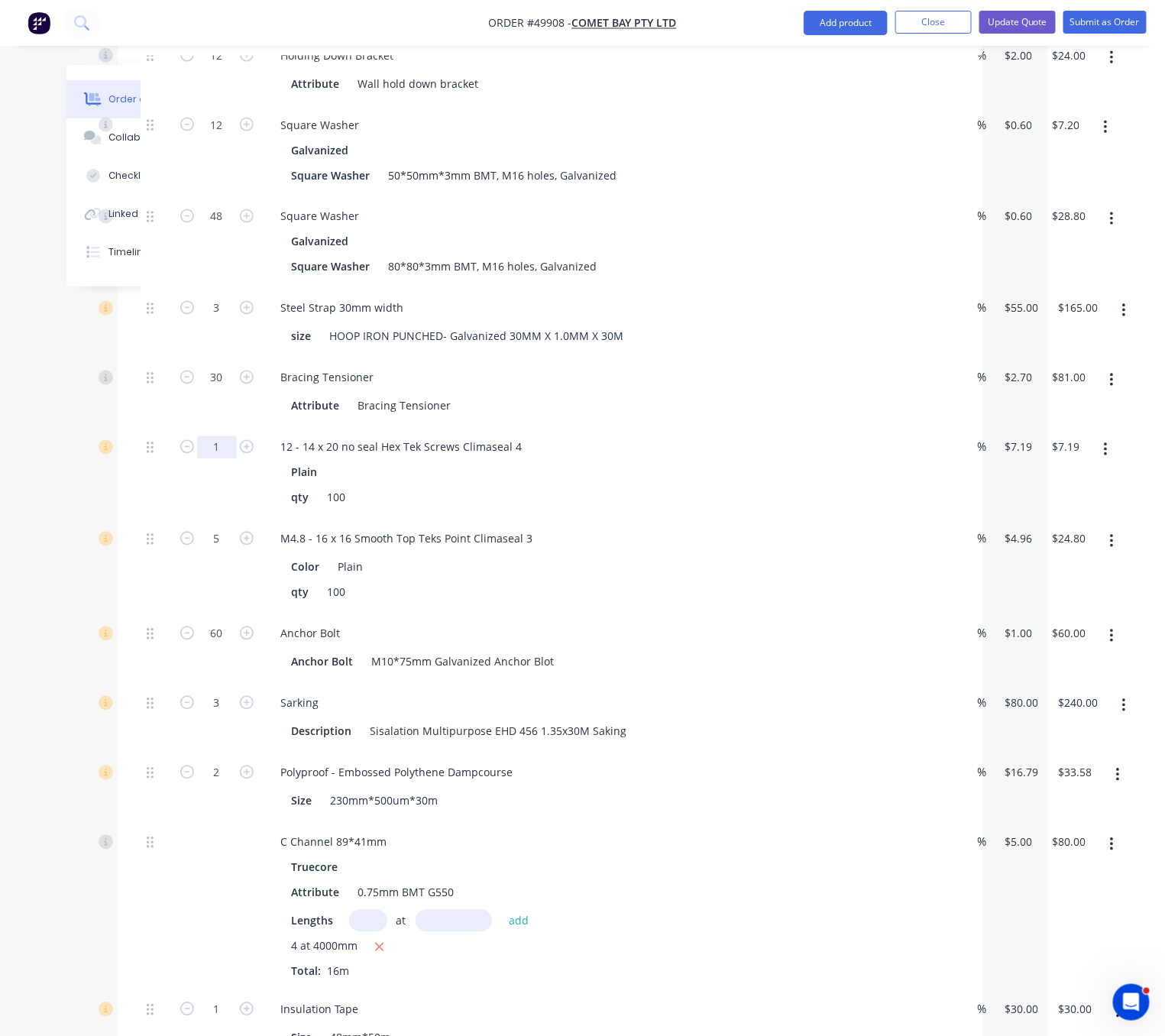
click at [218, 459] on input "1" at bounding box center [217, 447] width 40 height 23
type input "5"
type input "$35.95"
click at [106, 507] on div "Created by Serene Created [DATE] Required [DATE] Assigned to Add team member St…" at bounding box center [466, 359] width 1033 height 2272
click at [666, 484] on div "Plain" at bounding box center [606, 472] width 630 height 22
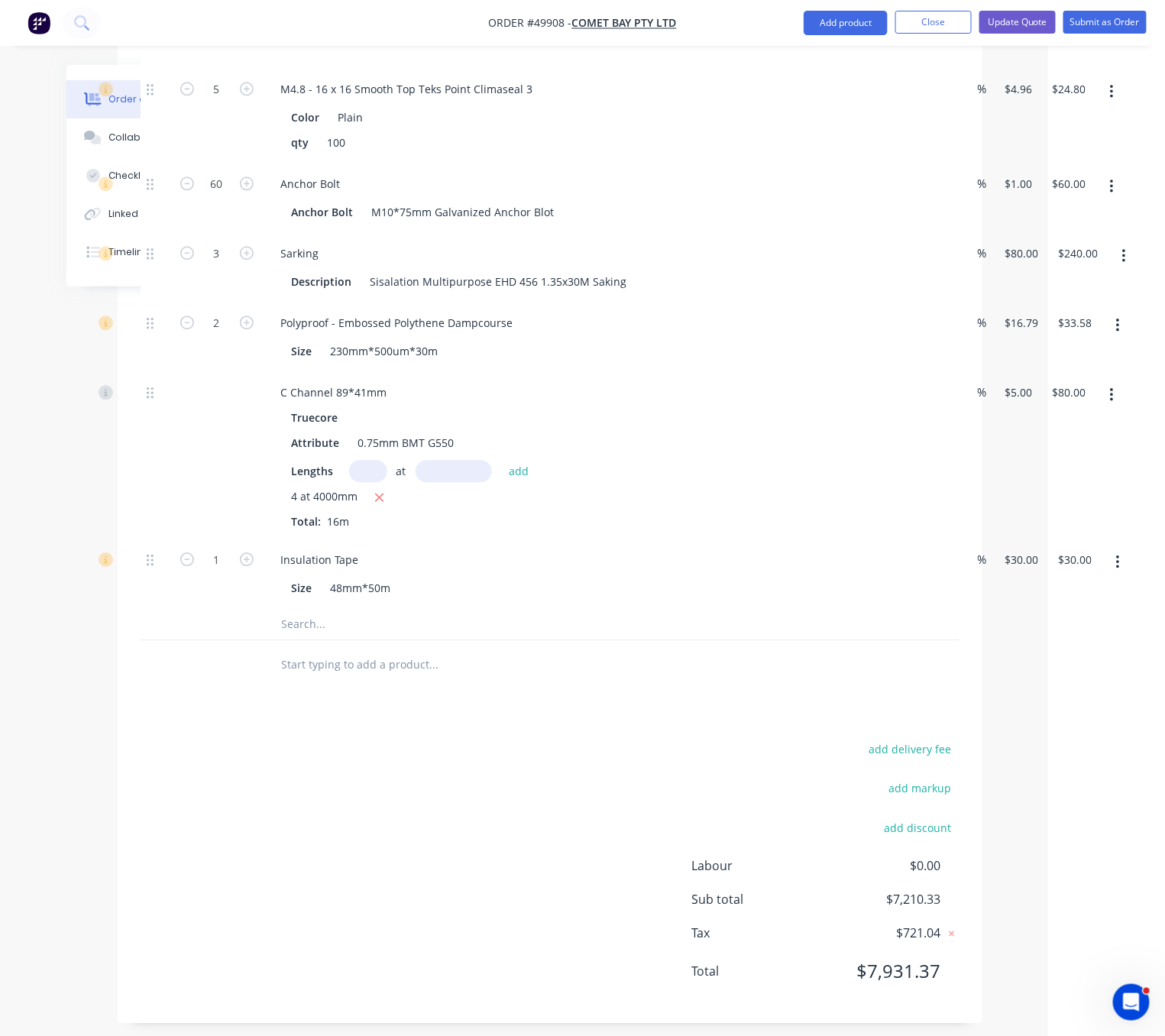
scroll to position [1374, 123]
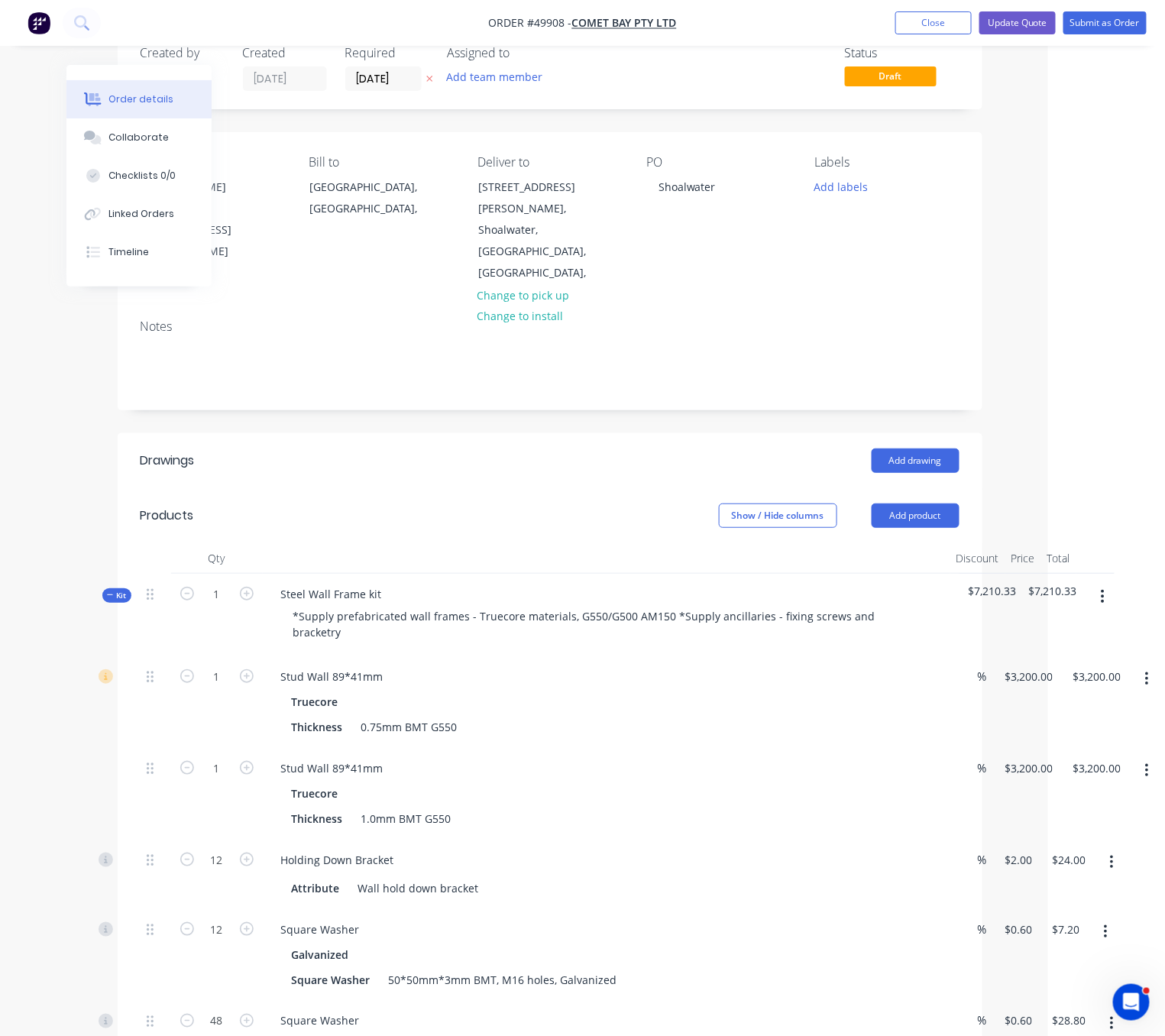
click at [118, 590] on span "Kit" at bounding box center [116, 595] width 20 height 12
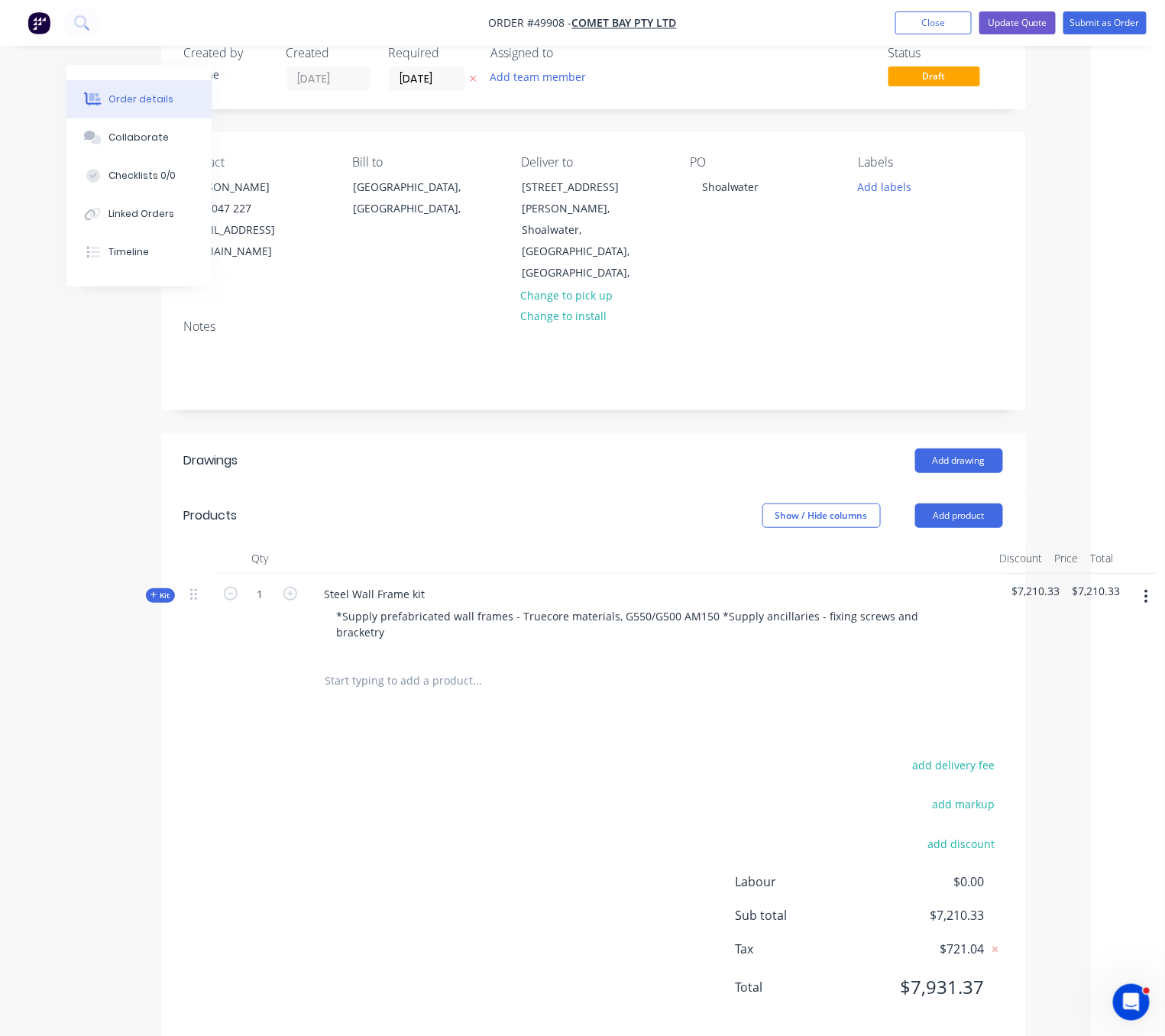
scroll to position [65, 83]
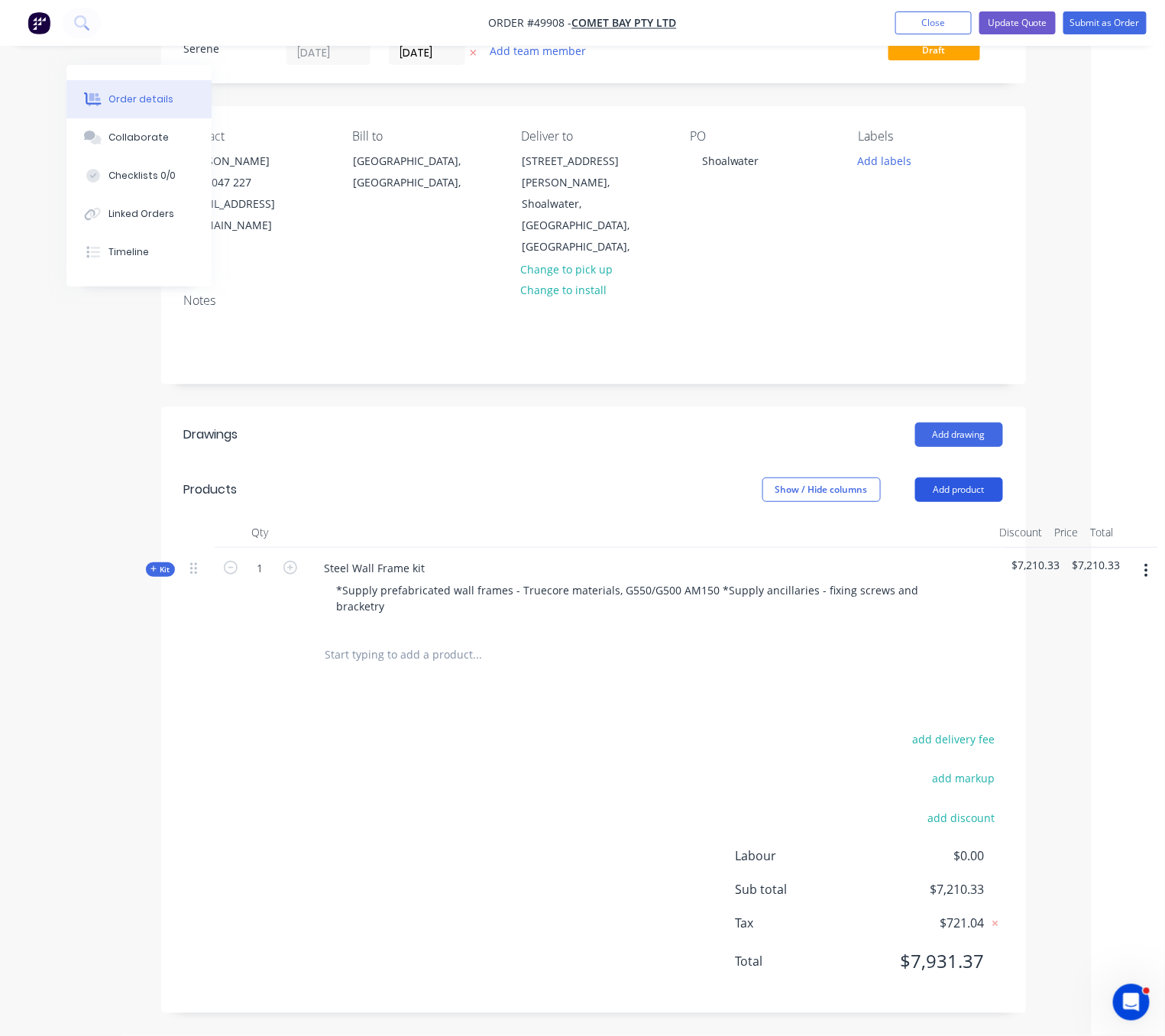
click at [956, 477] on button "Add product" at bounding box center [959, 489] width 88 height 24
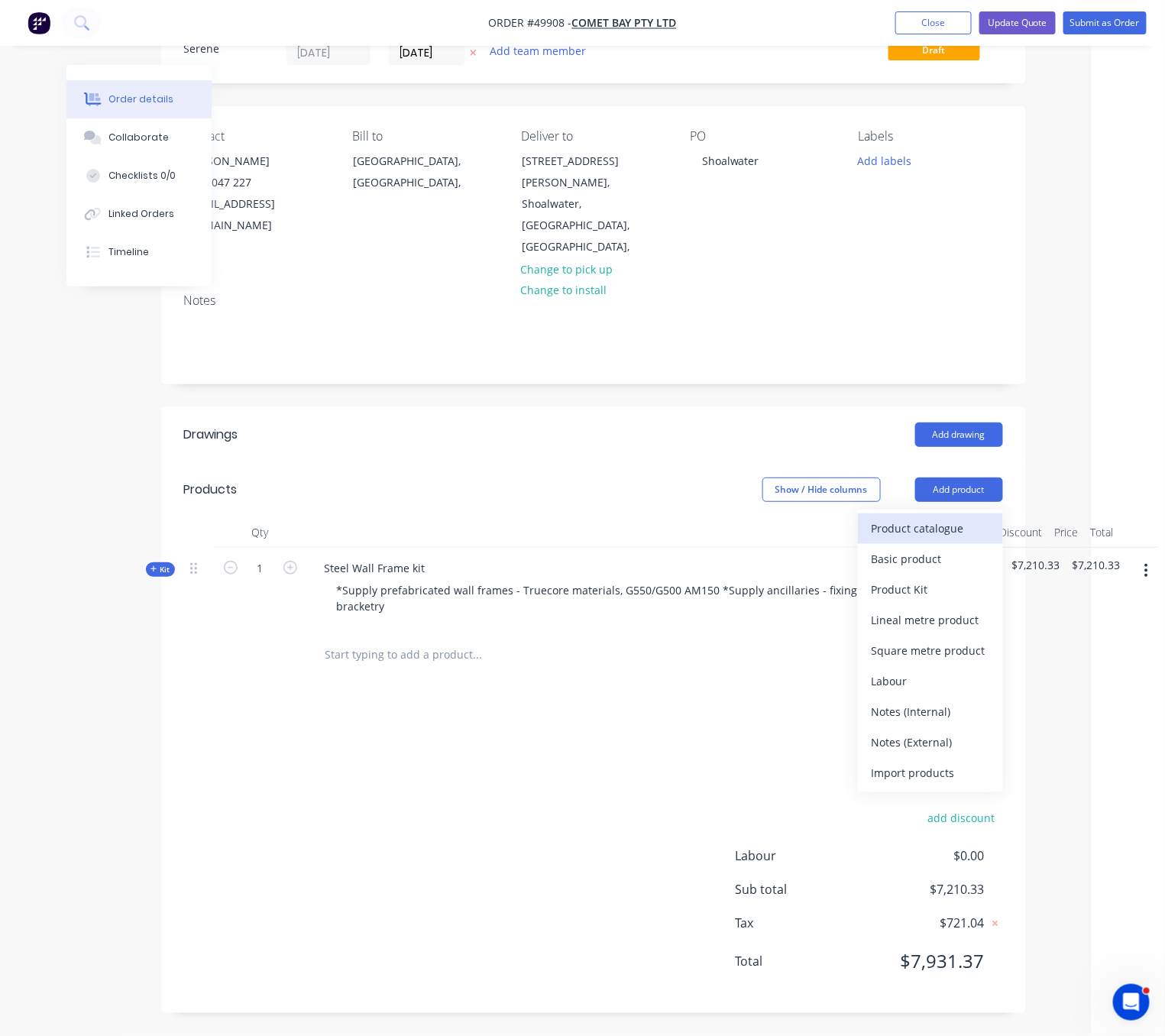
click at [926, 517] on div "Product catalogue" at bounding box center [930, 528] width 118 height 22
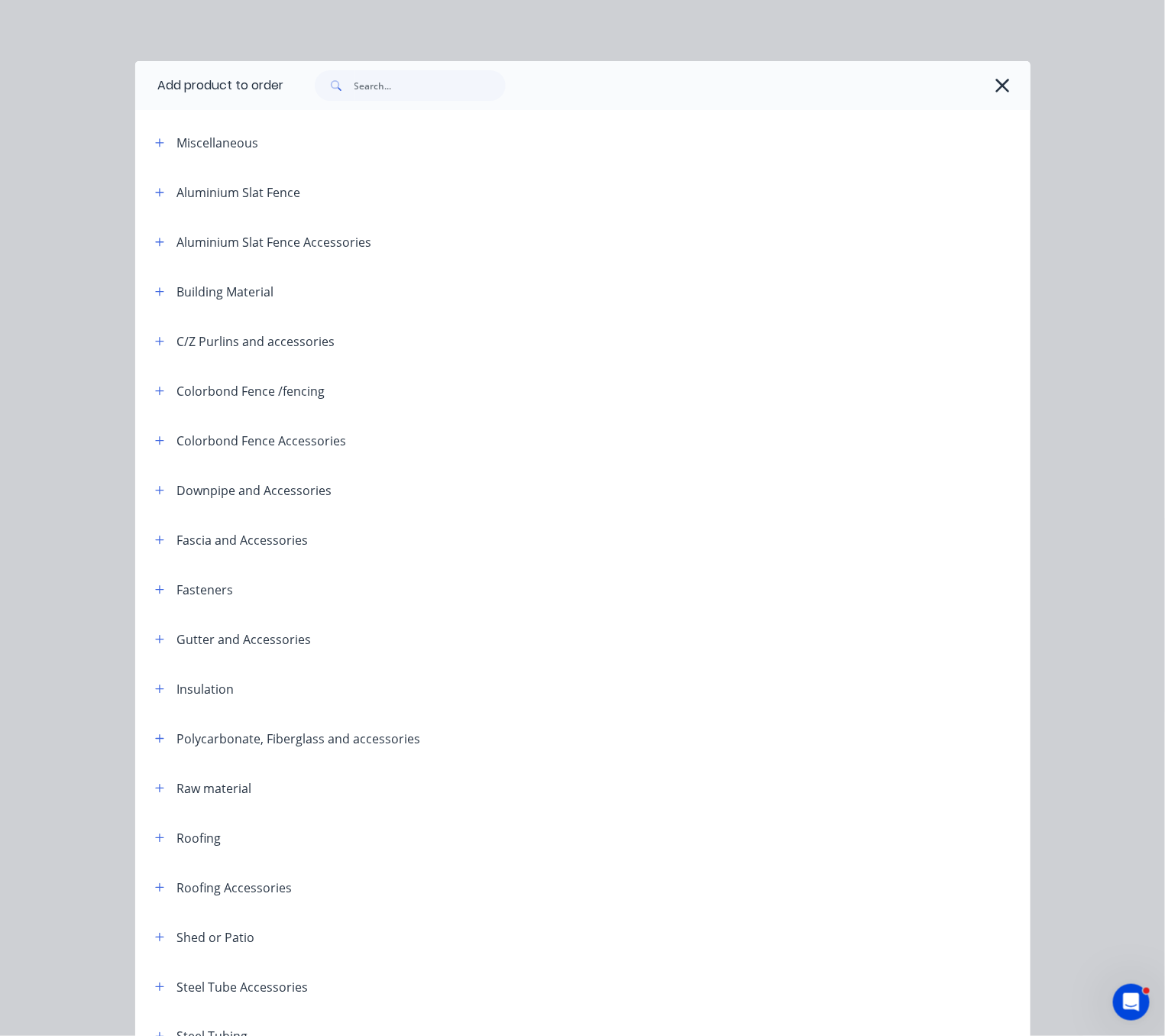
scroll to position [215, 0]
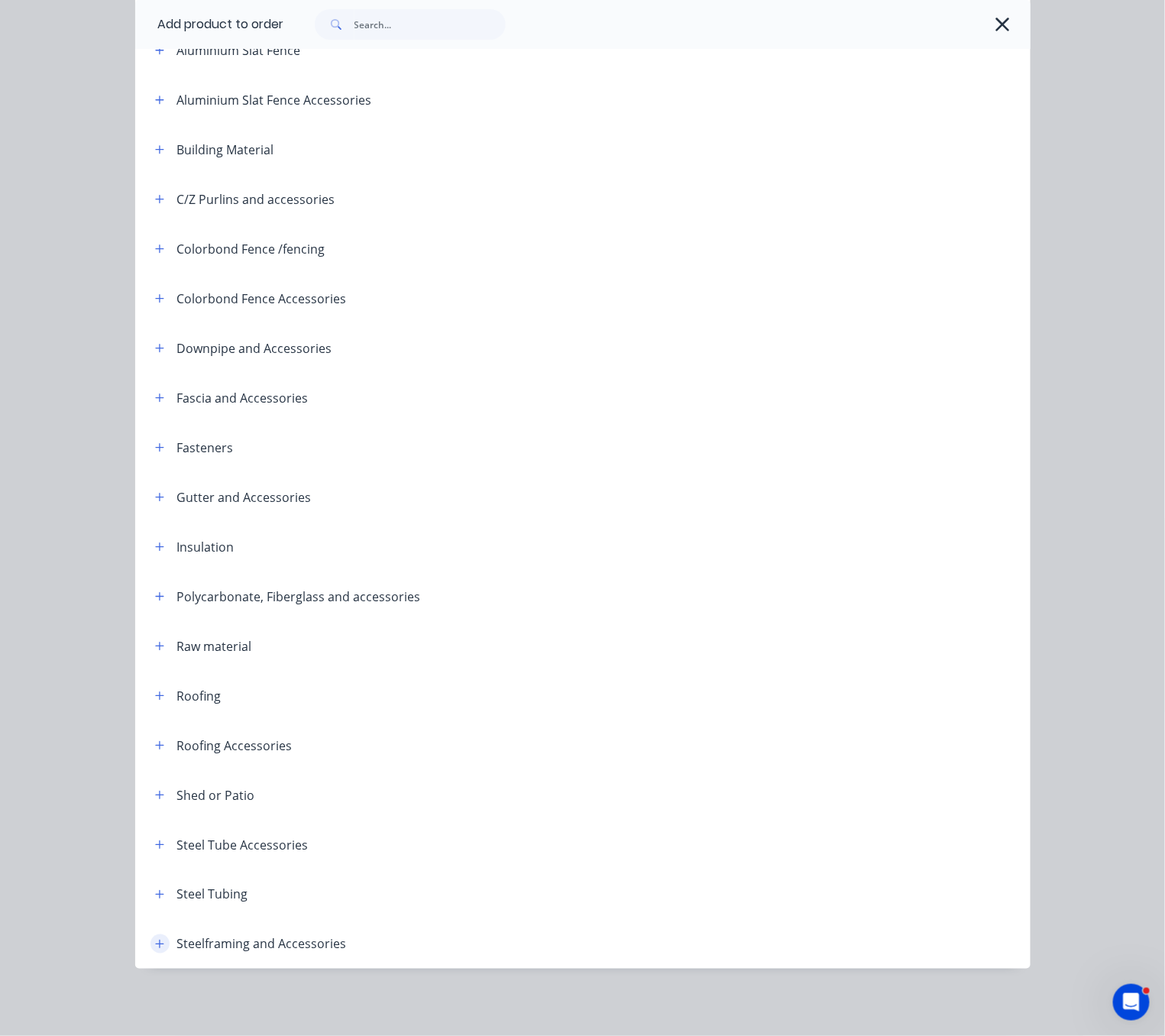
click at [155, 939] on icon "button" at bounding box center [159, 943] width 9 height 9
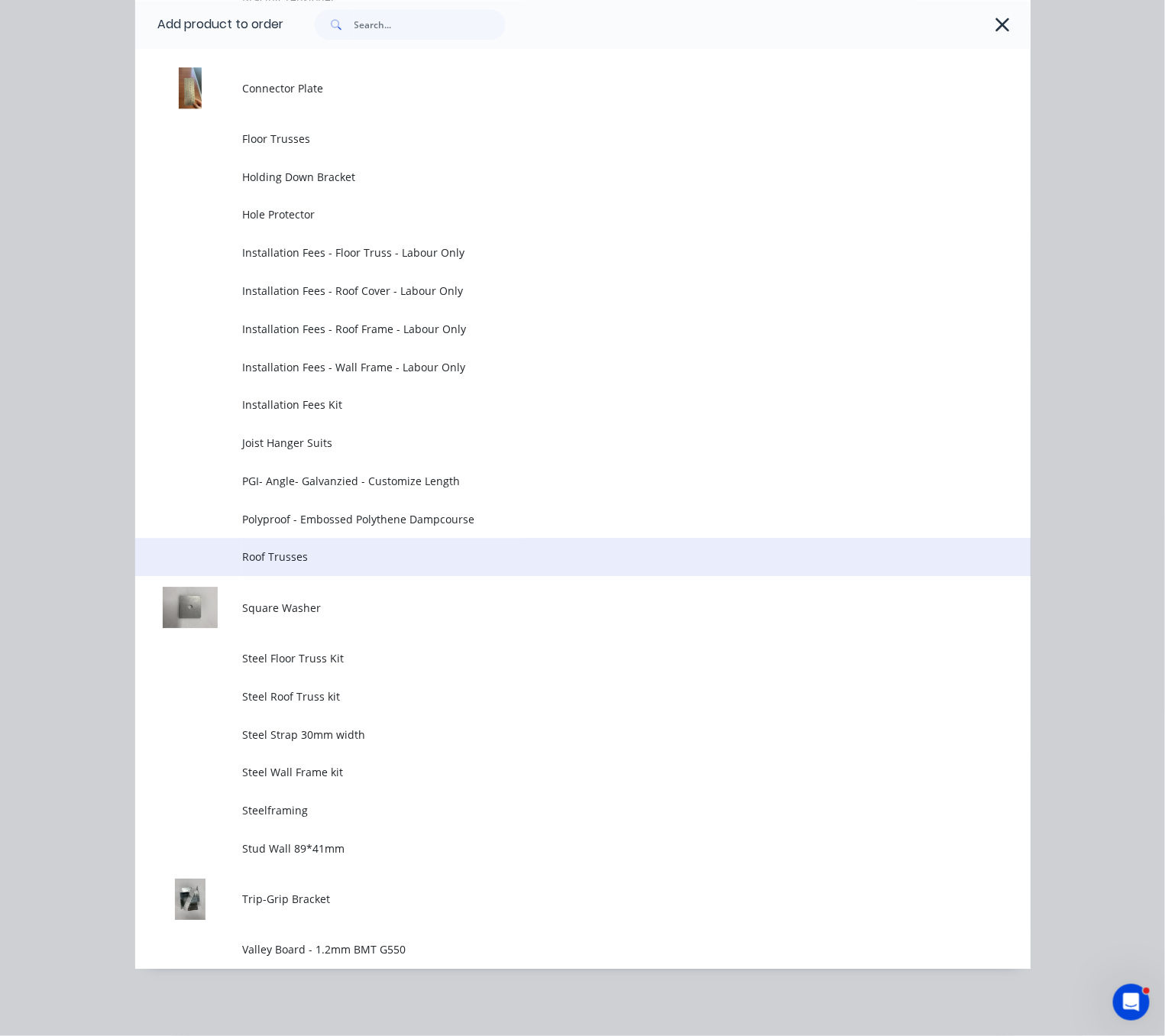
scroll to position [1418, 0]
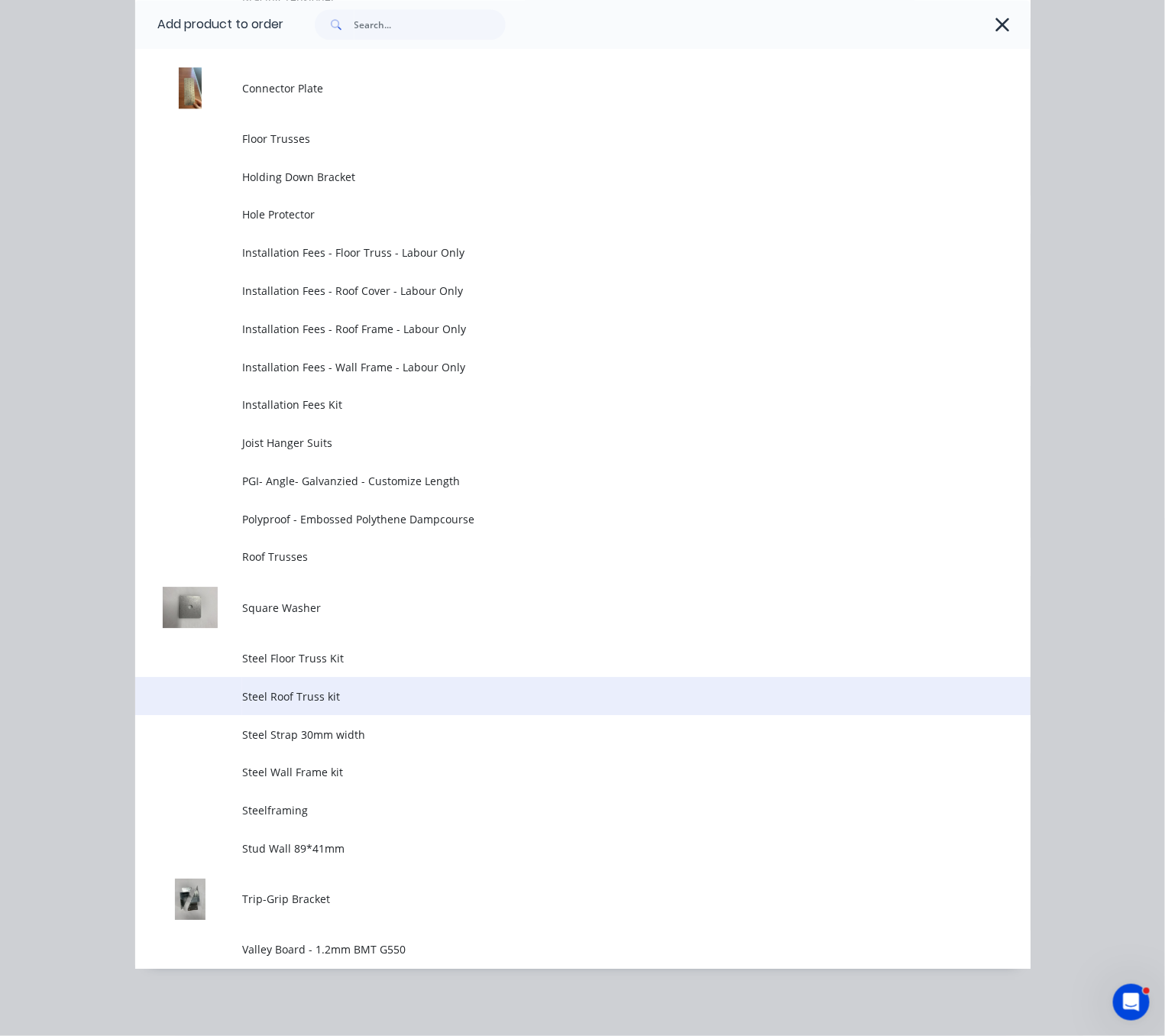
click at [346, 688] on span "Steel Roof Truss kit" at bounding box center [557, 696] width 630 height 16
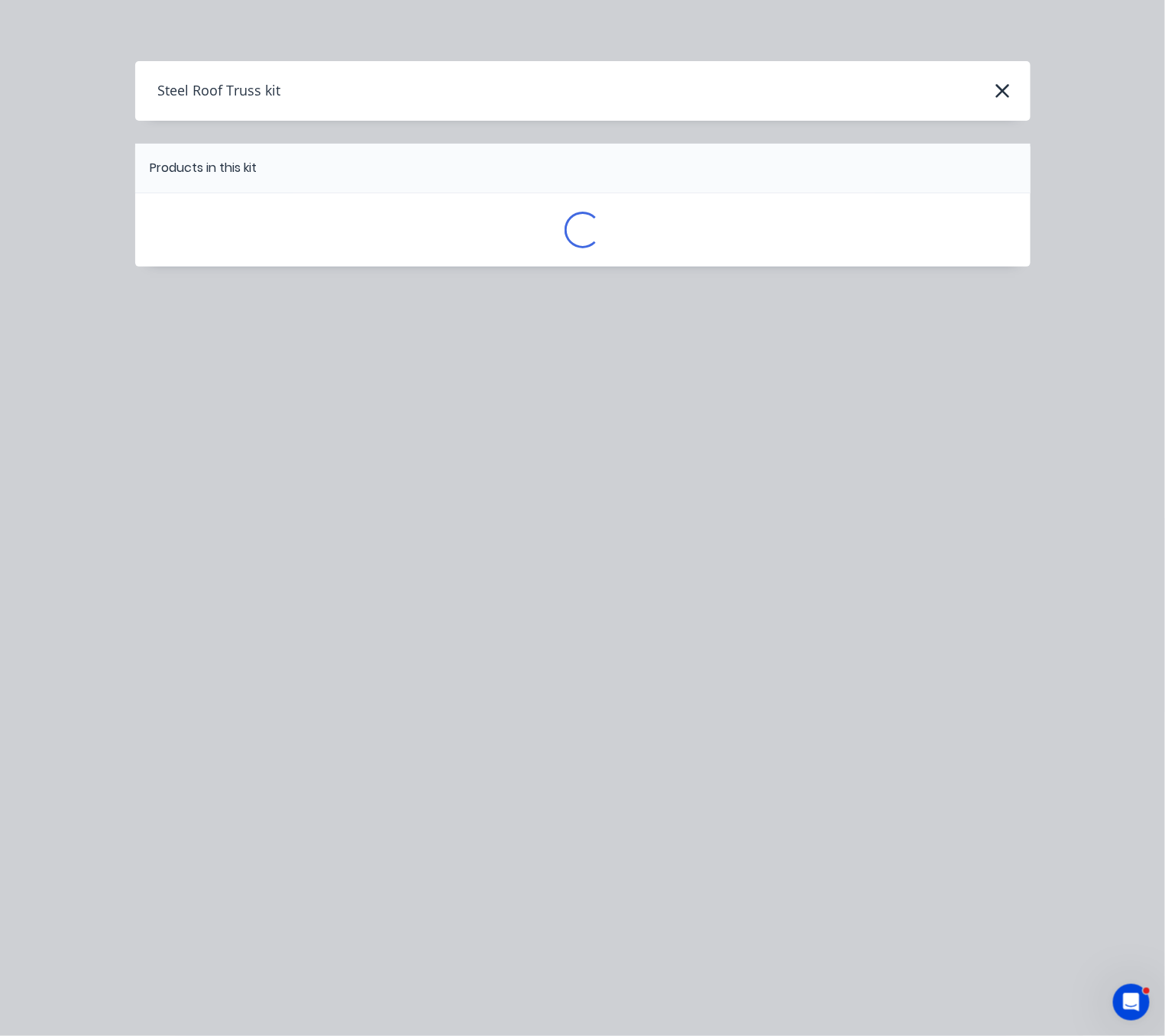
scroll to position [0, 0]
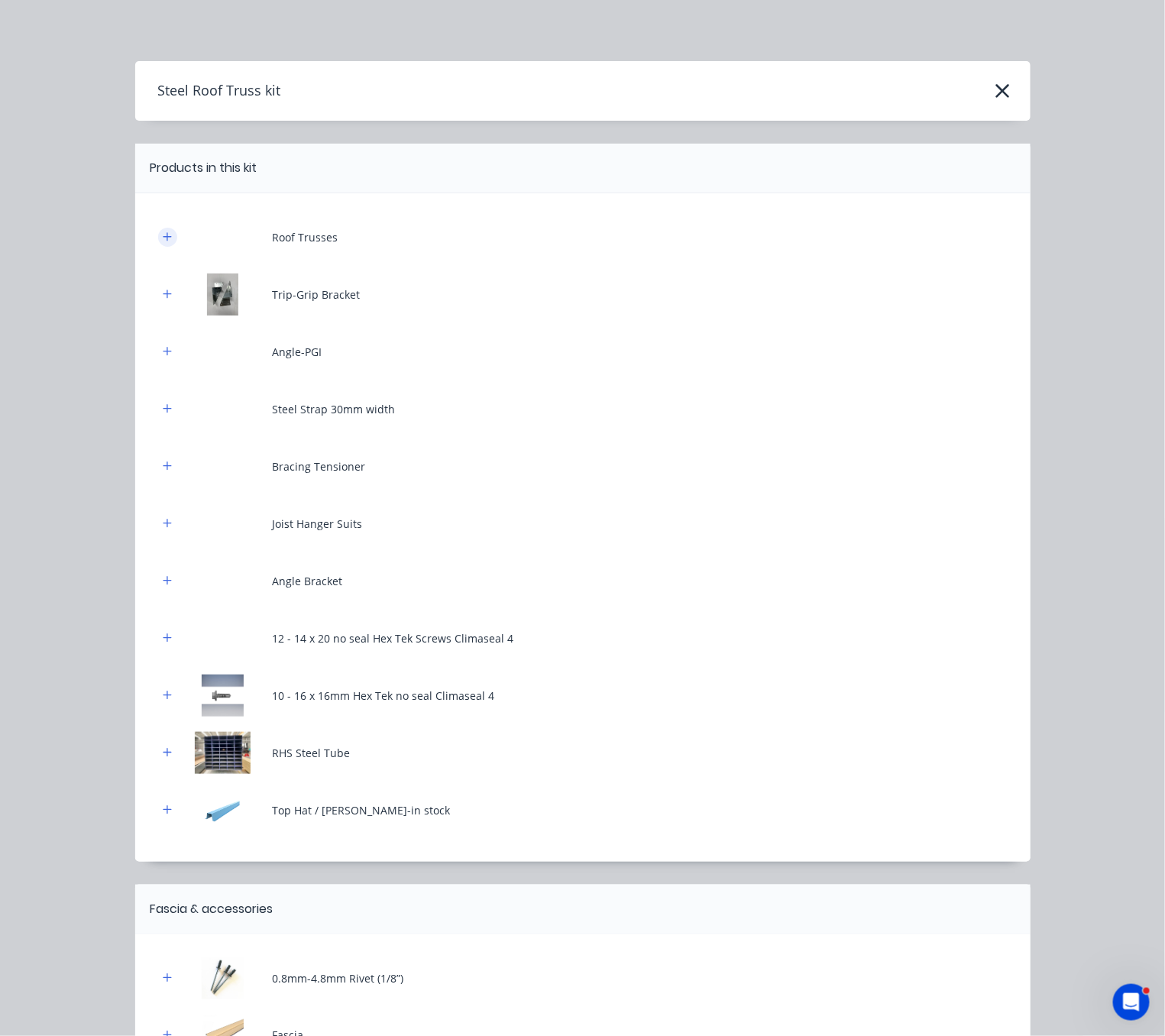
click at [163, 242] on icon "button" at bounding box center [168, 237] width 9 height 11
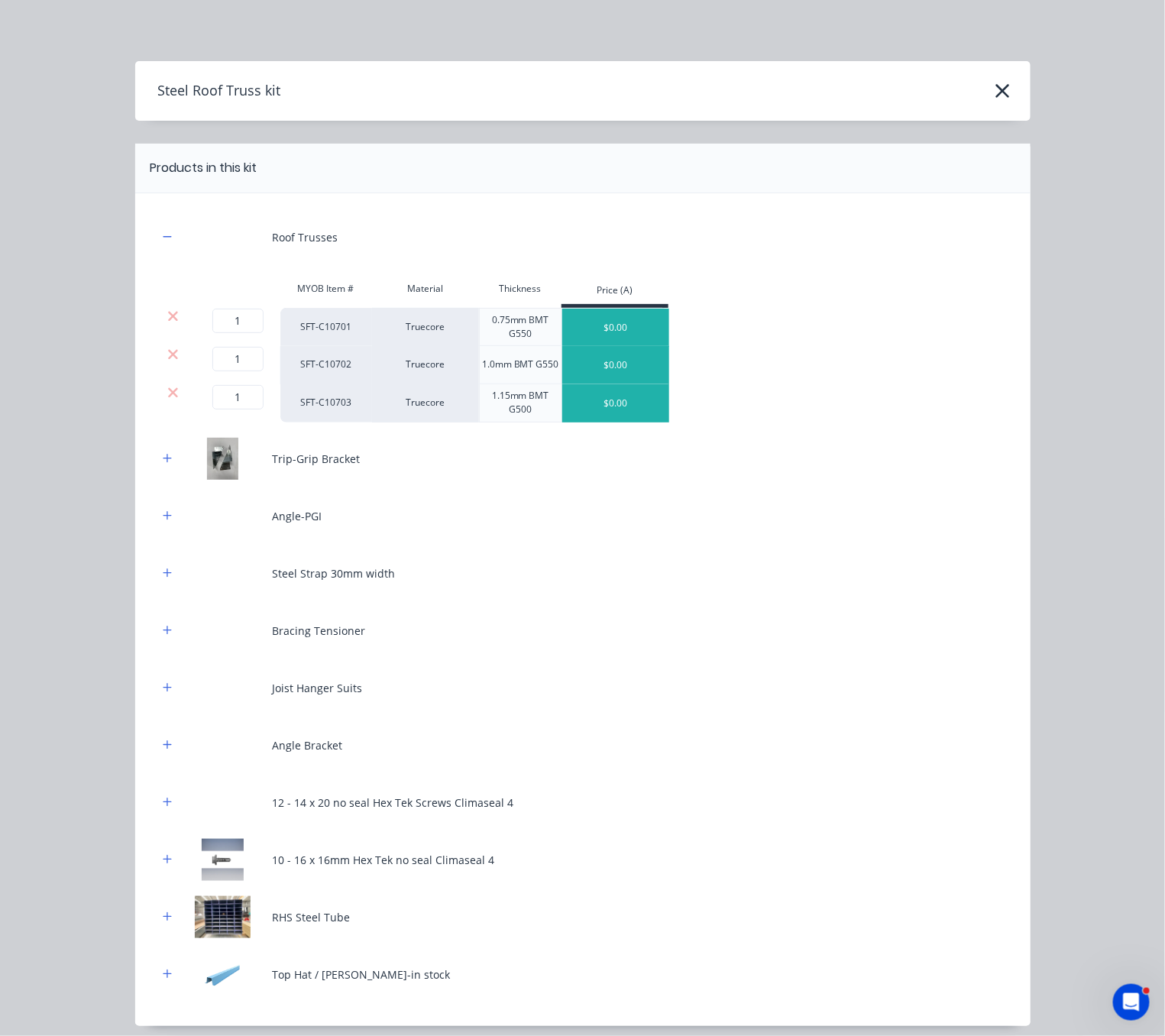
click at [166, 412] on div at bounding box center [173, 403] width 30 height 38
click at [159, 400] on div at bounding box center [173, 392] width 29 height 16
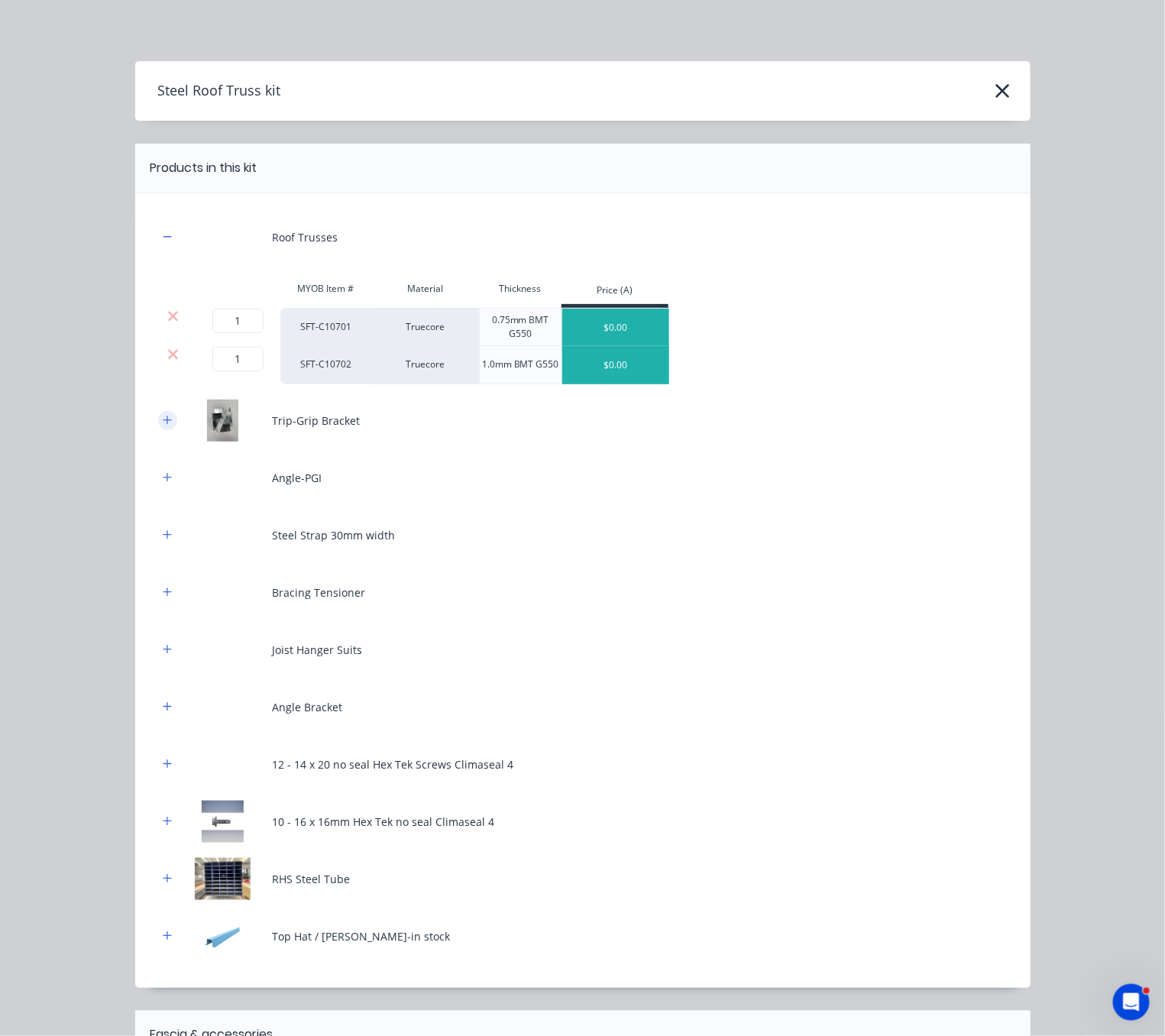
click at [163, 425] on icon "button" at bounding box center [168, 420] width 9 height 11
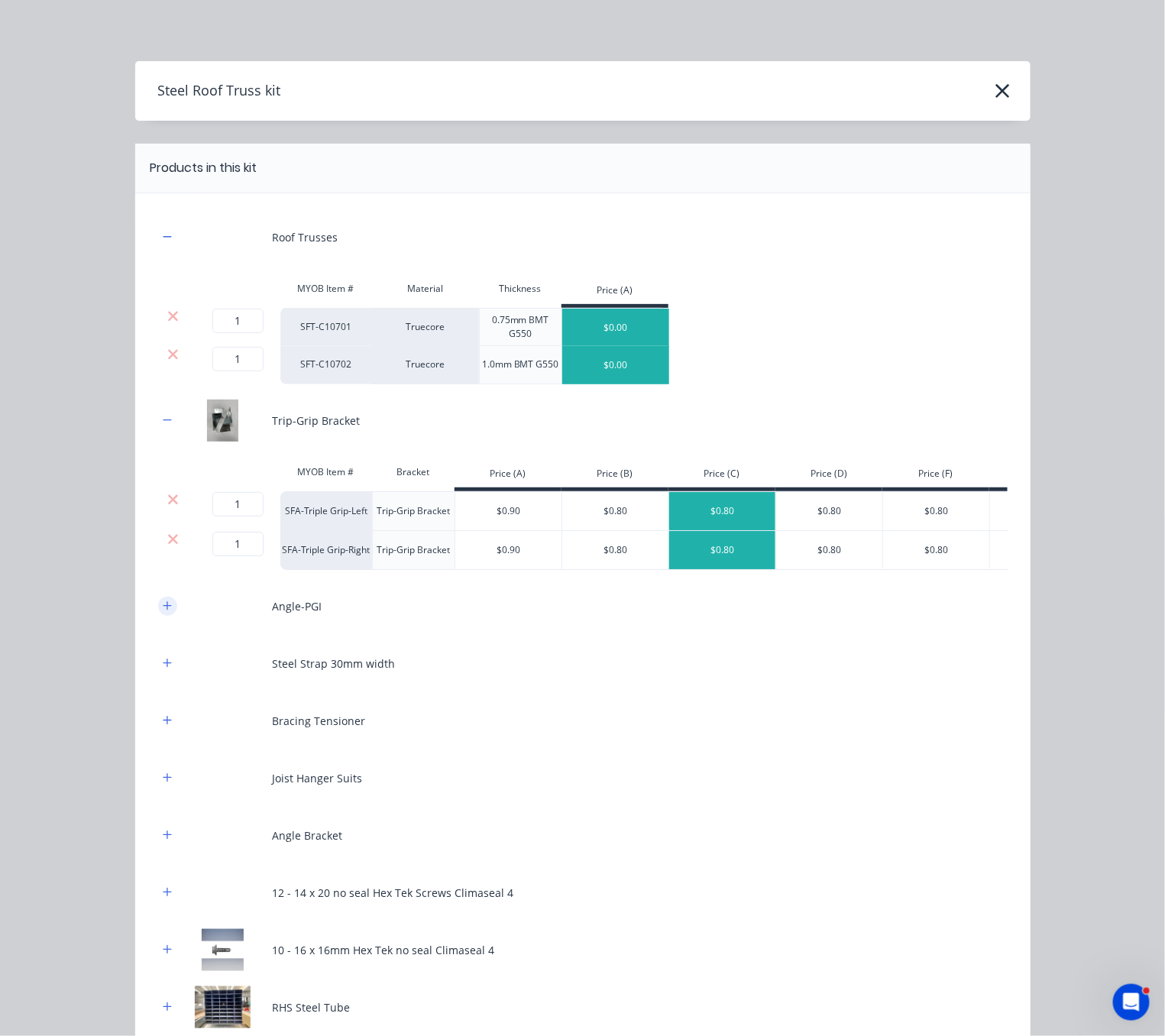
click at [163, 611] on icon "button" at bounding box center [168, 606] width 9 height 11
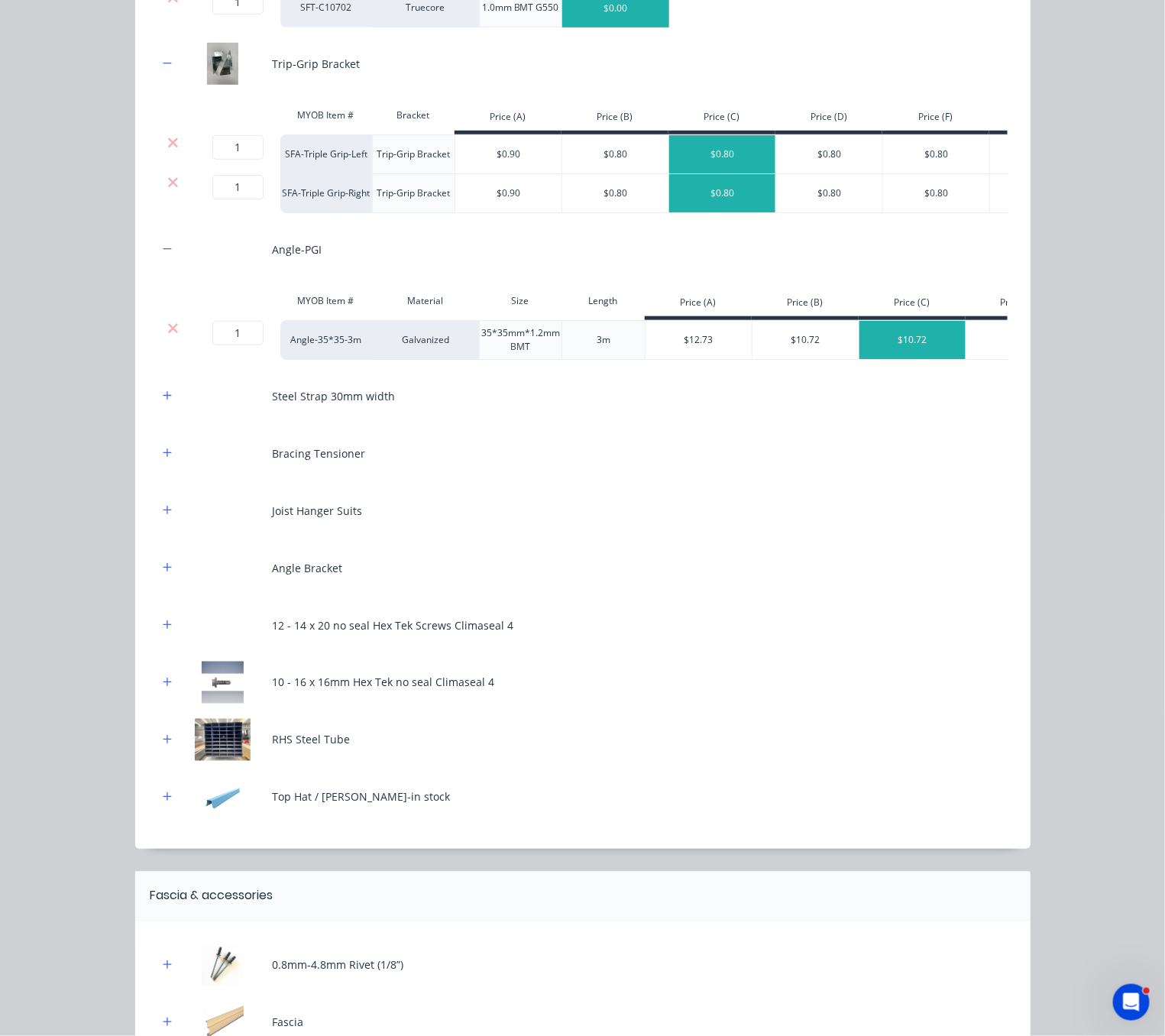
scroll to position [534, 0]
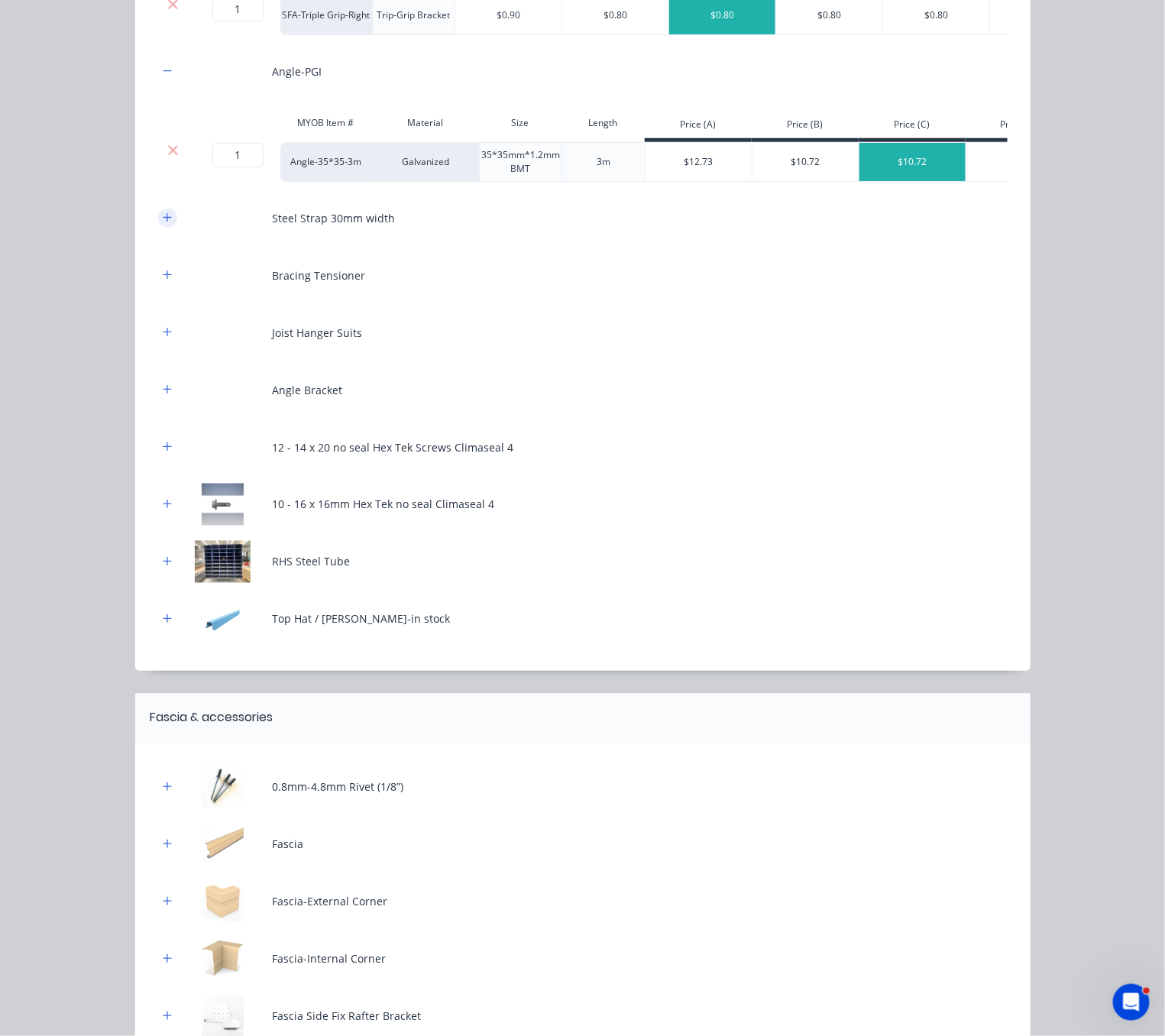
click at [163, 222] on icon "button" at bounding box center [167, 217] width 9 height 9
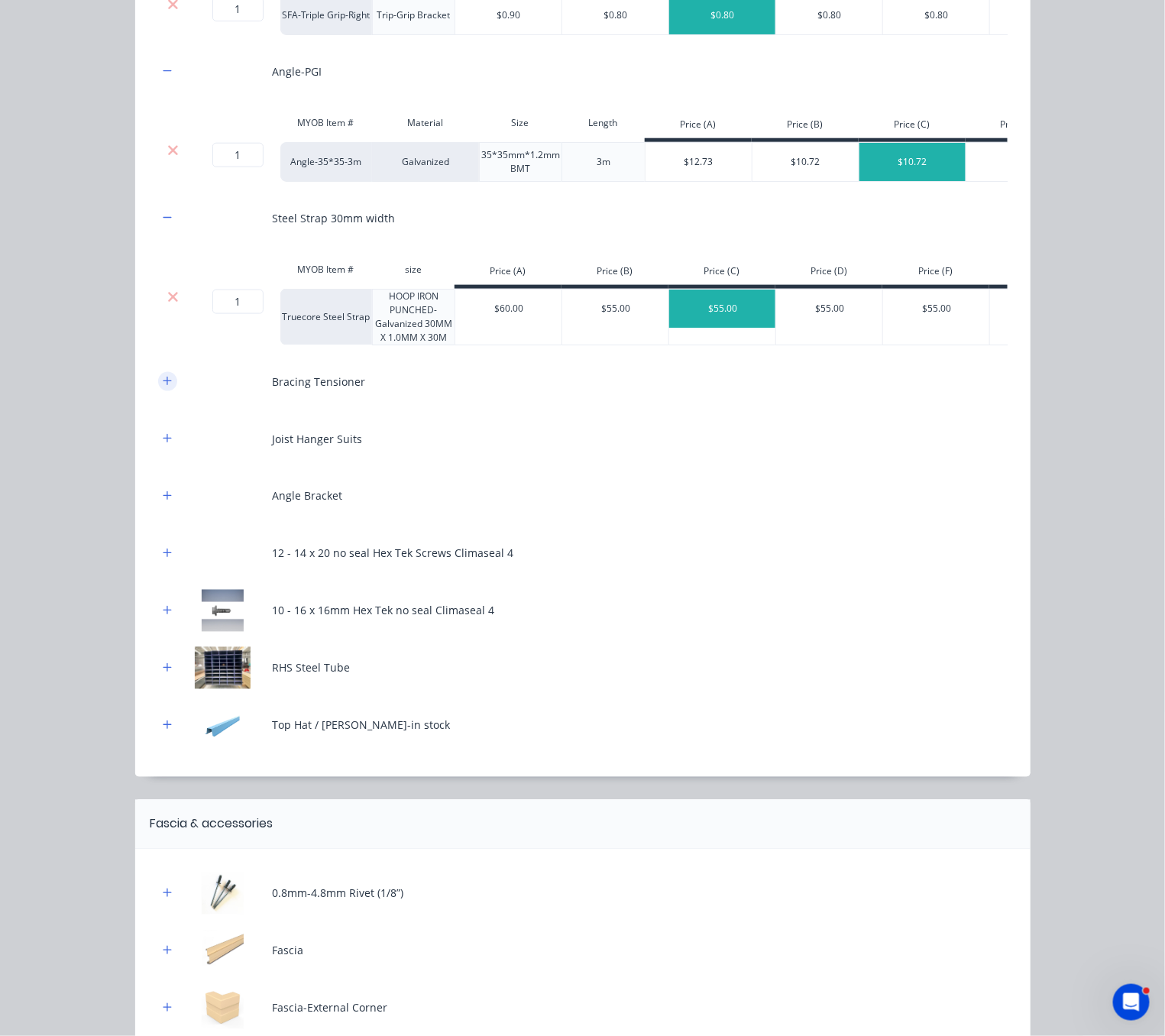
click at [166, 391] on button "button" at bounding box center [168, 381] width 19 height 19
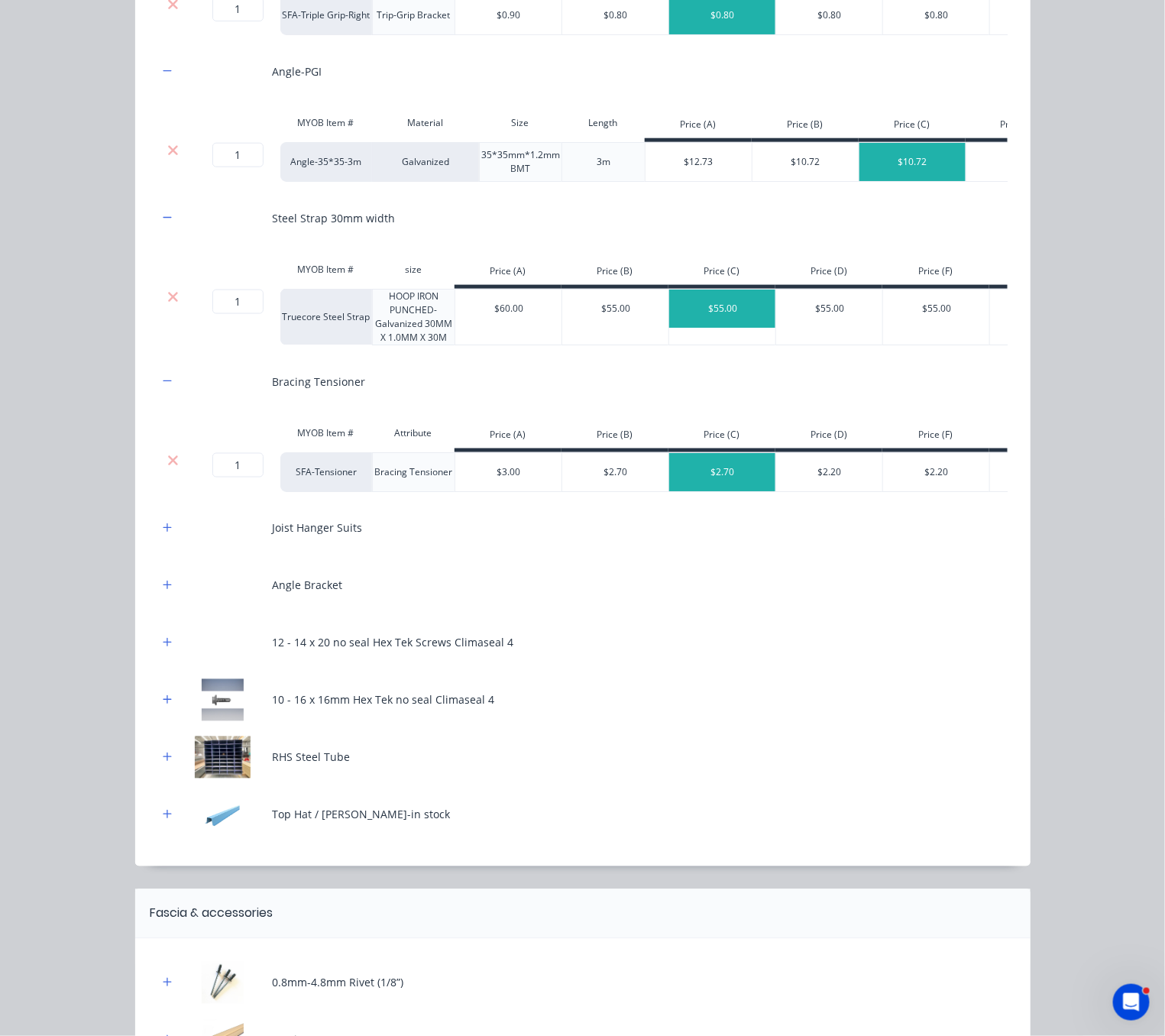
scroll to position [802, 0]
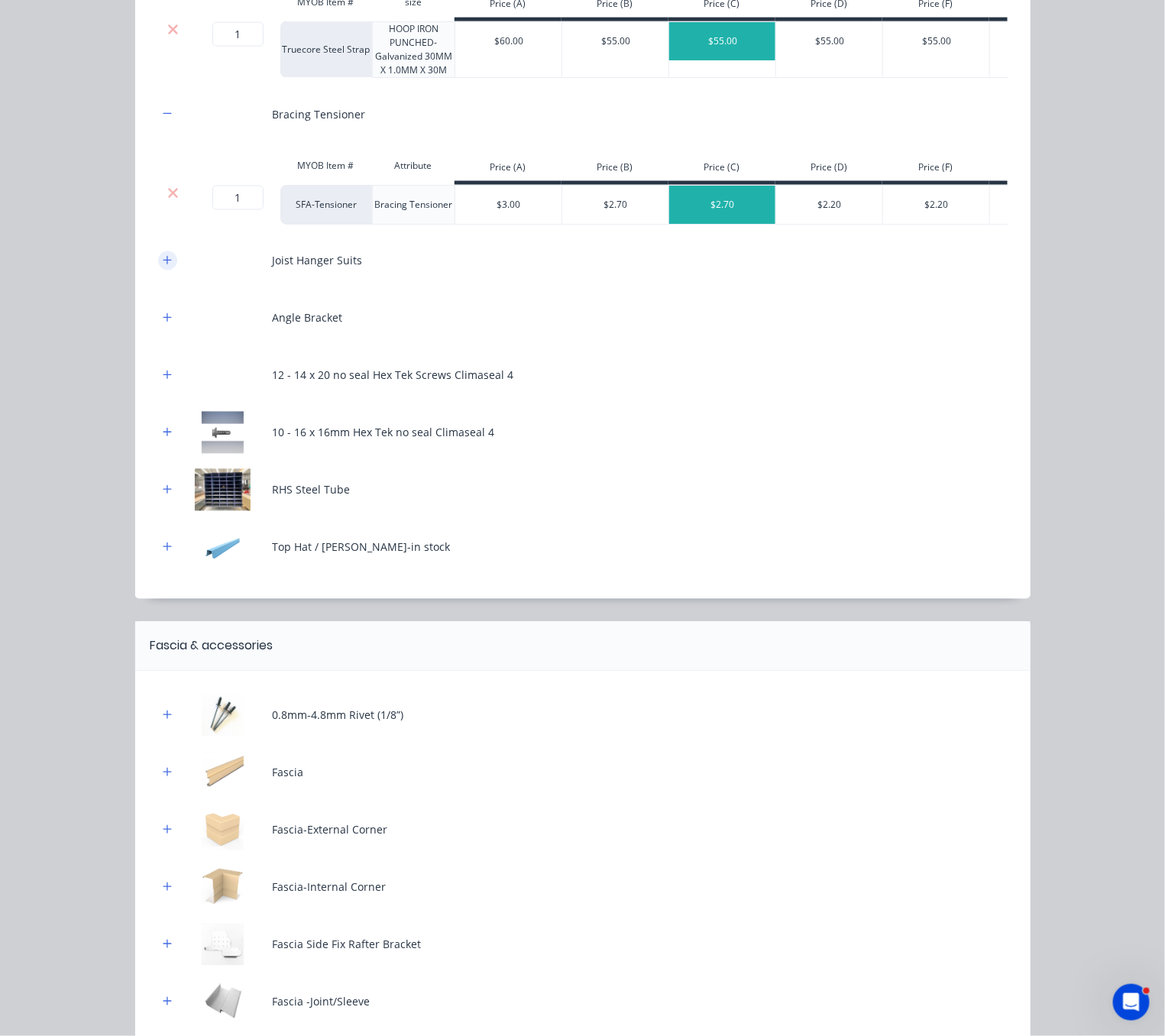
click at [158, 271] on button "button" at bounding box center [168, 261] width 19 height 19
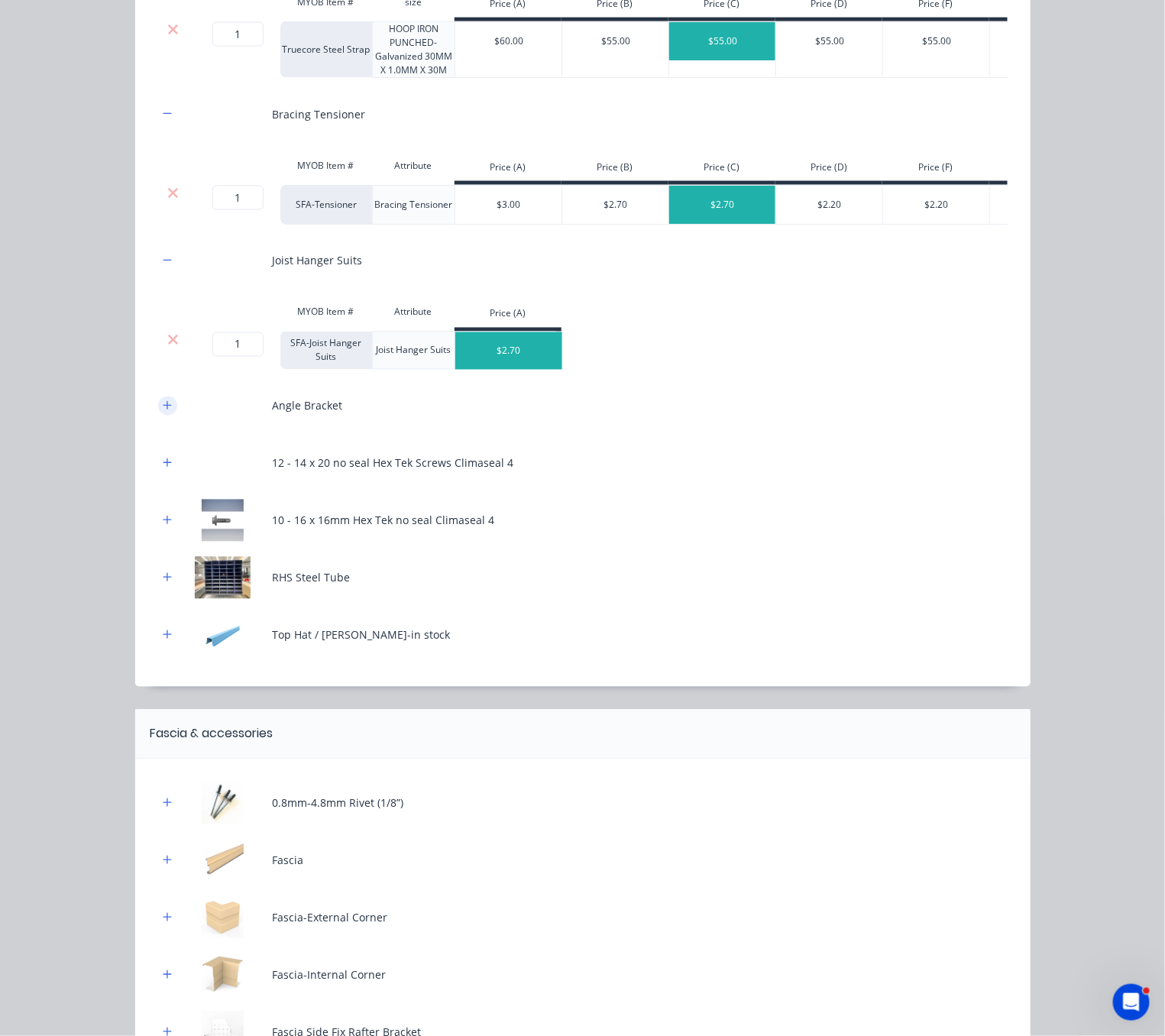
click at [163, 411] on icon "button" at bounding box center [168, 406] width 9 height 11
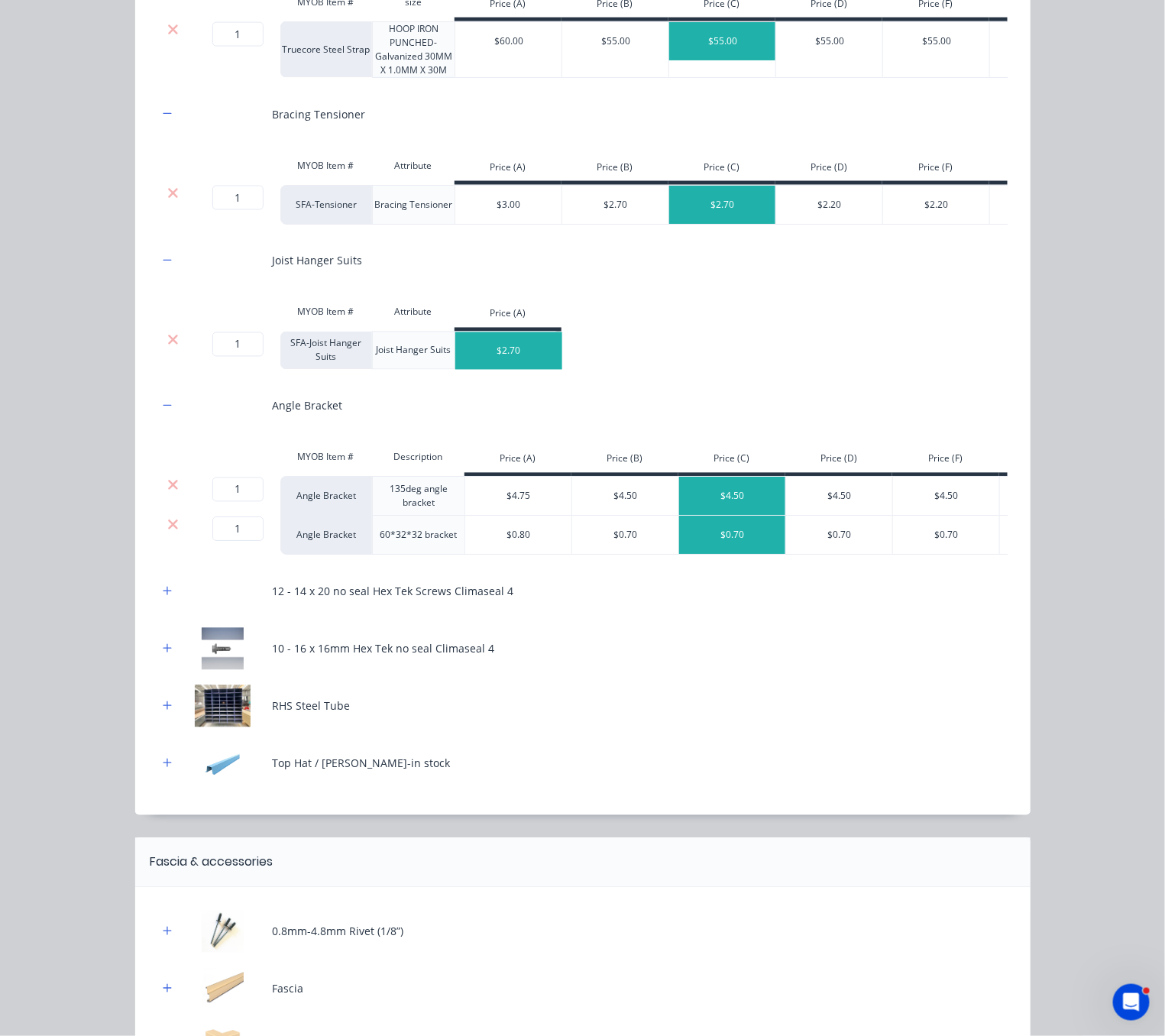
scroll to position [1070, 0]
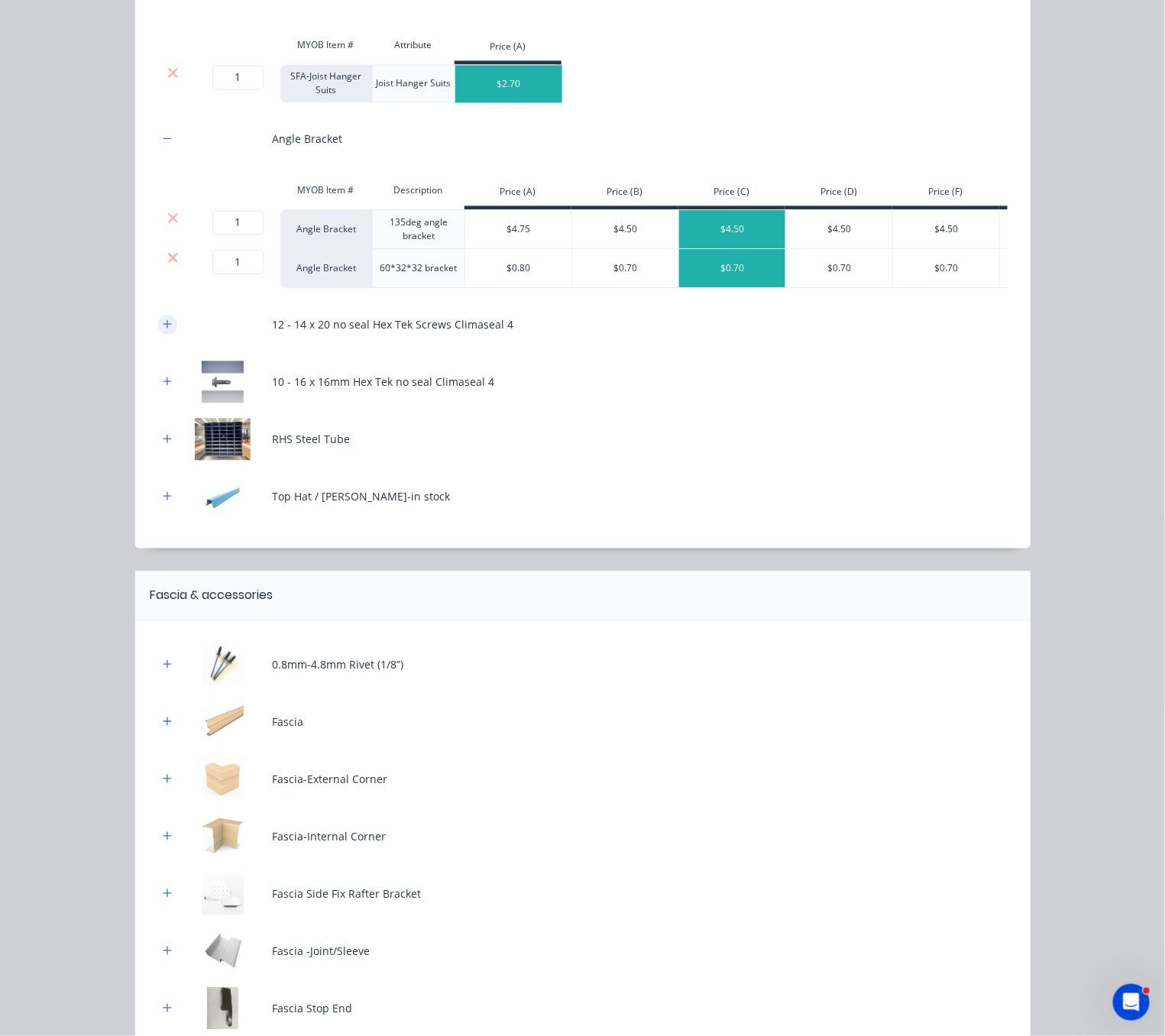
click at [163, 328] on icon "button" at bounding box center [167, 323] width 9 height 9
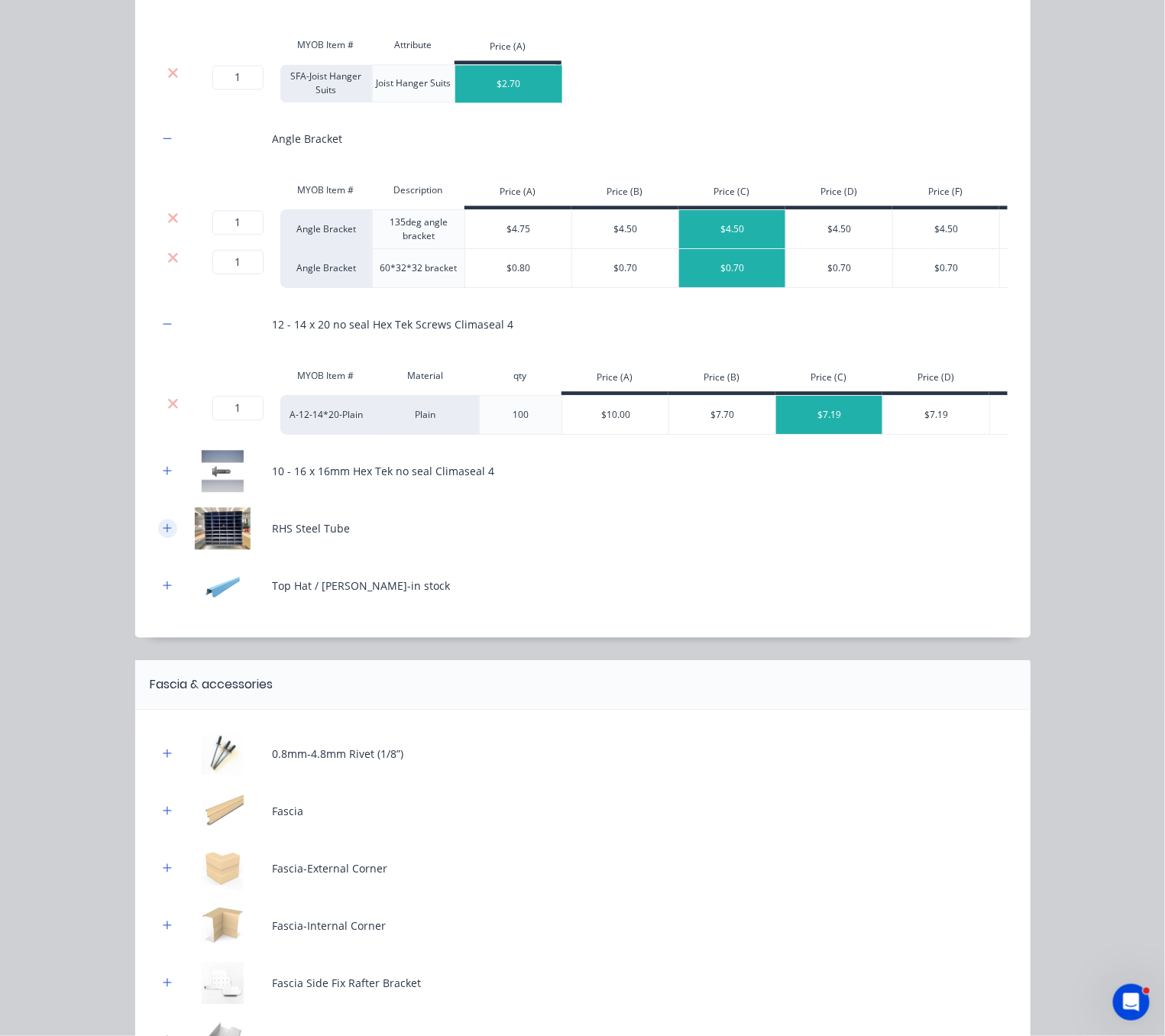
click at [163, 533] on icon "button" at bounding box center [168, 528] width 9 height 11
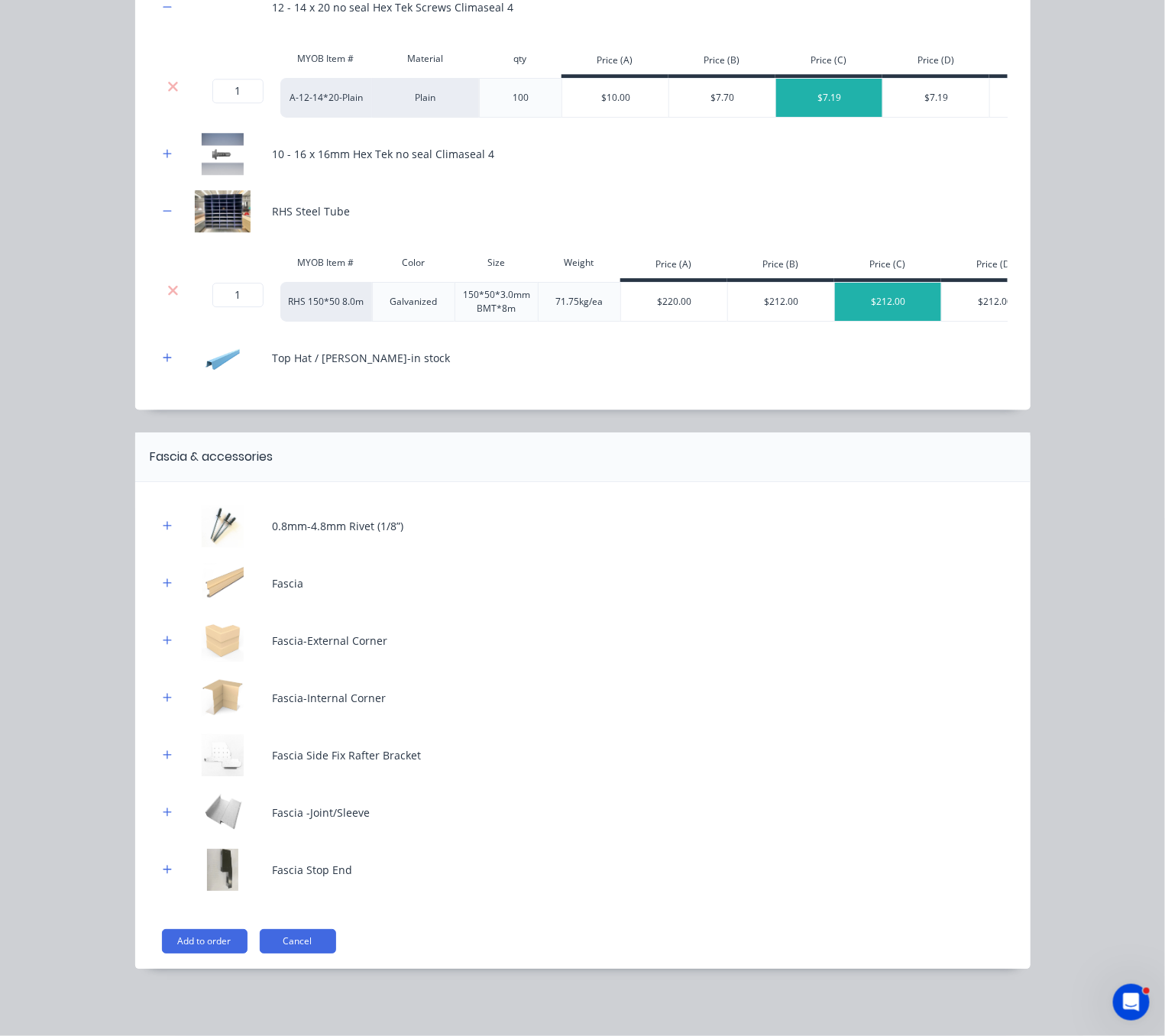
scroll to position [1523, 0]
click at [164, 352] on icon "button" at bounding box center [168, 357] width 9 height 11
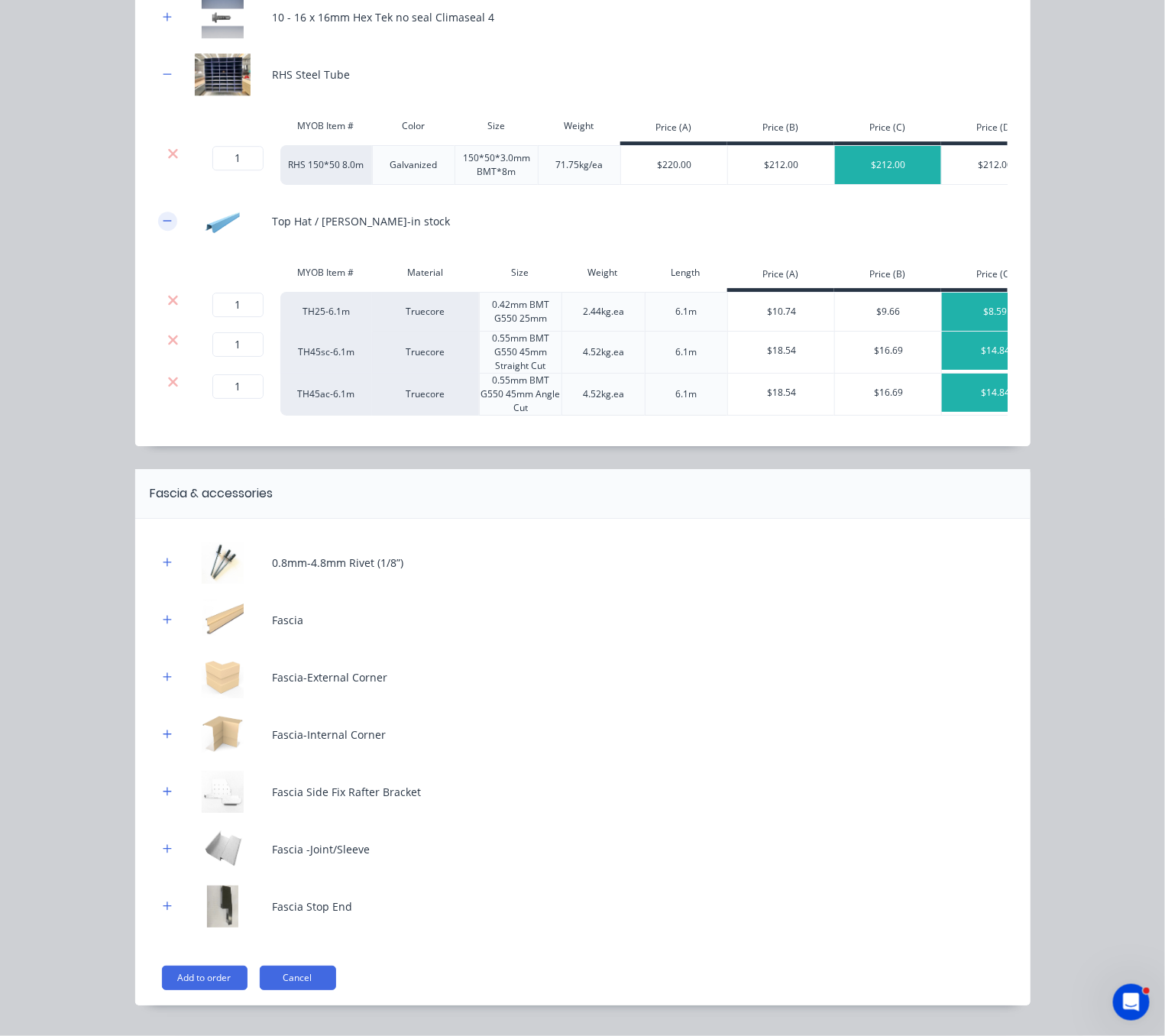
click at [163, 226] on icon "button" at bounding box center [168, 221] width 9 height 11
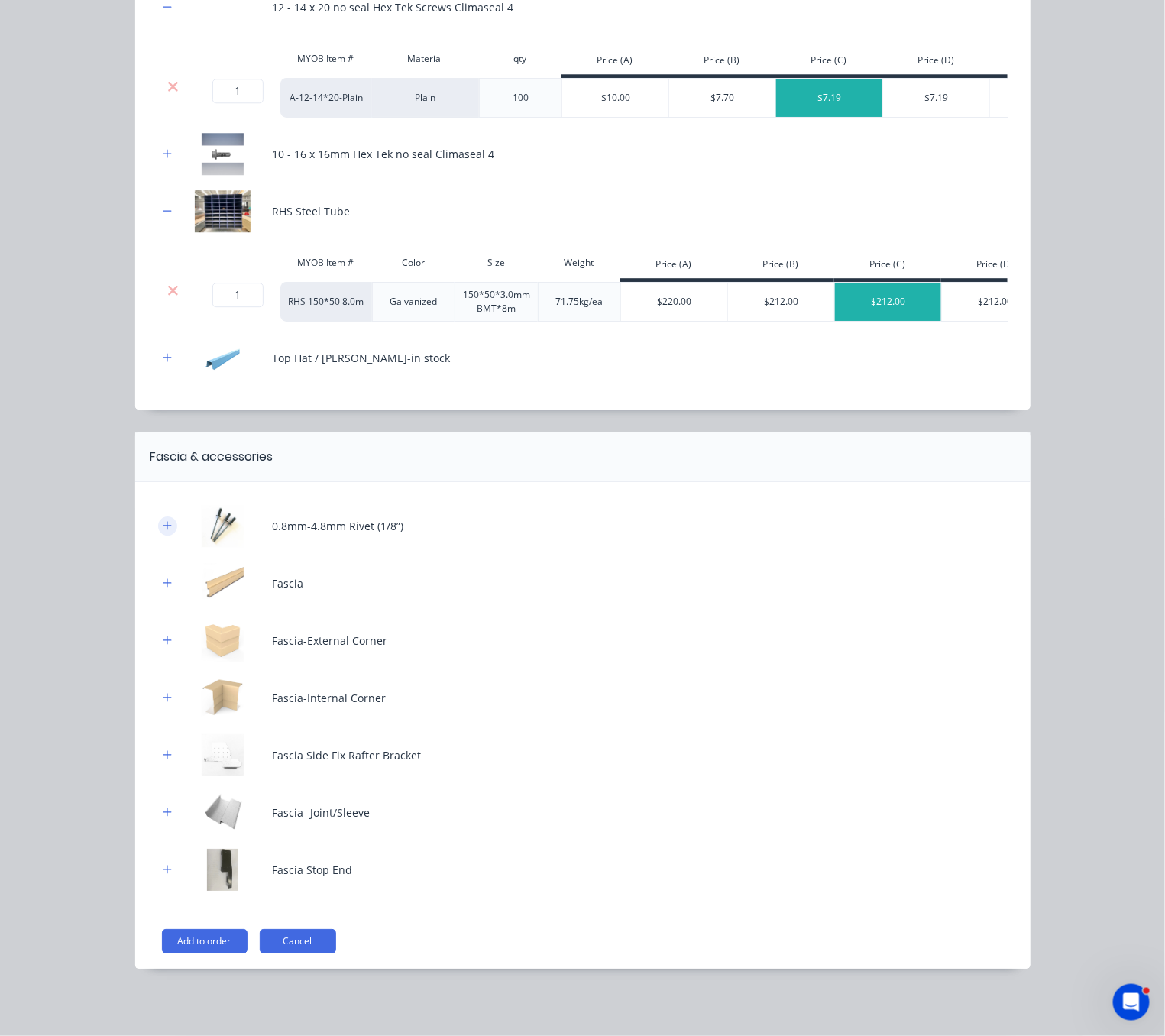
click at [163, 521] on icon "button" at bounding box center [167, 525] width 9 height 9
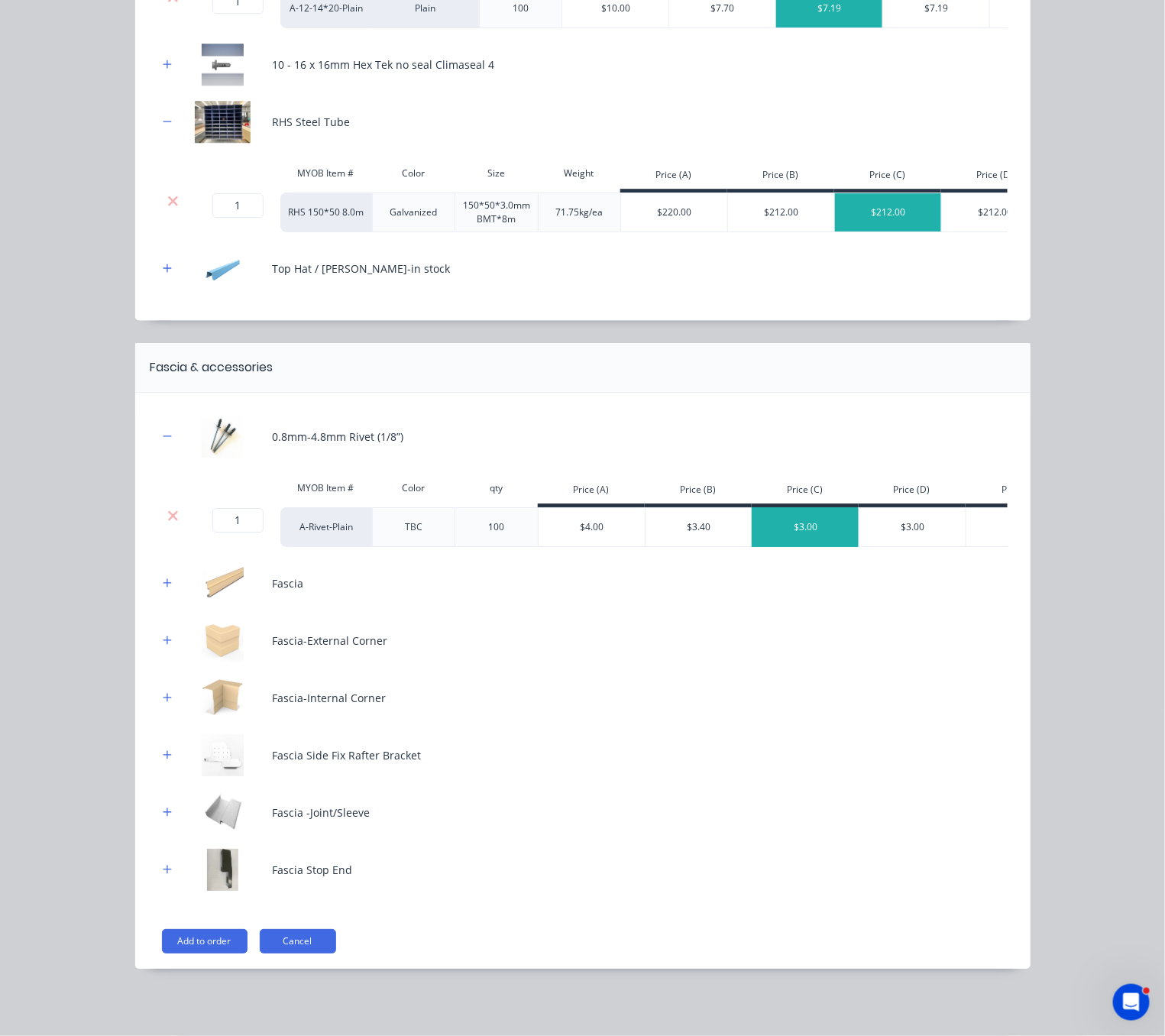
click at [789, 546] on div "$3.00" at bounding box center [805, 527] width 107 height 38
click at [164, 442] on icon "button" at bounding box center [168, 436] width 9 height 11
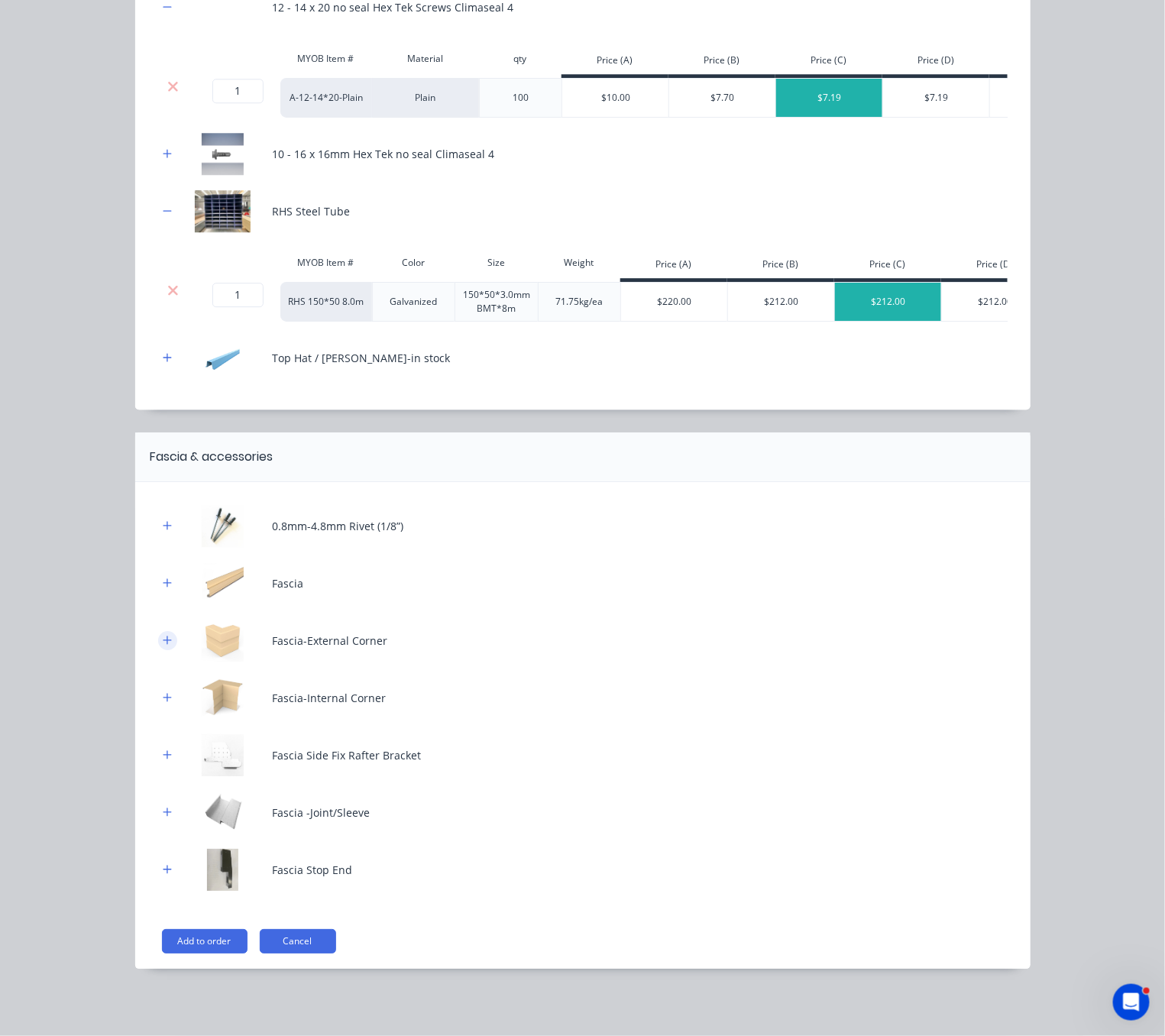
click at [158, 638] on button "button" at bounding box center [168, 640] width 19 height 19
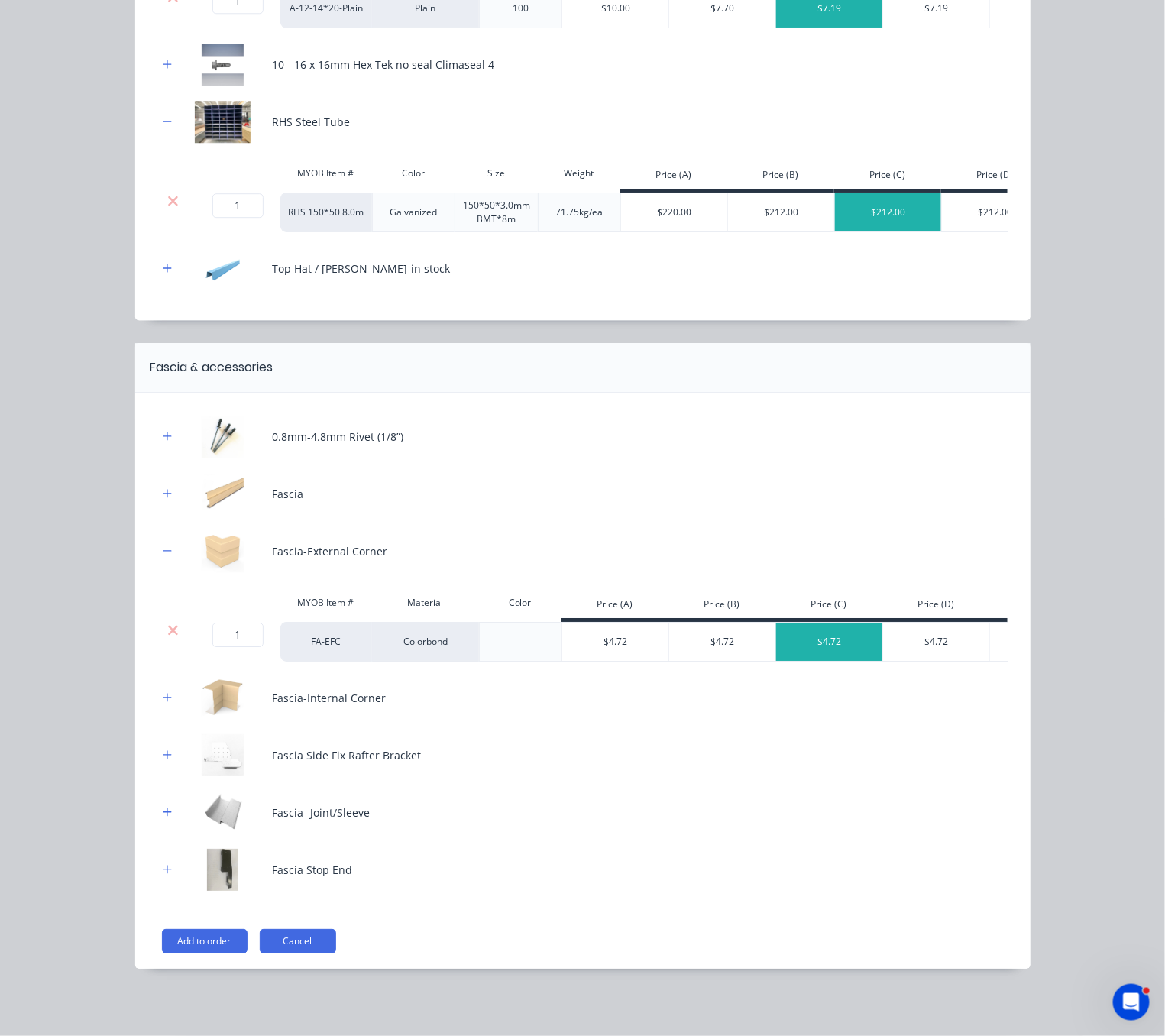
click at [167, 638] on icon at bounding box center [172, 630] width 12 height 16
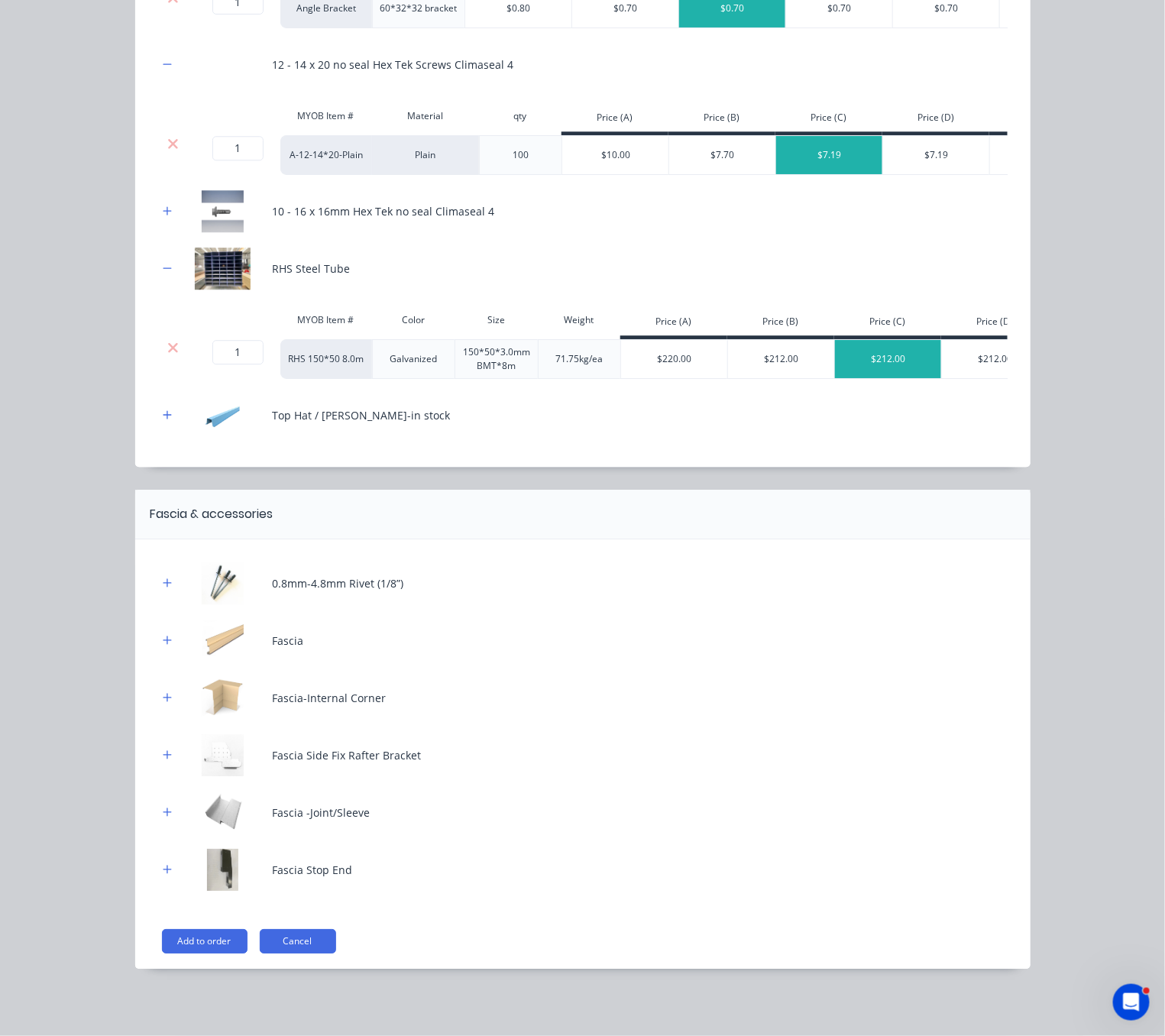
scroll to position [1466, 0]
click at [163, 693] on icon "button" at bounding box center [167, 697] width 9 height 9
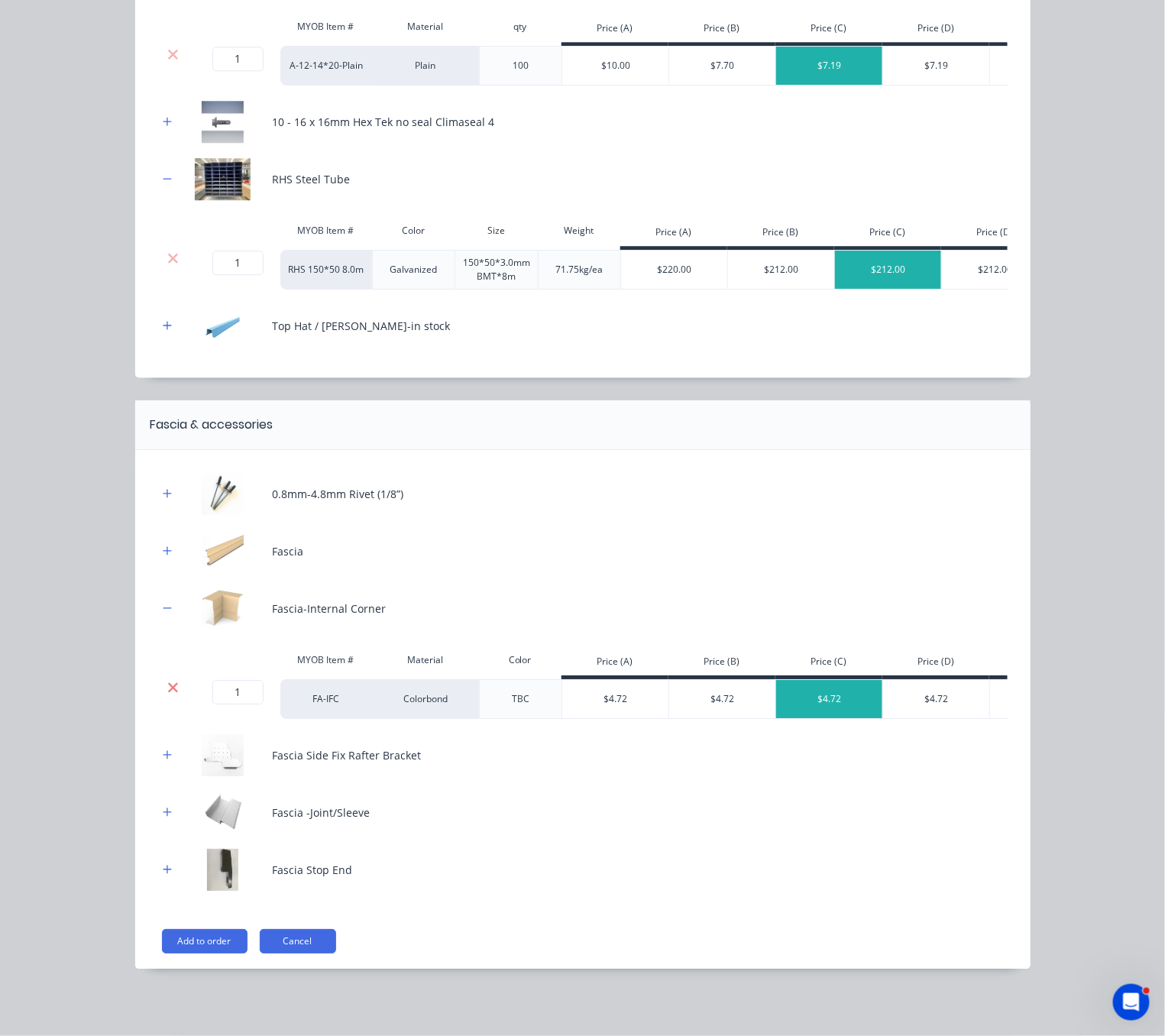
click at [168, 692] on icon at bounding box center [172, 687] width 10 height 10
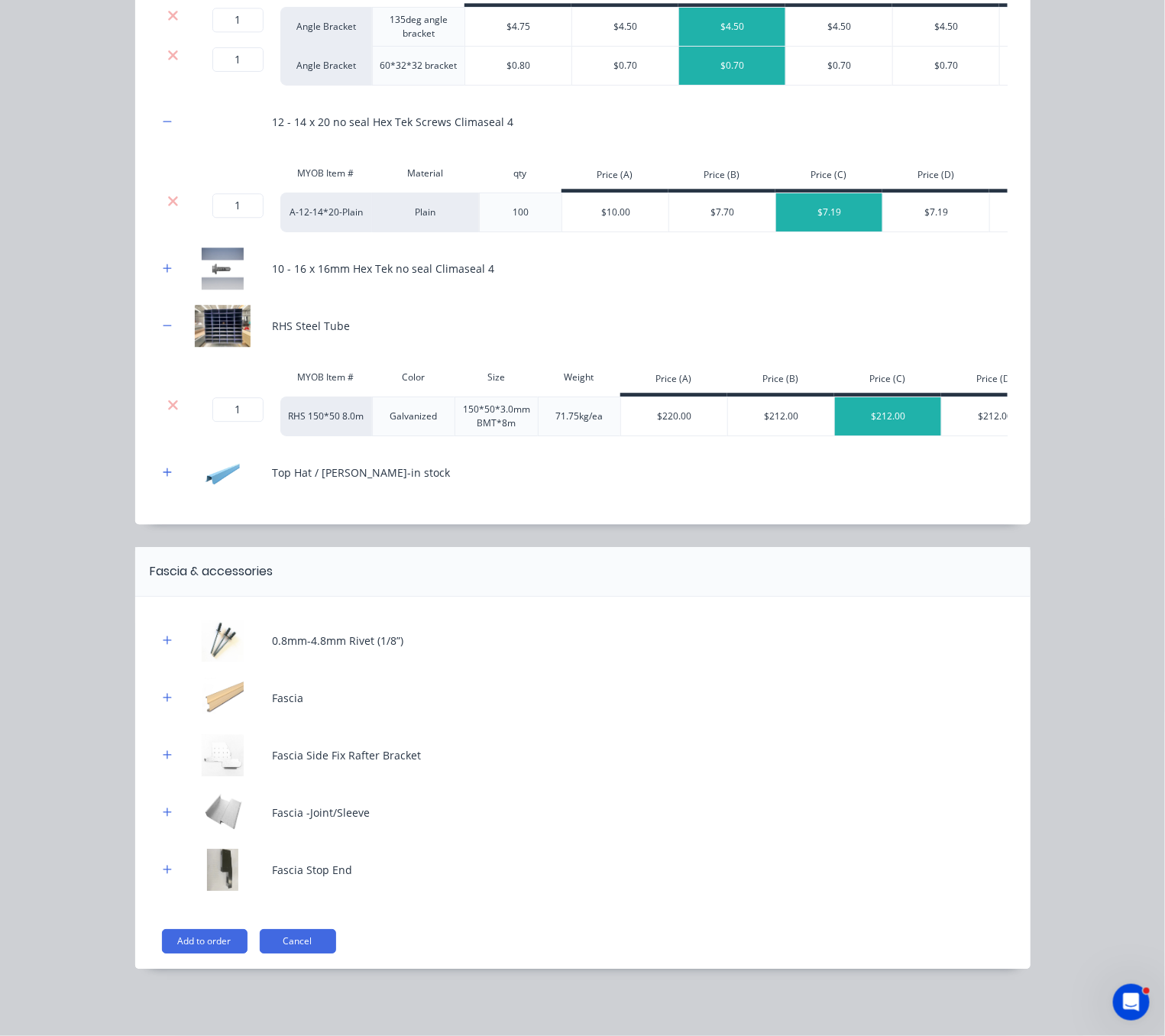
scroll to position [1141, 0]
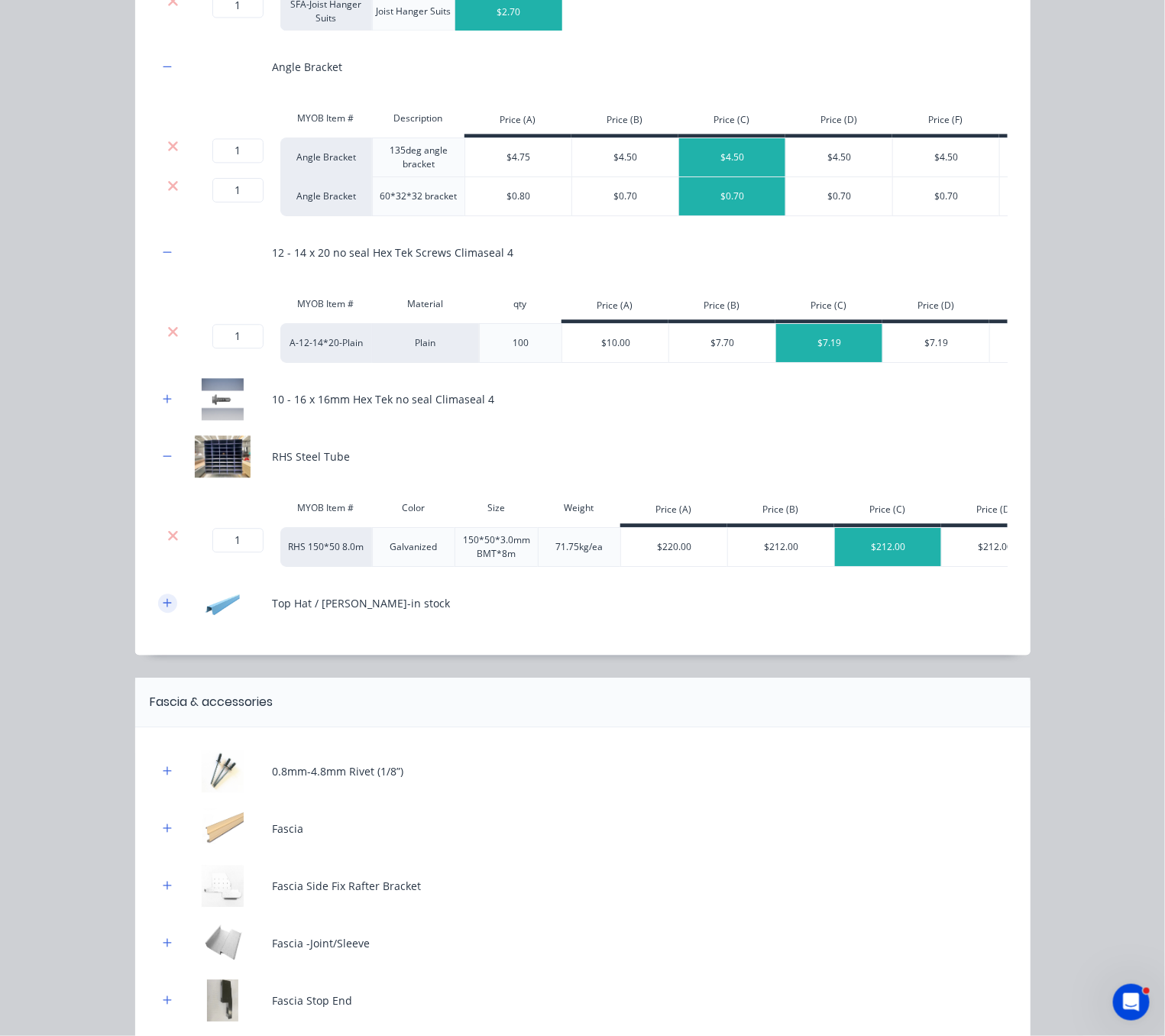
click at [163, 608] on icon "button" at bounding box center [168, 603] width 9 height 11
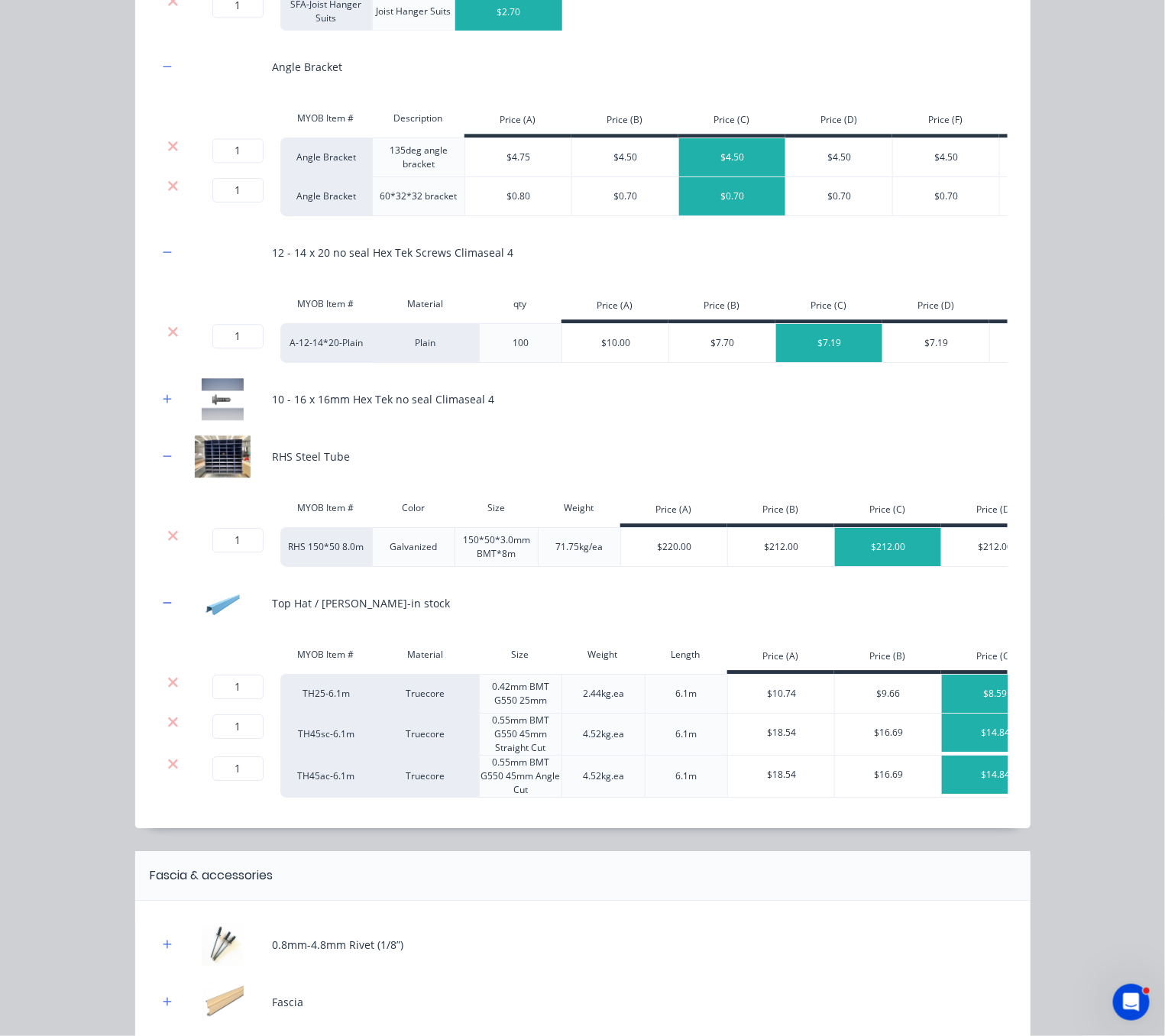
scroll to position [1408, 0]
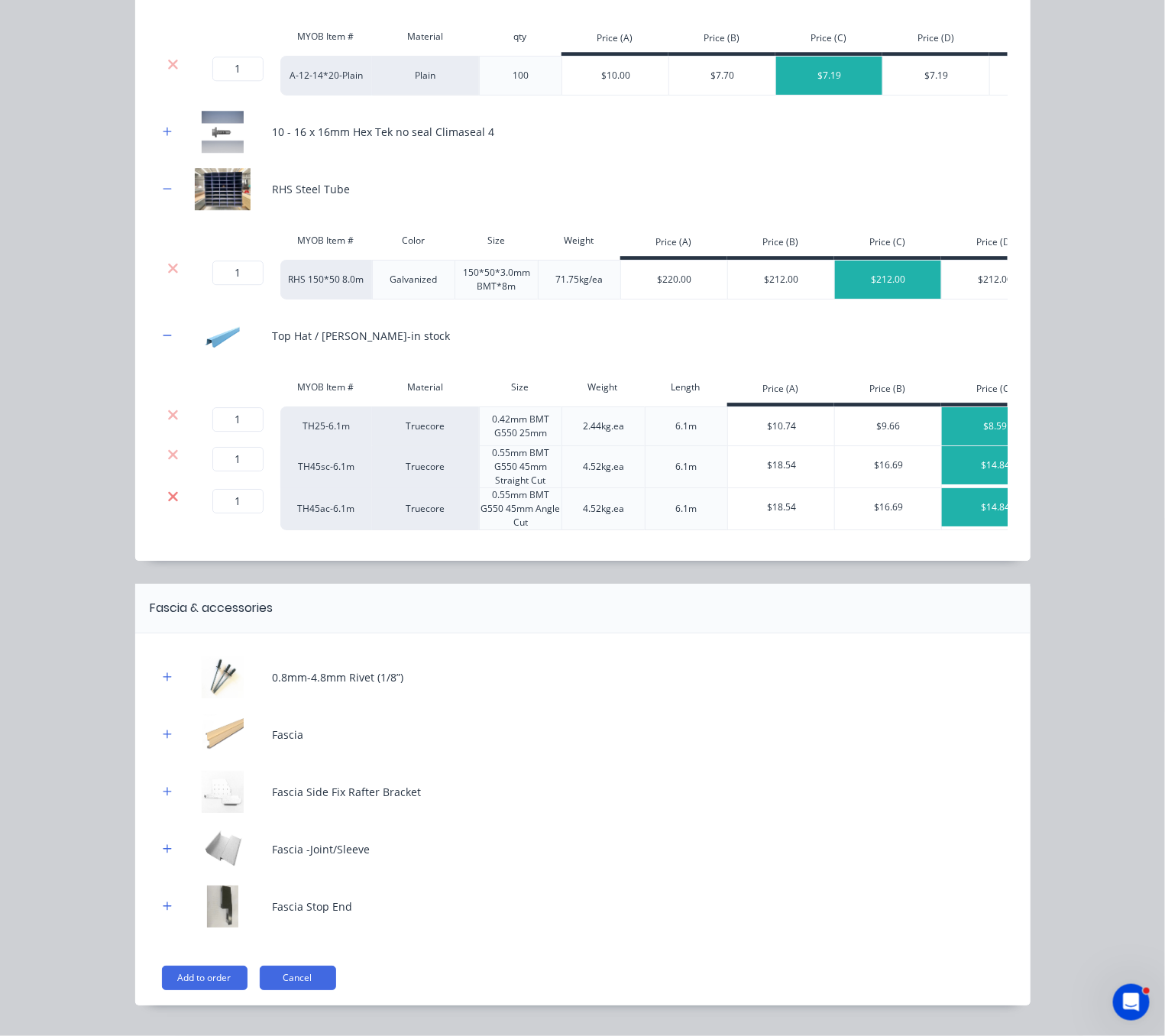
click at [168, 501] on icon at bounding box center [172, 496] width 10 height 10
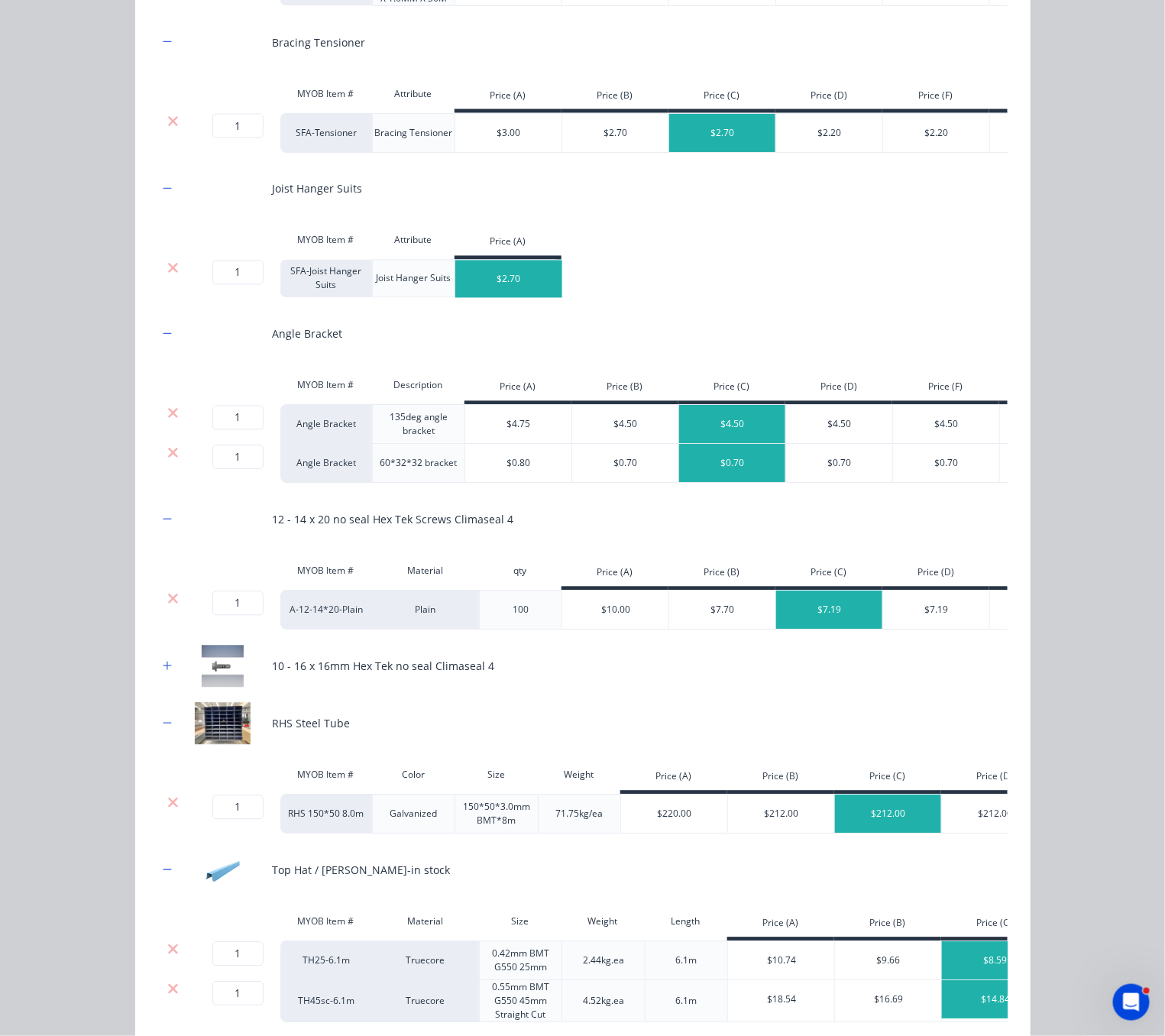
scroll to position [1552, 0]
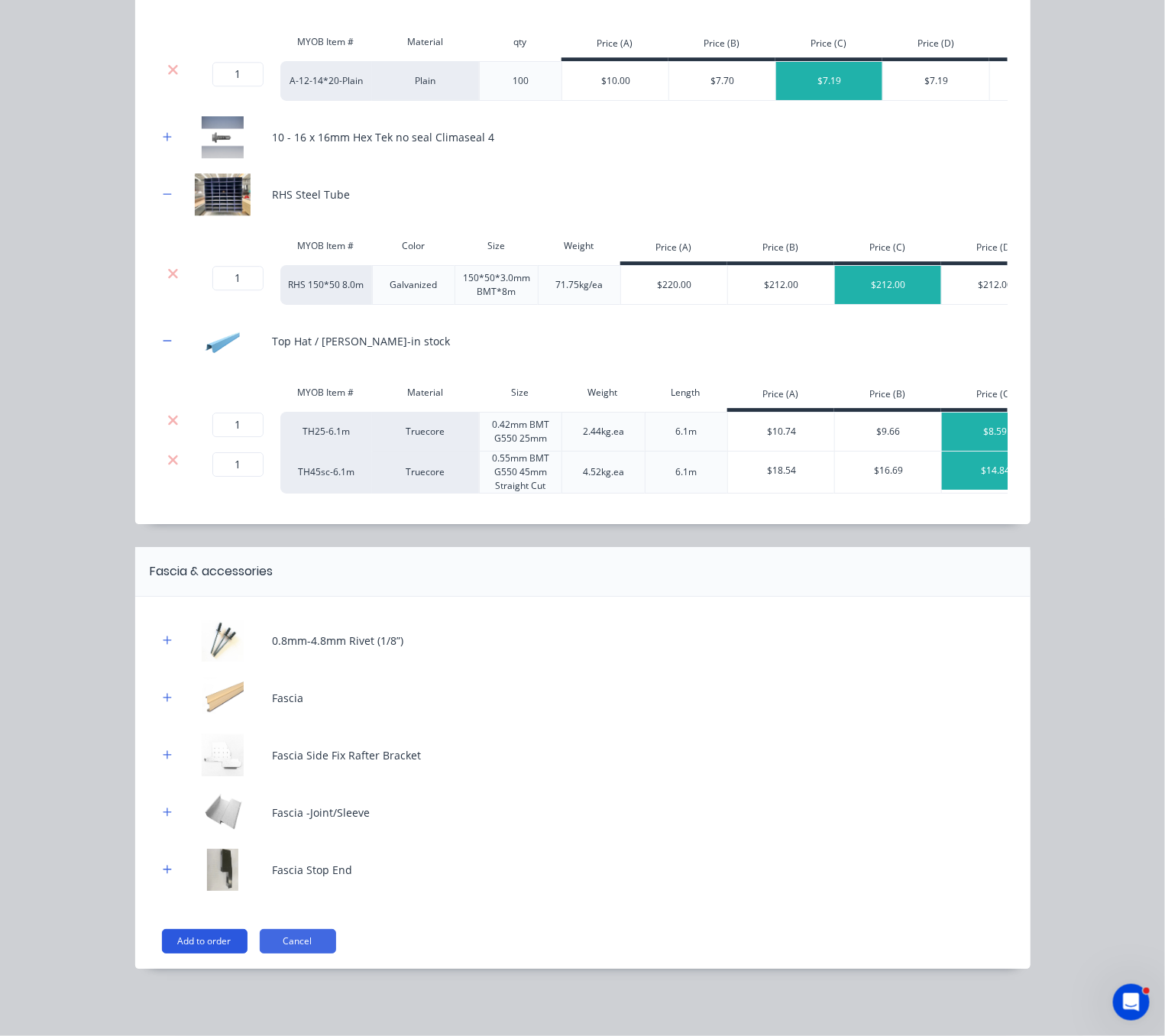
click at [201, 934] on button "Add to order" at bounding box center [205, 941] width 86 height 24
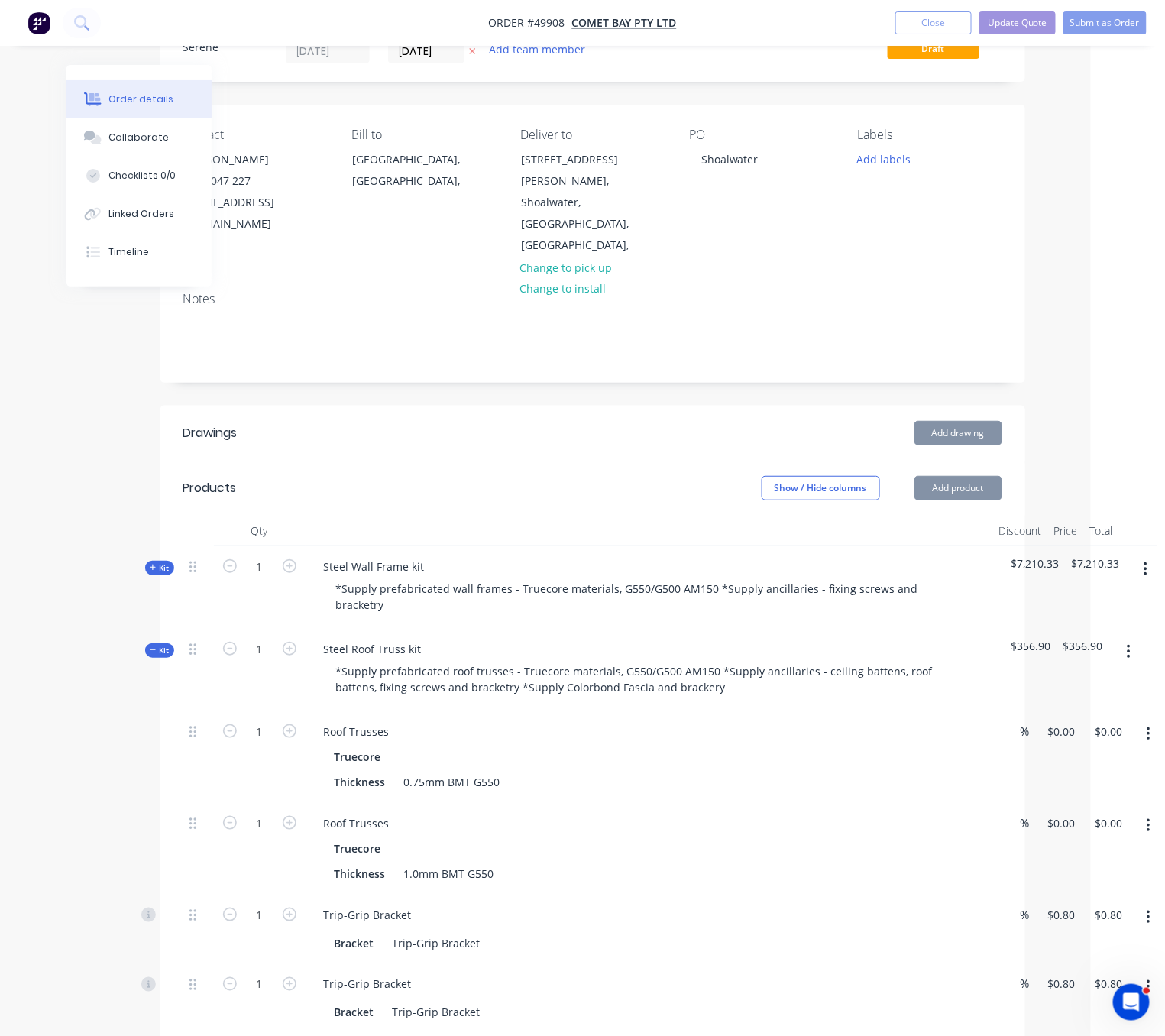
scroll to position [65, 105]
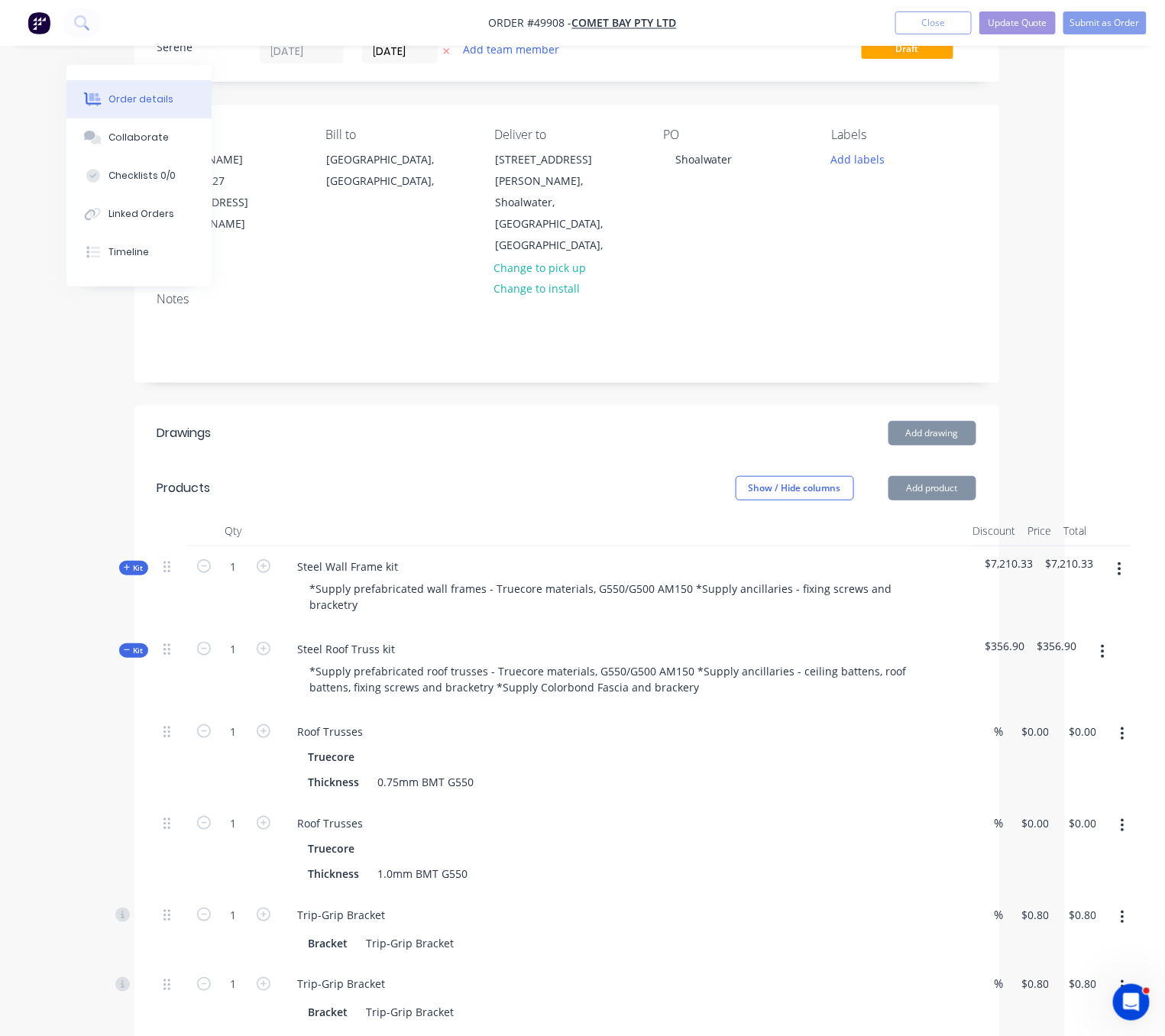
drag, startPoint x: 470, startPoint y: 428, endPoint x: 598, endPoint y: 420, distance: 128.2
drag, startPoint x: 507, startPoint y: 434, endPoint x: 531, endPoint y: 436, distance: 24.1
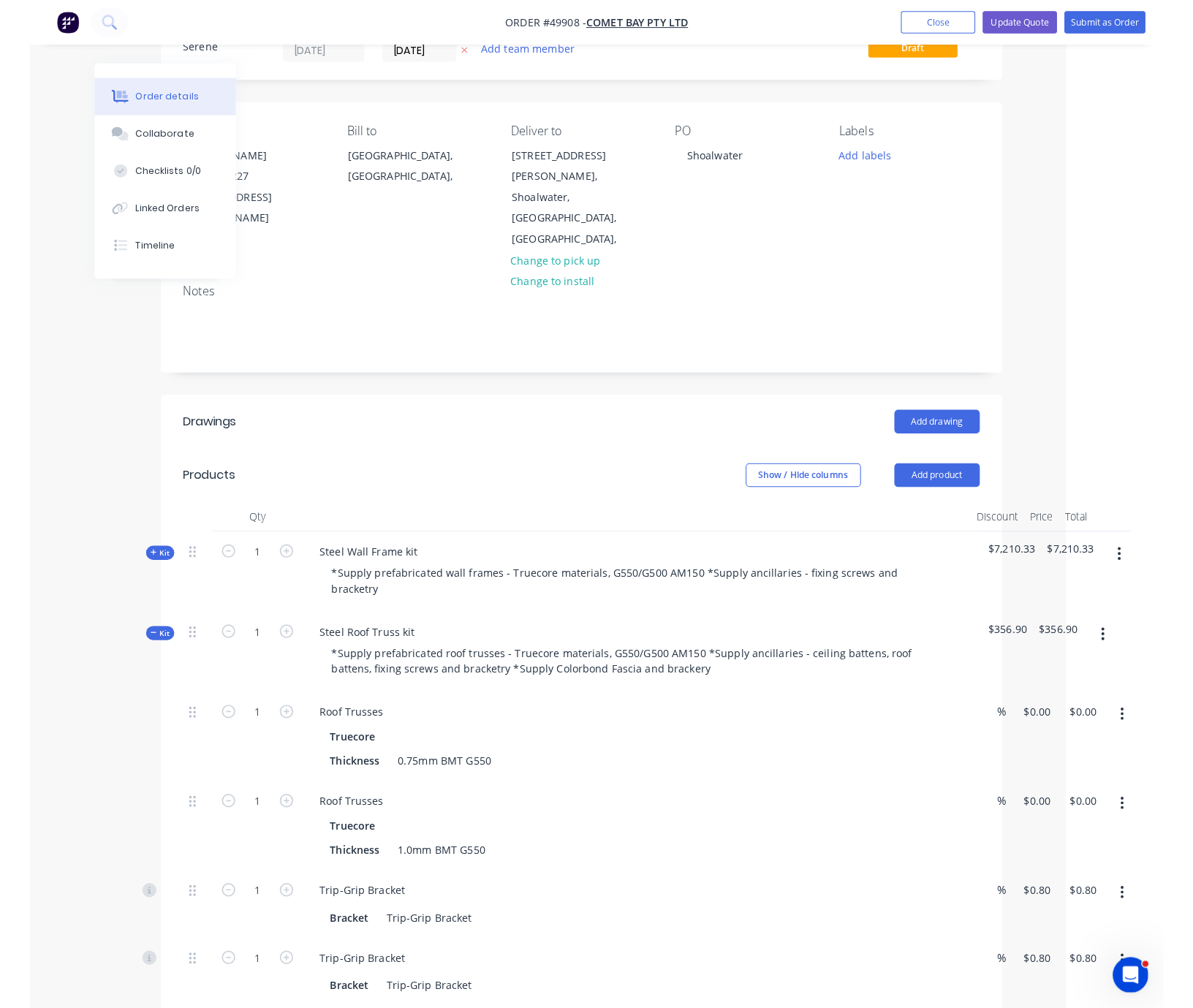
scroll to position [62, 0]
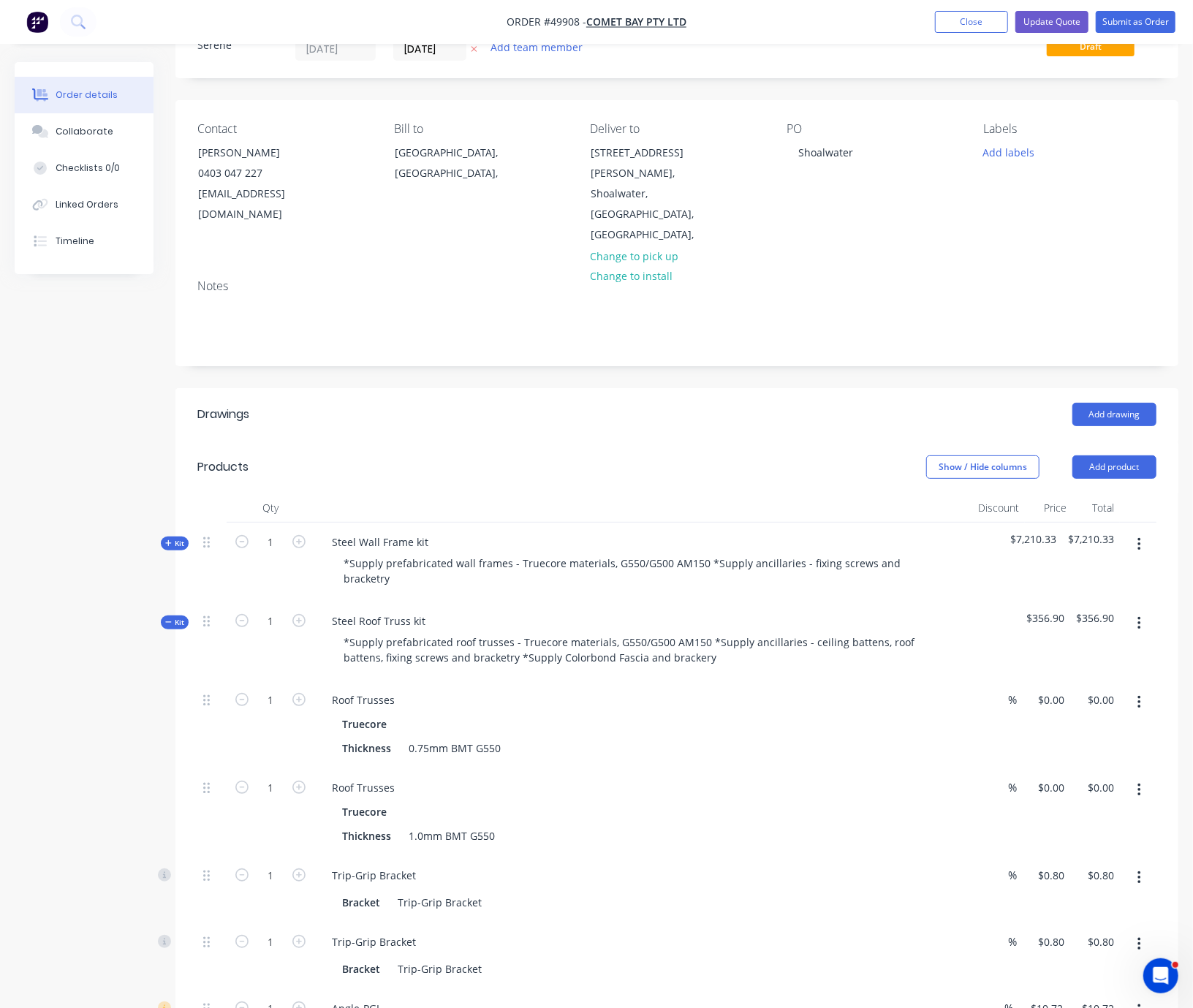
click at [502, 441] on header "Products Show / Hide columns Add product" at bounding box center [676, 467] width 1003 height 52
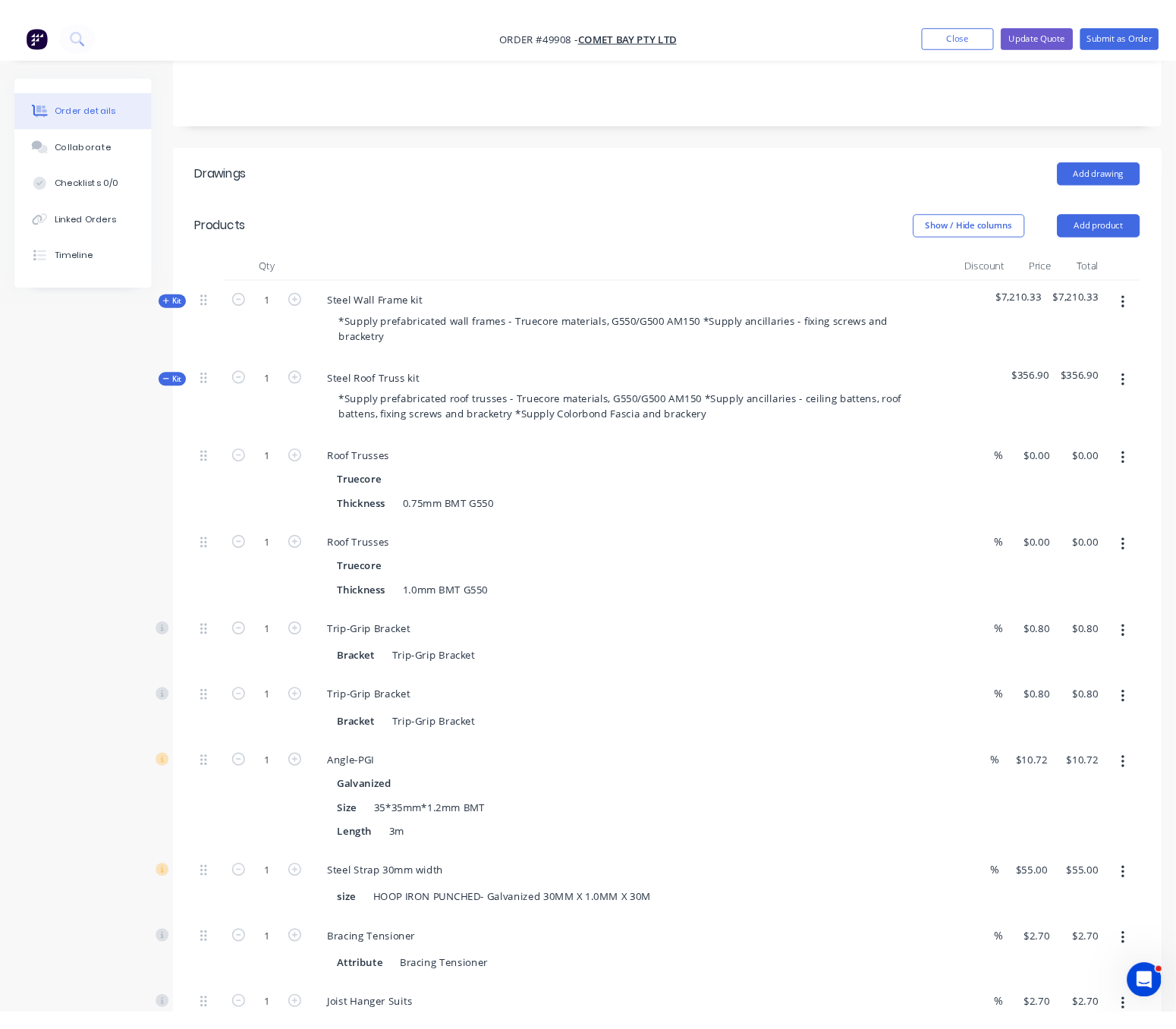
scroll to position [331, 0]
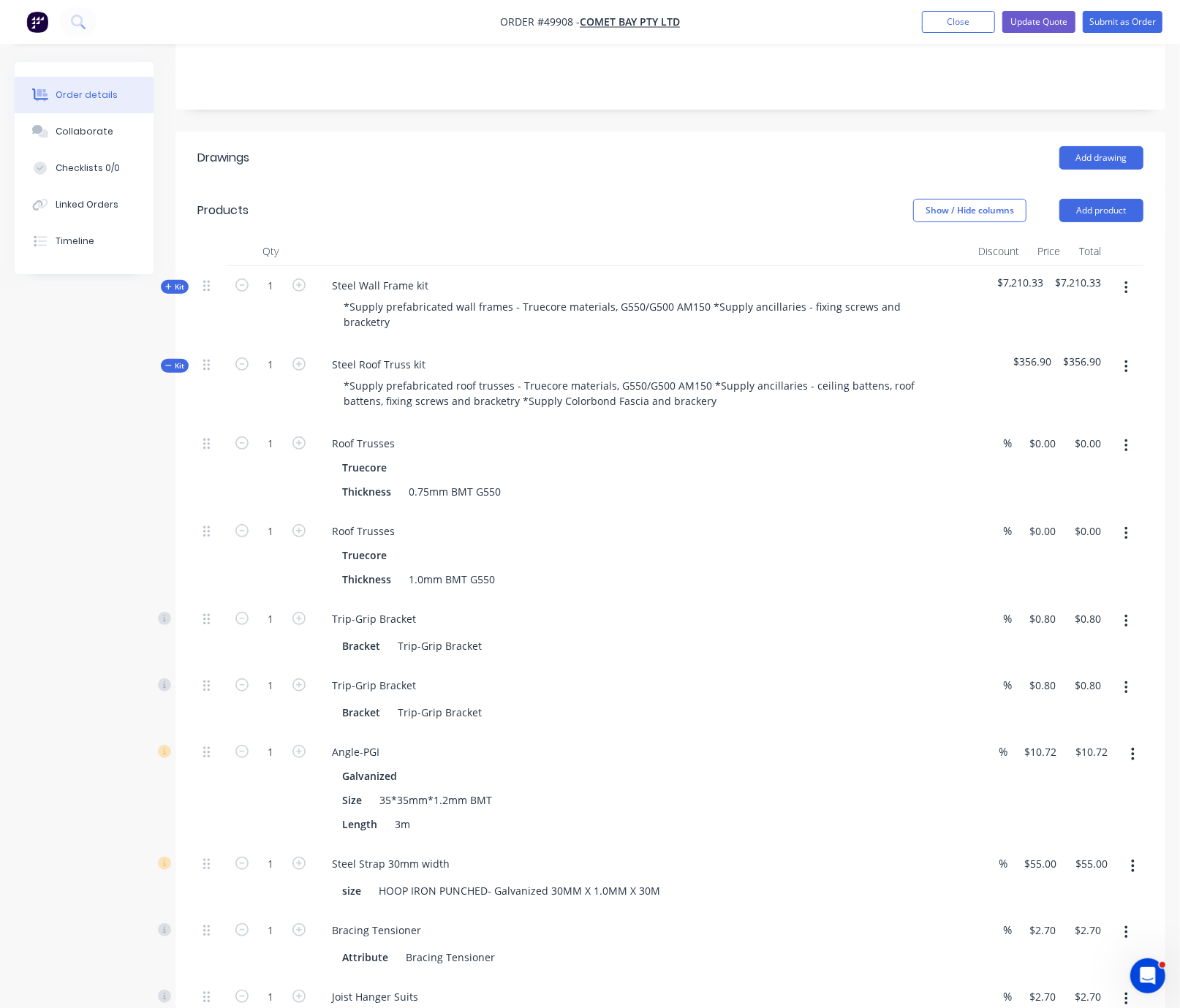
drag, startPoint x: 462, startPoint y: 187, endPoint x: 750, endPoint y: 202, distance: 288.4
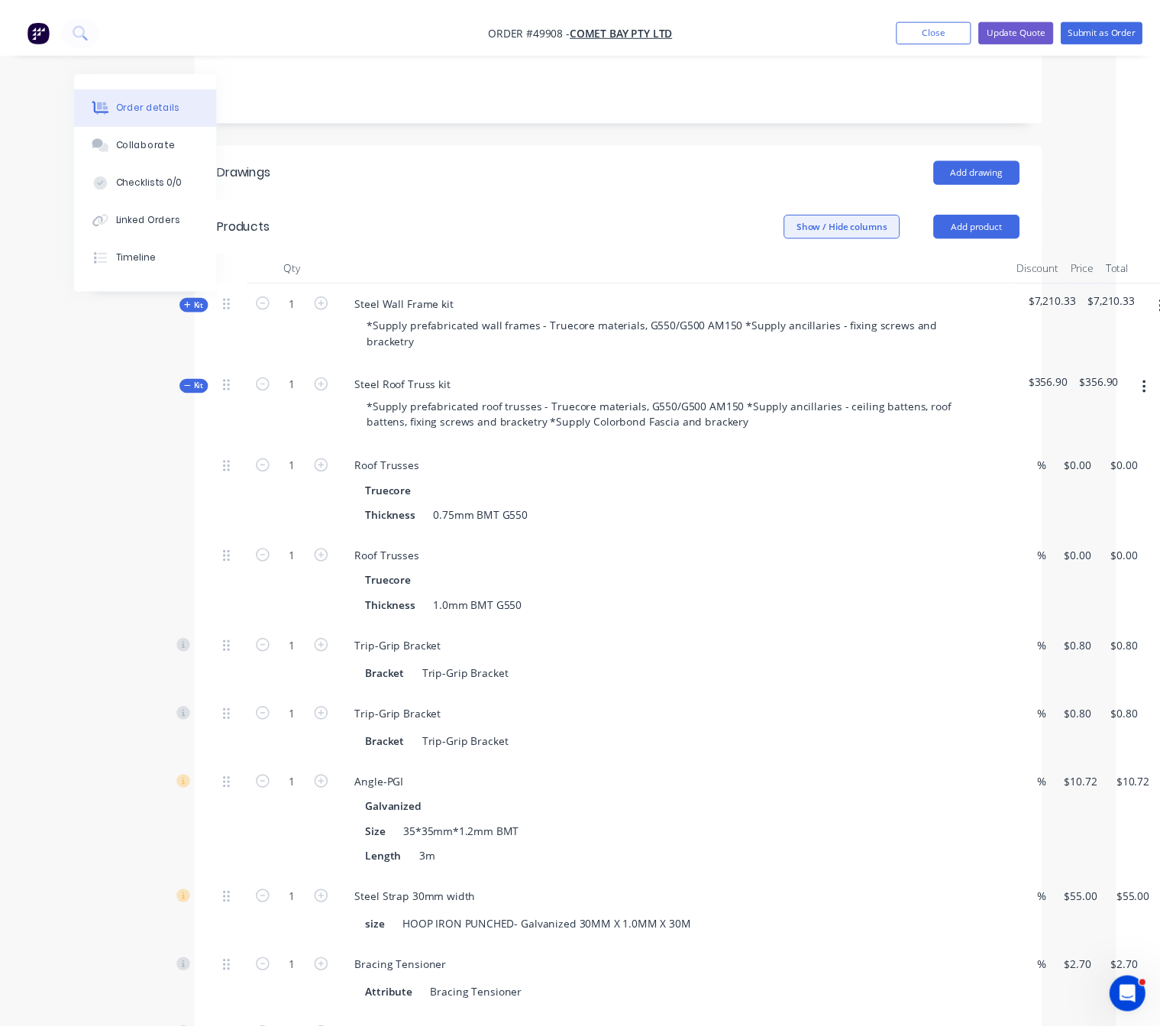
scroll to position [333, 96]
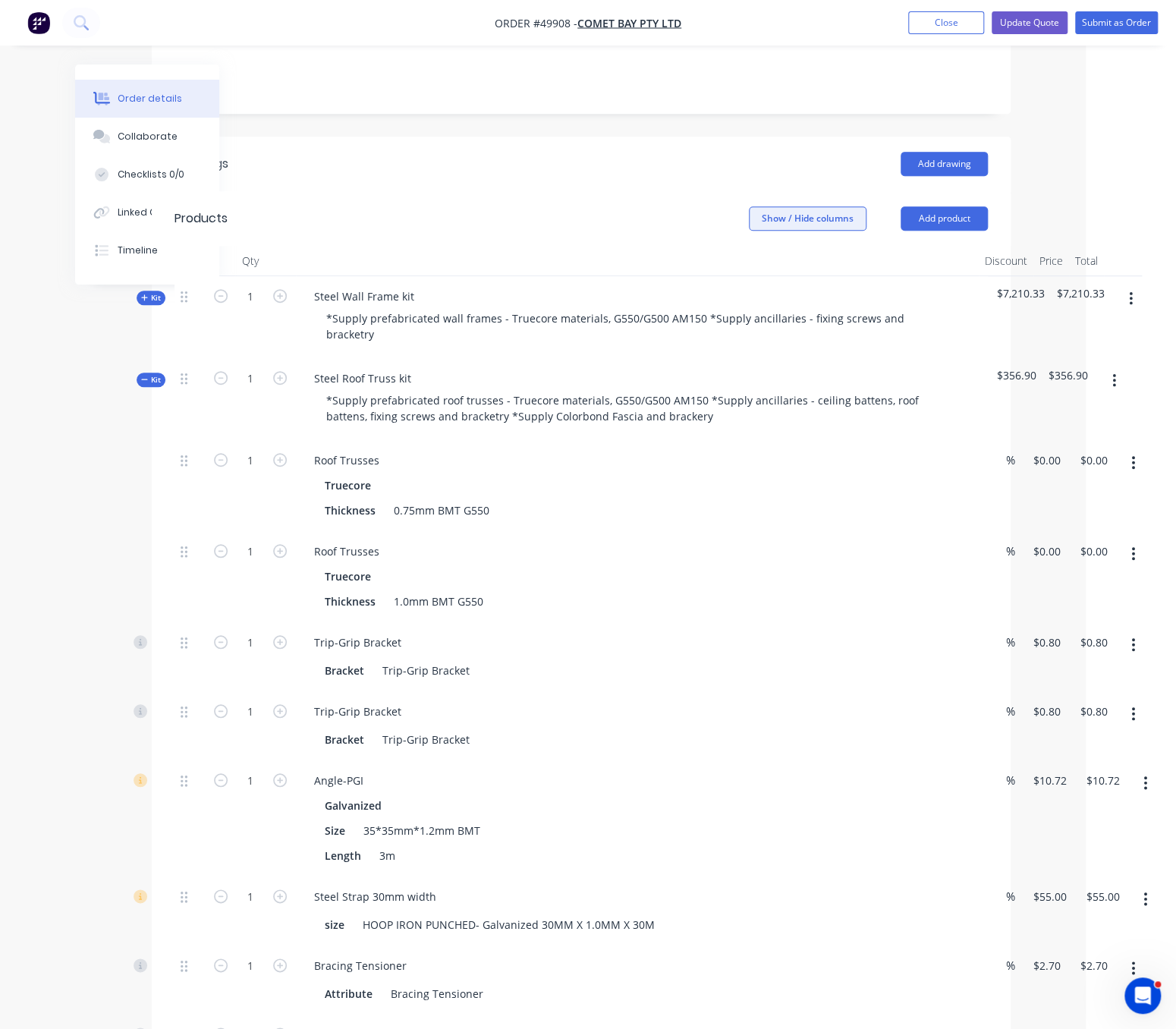
drag, startPoint x: 513, startPoint y: 177, endPoint x: 781, endPoint y: 190, distance: 268.3
drag, startPoint x: 400, startPoint y: 157, endPoint x: 487, endPoint y: 166, distance: 87.5
drag, startPoint x: 389, startPoint y: 188, endPoint x: 505, endPoint y: 188, distance: 116.0
drag, startPoint x: 521, startPoint y: 204, endPoint x: 623, endPoint y: 207, distance: 102.0
click at [561, 191] on header "Products Show / Hide columns Add product" at bounding box center [581, 219] width 858 height 54
